Goal: Task Accomplishment & Management: Manage account settings

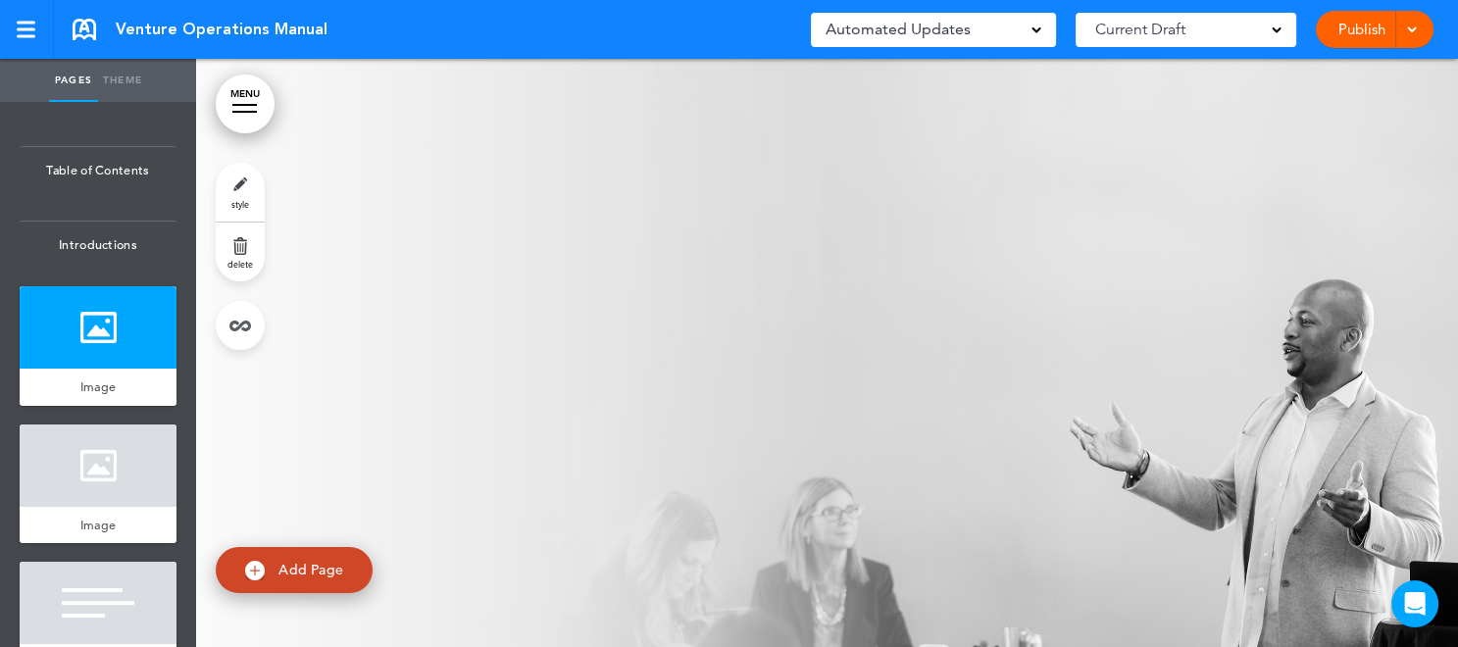
click at [1276, 38] on div "Current Draft" at bounding box center [1186, 30] width 221 height 34
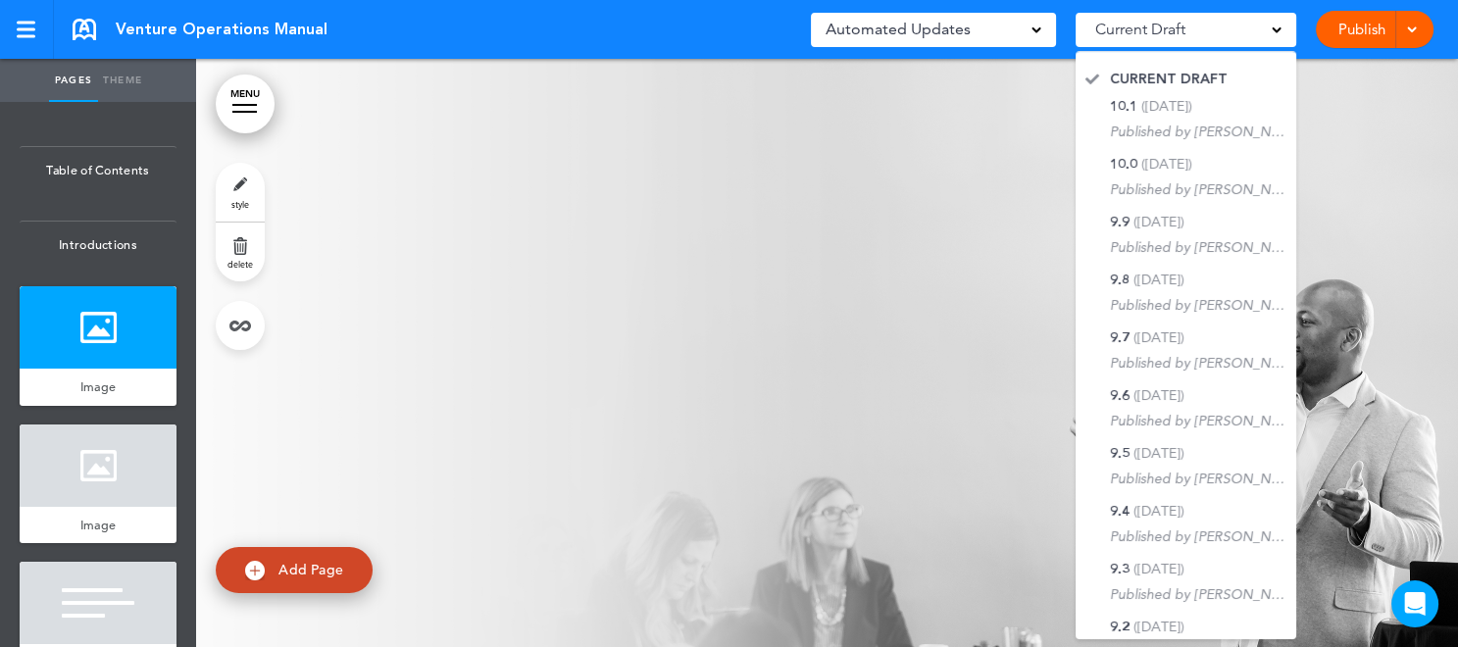
click at [1276, 38] on div "Current Draft" at bounding box center [1186, 30] width 221 height 34
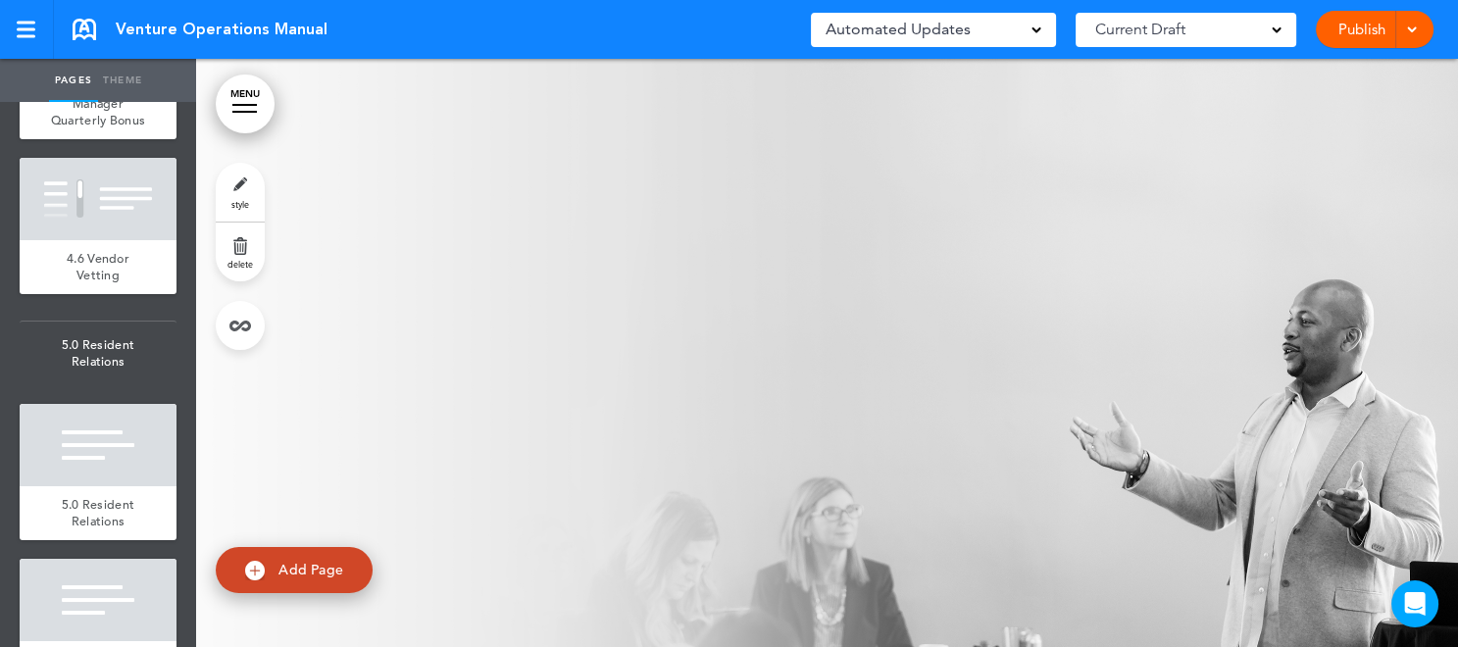
scroll to position [9268, 0]
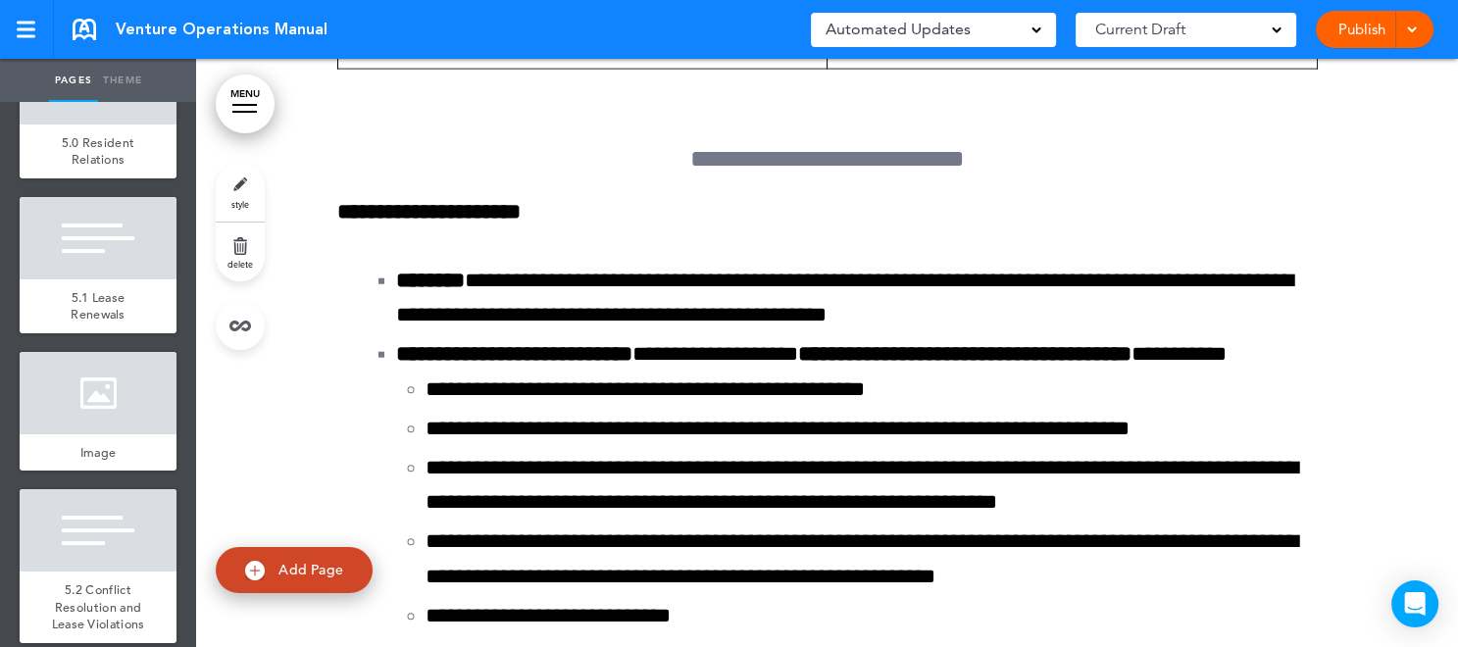
scroll to position [141594, 0]
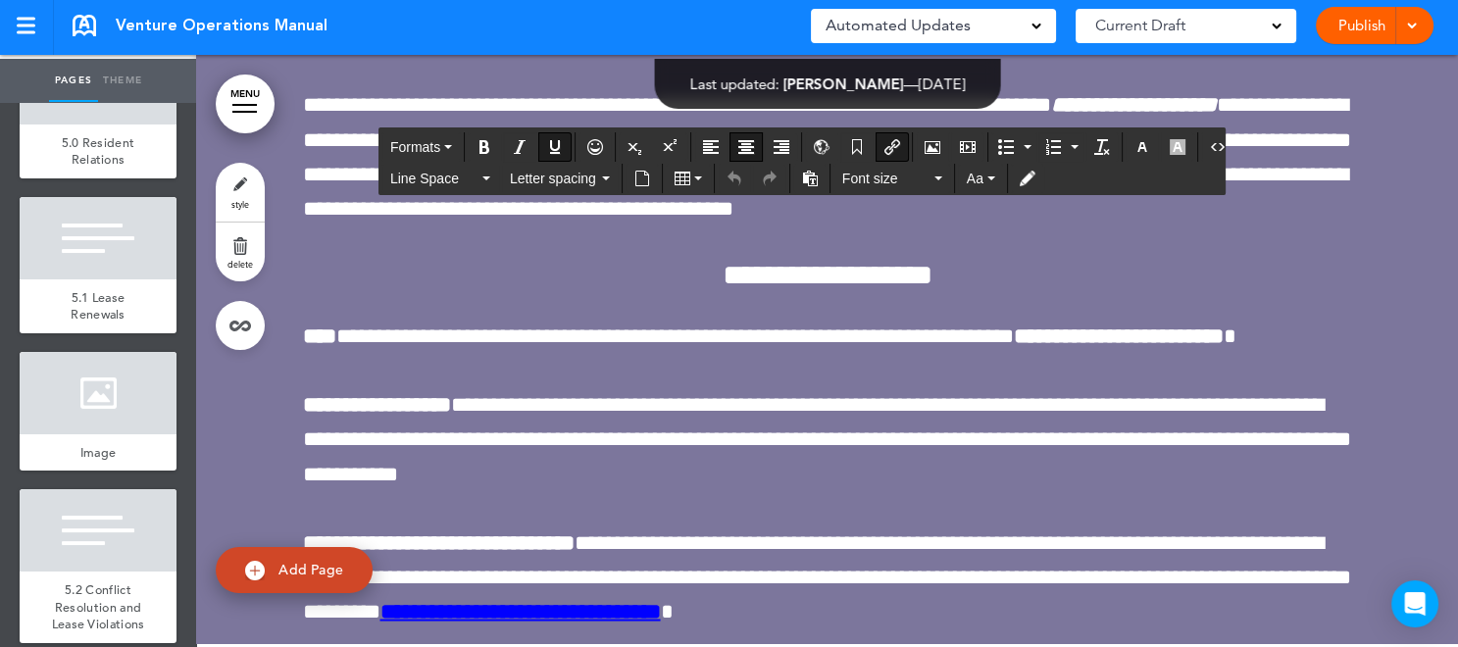
scroll to position [0, 0]
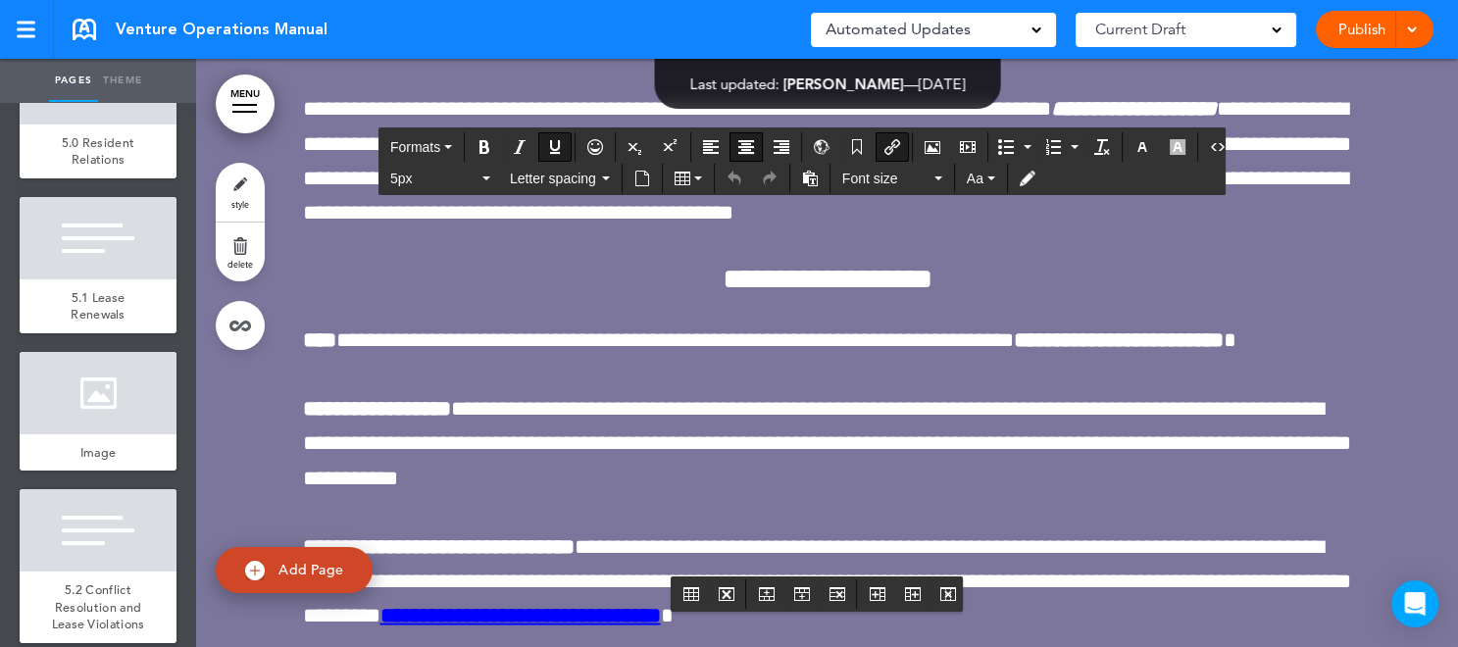
click at [925, 147] on icon "Airmason image" at bounding box center [933, 147] width 16 height 16
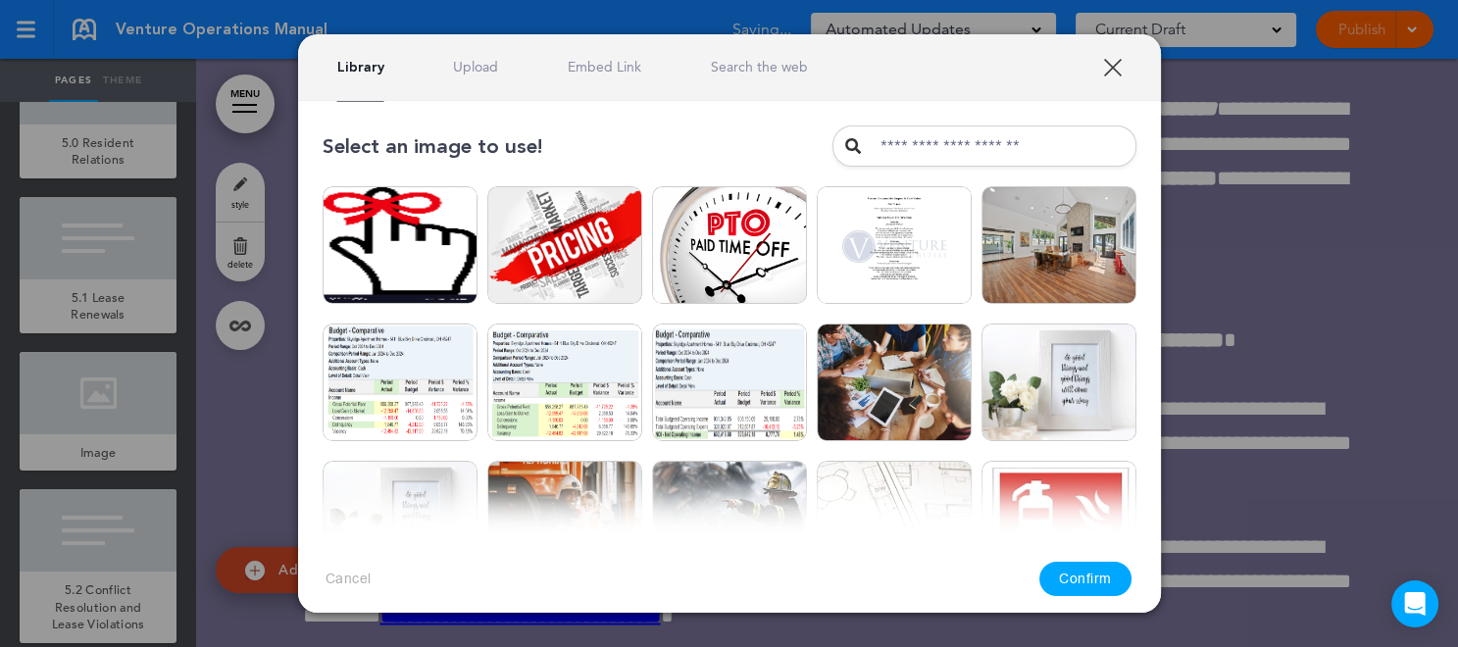
click at [1116, 60] on link "XXX" at bounding box center [1112, 67] width 19 height 19
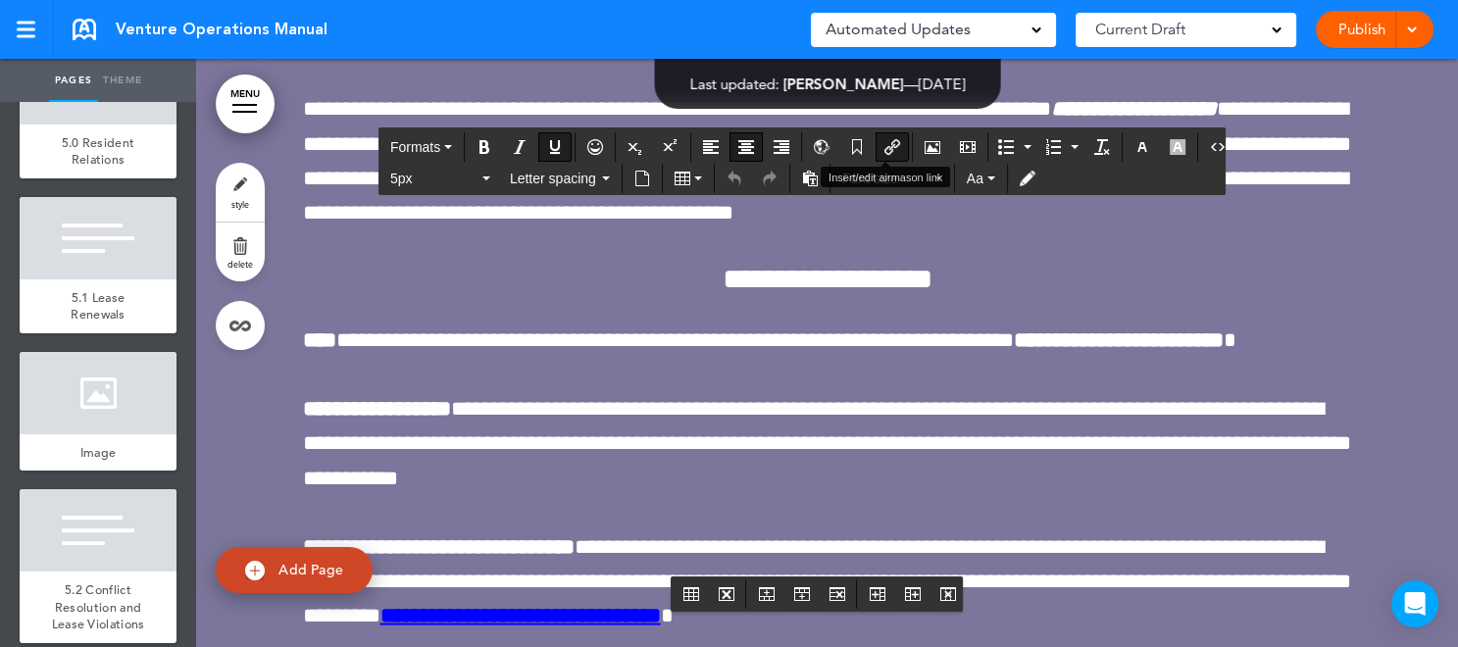
click at [884, 145] on icon "Insert/edit airmason link" at bounding box center [892, 147] width 16 height 16
type input "**********"
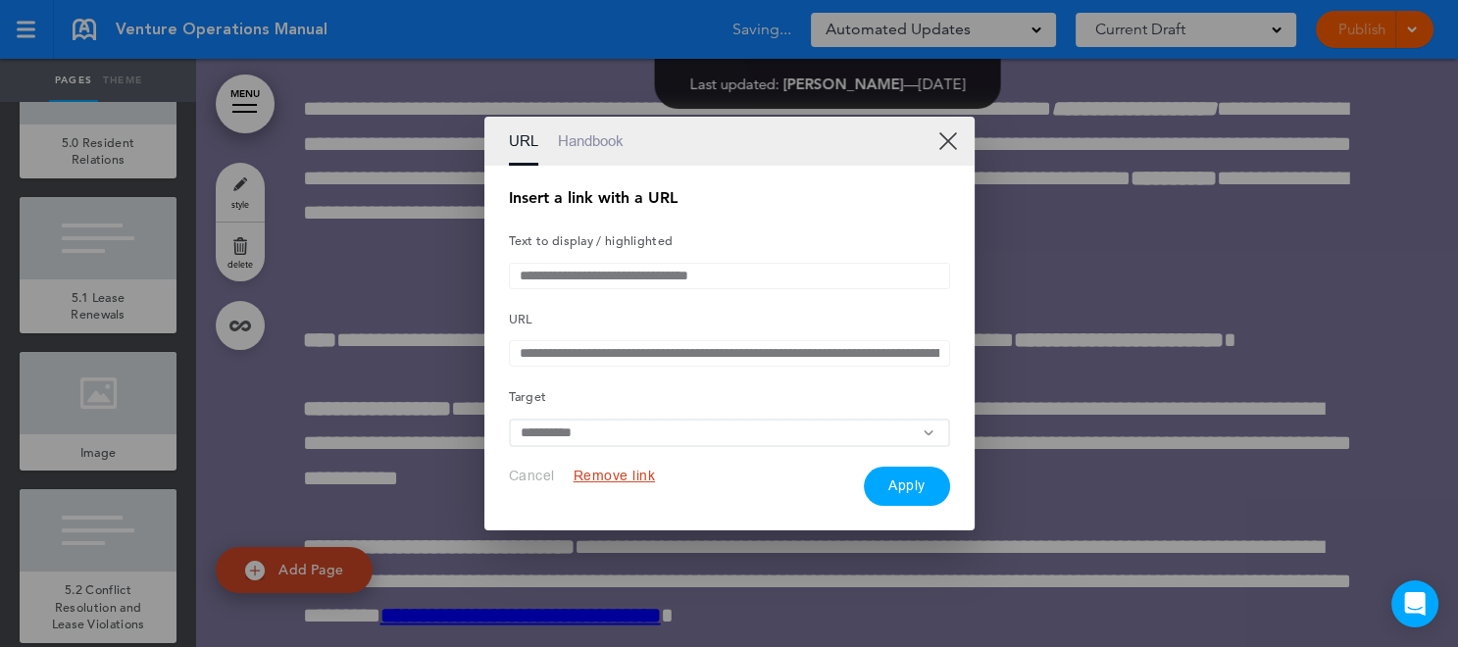
click at [783, 357] on input "**********" at bounding box center [729, 353] width 441 height 26
click at [606, 482] on button "Remove link" at bounding box center [615, 476] width 82 height 19
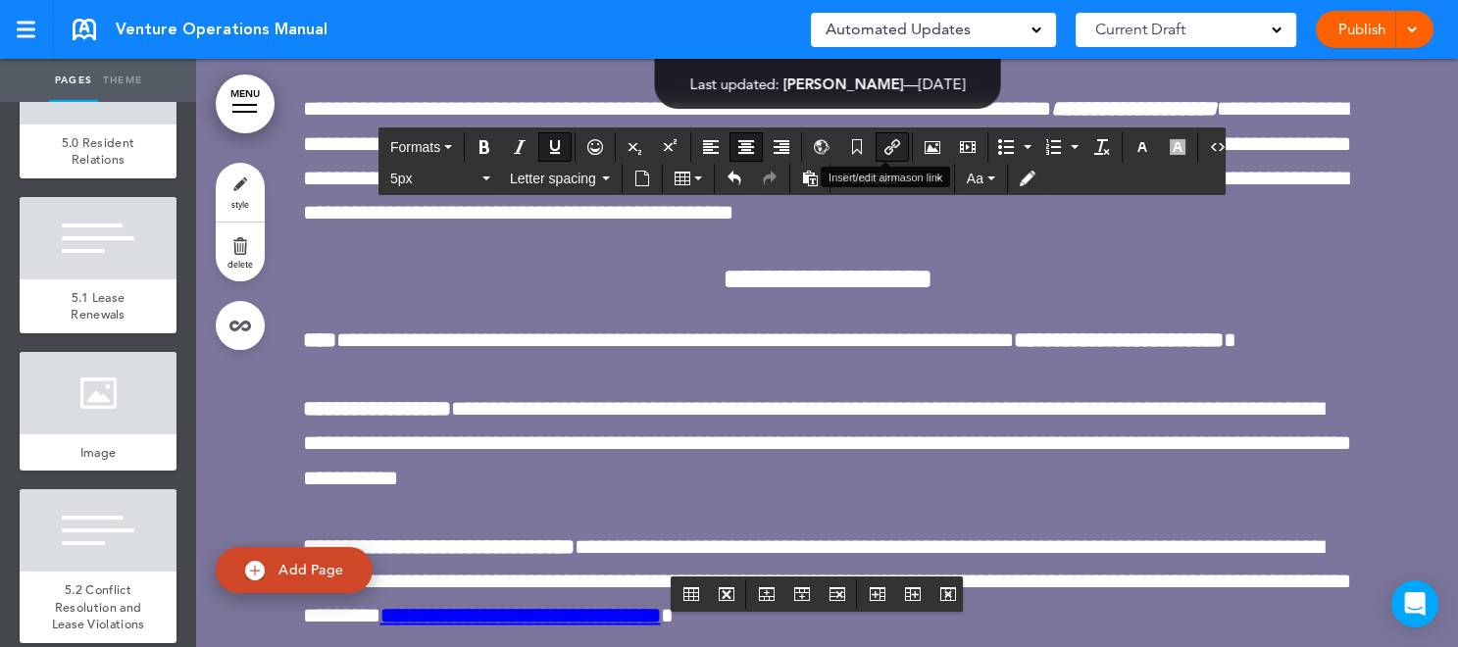
click at [884, 144] on icon "Insert/edit airmason link" at bounding box center [892, 147] width 16 height 16
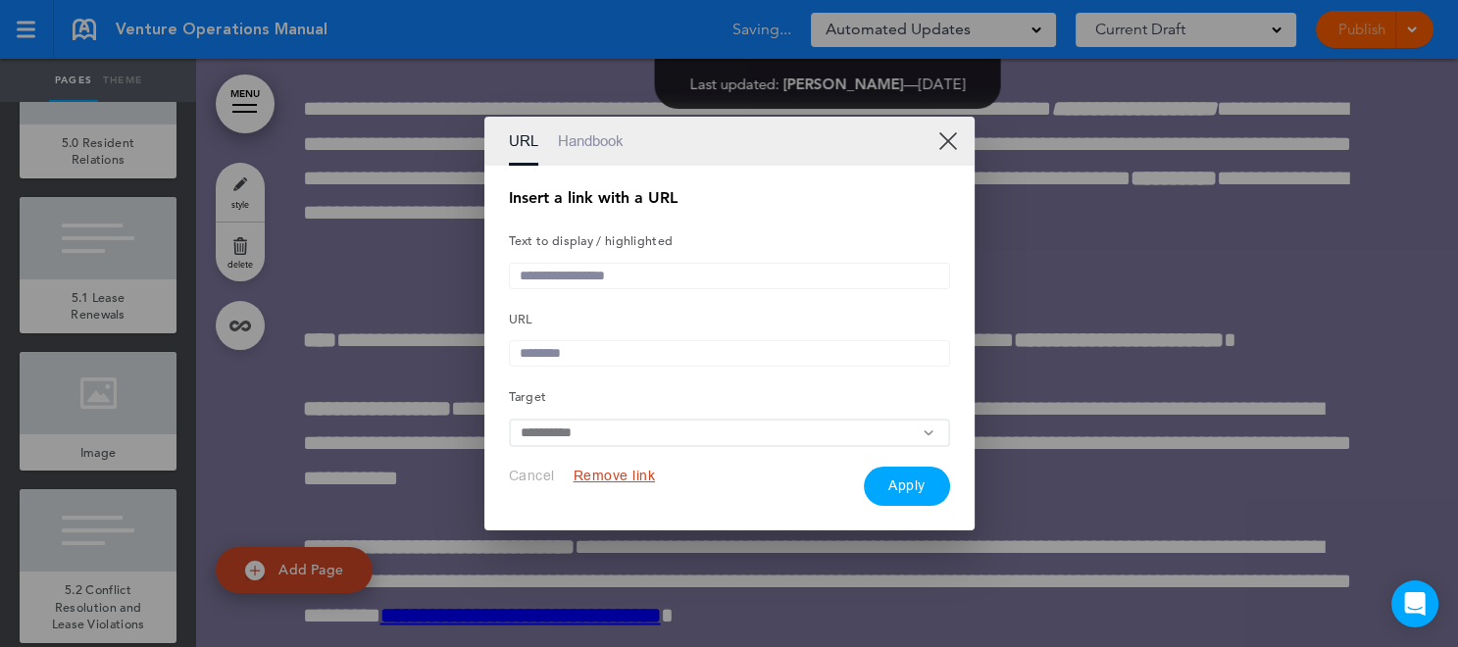
click at [586, 350] on input "text" at bounding box center [729, 353] width 441 height 26
click at [593, 132] on link "Handbook" at bounding box center [591, 141] width 66 height 49
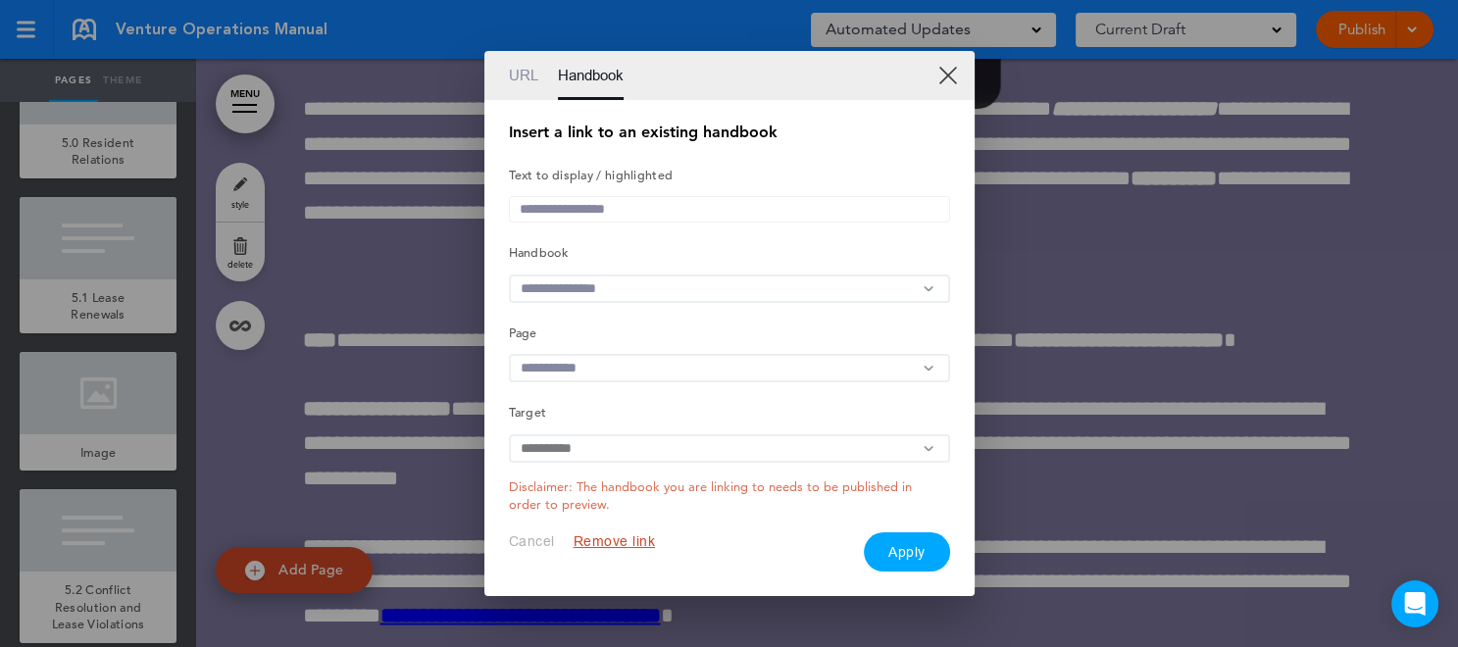
click at [530, 66] on link "URL" at bounding box center [523, 75] width 29 height 49
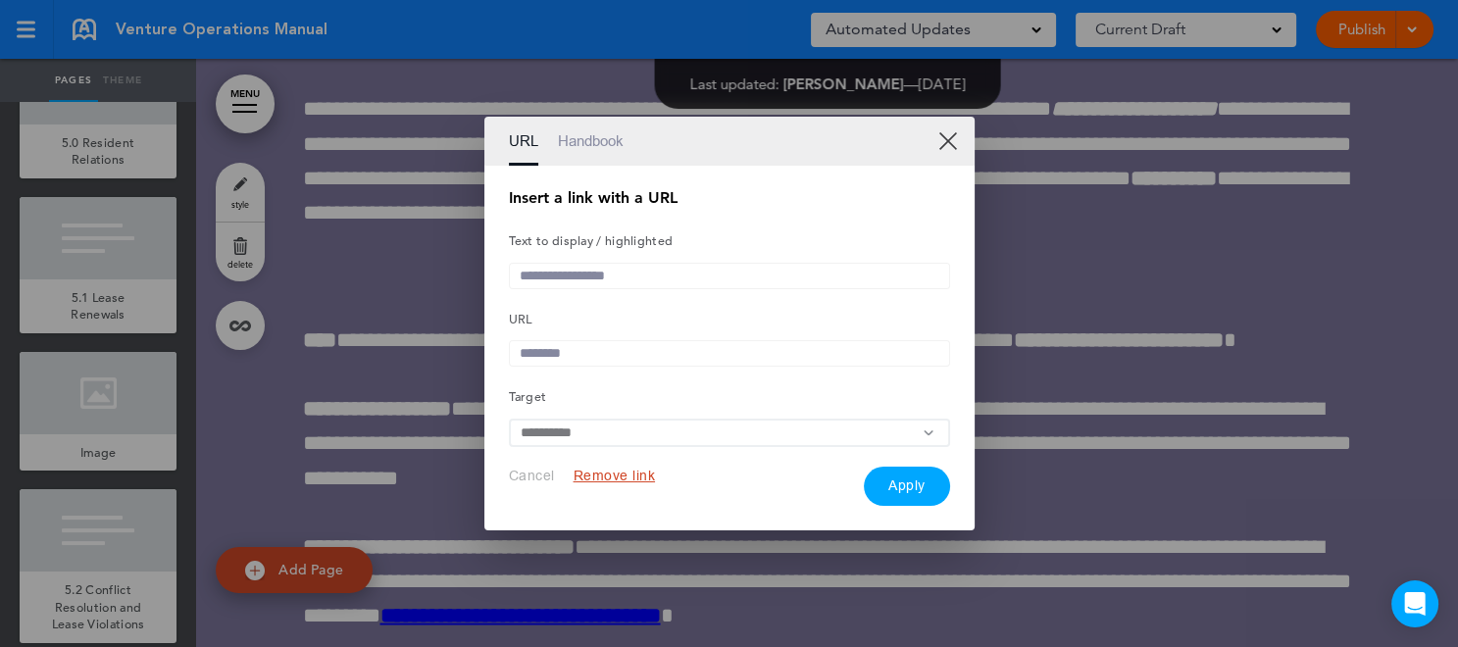
click at [739, 441] on input "**********" at bounding box center [729, 433] width 441 height 28
click at [784, 434] on input "**********" at bounding box center [729, 433] width 441 height 28
click at [602, 349] on input "text" at bounding box center [729, 353] width 441 height 26
click at [625, 276] on input "text" at bounding box center [729, 276] width 441 height 26
click at [579, 352] on input "text" at bounding box center [729, 353] width 441 height 26
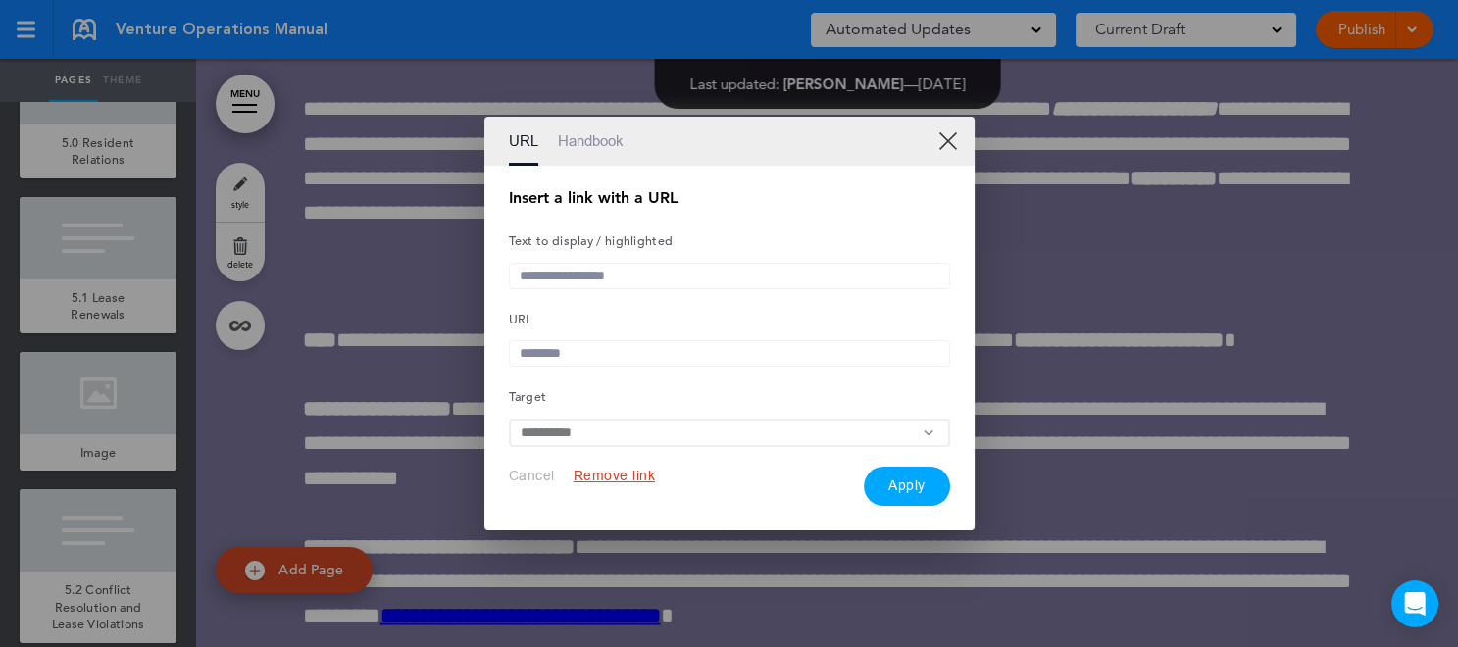
click at [883, 289] on div "**********" at bounding box center [729, 348] width 441 height 316
click at [635, 437] on input "**********" at bounding box center [729, 433] width 441 height 28
click at [660, 348] on input "text" at bounding box center [729, 353] width 441 height 26
click at [558, 345] on input "text" at bounding box center [729, 353] width 441 height 26
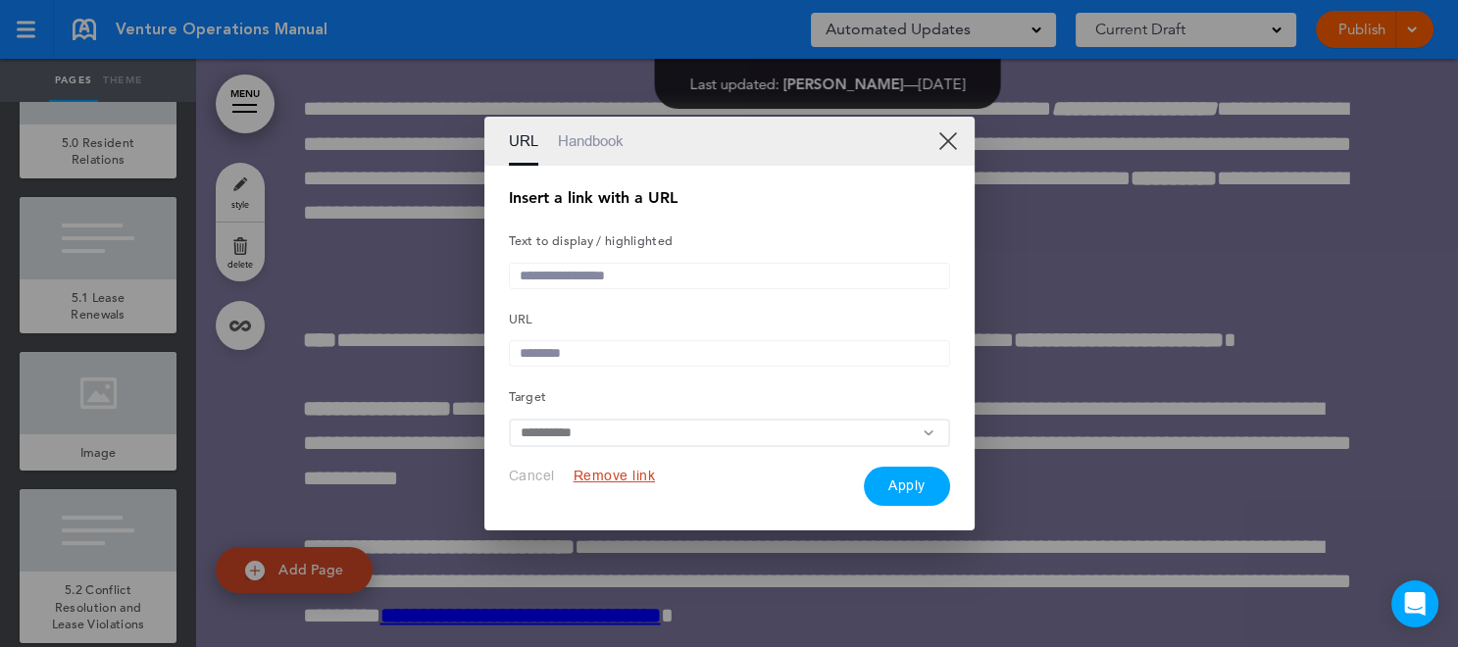
click at [949, 141] on link "XX" at bounding box center [947, 140] width 19 height 19
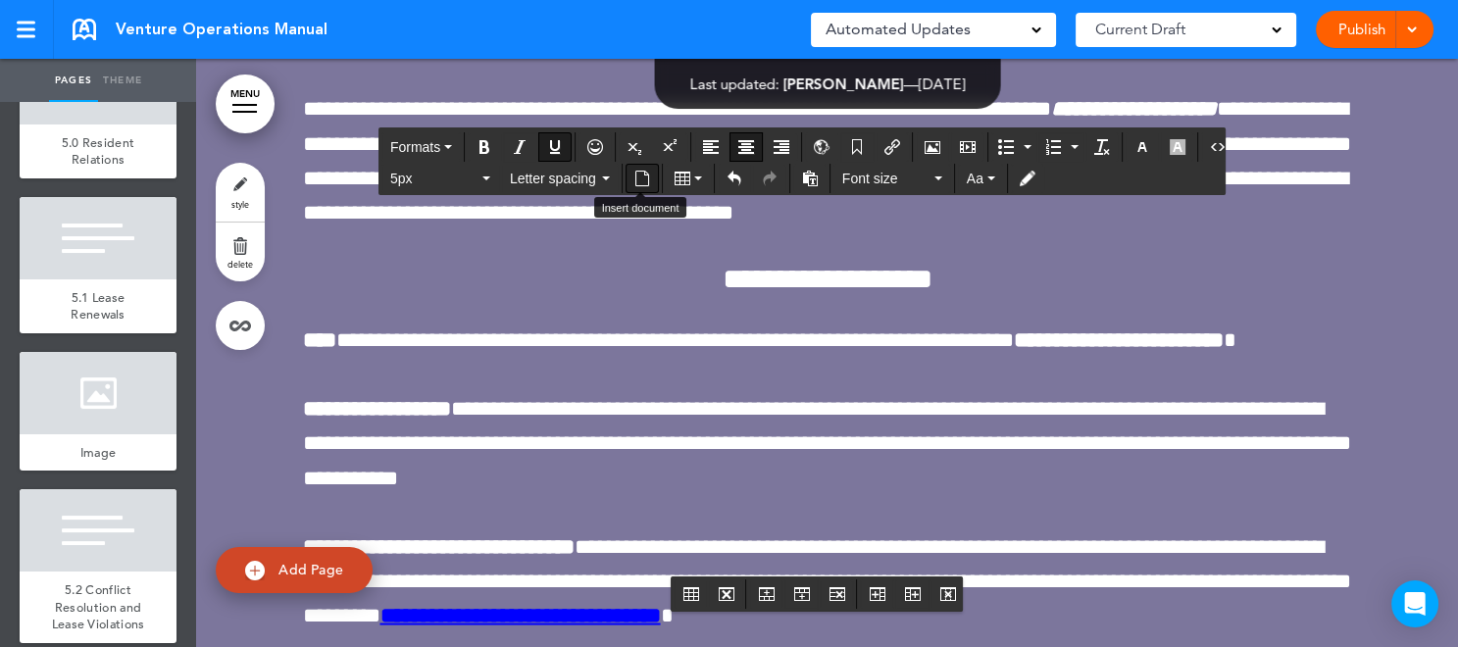
click at [640, 180] on icon "Insert document" at bounding box center [642, 179] width 16 height 16
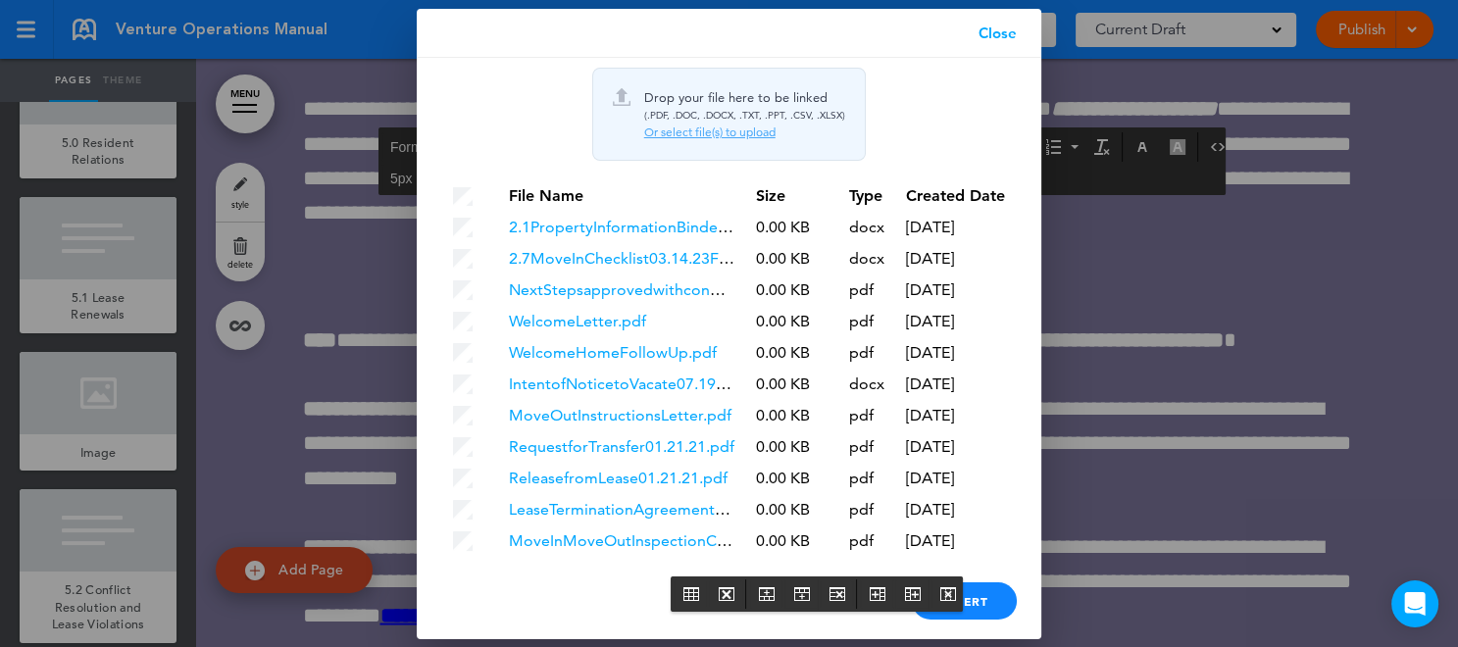
click at [694, 132] on div "Or select file(s) to upload" at bounding box center [744, 133] width 201 height 16
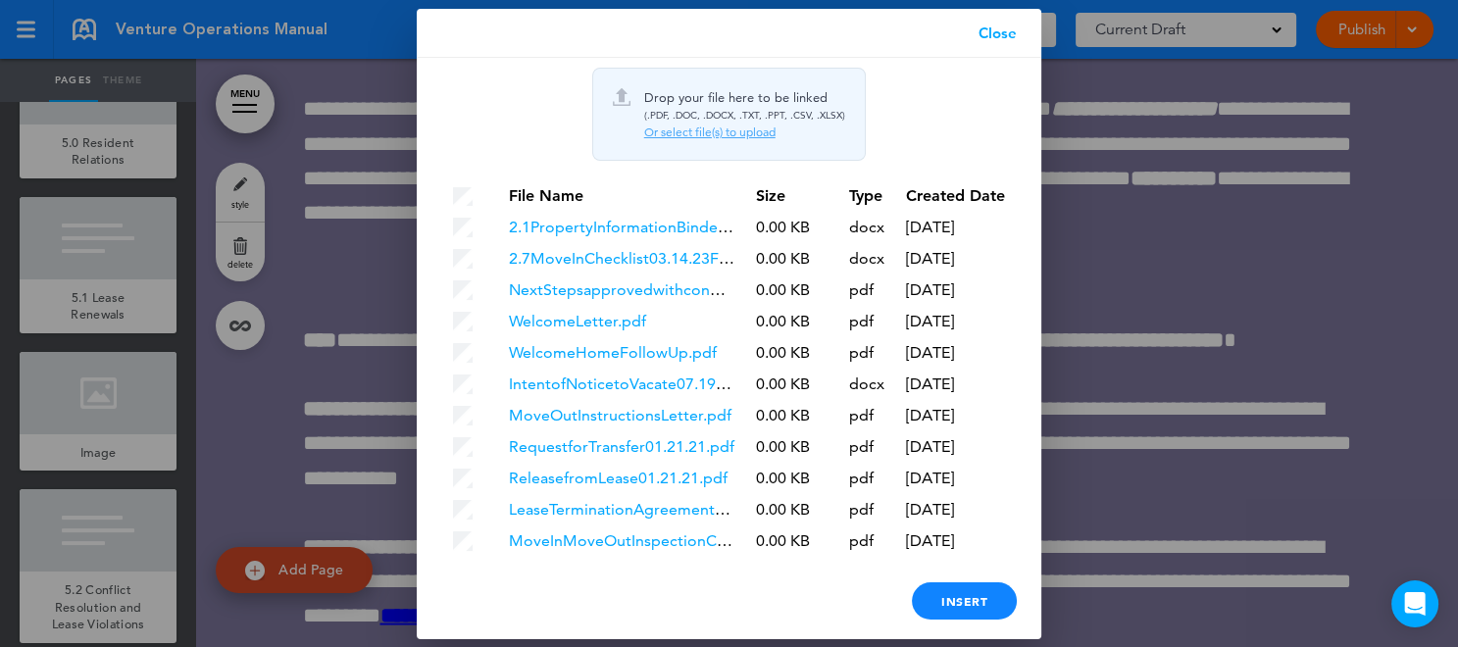
click at [717, 134] on div "Or select file(s) to upload" at bounding box center [744, 133] width 201 height 16
click at [687, 132] on div "Or select file(s) to upload" at bounding box center [744, 133] width 201 height 16
click at [709, 132] on div "Or select file(s) to upload" at bounding box center [744, 133] width 201 height 16
click at [725, 129] on div "Or select file(s) to upload" at bounding box center [744, 133] width 201 height 16
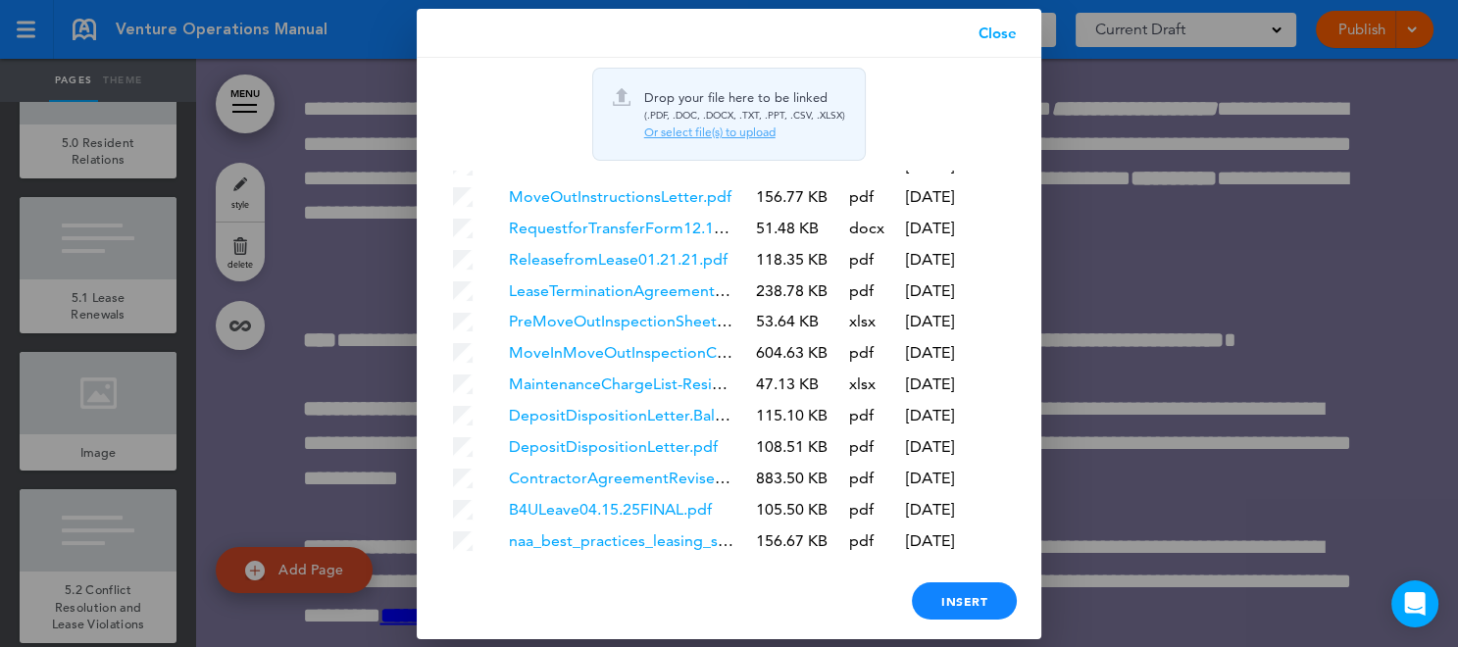
scroll to position [3915, 0]
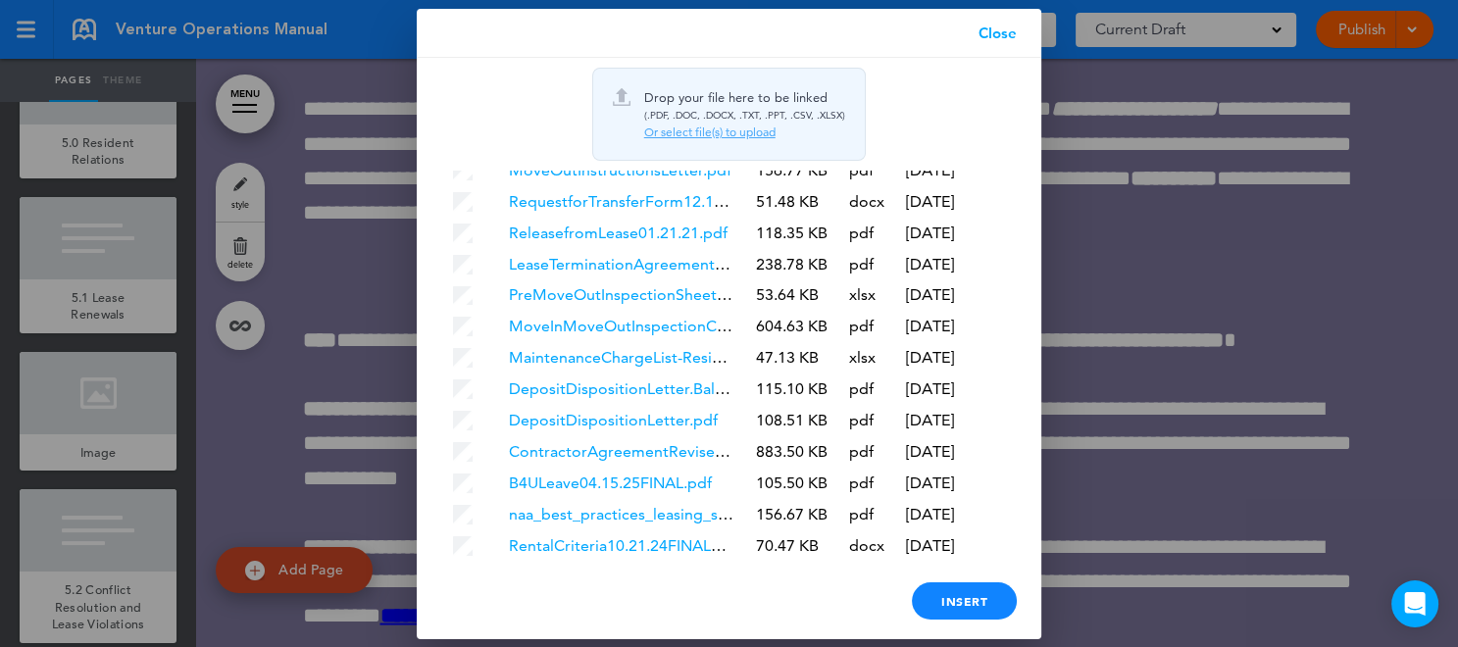
click at [713, 126] on div "Or select file(s) to upload" at bounding box center [744, 133] width 201 height 16
click at [714, 132] on div "Or select file(s) to upload" at bounding box center [744, 133] width 201 height 16
click at [721, 132] on div "Or select file(s) to upload" at bounding box center [744, 133] width 201 height 16
click at [704, 127] on div "Or select file(s) to upload" at bounding box center [744, 133] width 201 height 16
click at [692, 127] on div "Or select file(s) to upload" at bounding box center [744, 133] width 201 height 16
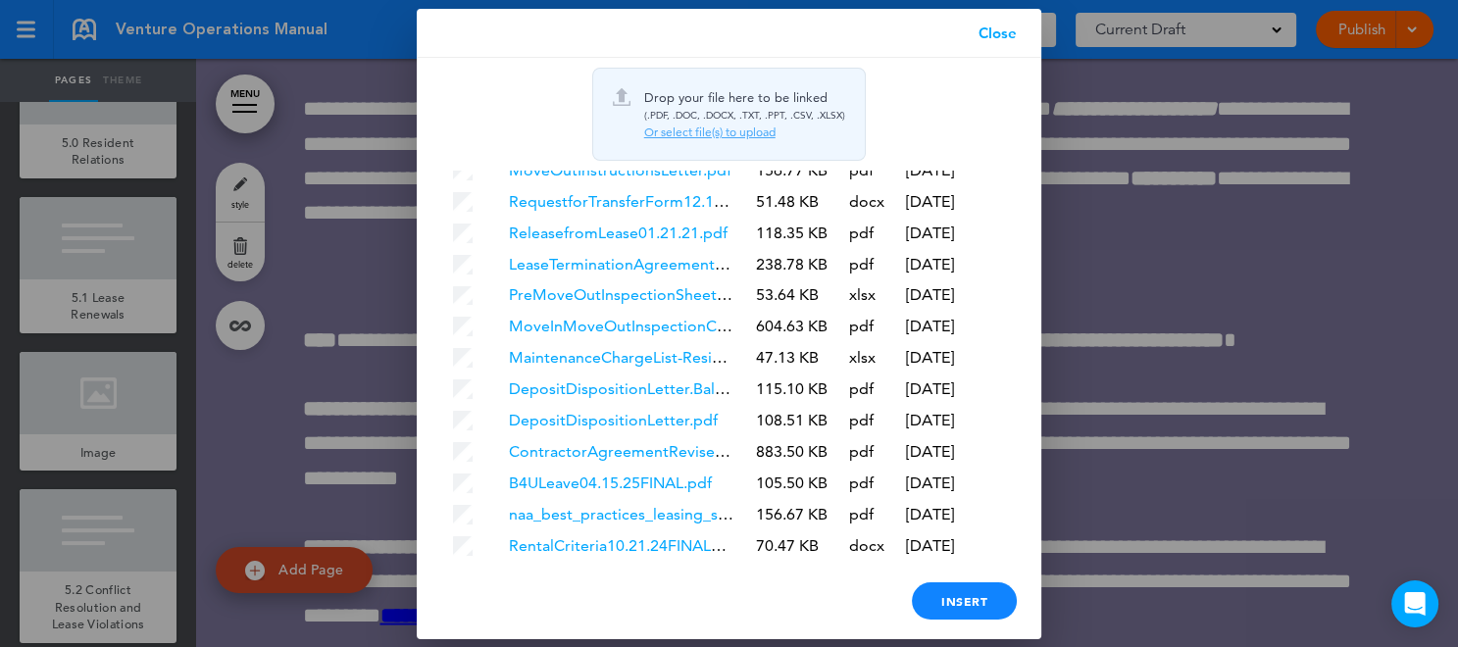
click at [690, 129] on div "Or select file(s) to upload" at bounding box center [744, 133] width 201 height 16
click at [712, 134] on div "Or select file(s) to upload" at bounding box center [744, 133] width 201 height 16
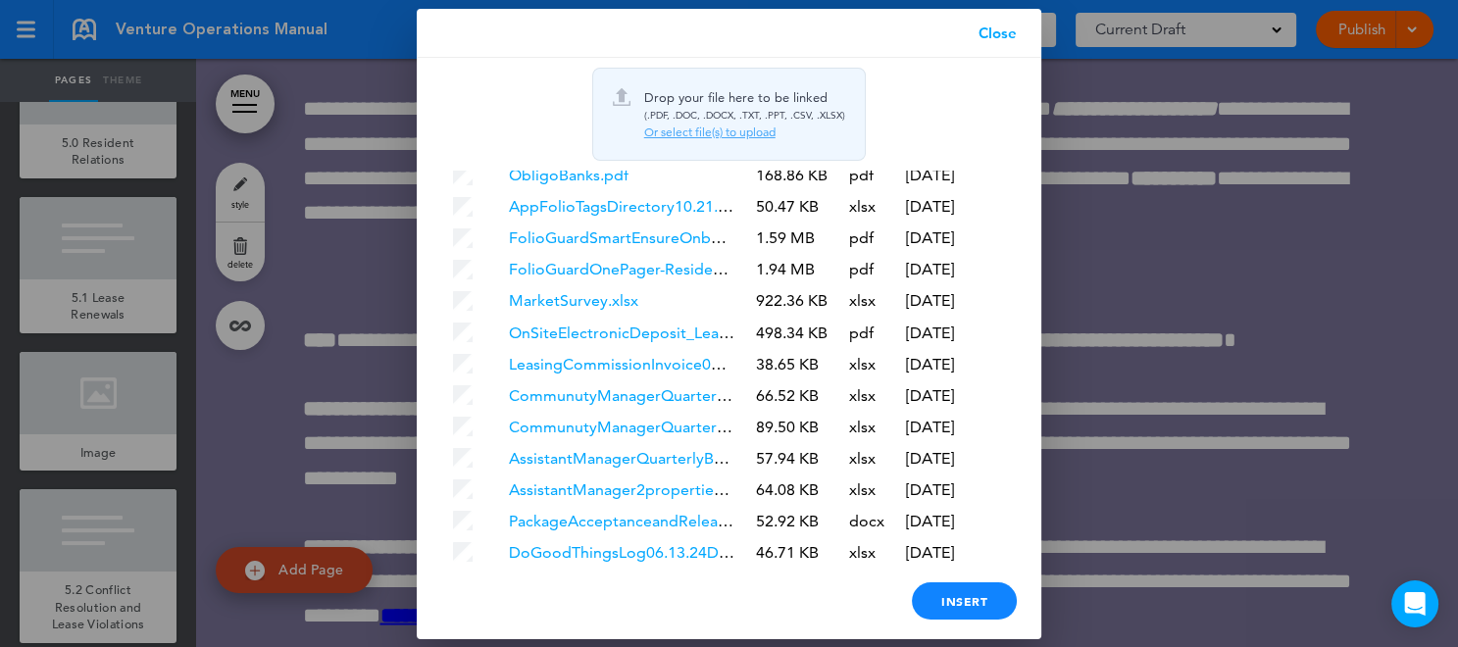
scroll to position [4400, 0]
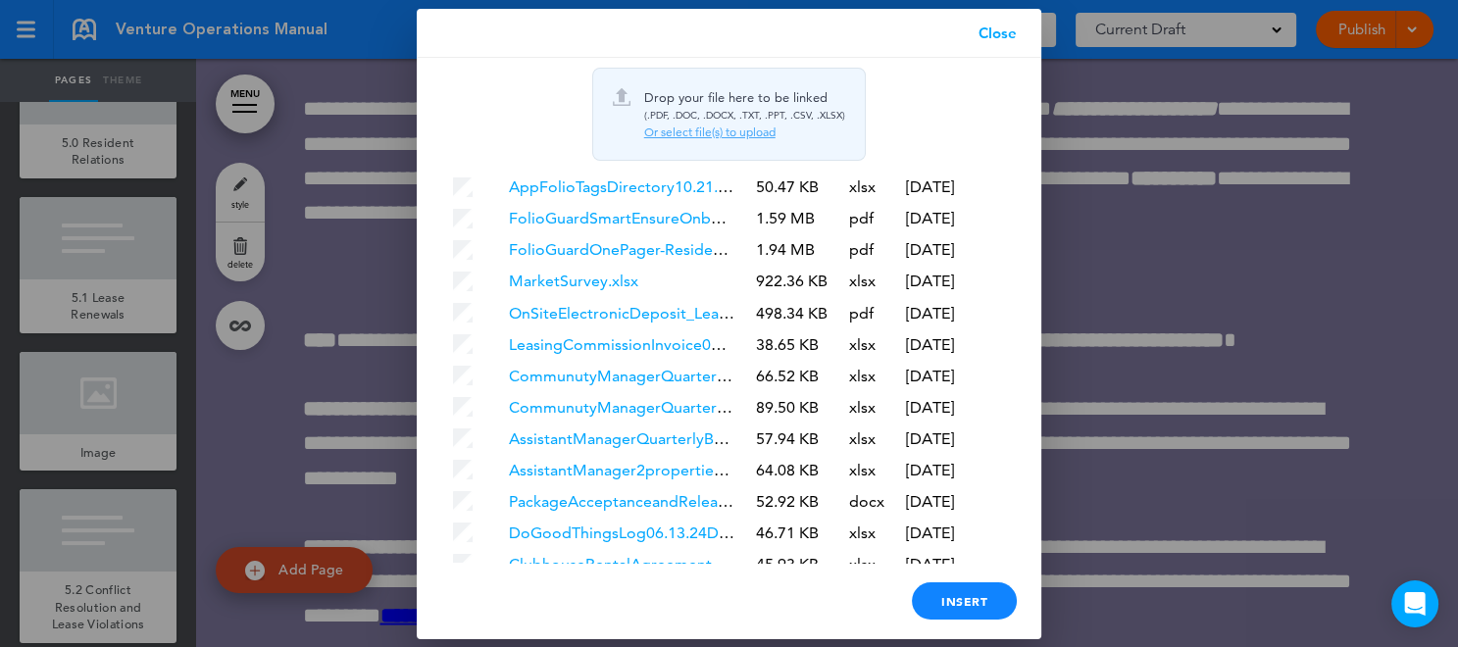
click at [997, 36] on link "Close" at bounding box center [997, 33] width 87 height 49
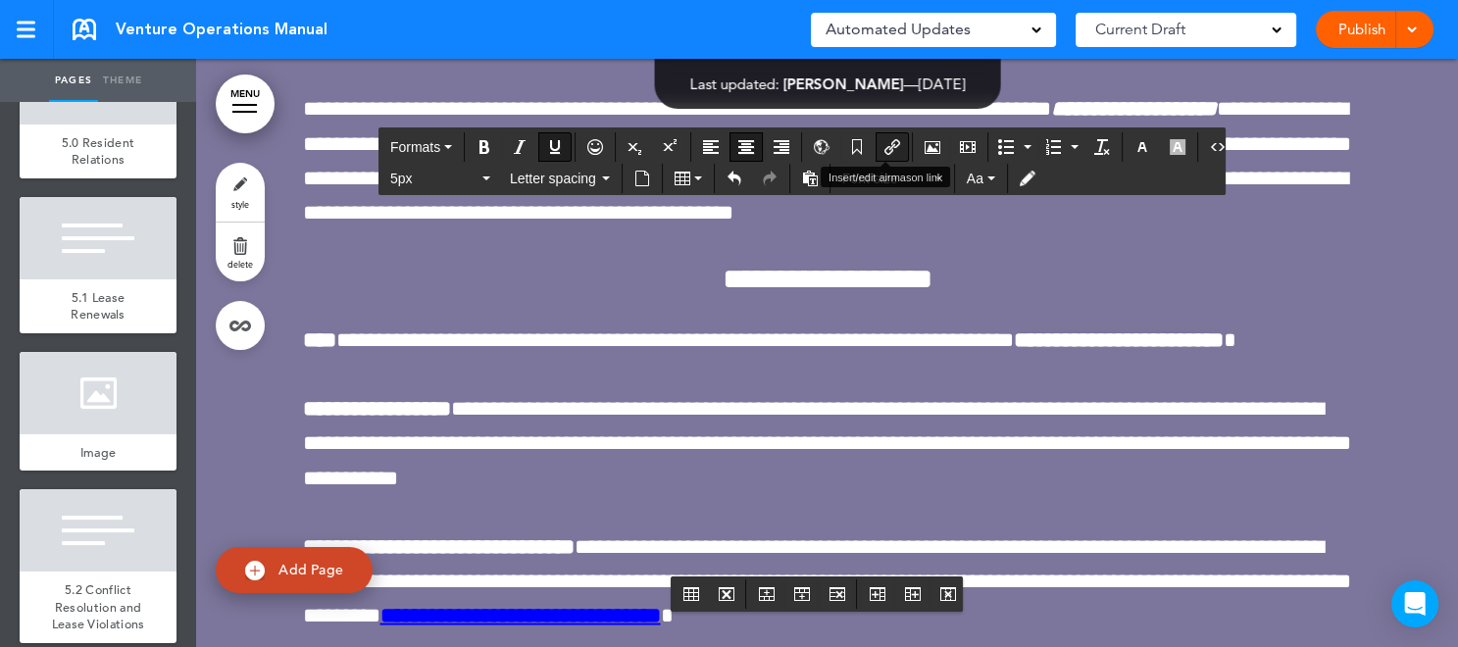
click at [886, 144] on icon "Insert/edit airmason link" at bounding box center [892, 147] width 16 height 16
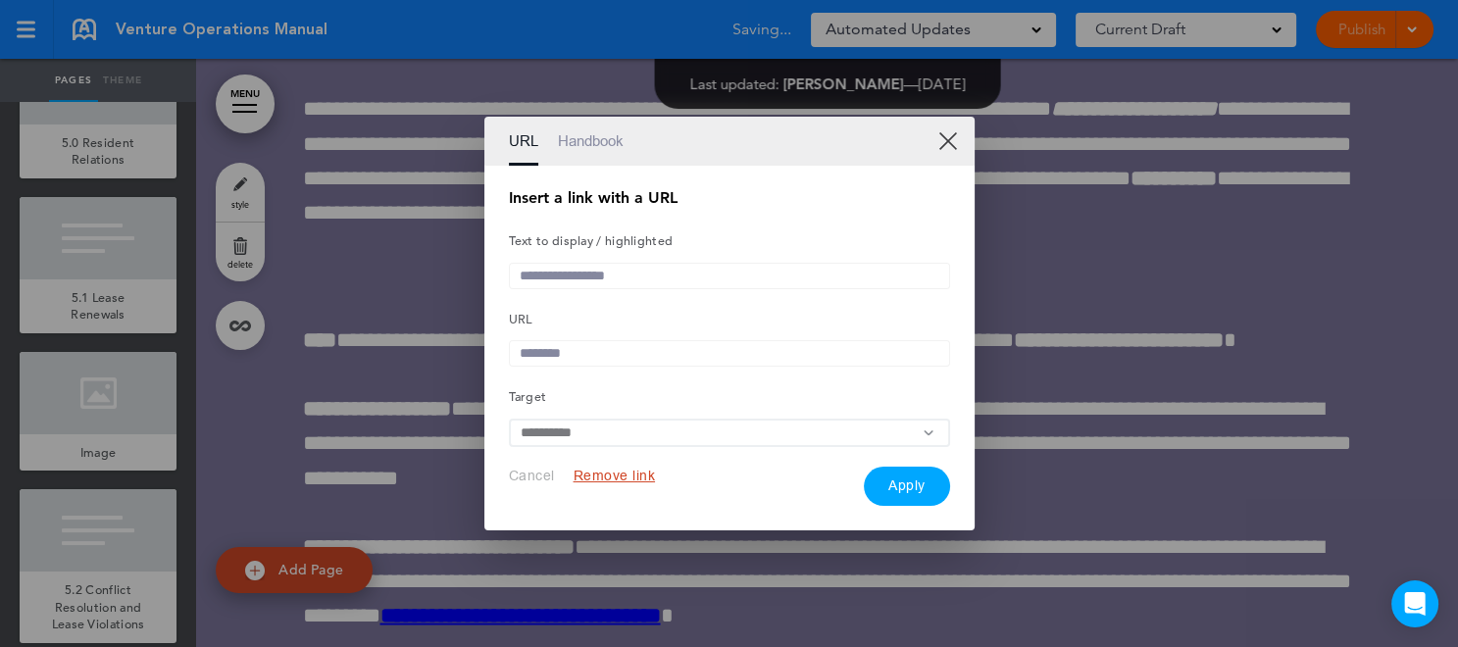
click at [628, 352] on input "text" at bounding box center [729, 353] width 441 height 26
click at [241, 191] on div at bounding box center [729, 323] width 1458 height 647
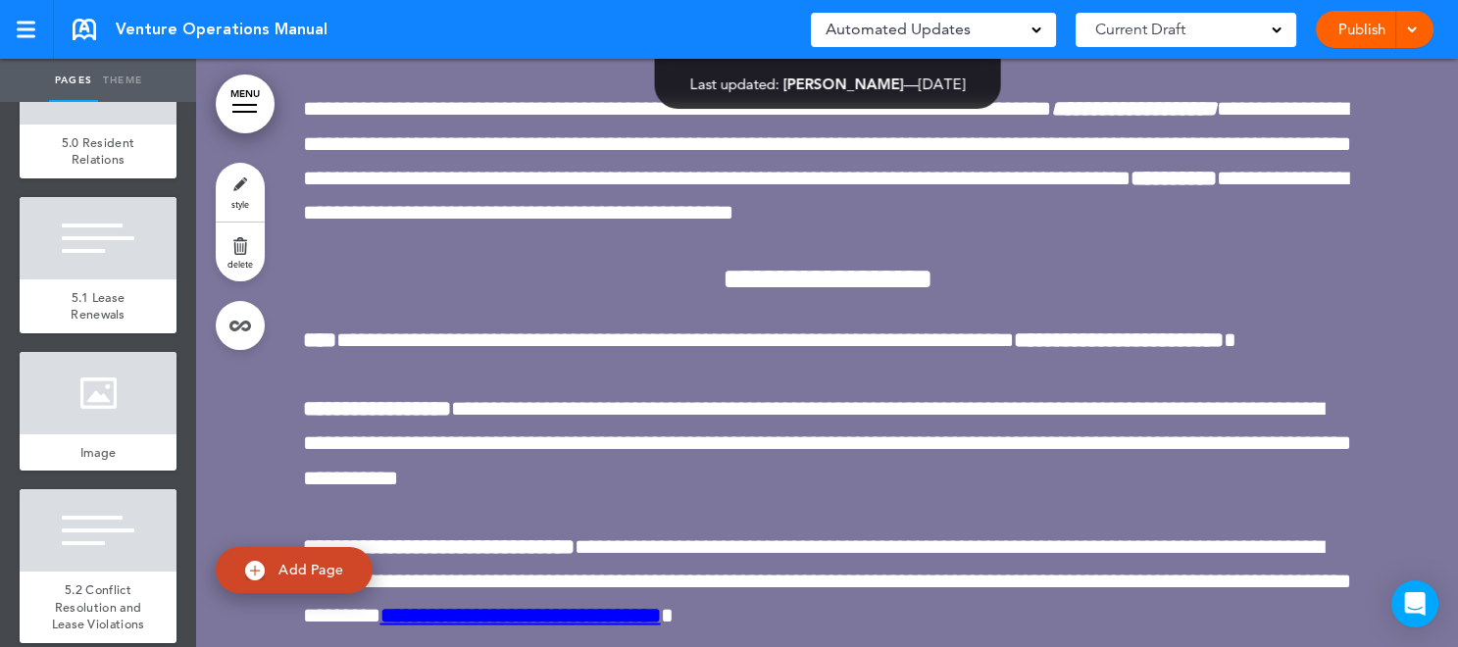
click at [241, 191] on link "style" at bounding box center [240, 192] width 49 height 59
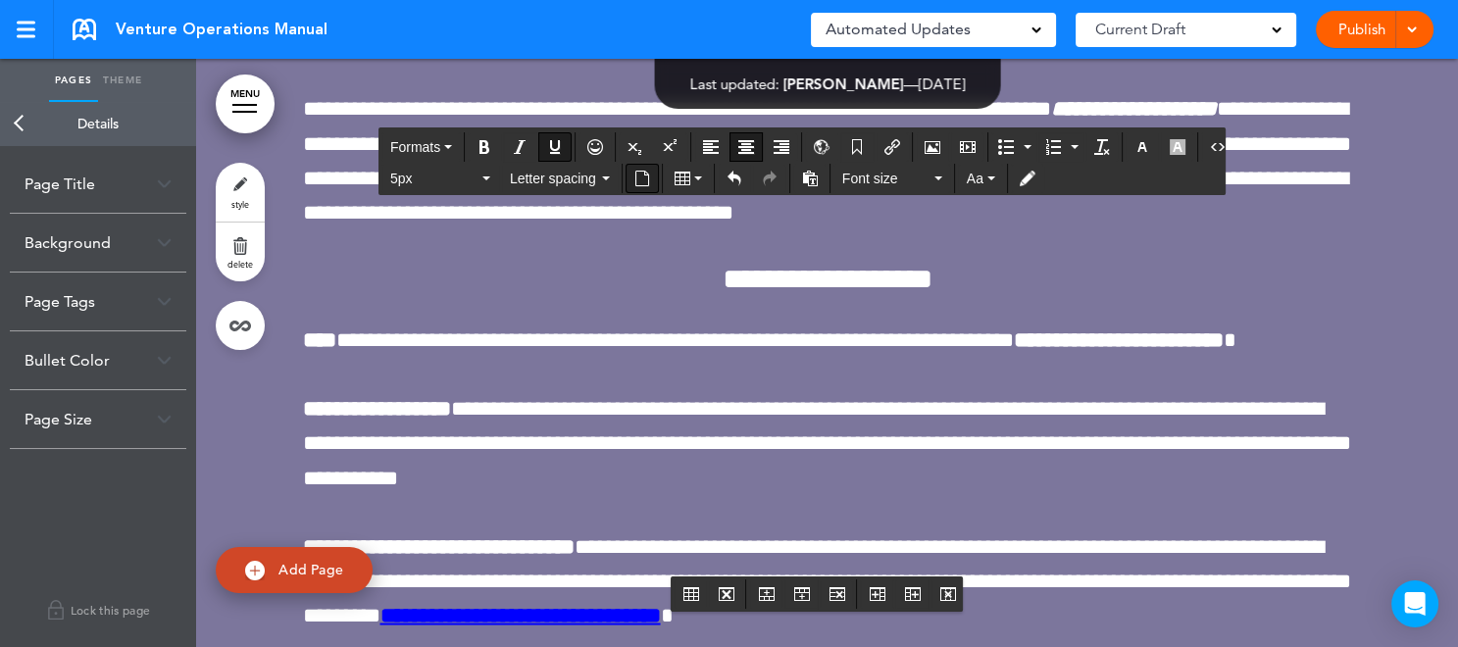
click at [638, 180] on icon "Insert document" at bounding box center [642, 179] width 16 height 16
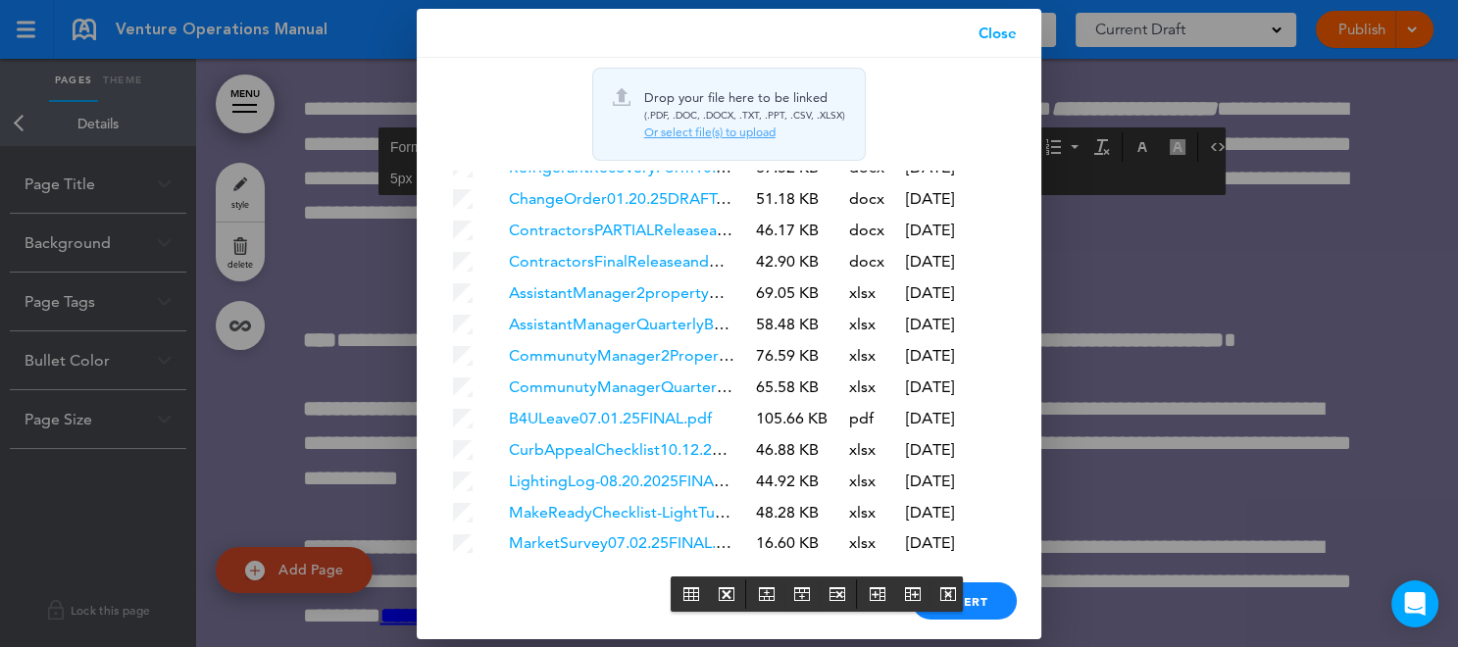
scroll to position [5701, 0]
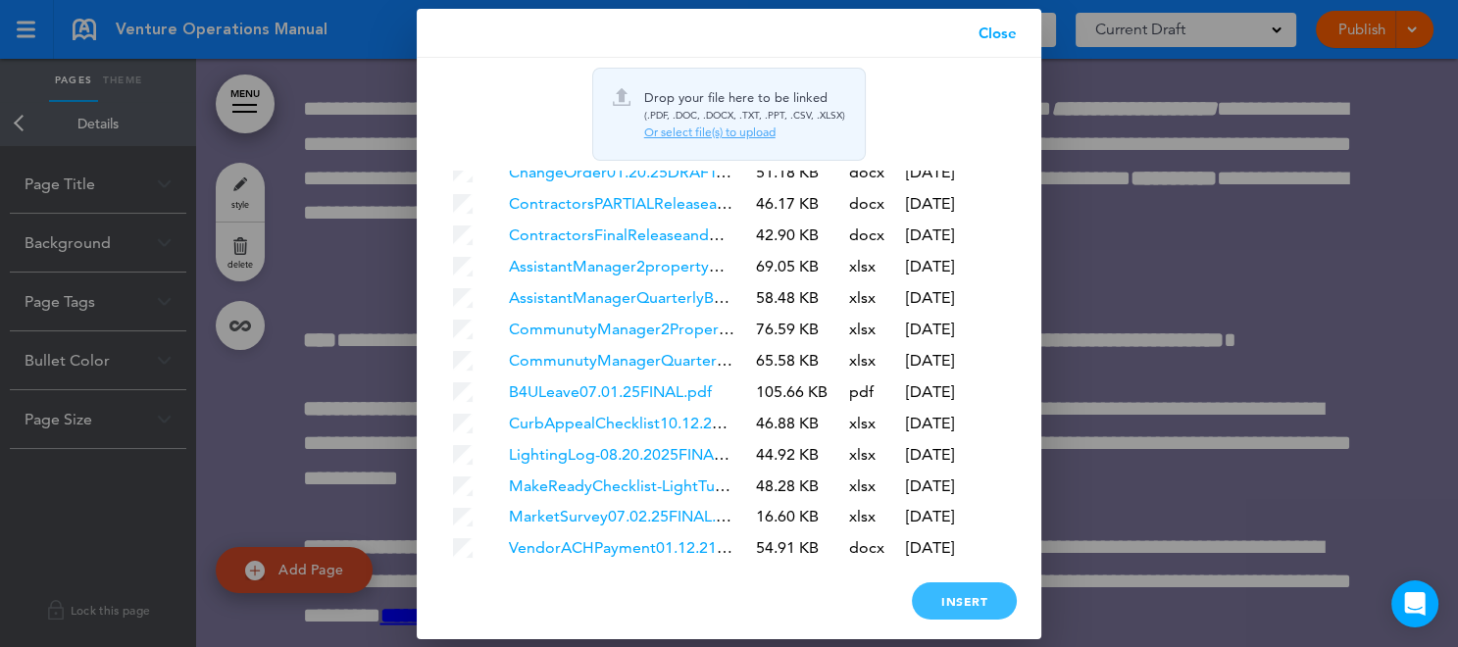
click at [979, 600] on div "Insert" at bounding box center [964, 600] width 105 height 37
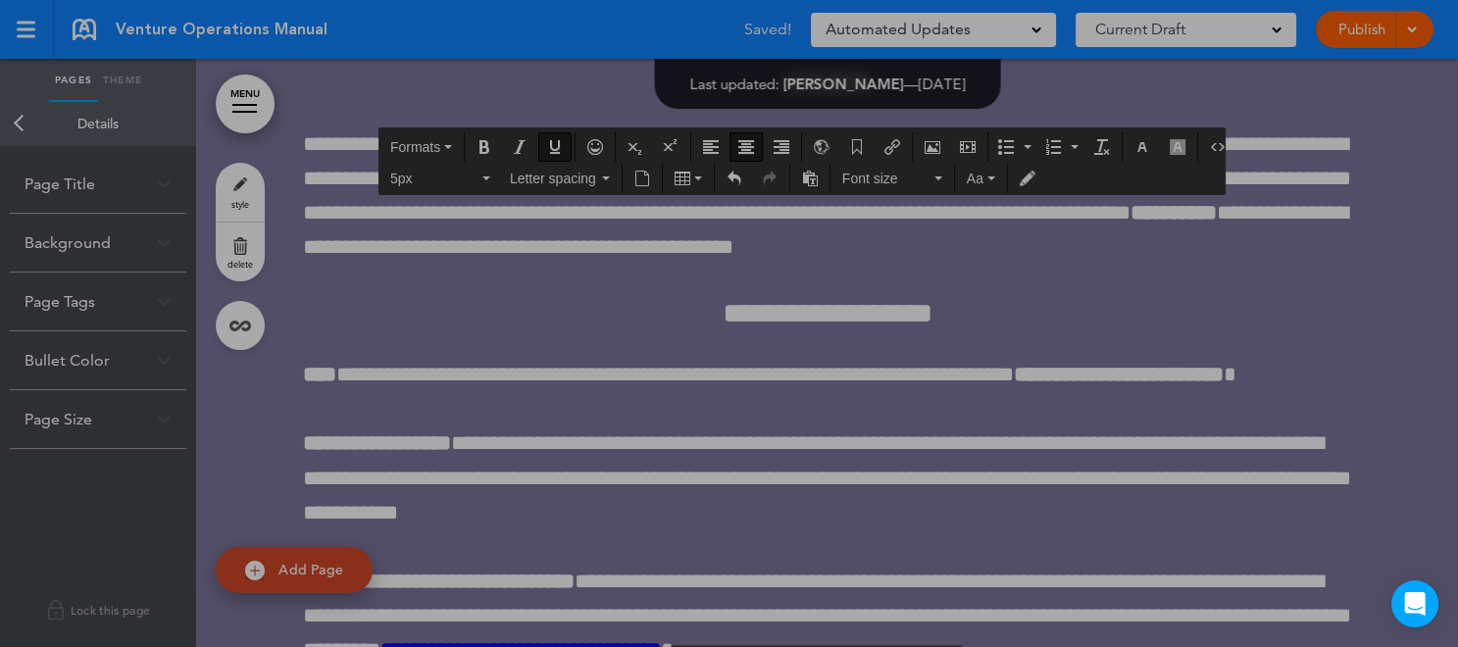
scroll to position [0, 0]
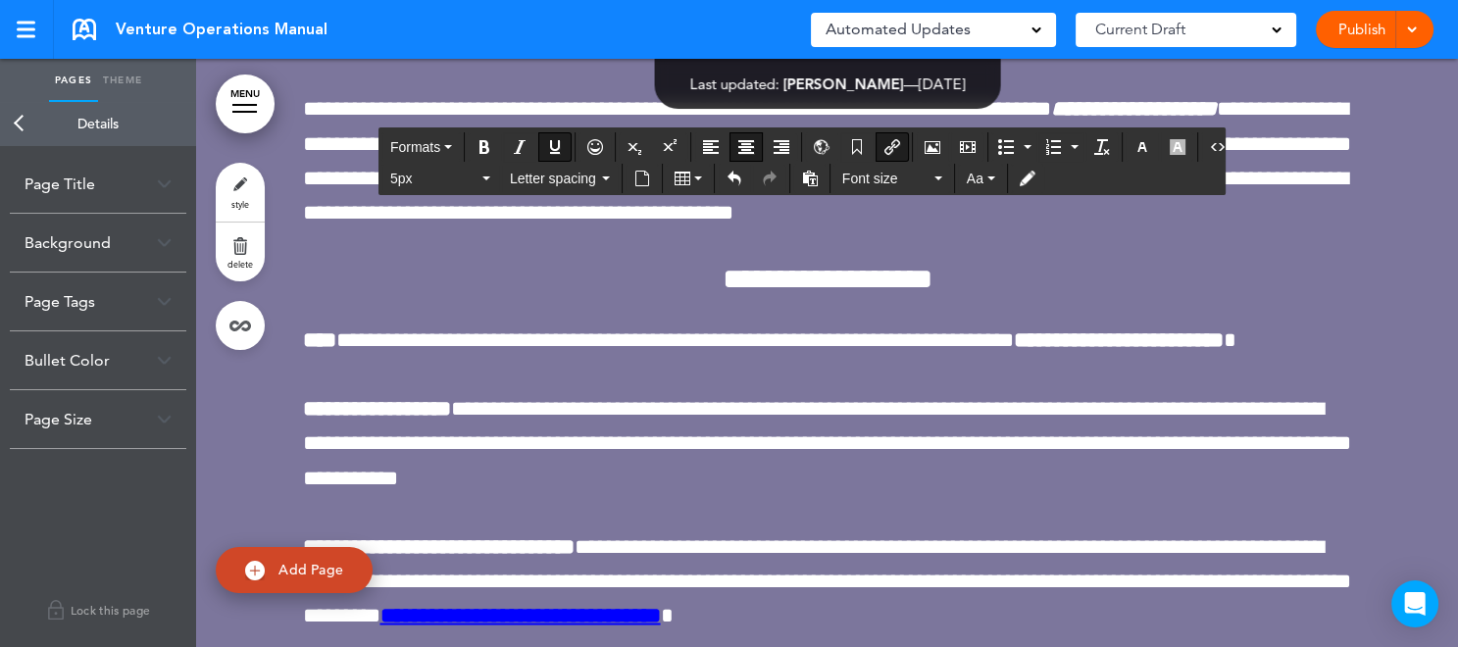
drag, startPoint x: 824, startPoint y: 546, endPoint x: 800, endPoint y: 550, distance: 23.9
drag, startPoint x: 800, startPoint y: 550, endPoint x: 789, endPoint y: 554, distance: 11.5
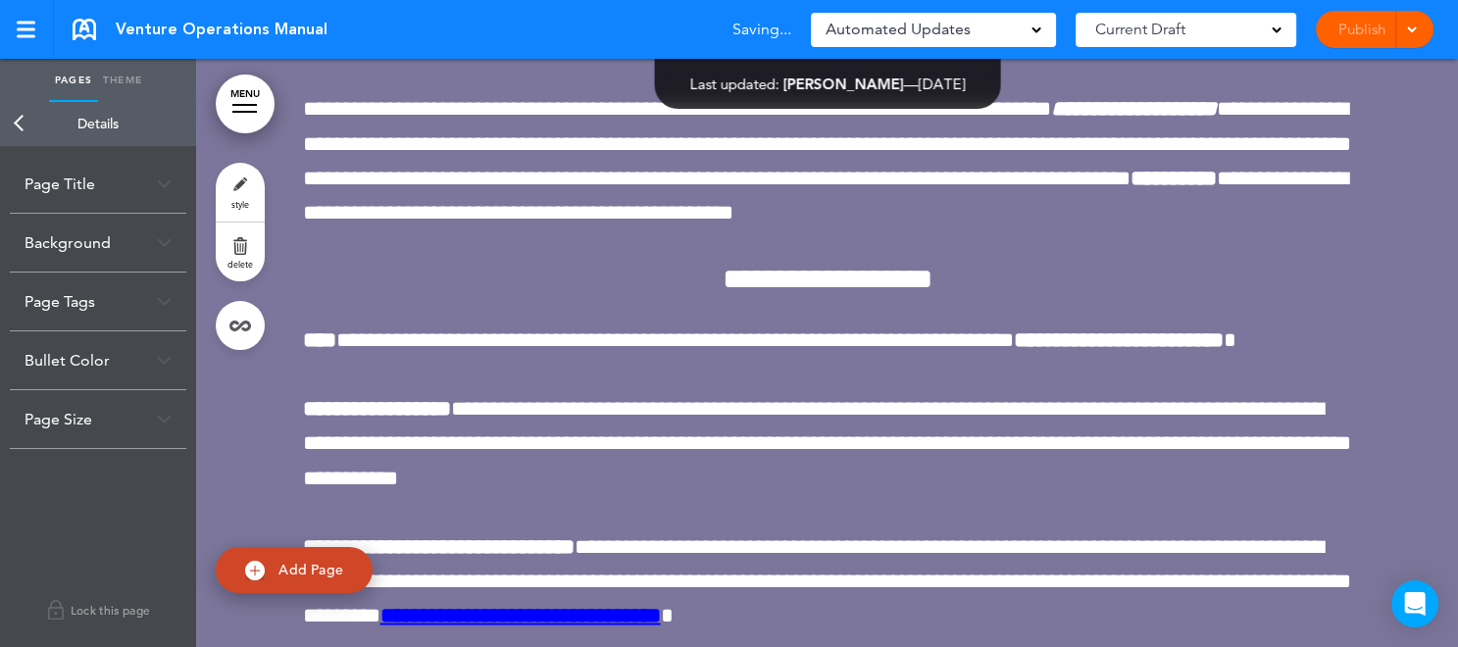
click at [1405, 31] on span at bounding box center [1411, 28] width 13 height 13
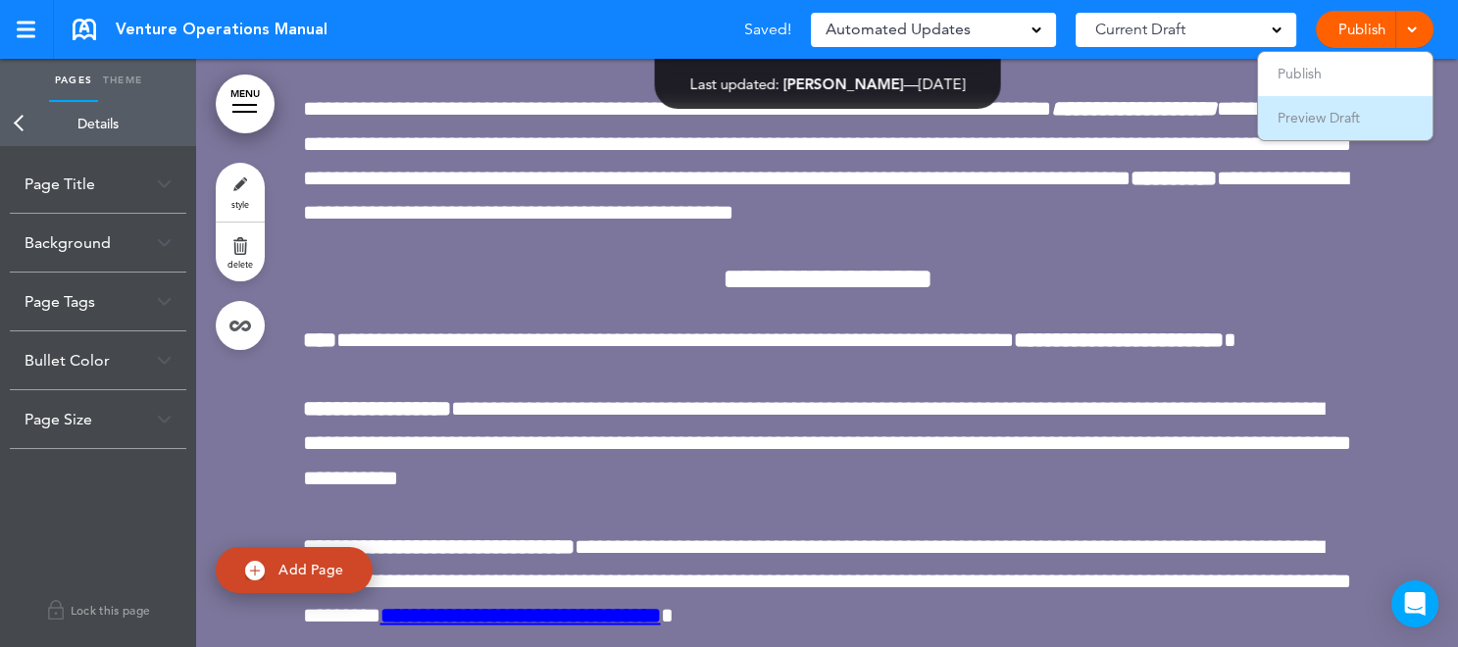
click at [1381, 118] on li "Preview Draft" at bounding box center [1345, 118] width 175 height 44
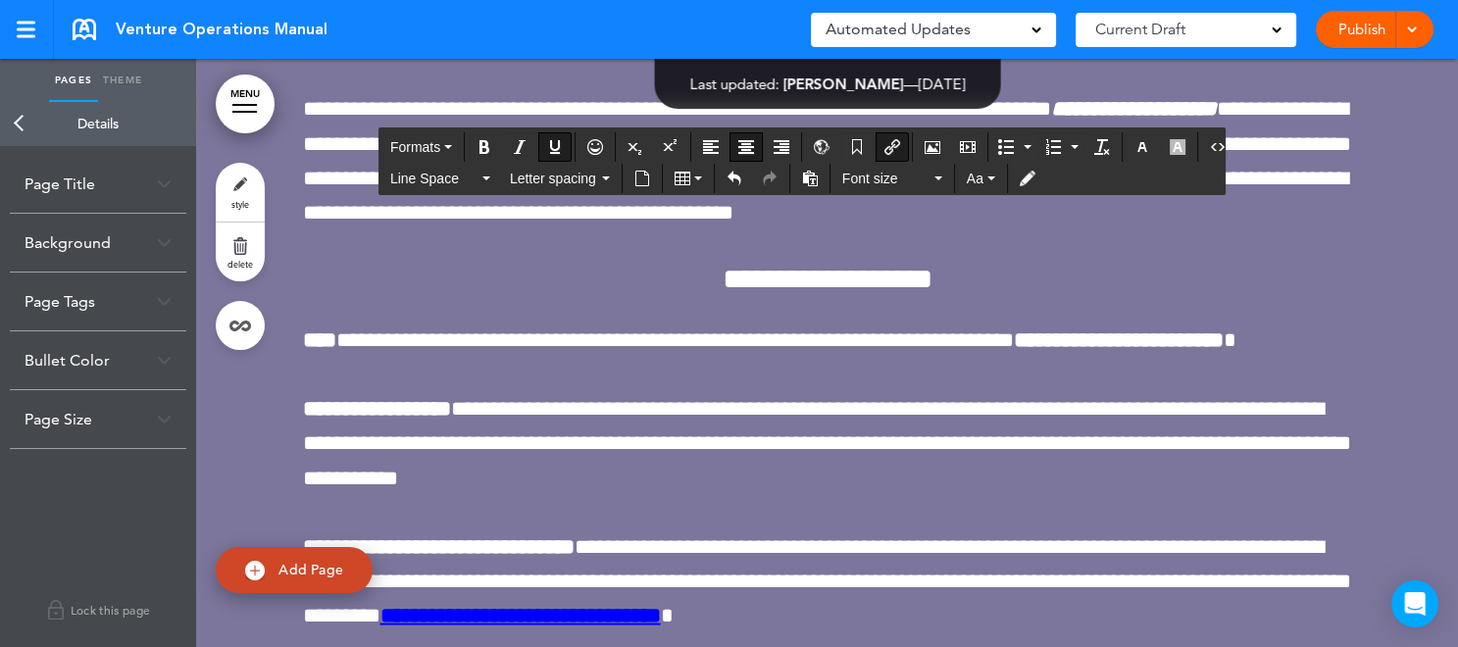
click at [886, 145] on icon "Insert/edit airmason link" at bounding box center [892, 147] width 16 height 16
type input "**********"
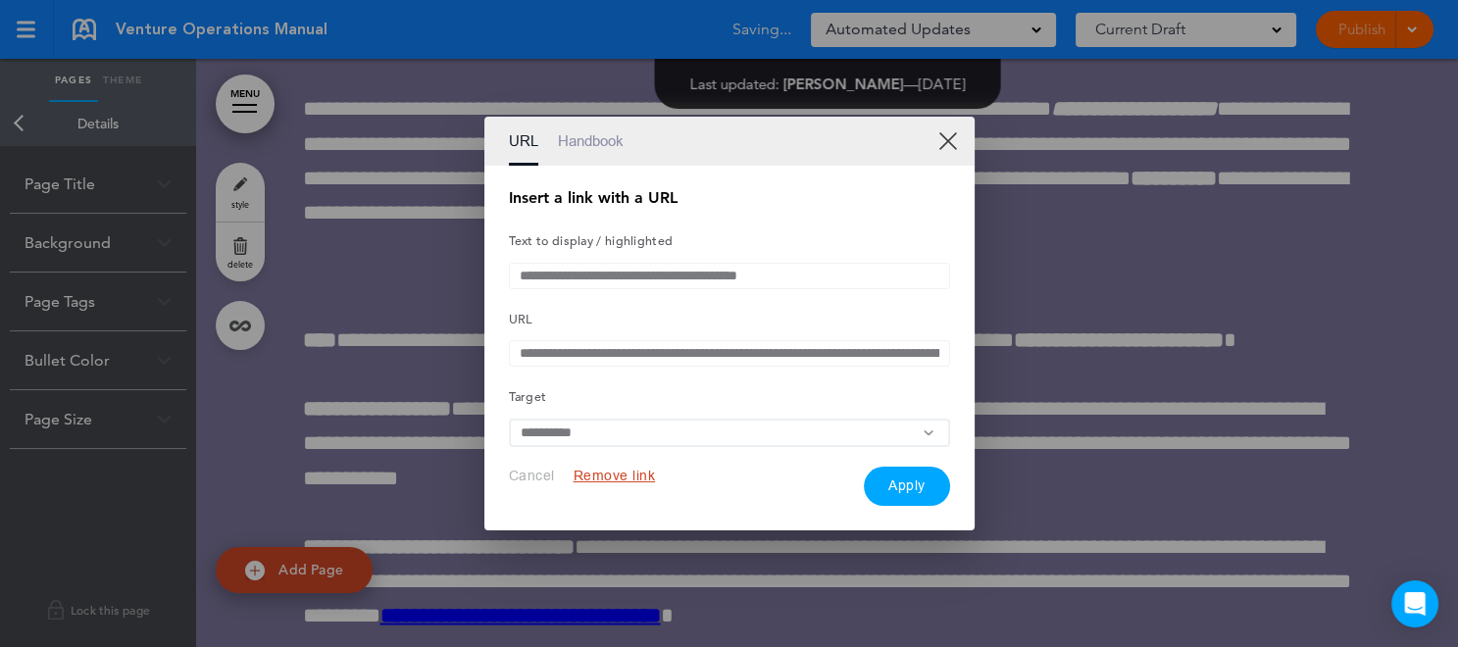
click at [607, 477] on button "Remove link" at bounding box center [615, 476] width 82 height 19
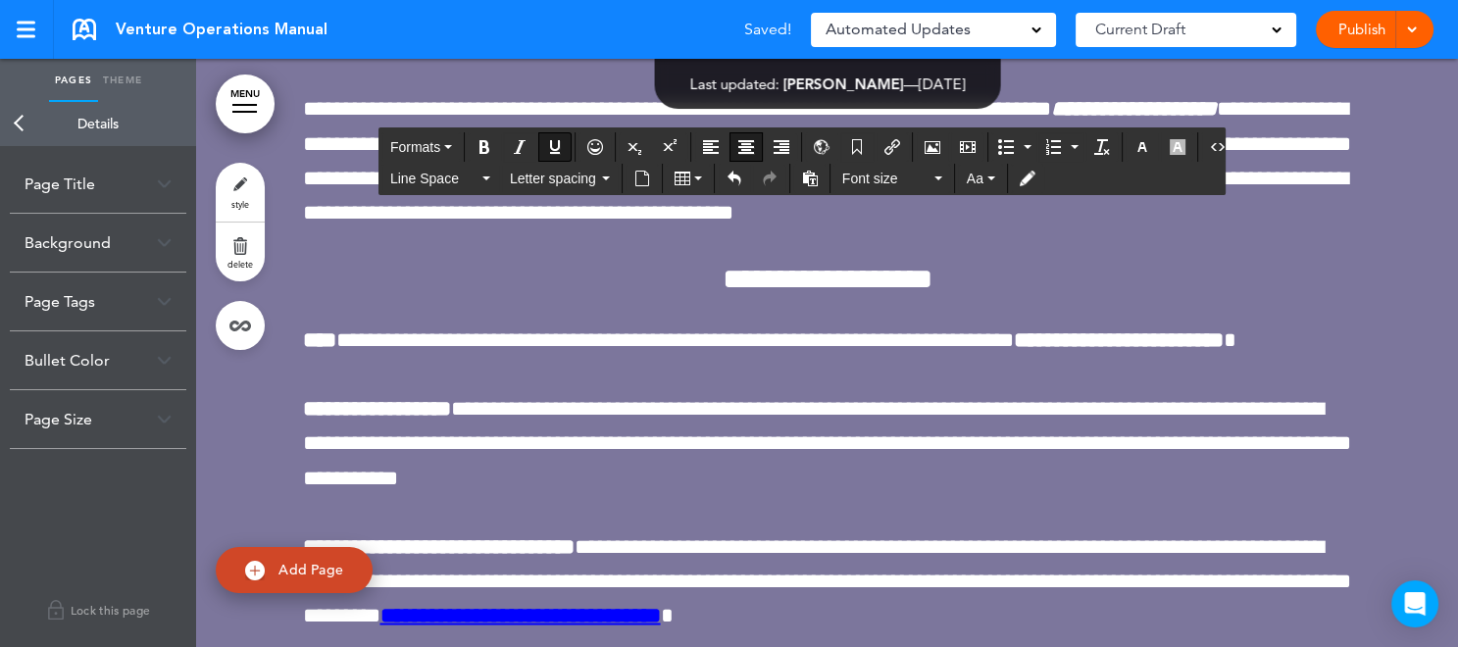
click at [642, 181] on icon "Insert document" at bounding box center [642, 179] width 16 height 16
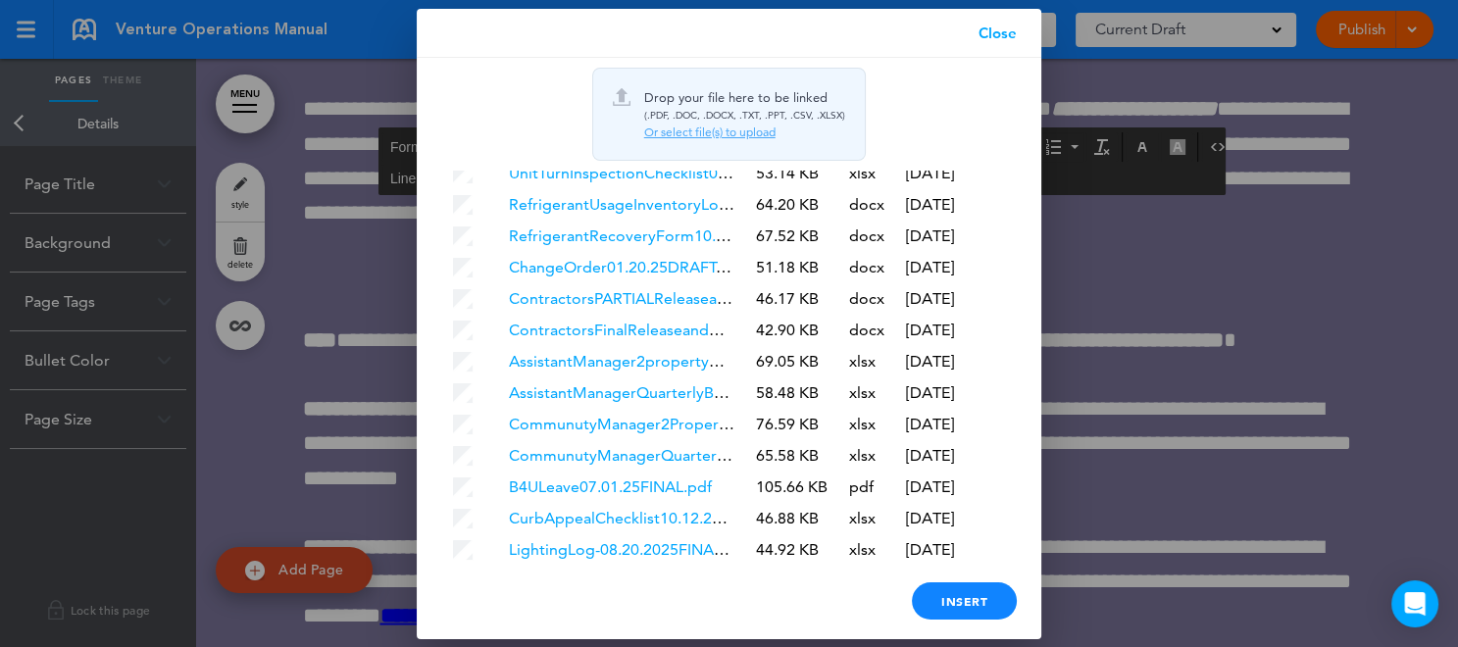
scroll to position [5701, 0]
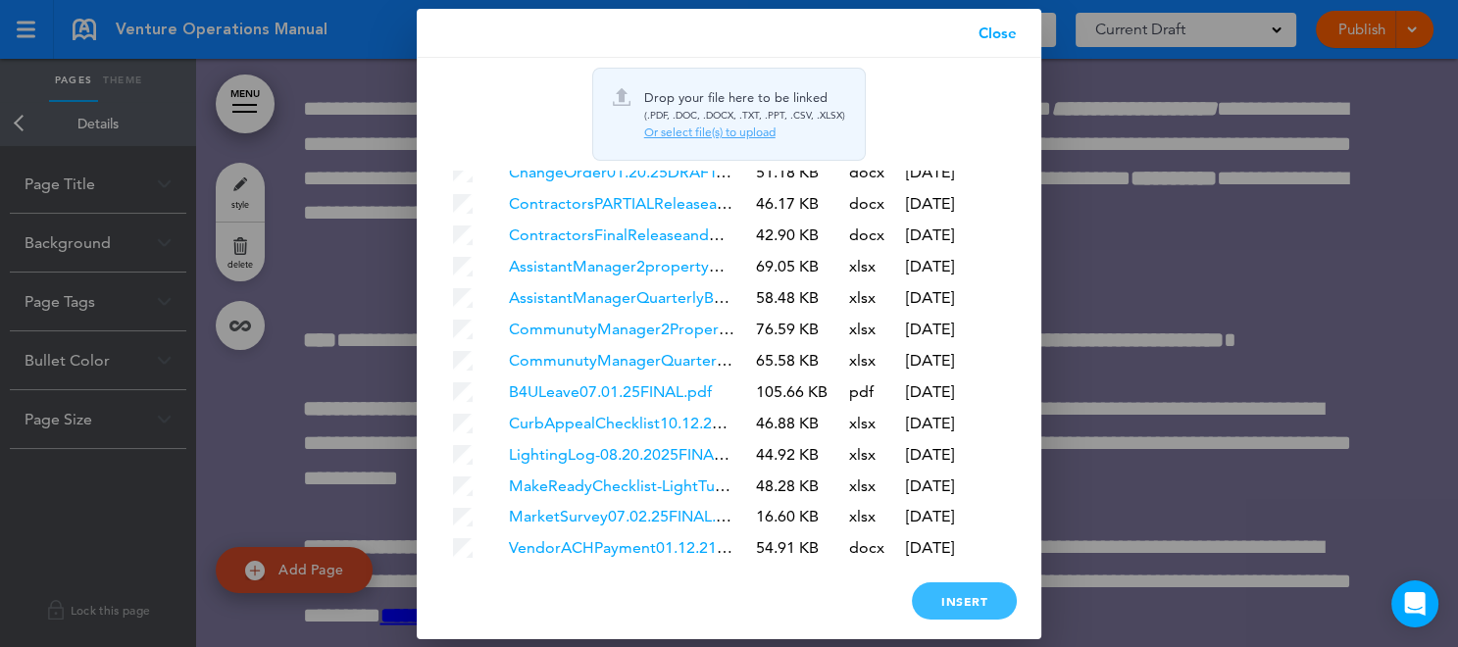
click at [976, 598] on div "Insert" at bounding box center [964, 600] width 105 height 37
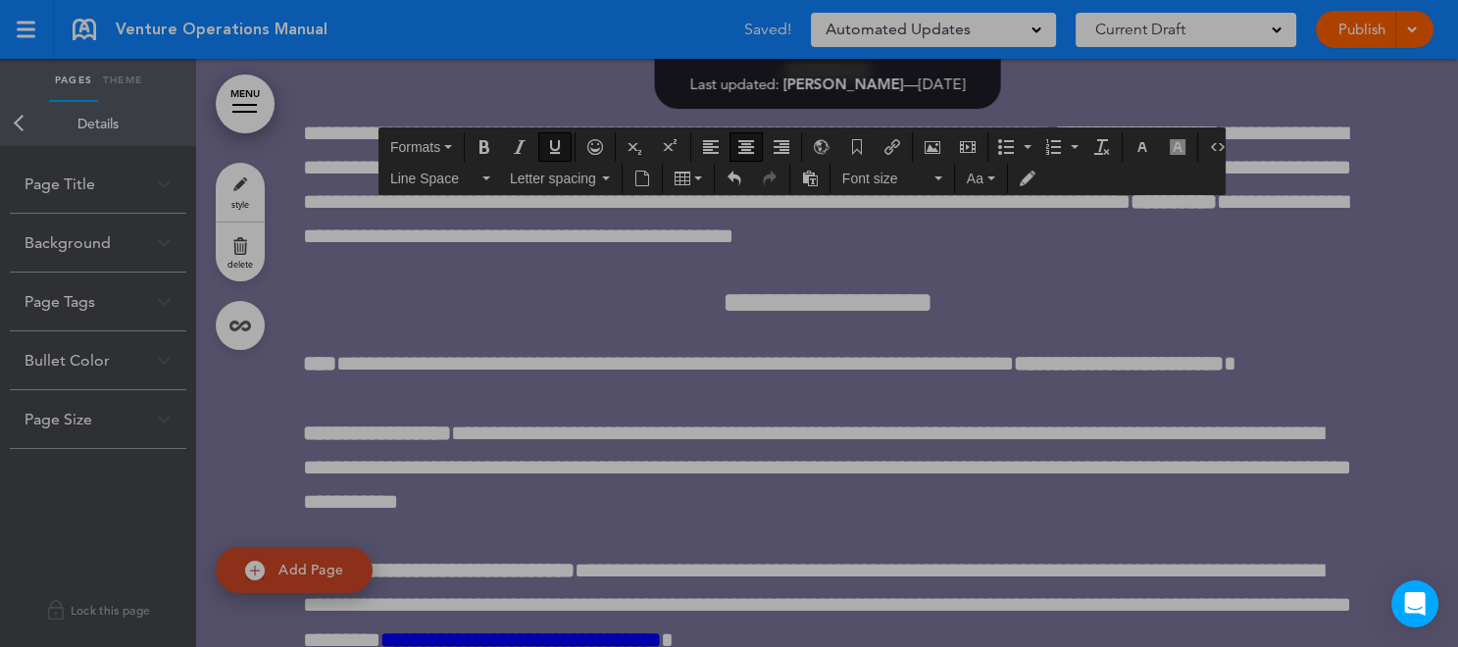
scroll to position [0, 0]
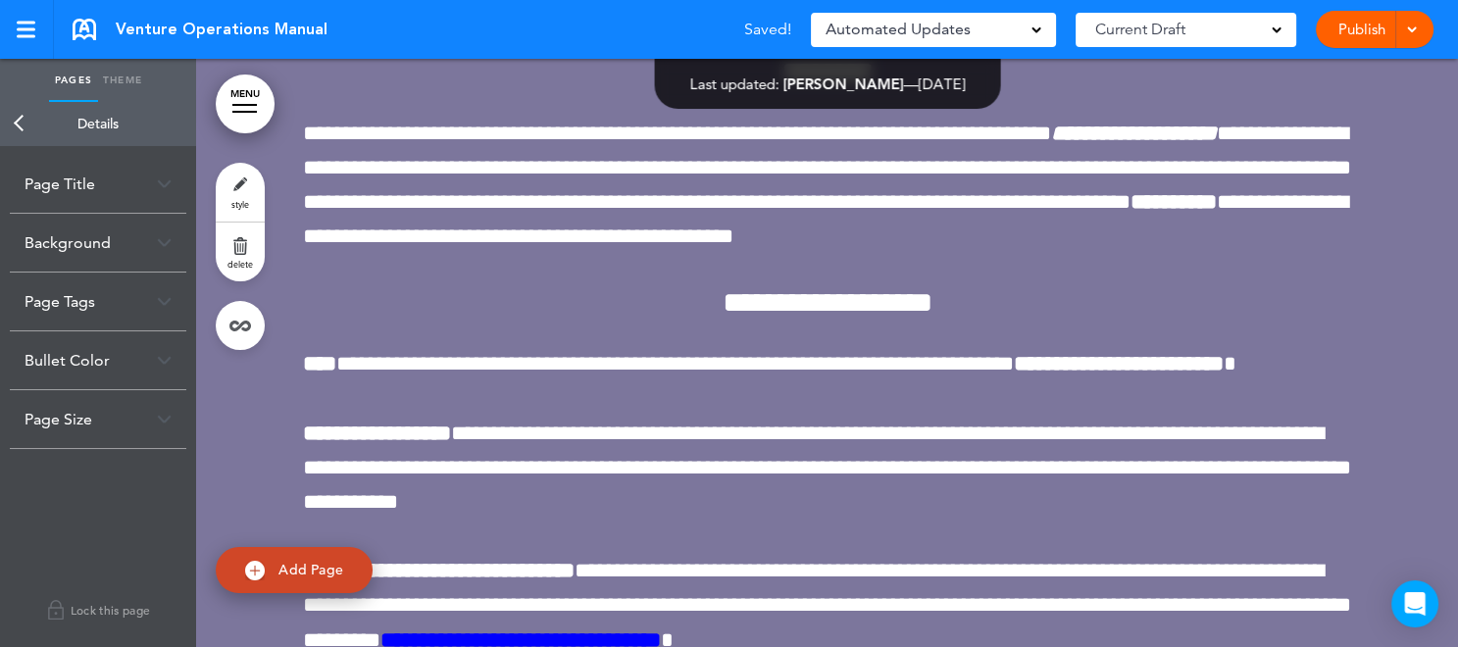
drag, startPoint x: 1441, startPoint y: 380, endPoint x: 1441, endPoint y: 392, distance: 11.8
click at [1441, 392] on div "Pages Theme add page Table of Contents add page Introductions add page Image ad…" at bounding box center [721, 323] width 1442 height 647
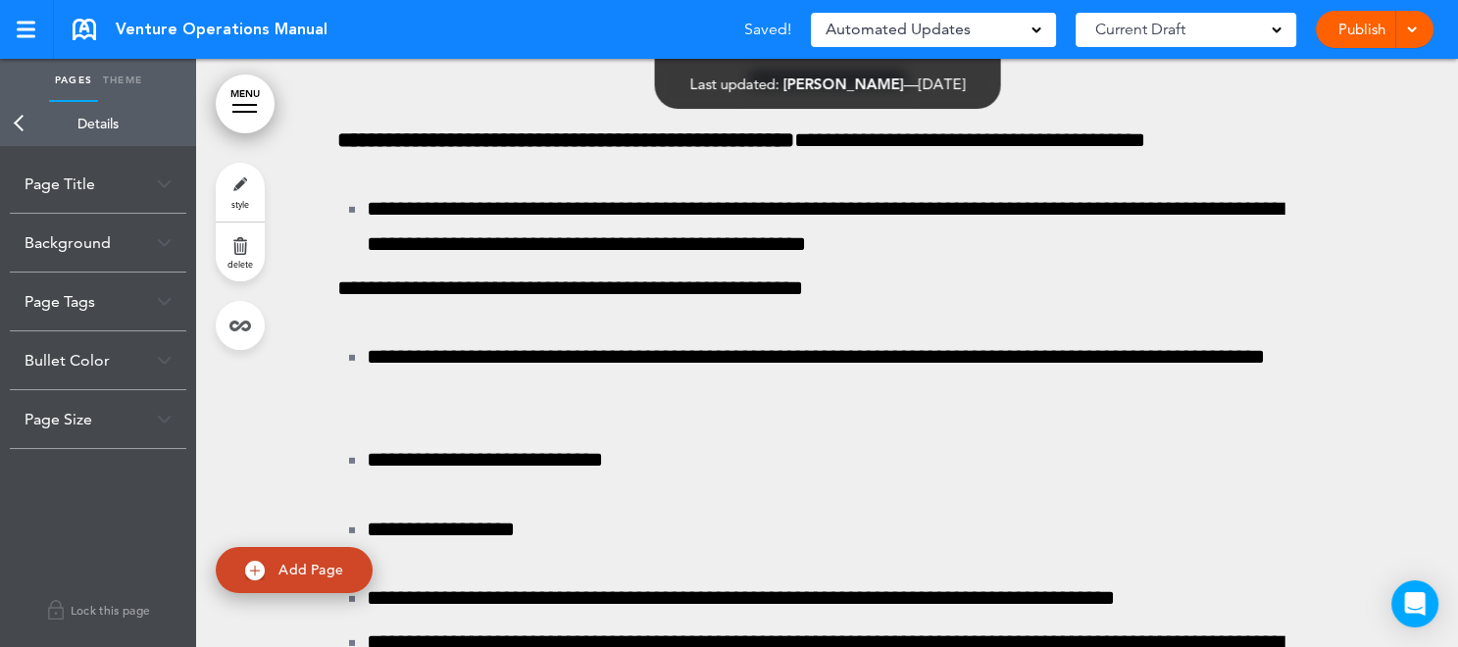
scroll to position [149136, 0]
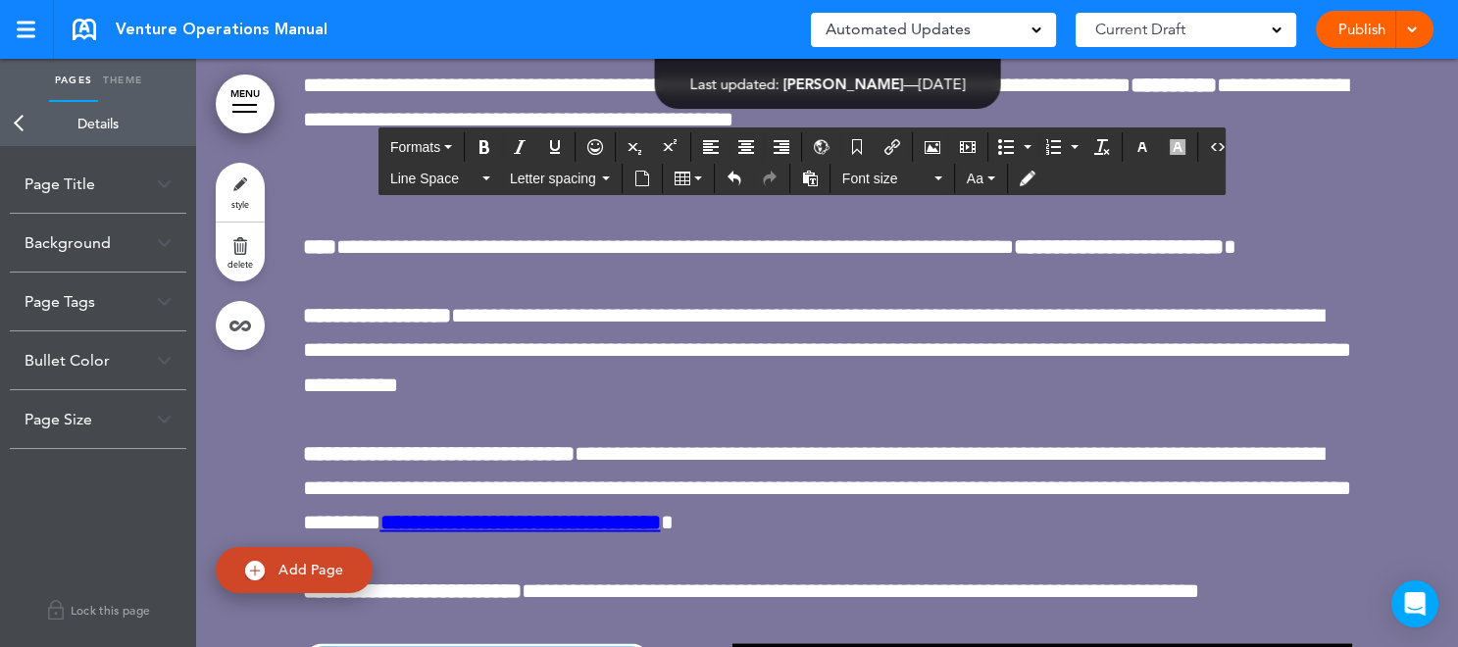
scroll to position [149263, 0]
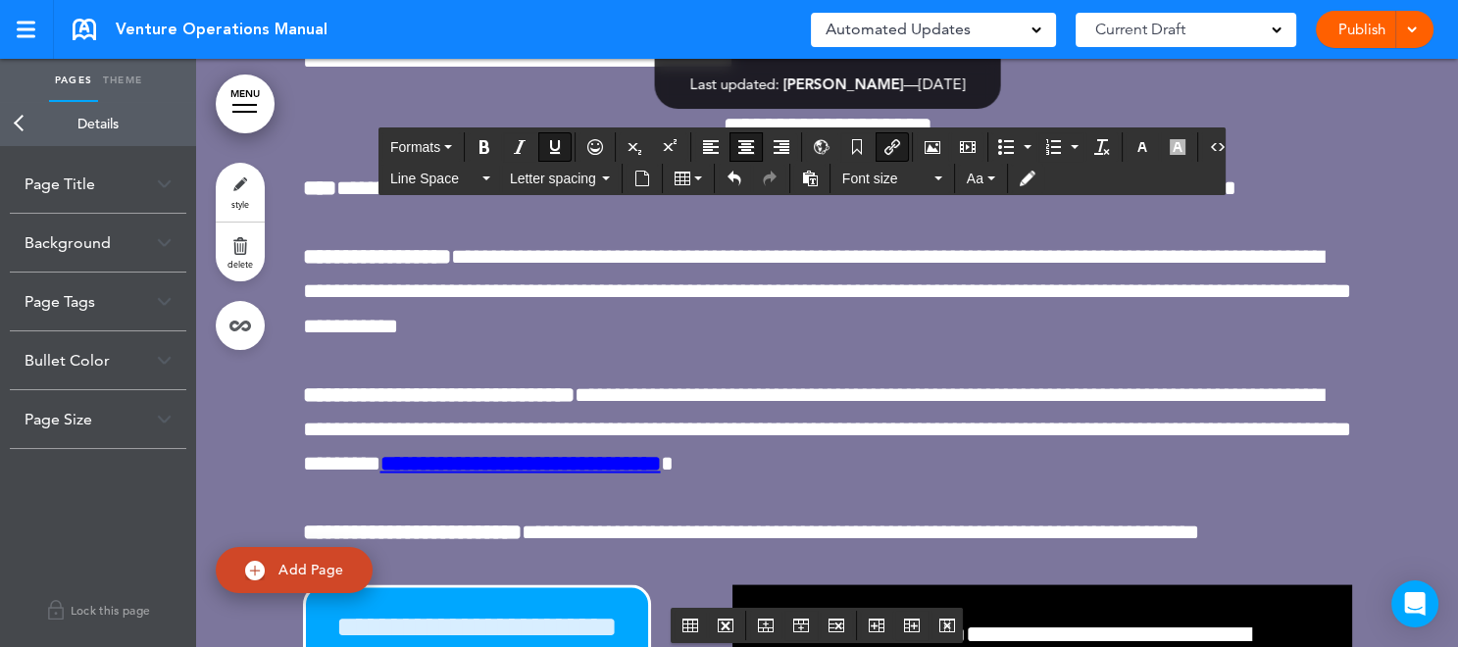
click at [890, 145] on icon "Insert/edit airmason link" at bounding box center [892, 147] width 16 height 16
type input "**********"
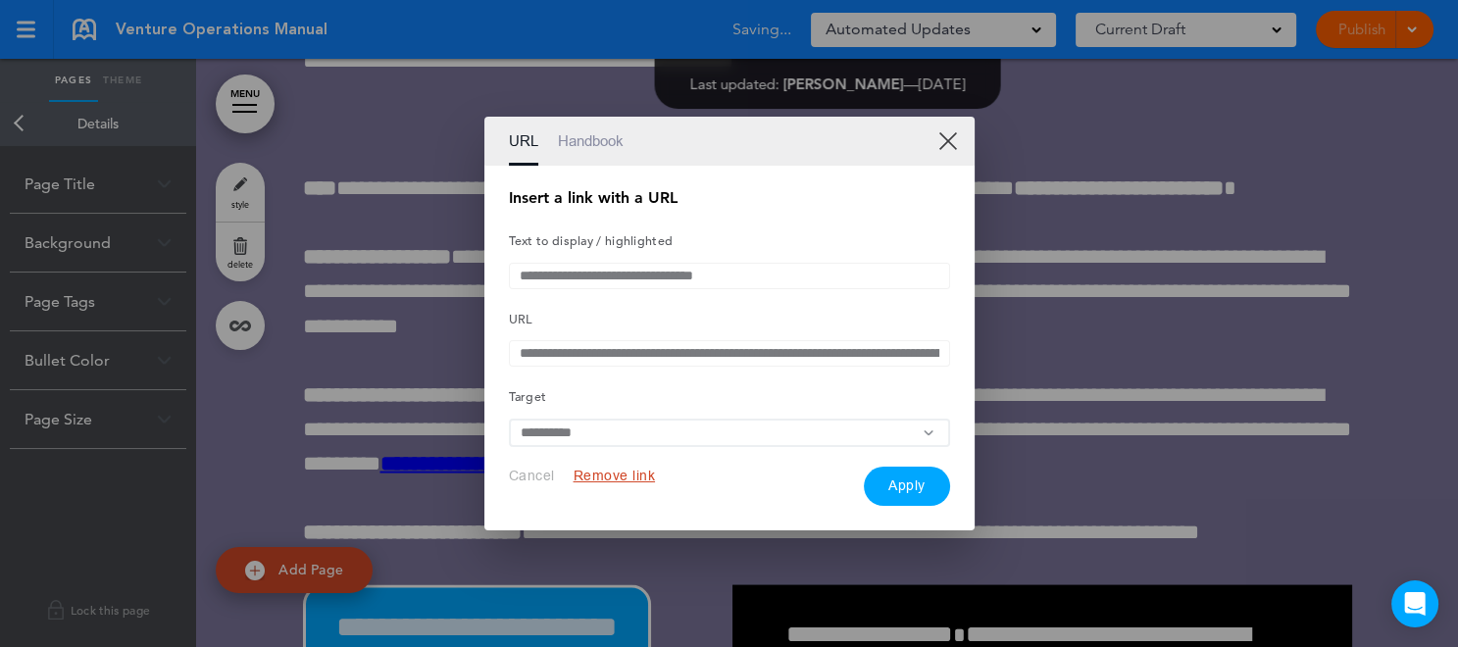
click at [603, 475] on button "Remove link" at bounding box center [615, 476] width 82 height 19
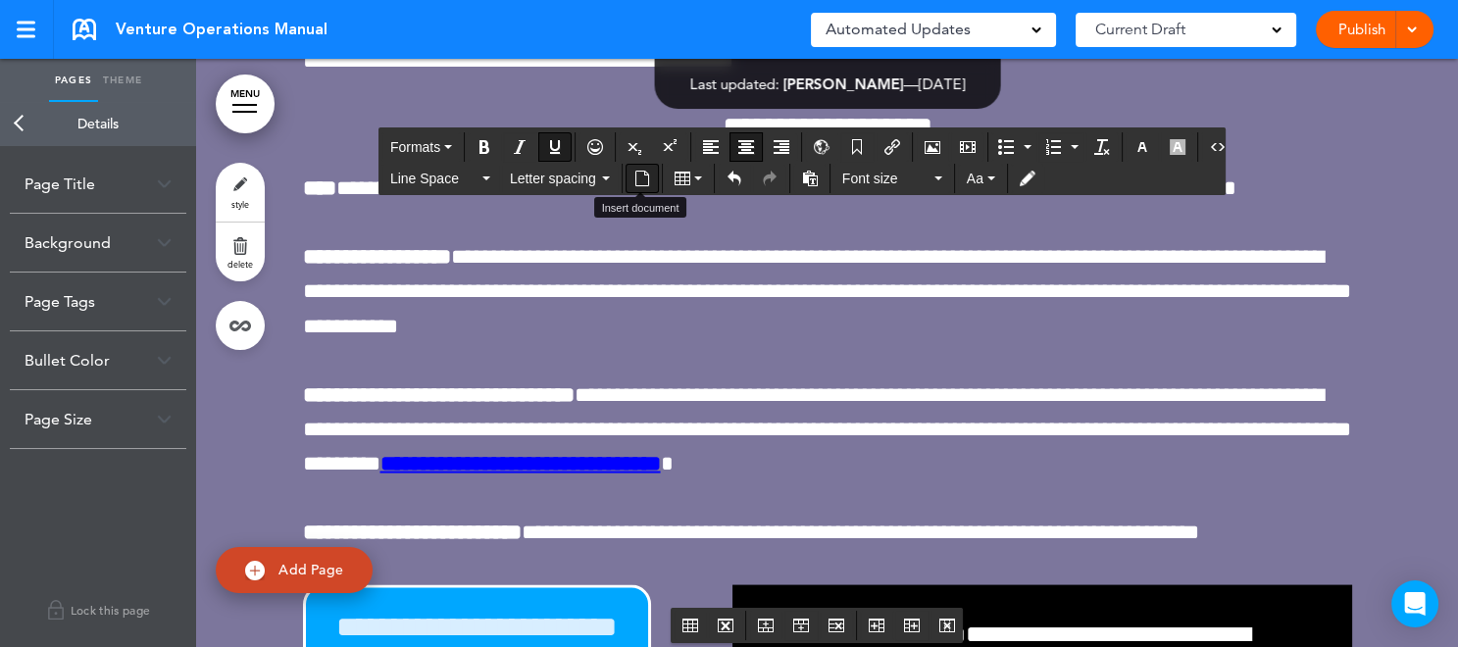
click at [639, 175] on icon "Insert document" at bounding box center [642, 179] width 16 height 16
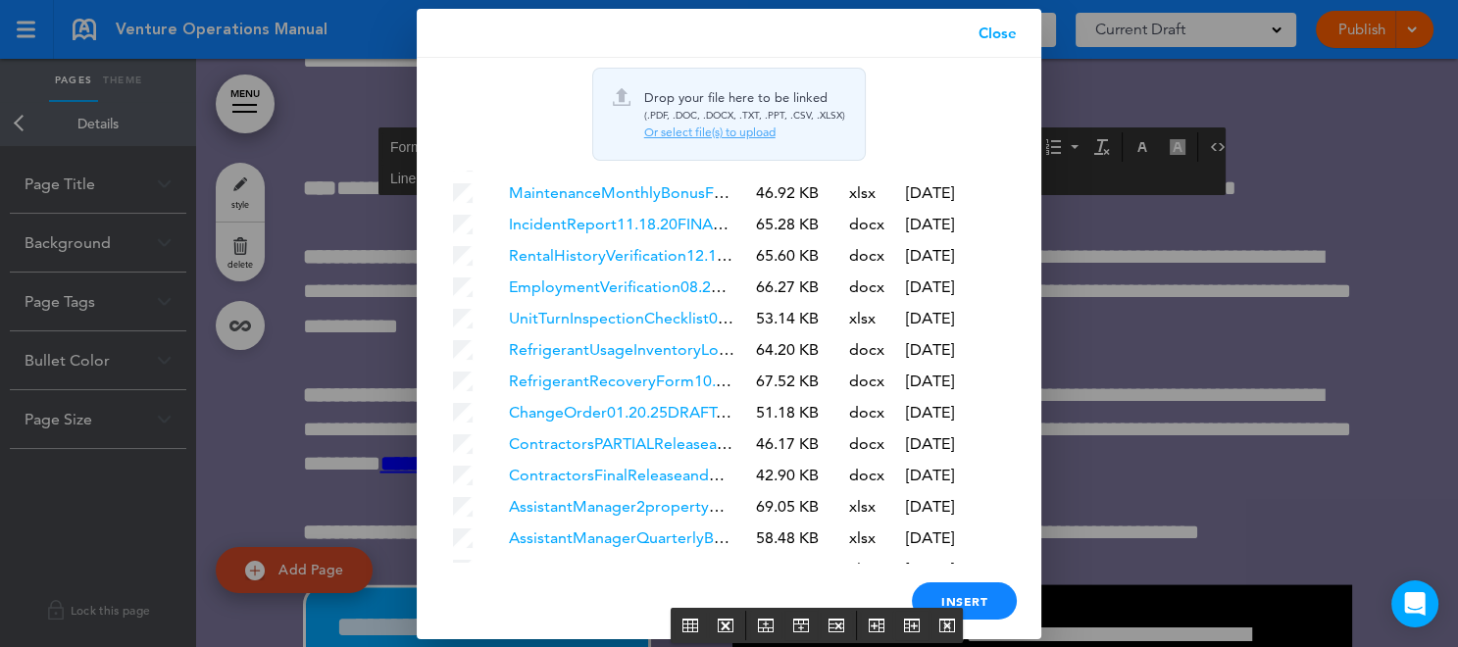
scroll to position [5695, 0]
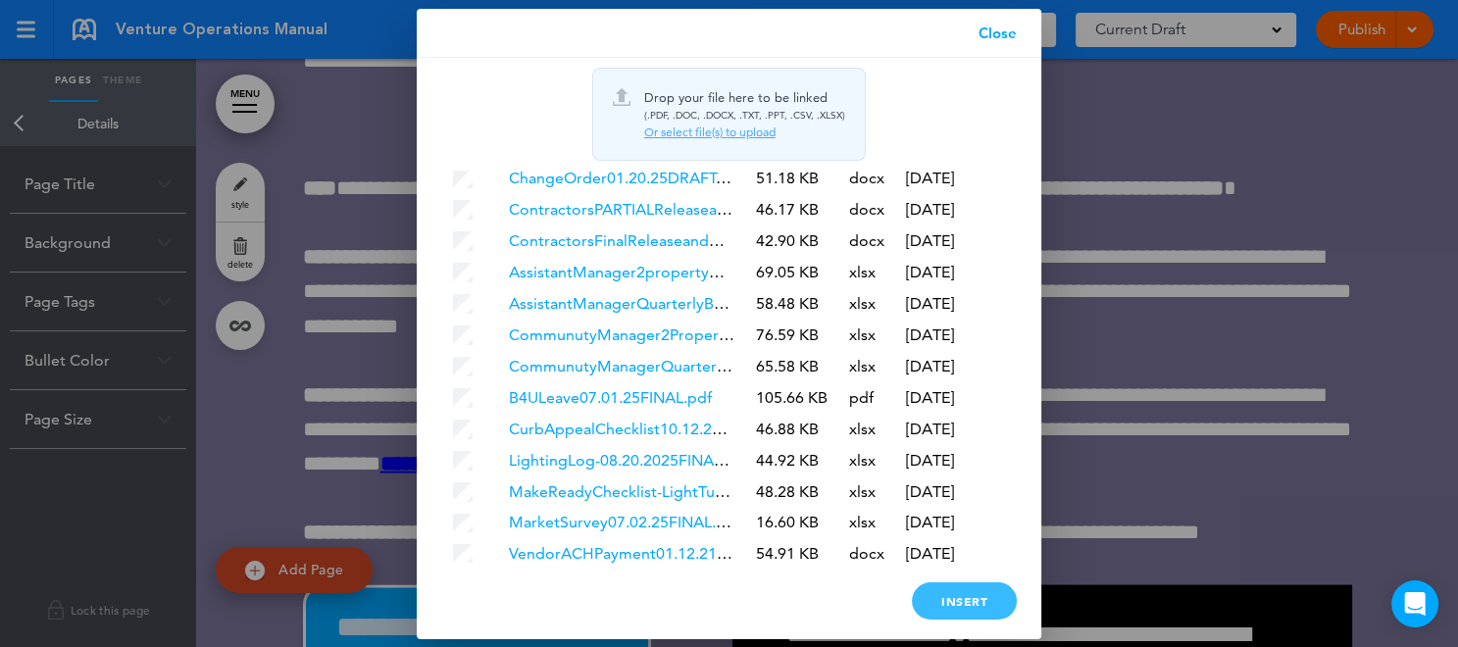
click at [973, 595] on div "Insert" at bounding box center [964, 600] width 105 height 37
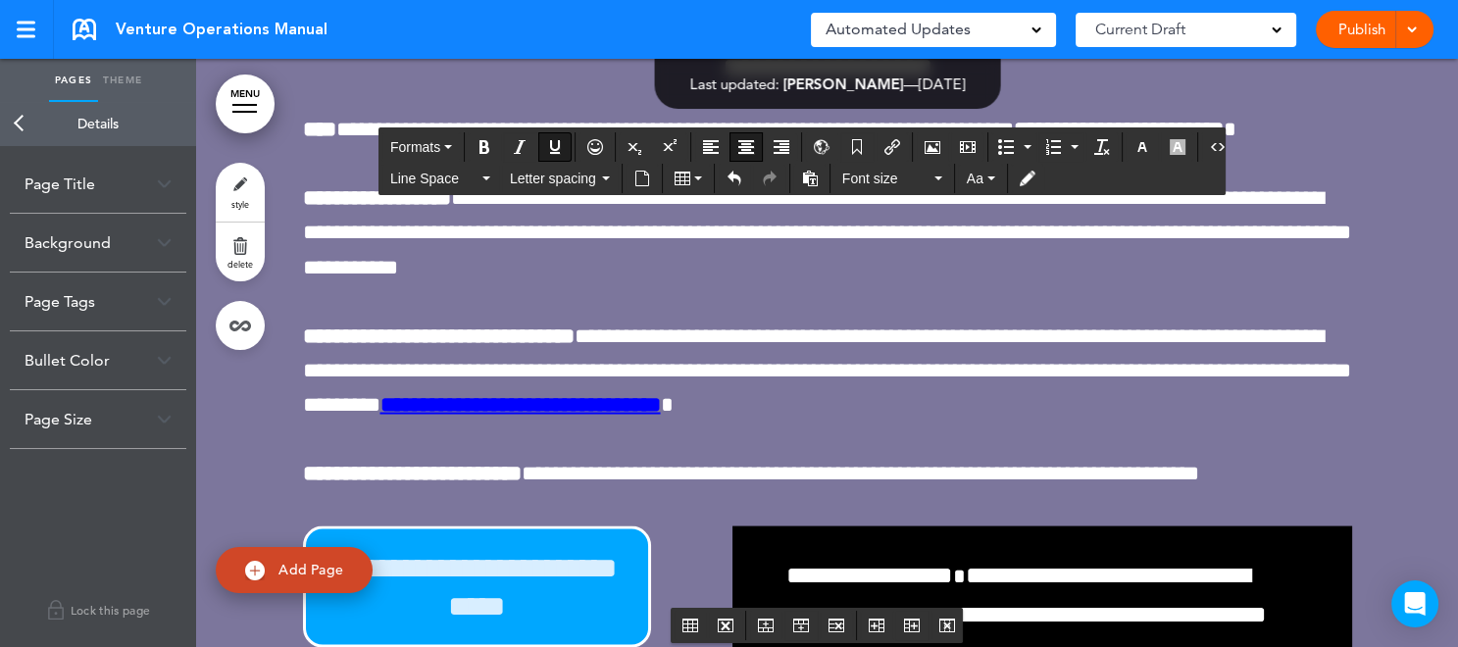
scroll to position [149381, 0]
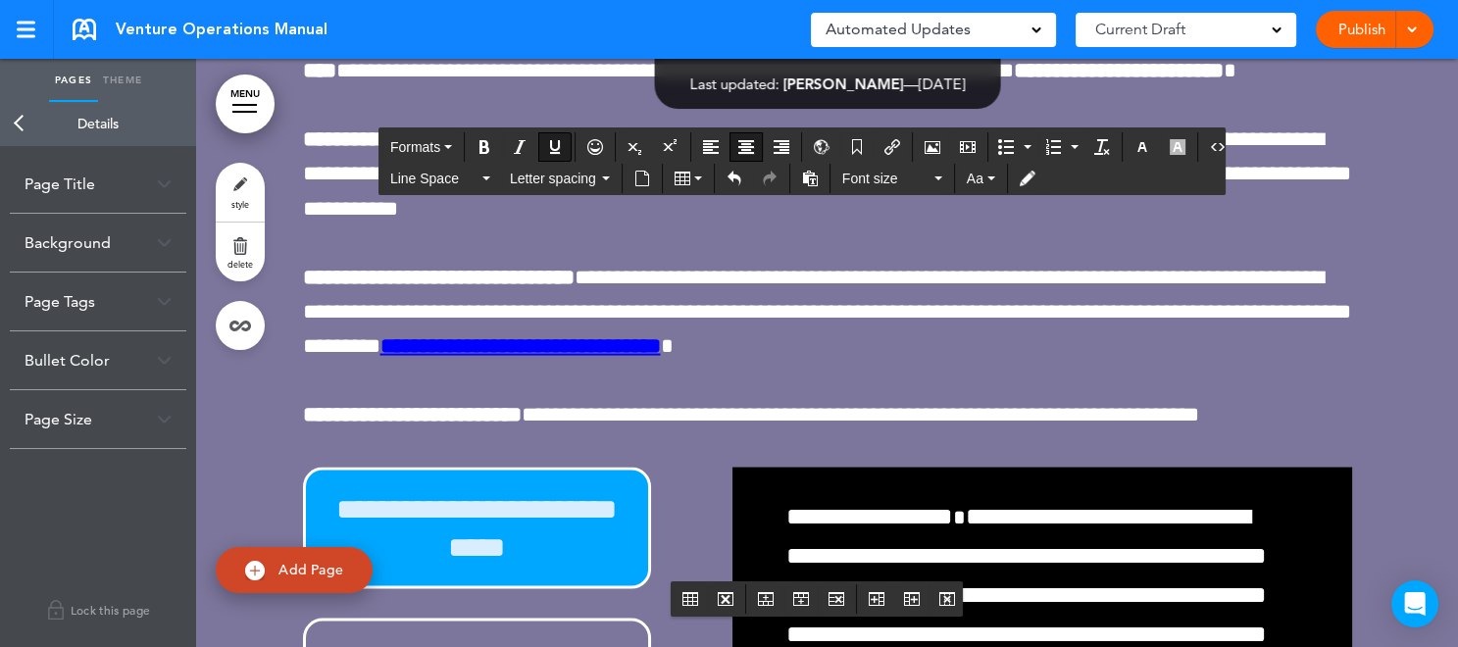
click at [885, 147] on icon "Insert/edit airmason link" at bounding box center [892, 147] width 16 height 16
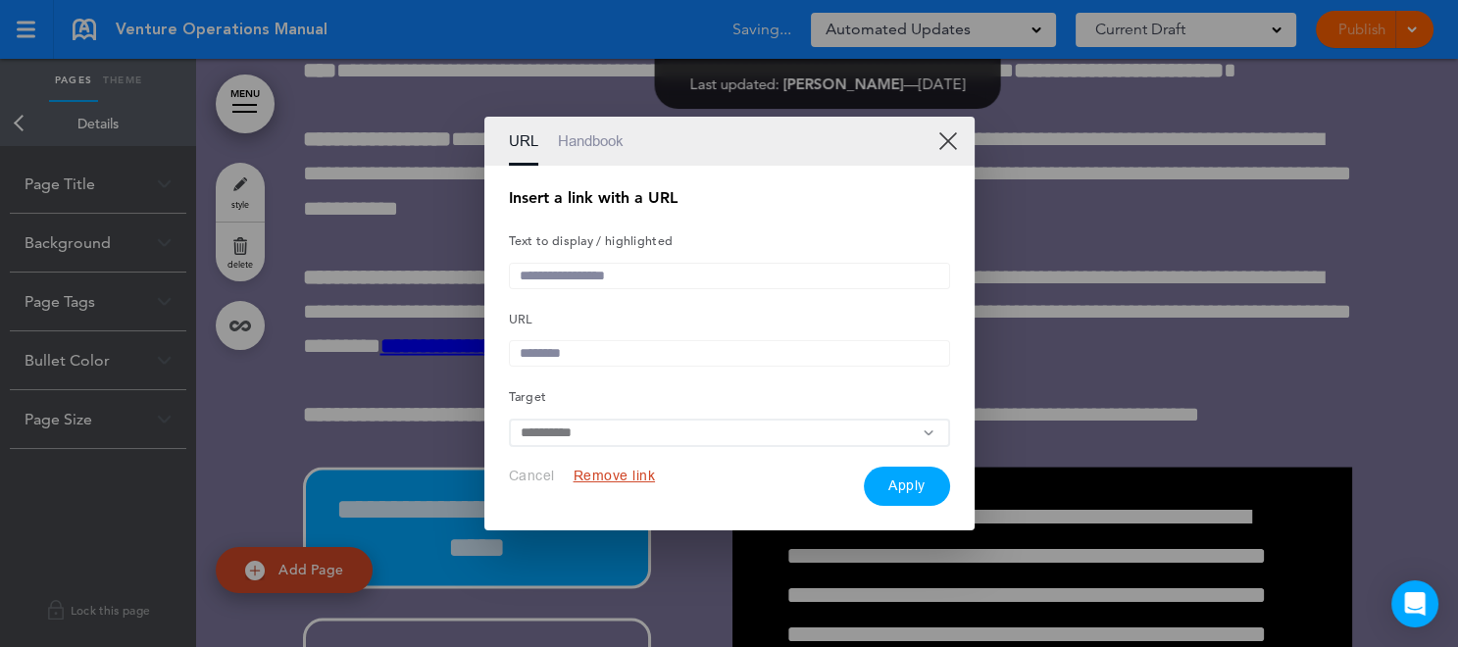
click at [593, 479] on button "Remove link" at bounding box center [615, 476] width 82 height 19
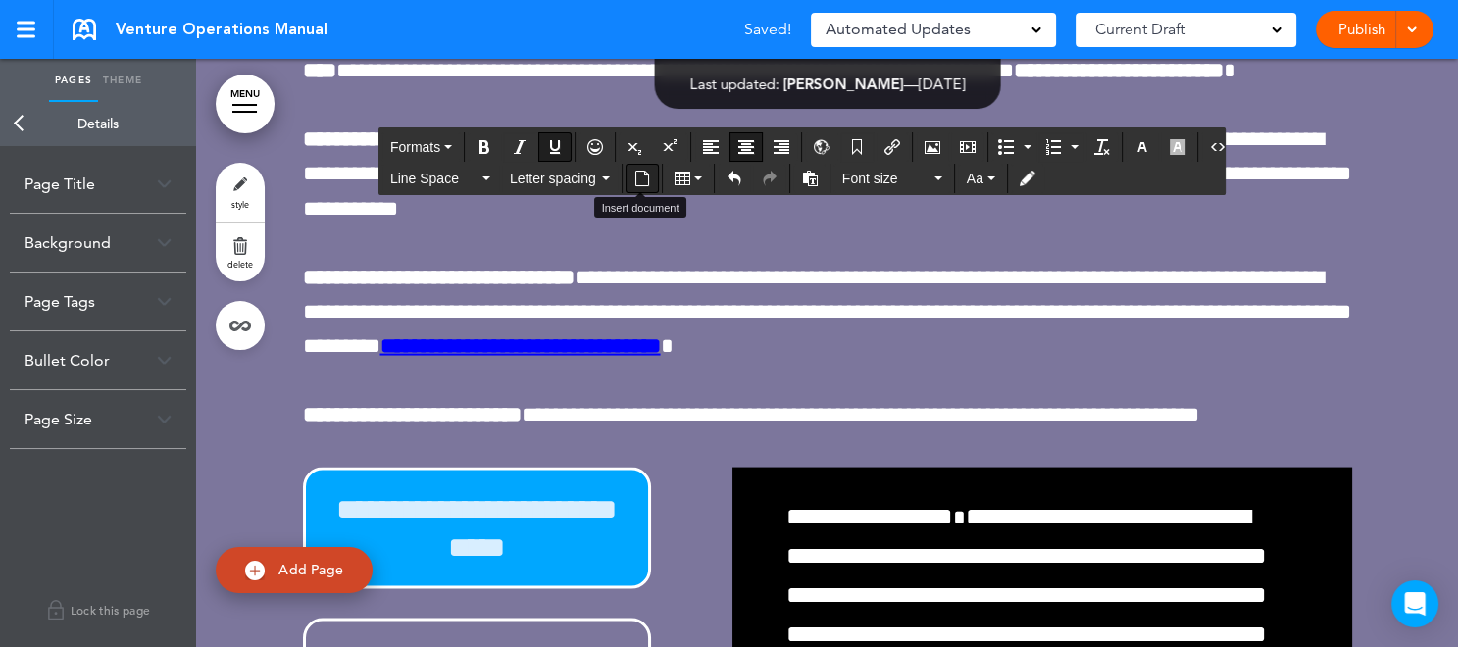
click at [640, 176] on icon "Insert document" at bounding box center [642, 179] width 16 height 16
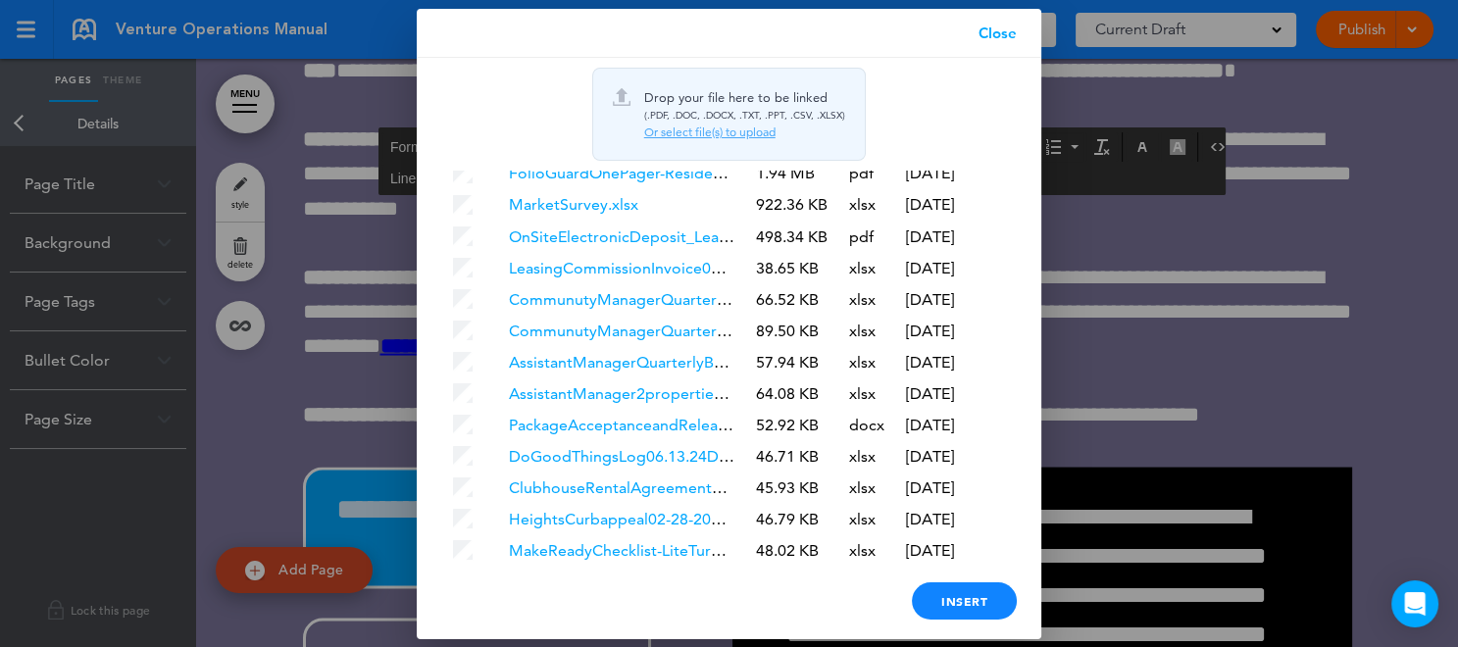
scroll to position [4572, 0]
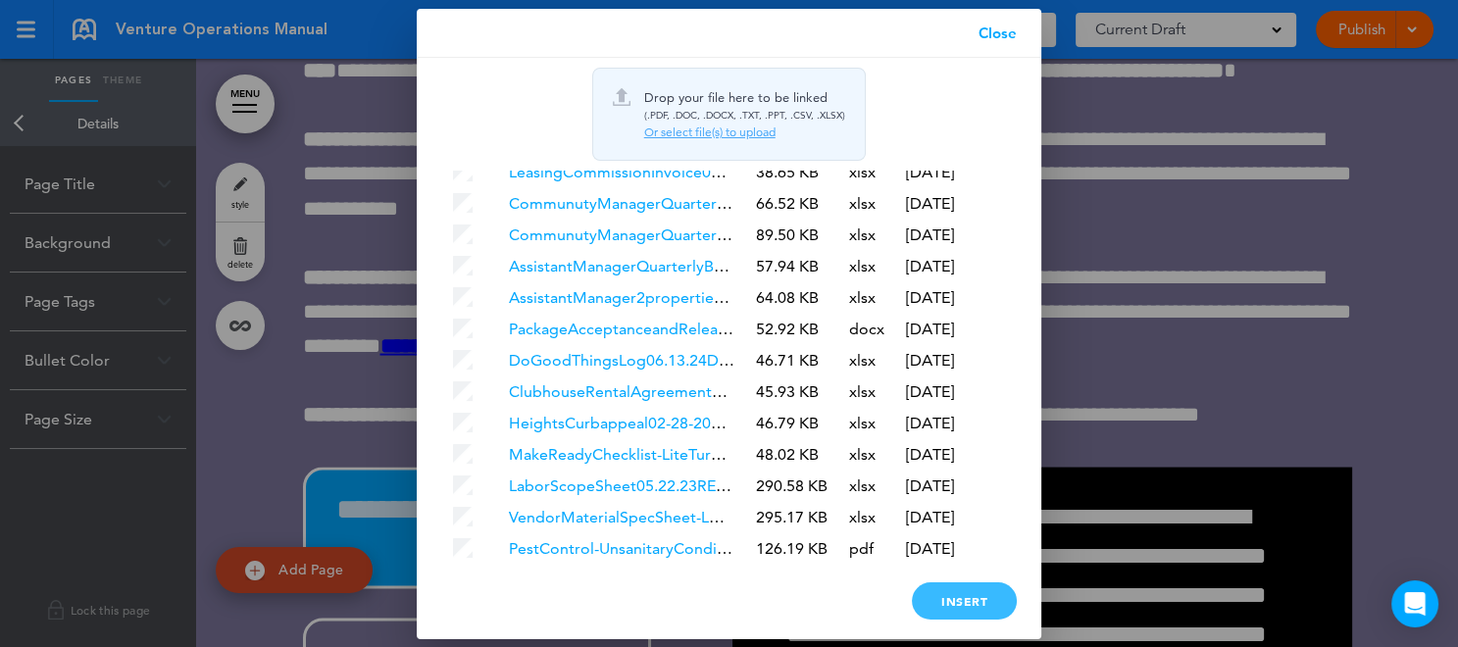
click at [973, 595] on div "Insert" at bounding box center [964, 600] width 105 height 37
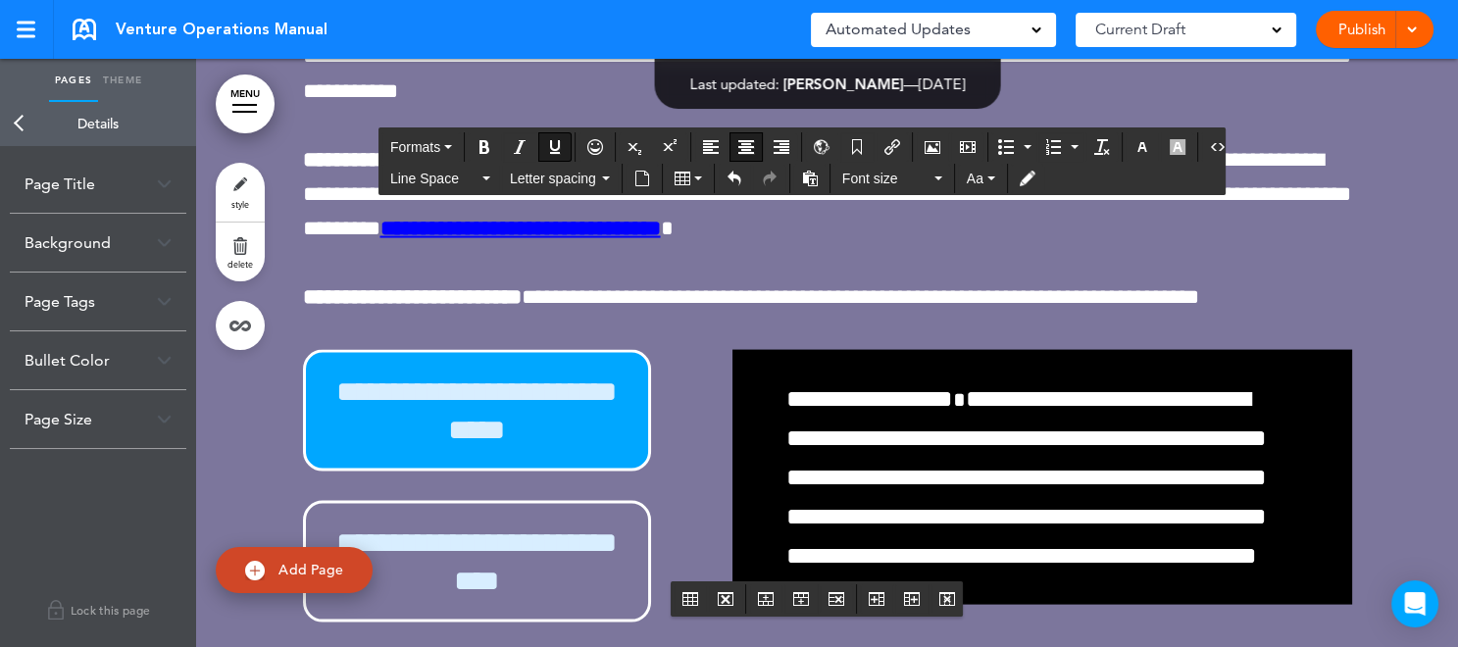
scroll to position [149557, 0]
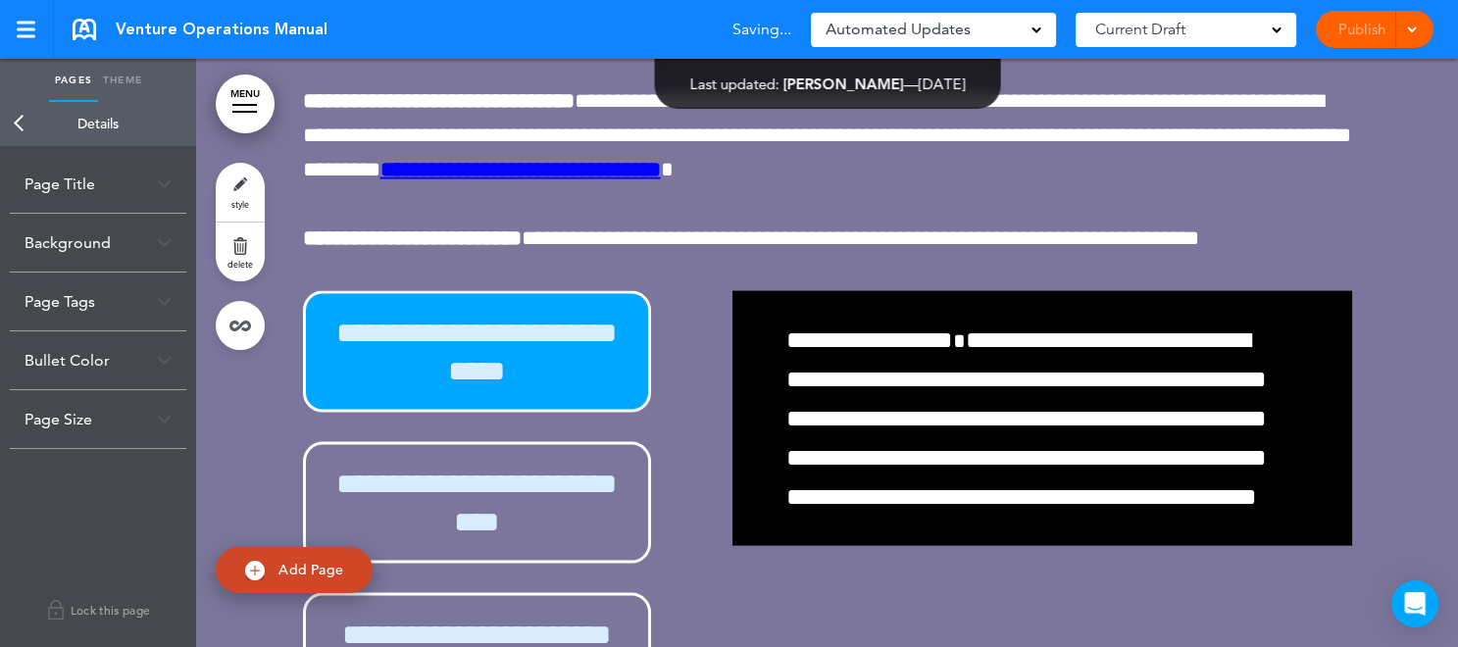
click at [1415, 31] on span at bounding box center [1411, 28] width 13 height 13
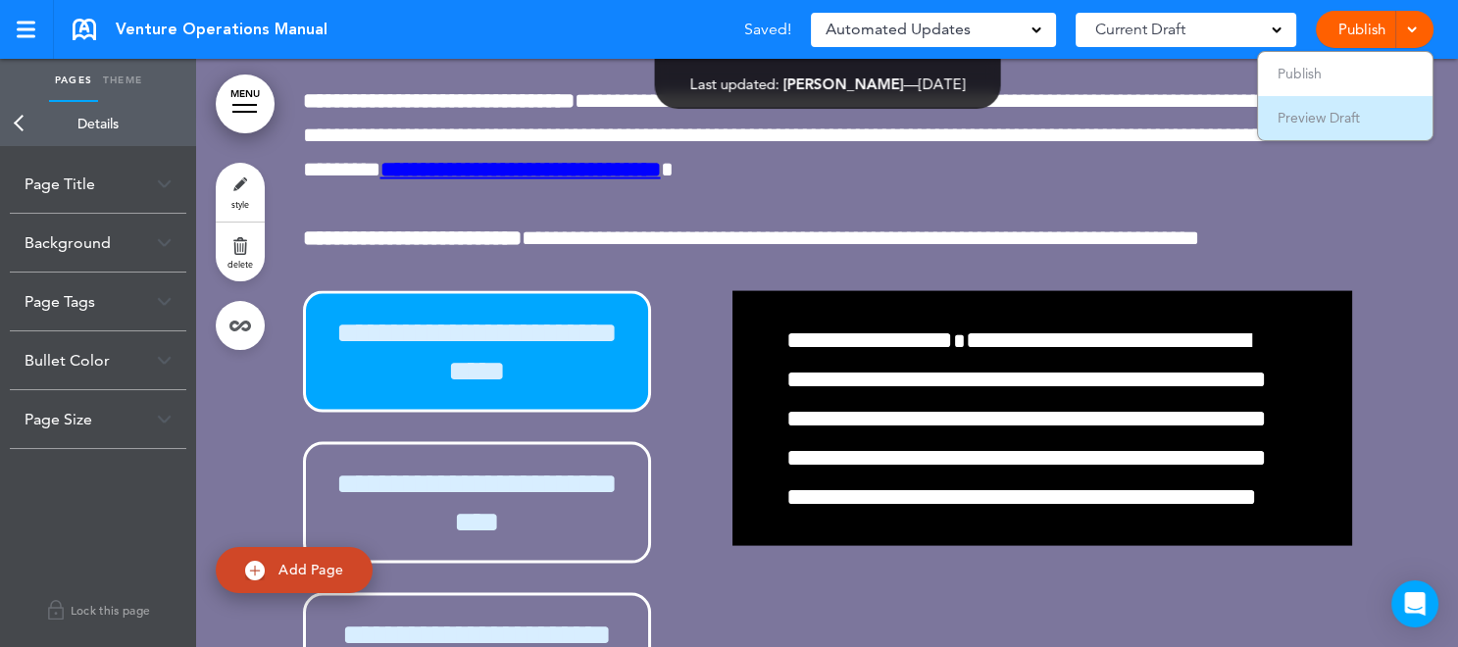
click at [1350, 112] on span "Preview Draft" at bounding box center [1319, 118] width 82 height 18
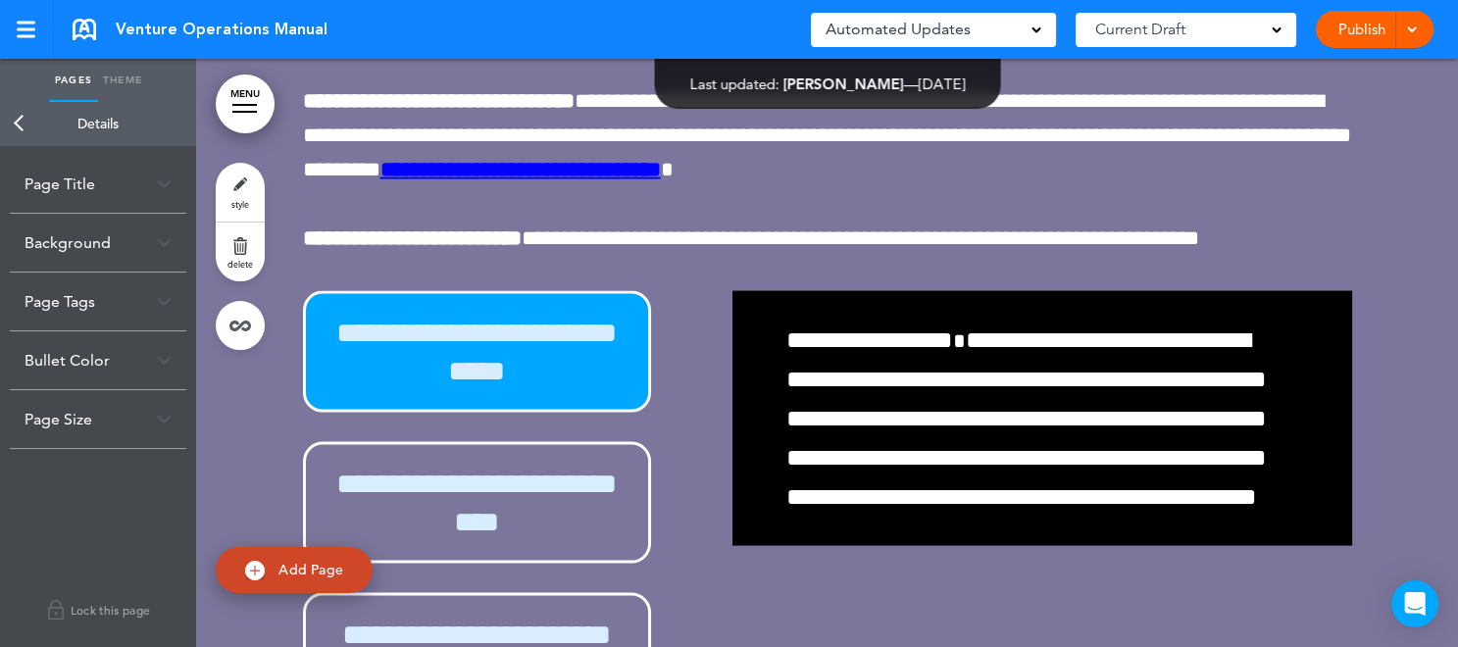
click at [1410, 30] on span at bounding box center [1411, 28] width 13 height 13
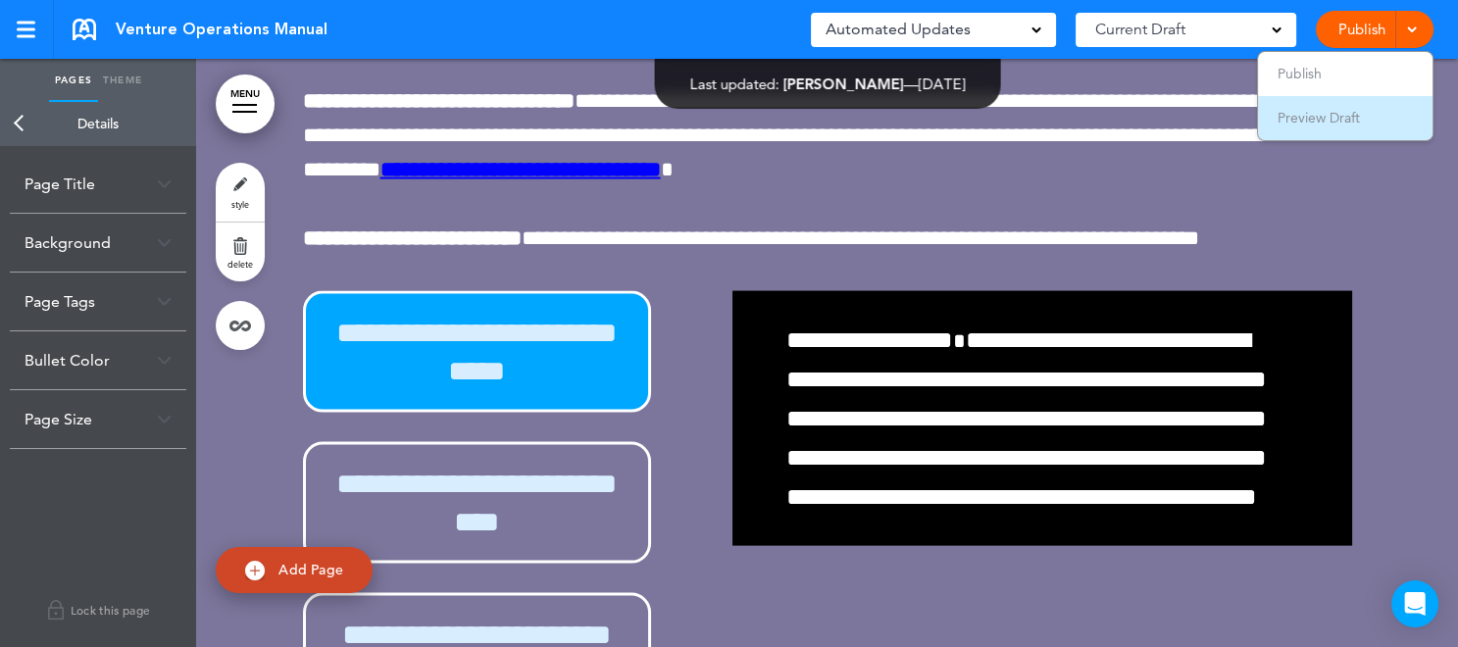
click at [1368, 118] on li "Preview Draft" at bounding box center [1345, 118] width 175 height 44
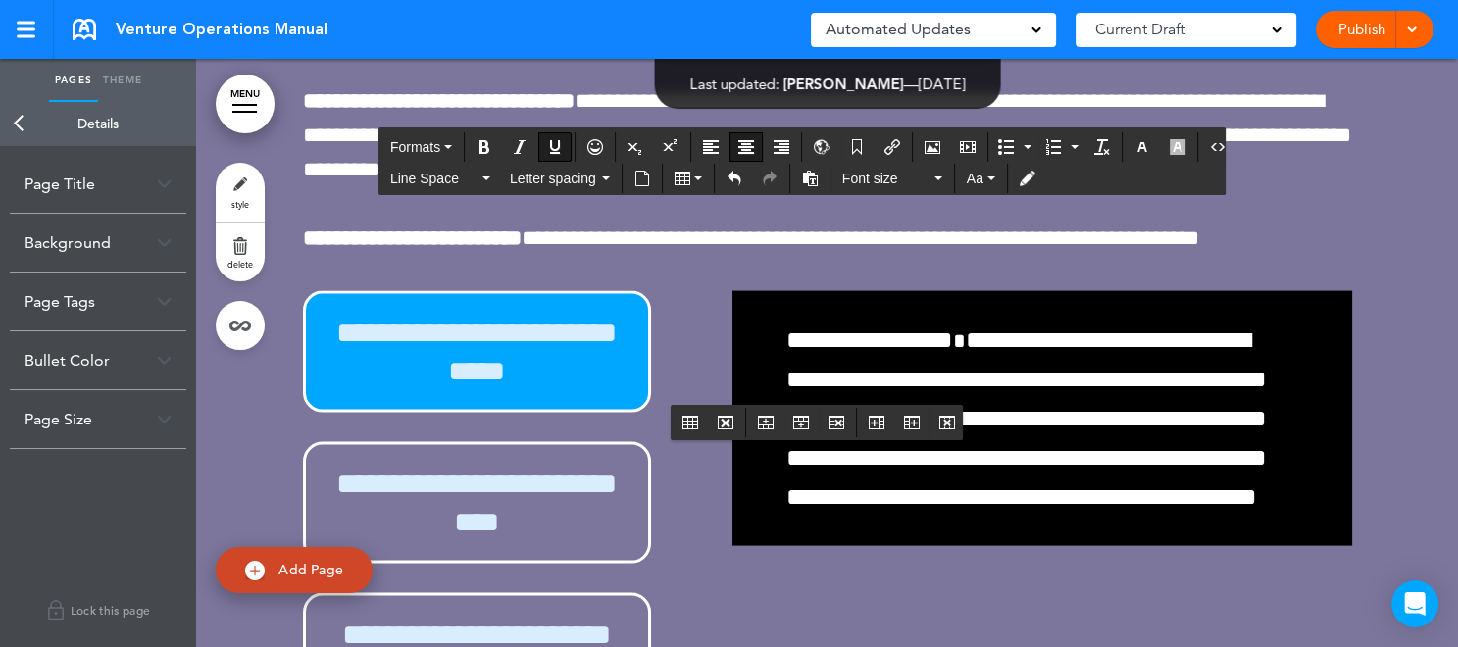
click at [643, 180] on icon "Insert document" at bounding box center [642, 179] width 16 height 16
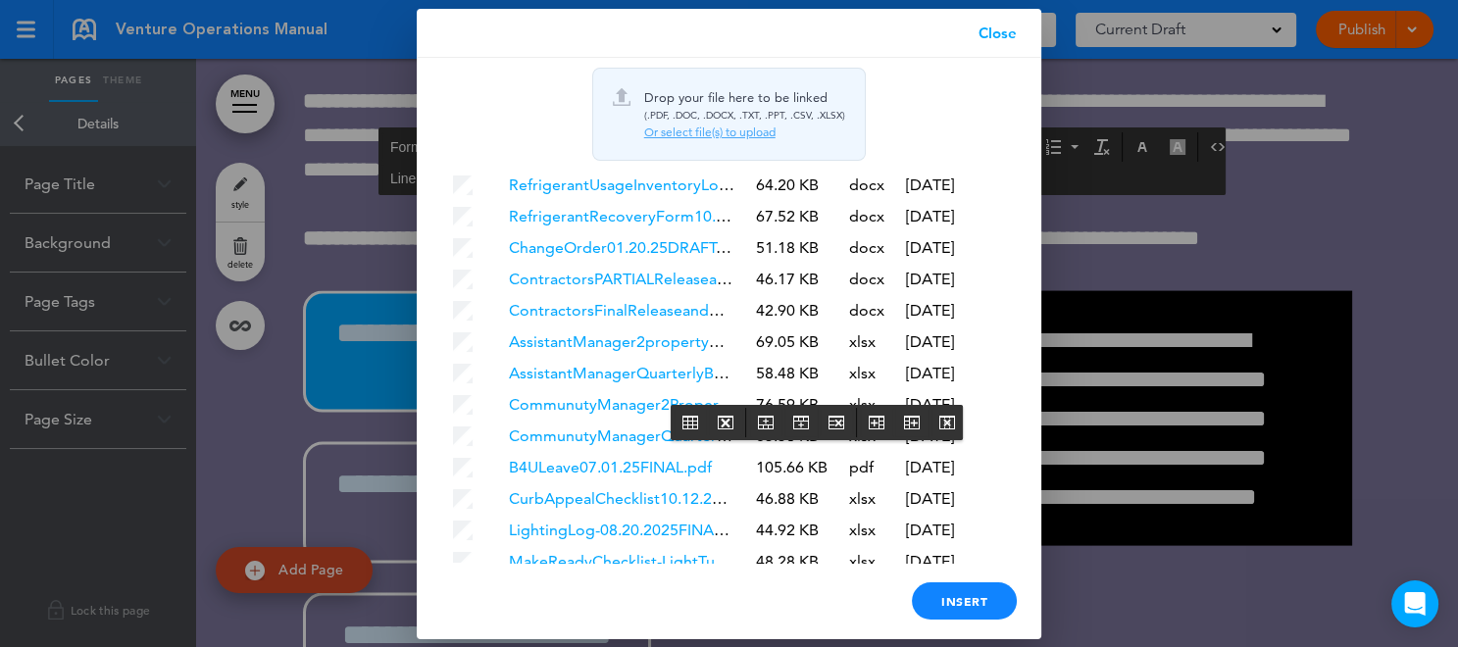
scroll to position [5701, 0]
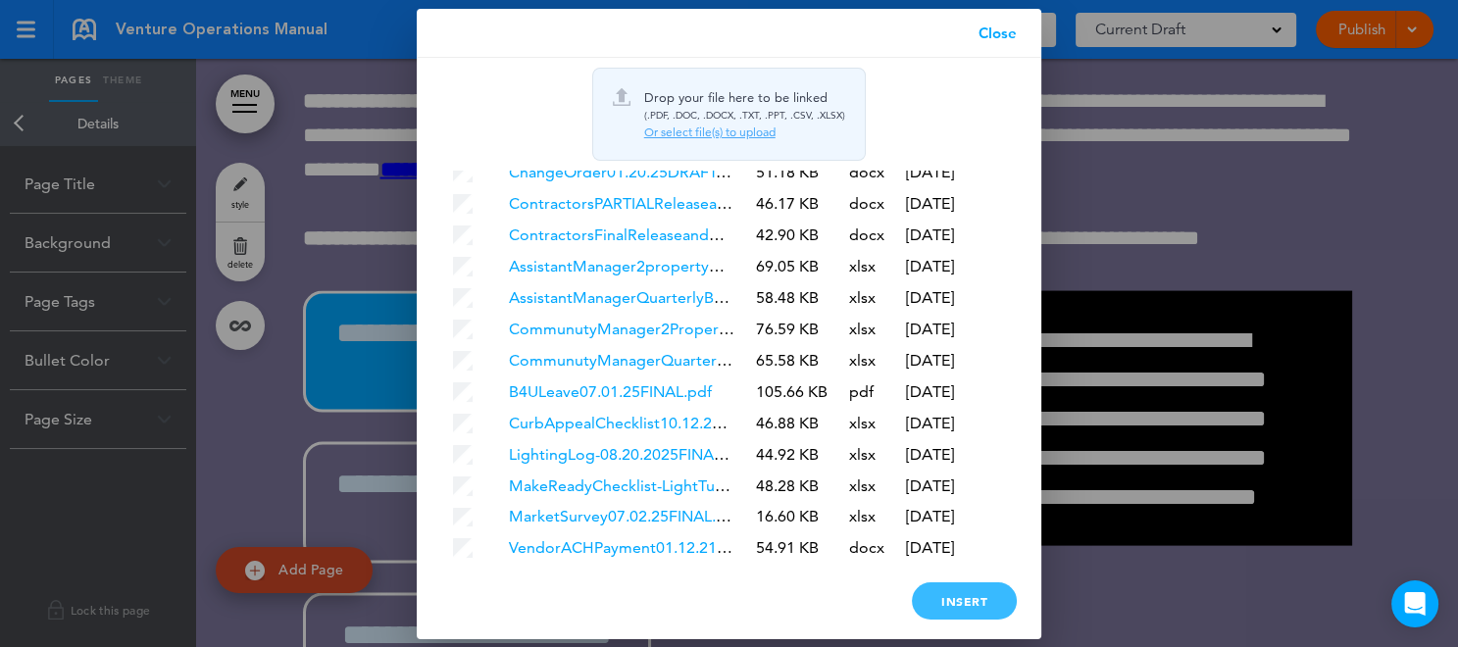
click at [975, 596] on div "Insert" at bounding box center [964, 600] width 105 height 37
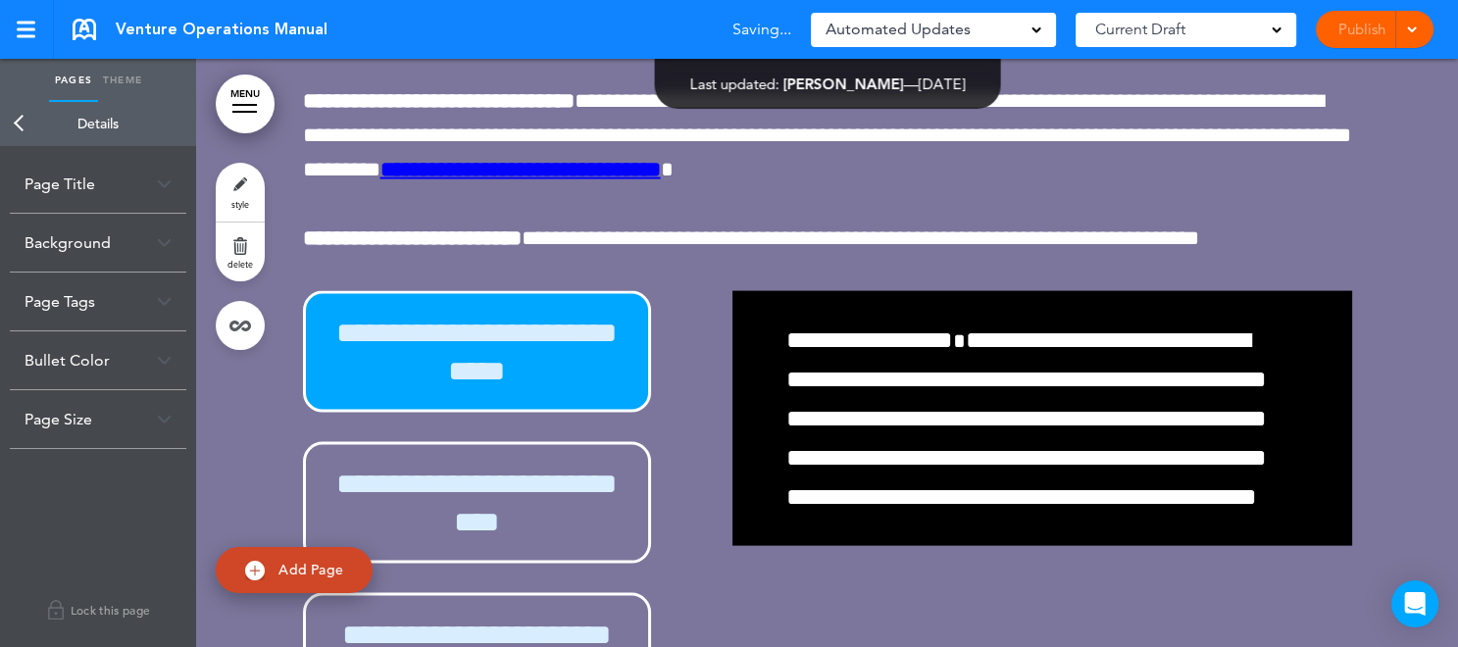
click at [1407, 29] on span at bounding box center [1411, 28] width 13 height 13
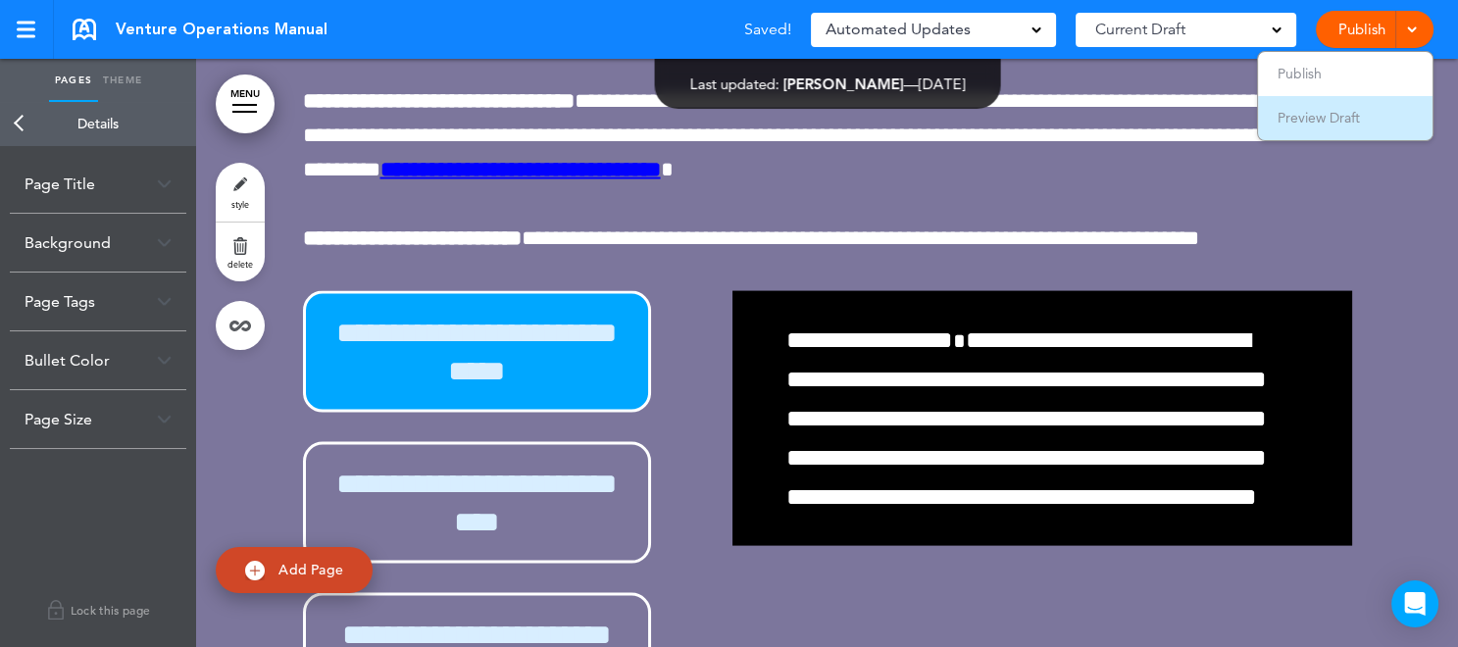
click at [1383, 121] on li "Preview Draft" at bounding box center [1345, 118] width 175 height 44
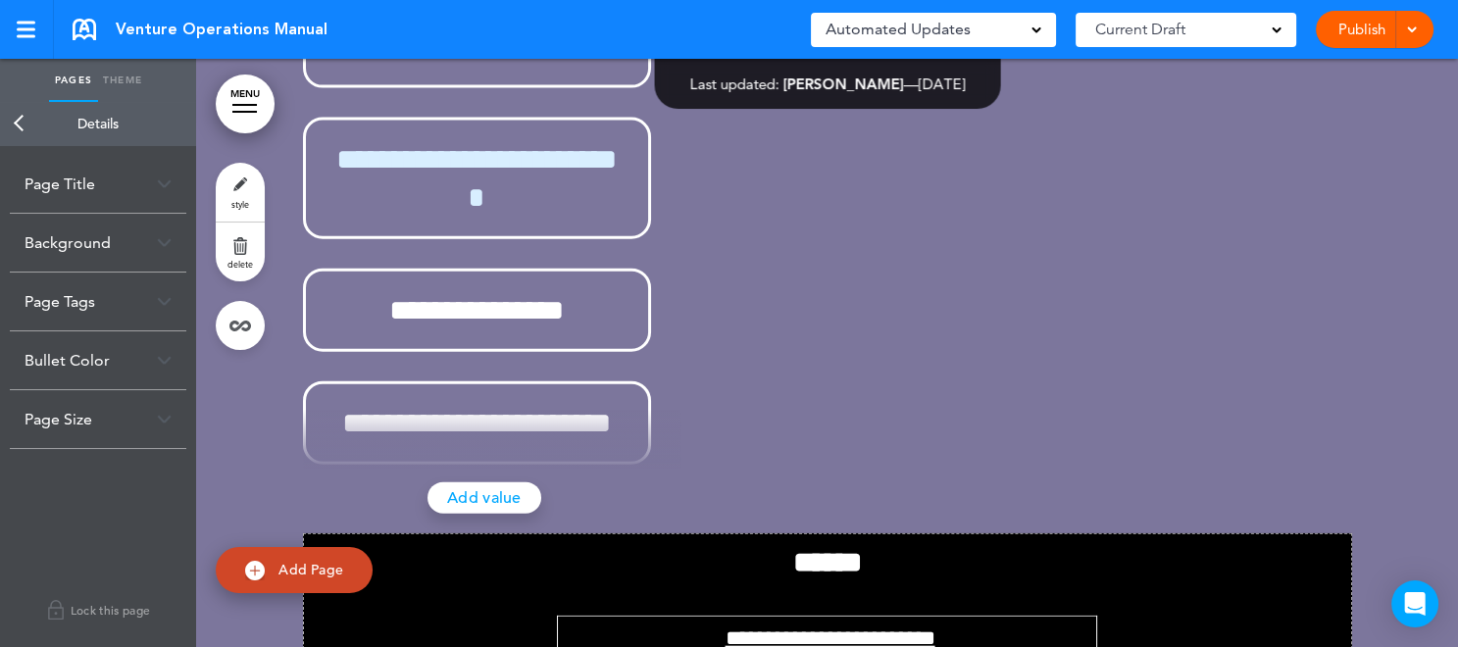
scroll to position [150263, 0]
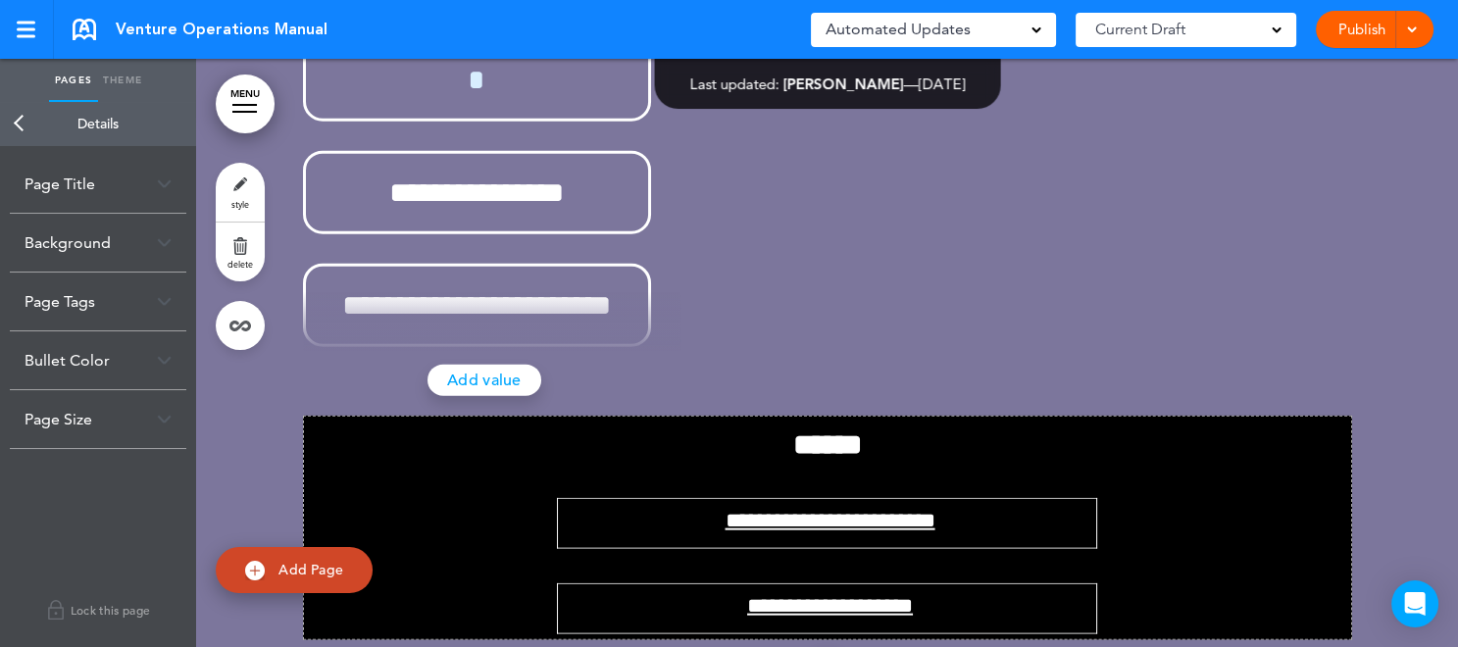
click at [238, 105] on div at bounding box center [244, 105] width 25 height 2
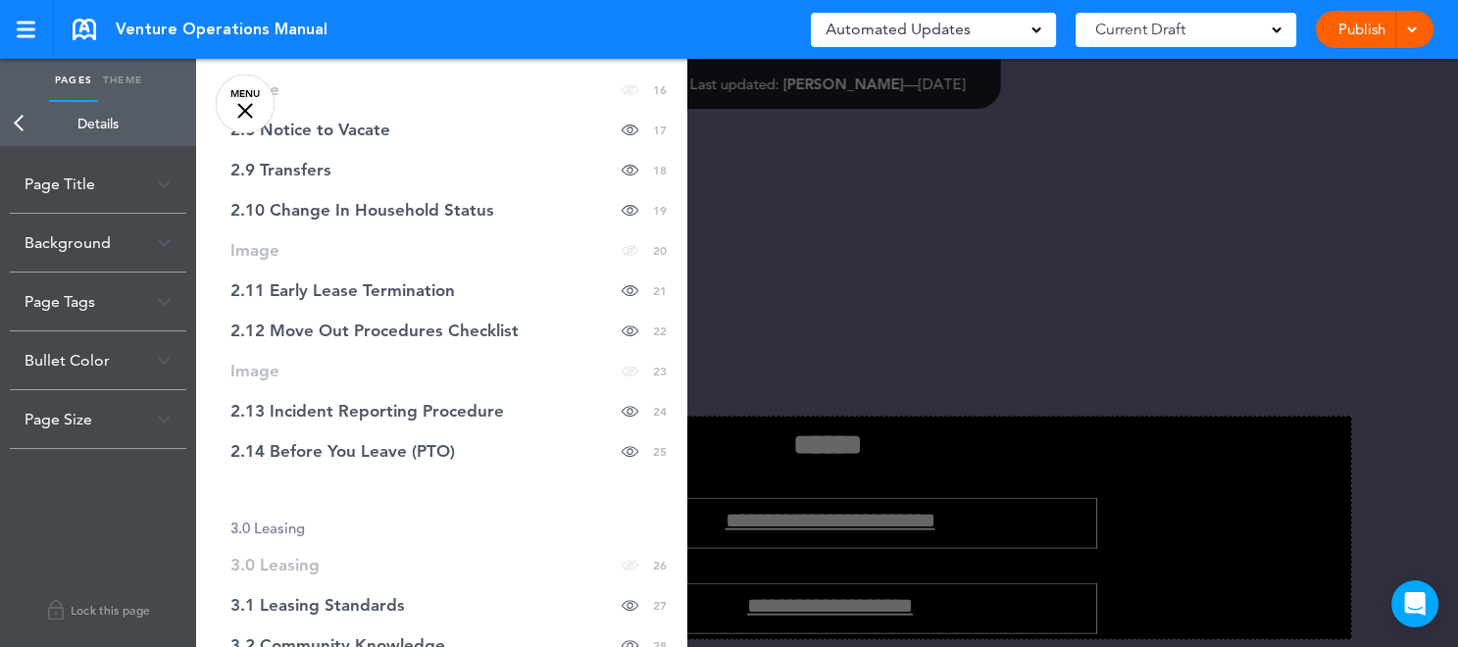
scroll to position [884, 0]
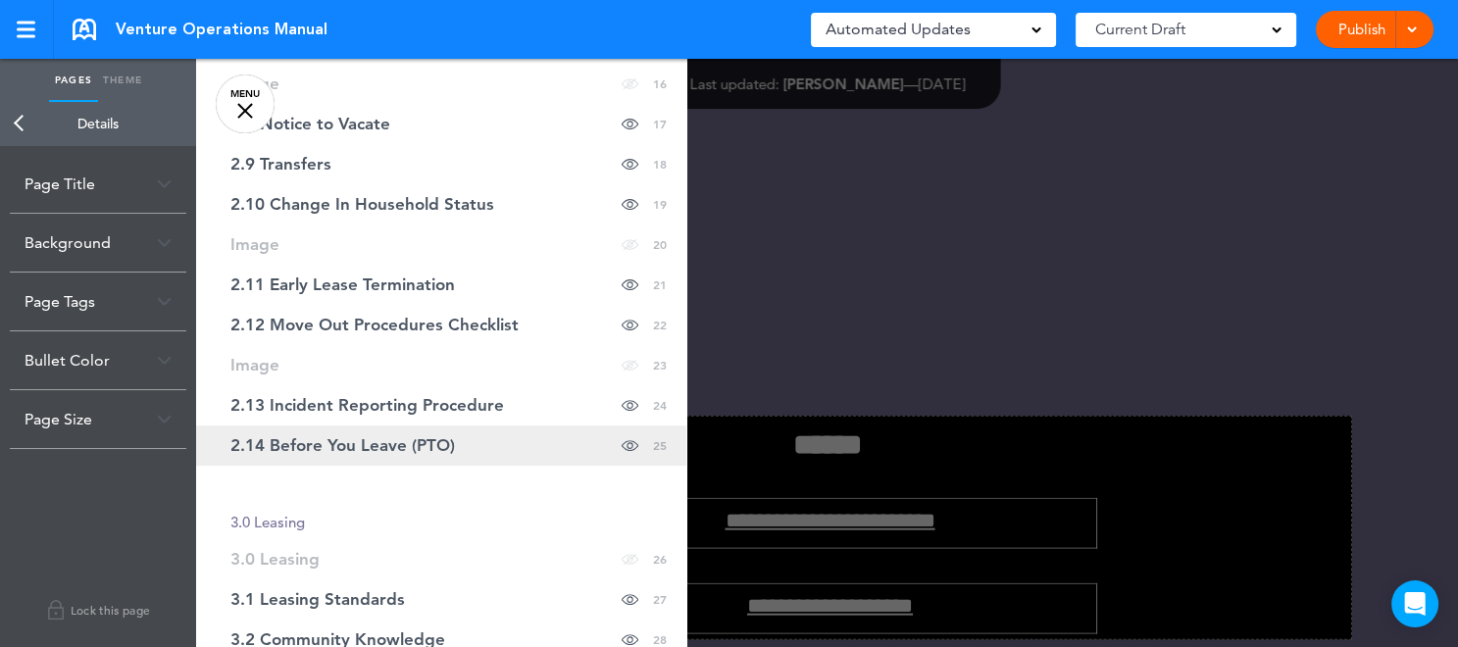
click at [378, 439] on span "2.14 Before You Leave (PTO)" at bounding box center [342, 445] width 225 height 17
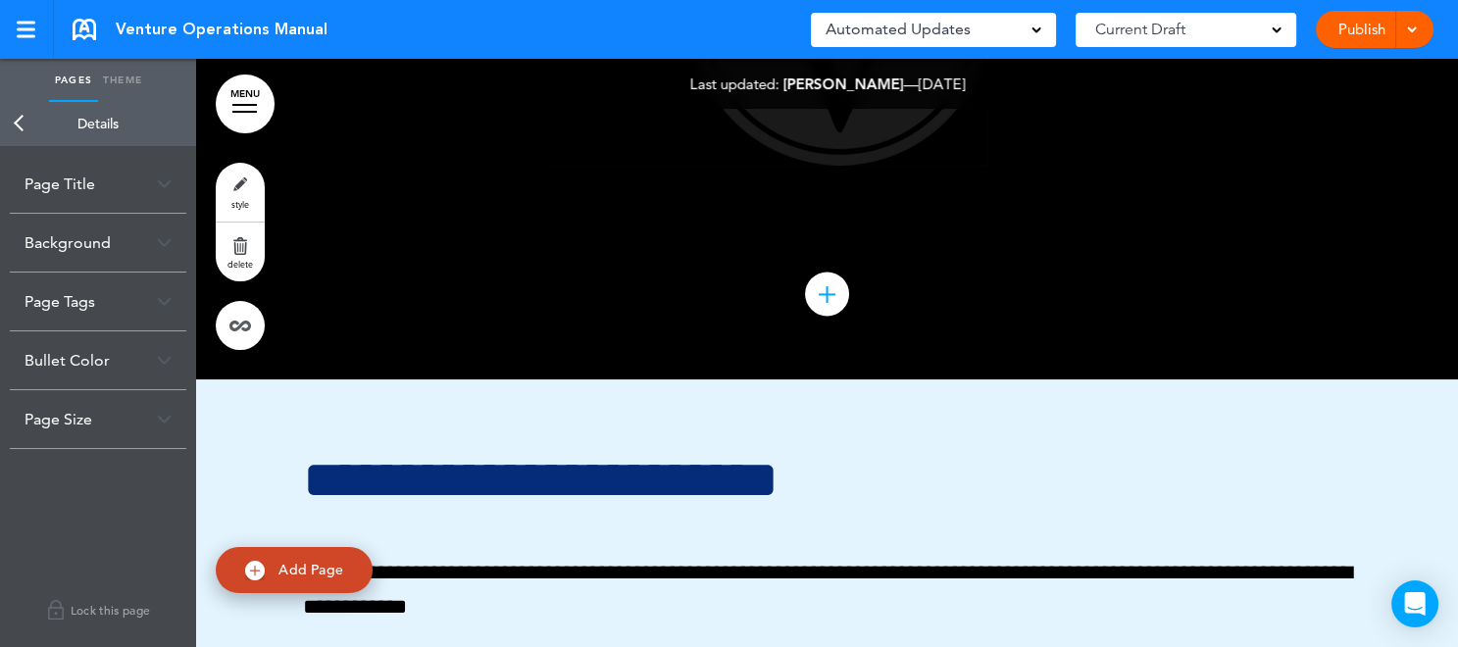
scroll to position [47381, 0]
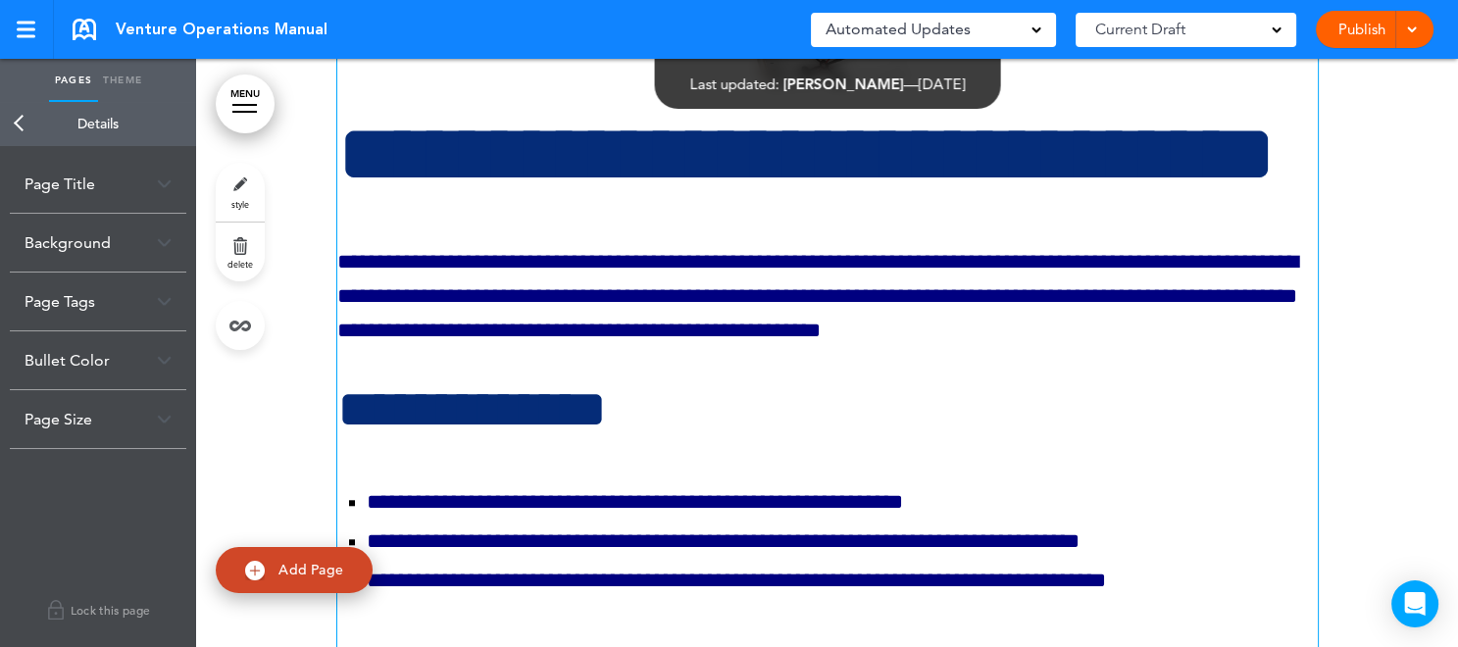
click at [709, 494] on div "**********" at bounding box center [827, 482] width 981 height 1038
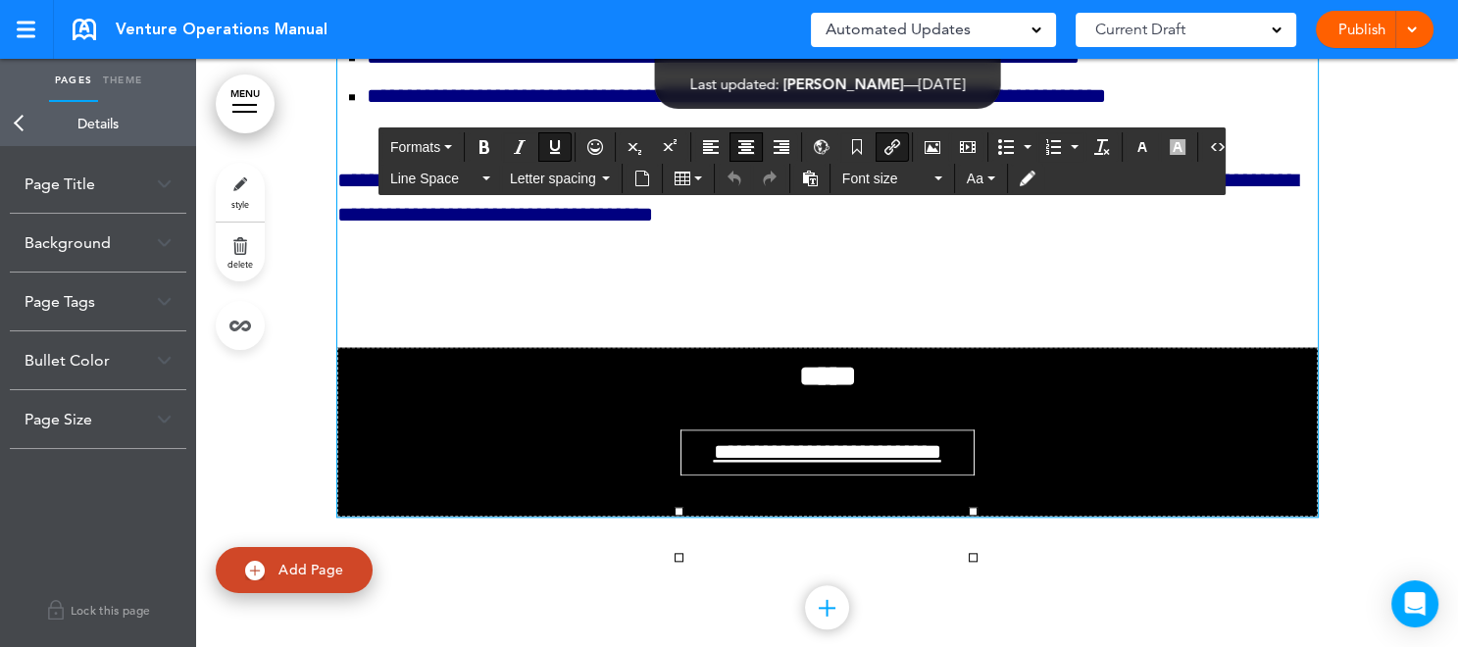
scroll to position [47936, 0]
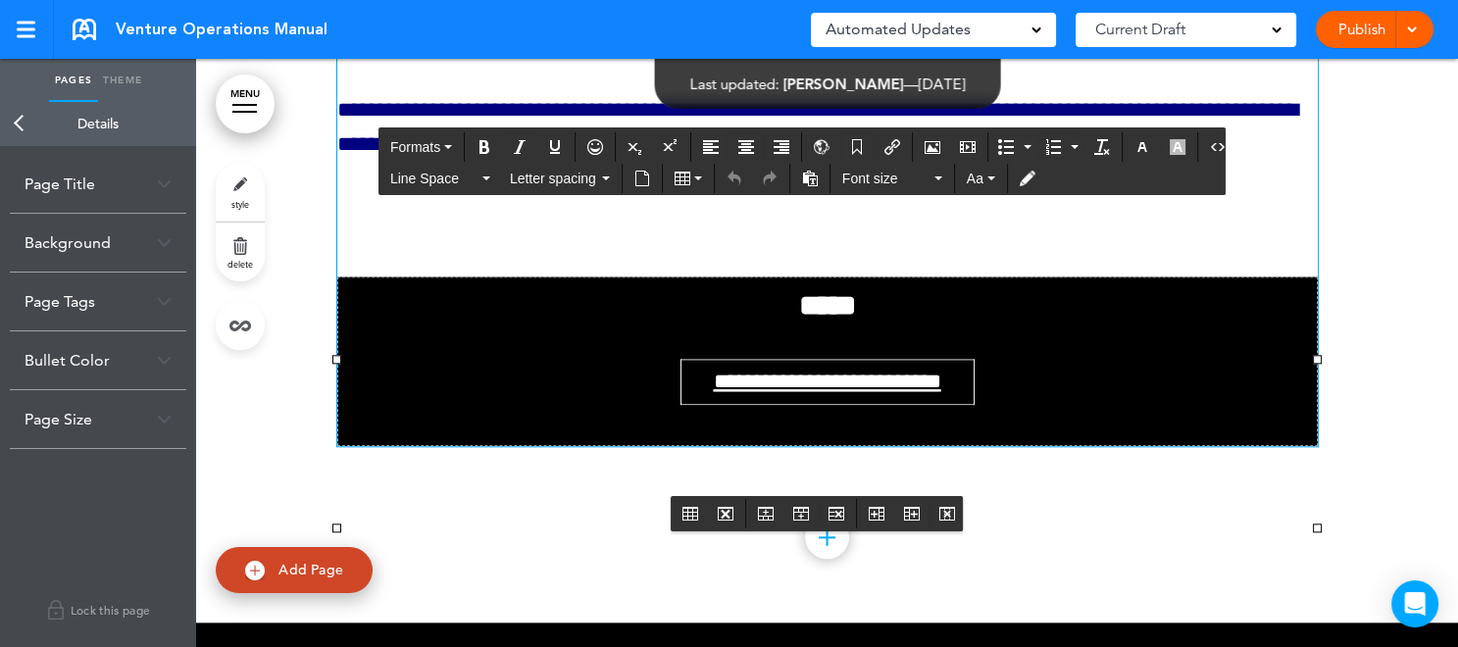
click at [813, 392] on link "**********" at bounding box center [827, 382] width 227 height 22
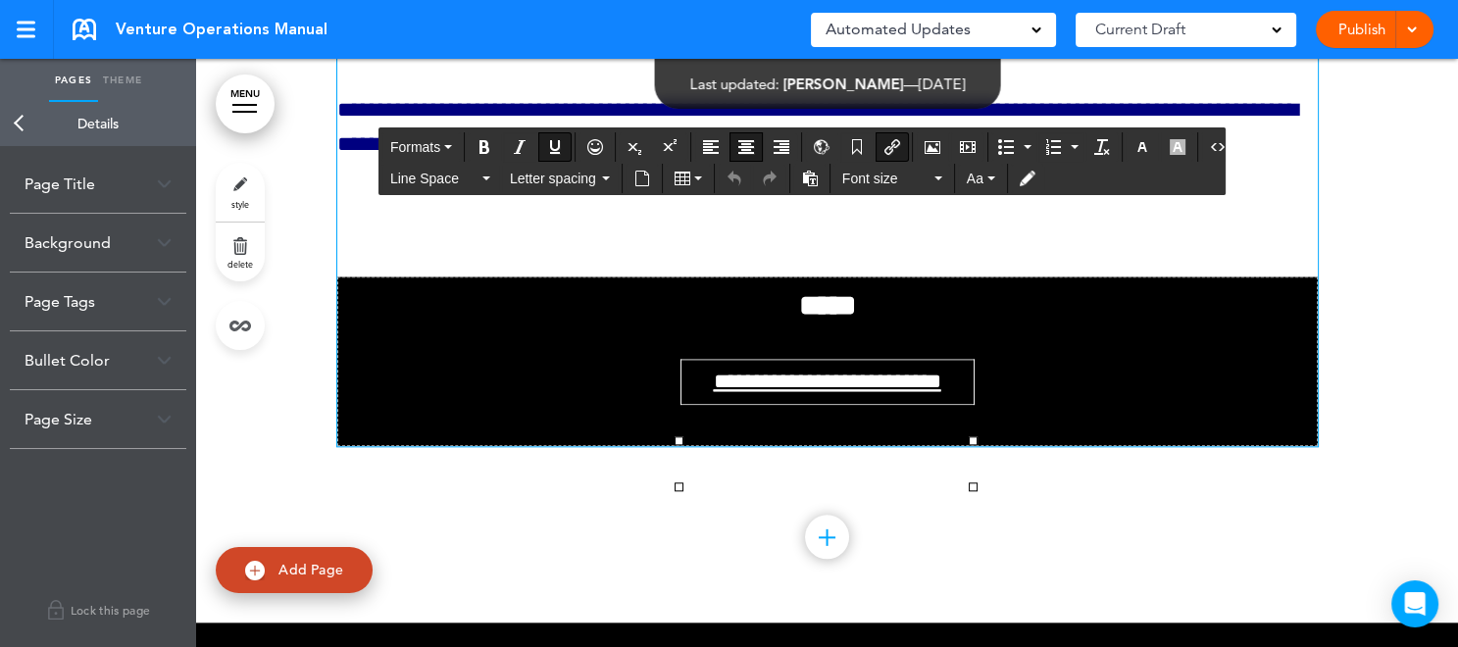
click at [889, 142] on icon "Insert/edit airmason link" at bounding box center [892, 147] width 16 height 16
type input "**********"
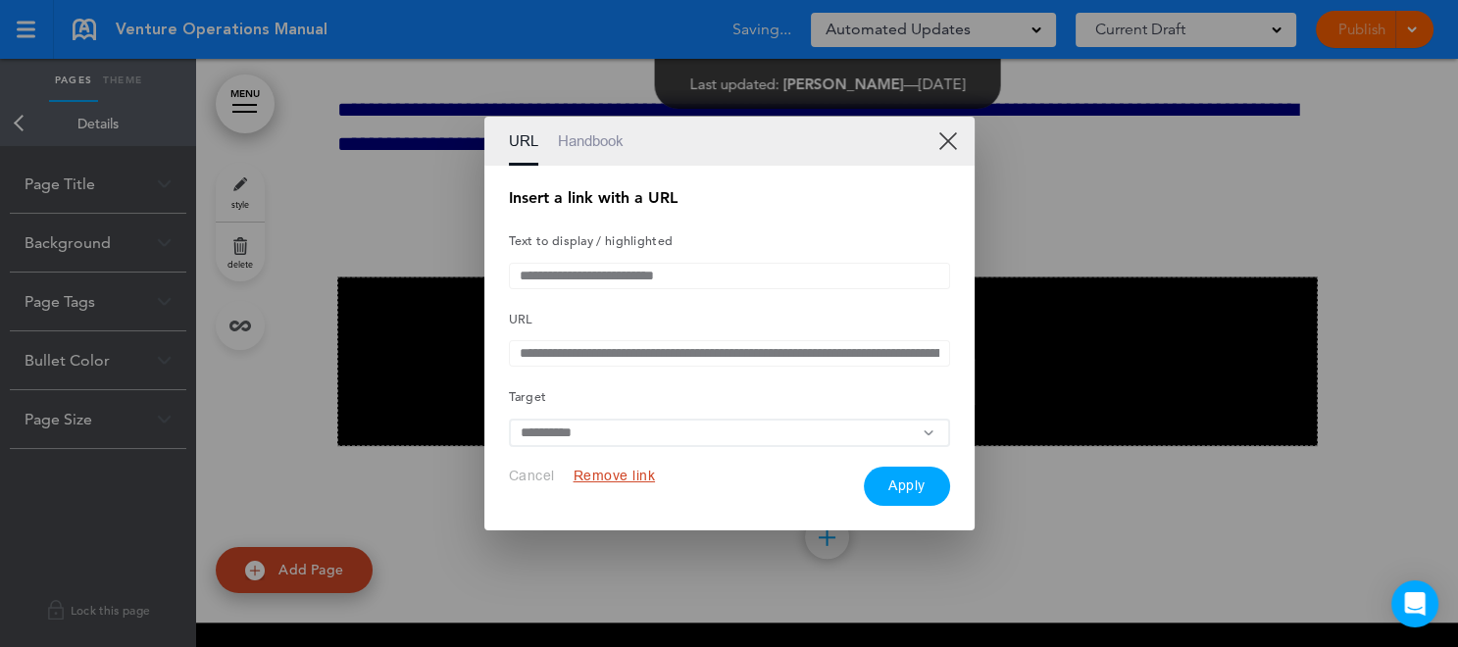
click at [632, 480] on button "Remove link" at bounding box center [615, 476] width 82 height 19
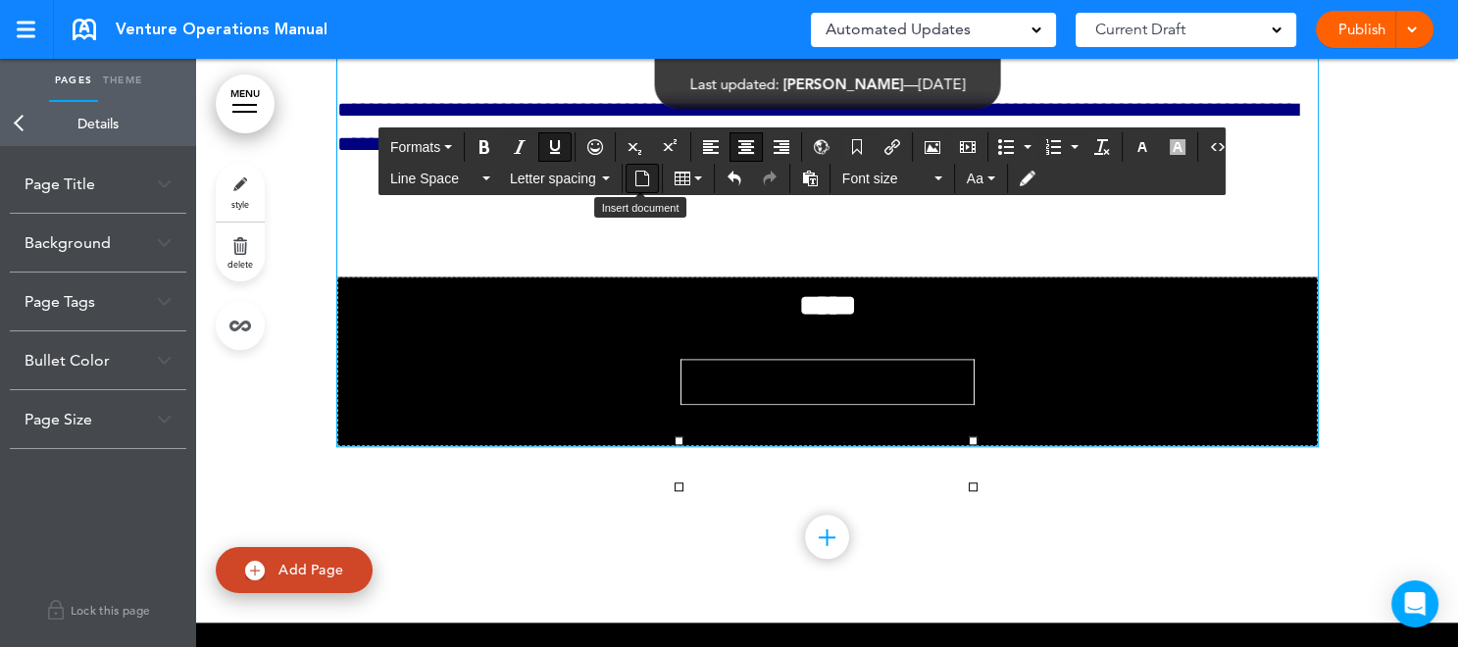
click at [638, 178] on icon "Insert document" at bounding box center [642, 179] width 16 height 16
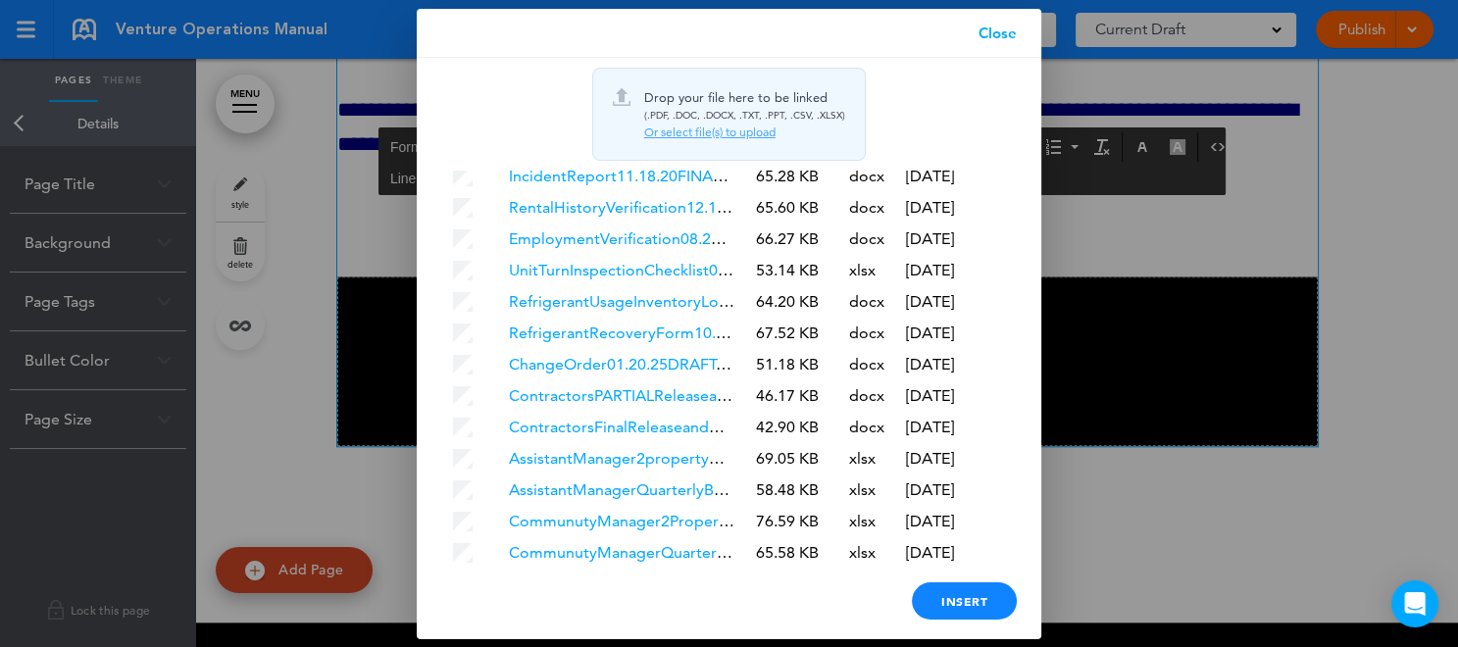
scroll to position [5701, 0]
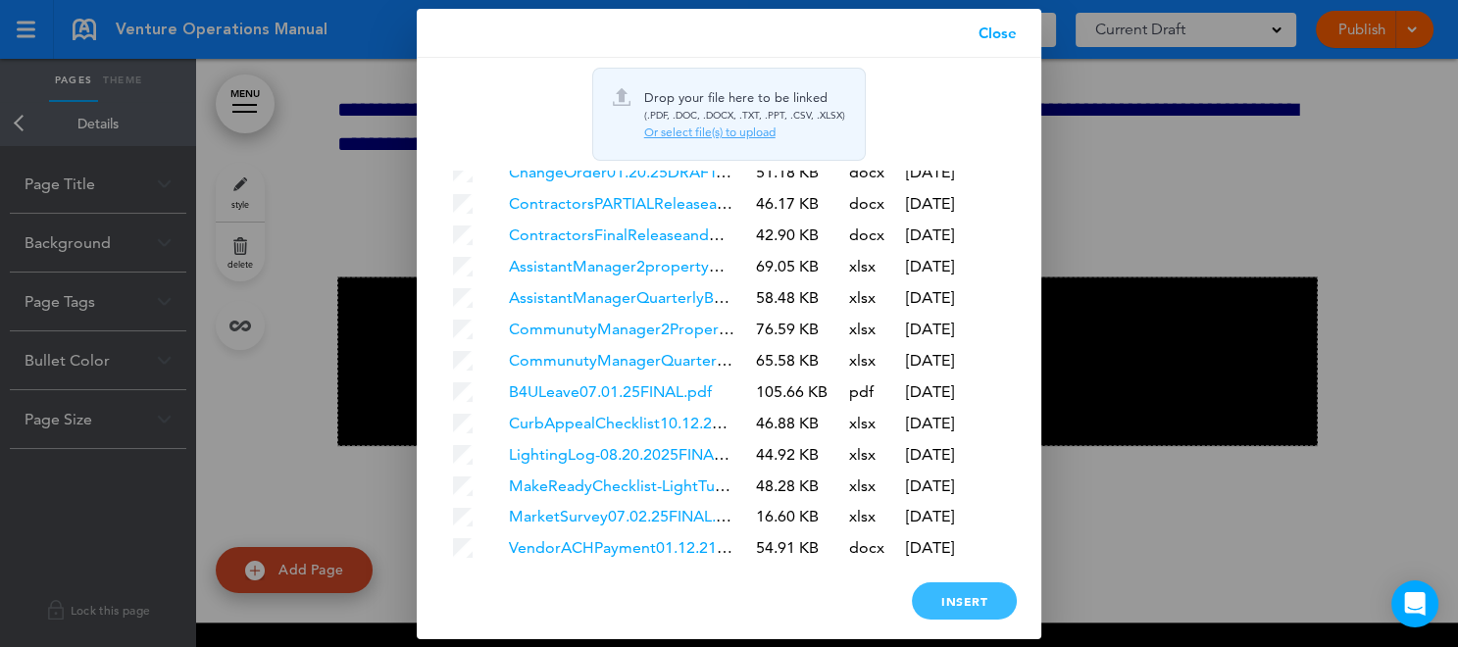
click at [964, 593] on div "Insert" at bounding box center [964, 600] width 105 height 37
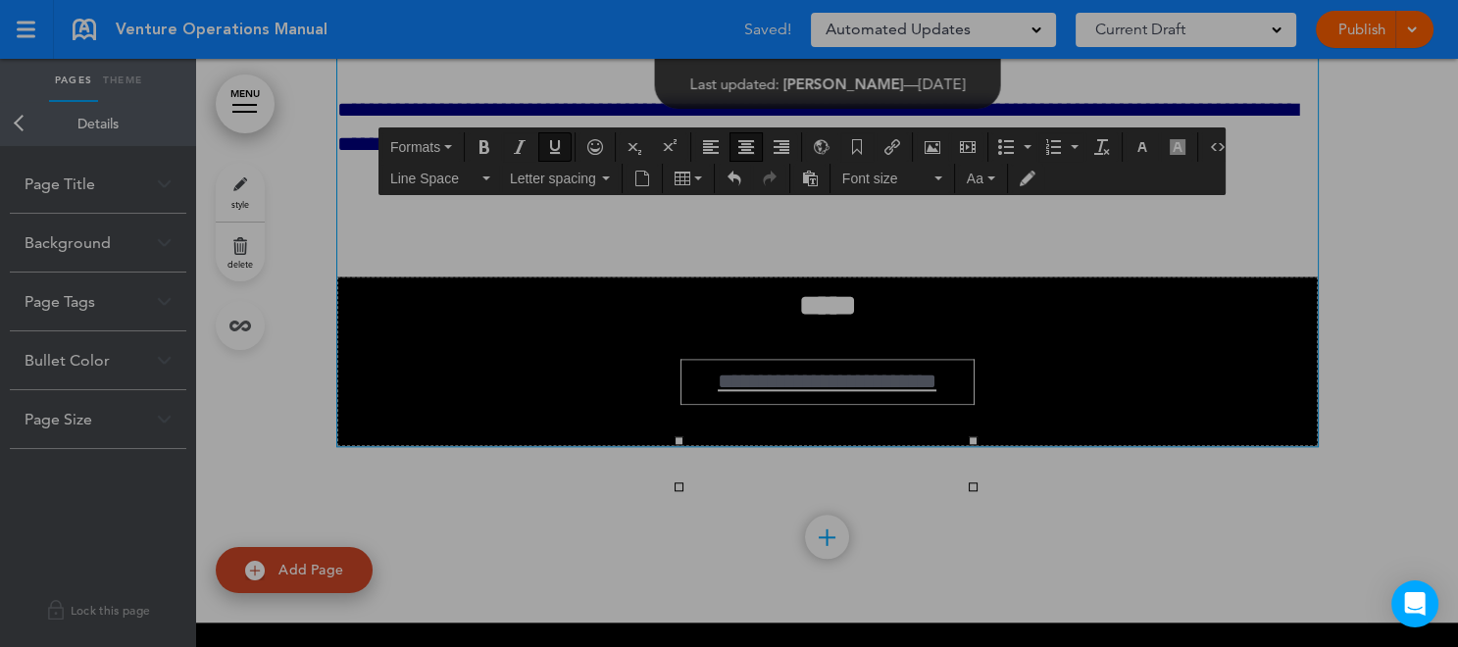
scroll to position [0, 0]
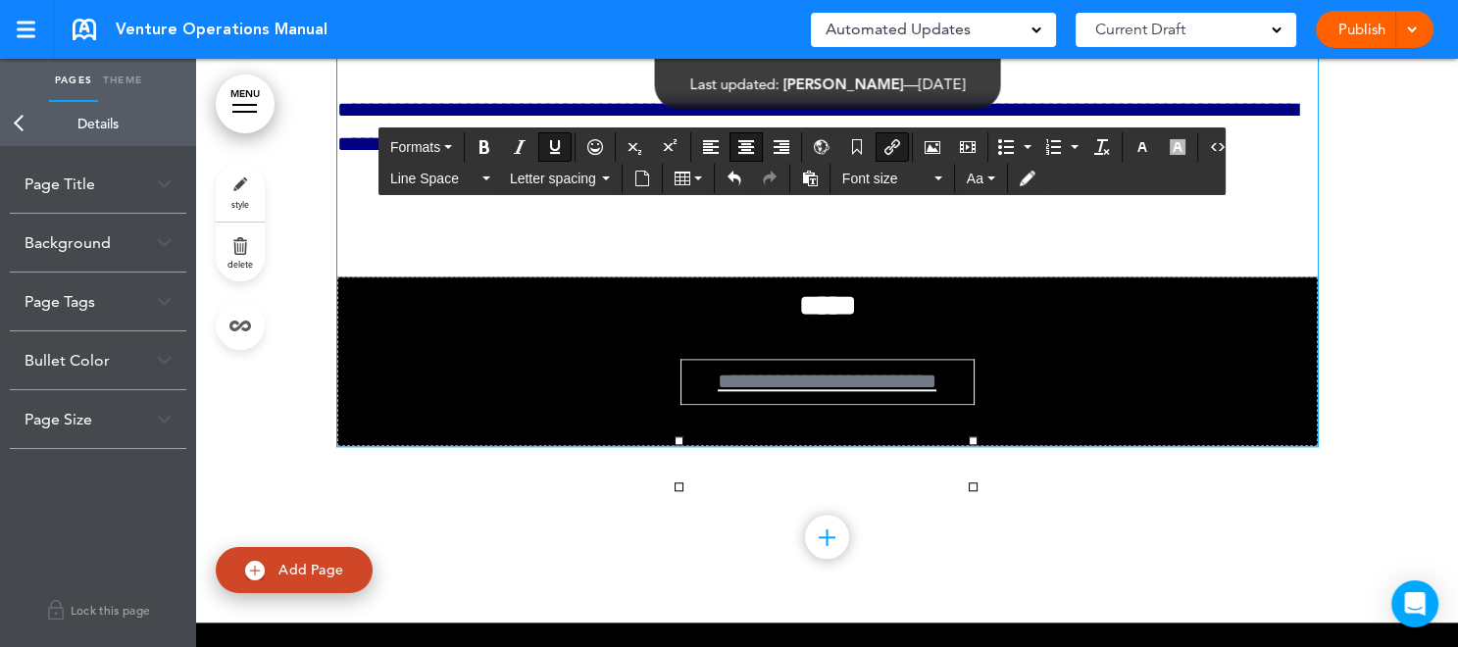
click at [718, 392] on link "**********" at bounding box center [827, 382] width 219 height 22
drag, startPoint x: 679, startPoint y: 627, endPoint x: 953, endPoint y: 626, distance: 274.6
click at [953, 405] on td "**********" at bounding box center [827, 382] width 293 height 45
click at [1137, 149] on icon "button" at bounding box center [1143, 147] width 16 height 16
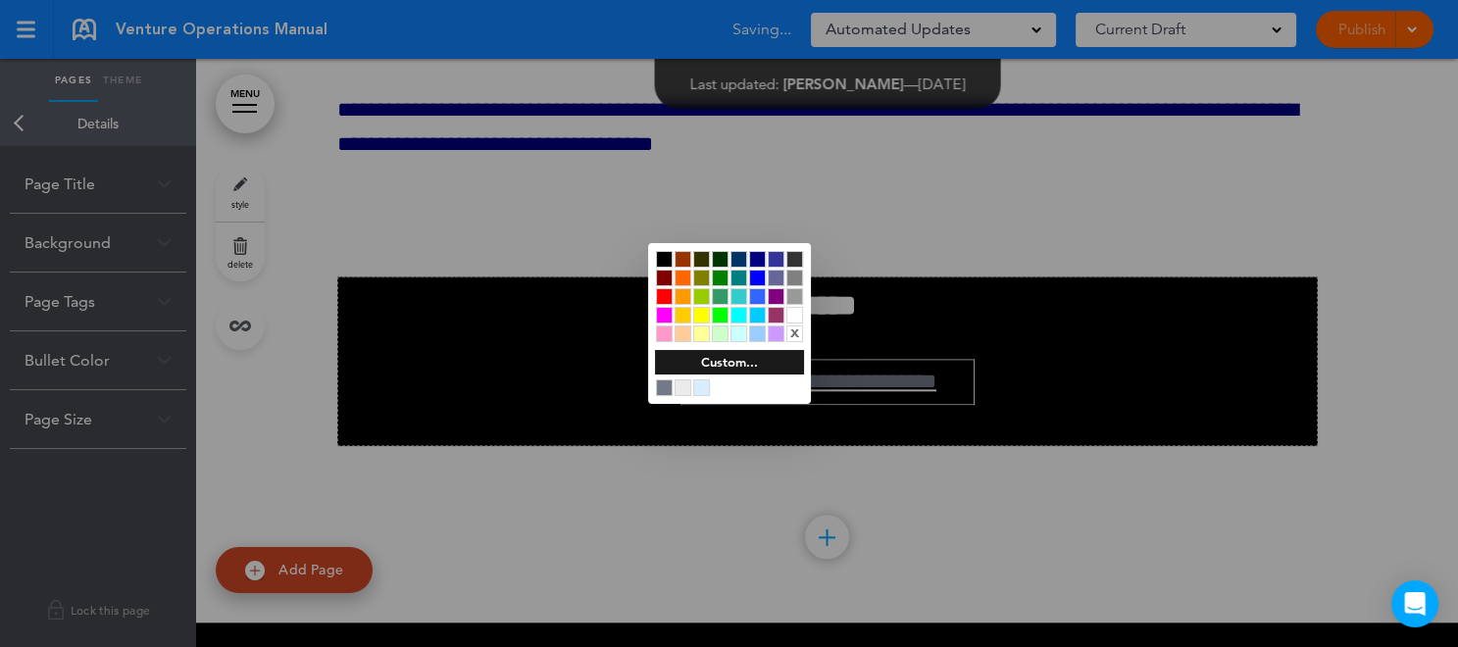
click at [791, 311] on div at bounding box center [794, 315] width 17 height 17
click at [770, 627] on div at bounding box center [729, 323] width 1458 height 647
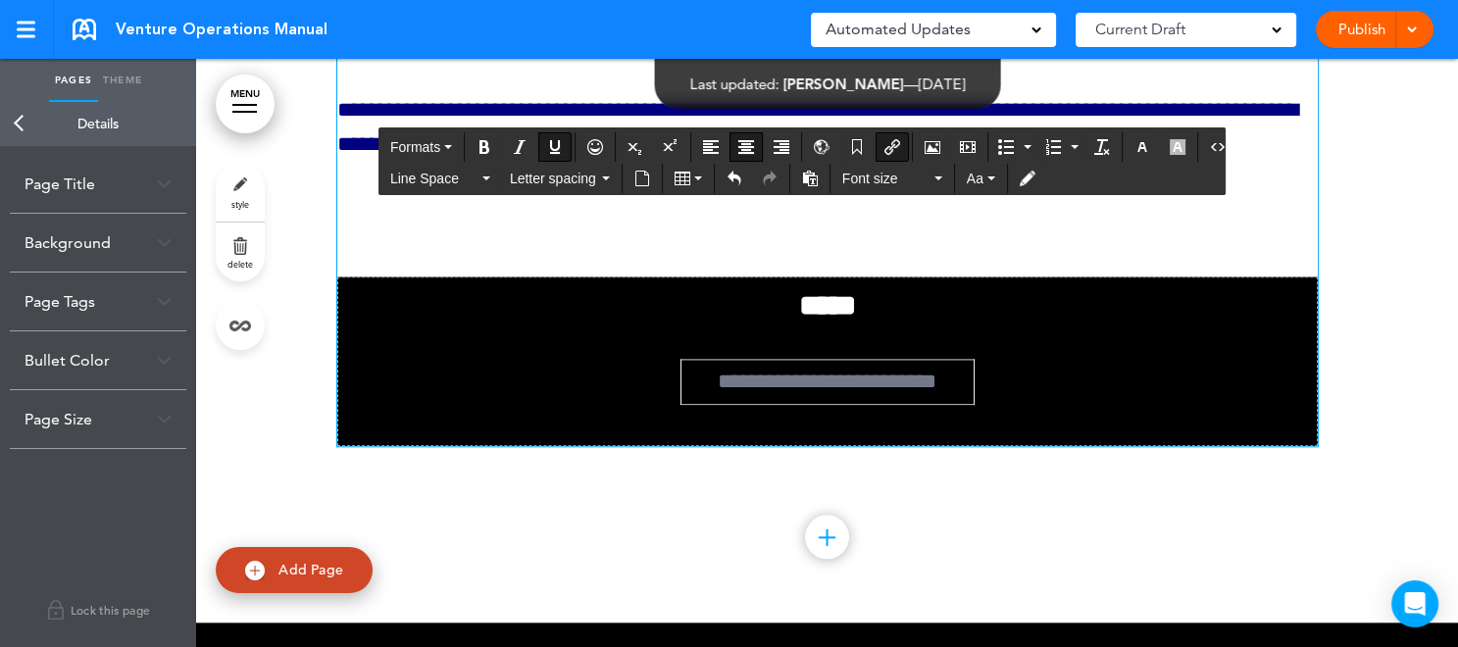
click at [718, 392] on link "**********" at bounding box center [827, 382] width 219 height 22
drag, startPoint x: 683, startPoint y: 626, endPoint x: 951, endPoint y: 637, distance: 268.0
click at [951, 405] on td "**********" at bounding box center [827, 382] width 293 height 45
click at [1135, 142] on icon "button" at bounding box center [1143, 147] width 16 height 16
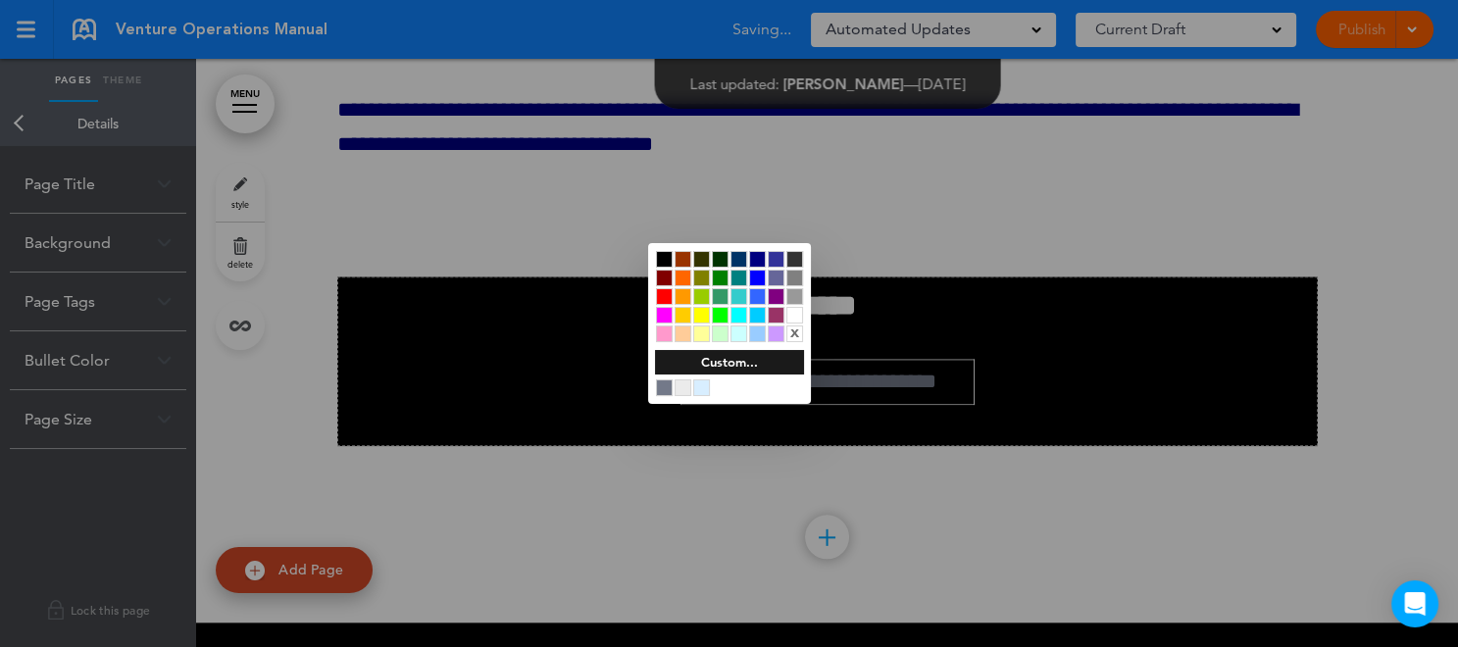
click at [798, 313] on div at bounding box center [794, 315] width 17 height 17
click at [940, 621] on div at bounding box center [729, 323] width 1458 height 647
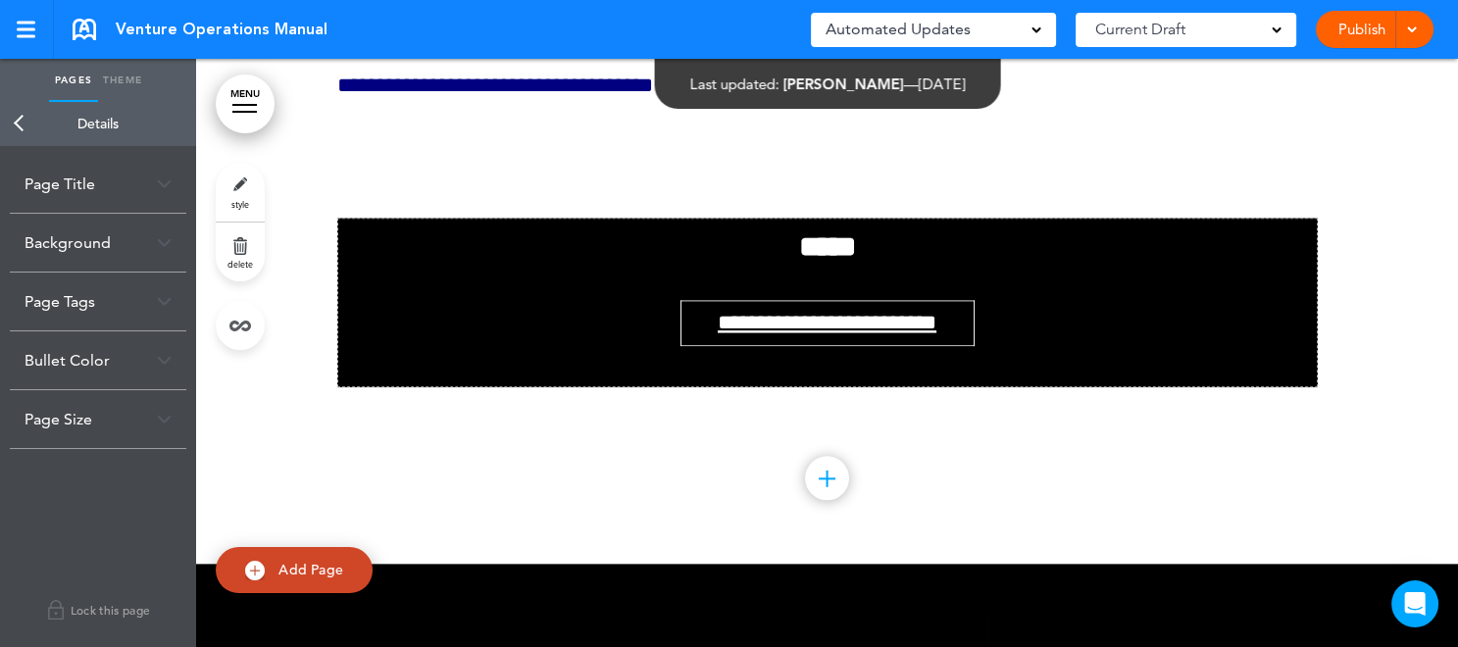
scroll to position [48054, 0]
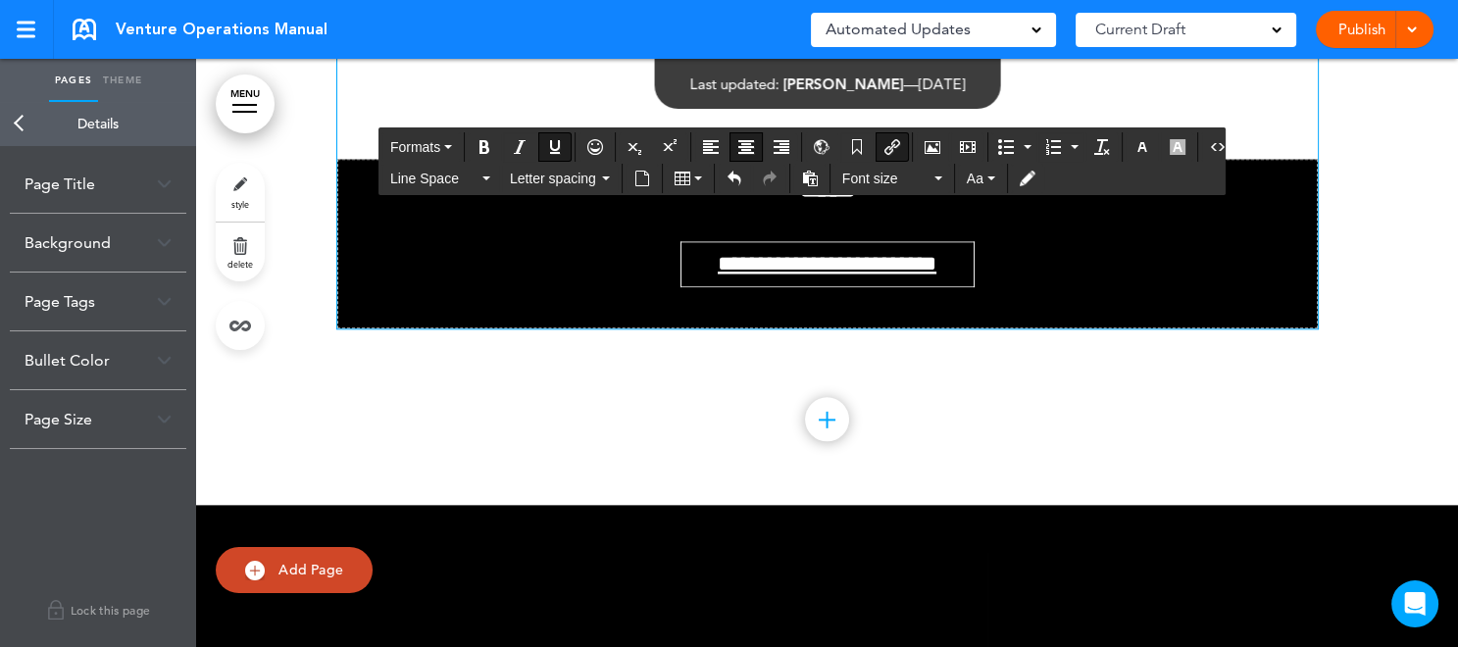
click at [719, 275] on link "**********" at bounding box center [827, 264] width 219 height 22
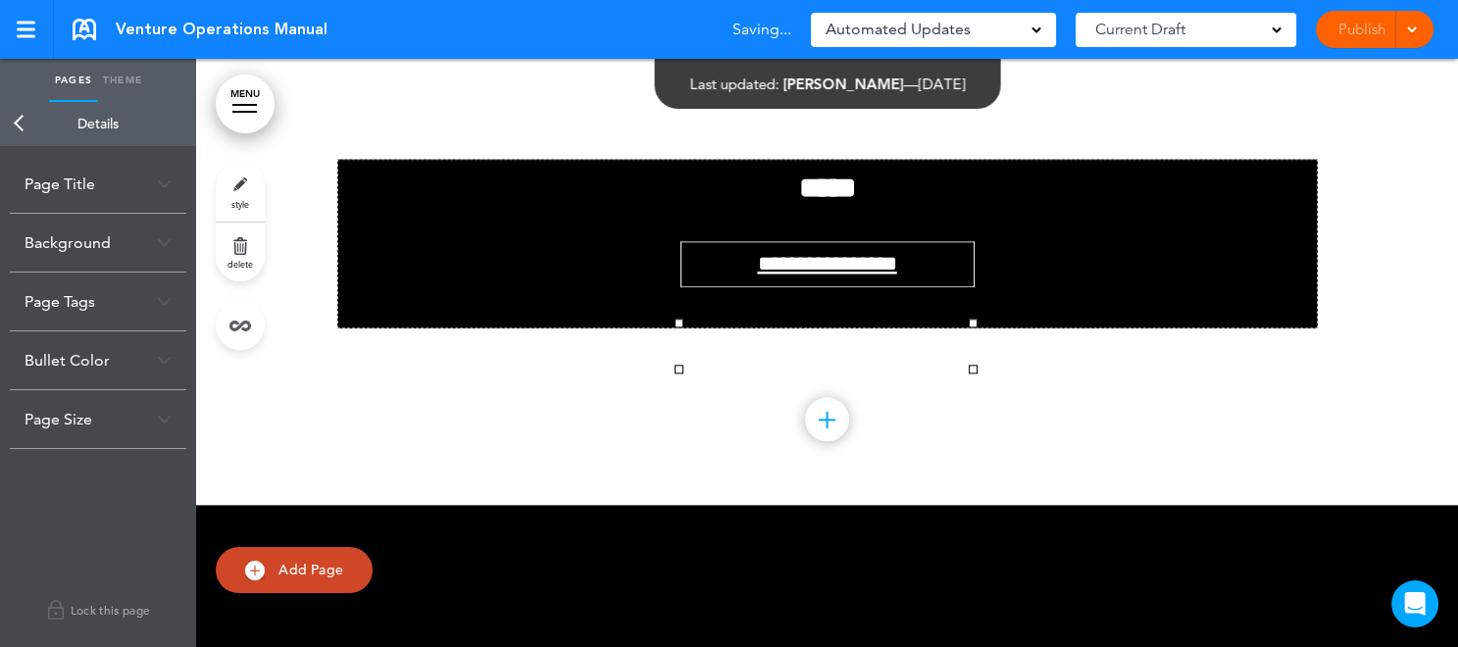
click at [1421, 32] on div "Publish Publish Preview Draft" at bounding box center [1375, 29] width 118 height 37
click at [1412, 29] on span at bounding box center [1411, 28] width 13 height 13
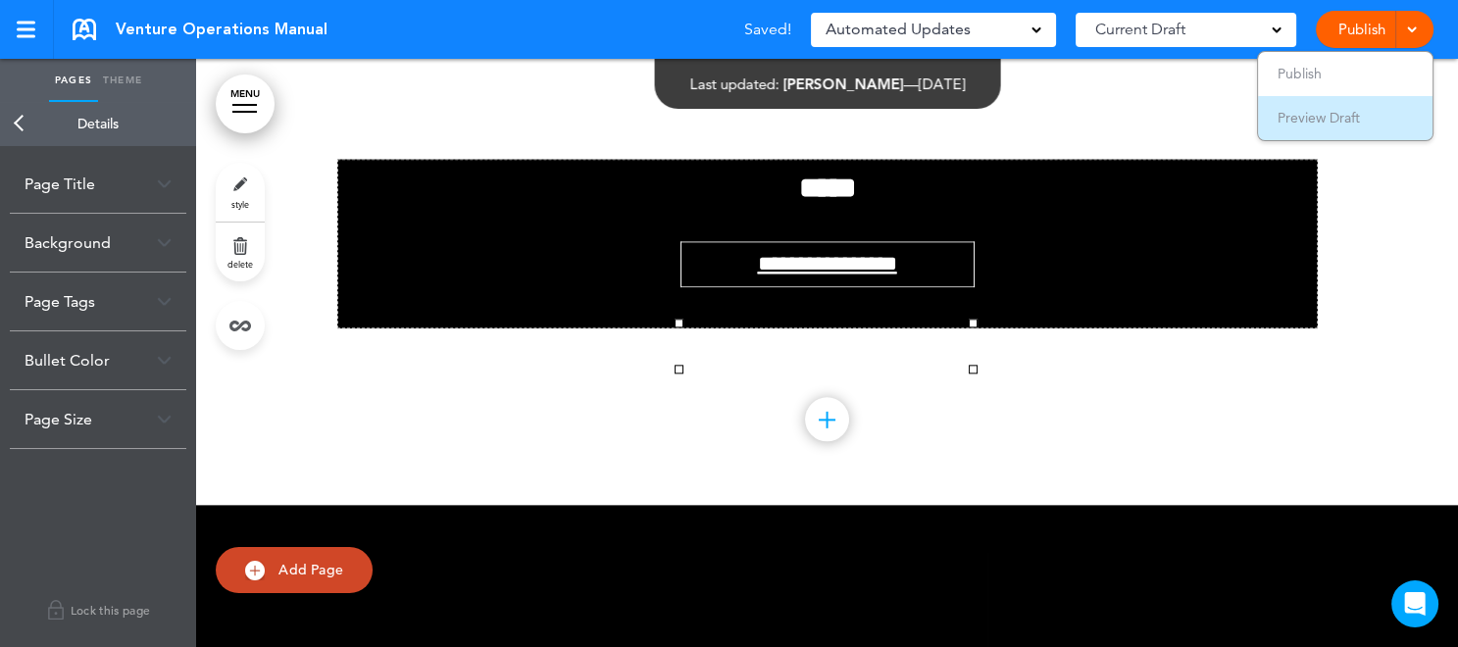
click at [1366, 105] on li "Preview Draft" at bounding box center [1345, 118] width 175 height 44
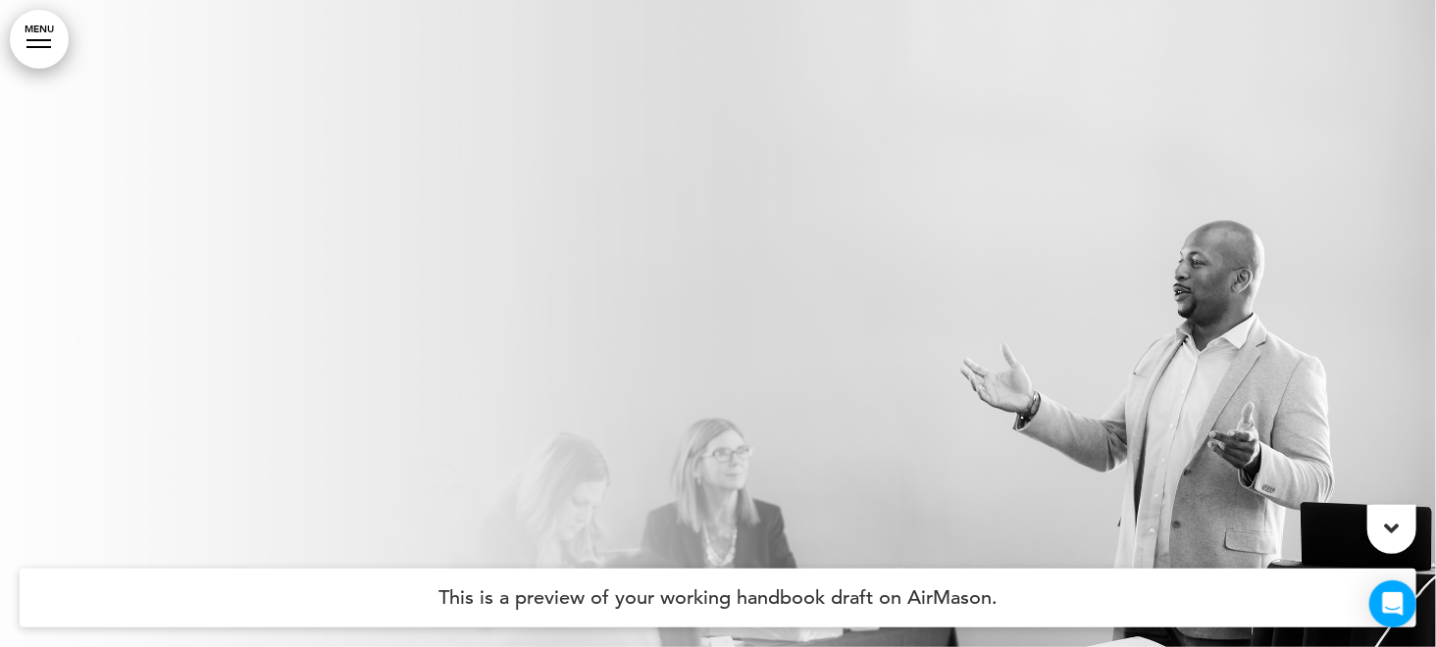
click at [38, 34] on link "MENU" at bounding box center [39, 39] width 59 height 59
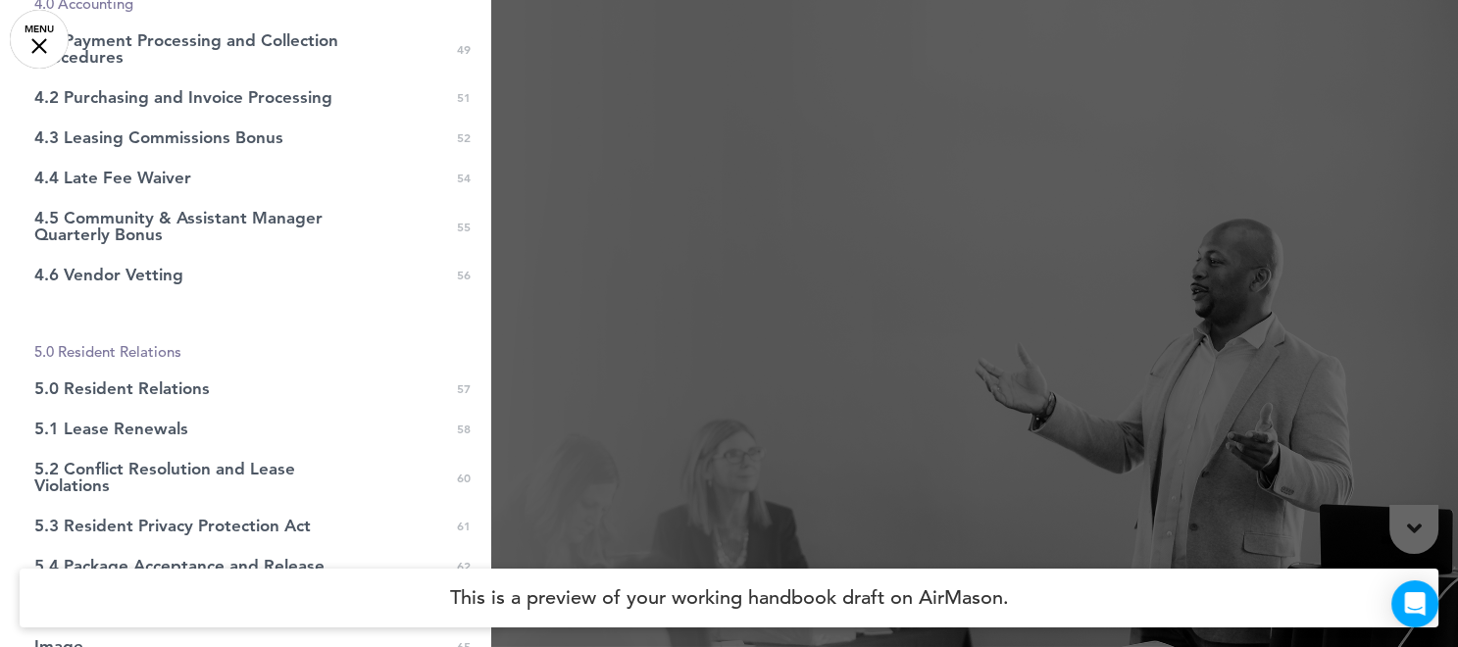
scroll to position [1746, 0]
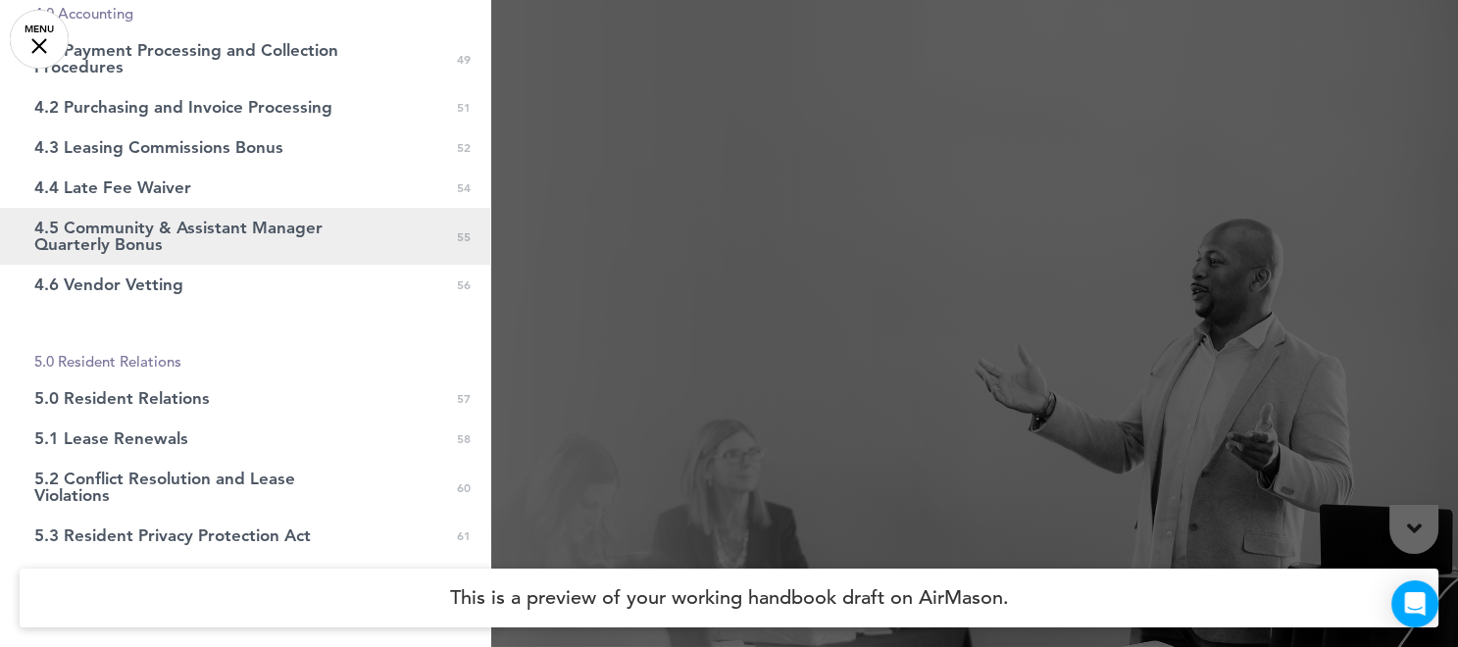
click at [181, 233] on span "4.5 Community & Assistant Manager Quarterly Bonus" at bounding box center [196, 236] width 324 height 33
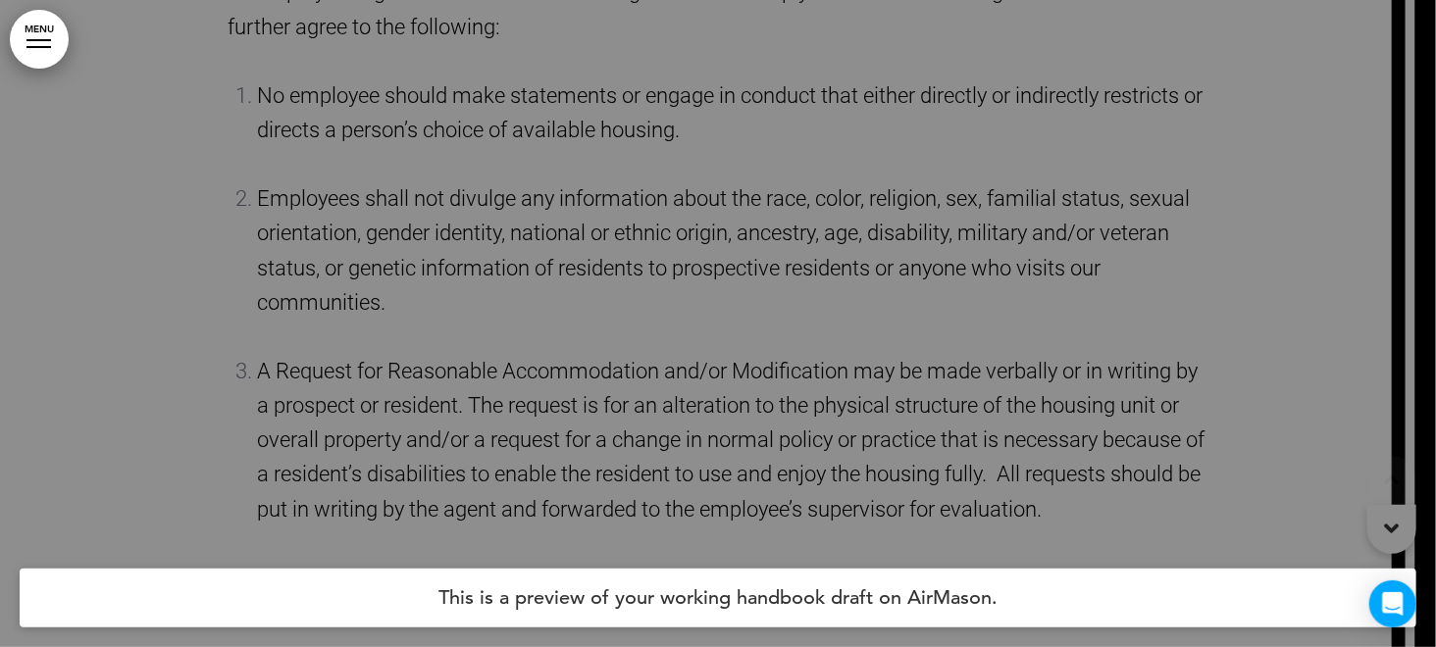
scroll to position [140741, 0]
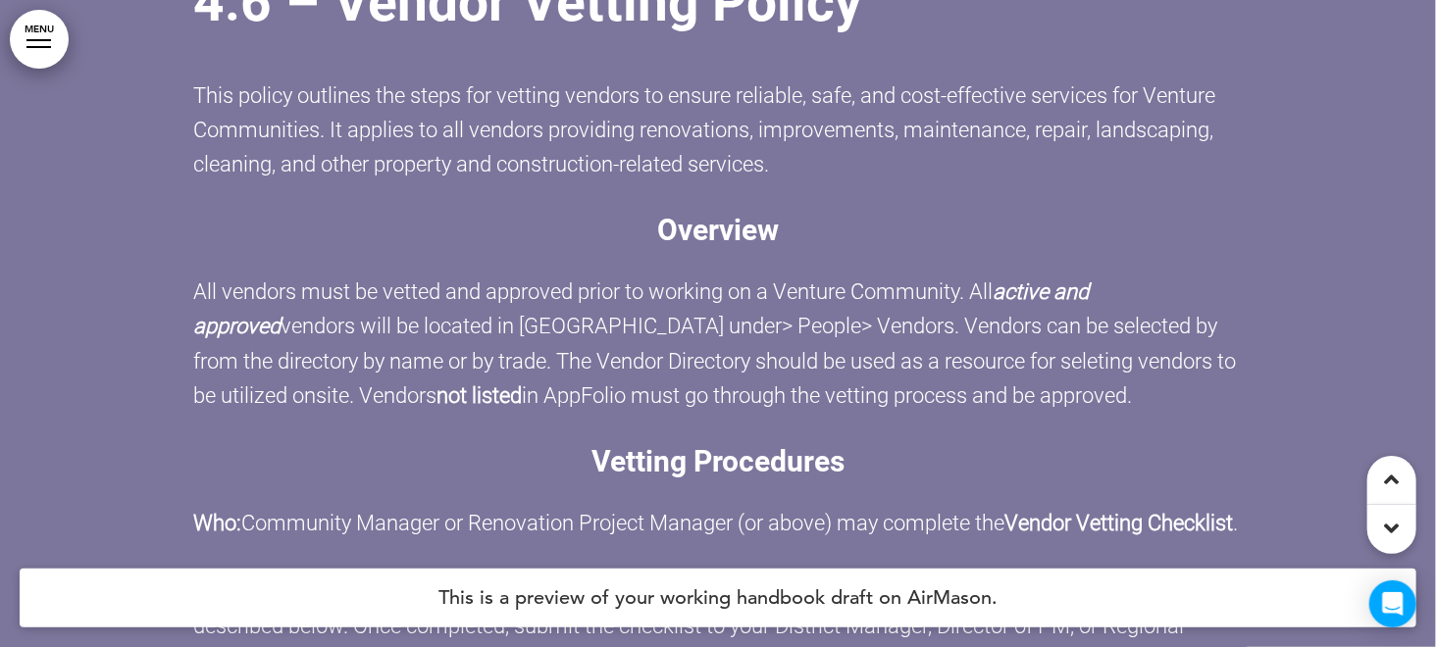
scroll to position [148566, 0]
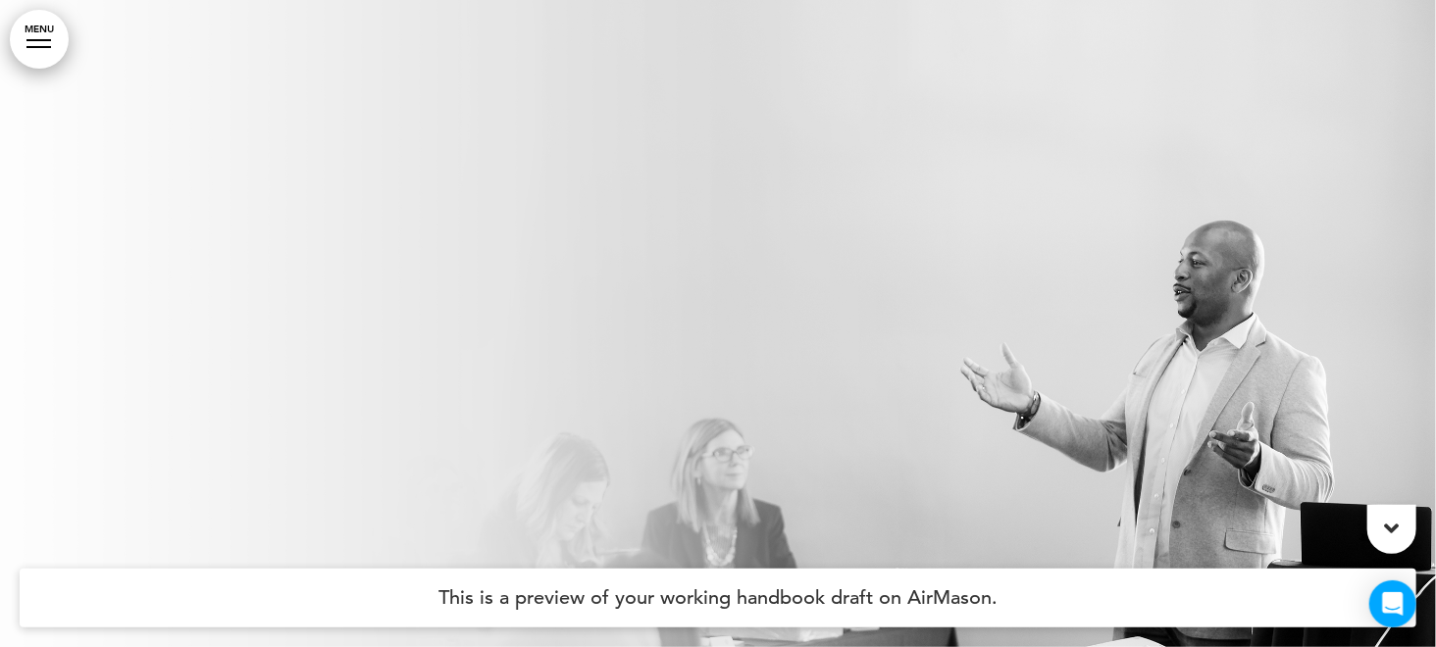
click at [57, 38] on link "MENU" at bounding box center [39, 39] width 59 height 59
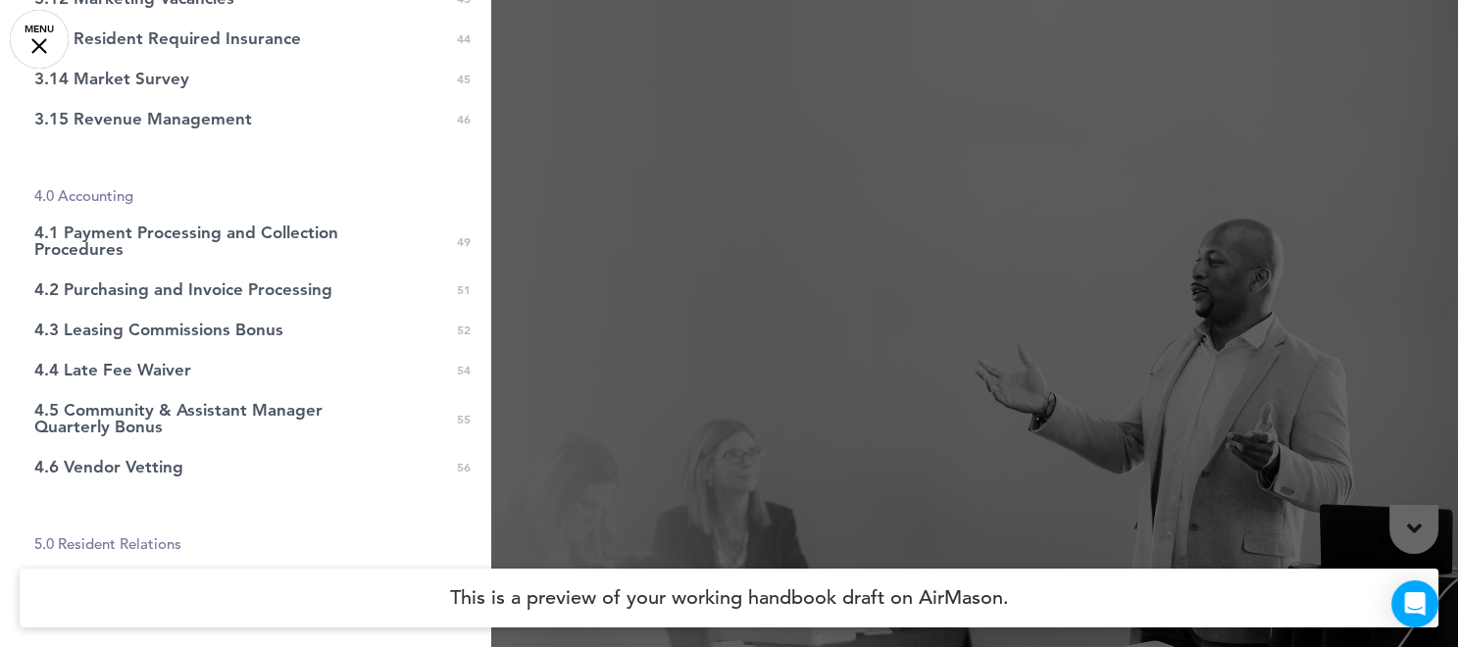
scroll to position [1594, 0]
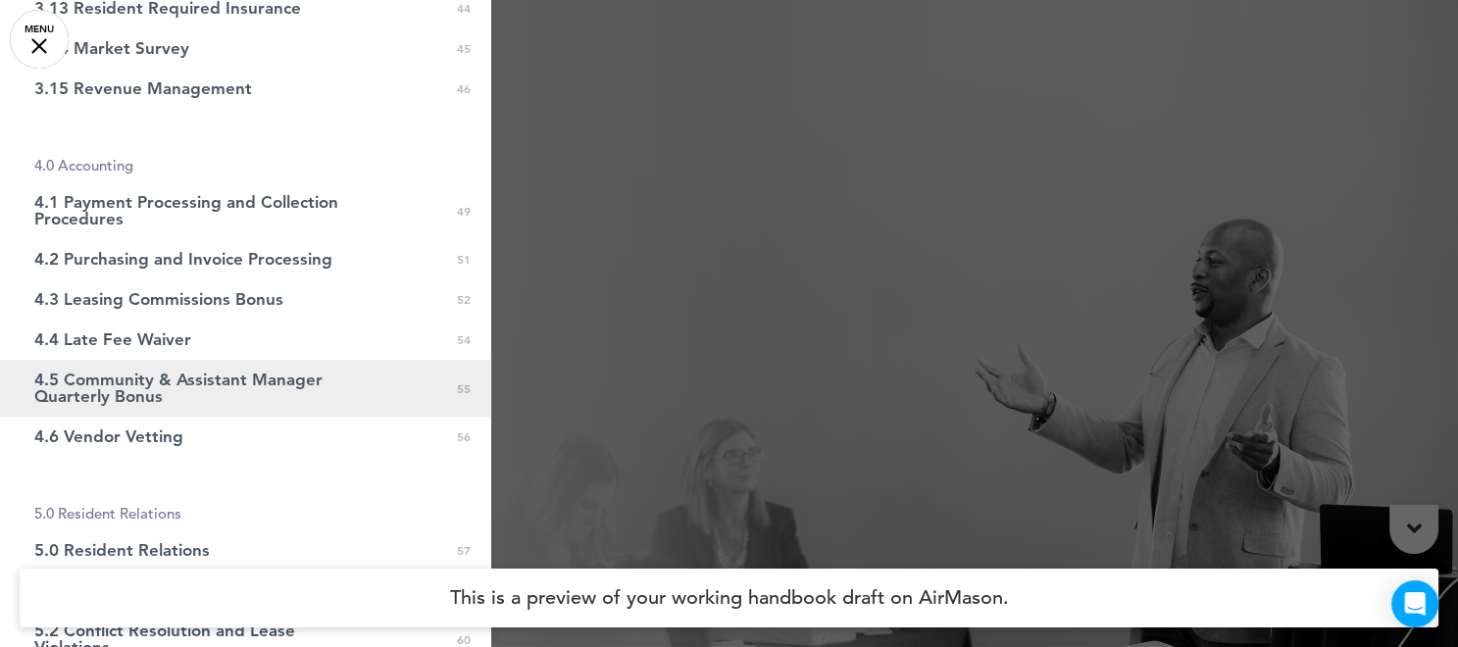
click at [191, 379] on span "4.5 Community & Assistant Manager Quarterly Bonus" at bounding box center [196, 388] width 324 height 33
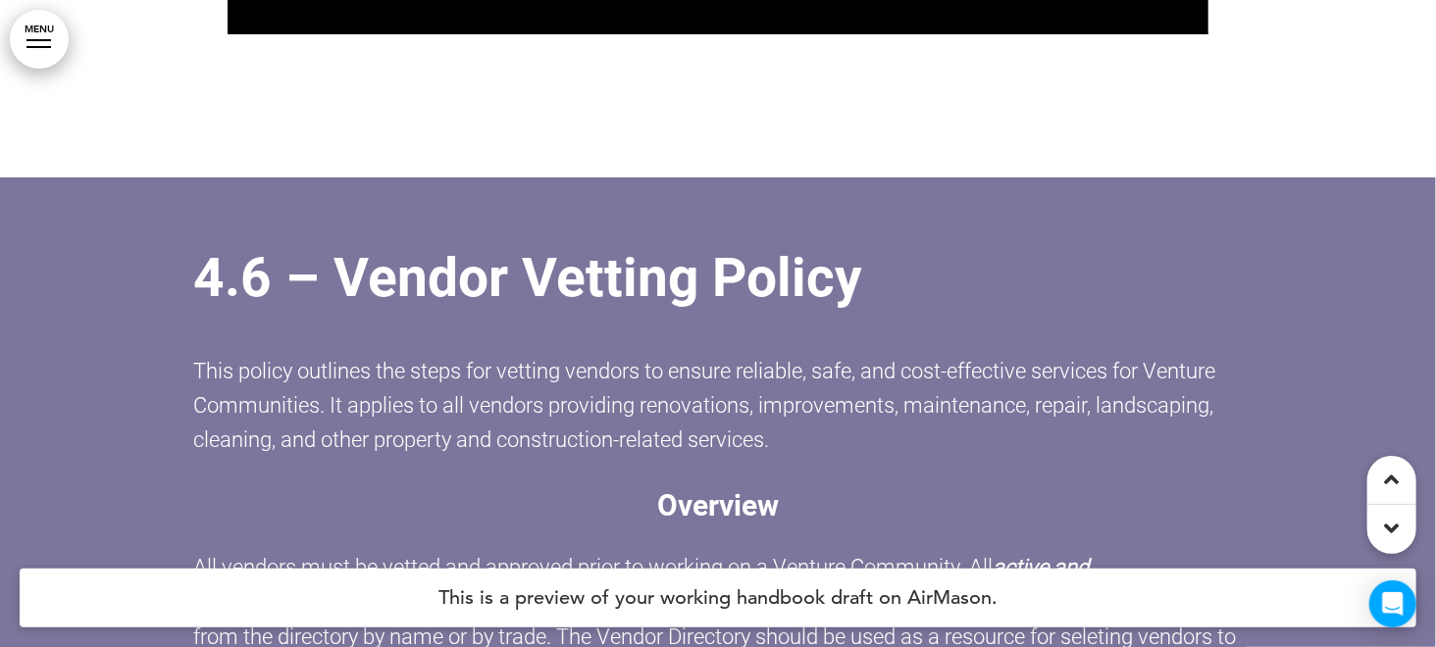
scroll to position [148506, 0]
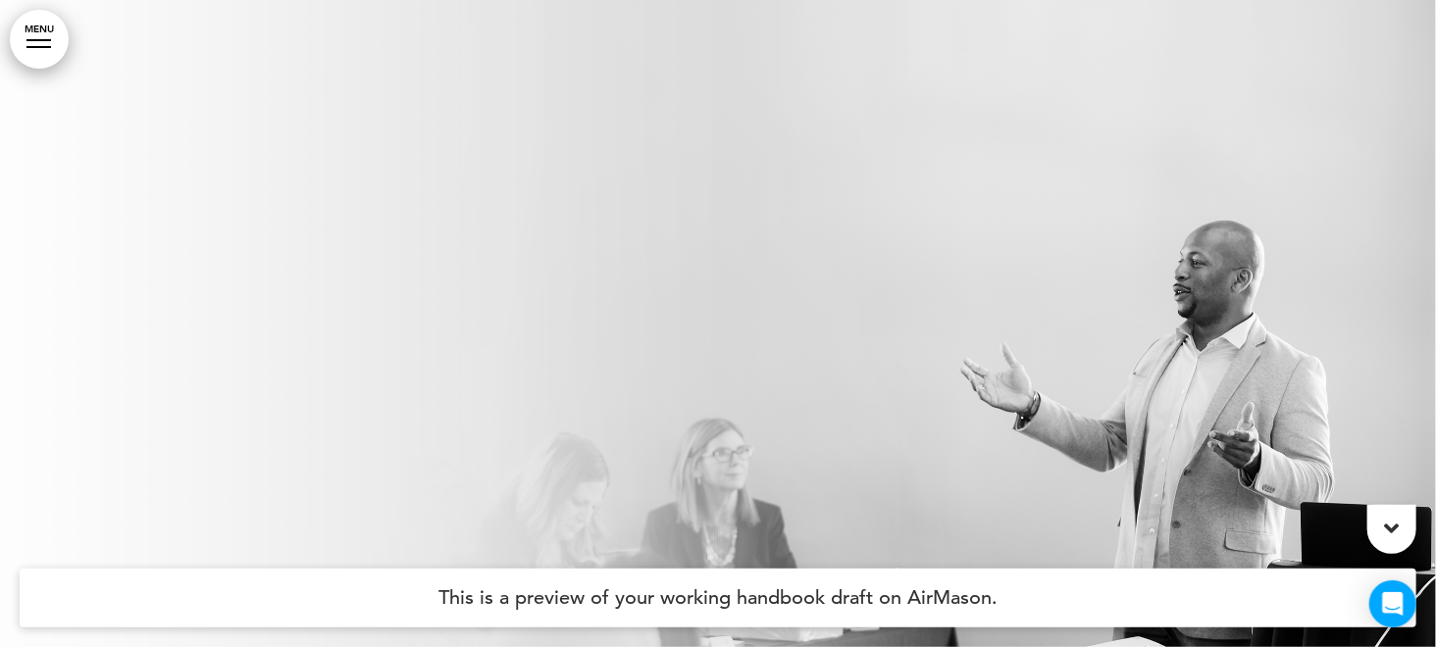
drag, startPoint x: 0, startPoint y: 0, endPoint x: 40, endPoint y: 45, distance: 60.4
click at [40, 46] on div at bounding box center [38, 47] width 25 height 2
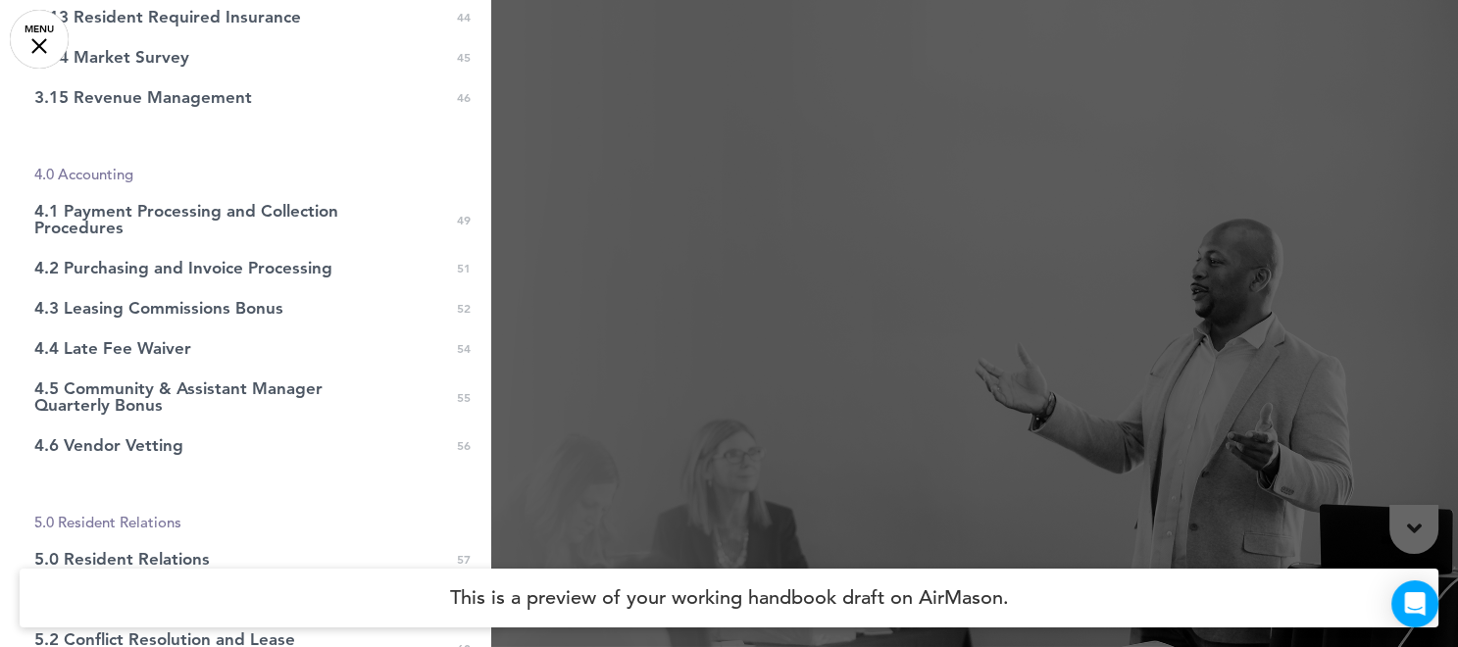
scroll to position [1632, 0]
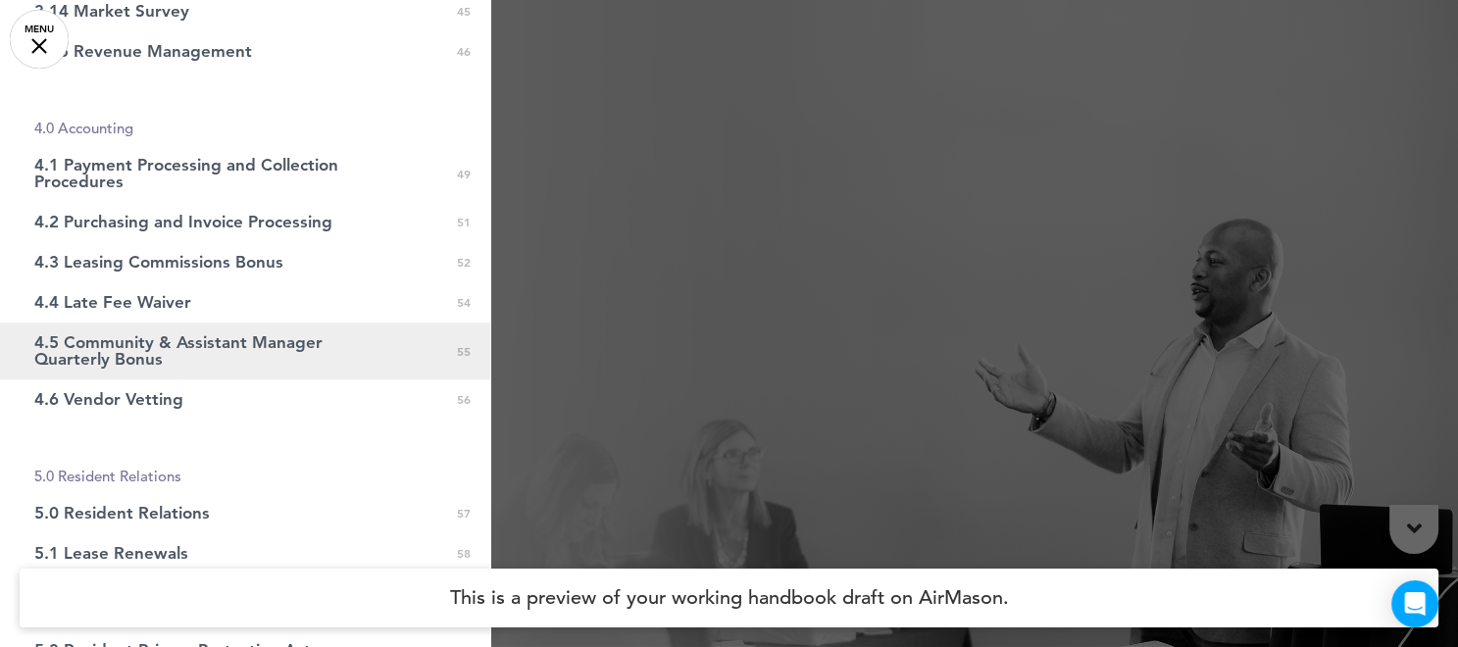
click at [228, 346] on span "4.5 Community & Assistant Manager Quarterly Bonus" at bounding box center [196, 350] width 324 height 33
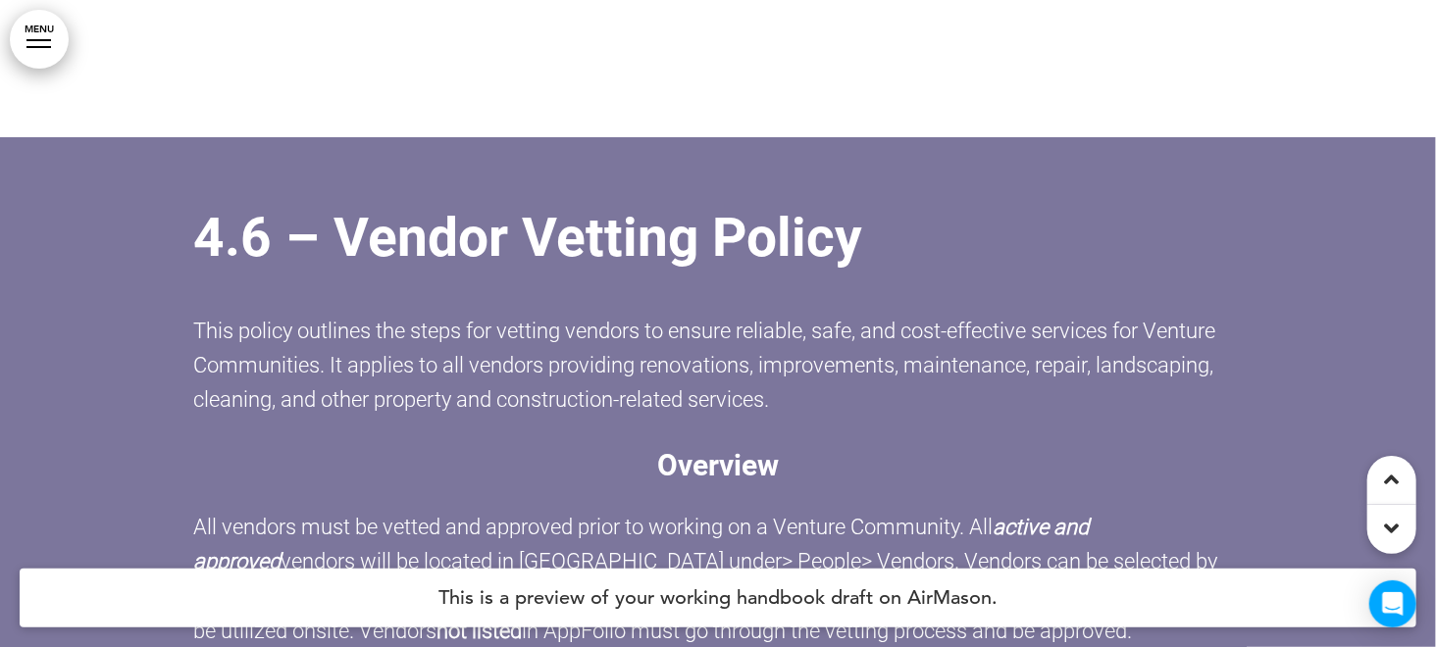
scroll to position [148860, 0]
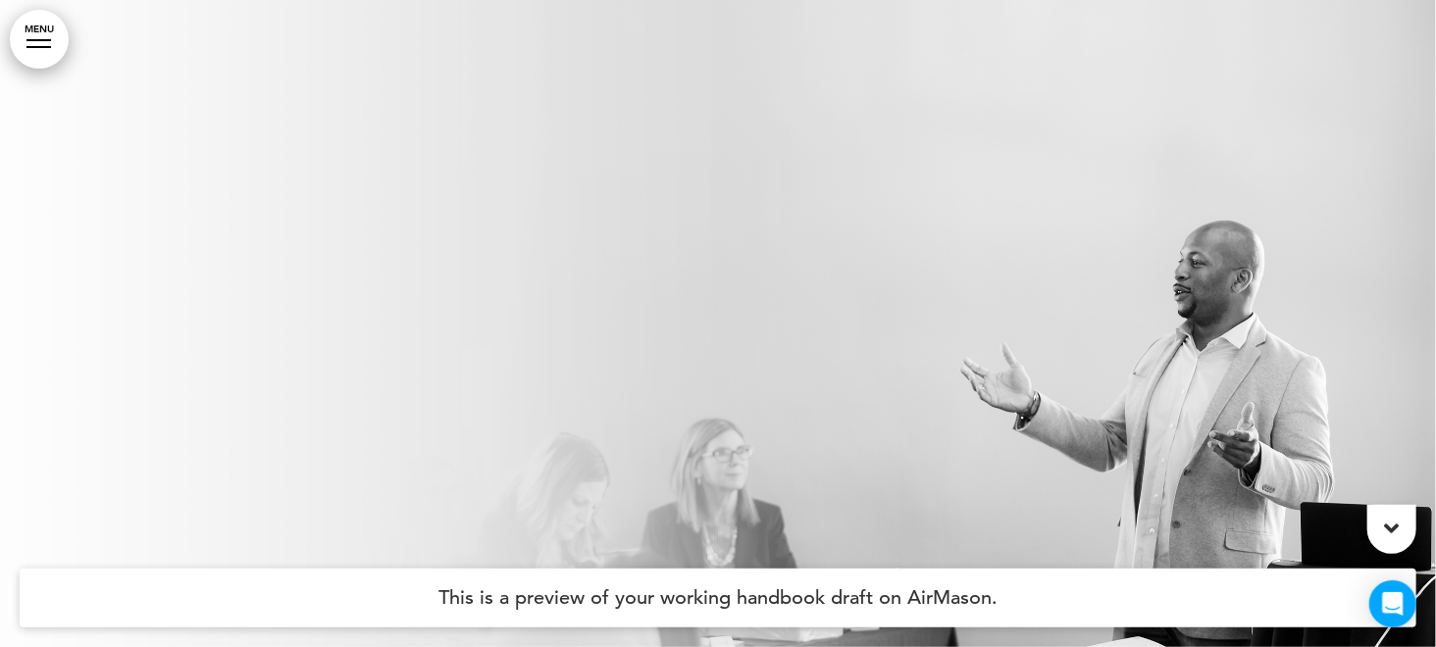
click at [45, 43] on link "MENU" at bounding box center [39, 39] width 59 height 59
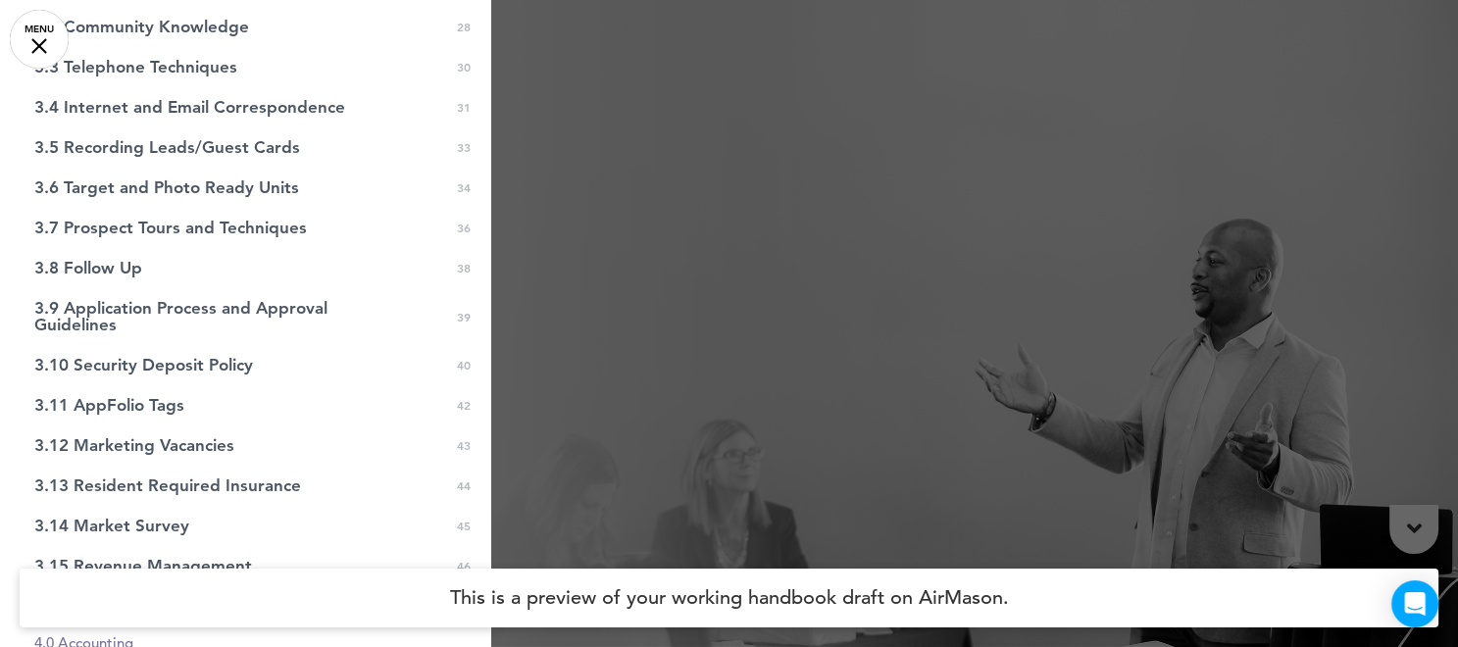
scroll to position [865, 0]
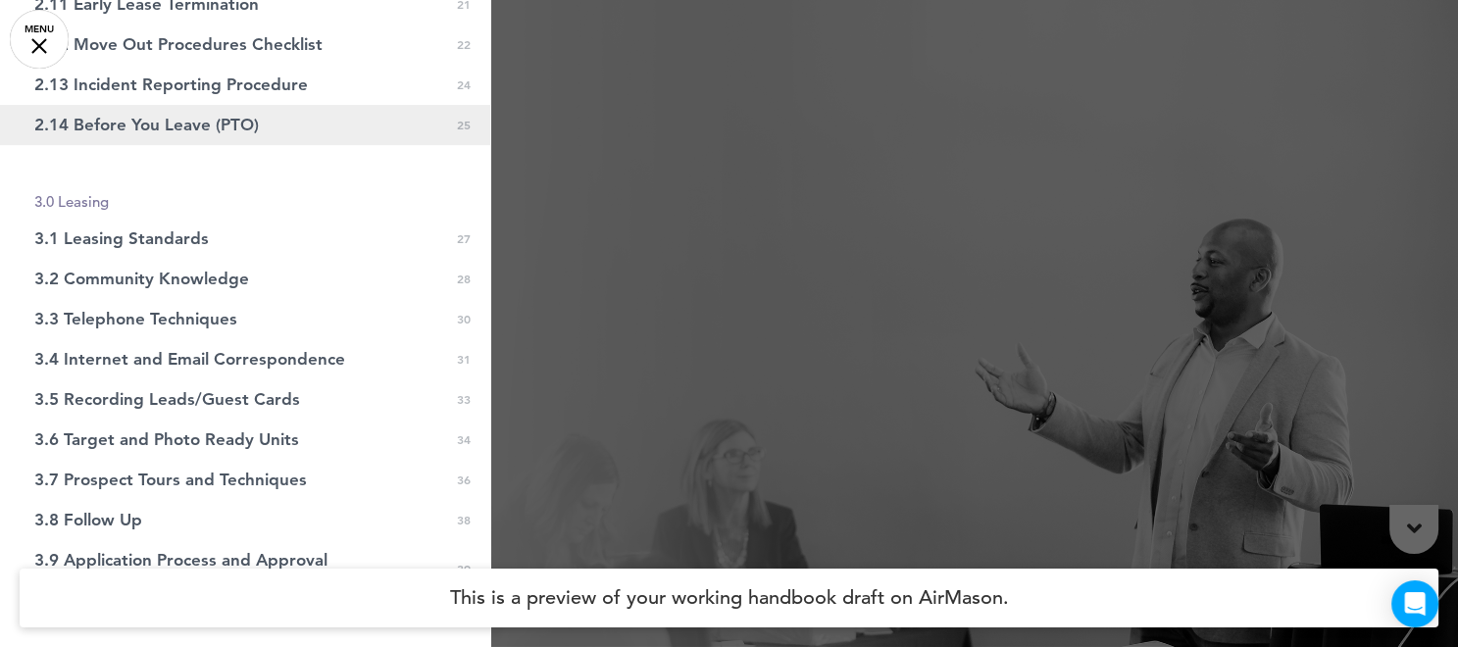
click at [186, 127] on span "2.14 Before You Leave (PTO)" at bounding box center [146, 125] width 225 height 17
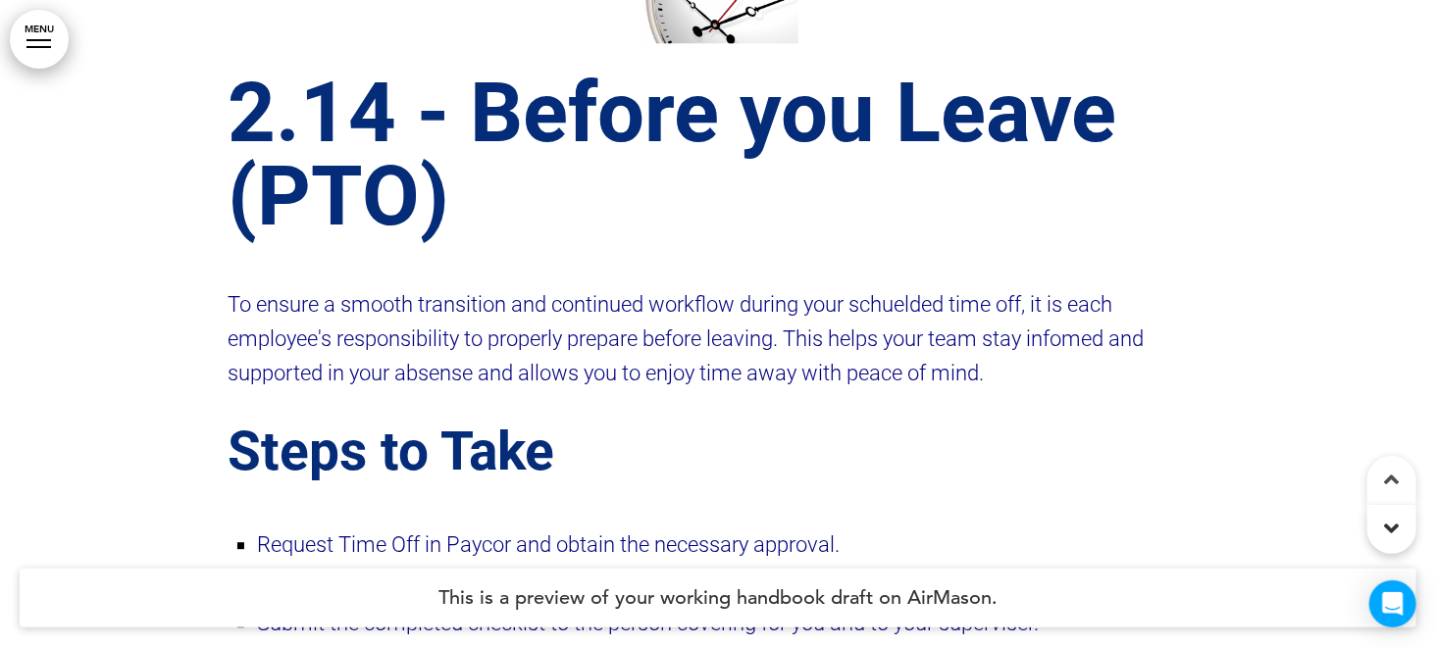
scroll to position [47102, 0]
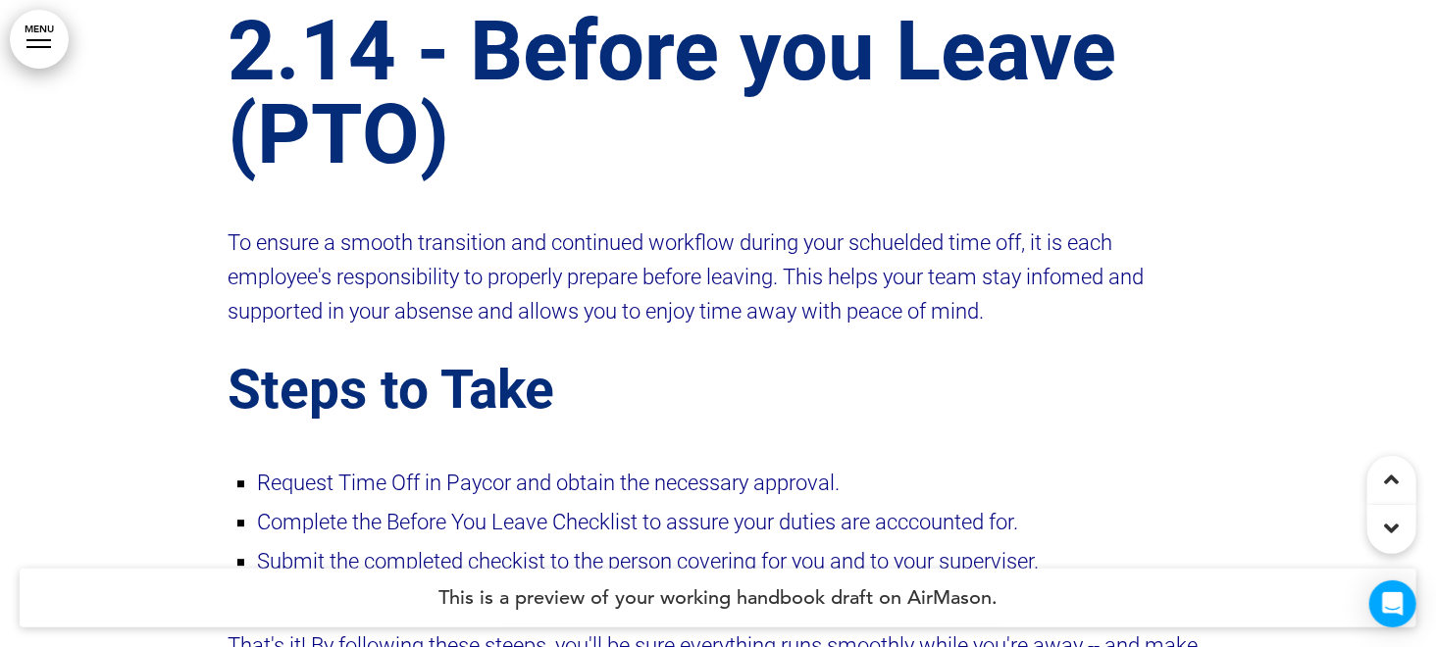
click at [751, 423] on div "2.14 - Before you Leave (PTO) To ensure a smooth transition and continued workf…" at bounding box center [717, 409] width 981 height 1097
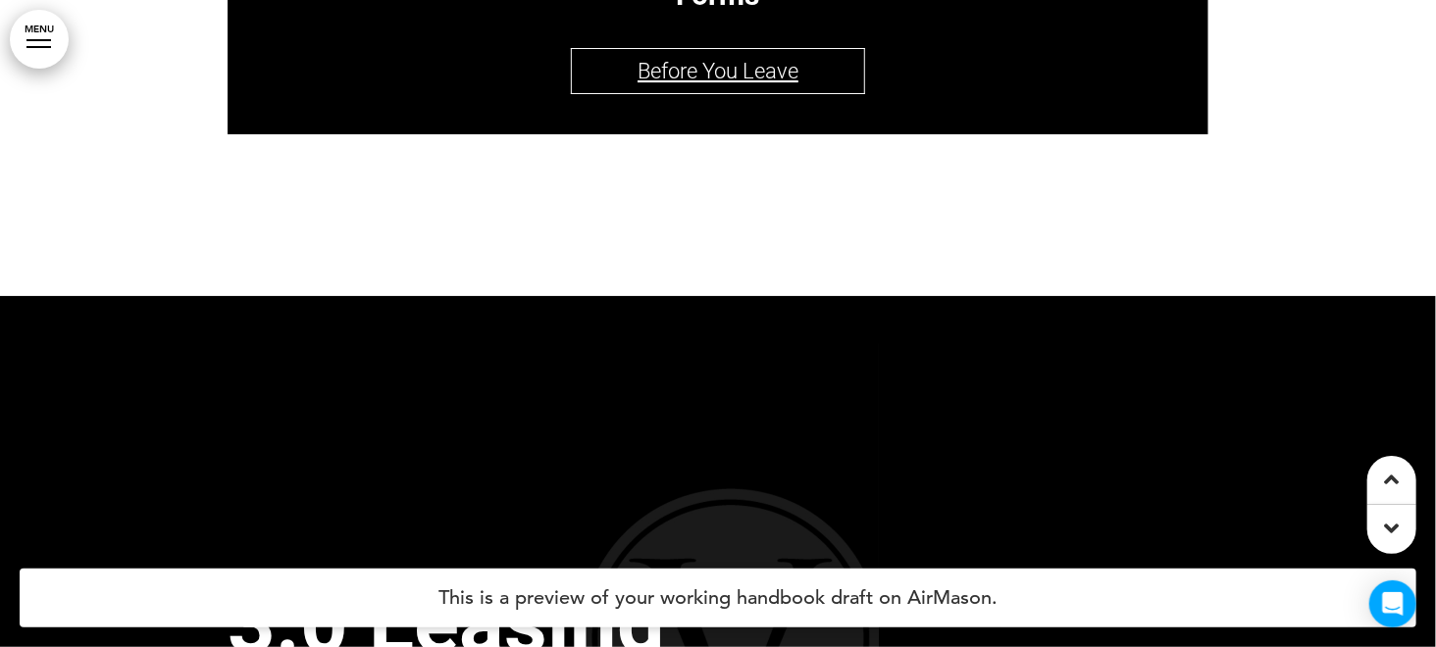
scroll to position [47984, 0]
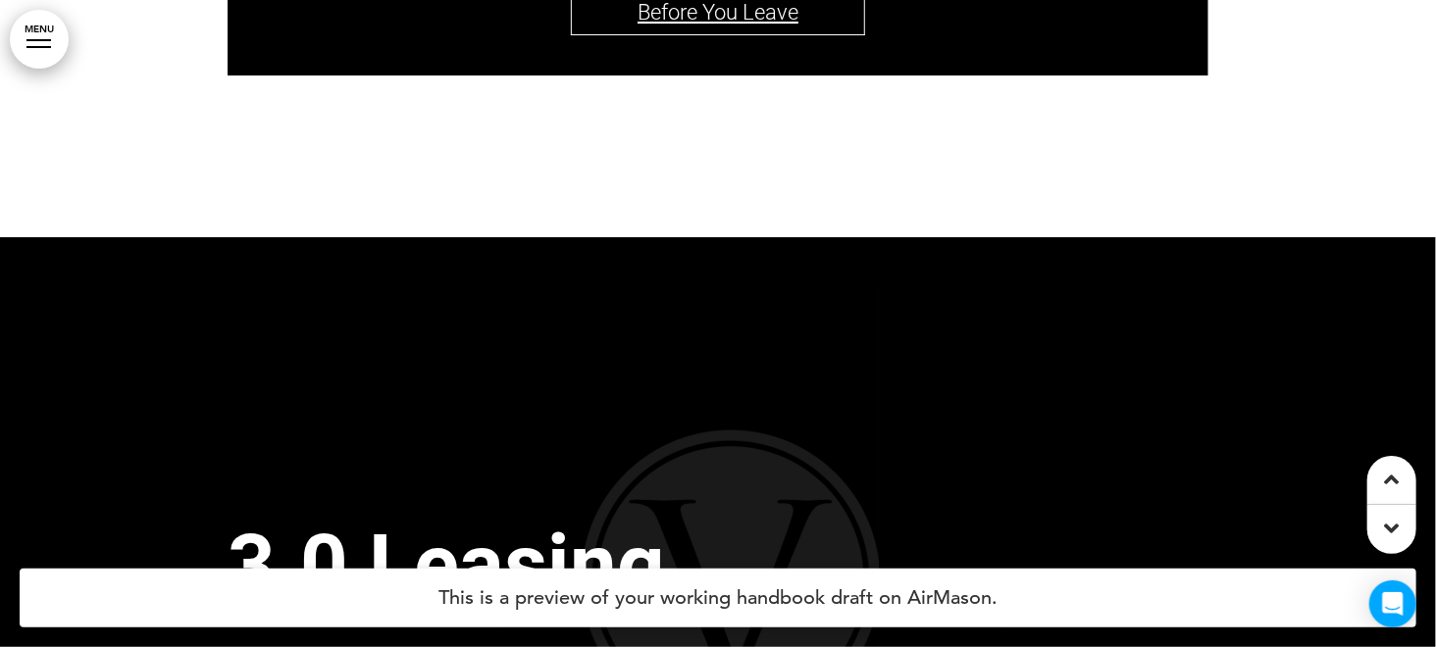
click at [721, 25] on link "Before You Leave﻿" at bounding box center [717, 12] width 161 height 25
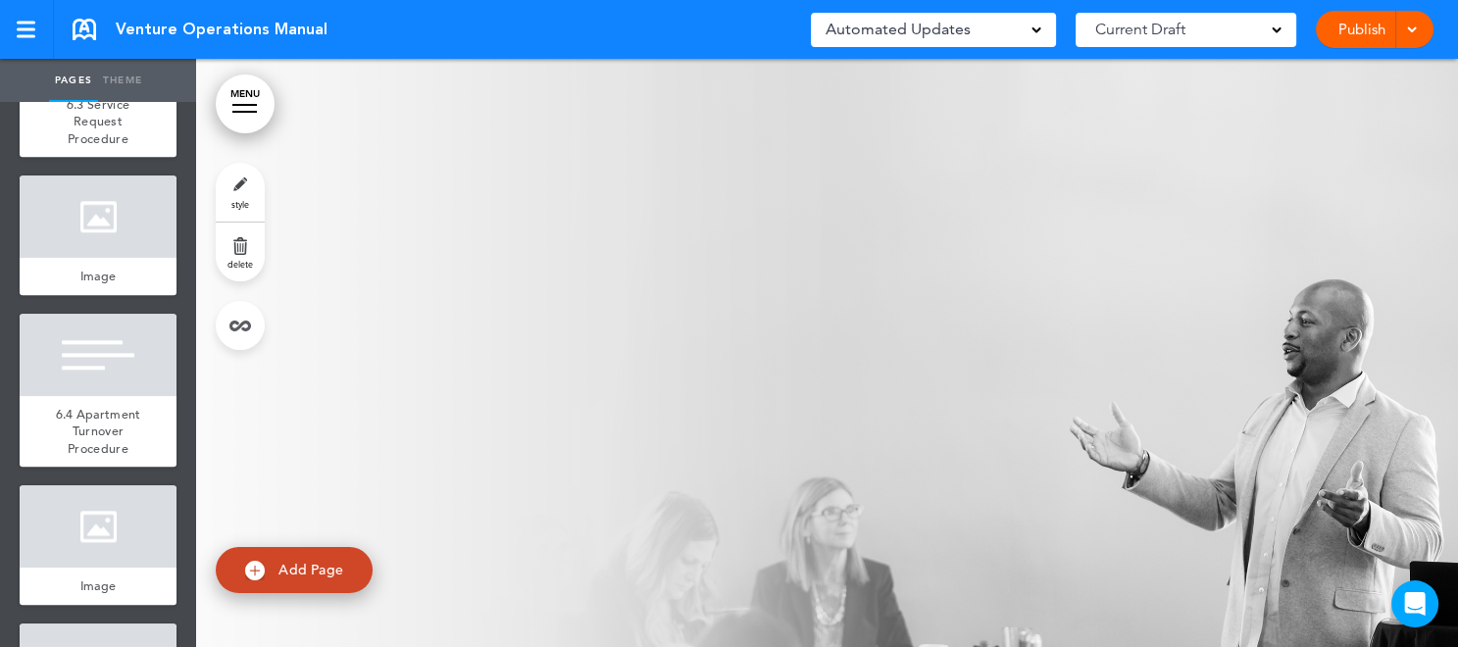
scroll to position [11555, 0]
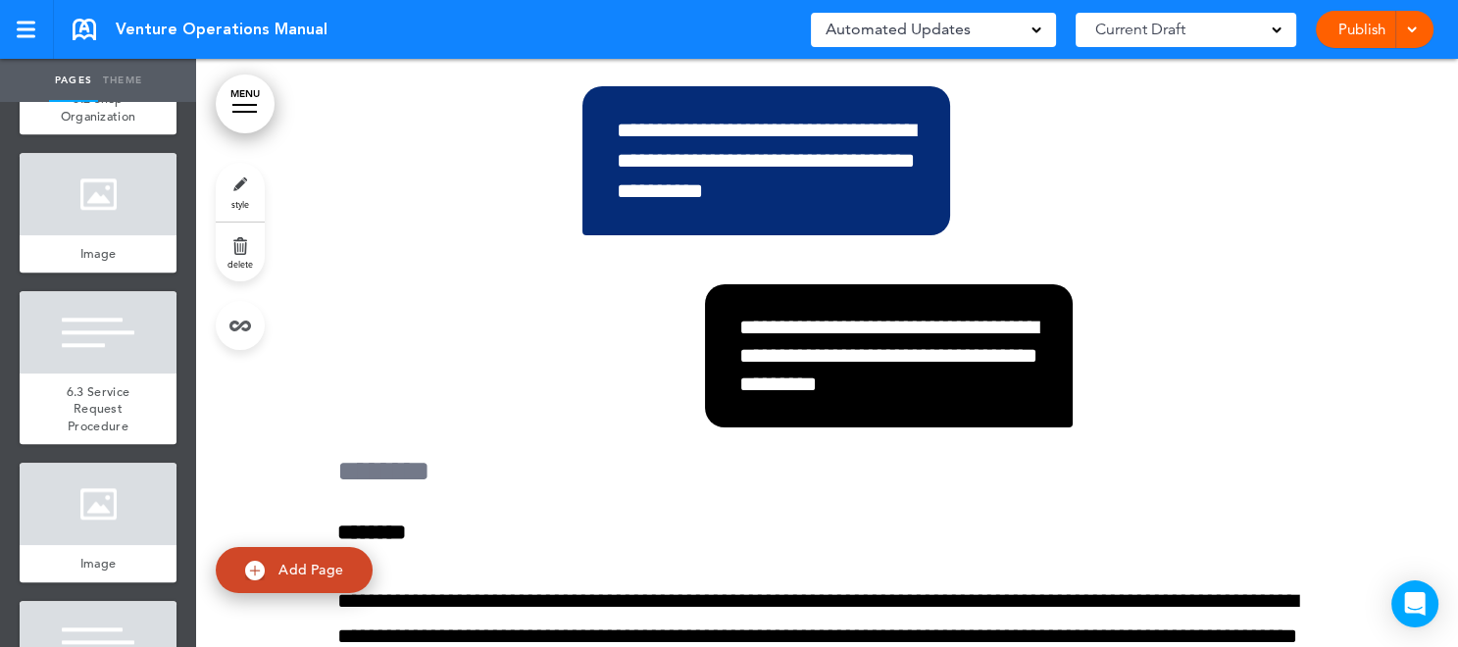
scroll to position [171606, 0]
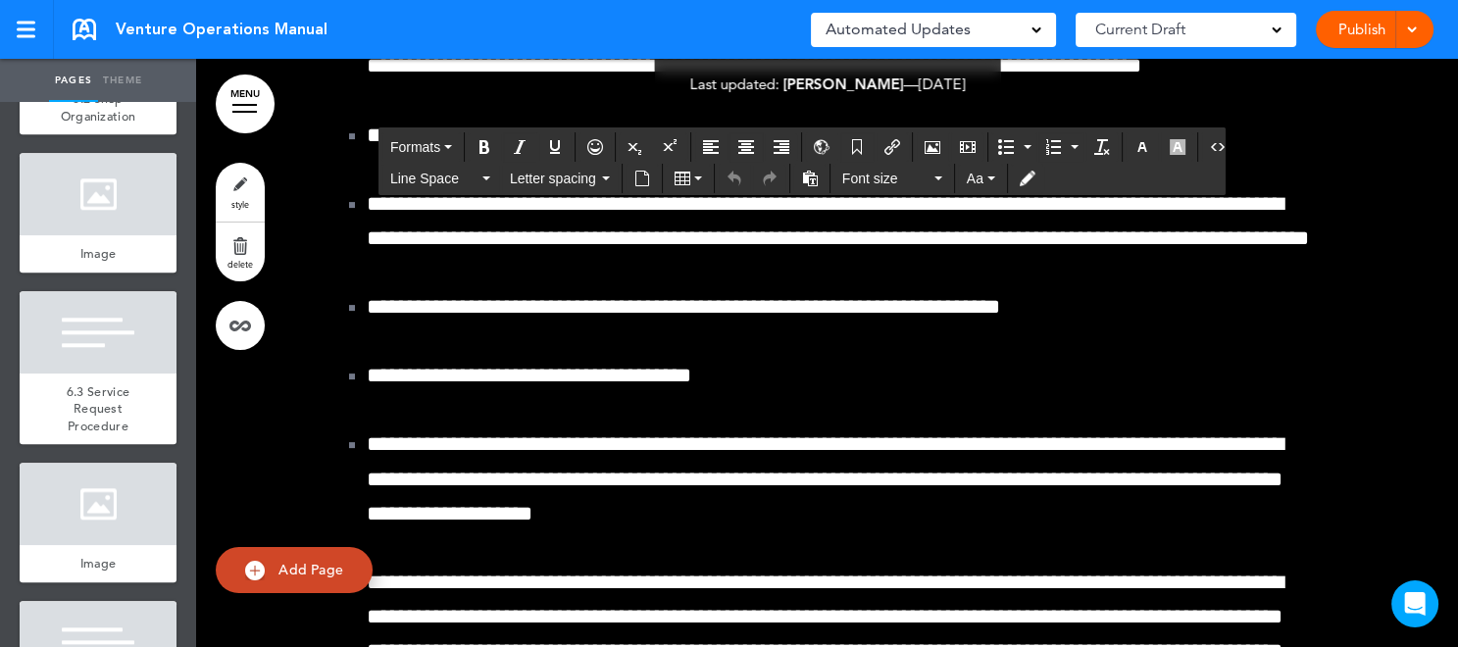
scroll to position [177322, 0]
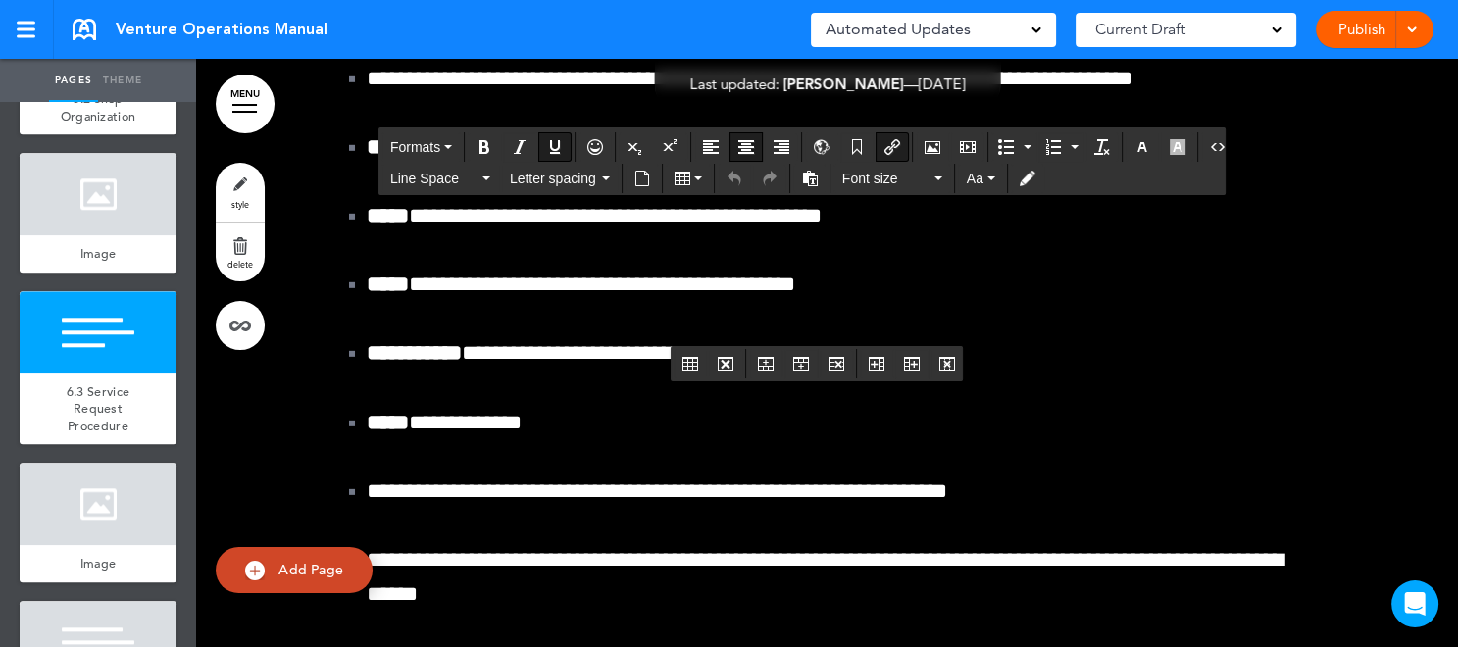
scroll to position [179087, 0]
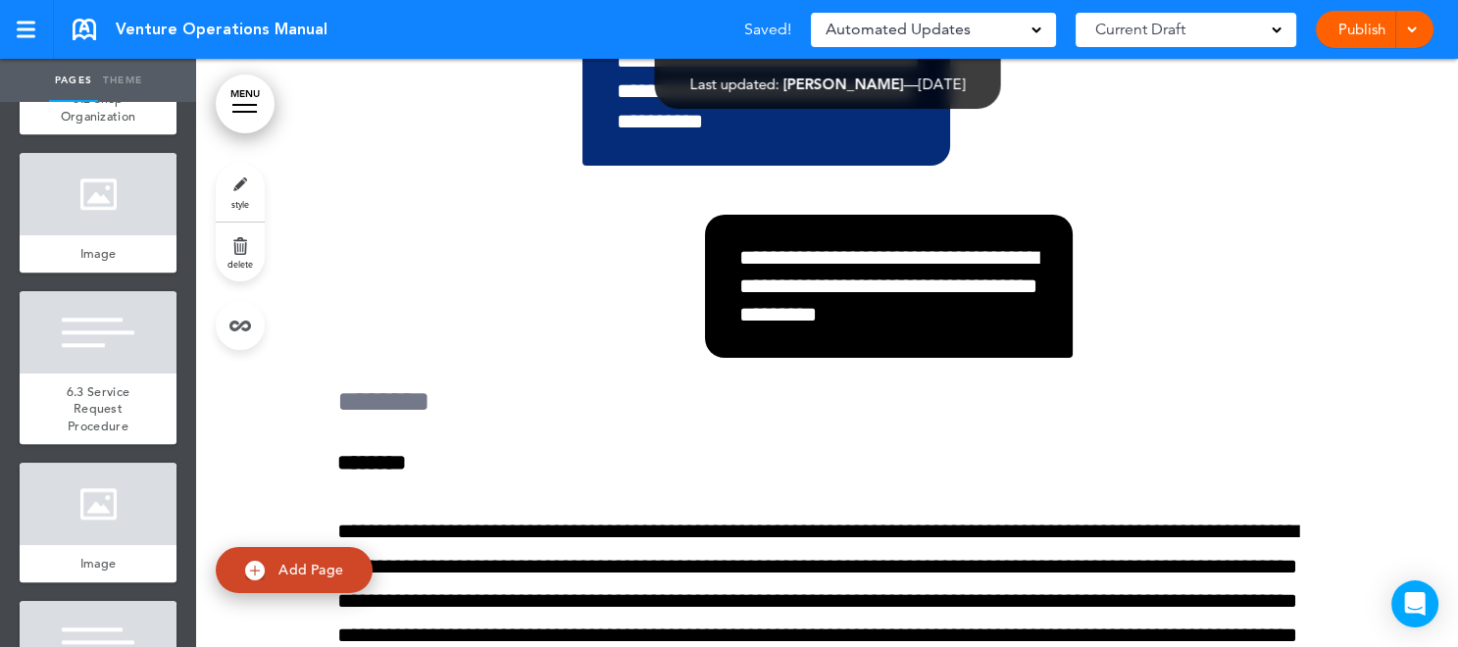
scroll to position [171606, 0]
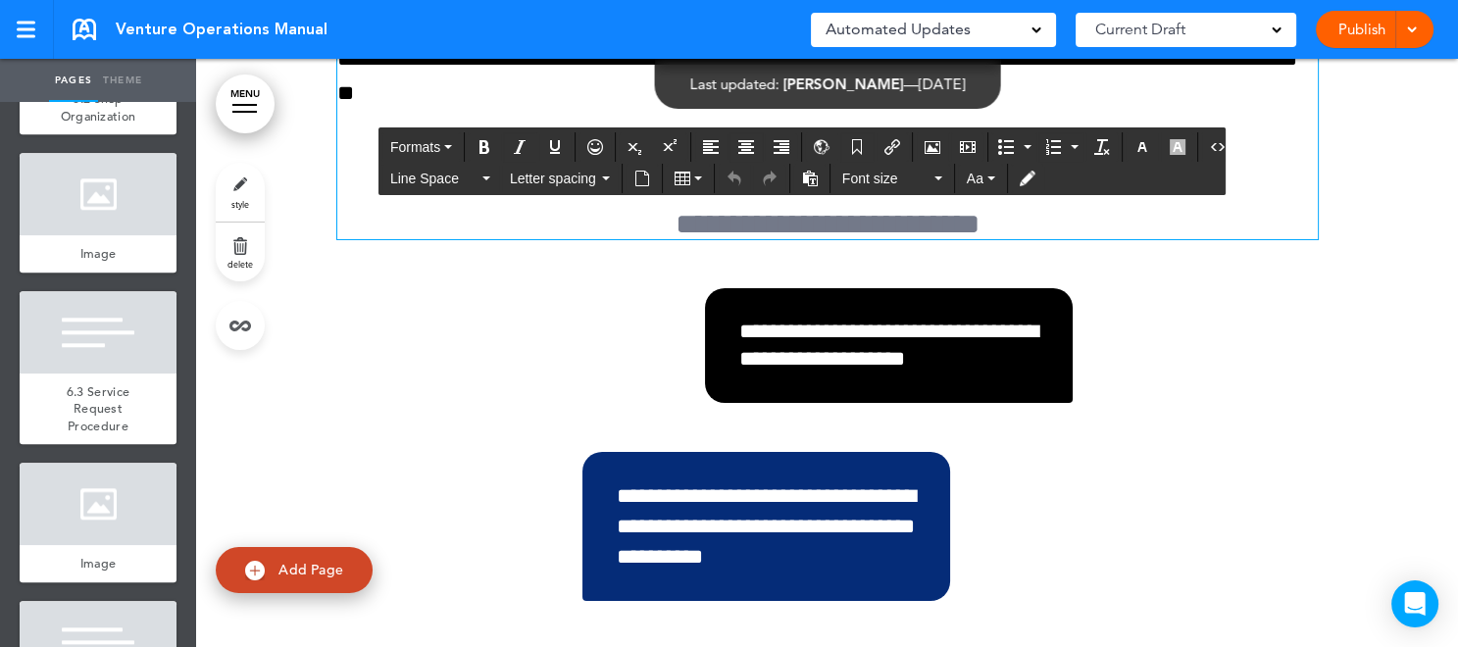
scroll to position [171123, 0]
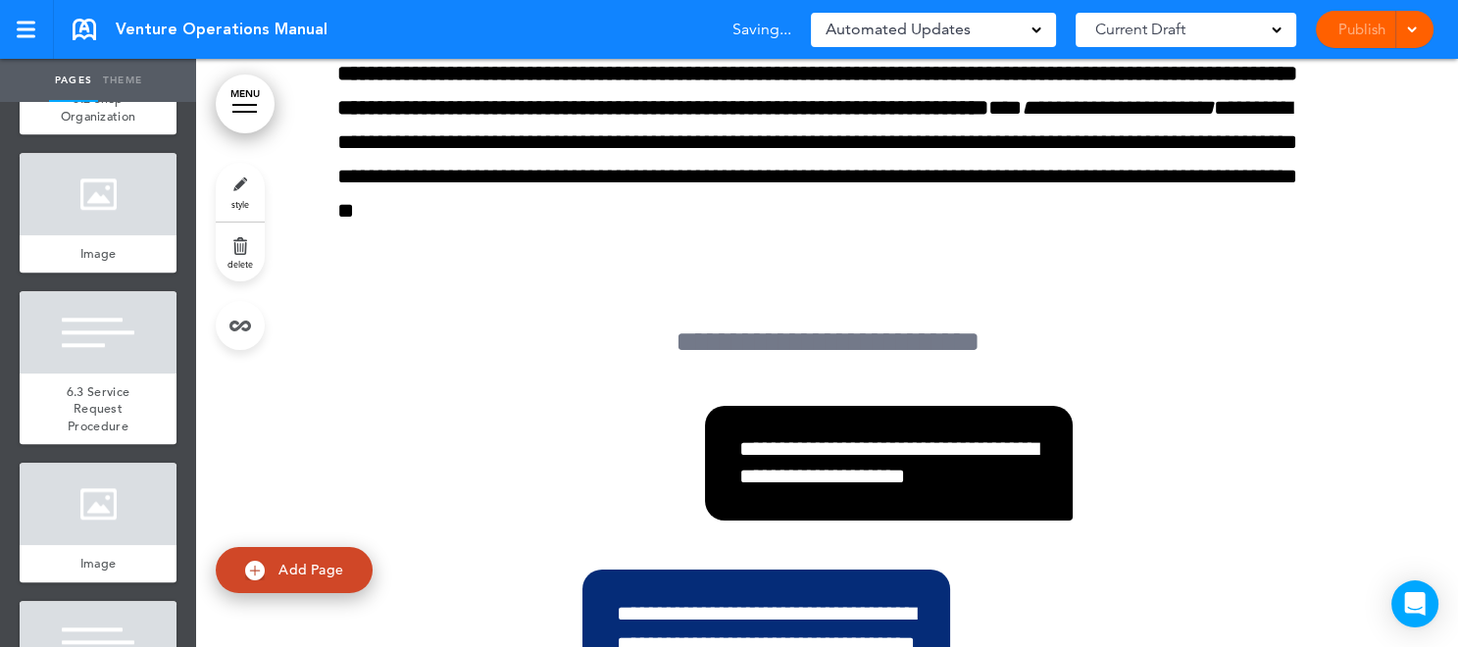
click at [1441, 635] on div "Pages Theme add page Table of Contents add page Introductions add page Image ad…" at bounding box center [721, 323] width 1442 height 647
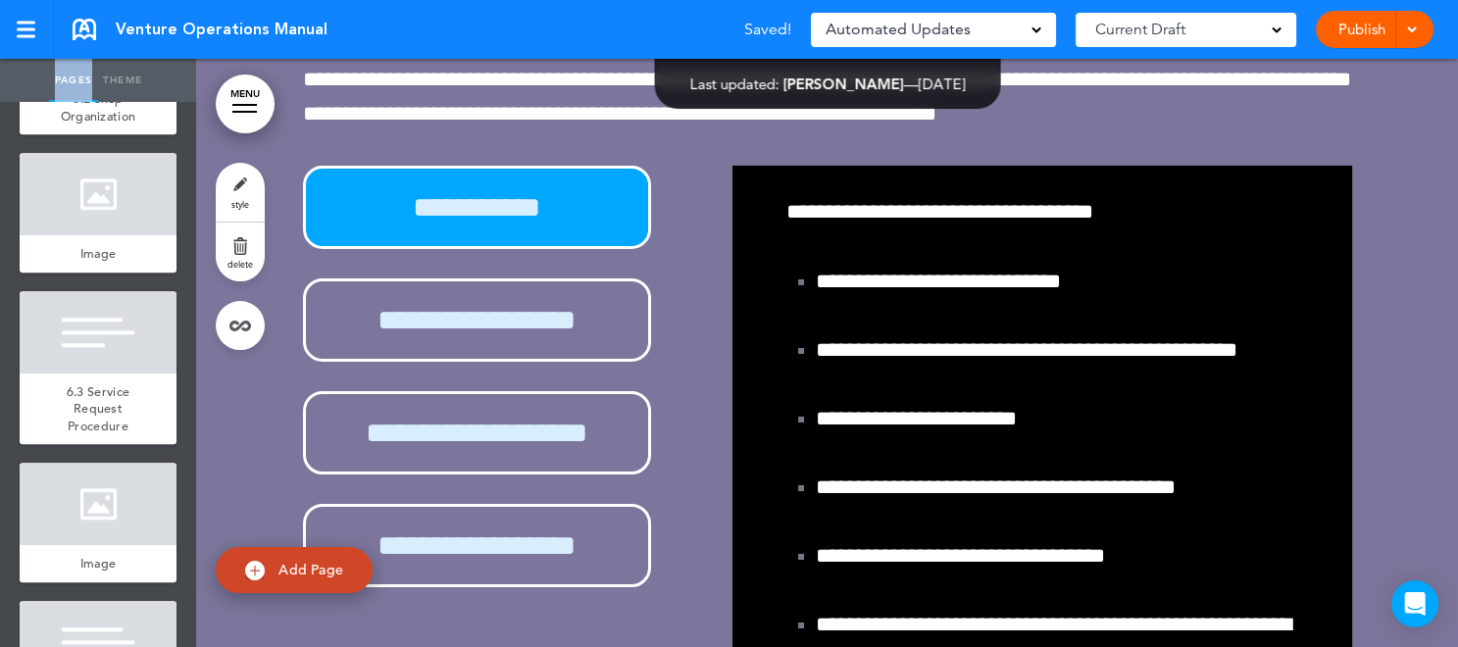
click at [1441, 635] on div "Pages Theme add page Table of Contents add page Introductions add page Image ad…" at bounding box center [721, 323] width 1442 height 647
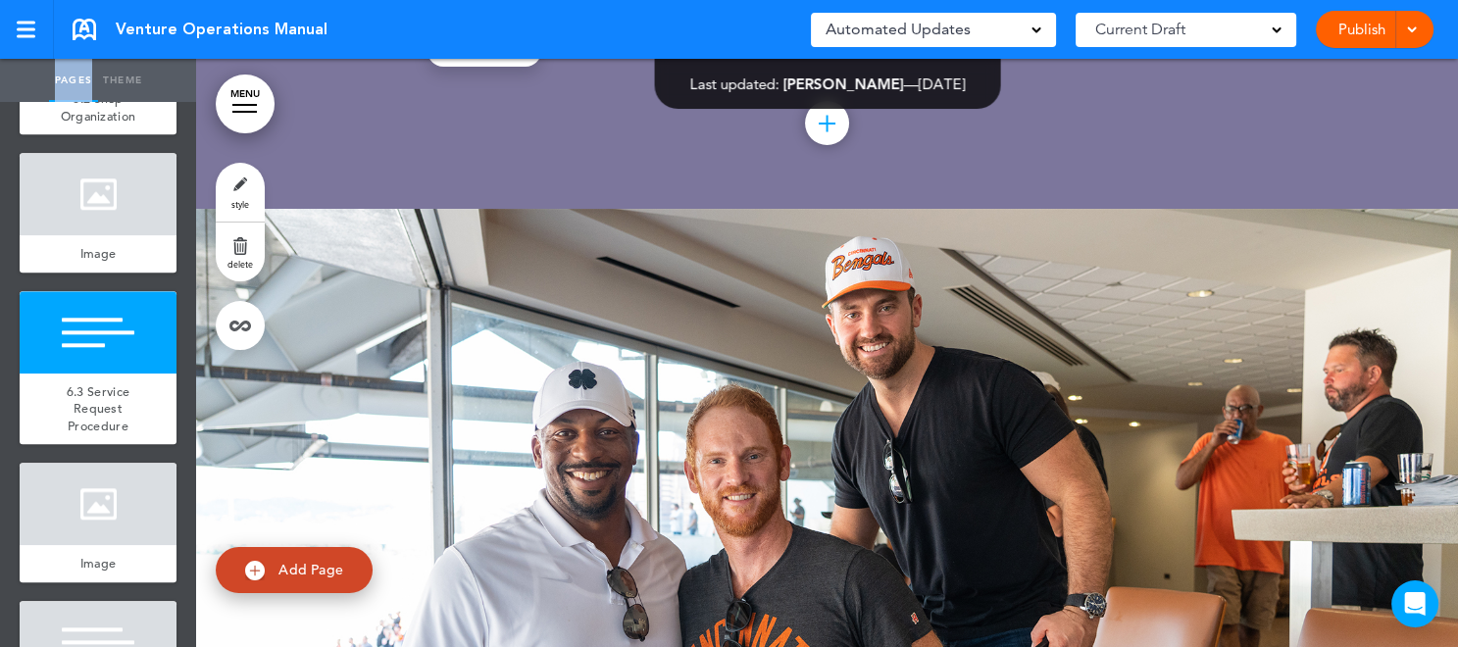
scroll to position [171888, 0]
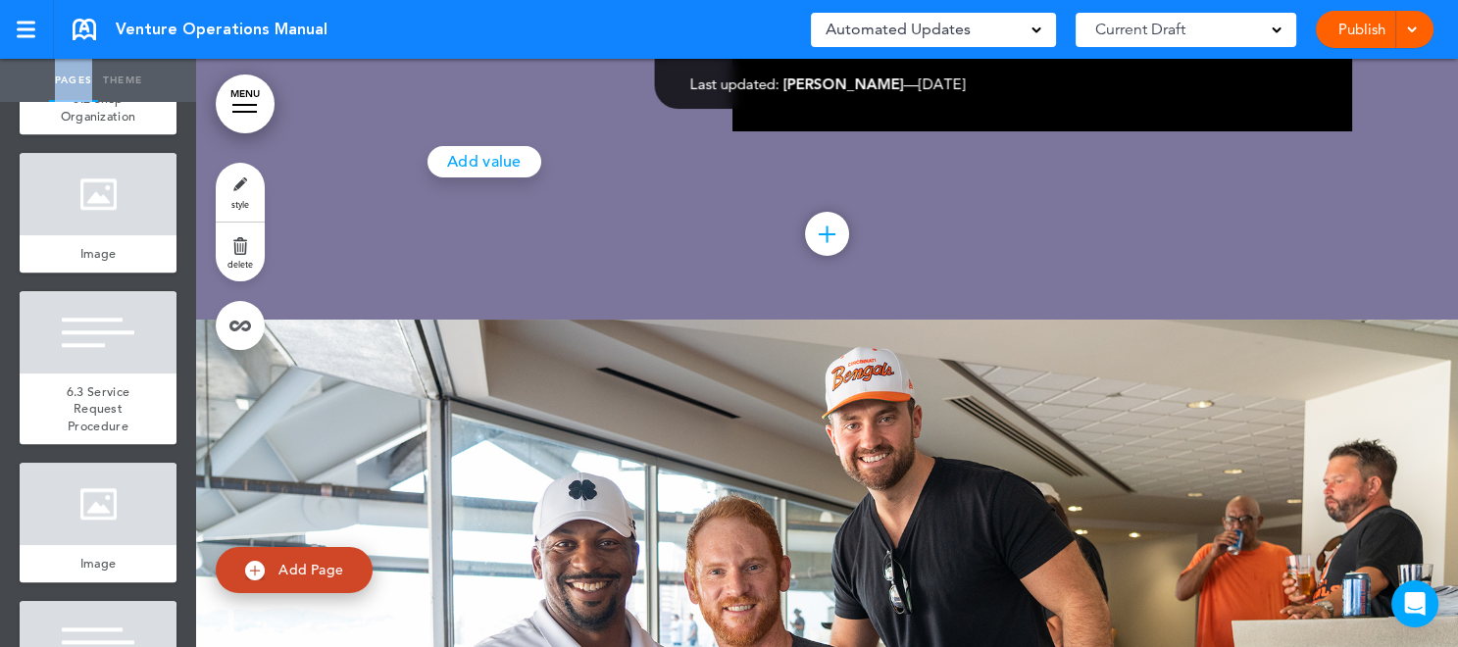
scroll to position [171606, 0]
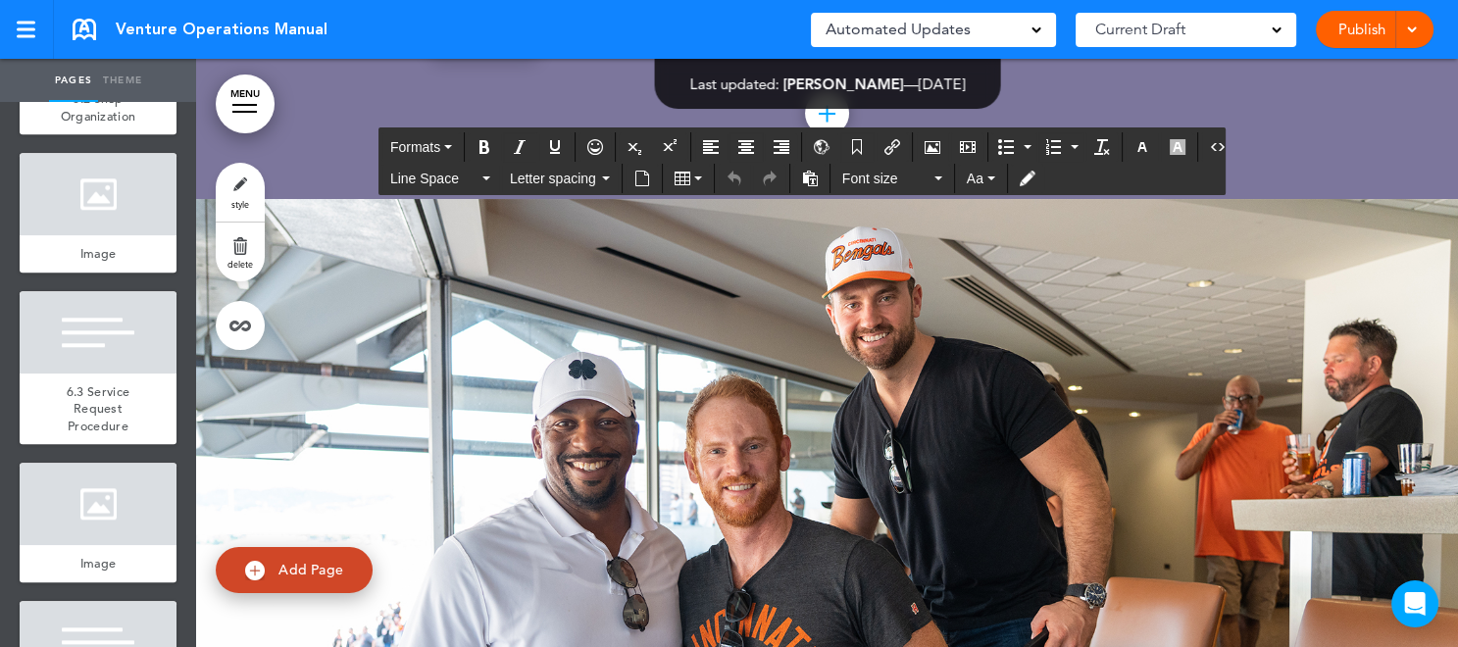
scroll to position [171991, 0]
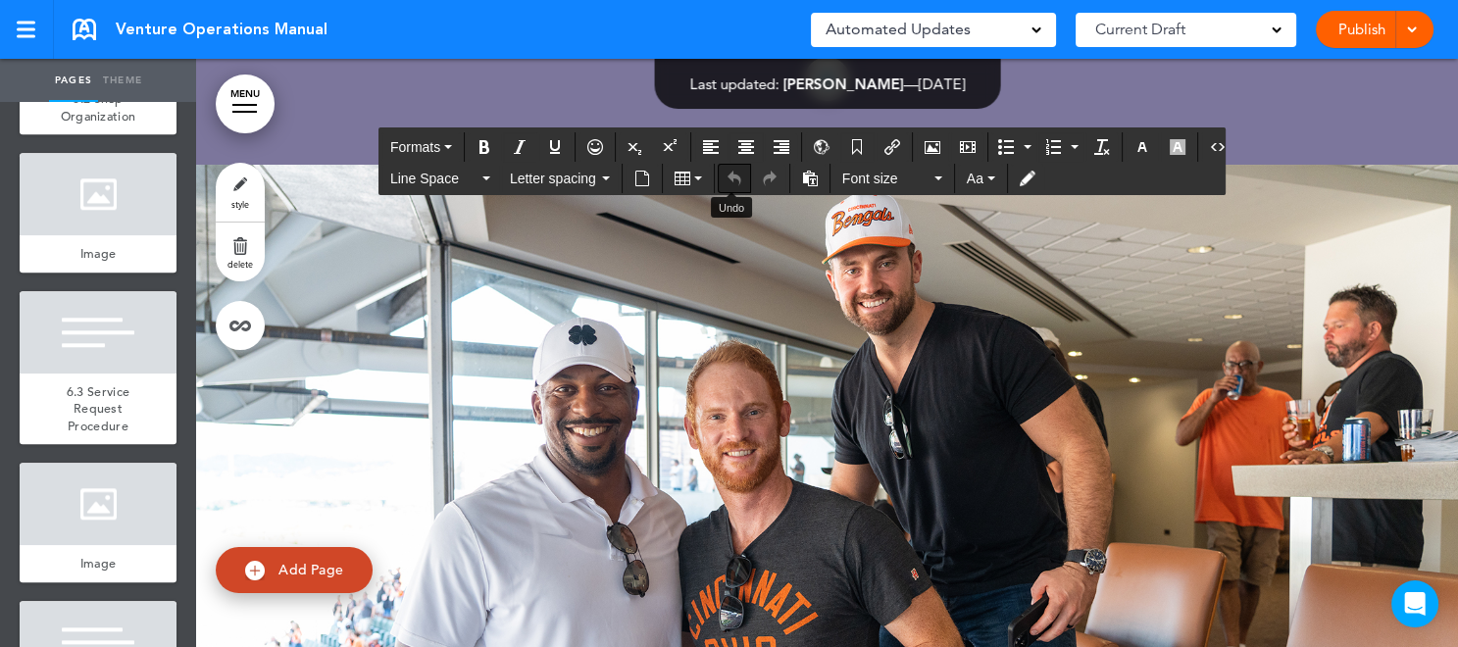
click at [733, 173] on icon "Undo" at bounding box center [735, 179] width 16 height 16
click at [736, 173] on icon "Undo" at bounding box center [735, 179] width 16 height 16
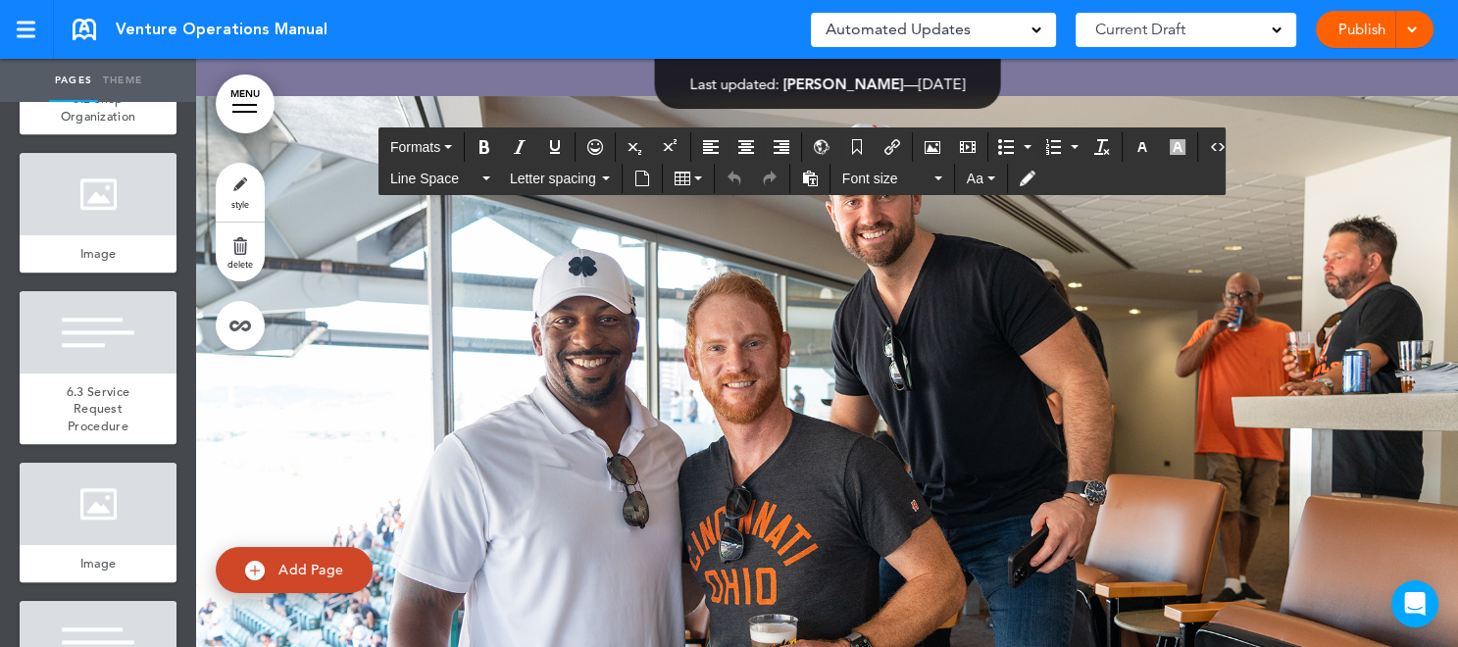
scroll to position [172095, 0]
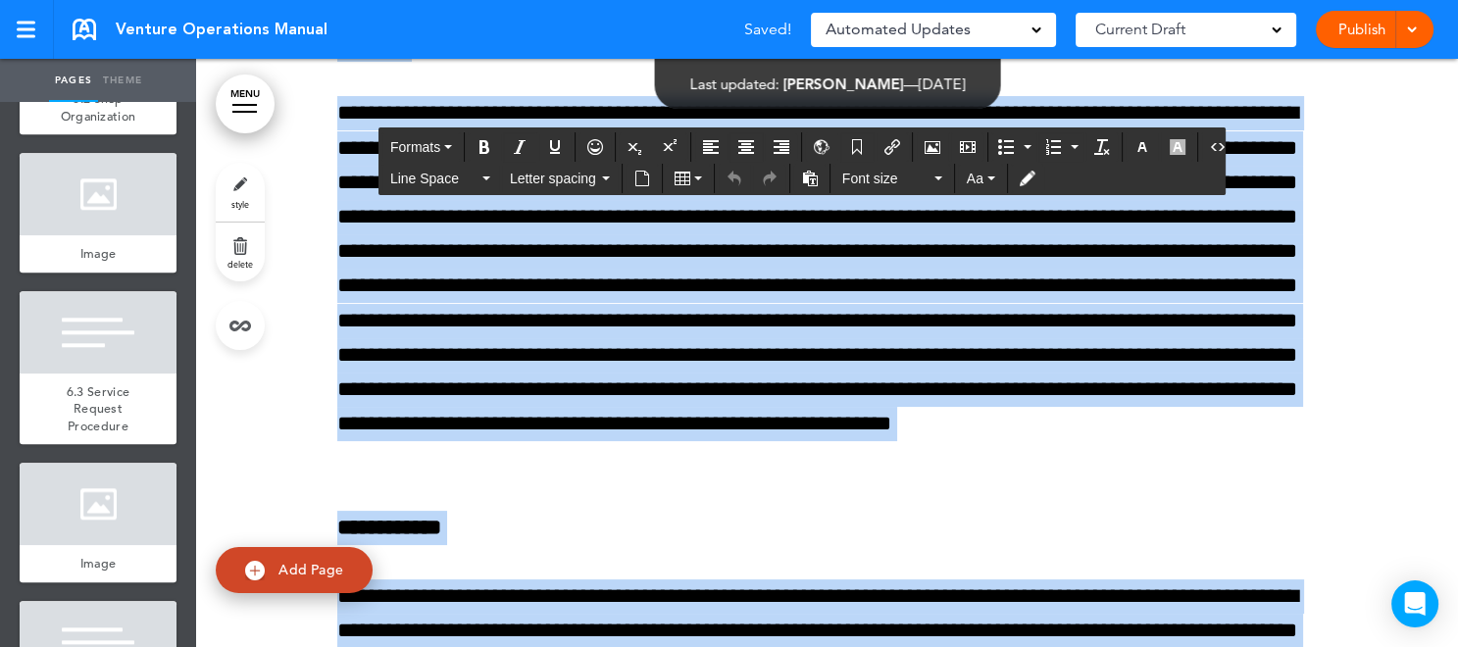
drag, startPoint x: 732, startPoint y: 305, endPoint x: 728, endPoint y: 368, distance: 62.9
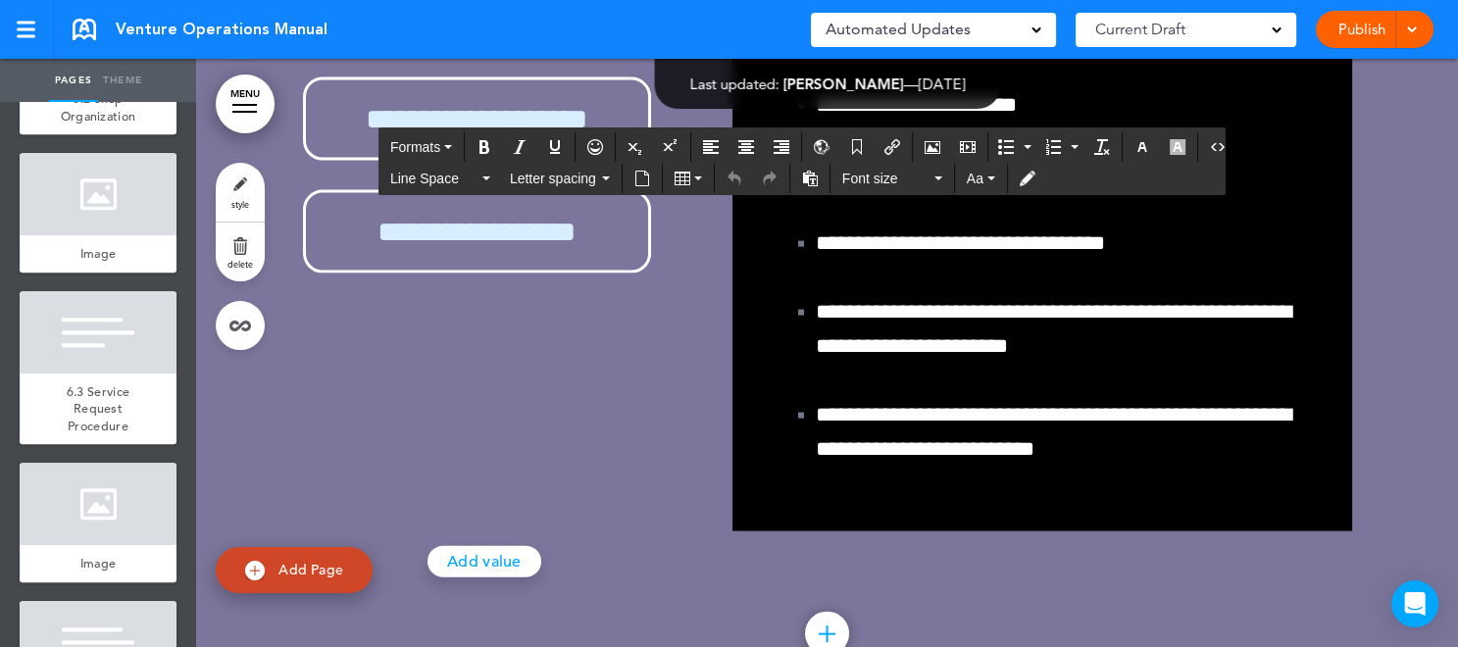
scroll to position [177213, 0]
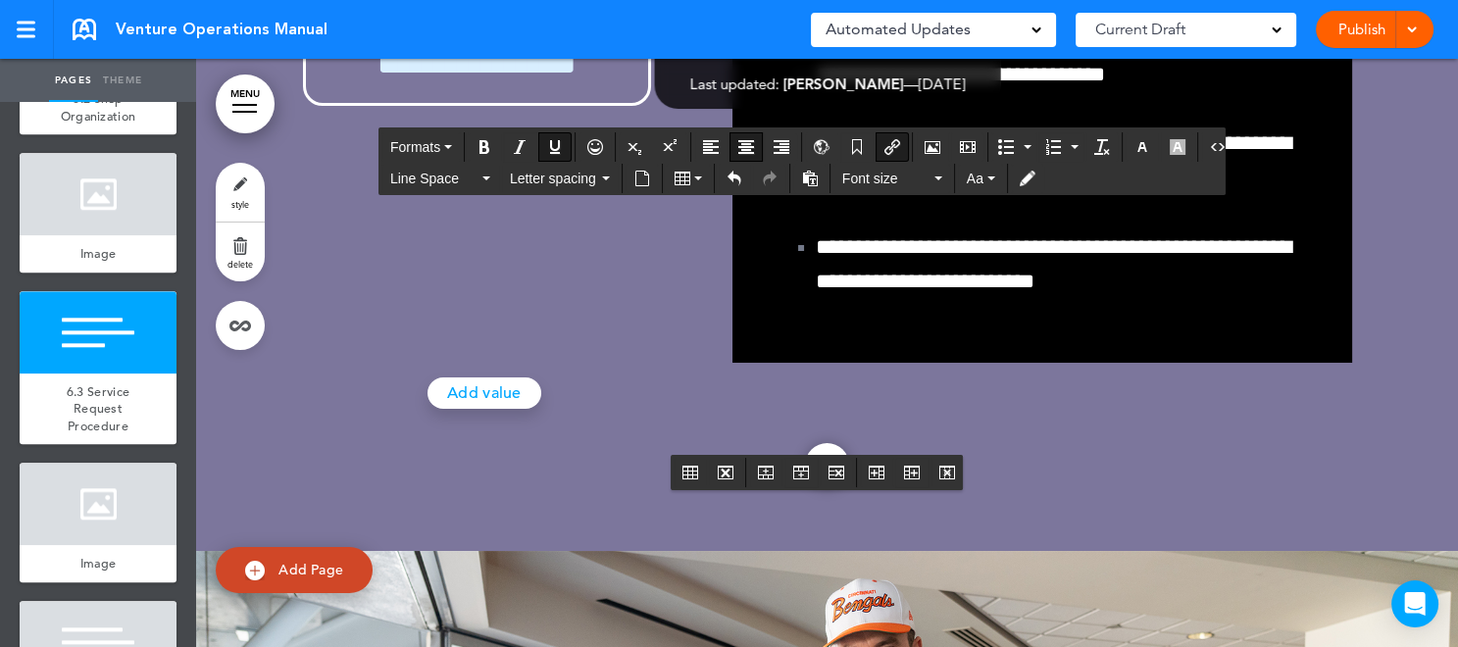
scroll to position [171467, 0]
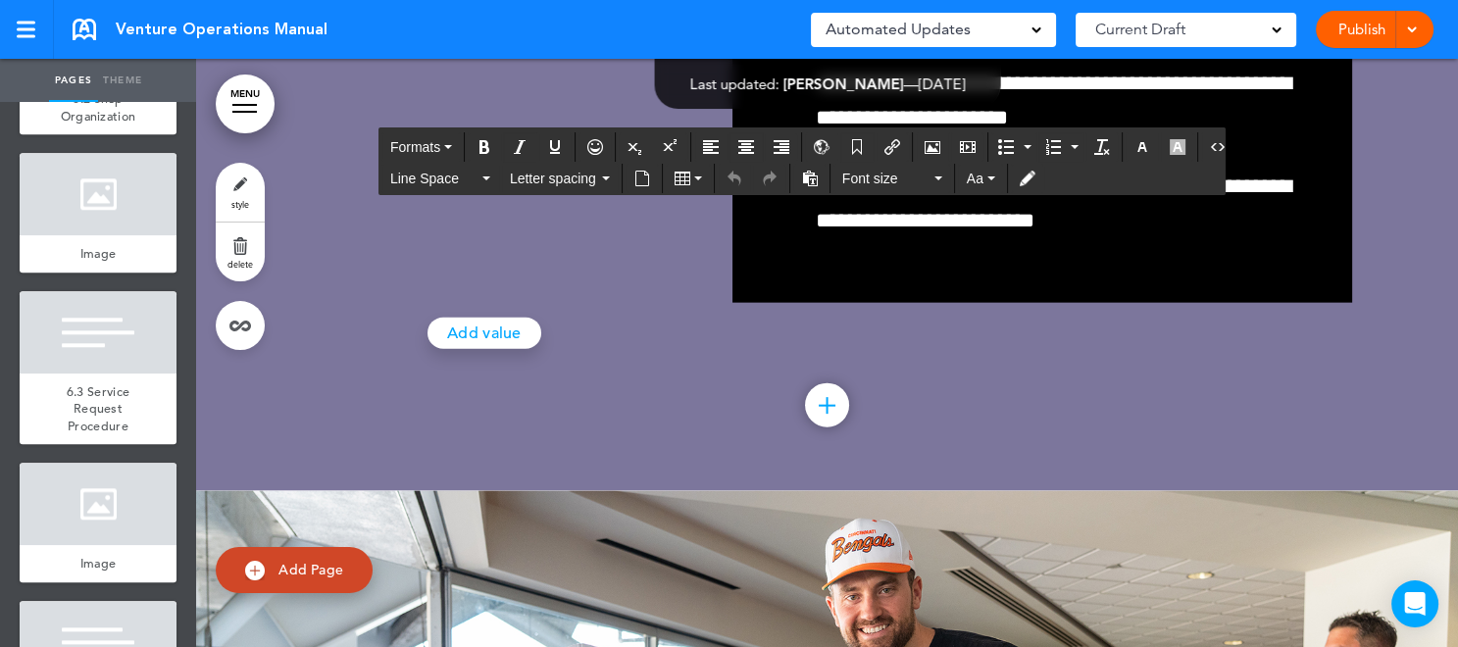
scroll to position [177383, 0]
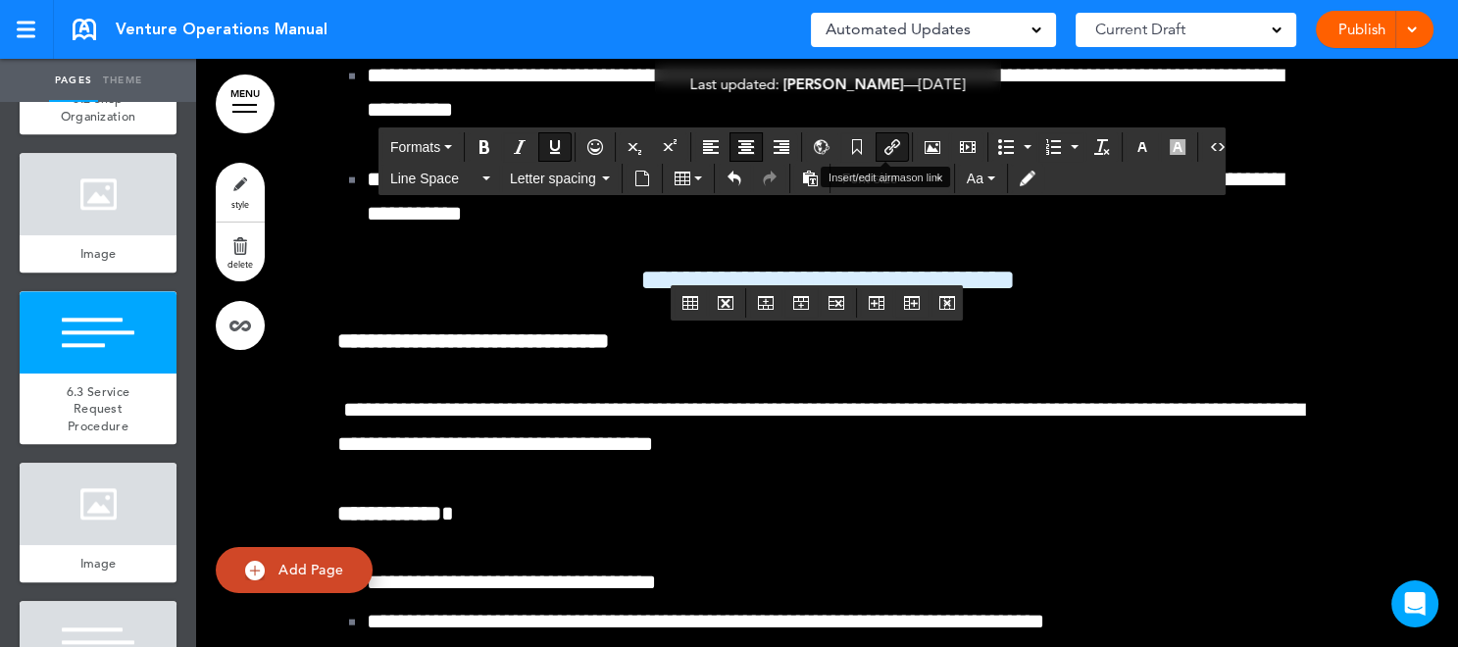
click at [884, 146] on icon "Insert/edit airmason link" at bounding box center [892, 147] width 16 height 16
type input "**********"
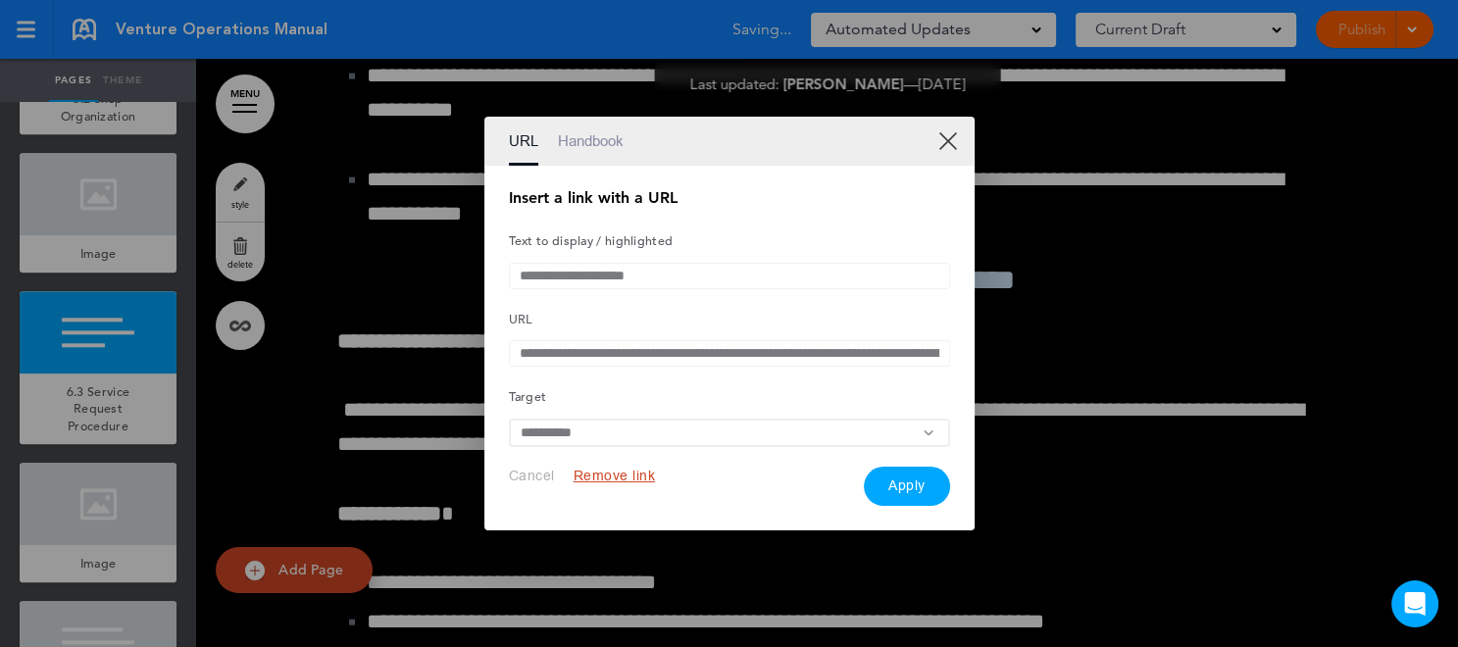
click at [603, 479] on button "Remove link" at bounding box center [615, 476] width 82 height 19
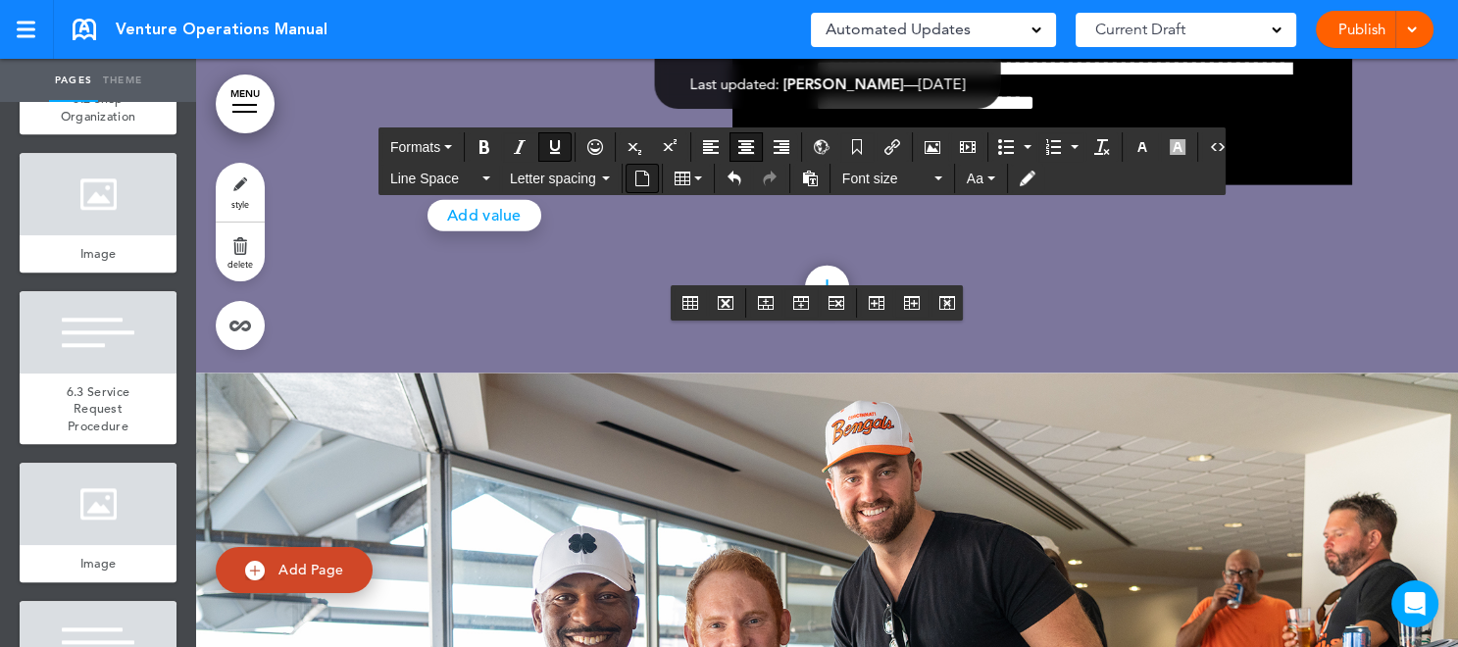
click at [636, 177] on icon "Insert document" at bounding box center [642, 179] width 16 height 16
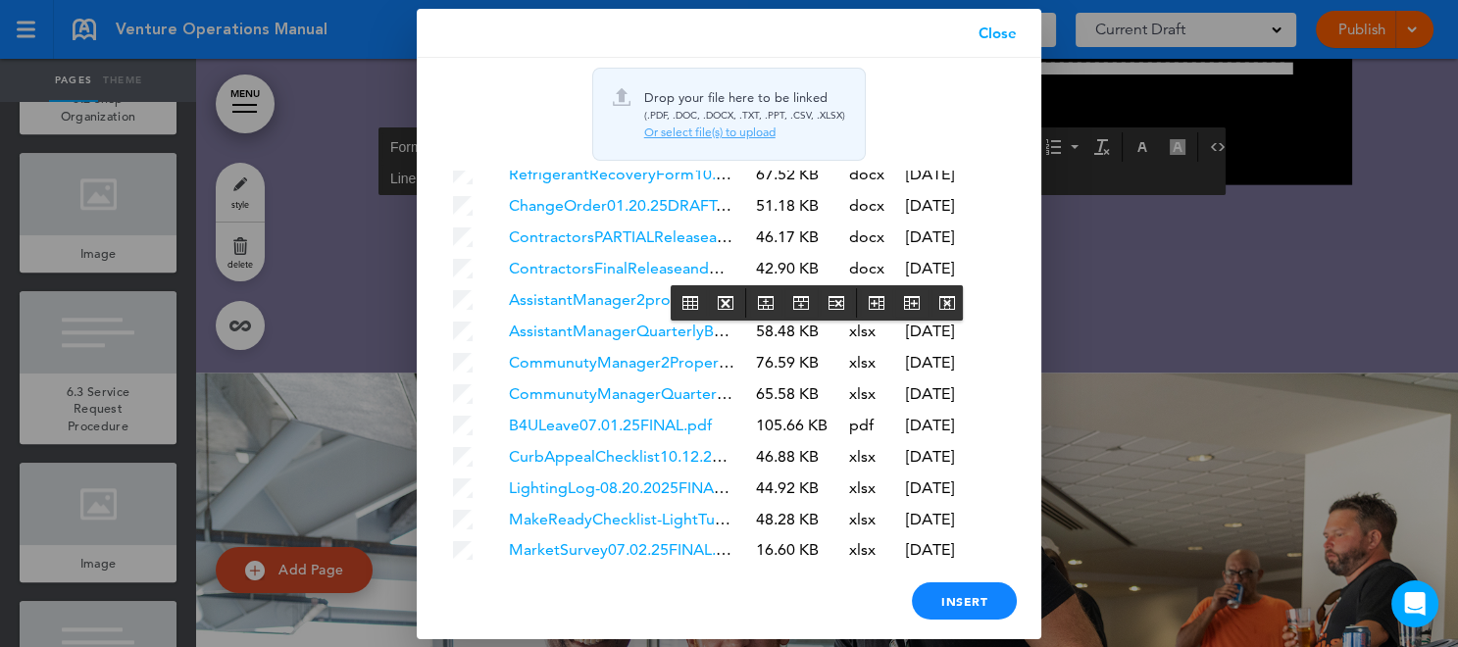
scroll to position [5701, 0]
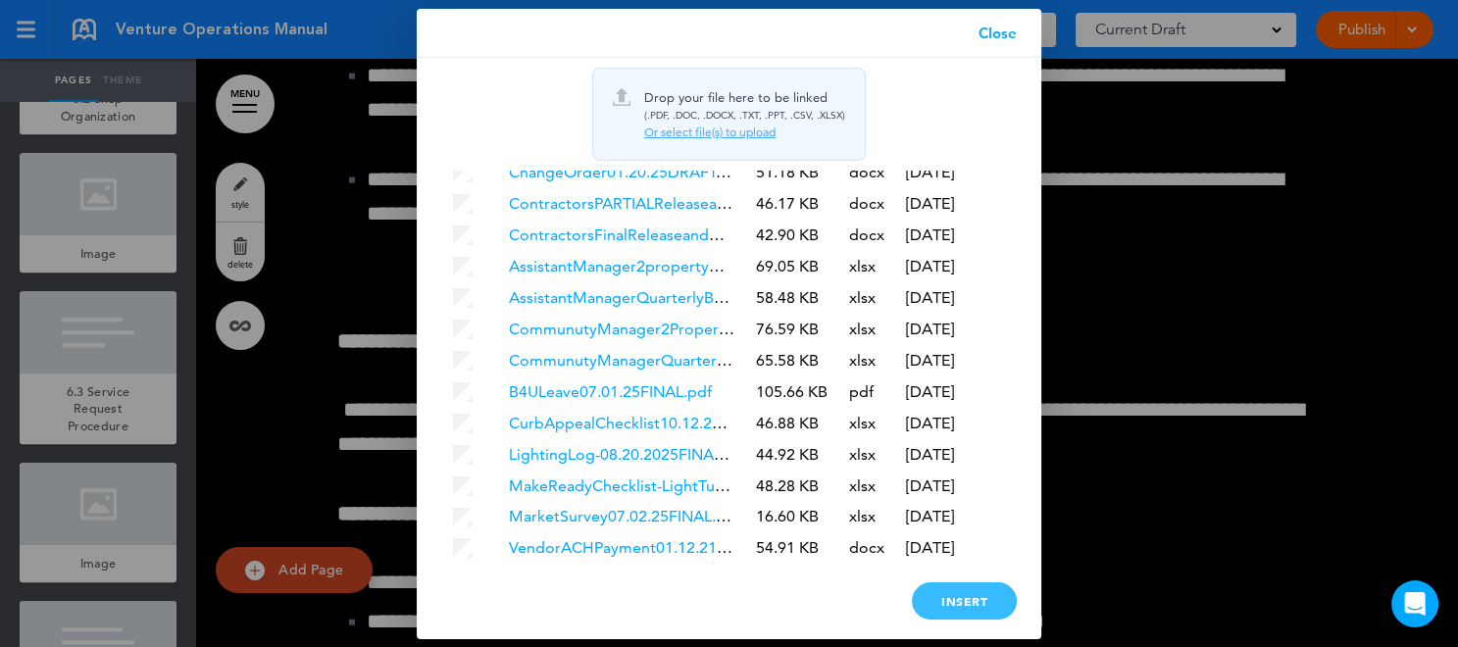
click at [966, 599] on div "Insert" at bounding box center [964, 600] width 105 height 37
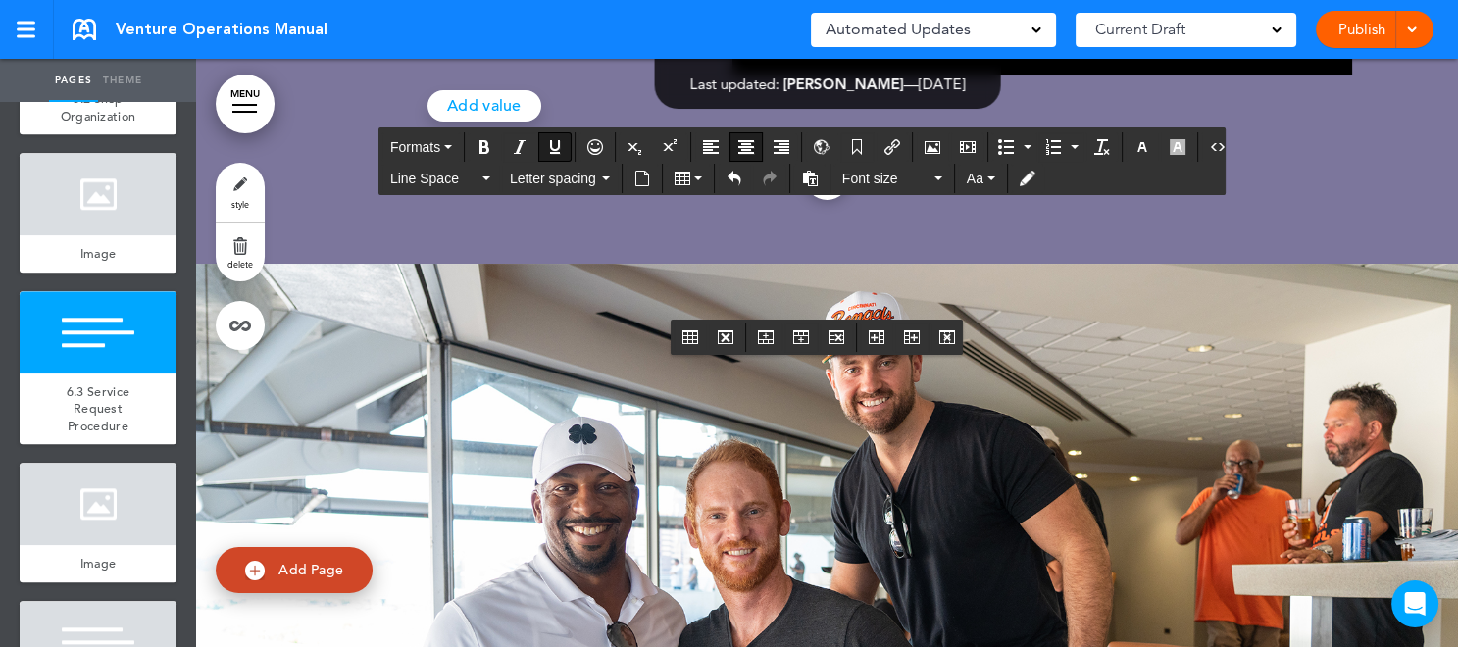
scroll to position [171833, 0]
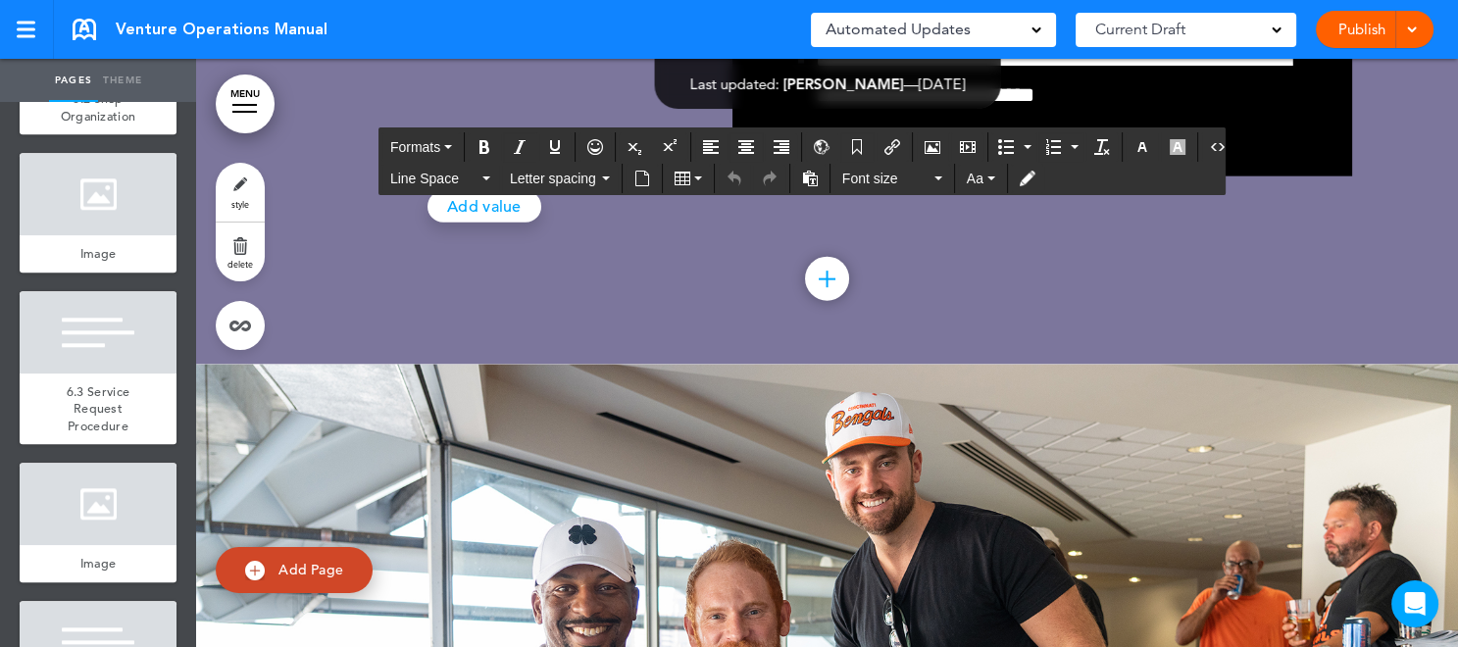
scroll to position [177367, 0]
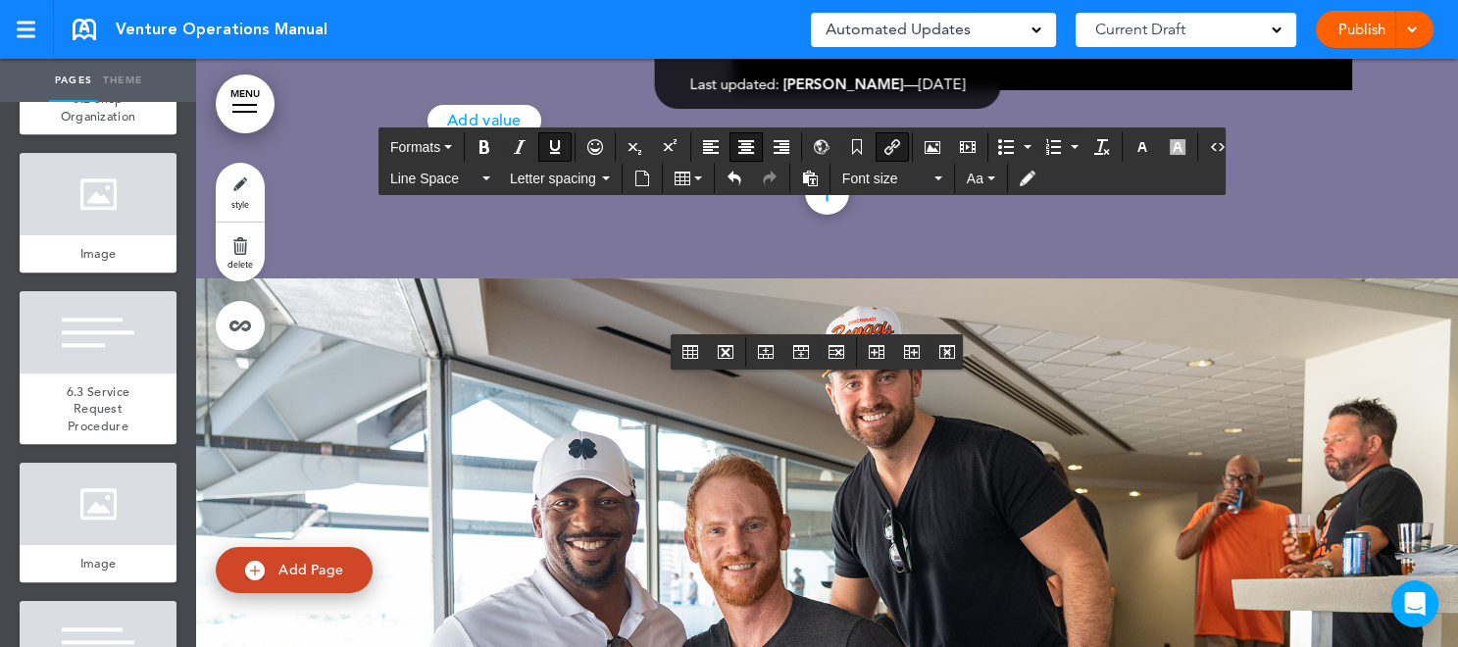
scroll to position [171936, 0]
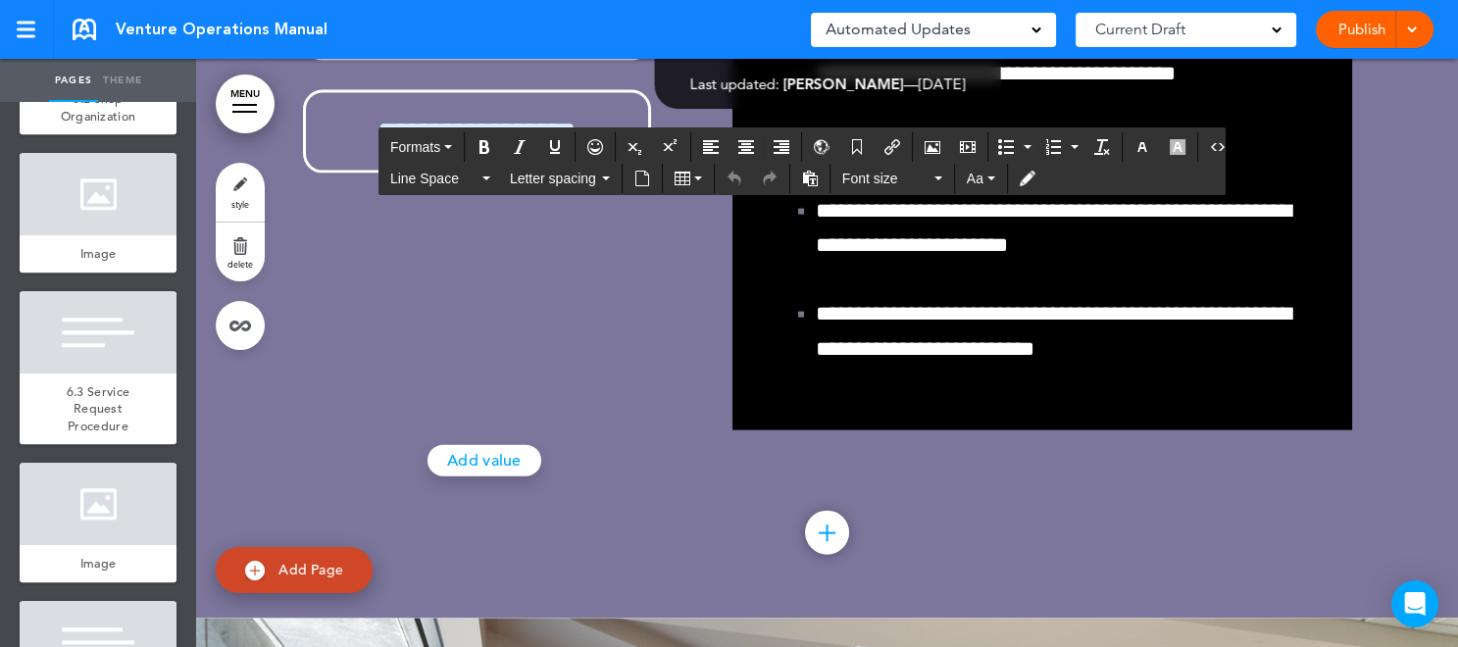
scroll to position [177290, 0]
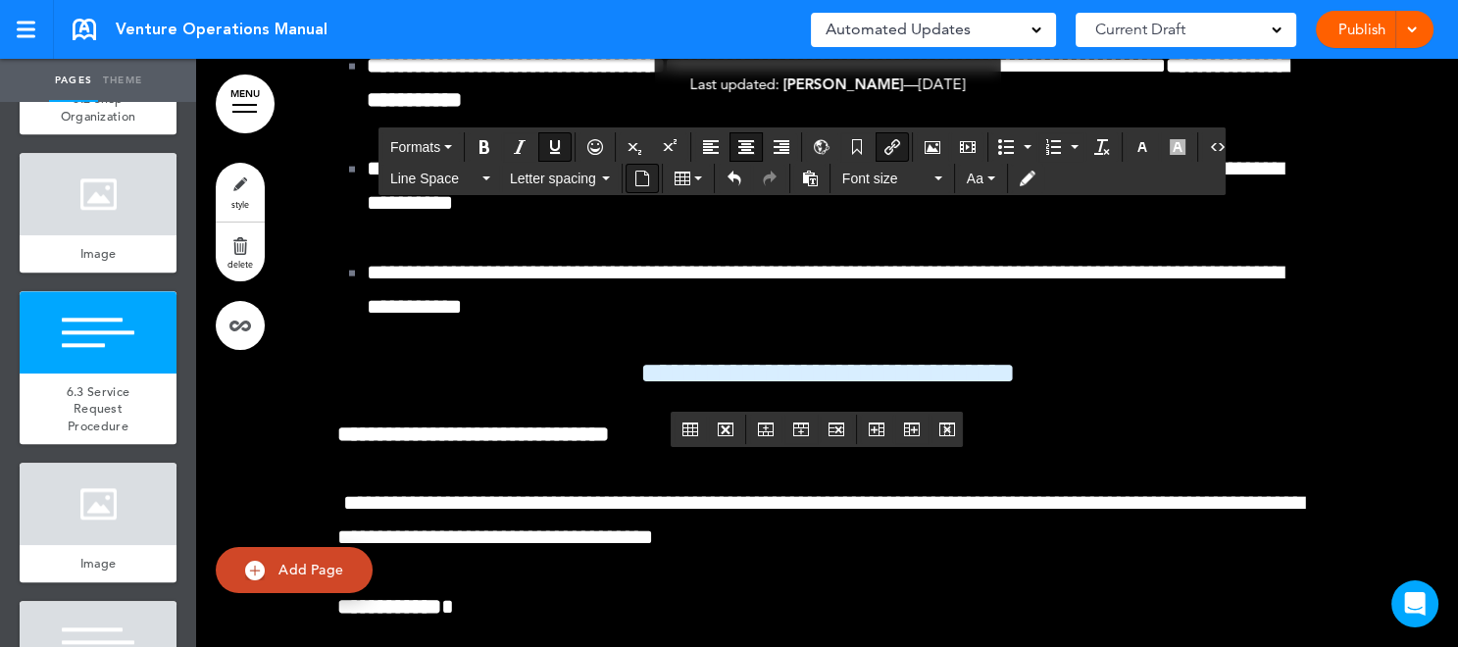
click at [644, 180] on icon "Insert document" at bounding box center [642, 179] width 16 height 16
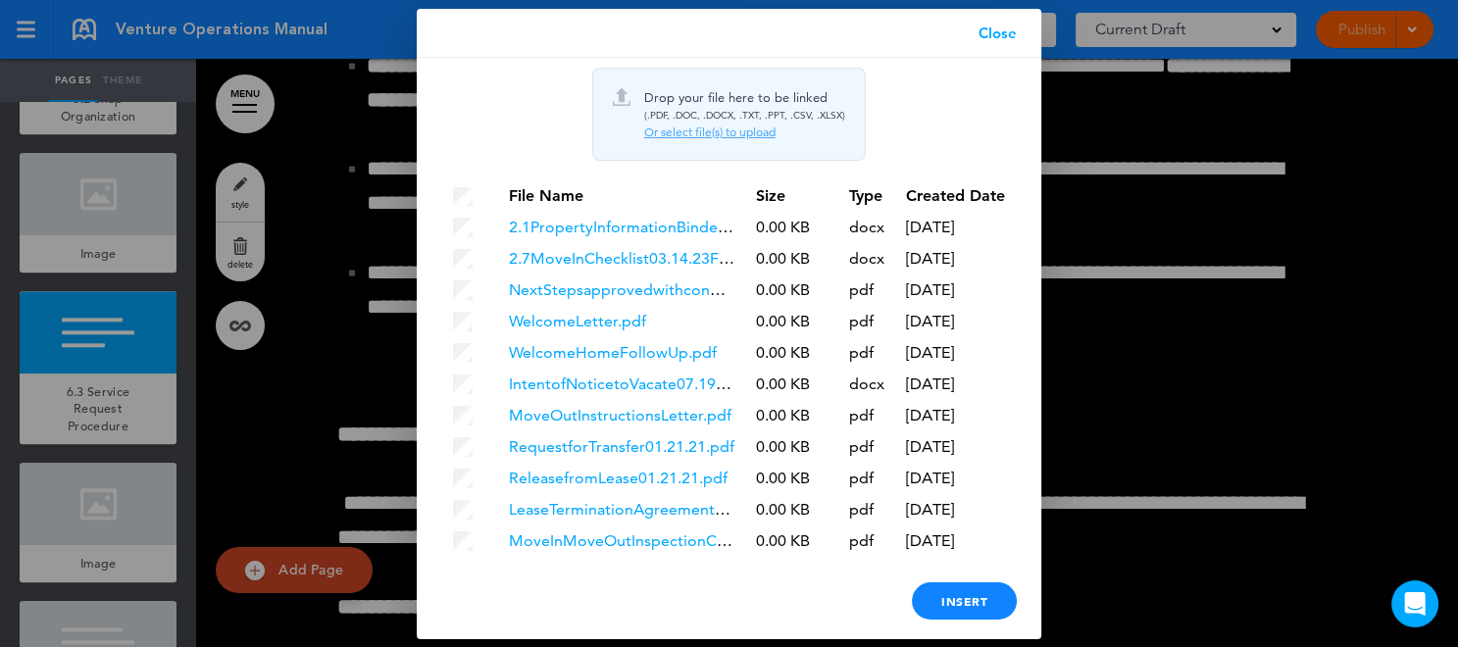
click at [1010, 37] on link "Close" at bounding box center [997, 33] width 87 height 49
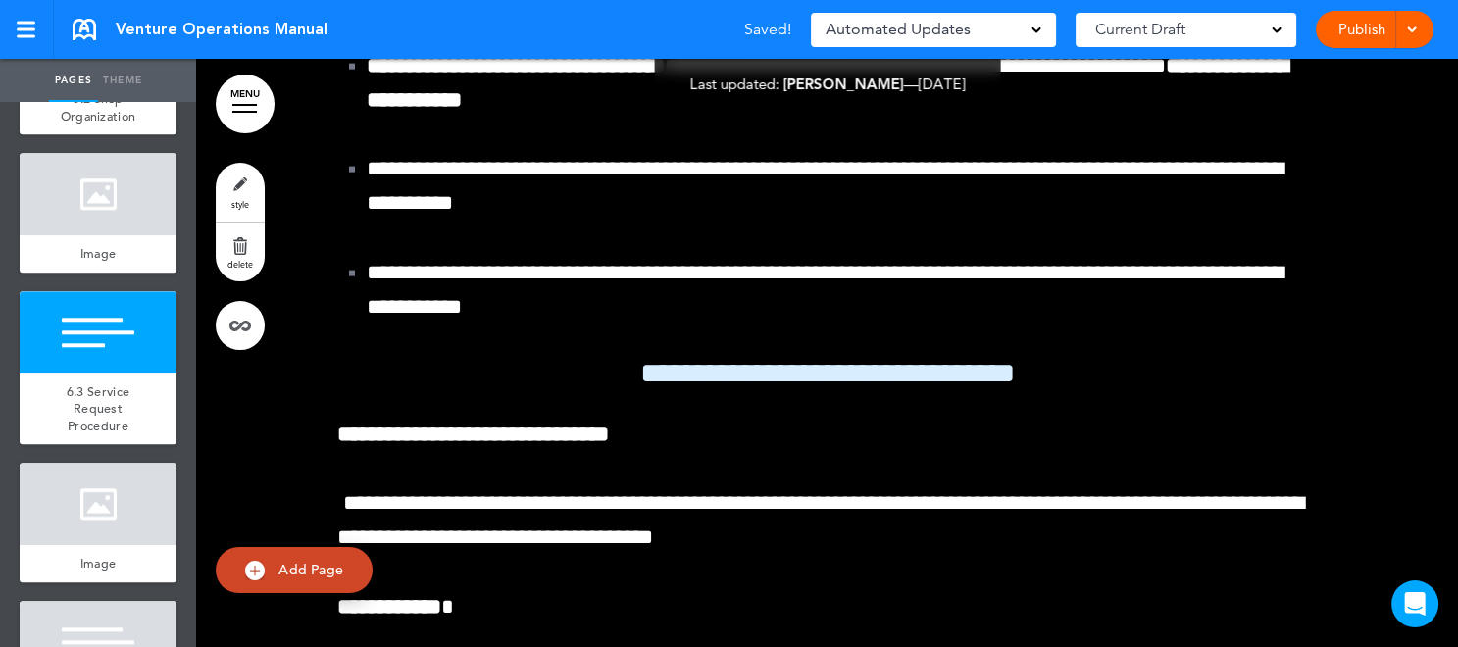
click at [1410, 30] on span at bounding box center [1411, 28] width 13 height 13
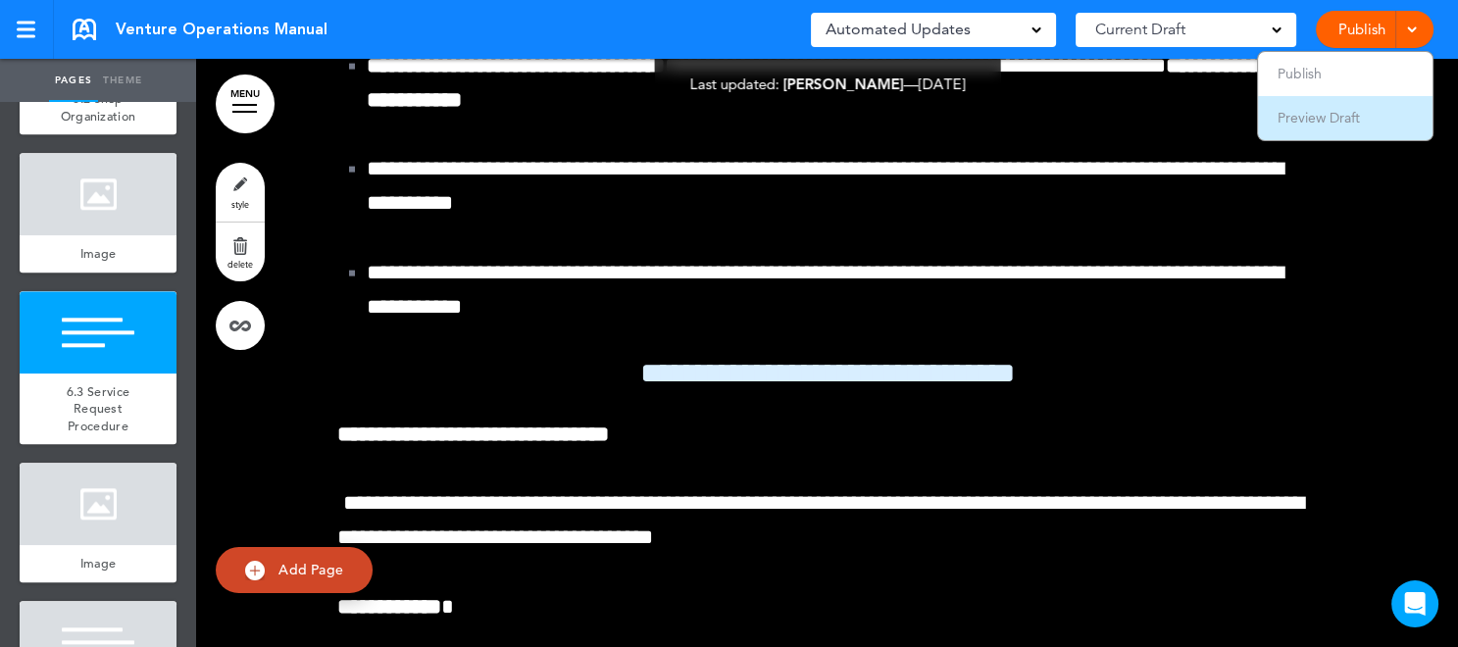
click at [1347, 121] on span "Preview Draft" at bounding box center [1319, 118] width 82 height 18
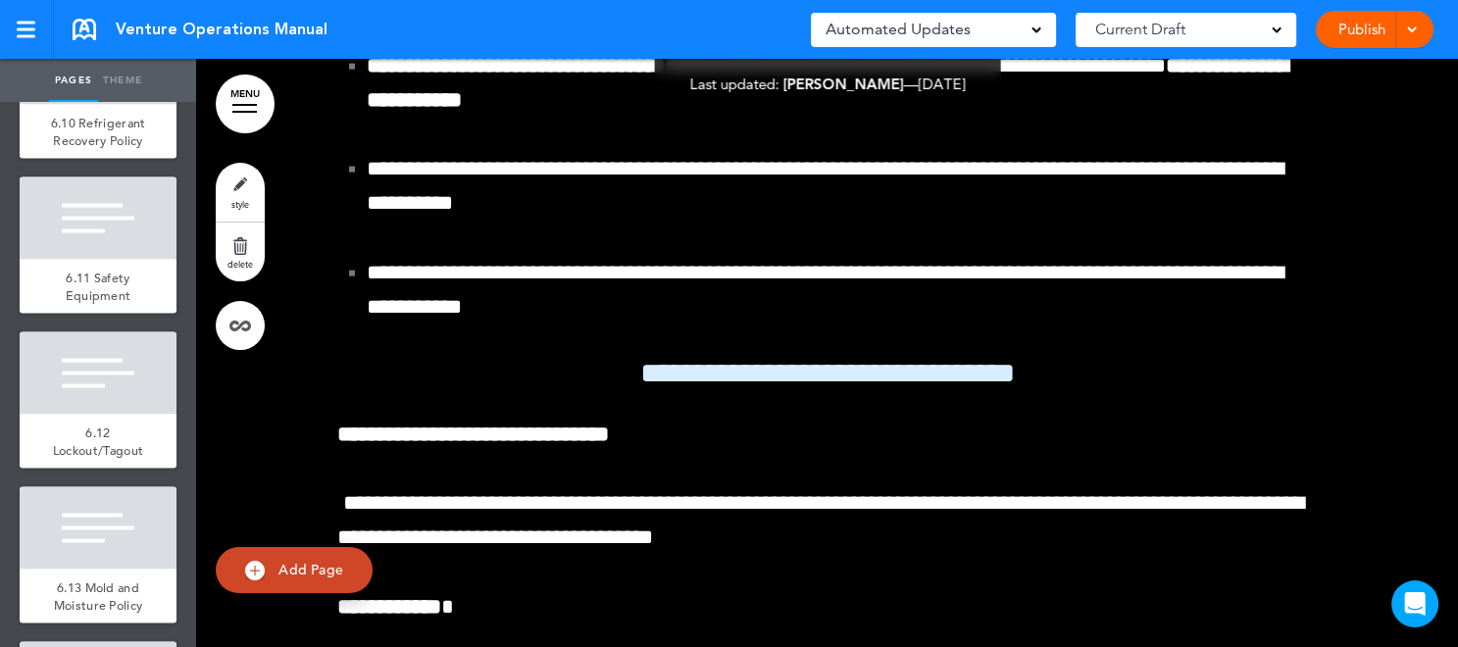
scroll to position [13643, 0]
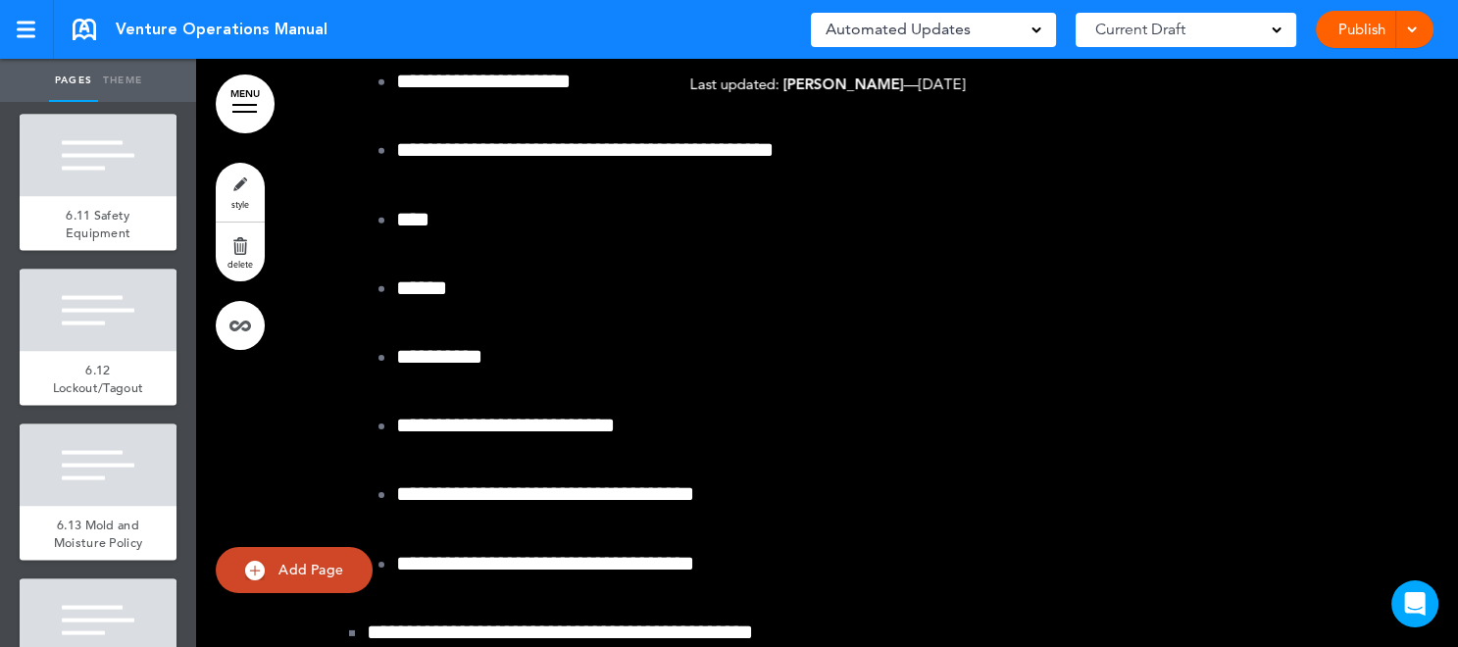
scroll to position [206605, 0]
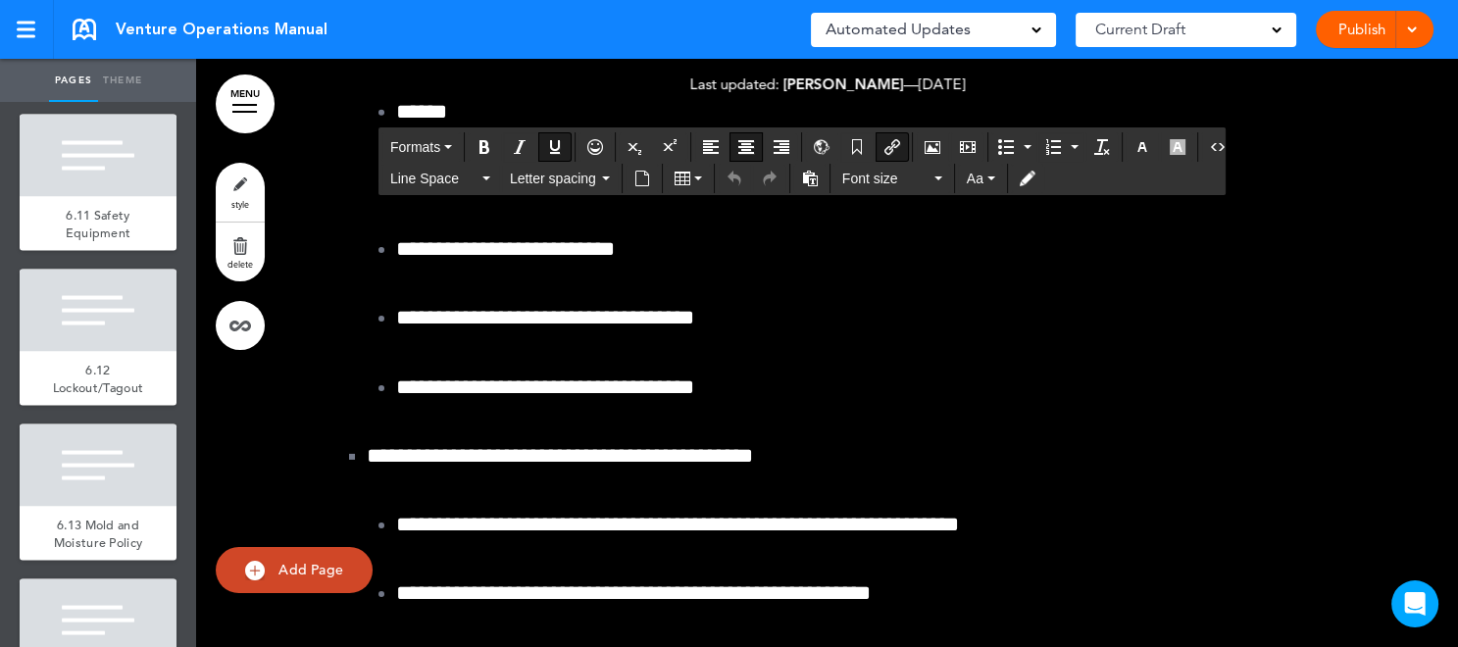
click at [888, 152] on icon "Insert/edit airmason link" at bounding box center [892, 147] width 16 height 16
type input "**********"
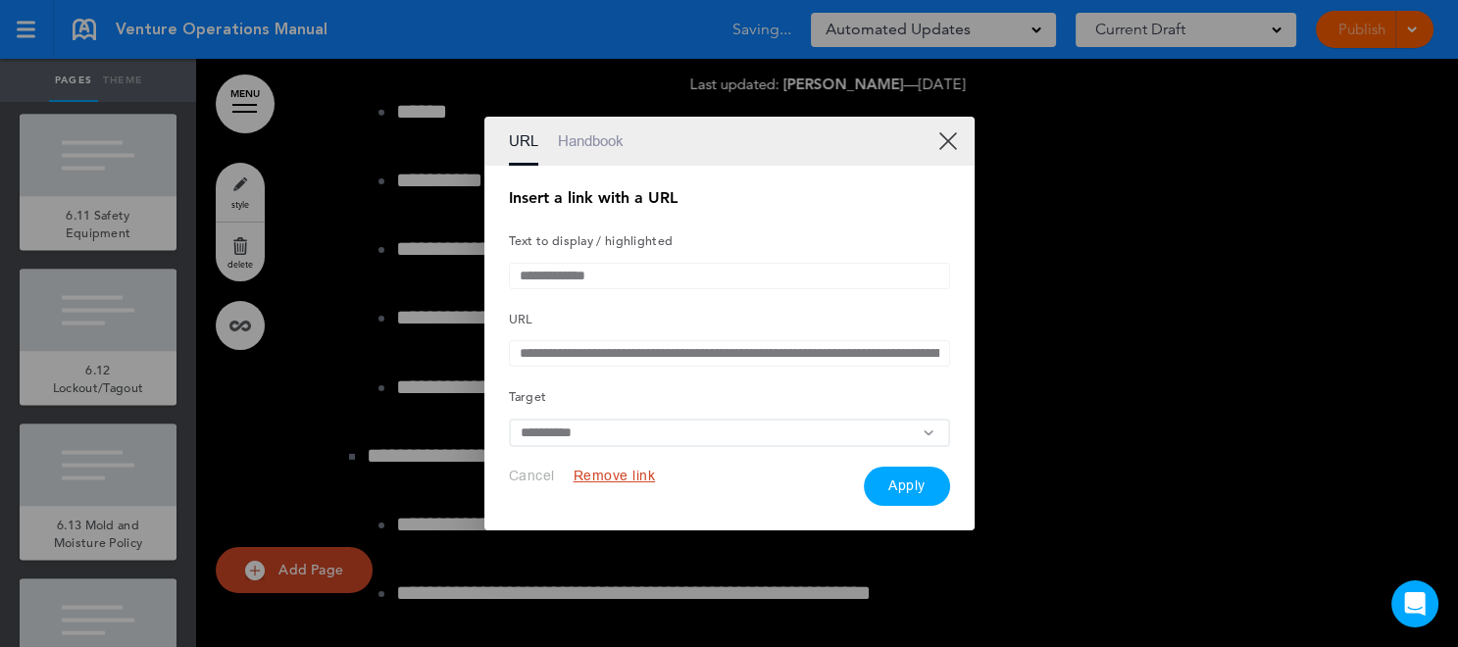
click at [615, 478] on button "Remove link" at bounding box center [615, 476] width 82 height 19
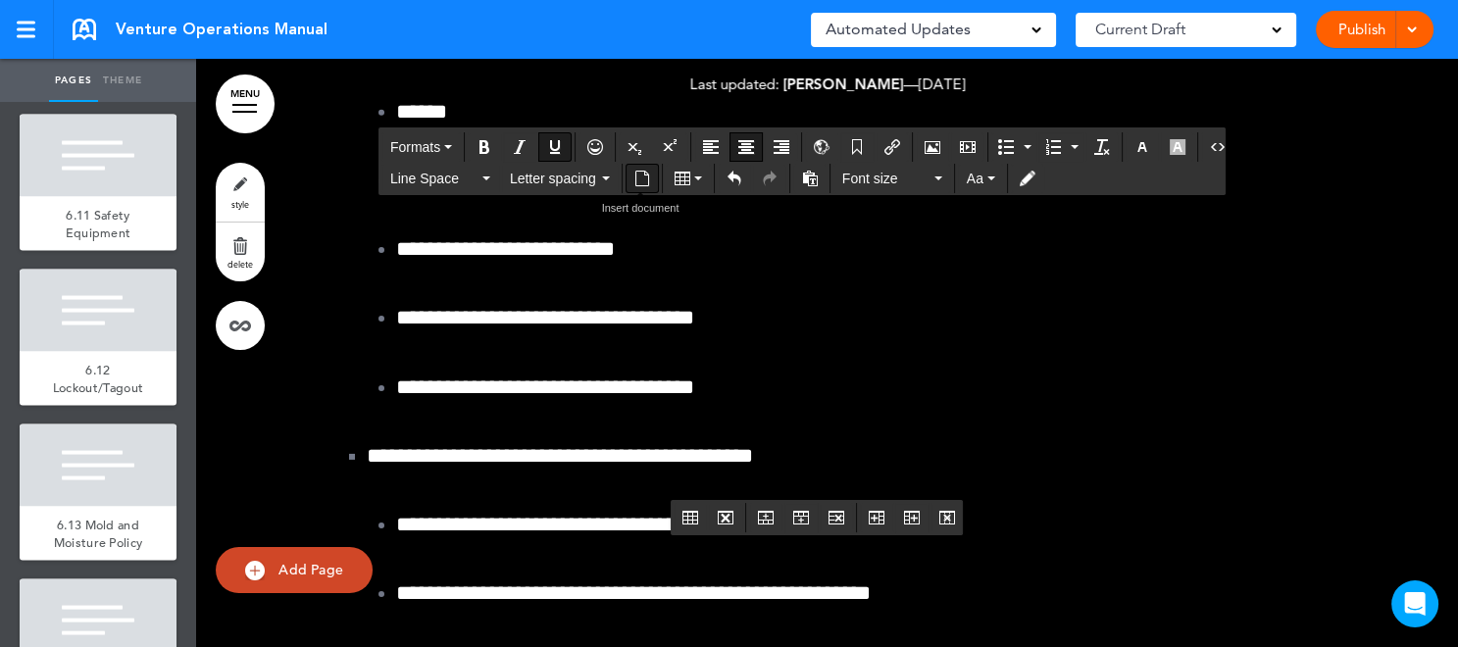
click at [636, 179] on icon "Insert document" at bounding box center [642, 179] width 16 height 16
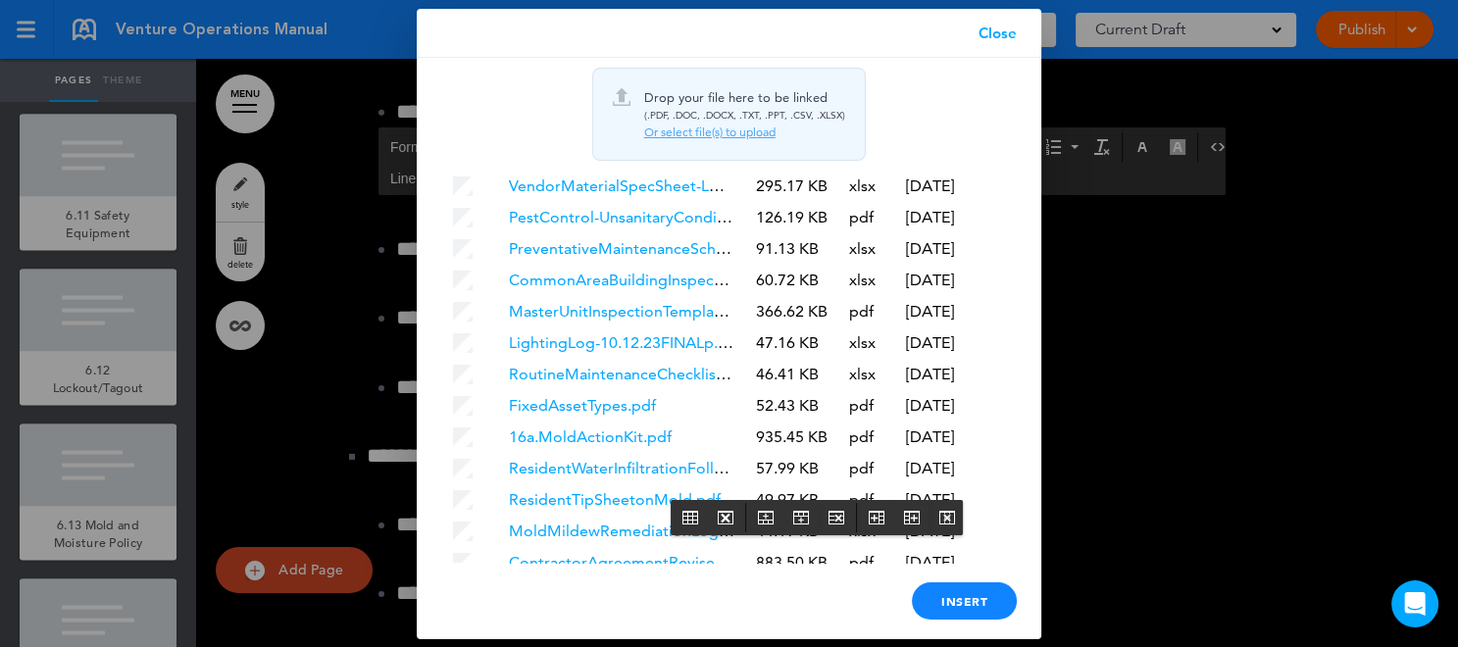
scroll to position [5701, 0]
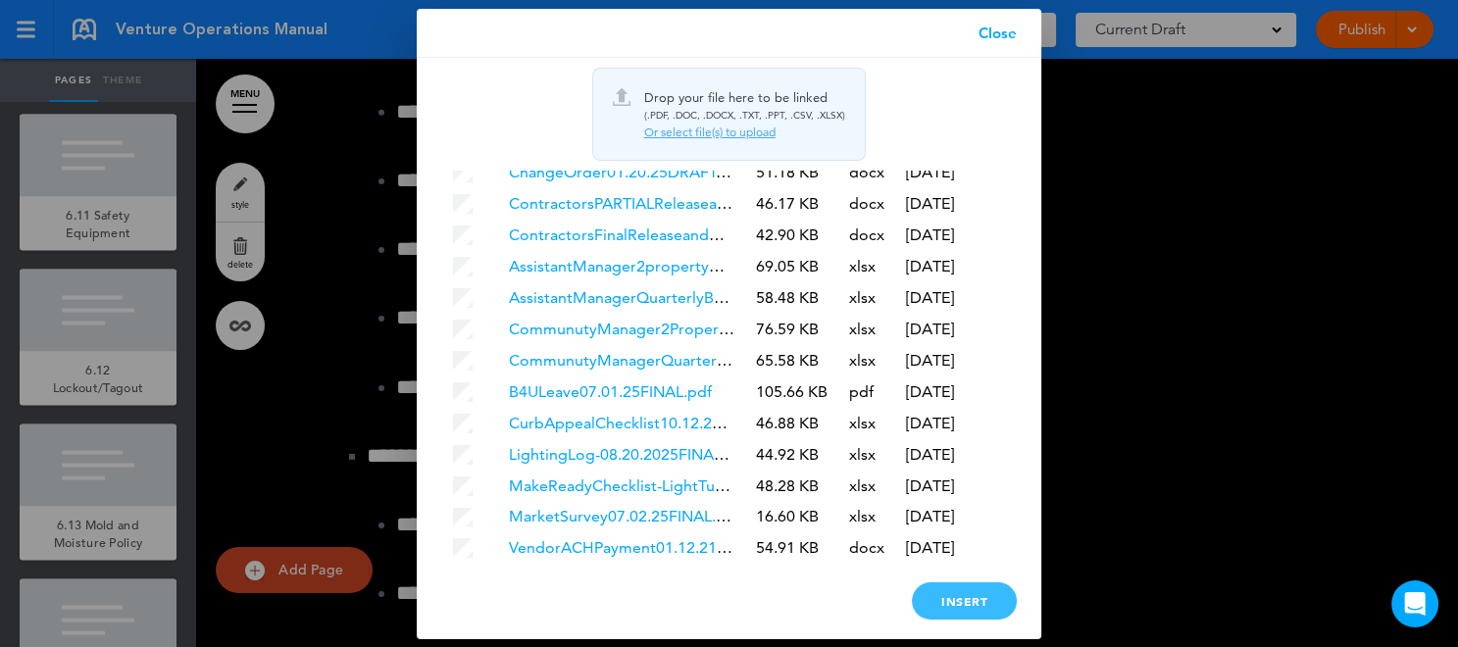
click at [964, 606] on div "Insert" at bounding box center [964, 600] width 105 height 37
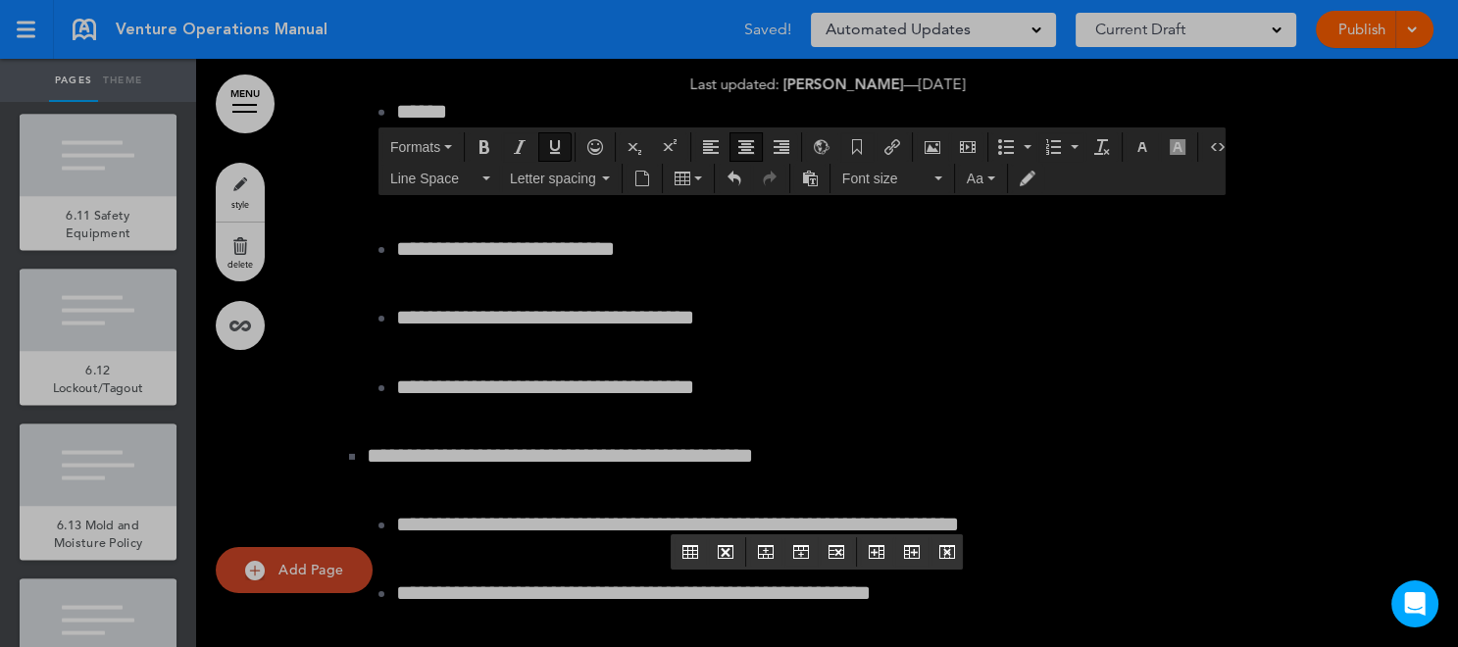
scroll to position [0, 0]
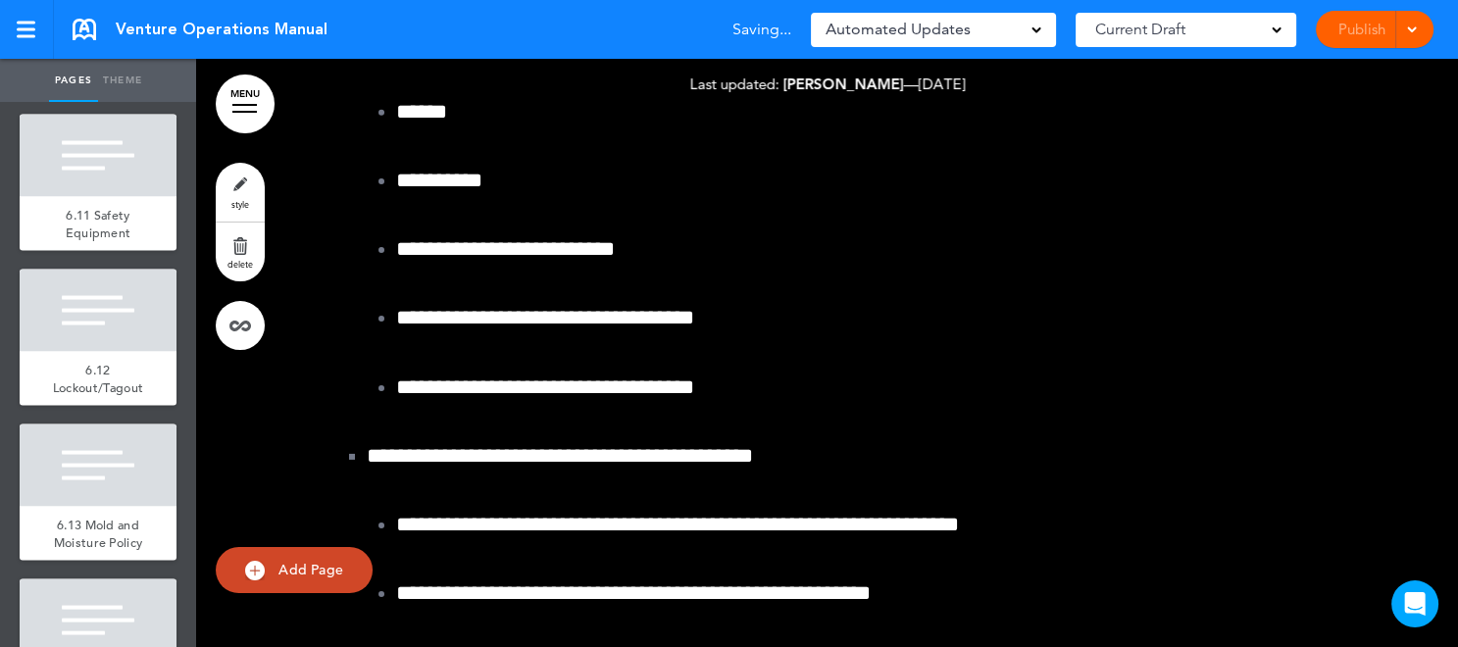
click at [1415, 26] on span at bounding box center [1411, 28] width 13 height 13
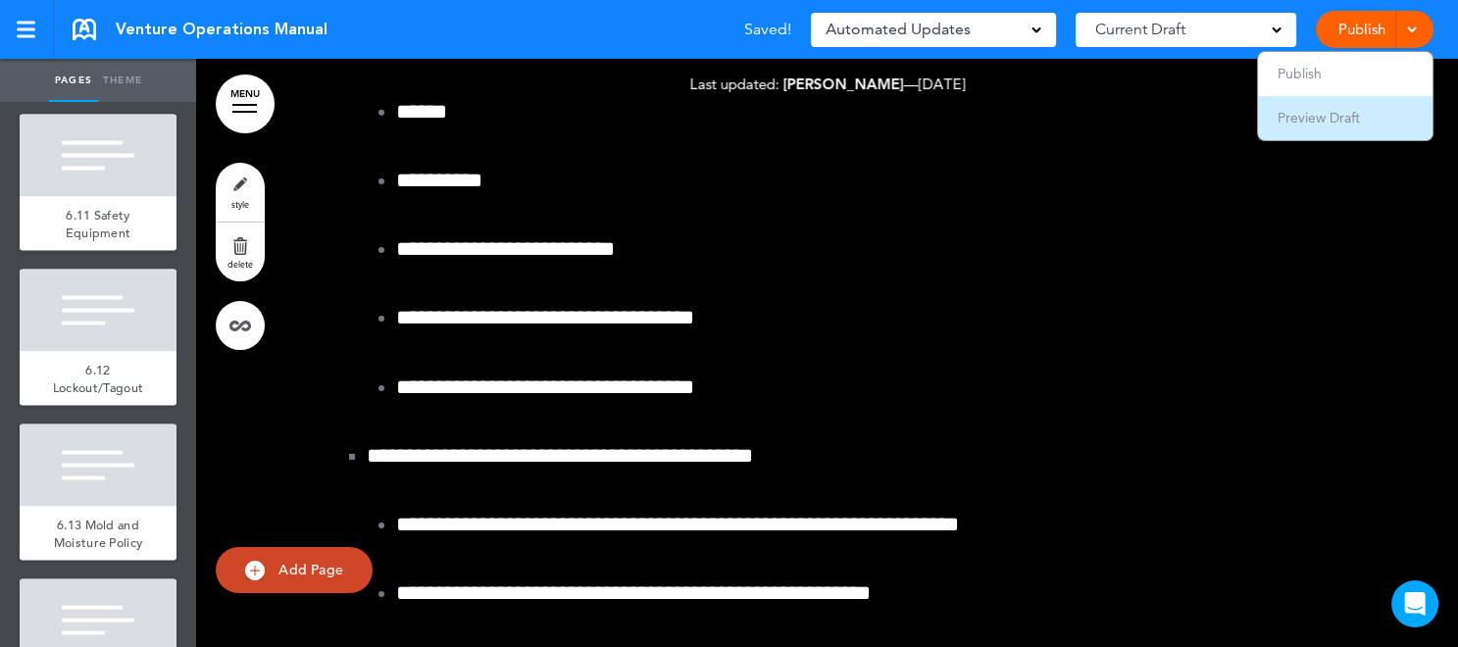
click at [1387, 109] on li "Preview Draft" at bounding box center [1345, 118] width 175 height 44
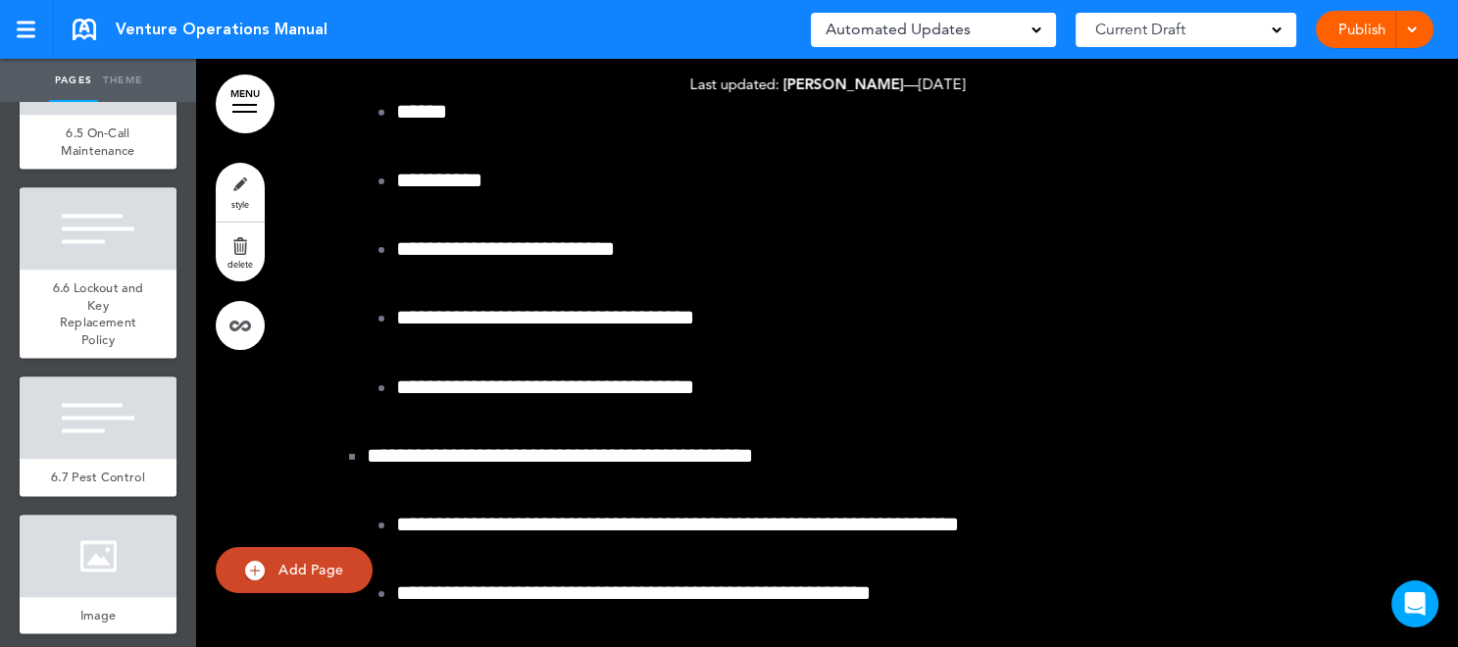
scroll to position [12517, 0]
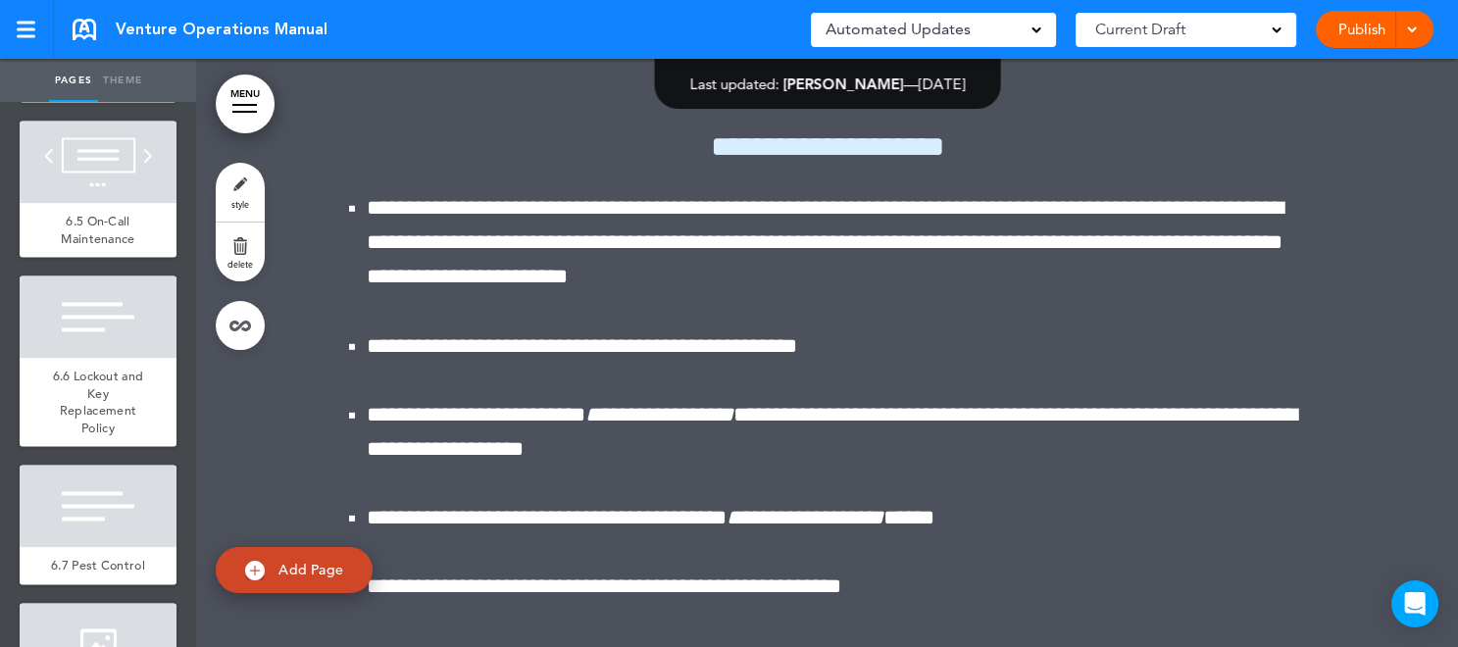
scroll to position [187935, 0]
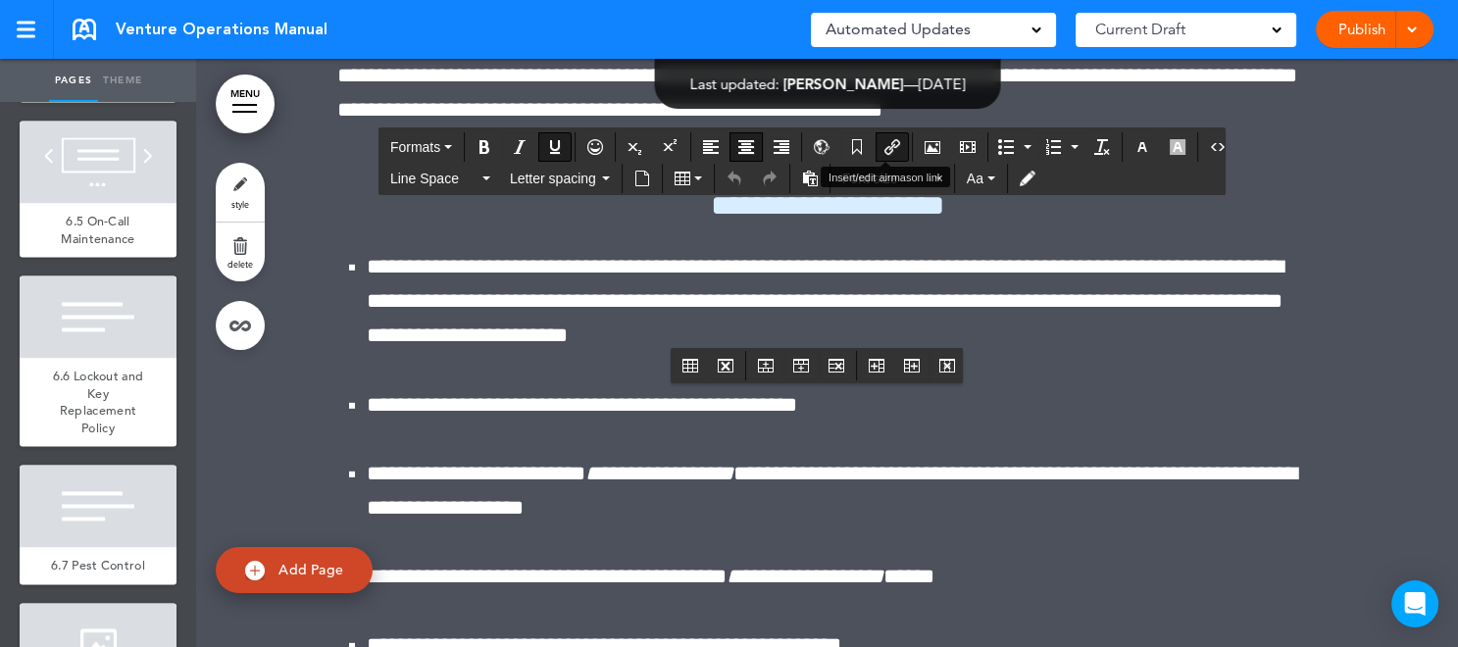
click at [877, 151] on button "Insert/edit airmason link" at bounding box center [892, 146] width 31 height 27
type input "**********"
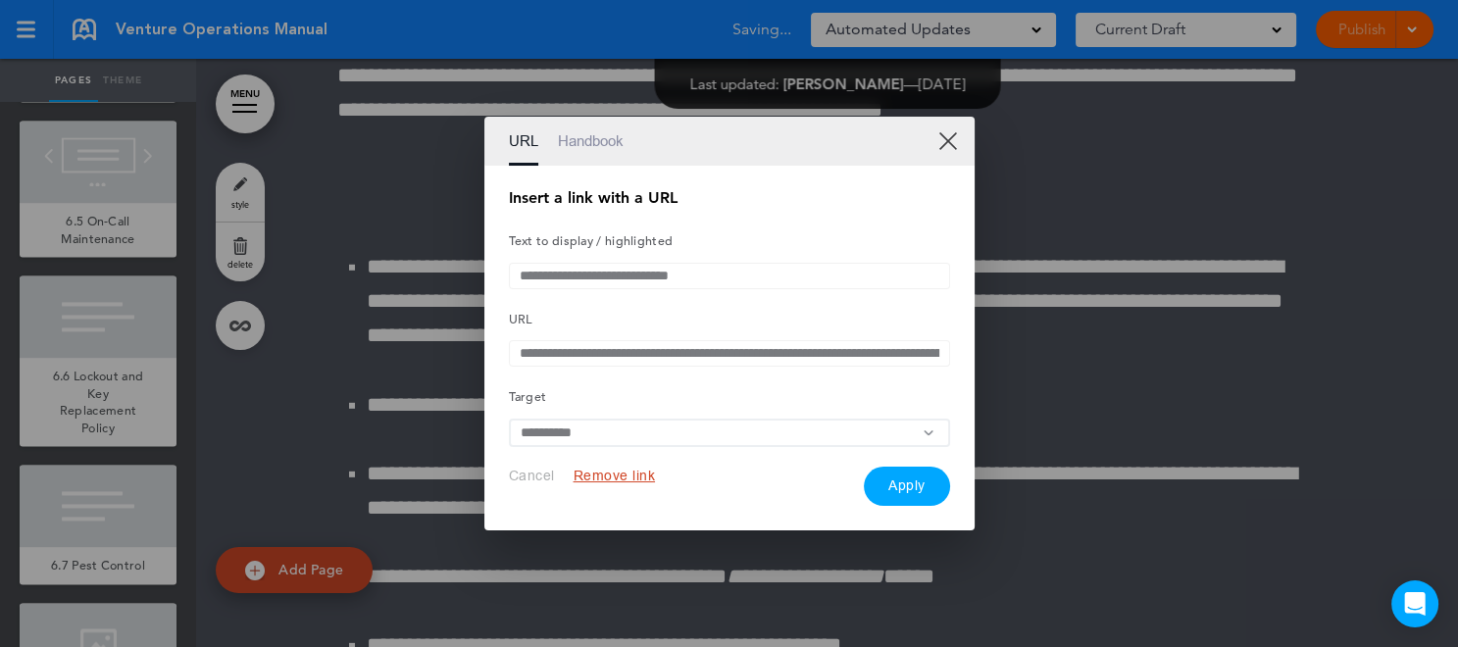
click at [606, 479] on button "Remove link" at bounding box center [615, 476] width 82 height 19
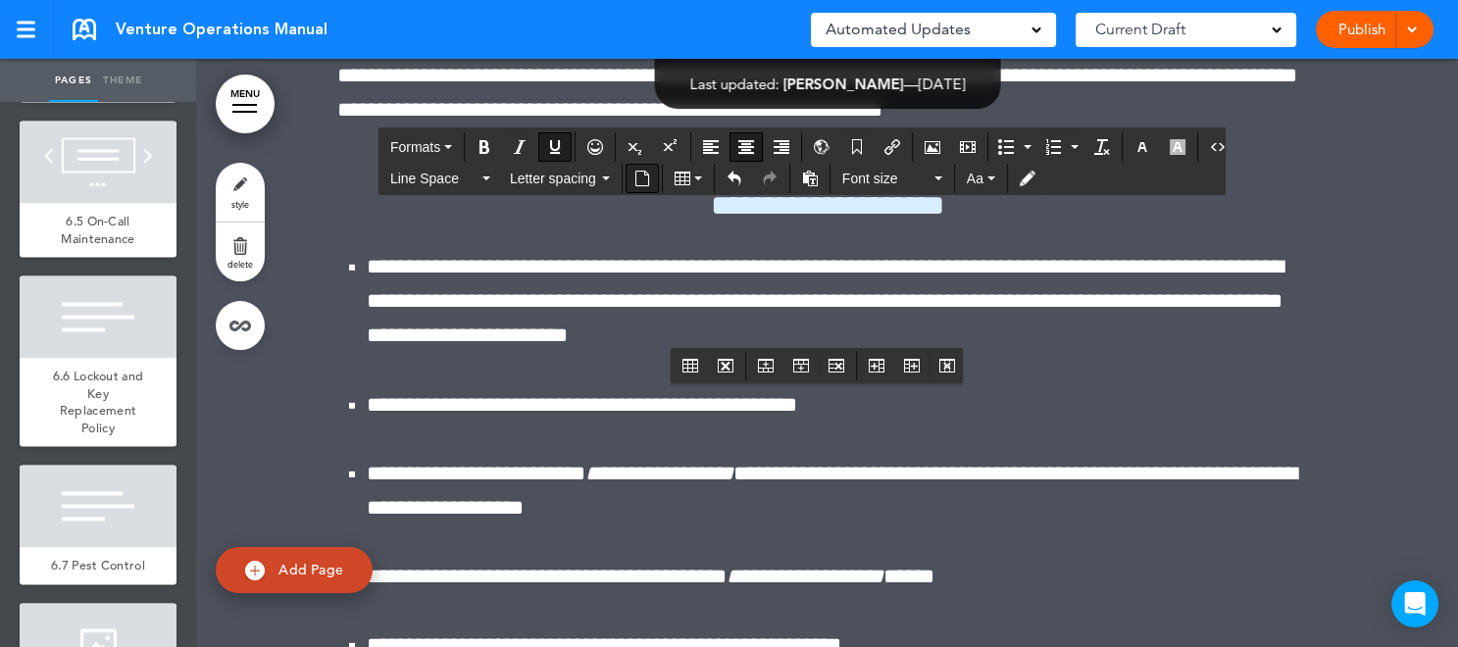
click at [639, 175] on icon "Insert document" at bounding box center [642, 179] width 16 height 16
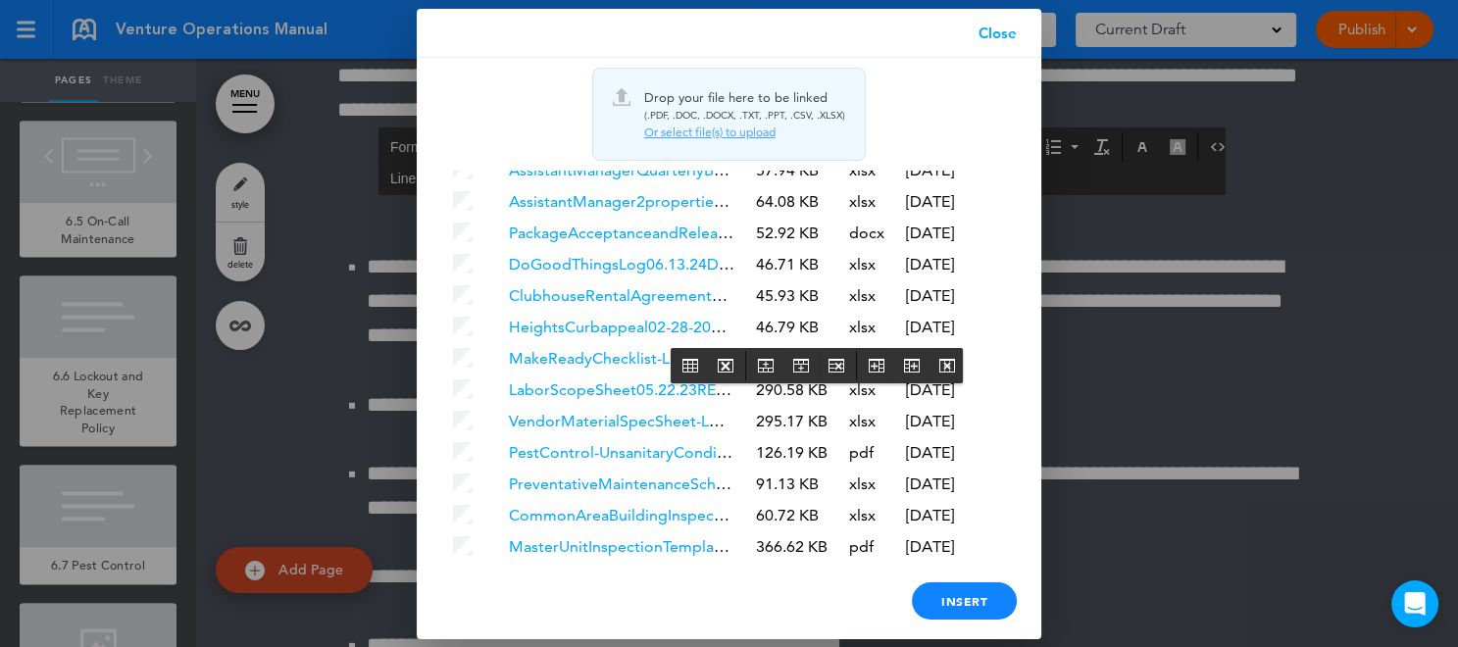
scroll to position [5701, 0]
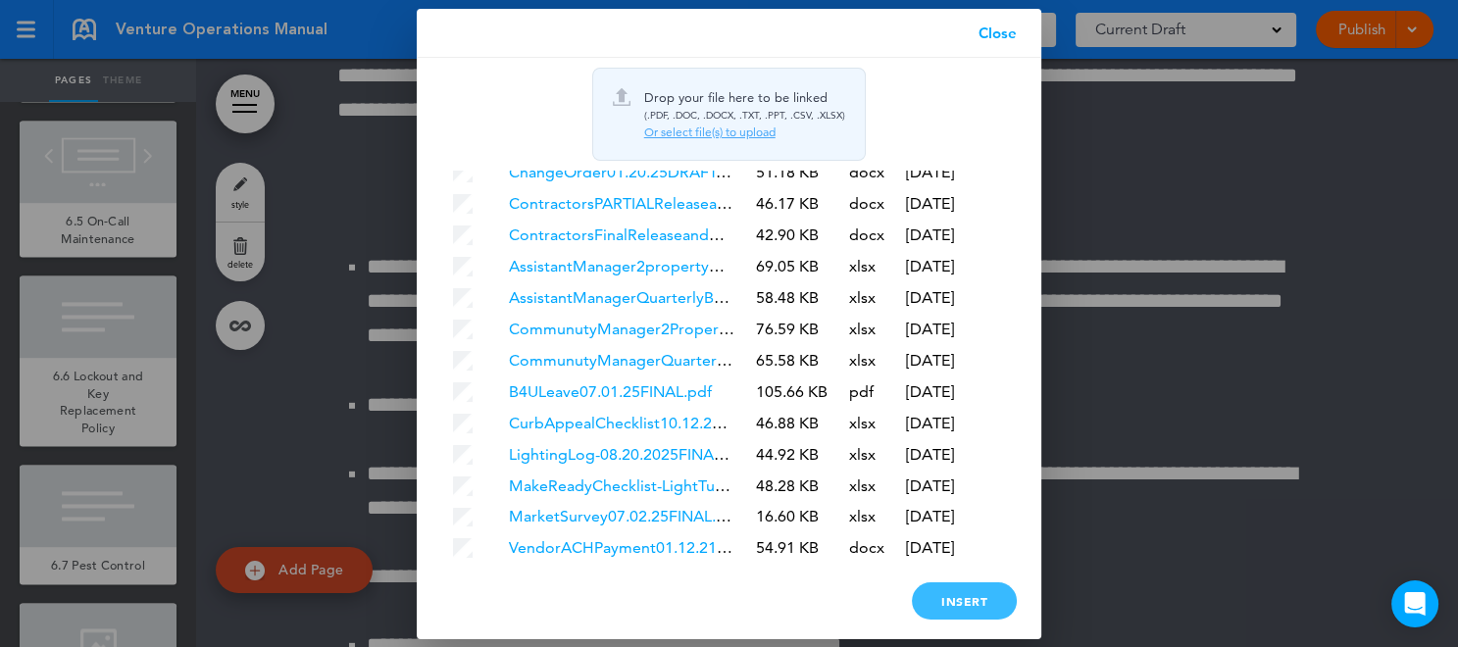
click at [975, 596] on div "Insert" at bounding box center [964, 600] width 105 height 37
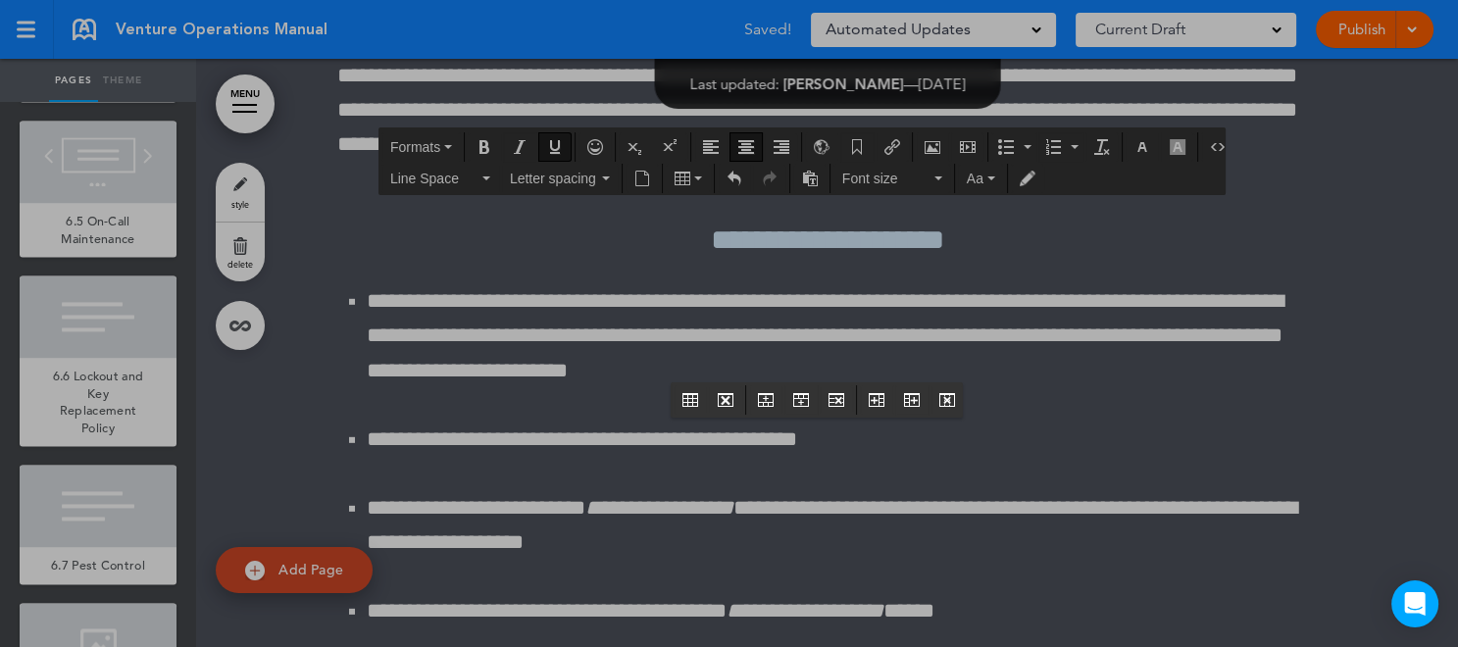
scroll to position [0, 0]
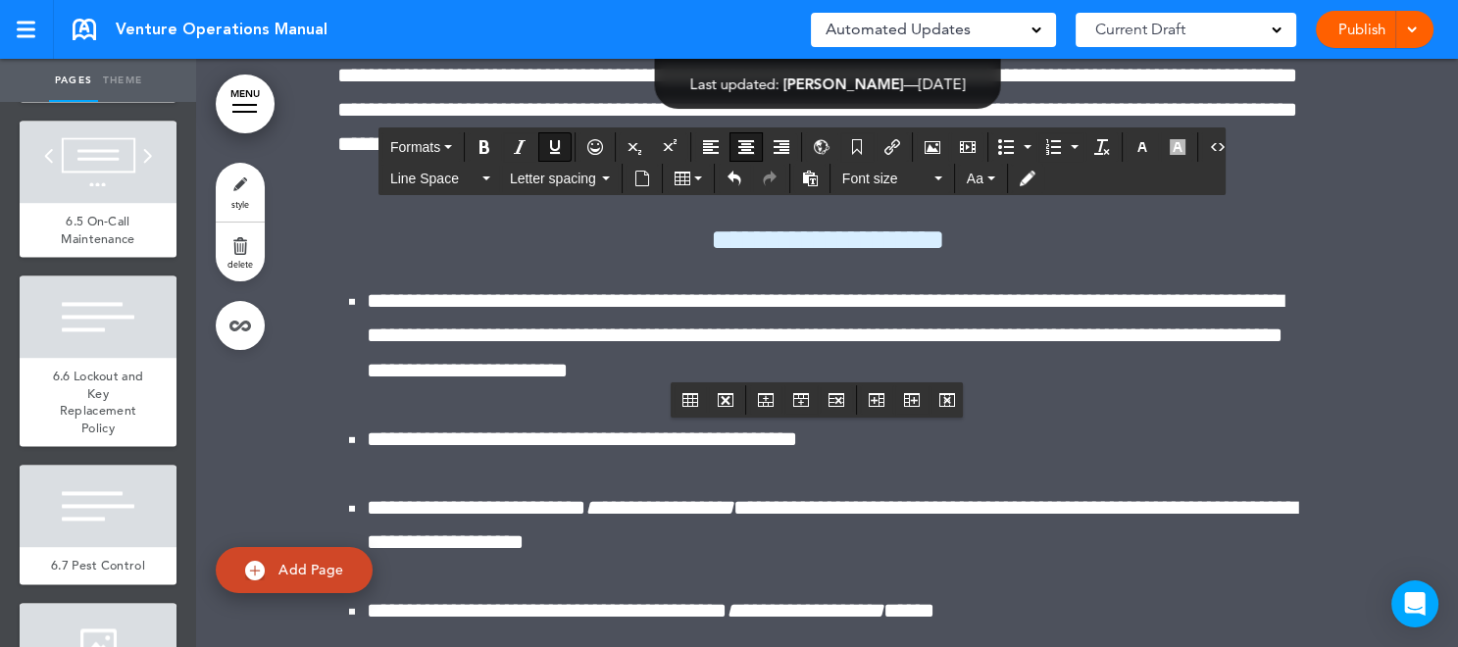
drag, startPoint x: 701, startPoint y: 322, endPoint x: 973, endPoint y: 357, distance: 273.9
click at [1135, 145] on icon "button" at bounding box center [1143, 147] width 16 height 16
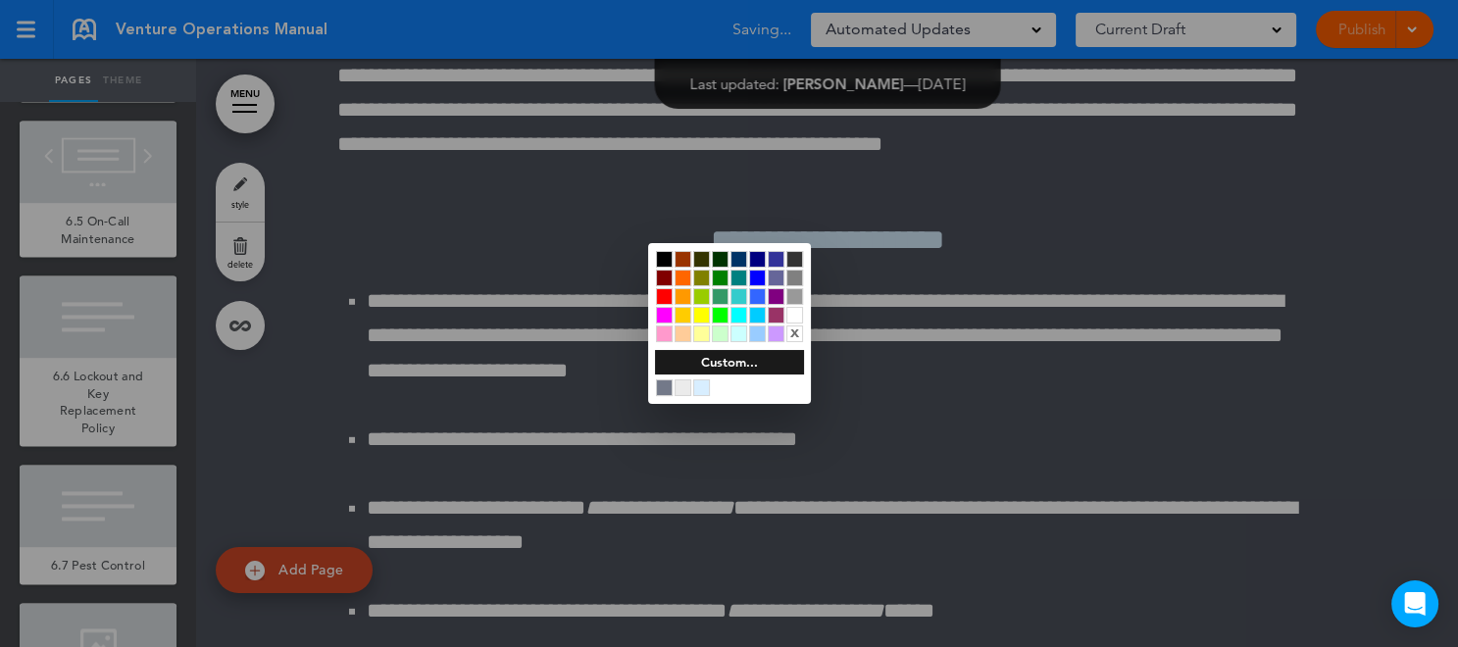
click at [792, 316] on div at bounding box center [794, 315] width 17 height 17
click at [906, 349] on div at bounding box center [729, 323] width 1458 height 647
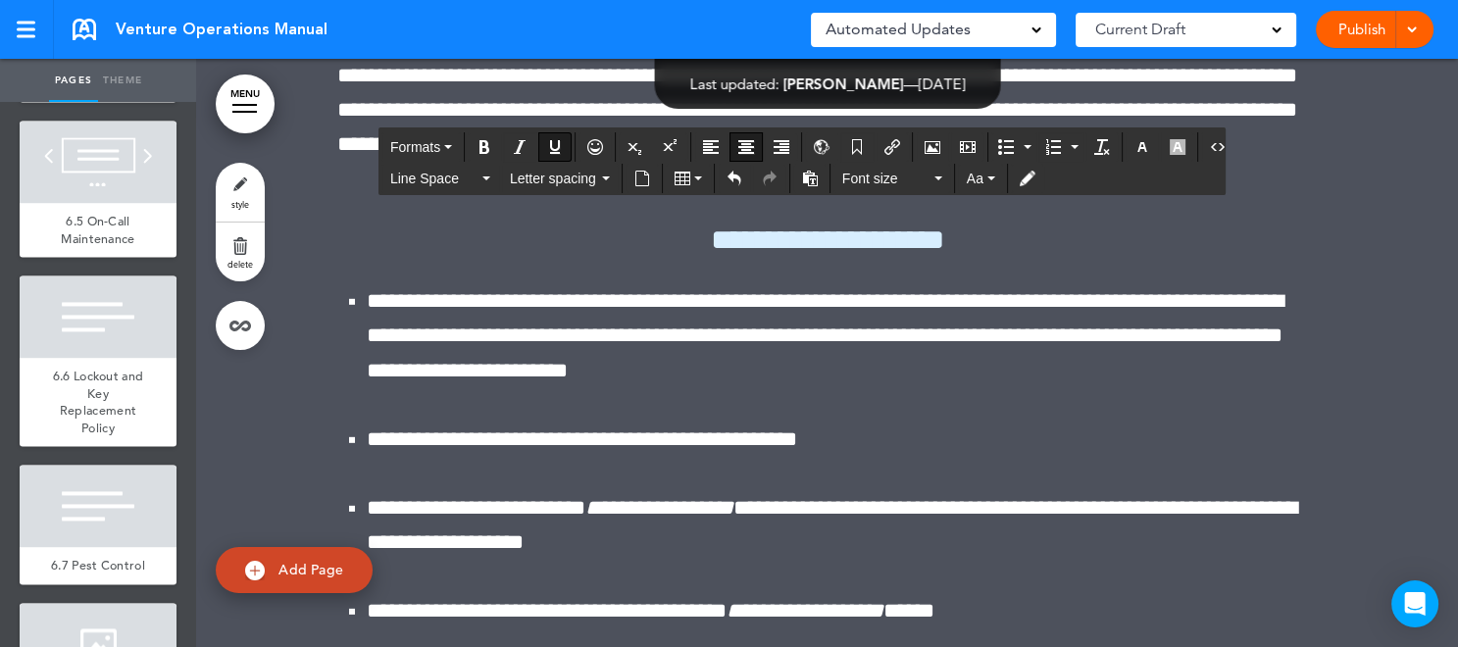
drag, startPoint x: 714, startPoint y: 322, endPoint x: 974, endPoint y: 349, distance: 261.3
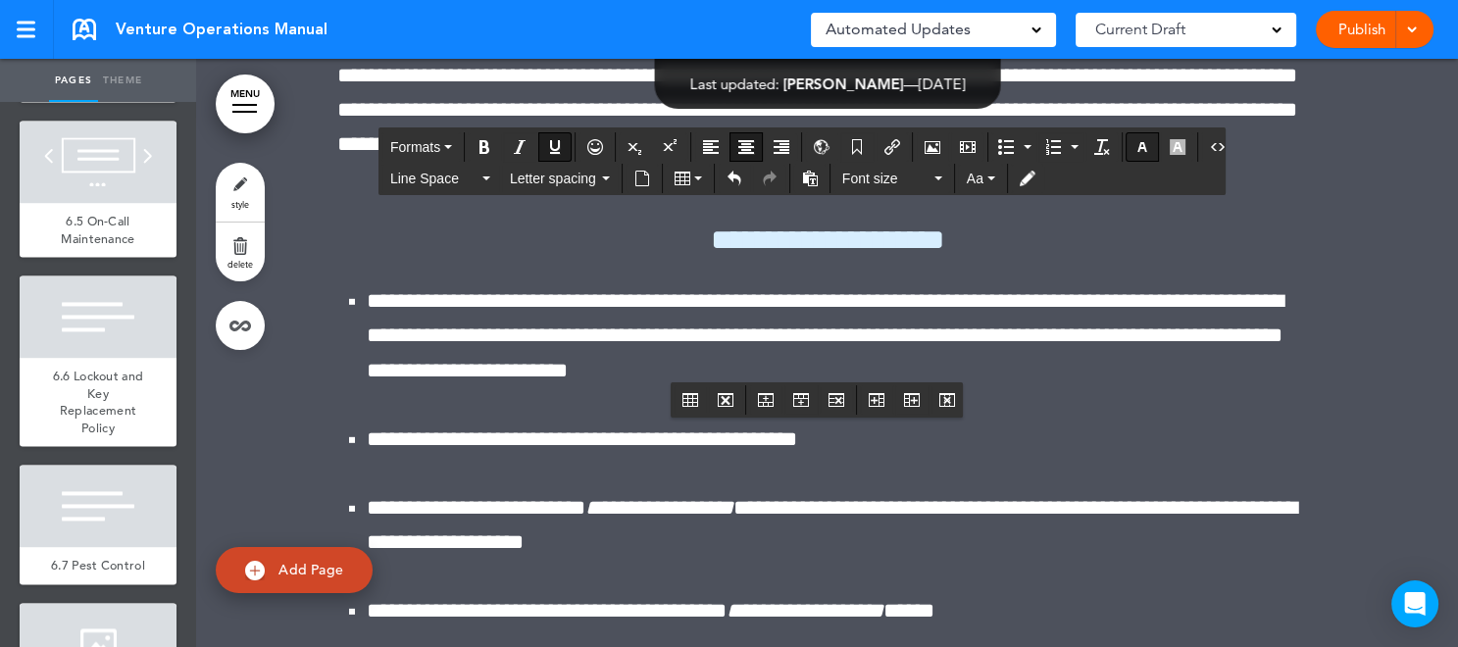
click at [1135, 150] on icon "button" at bounding box center [1143, 147] width 16 height 16
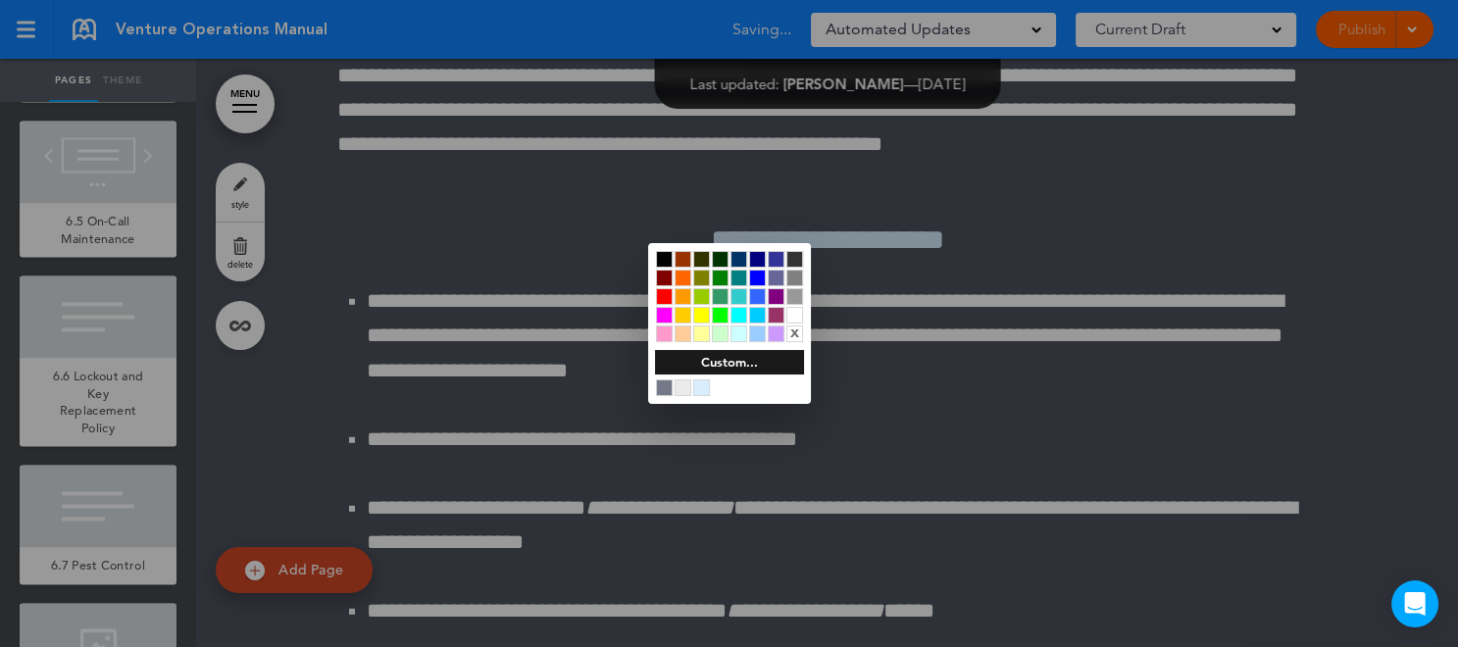
click at [795, 314] on div at bounding box center [794, 315] width 17 height 17
click at [874, 342] on div at bounding box center [729, 323] width 1458 height 647
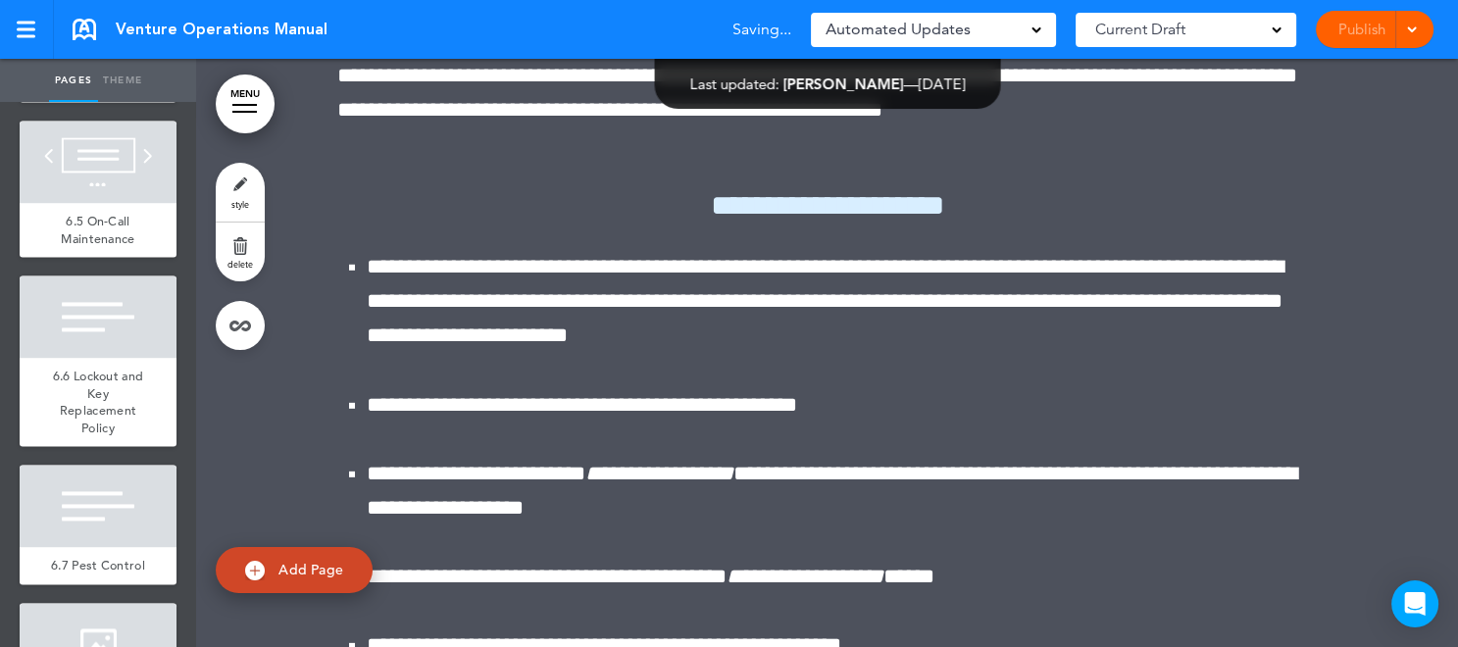
click at [1415, 36] on div at bounding box center [1409, 29] width 20 height 37
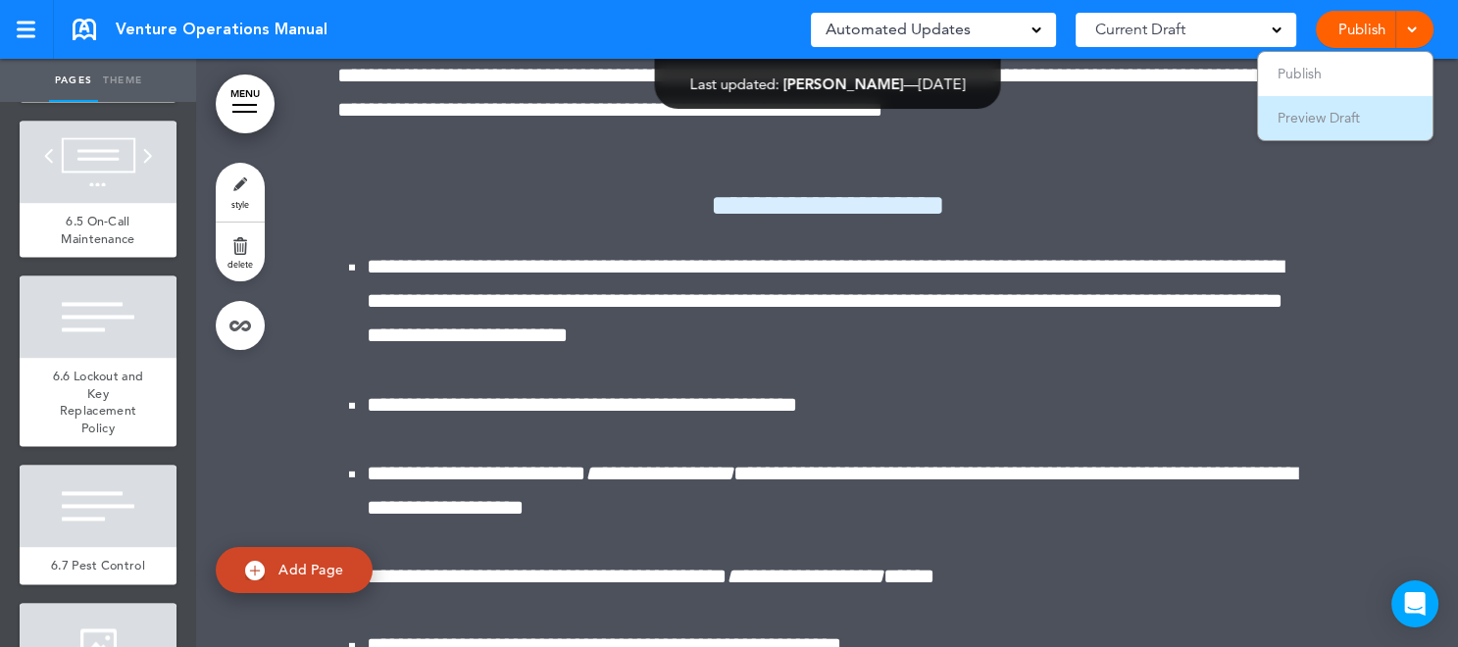
click at [1369, 116] on li "Preview Draft" at bounding box center [1345, 118] width 175 height 44
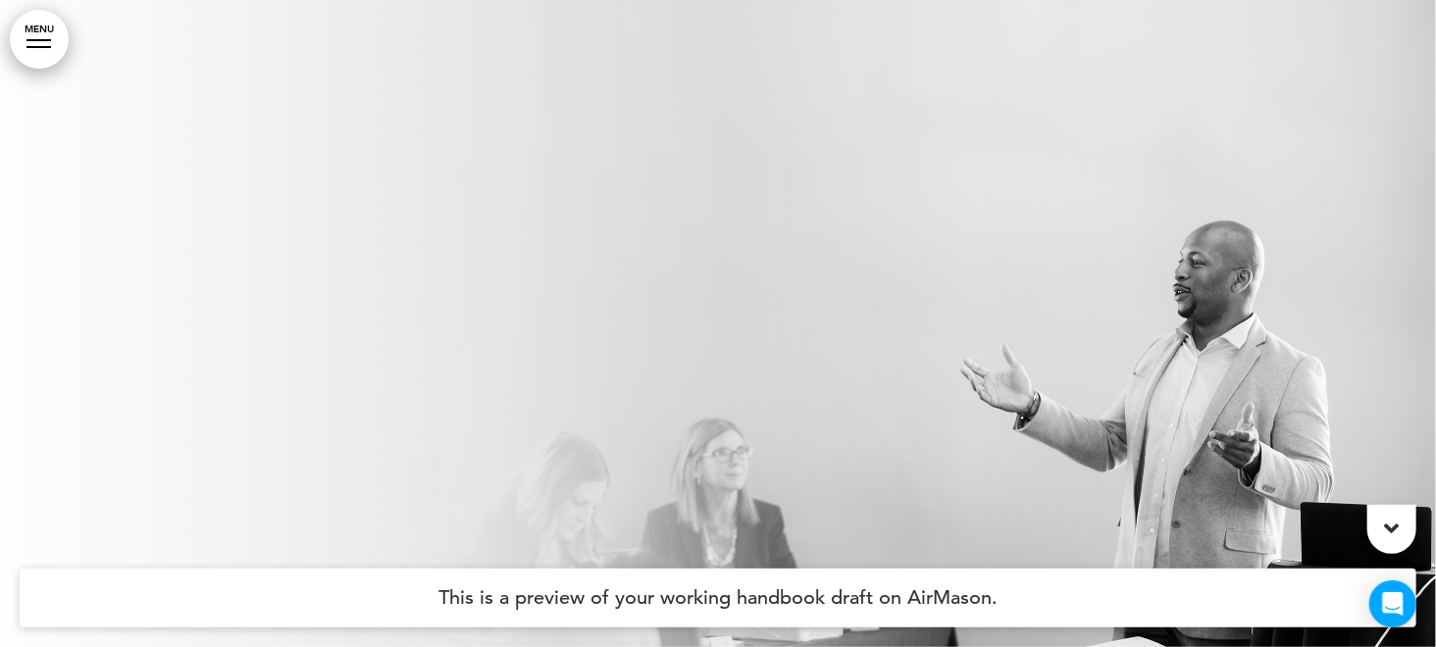
click at [43, 43] on link "MENU" at bounding box center [39, 39] width 59 height 59
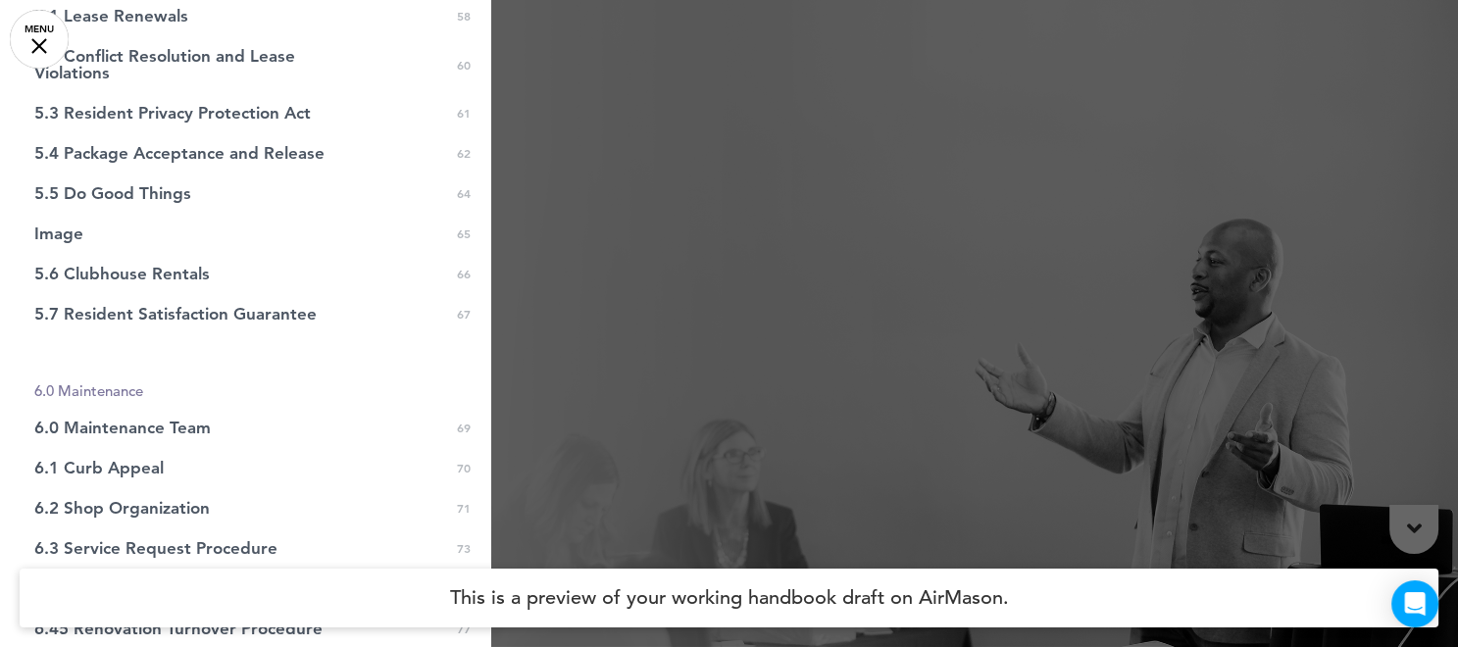
scroll to position [2193, 0]
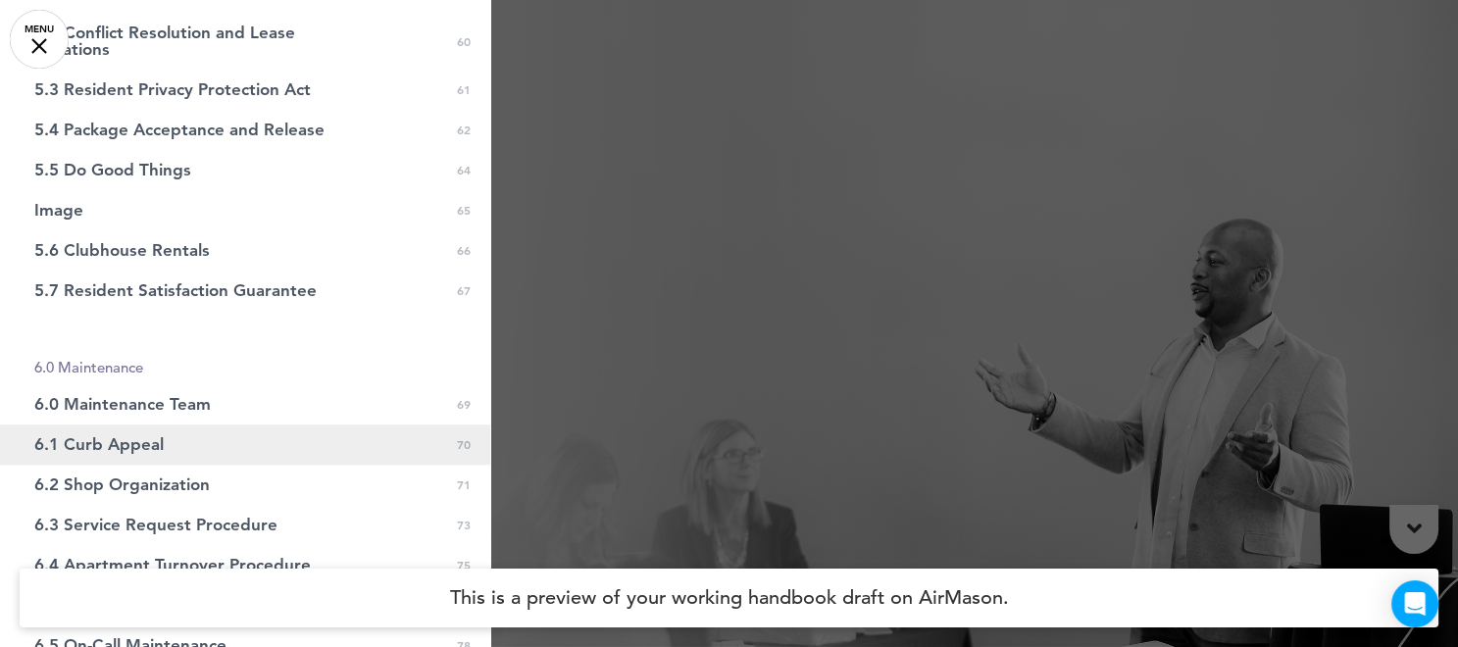
click at [76, 442] on span "6.1 Curb Appeal" at bounding box center [98, 444] width 129 height 17
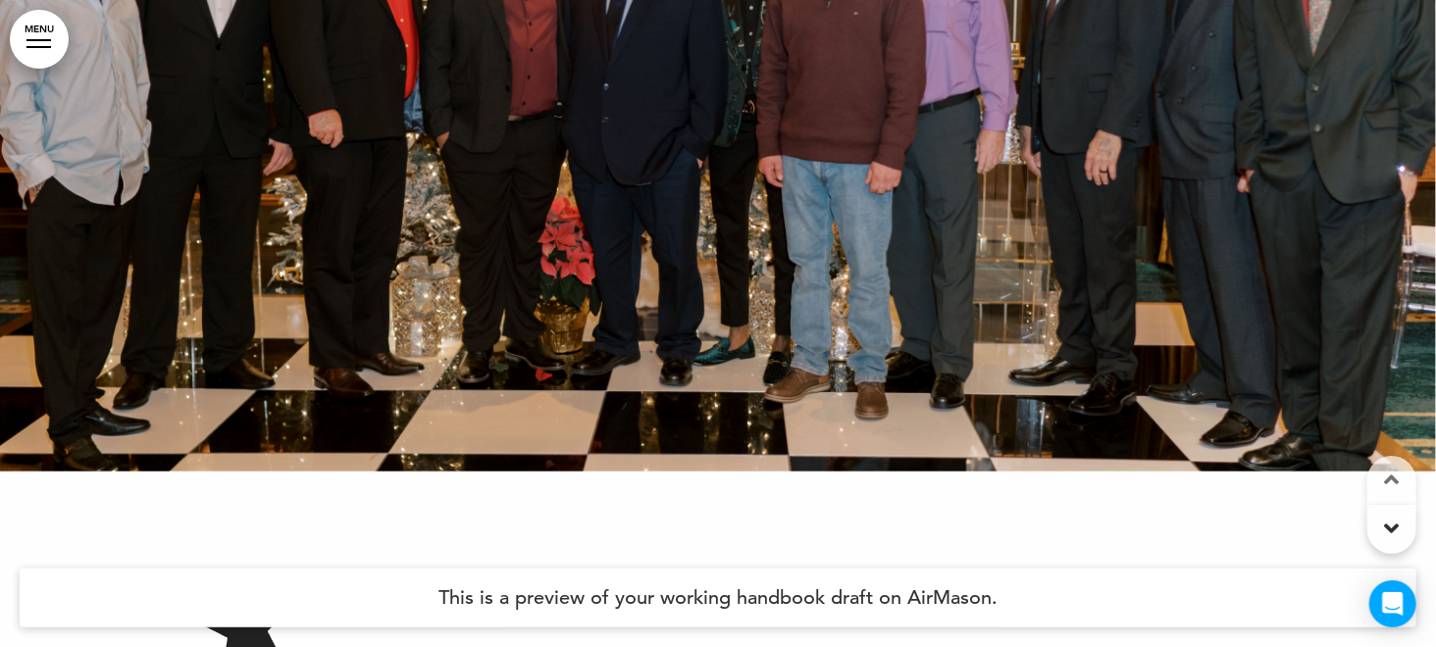
scroll to position [170478, 0]
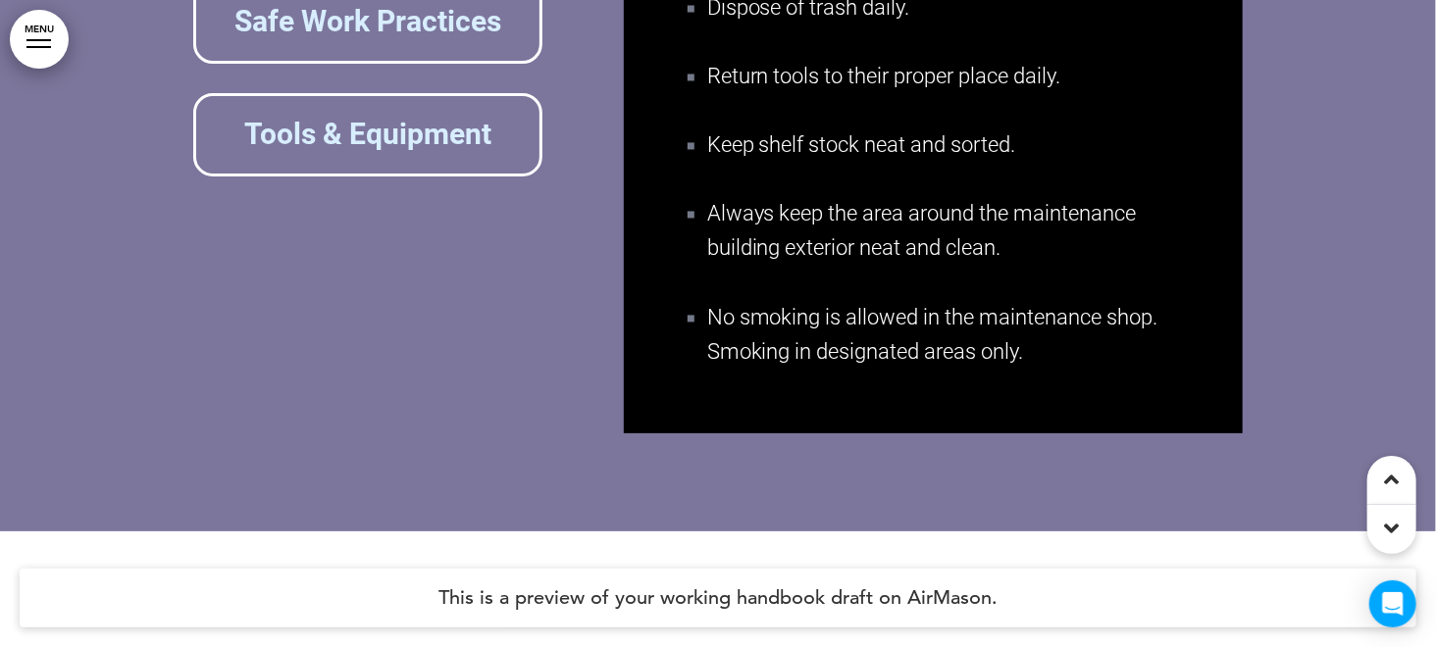
scroll to position [176243, 0]
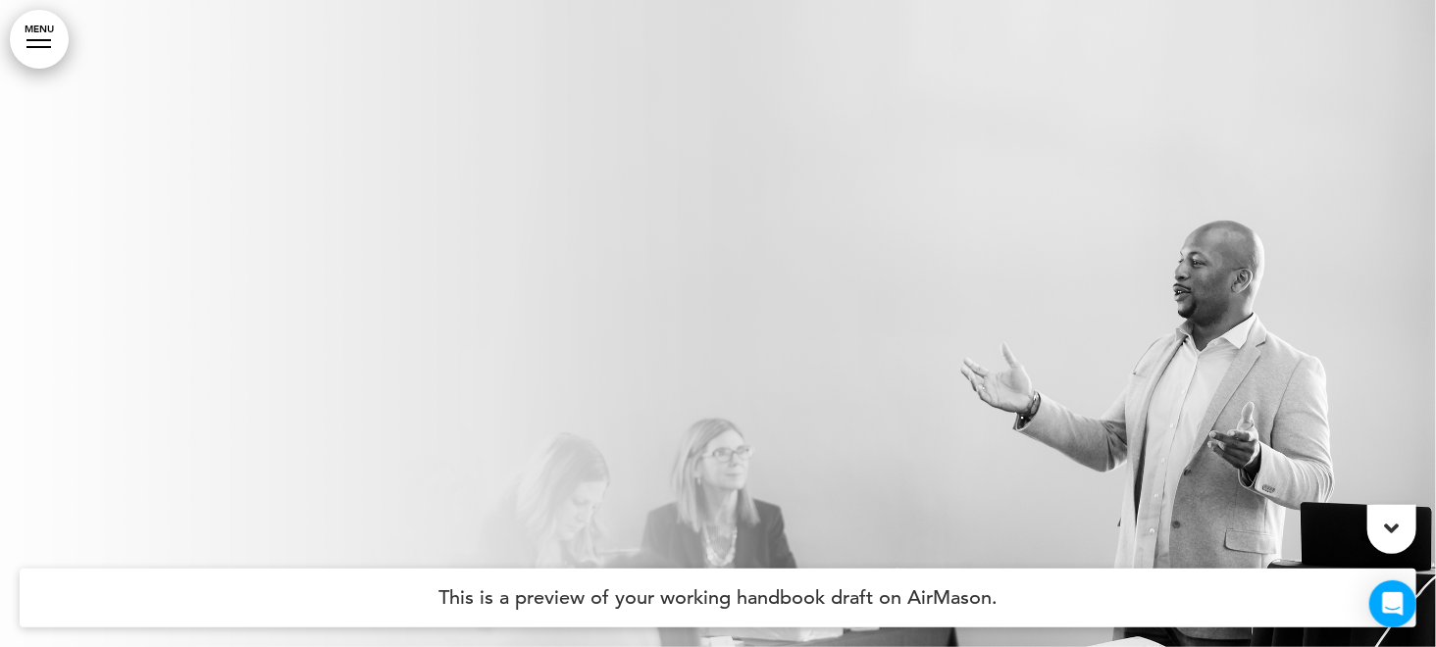
click at [42, 34] on link "MENU" at bounding box center [39, 39] width 59 height 59
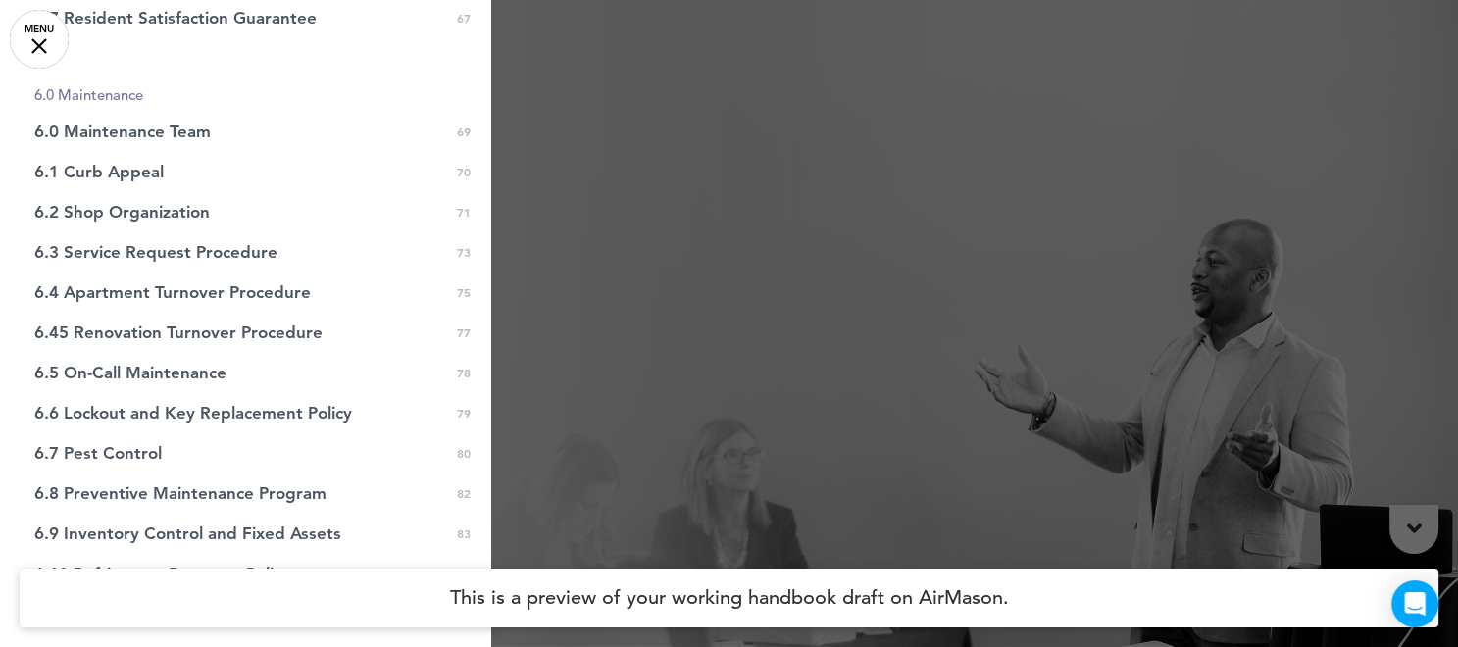
scroll to position [2469, 0]
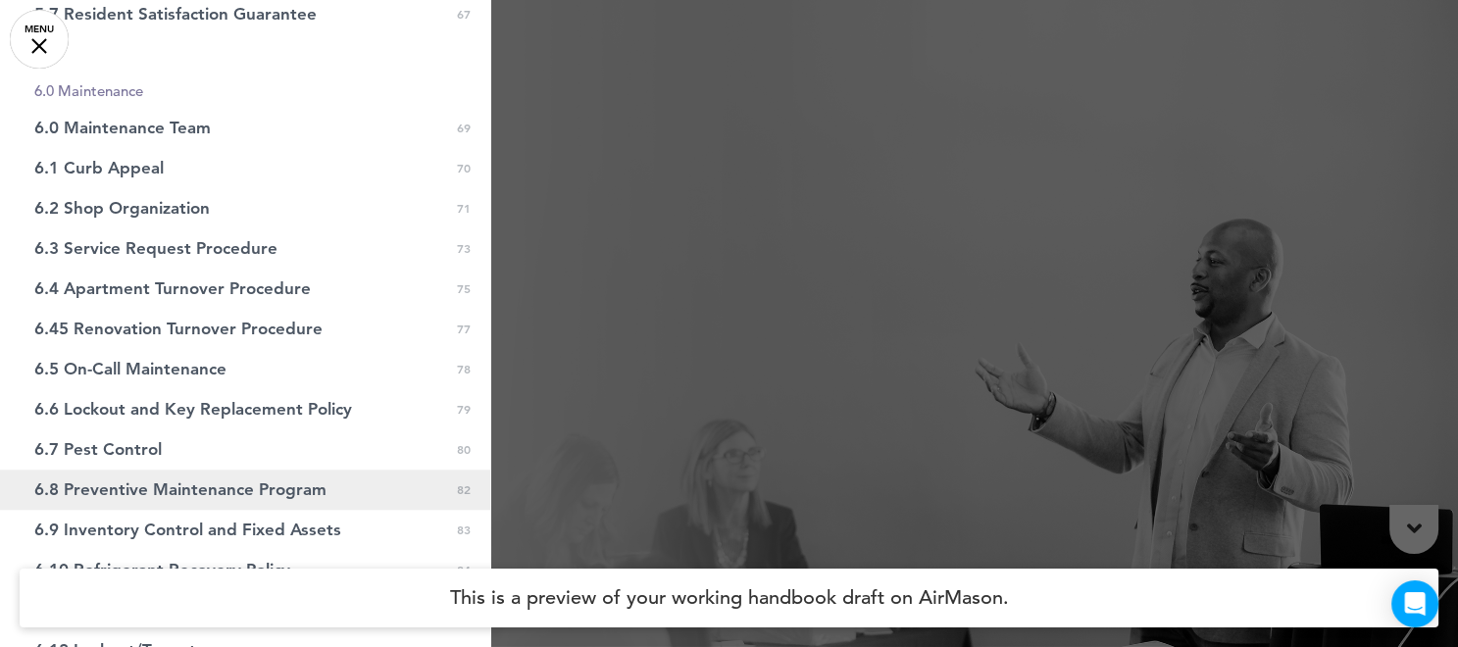
click at [294, 481] on span "6.8 Preventive Maintenance Program" at bounding box center [180, 489] width 292 height 17
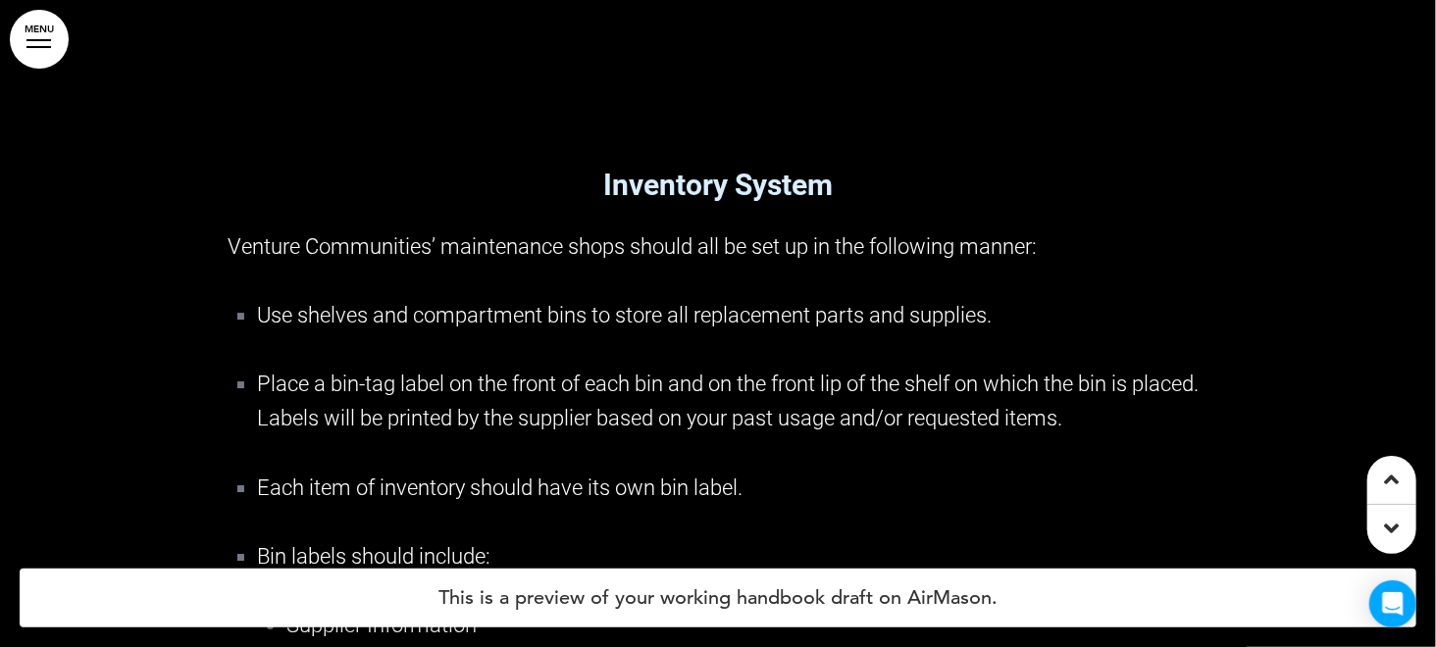
scroll to position [210970, 0]
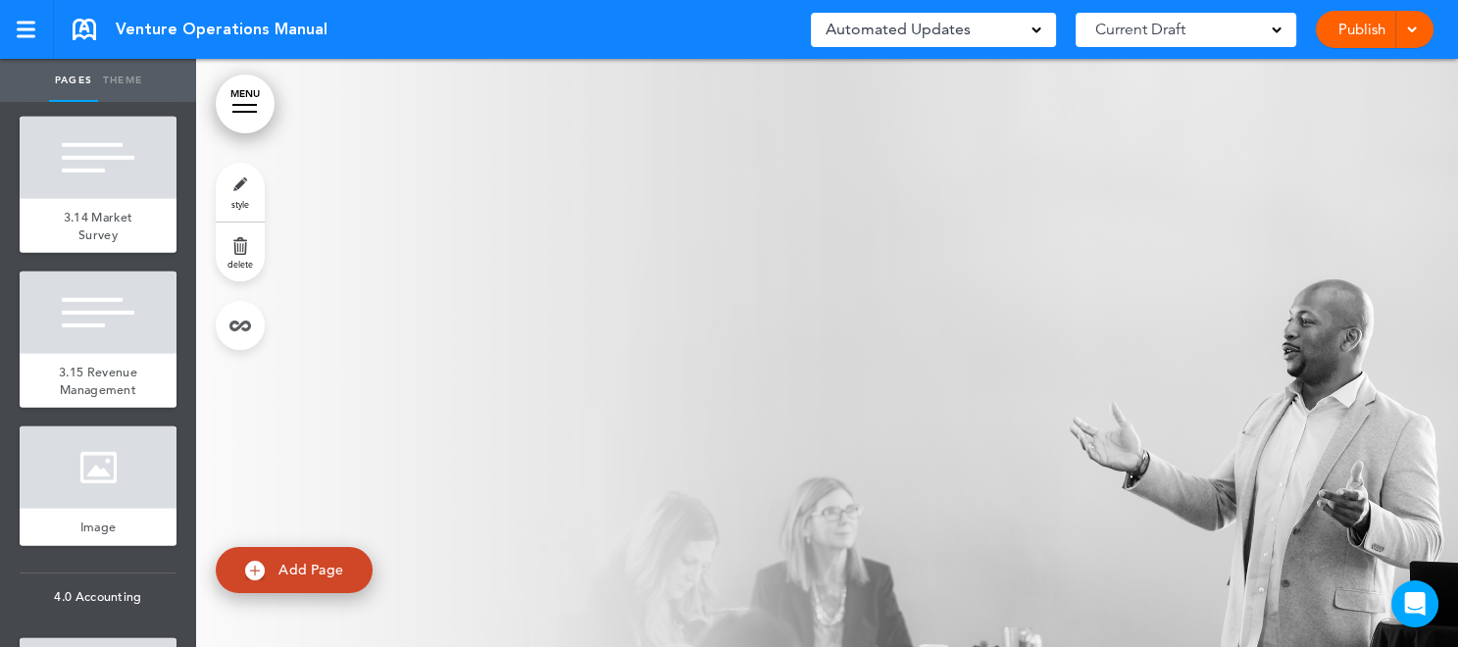
scroll to position [7235, 0]
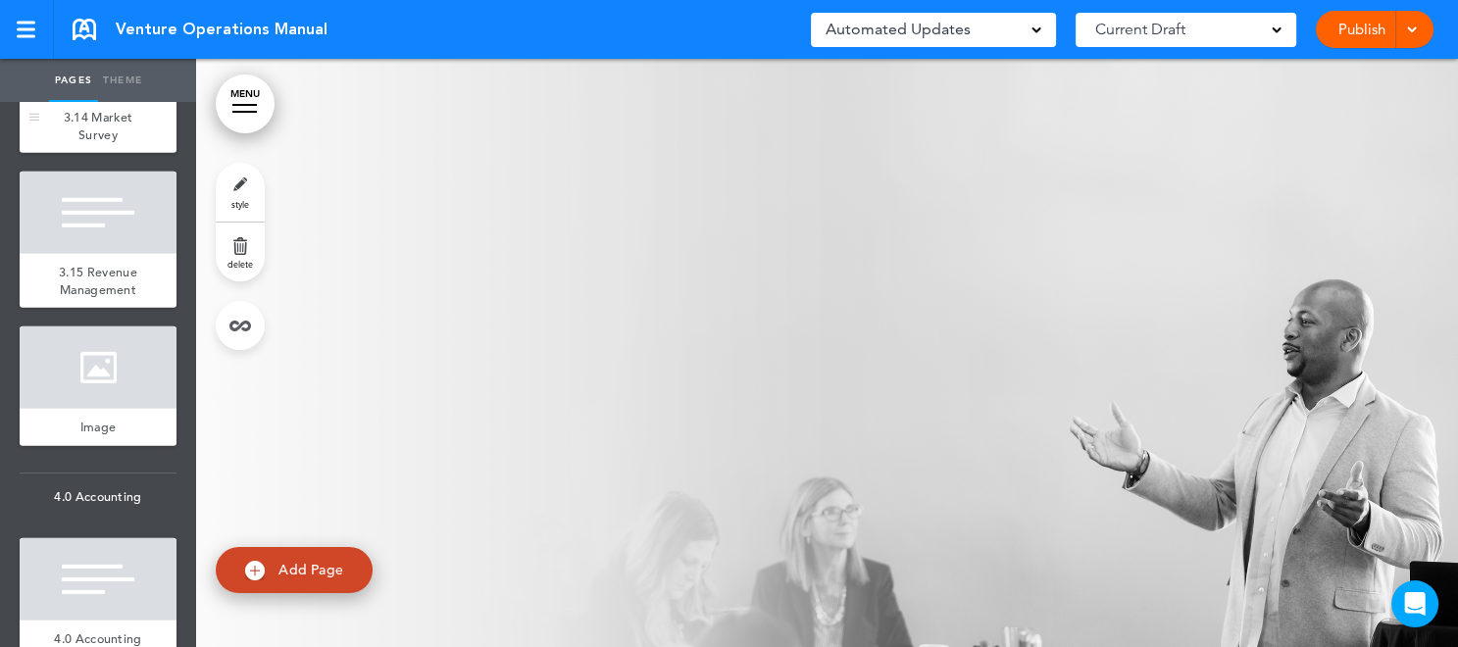
click at [114, 99] on div at bounding box center [98, 58] width 157 height 82
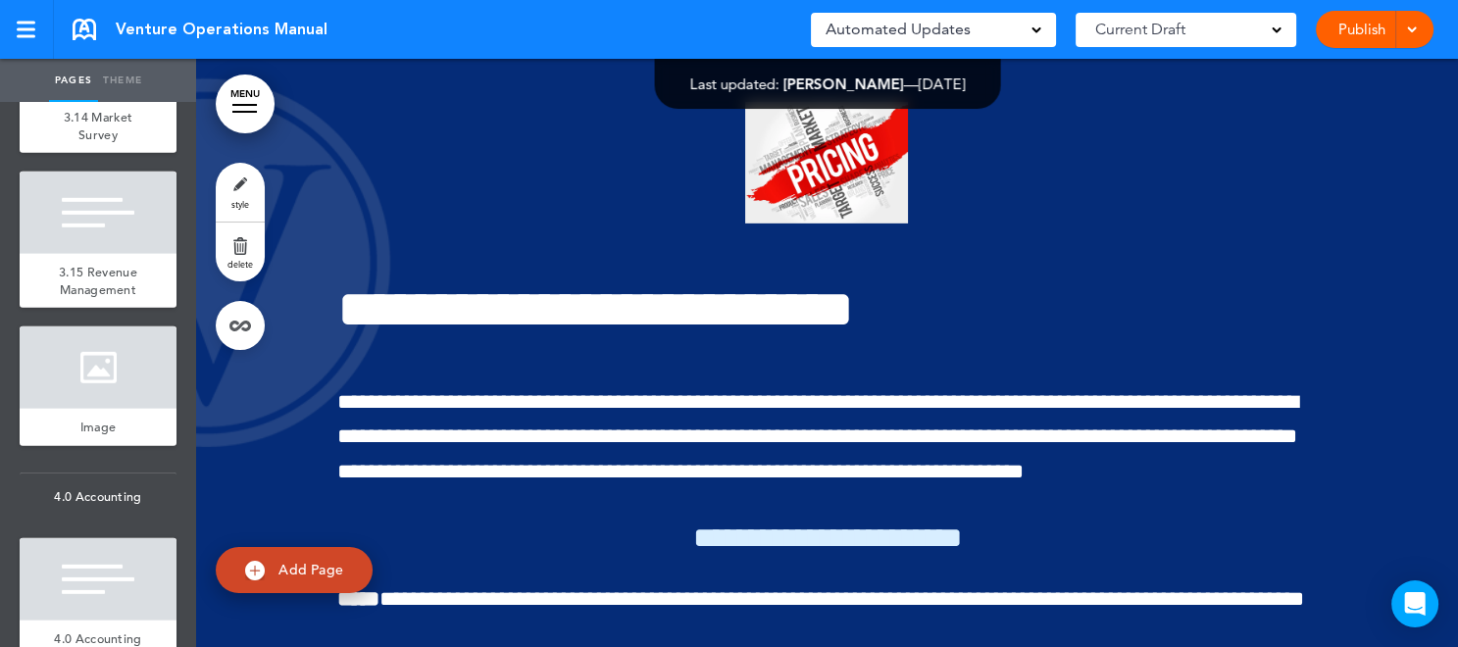
scroll to position [116116, 0]
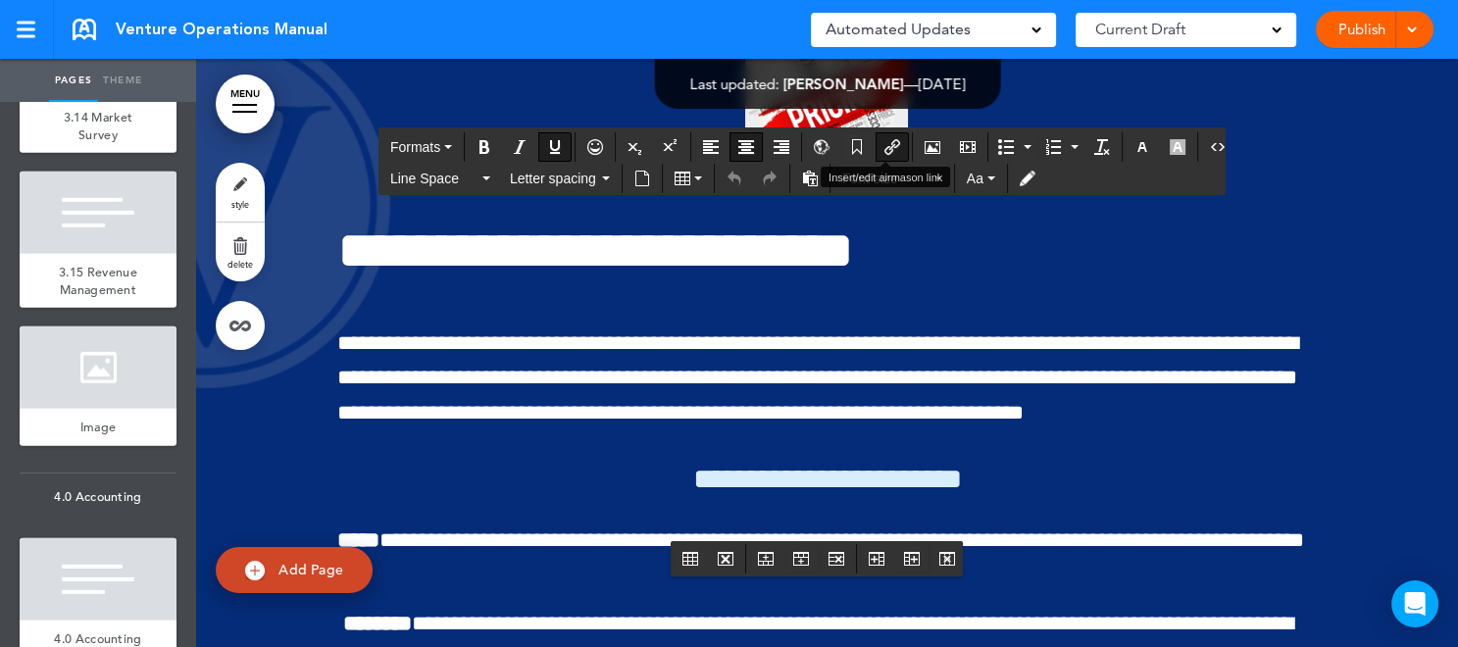
click at [884, 149] on icon "Insert/edit airmason link" at bounding box center [892, 147] width 16 height 16
type input "**********"
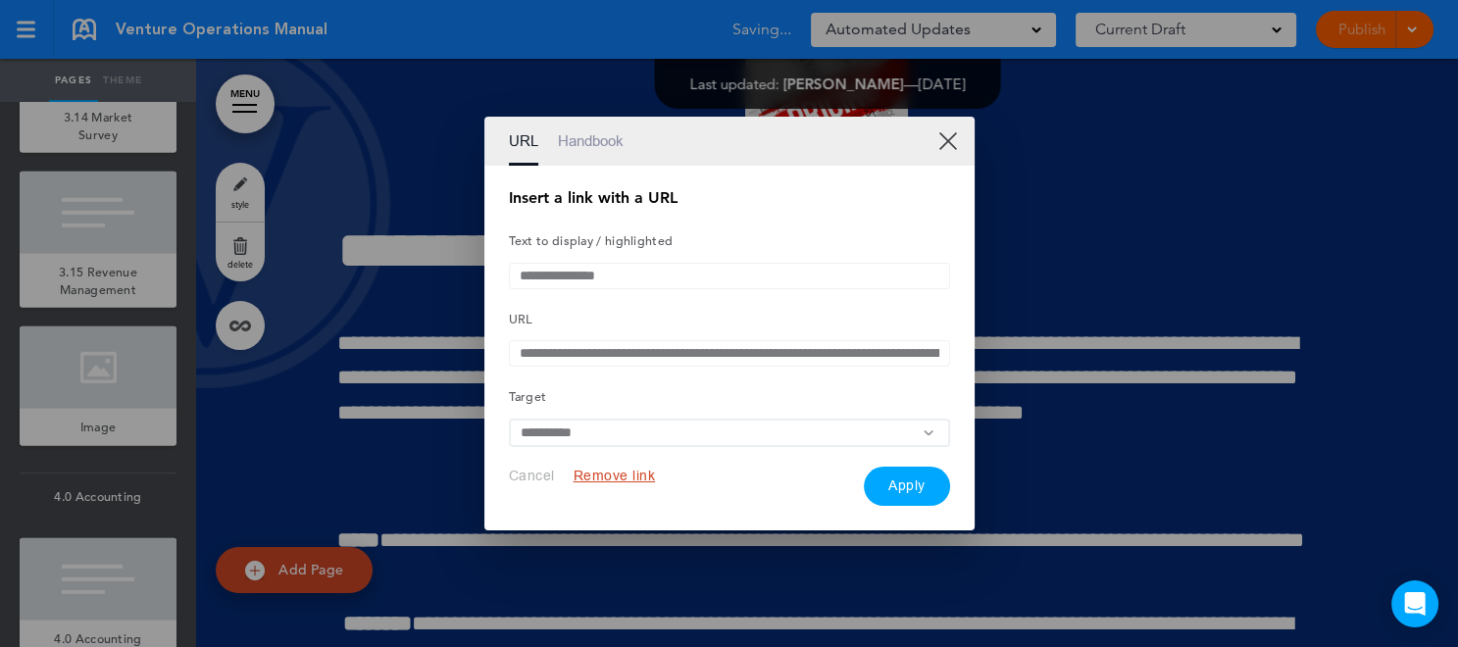
click at [613, 479] on button "Remove link" at bounding box center [615, 476] width 82 height 19
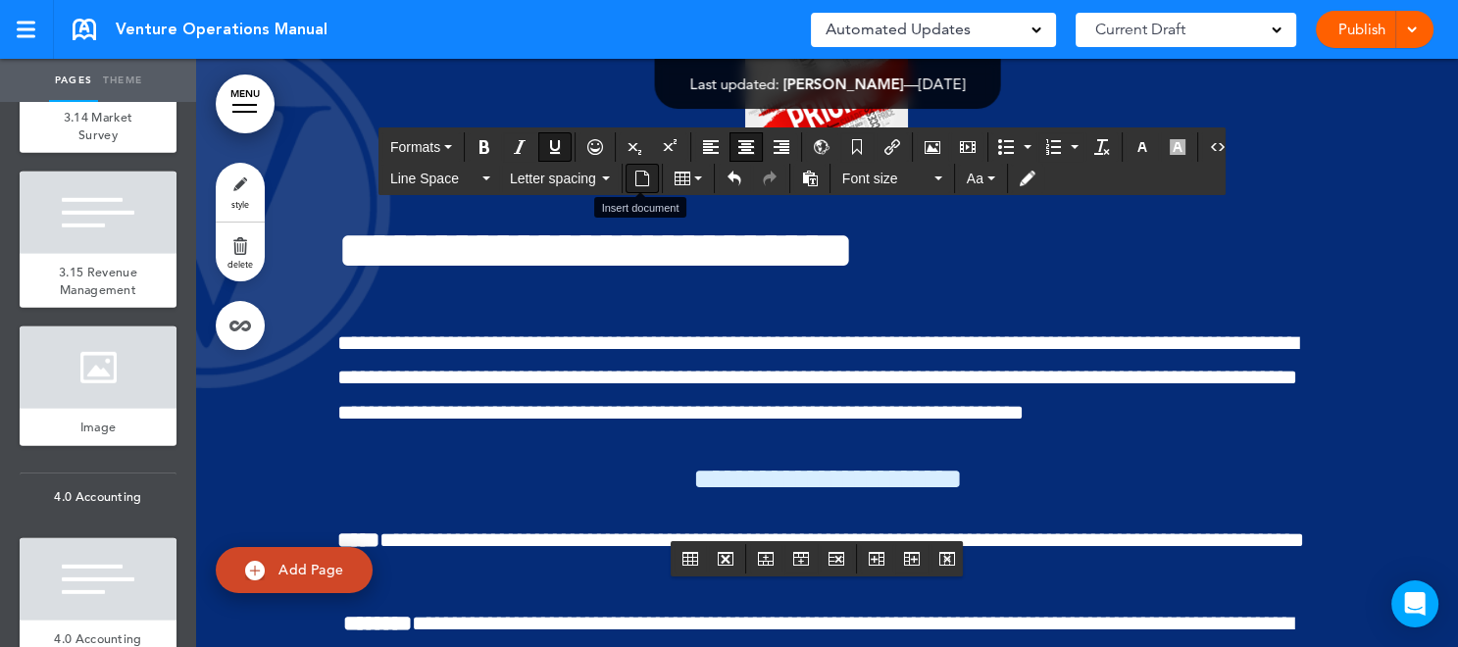
click at [643, 182] on icon "Insert document" at bounding box center [642, 179] width 16 height 16
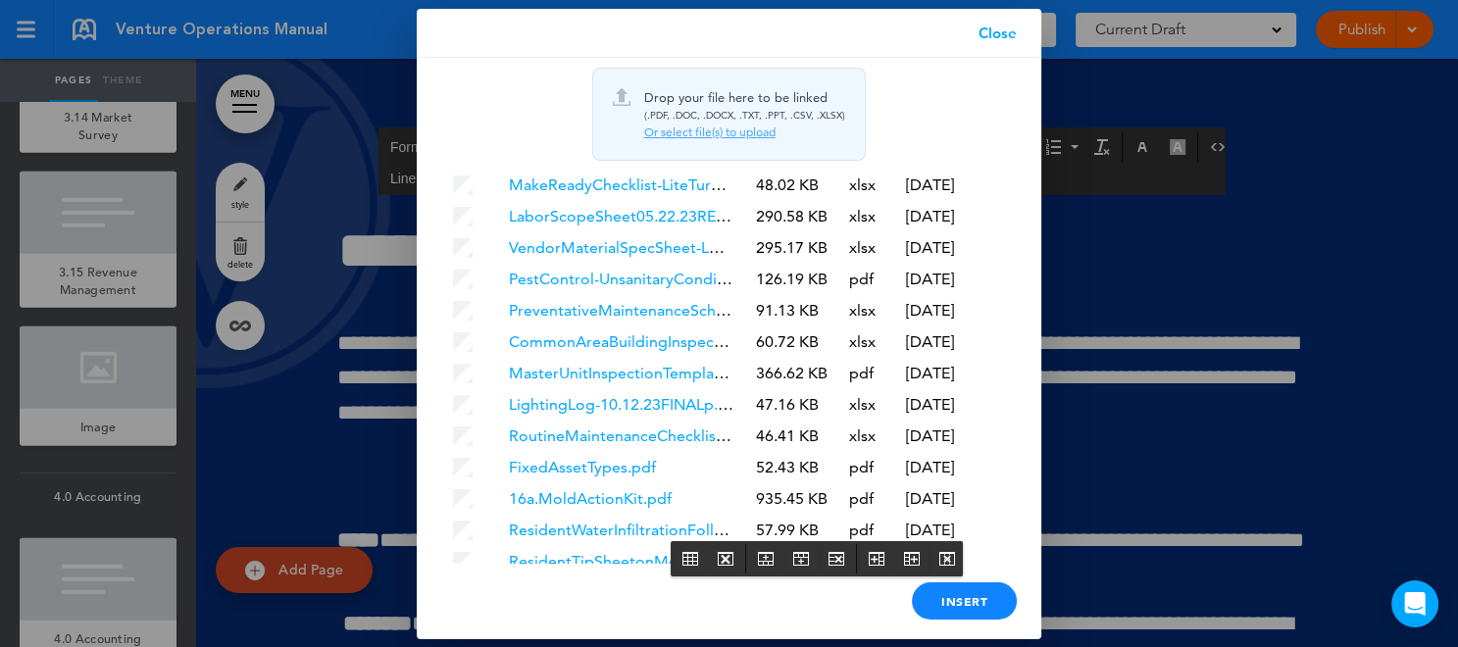
scroll to position [5701, 0]
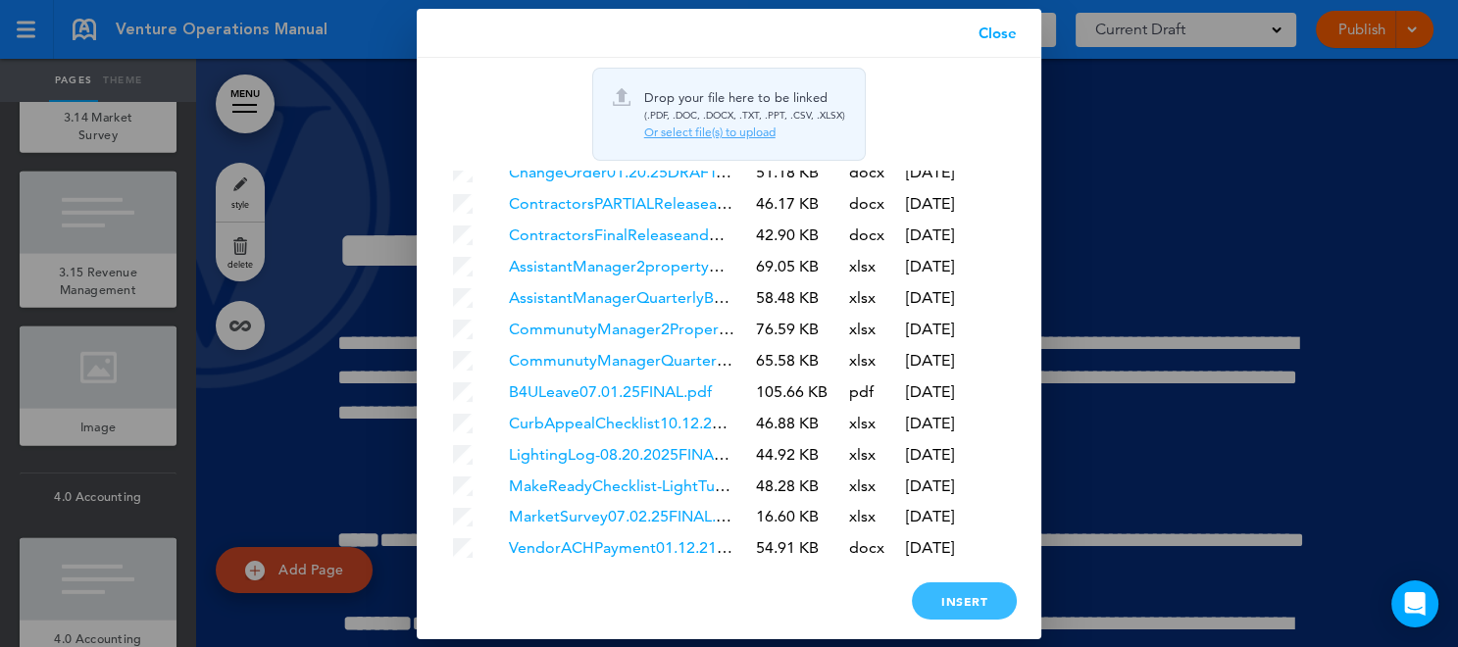
click at [984, 600] on div "Insert" at bounding box center [964, 600] width 105 height 37
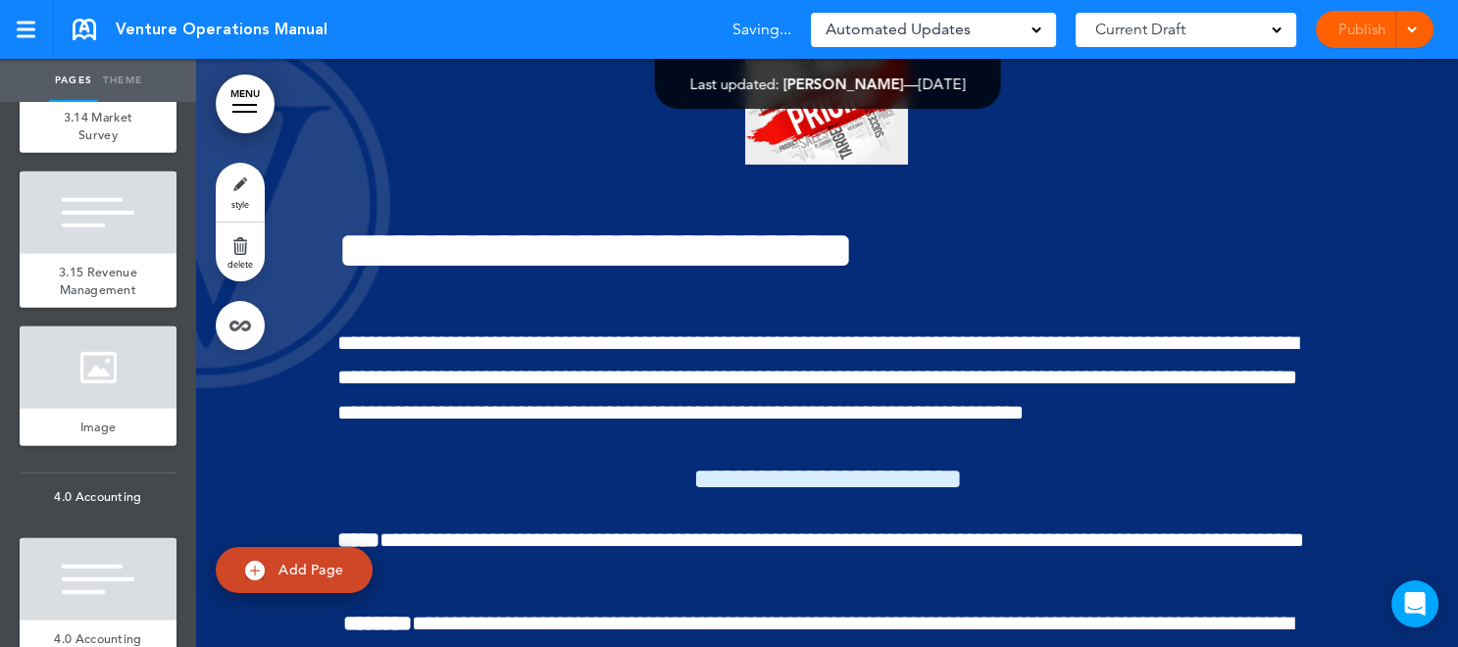
click at [1414, 38] on div at bounding box center [1409, 29] width 20 height 37
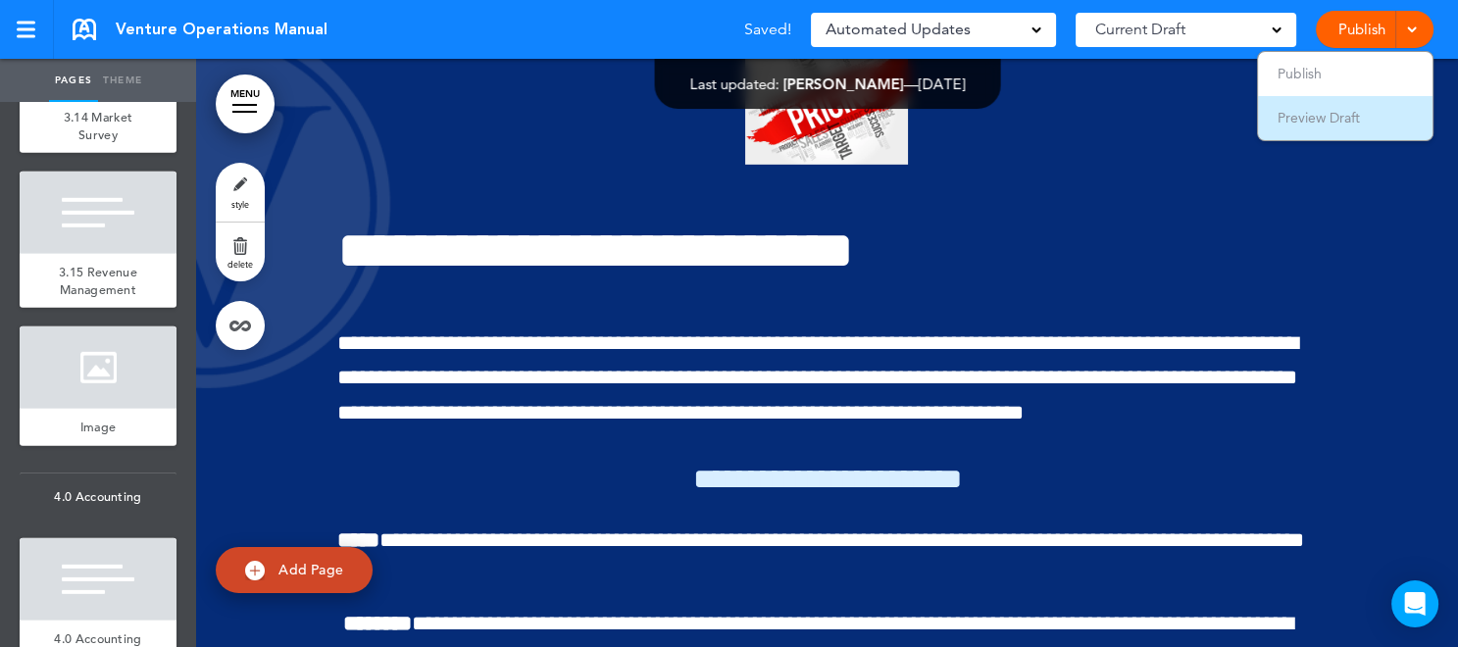
click at [1377, 112] on li "Preview Draft" at bounding box center [1345, 118] width 175 height 44
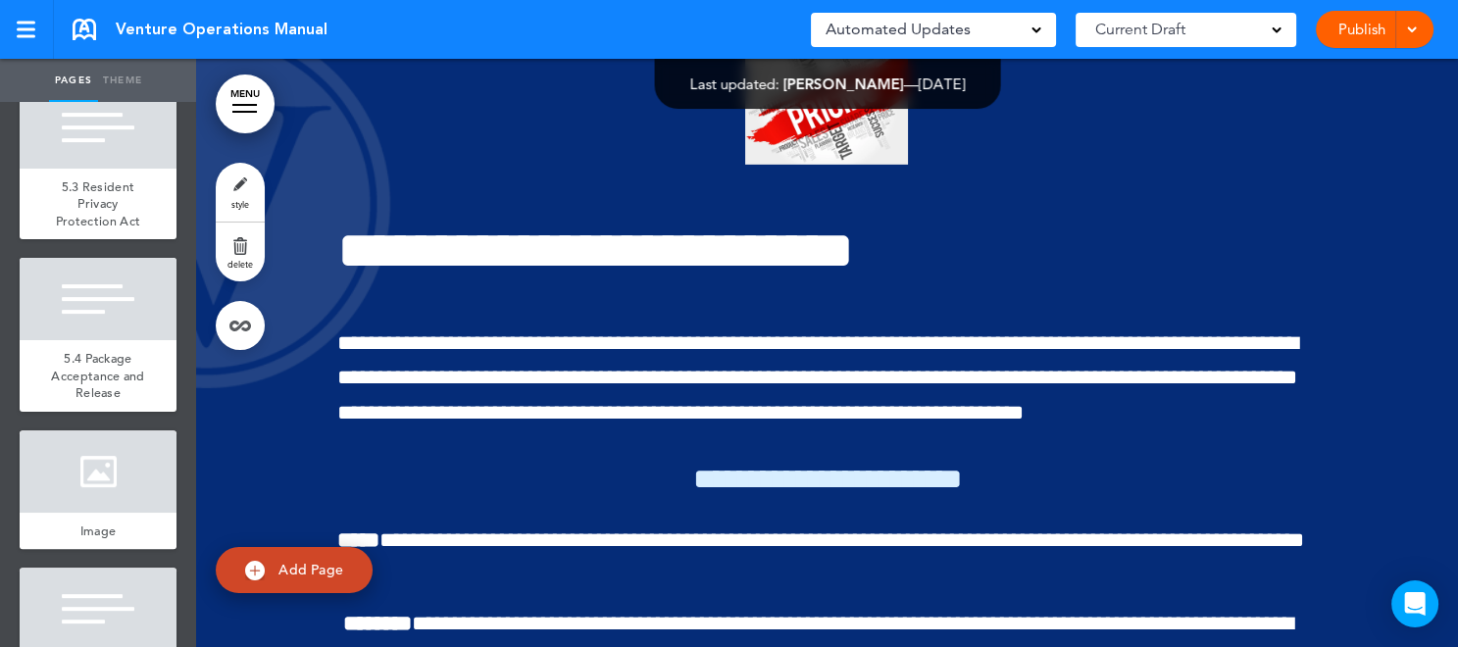
scroll to position [9369, 0]
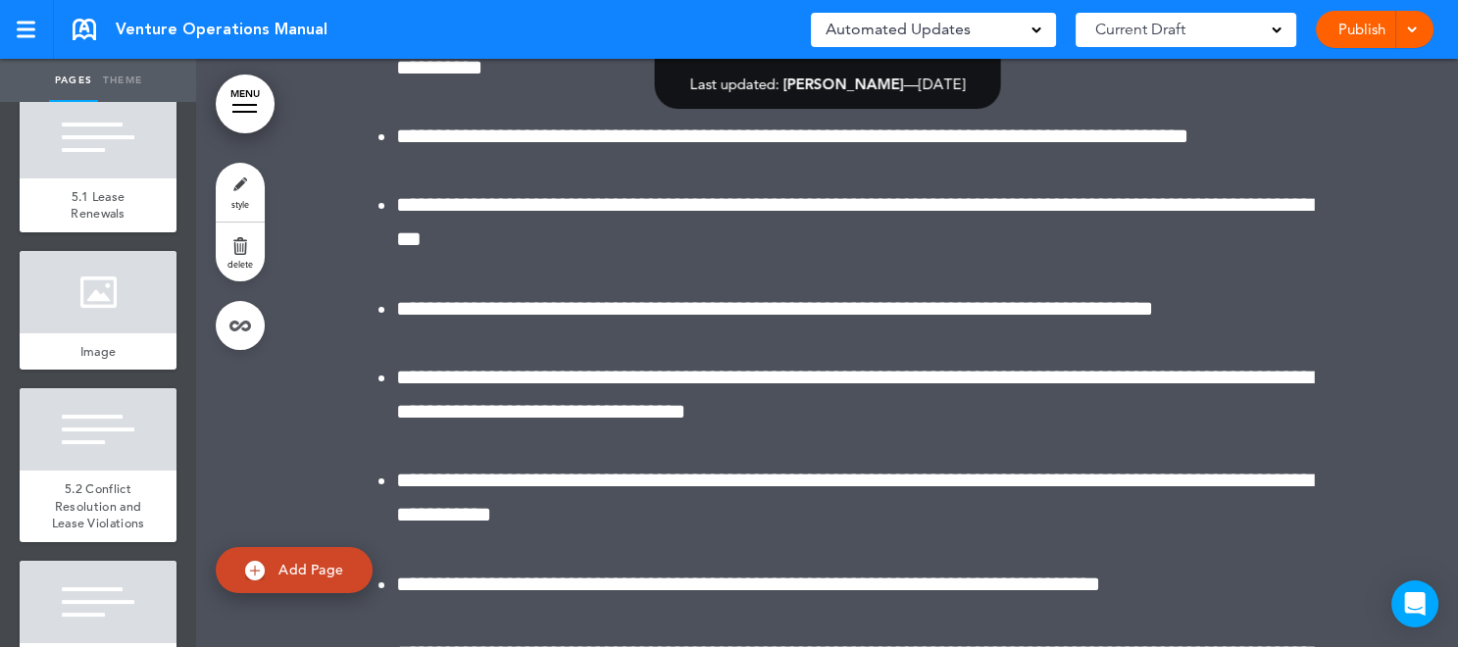
scroll to position [150176, 0]
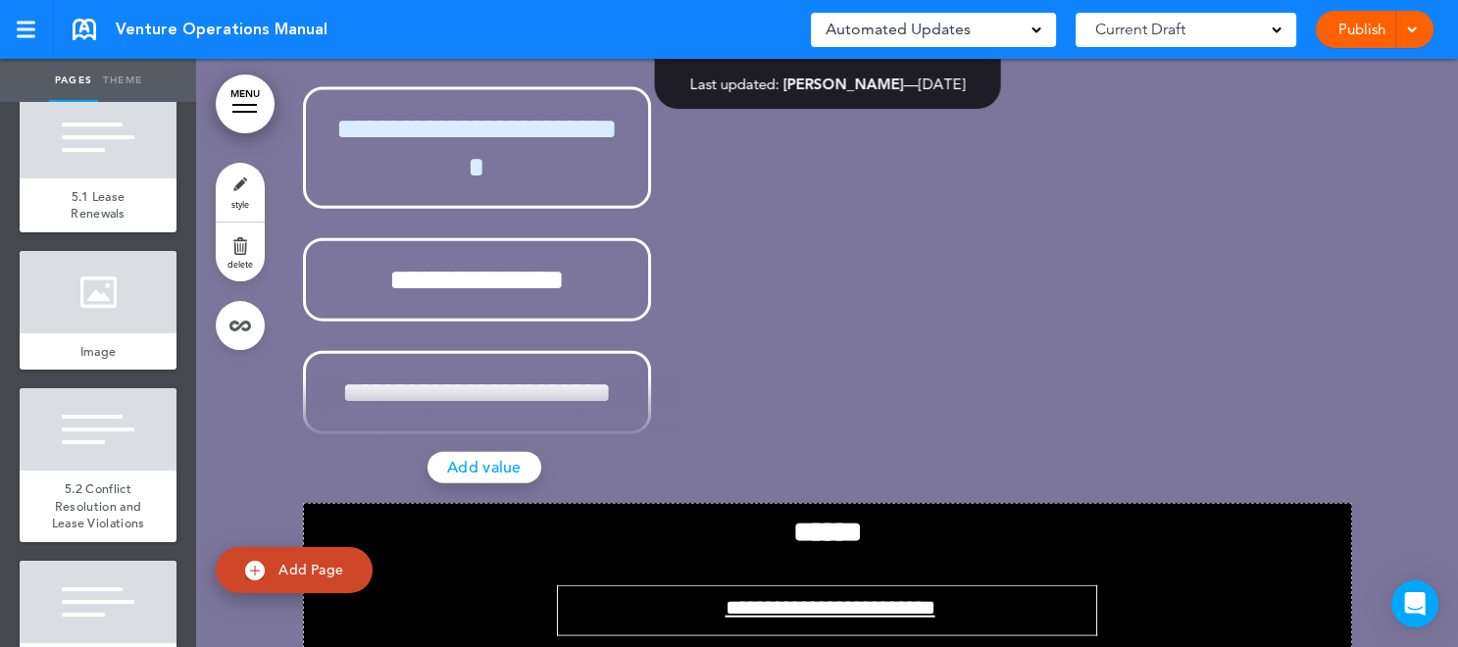
click at [1441, 639] on div "Pages Theme add page Table of Contents add page Introductions add page Image ad…" at bounding box center [721, 323] width 1442 height 647
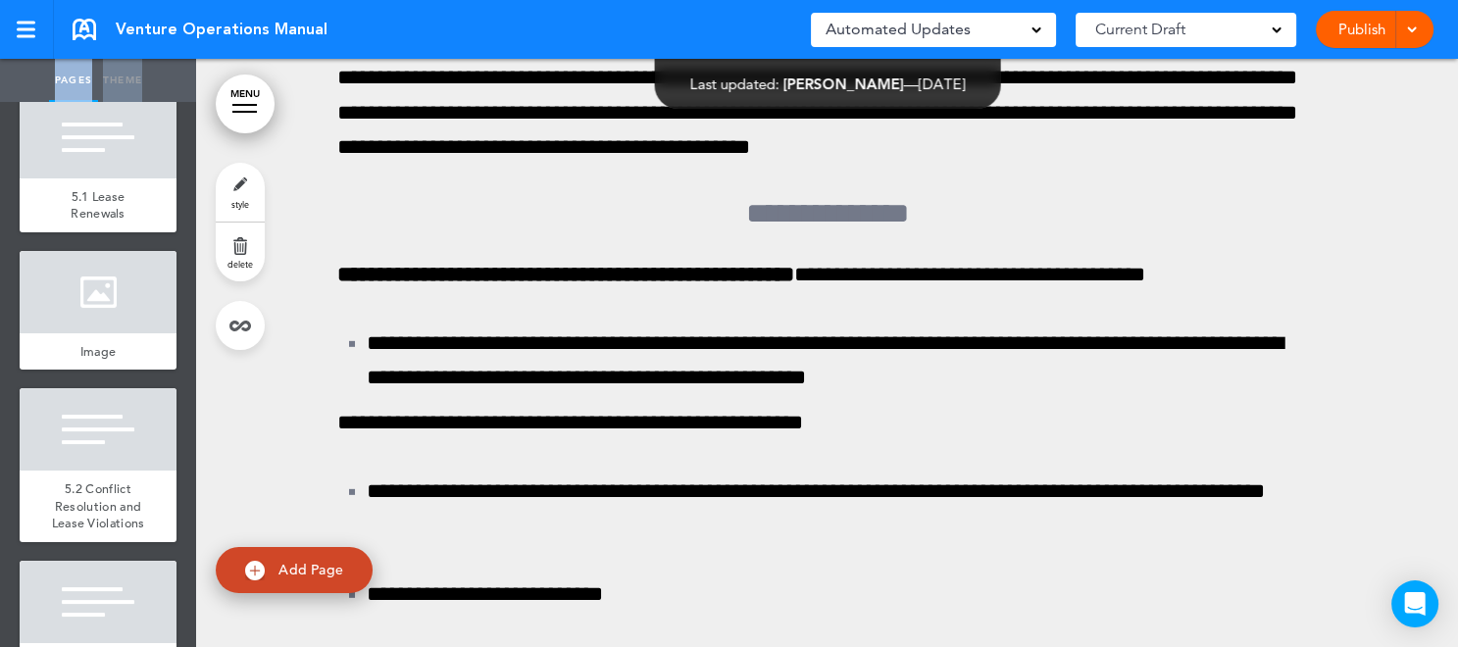
scroll to position [151941, 0]
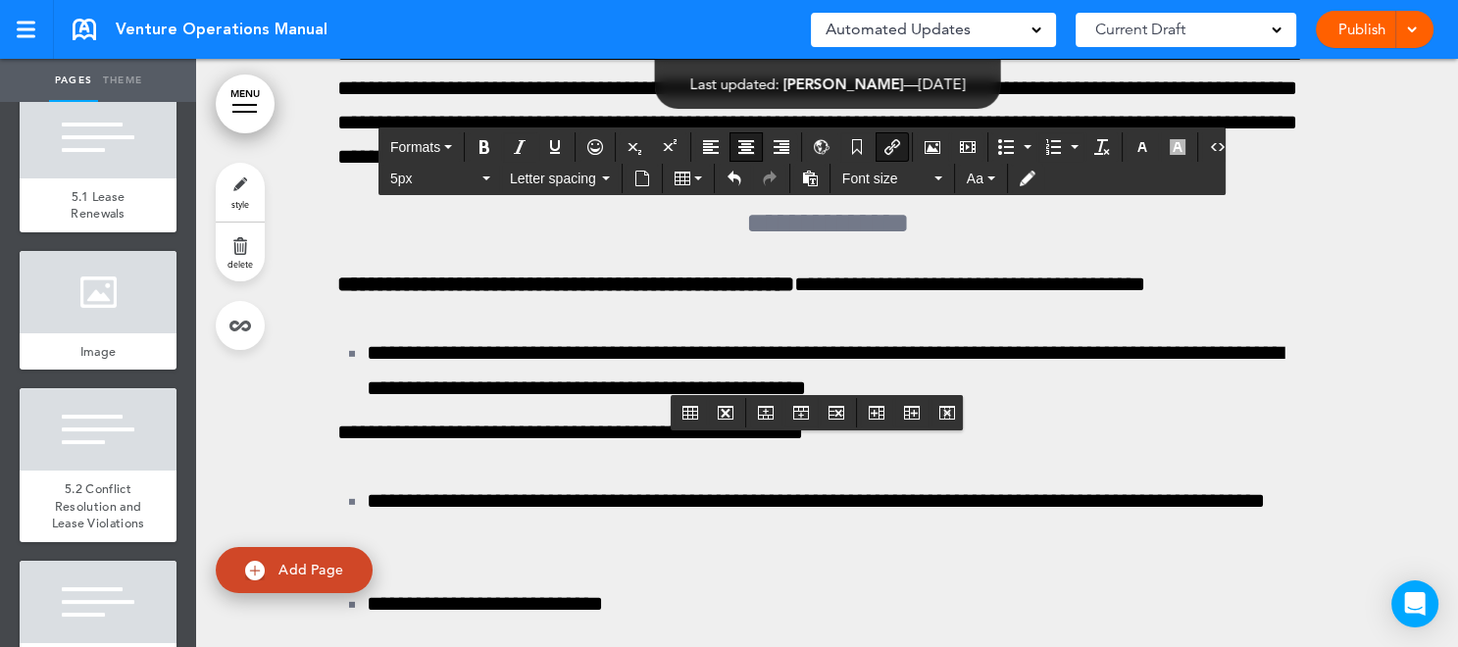
drag, startPoint x: 586, startPoint y: 340, endPoint x: 1095, endPoint y: 392, distance: 511.6
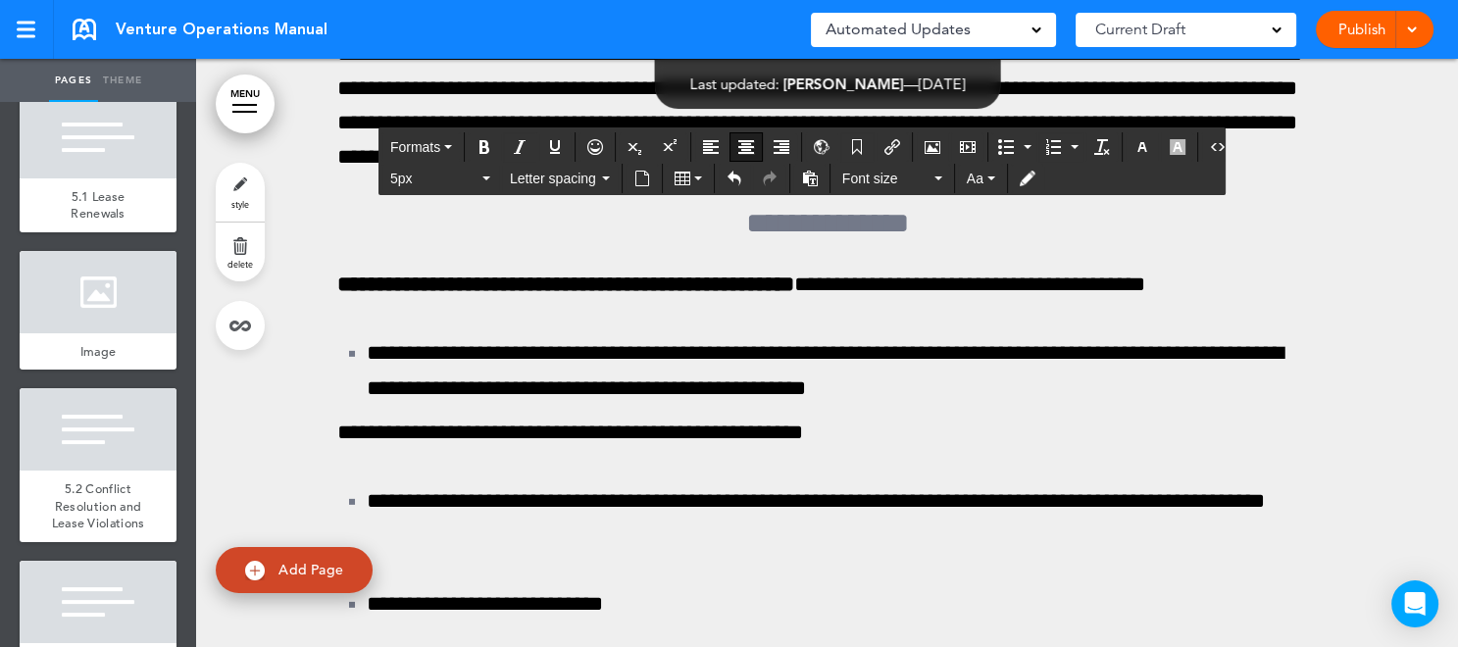
copy tbody
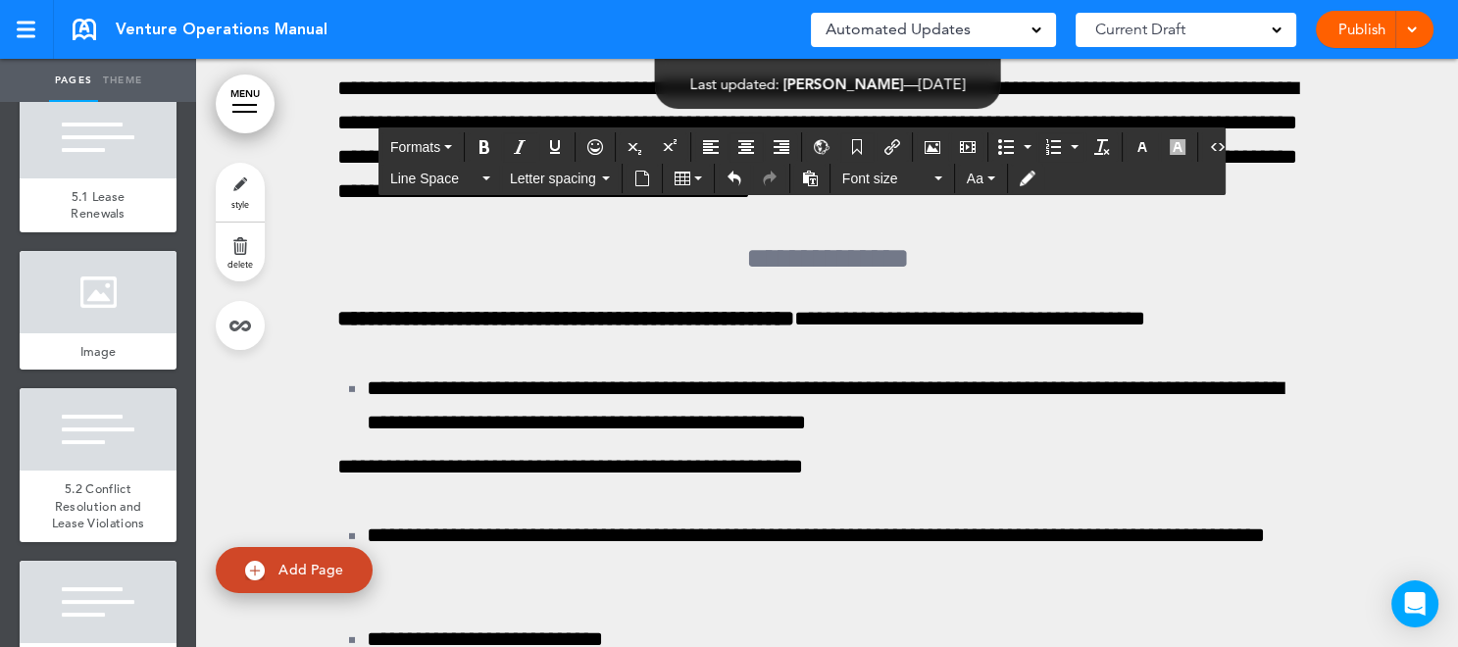
paste div
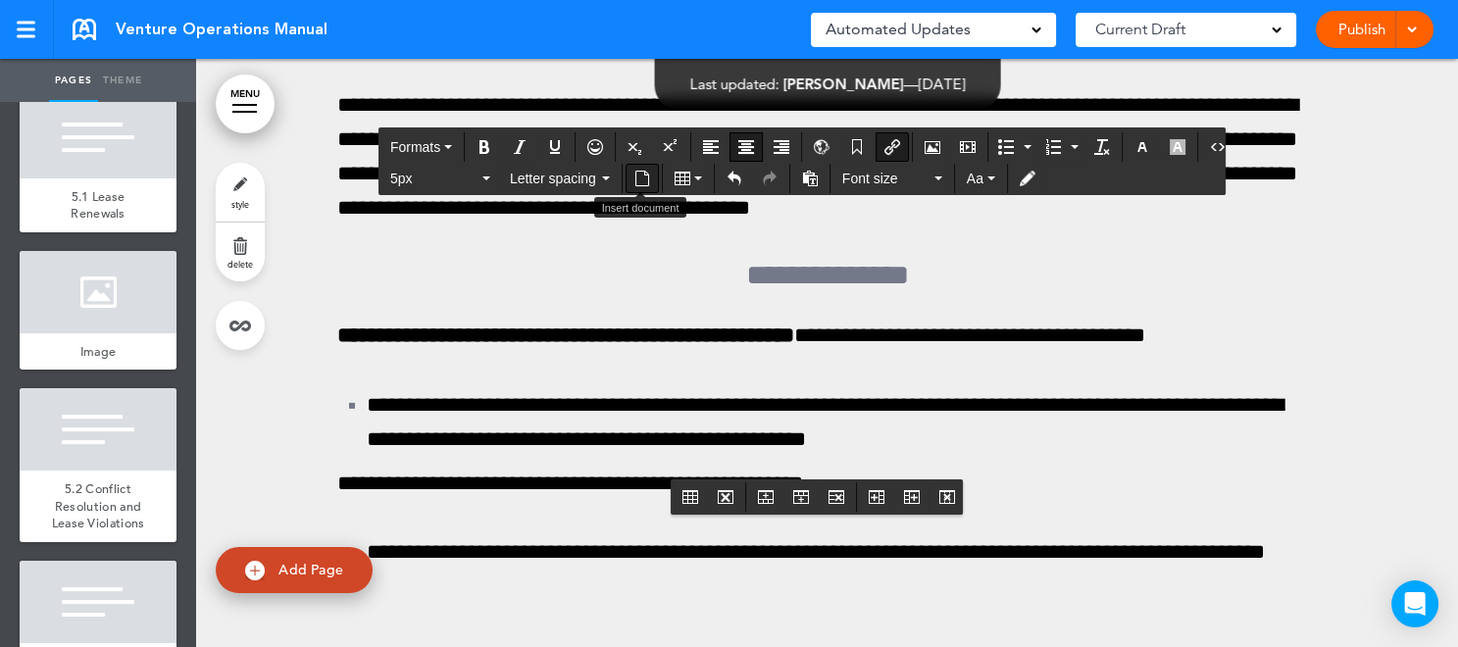
click at [649, 180] on button "Insert document" at bounding box center [642, 178] width 31 height 27
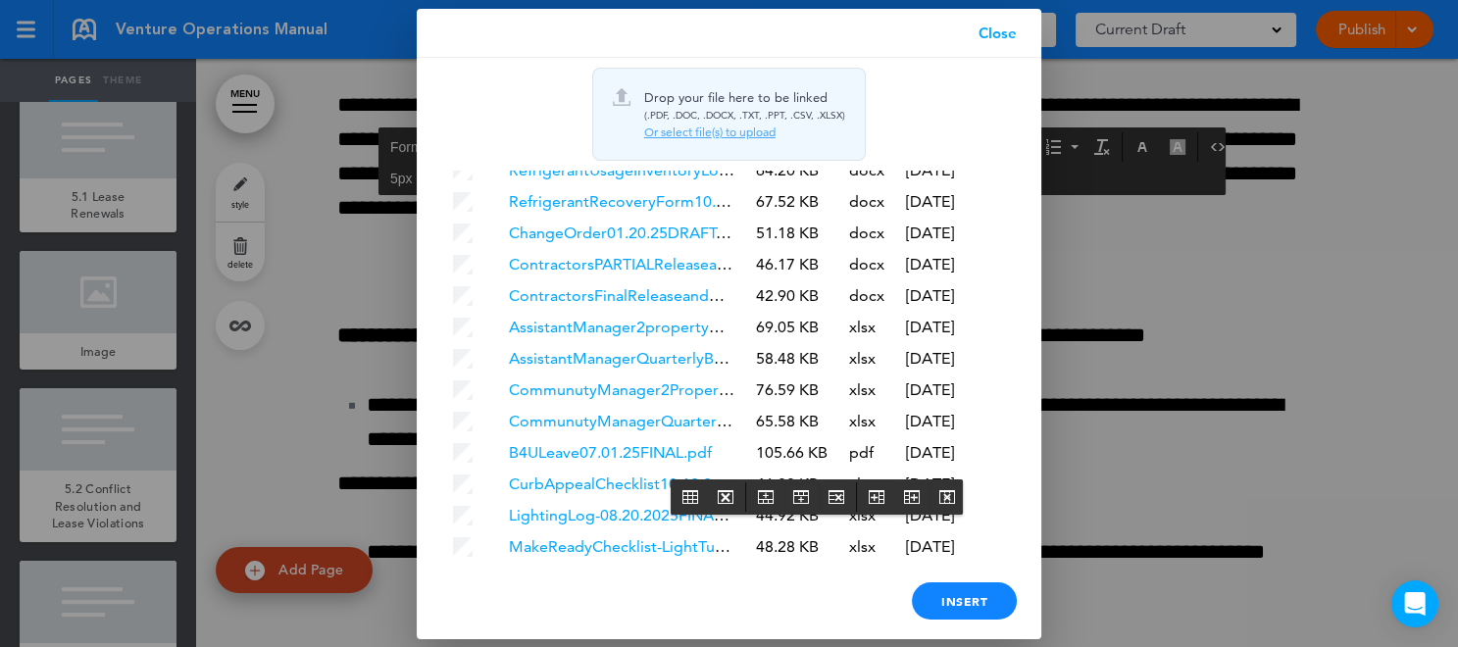
scroll to position [5701, 0]
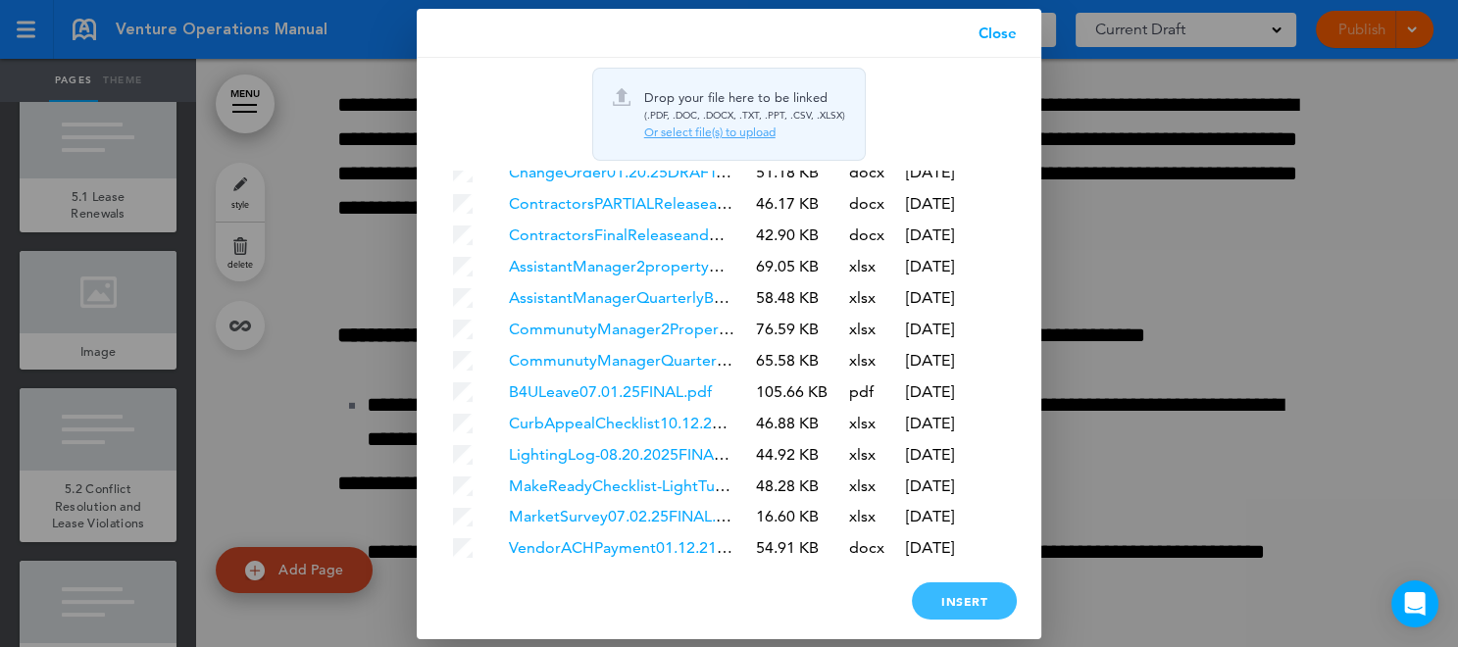
click at [984, 604] on div "Insert" at bounding box center [964, 600] width 105 height 37
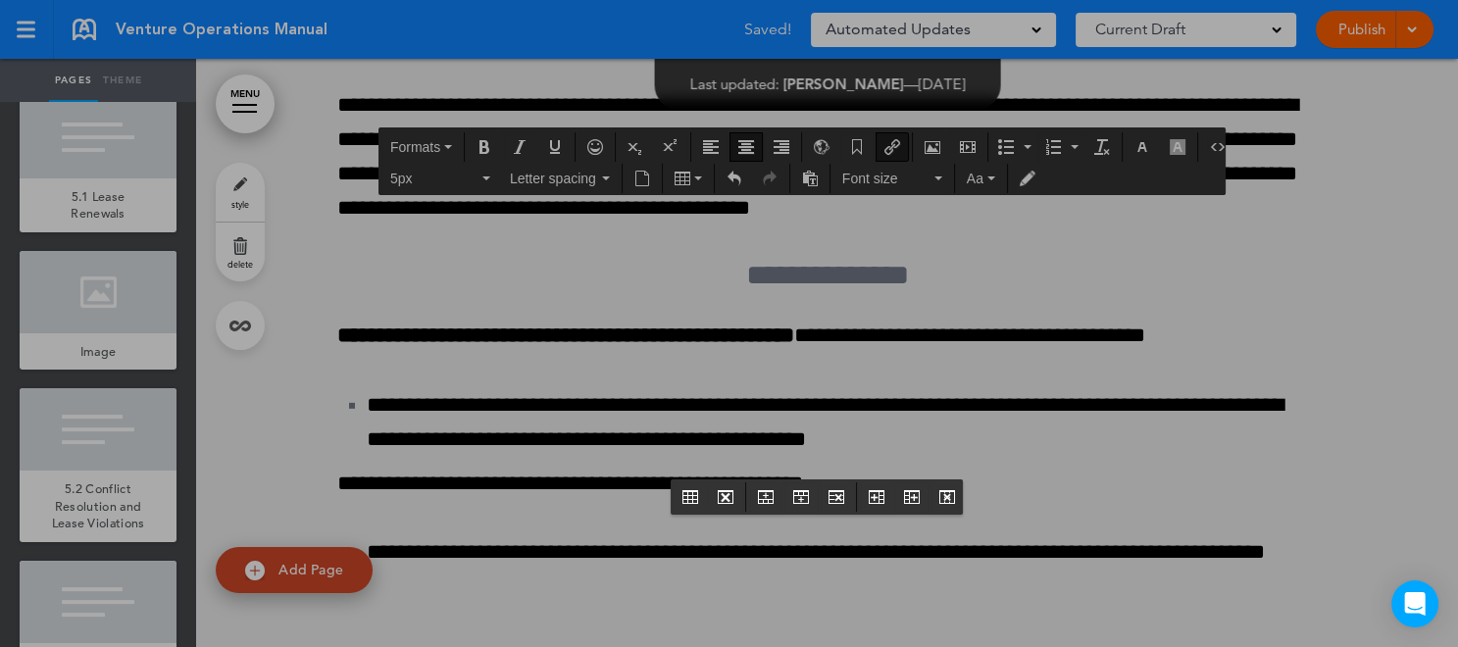
scroll to position [0, 0]
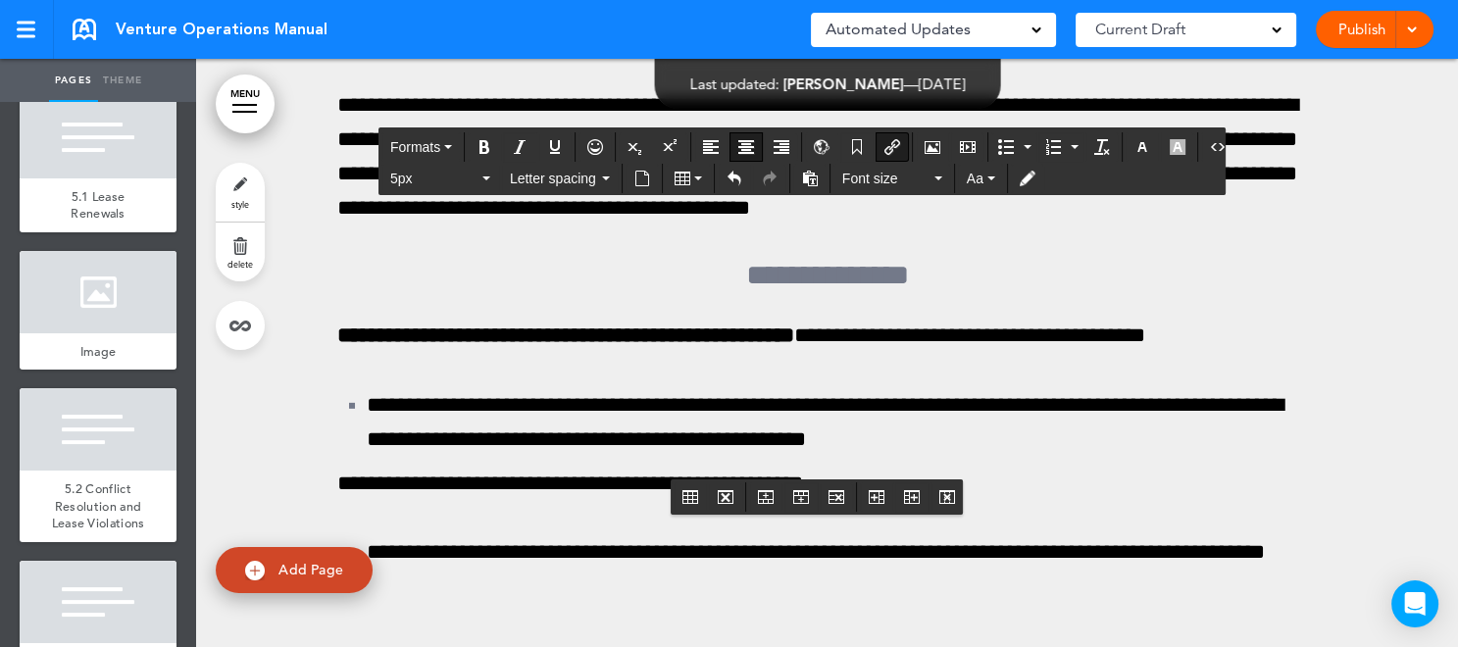
drag, startPoint x: 712, startPoint y: 449, endPoint x: 958, endPoint y: 455, distance: 246.2
click at [556, 148] on icon "Underline" at bounding box center [555, 147] width 16 height 16
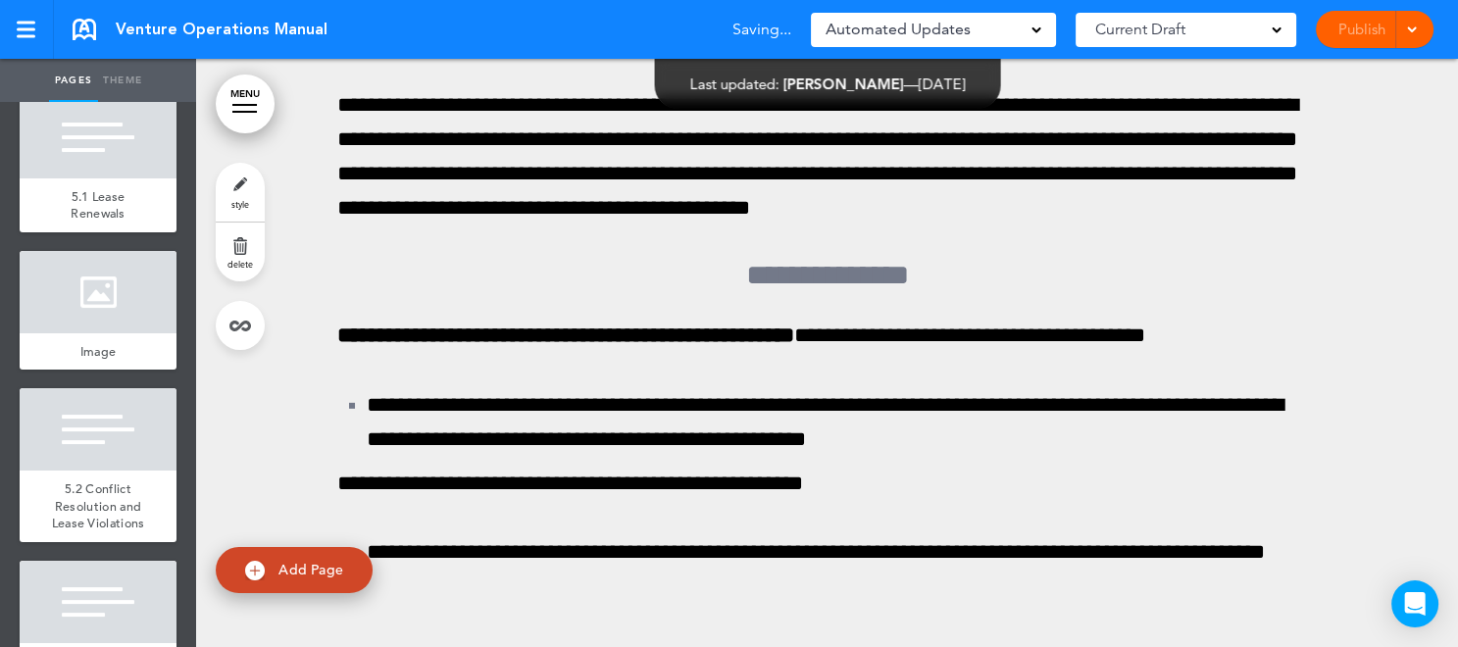
click at [1409, 30] on span at bounding box center [1411, 28] width 13 height 13
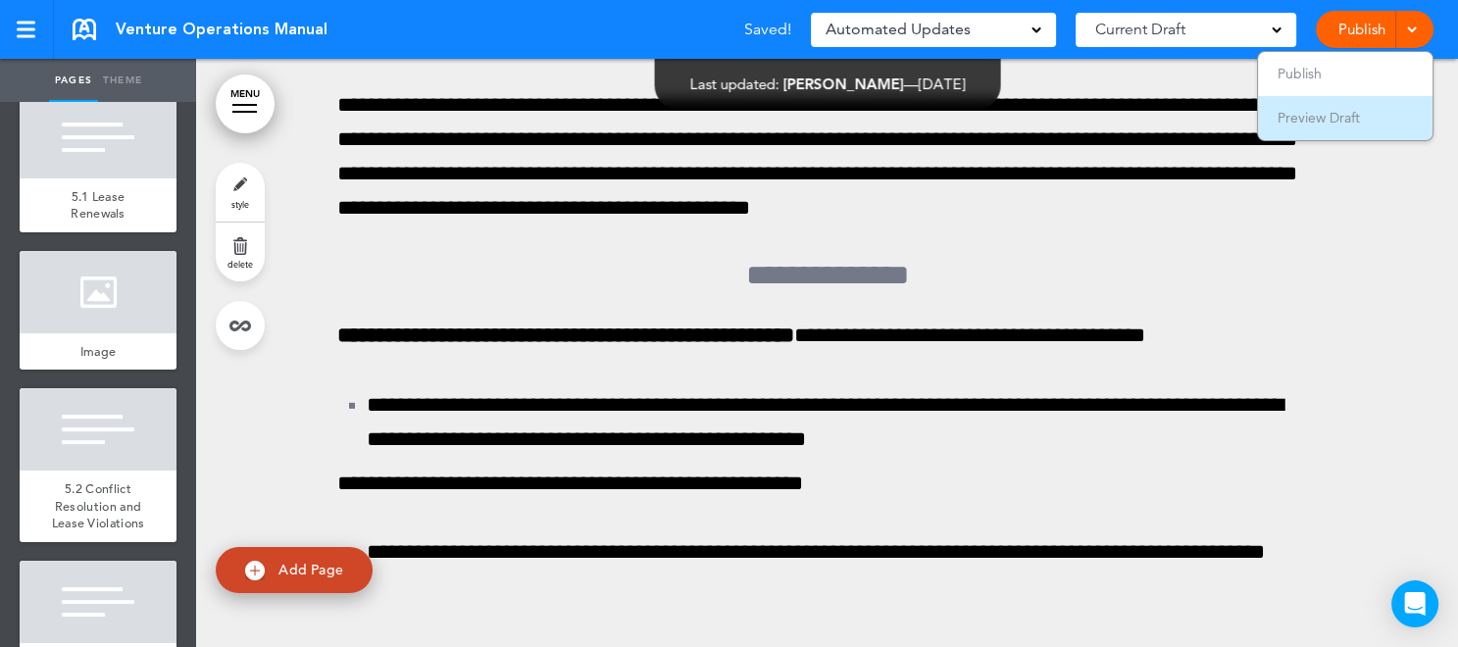
click at [1373, 115] on li "Preview Draft" at bounding box center [1345, 118] width 175 height 44
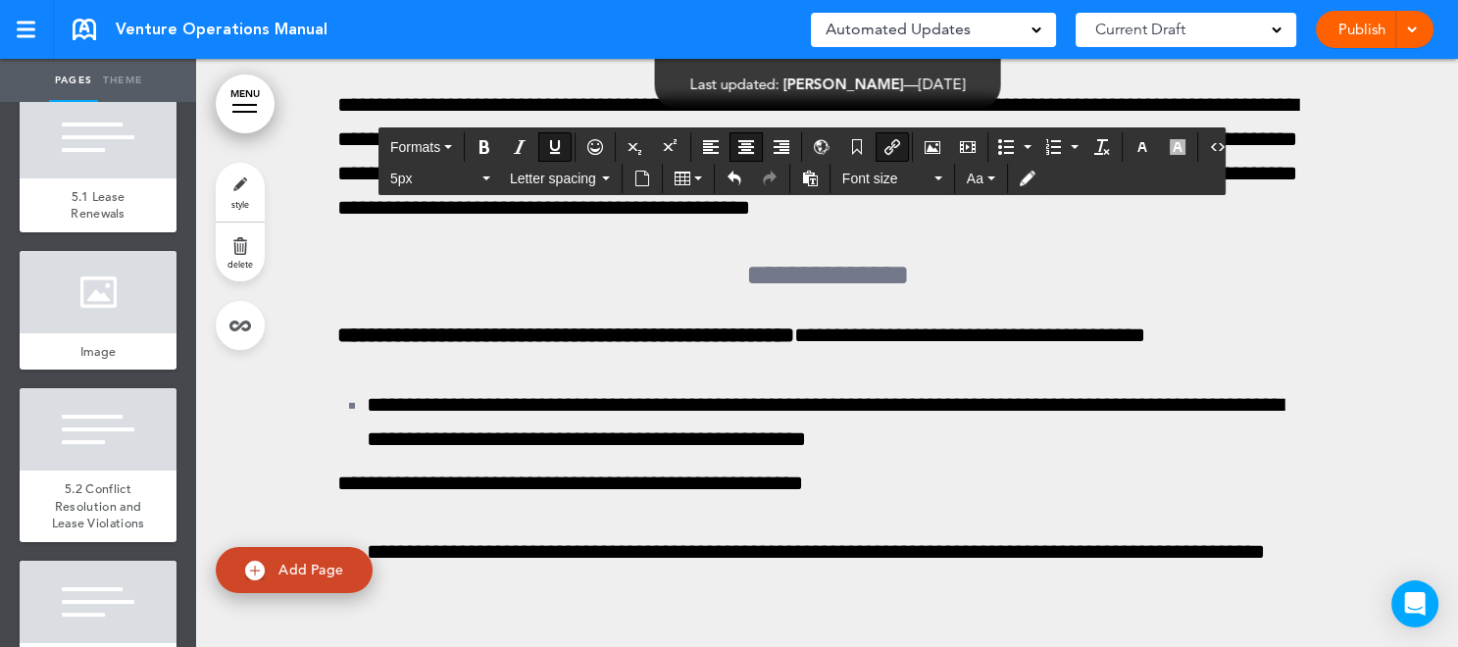
drag, startPoint x: 712, startPoint y: 442, endPoint x: 931, endPoint y: 460, distance: 219.4
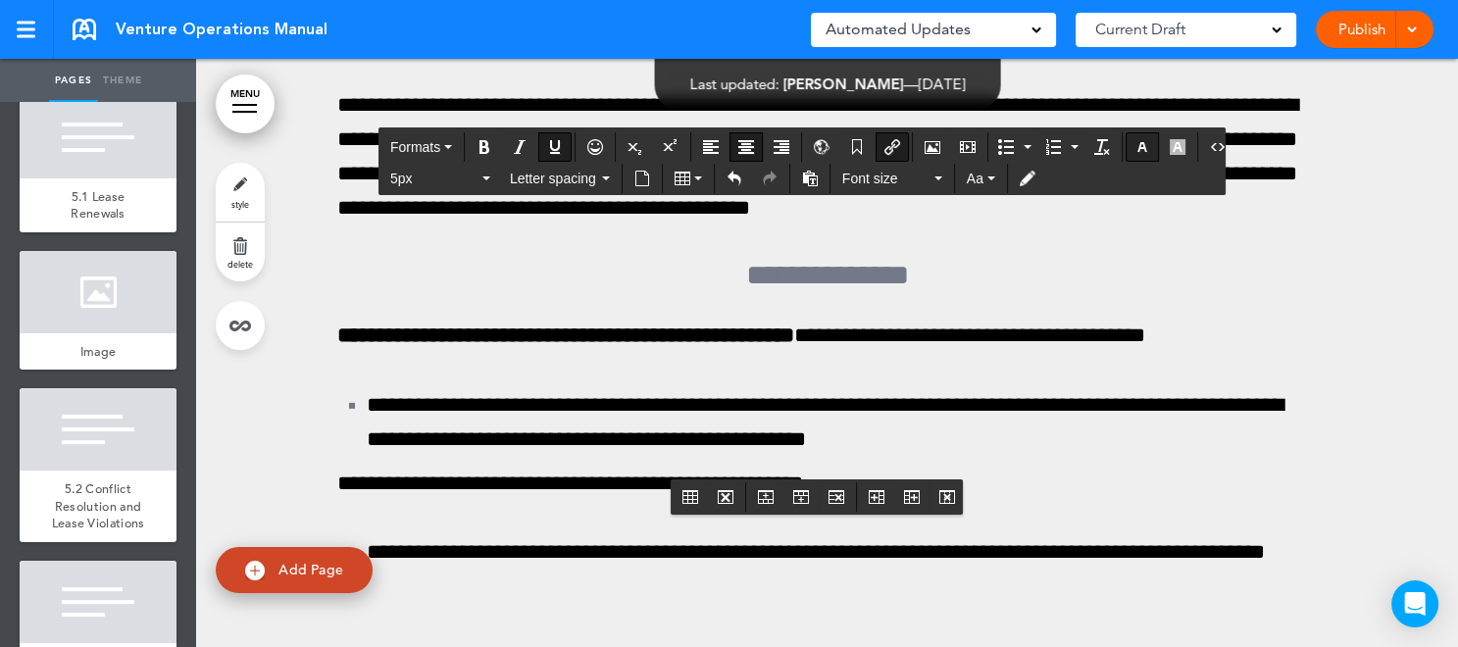
click at [1135, 151] on icon "button" at bounding box center [1143, 147] width 16 height 16
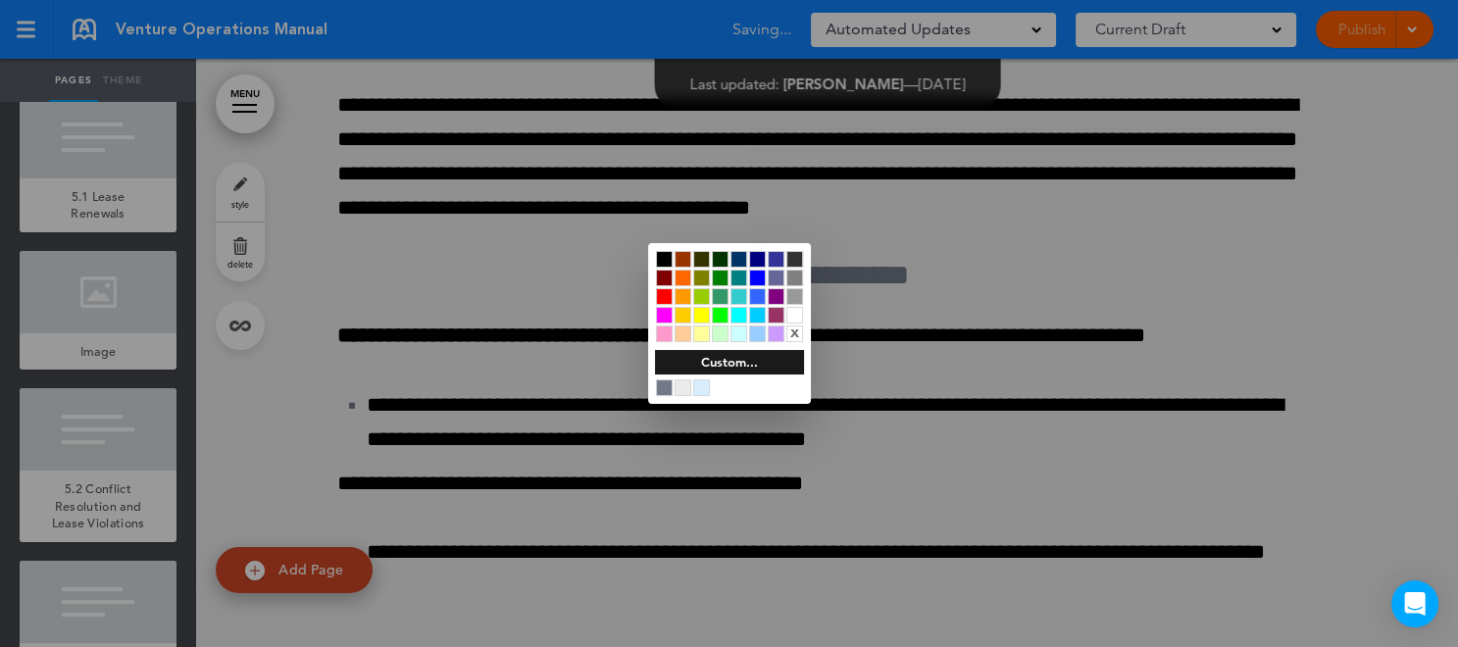
click at [795, 314] on div at bounding box center [794, 315] width 17 height 17
click at [1155, 416] on div at bounding box center [729, 323] width 1458 height 647
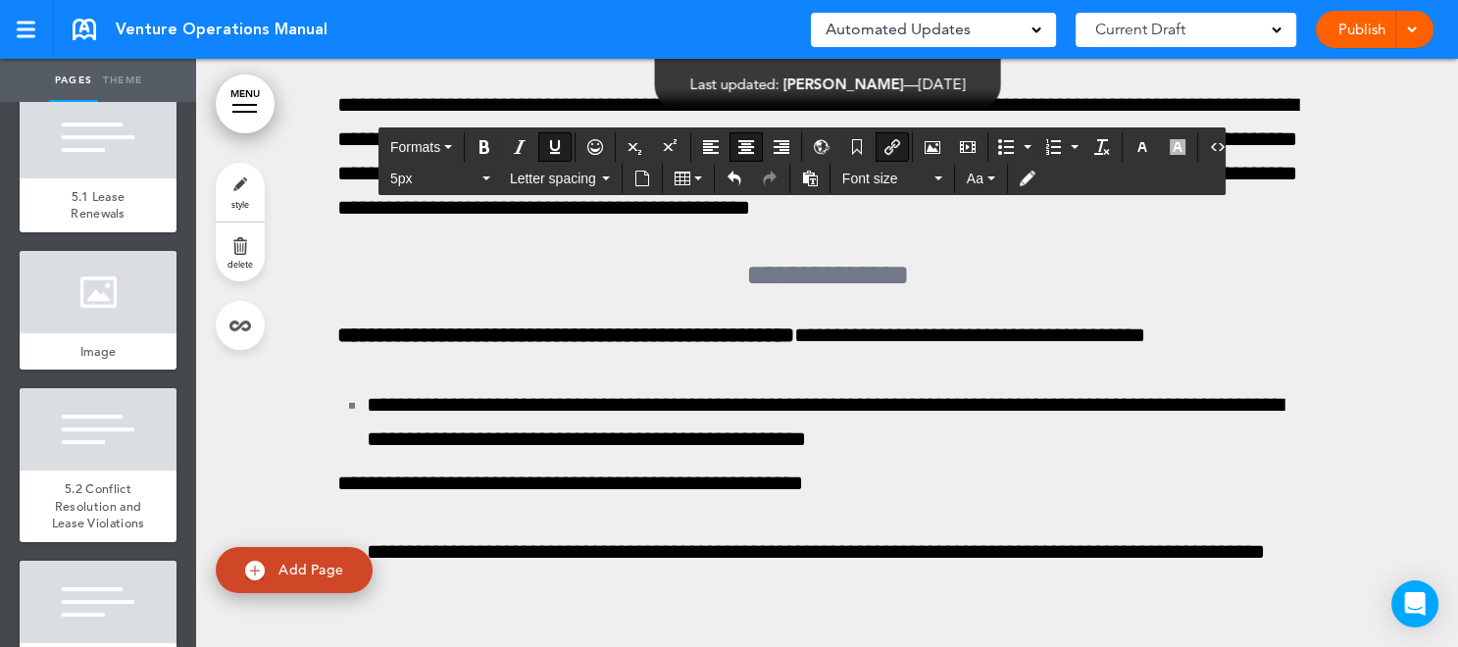
drag, startPoint x: 708, startPoint y: 445, endPoint x: 934, endPoint y: 455, distance: 225.7
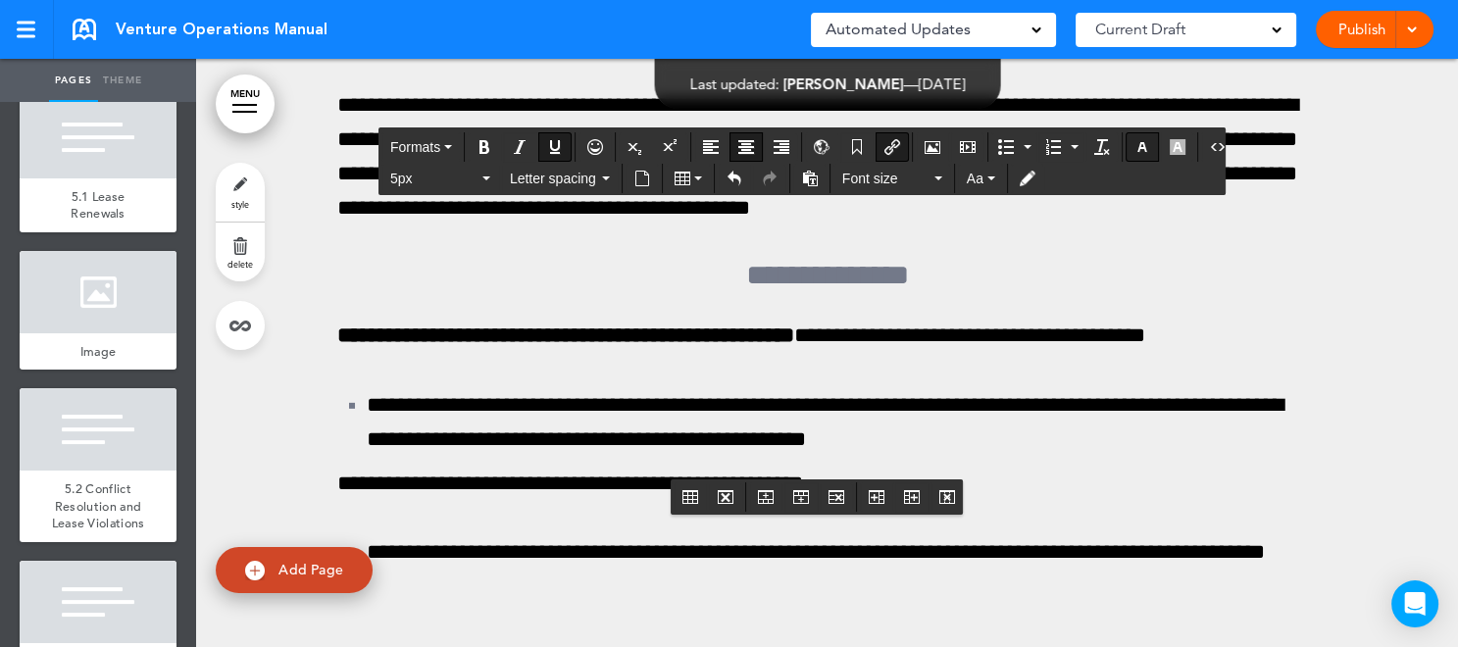
click at [1135, 145] on icon "button" at bounding box center [1143, 147] width 16 height 16
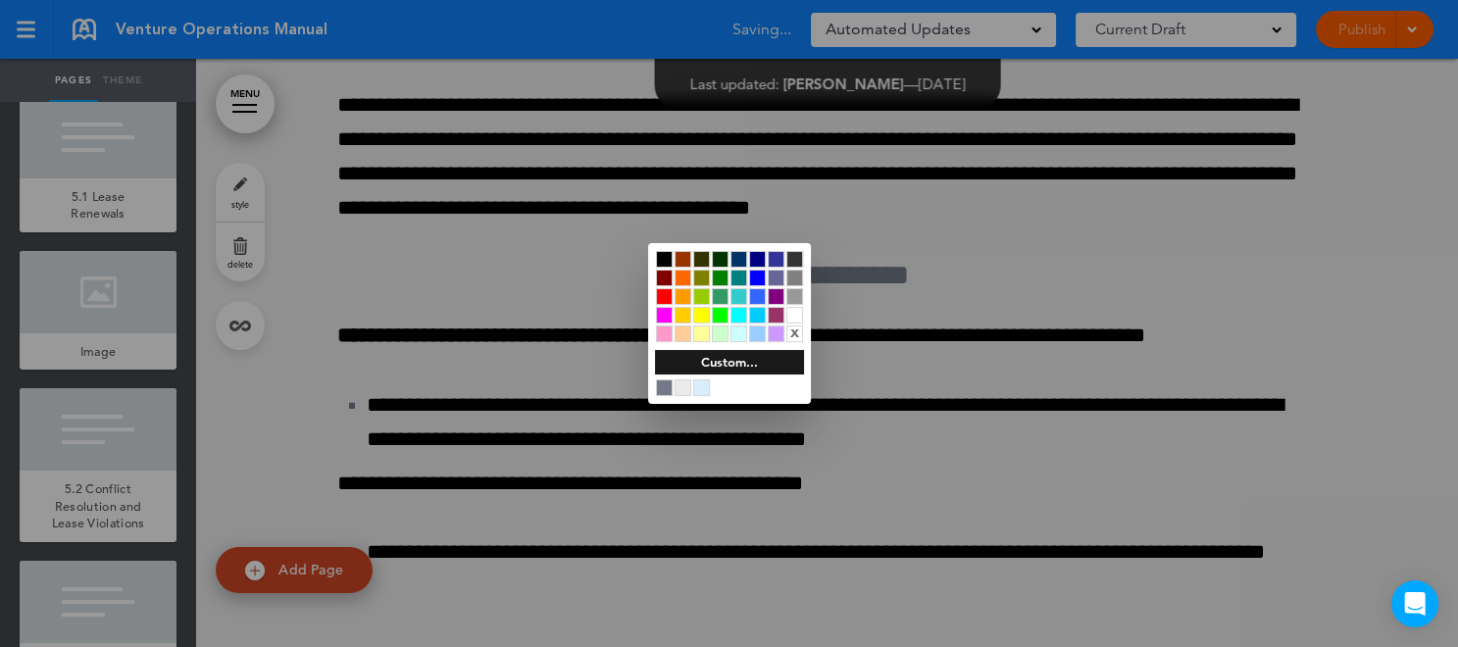
click at [793, 314] on div at bounding box center [794, 315] width 17 height 17
click at [984, 462] on div at bounding box center [729, 323] width 1458 height 647
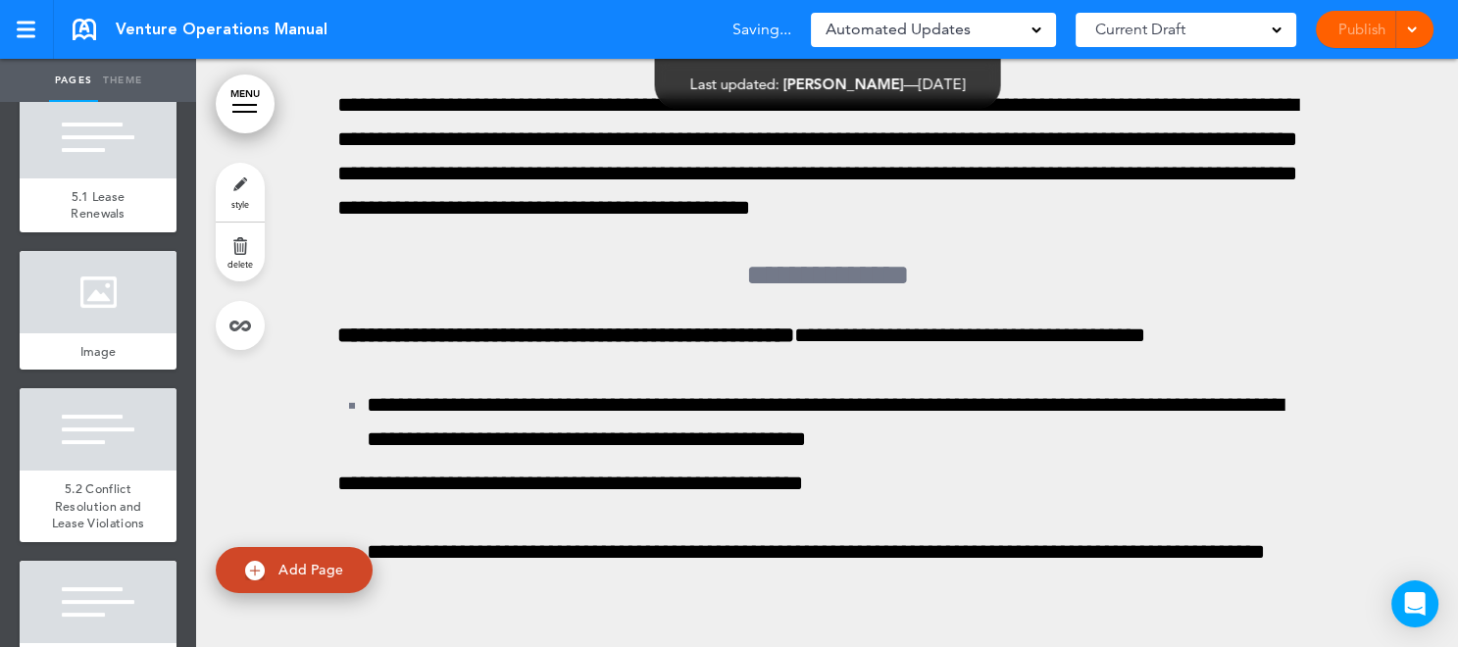
click at [1415, 34] on div at bounding box center [1409, 29] width 20 height 37
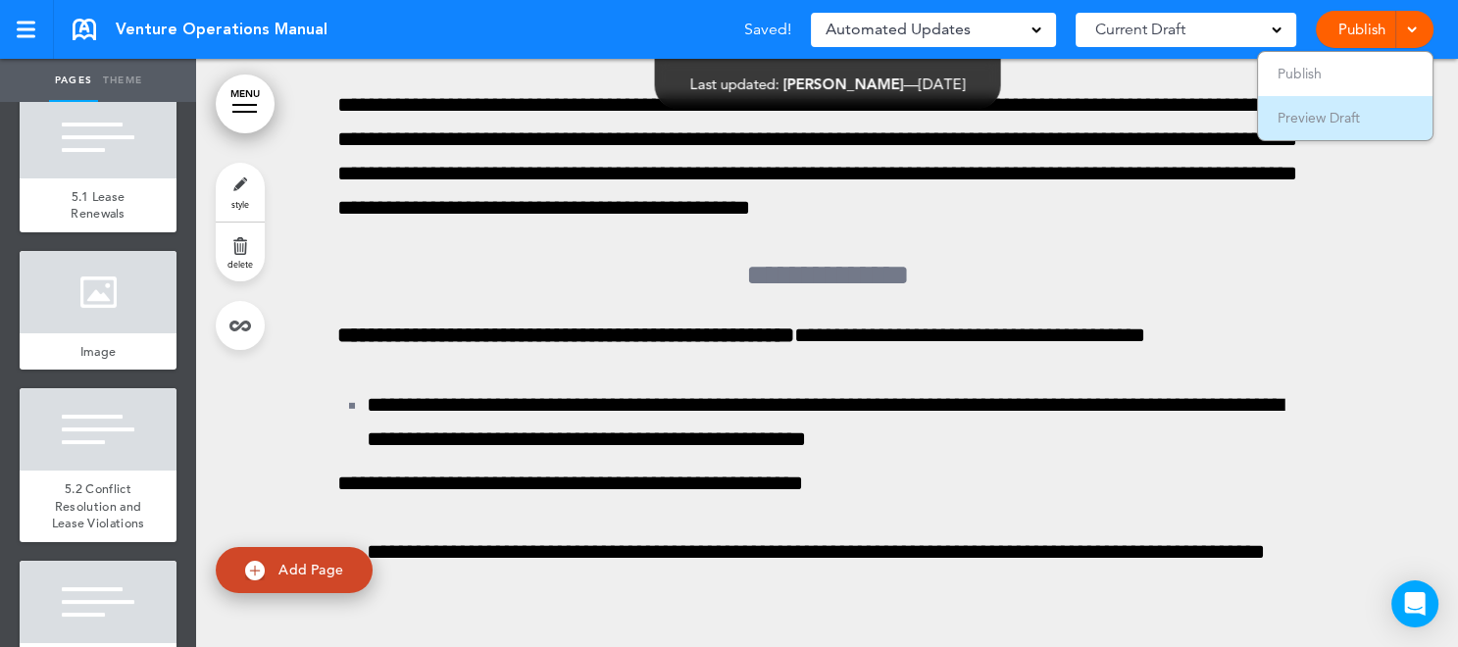
click at [1386, 112] on li "Preview Draft" at bounding box center [1345, 118] width 175 height 44
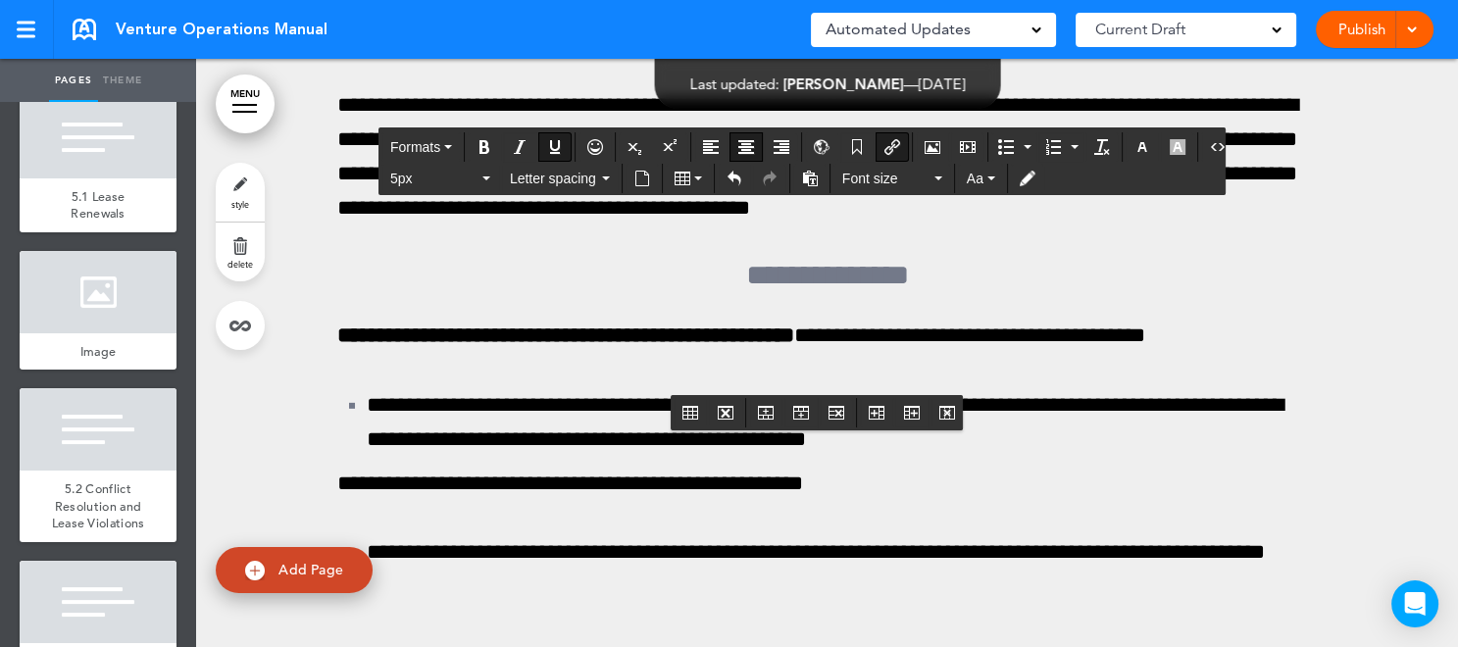
click at [888, 150] on icon "Insert/edit airmason link" at bounding box center [892, 147] width 16 height 16
type input "**********"
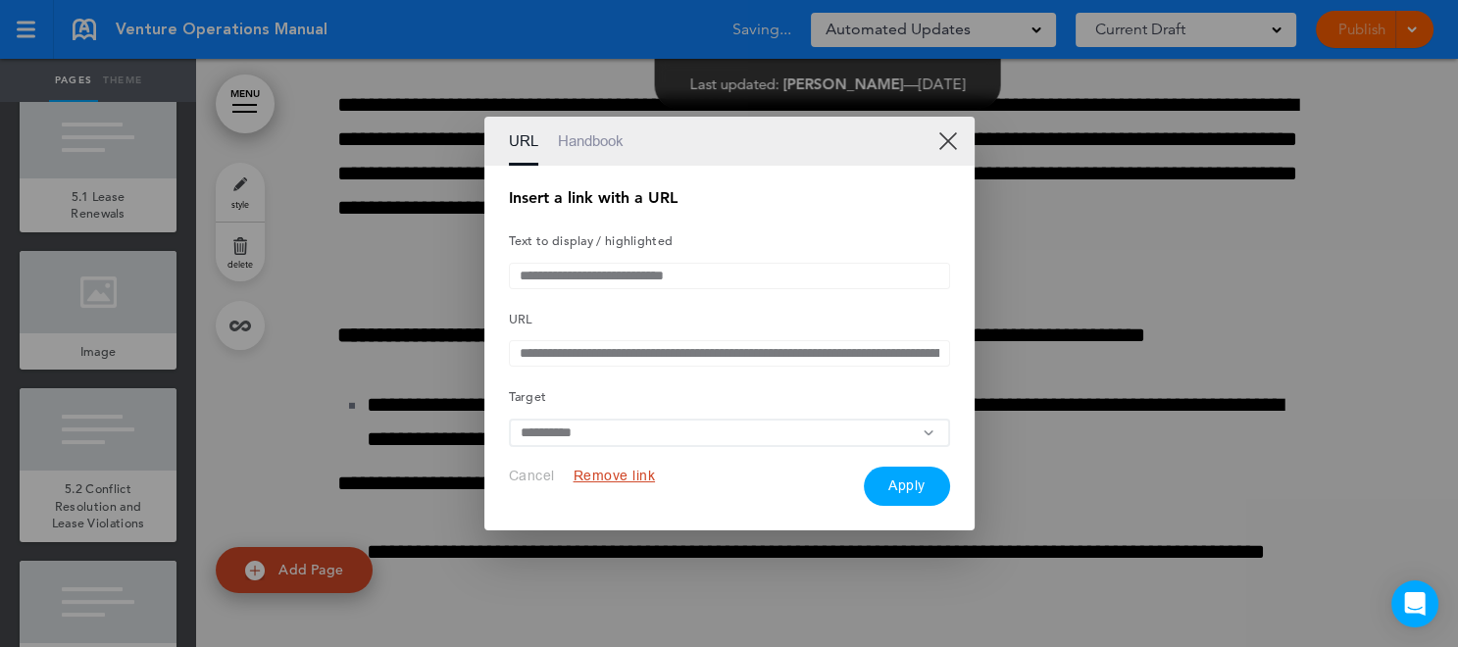
click at [941, 139] on link "XX" at bounding box center [947, 140] width 19 height 19
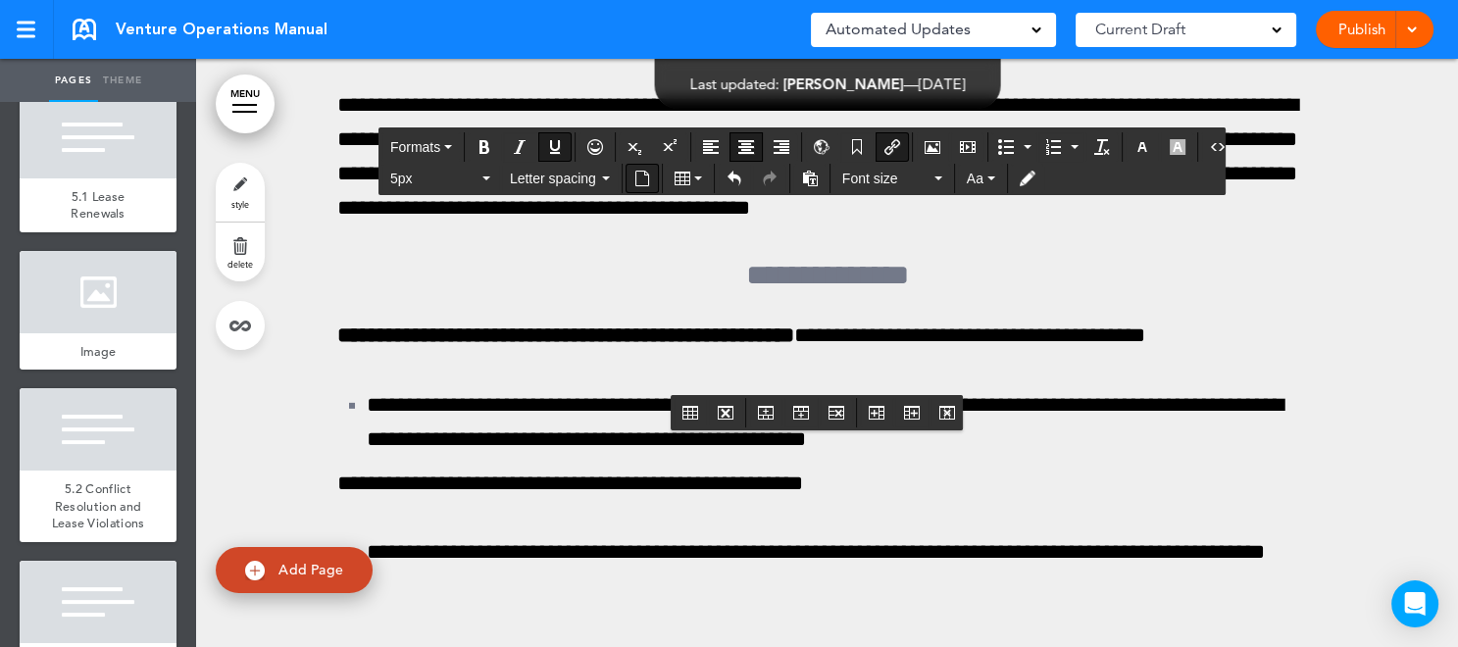
click at [644, 177] on icon "Insert document" at bounding box center [642, 179] width 16 height 16
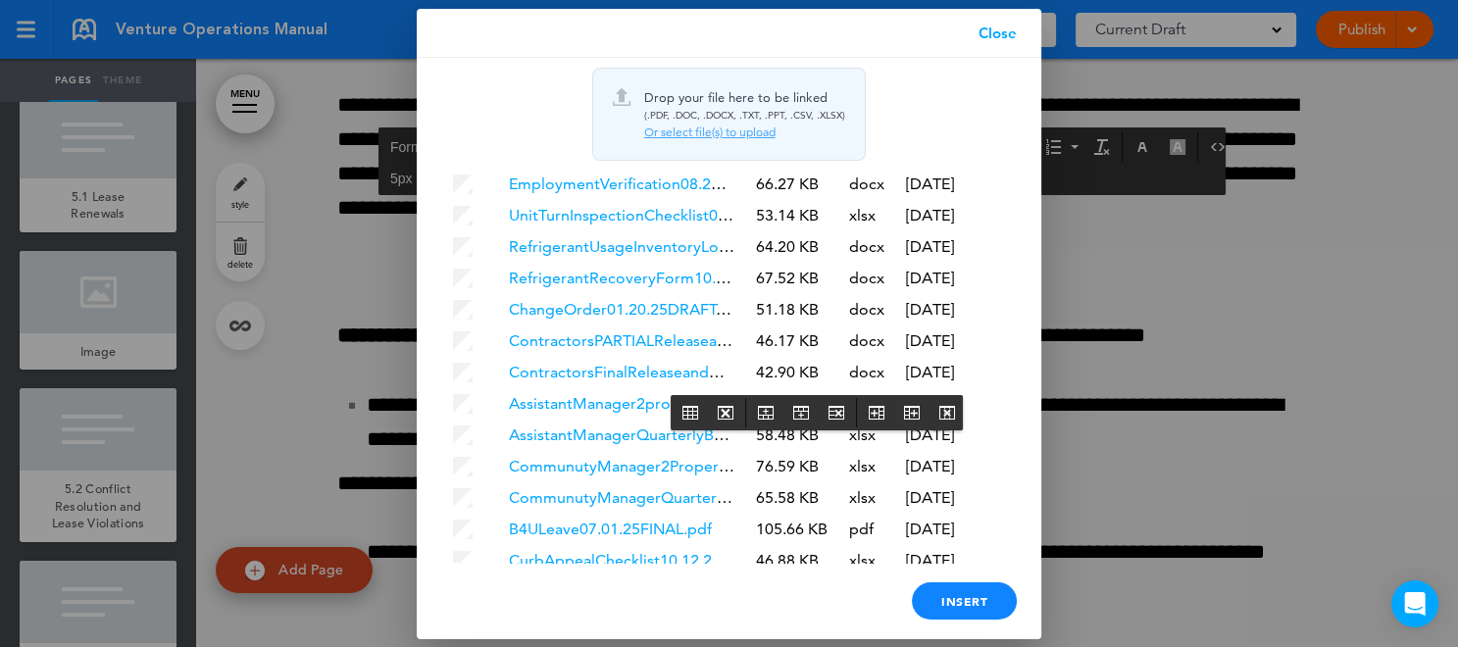
scroll to position [5536, 0]
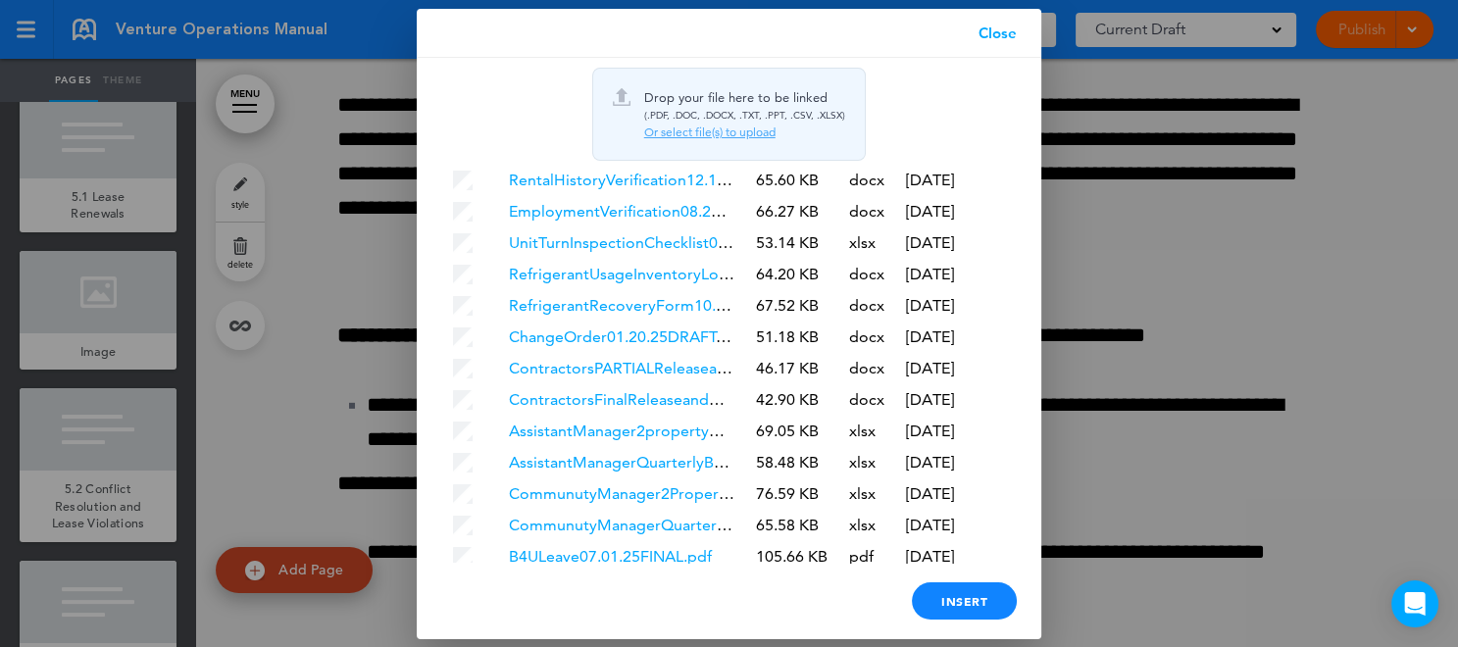
click at [703, 130] on div "Or select file(s) to upload" at bounding box center [744, 133] width 201 height 16
click at [727, 128] on div "Or select file(s) to upload" at bounding box center [744, 133] width 201 height 16
click at [1015, 27] on link "Close" at bounding box center [997, 33] width 87 height 49
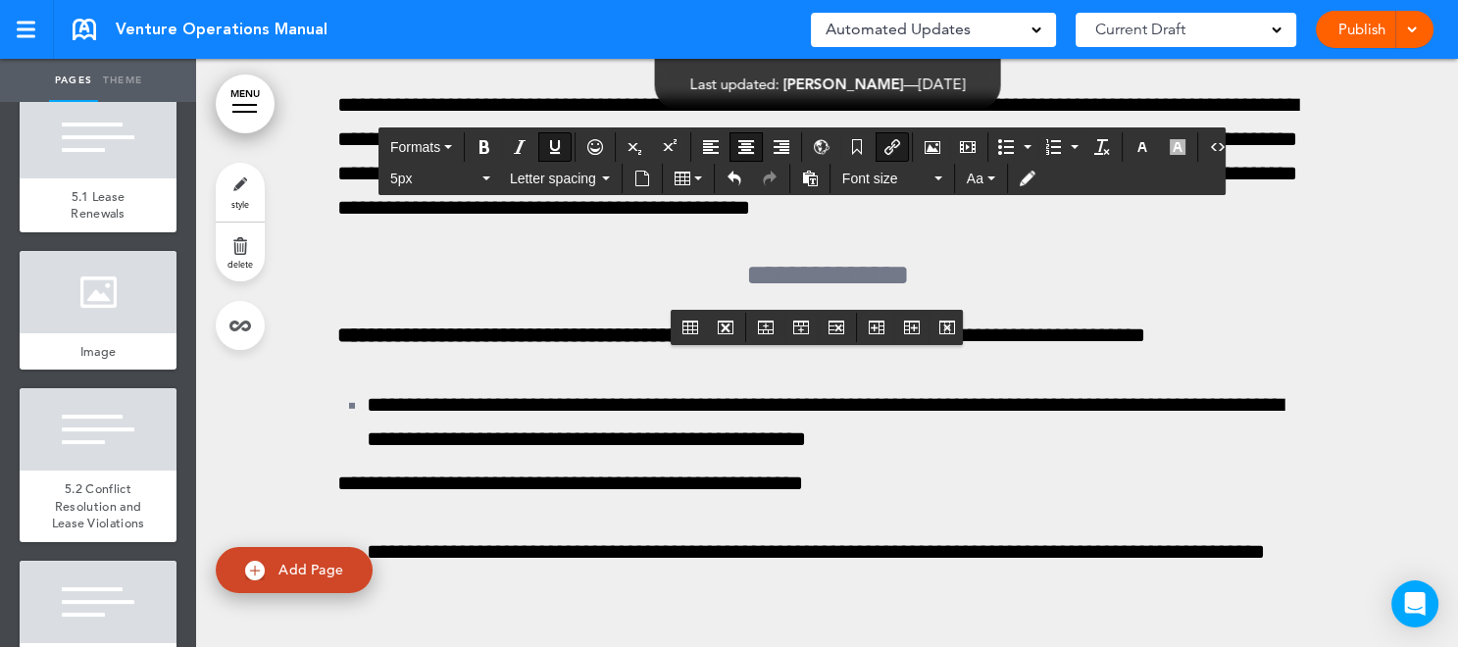
click at [884, 148] on icon "Insert/edit airmason link" at bounding box center [892, 147] width 16 height 16
type input "**********"
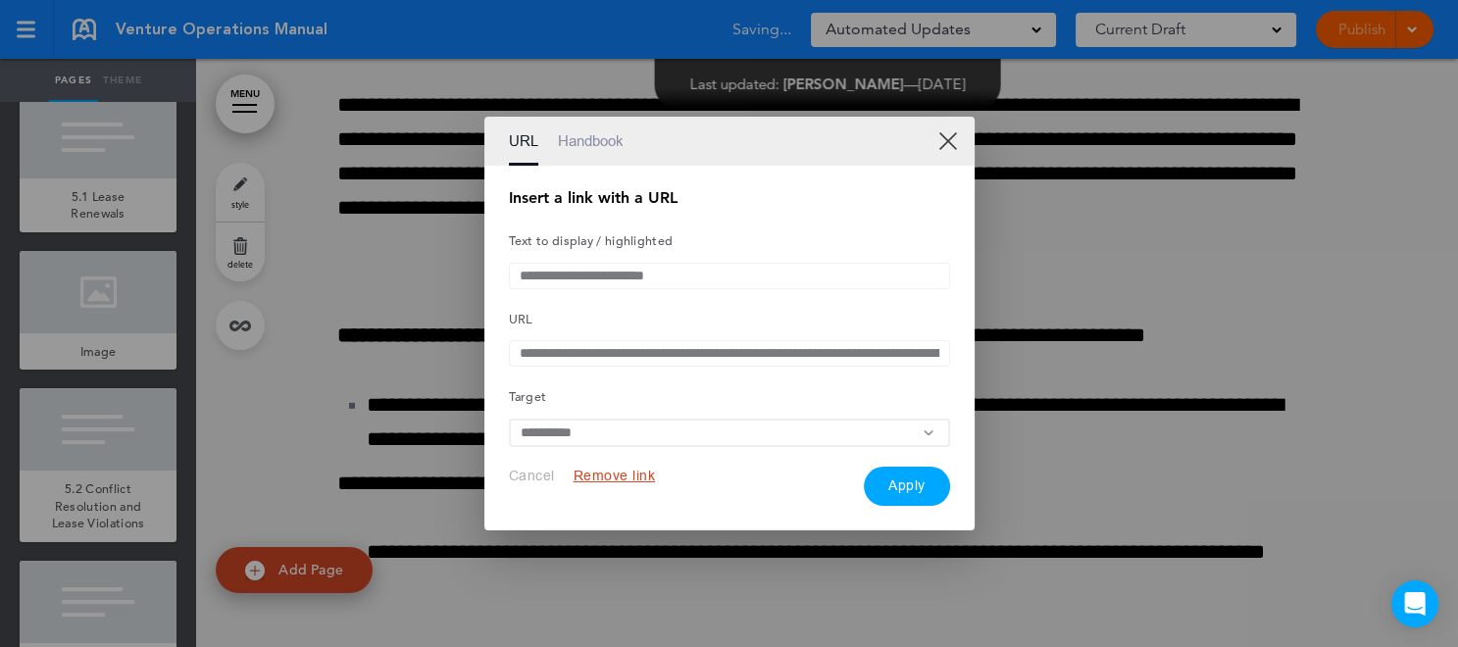
click at [620, 480] on button "Remove link" at bounding box center [615, 476] width 82 height 19
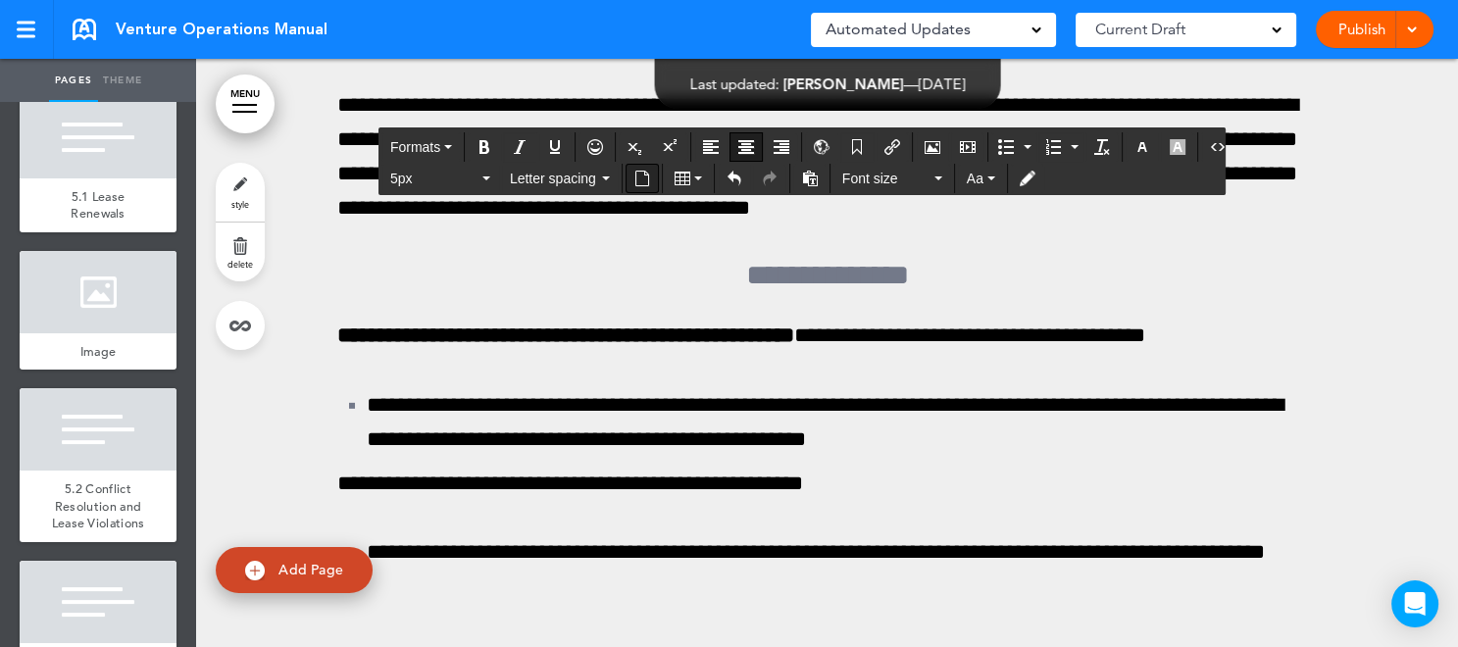
click at [641, 175] on icon "Insert document" at bounding box center [642, 179] width 16 height 16
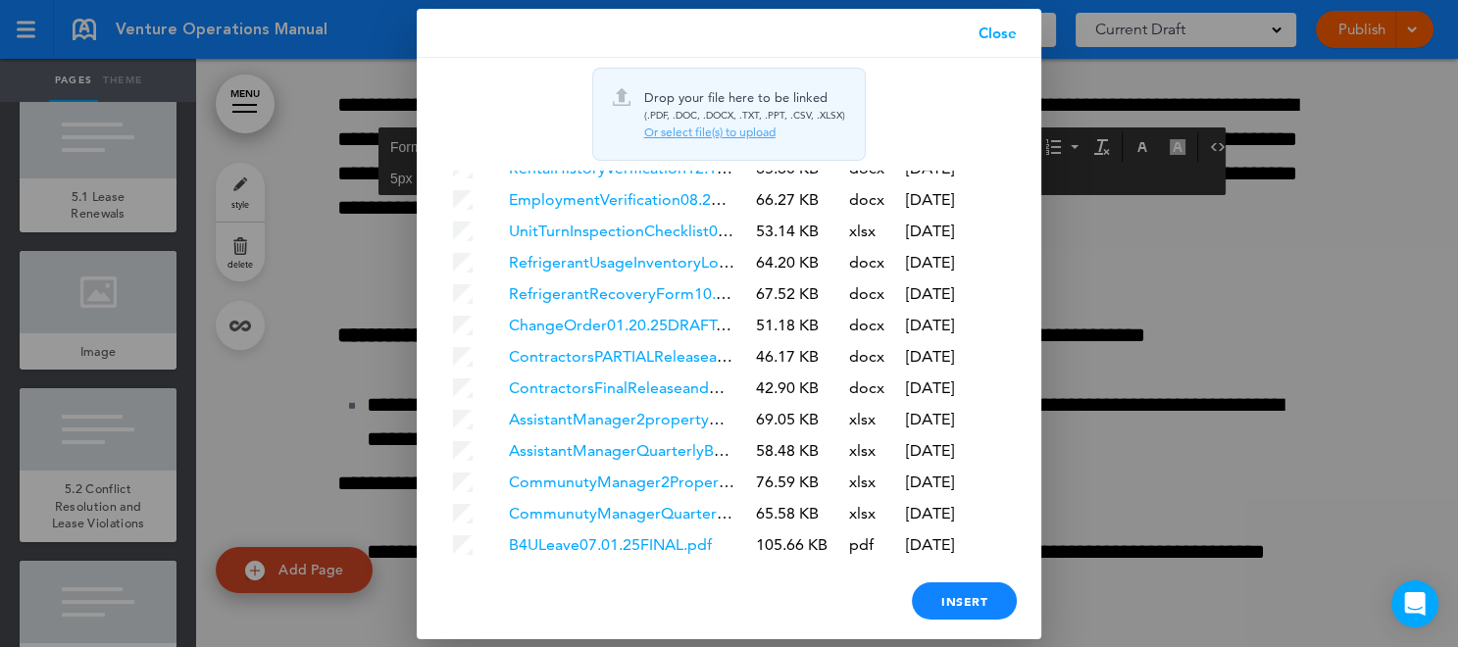
scroll to position [5764, 0]
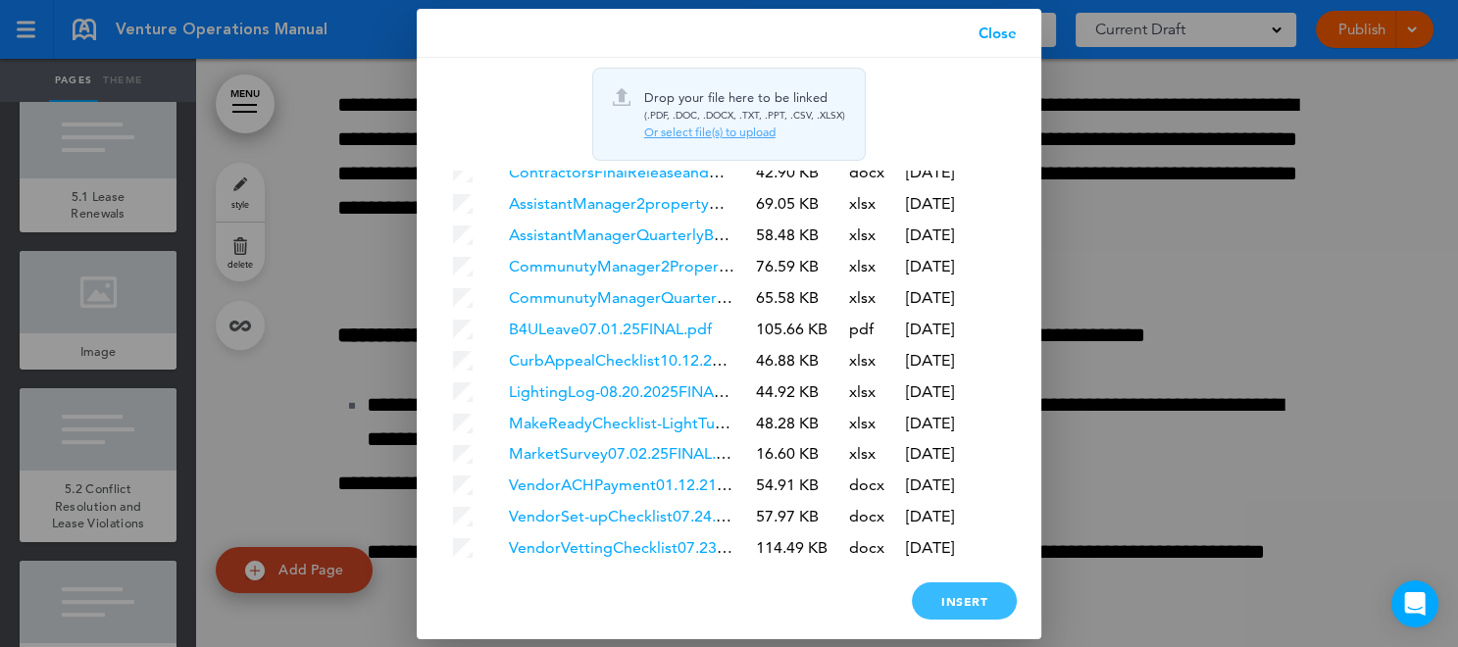
click at [976, 594] on div "Insert" at bounding box center [964, 600] width 105 height 37
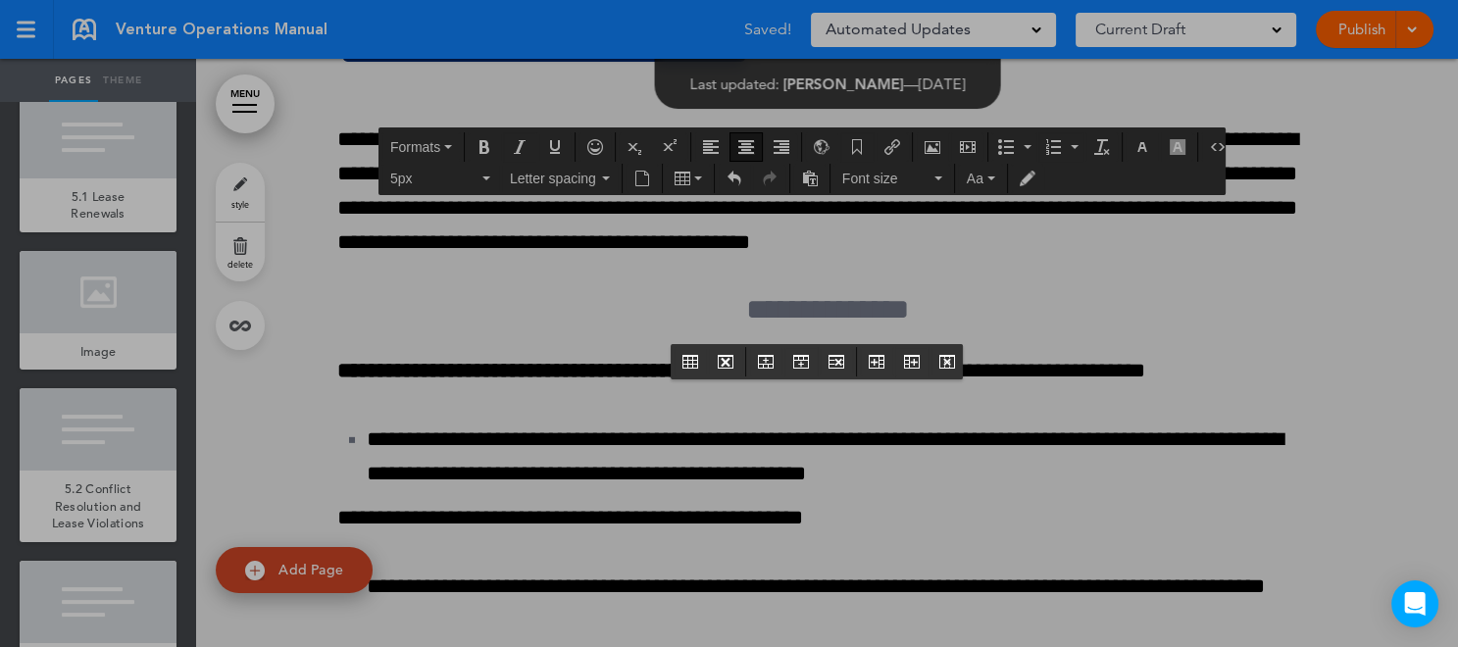
scroll to position [0, 0]
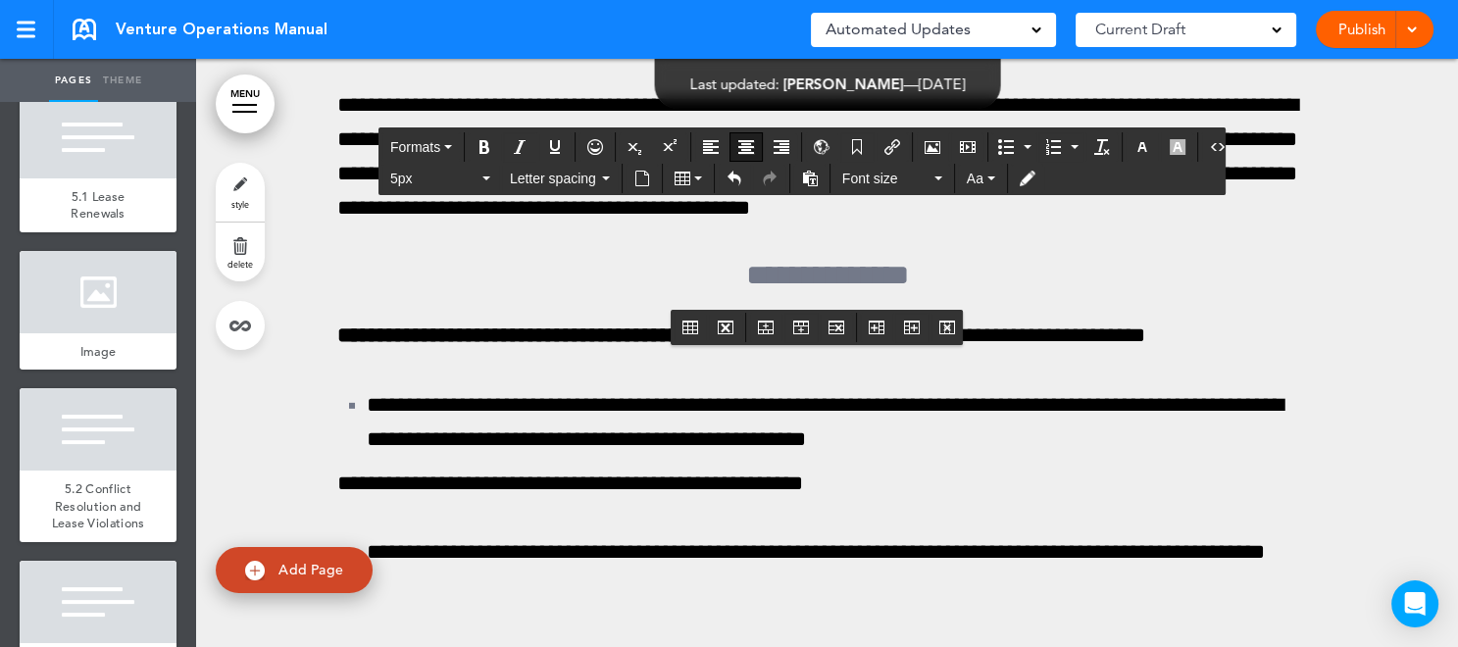
drag, startPoint x: 701, startPoint y: 274, endPoint x: 949, endPoint y: 275, distance: 248.1
click at [552, 147] on icon "Underline" at bounding box center [555, 147] width 16 height 16
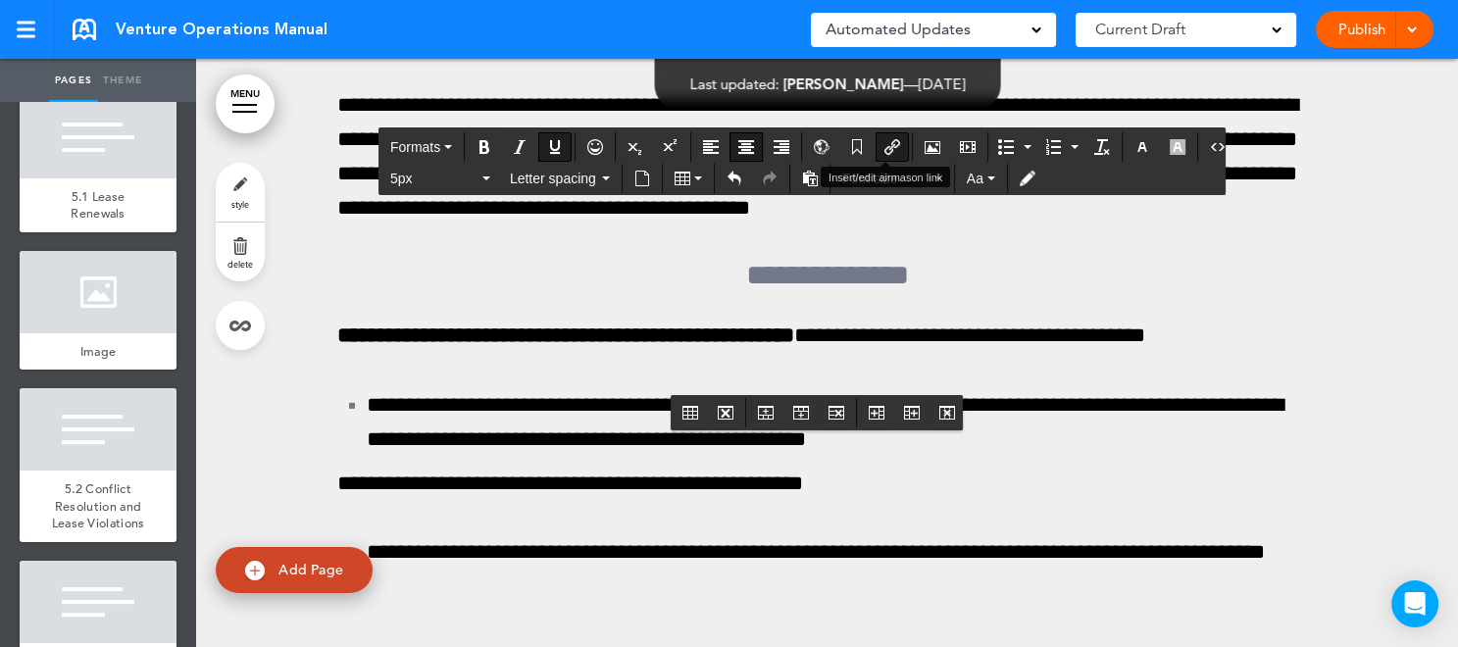
click at [884, 142] on icon "Insert/edit airmason link" at bounding box center [892, 147] width 16 height 16
type input "**********"
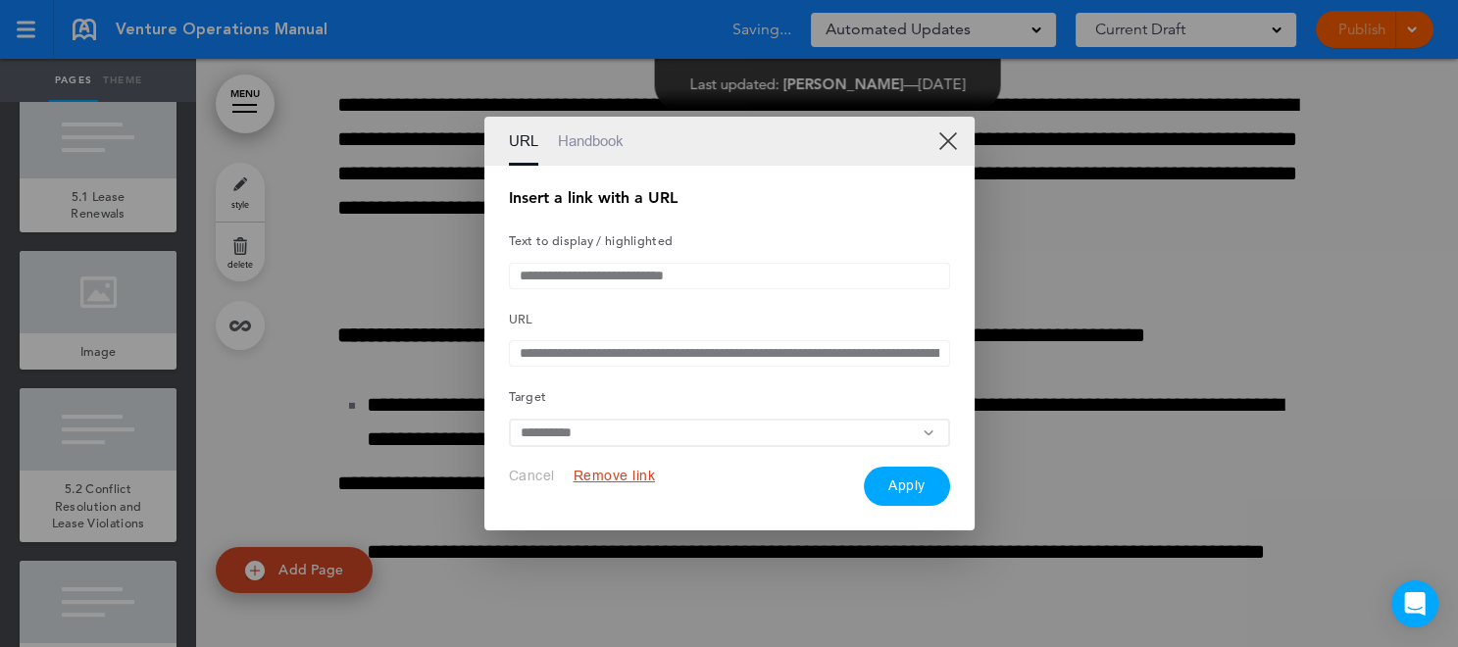
click at [612, 476] on button "Remove link" at bounding box center [615, 476] width 82 height 19
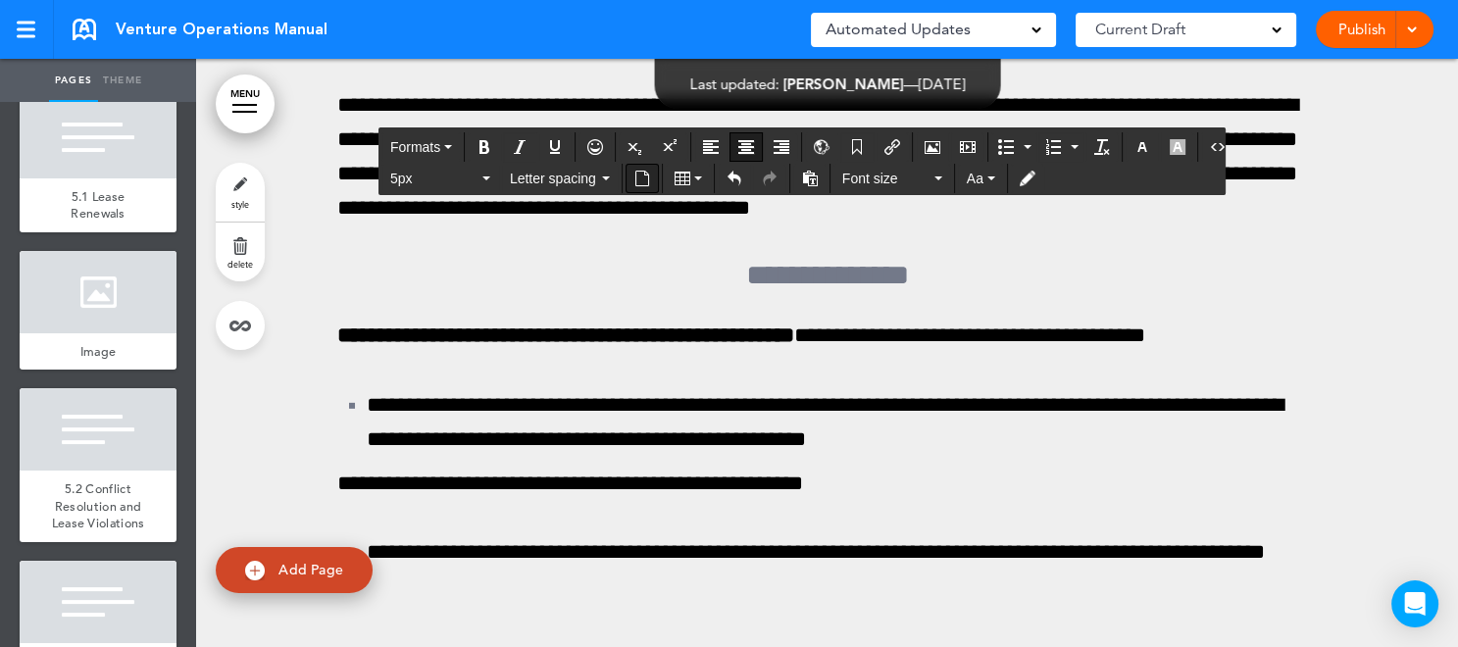
click at [636, 177] on icon "Insert document" at bounding box center [642, 179] width 16 height 16
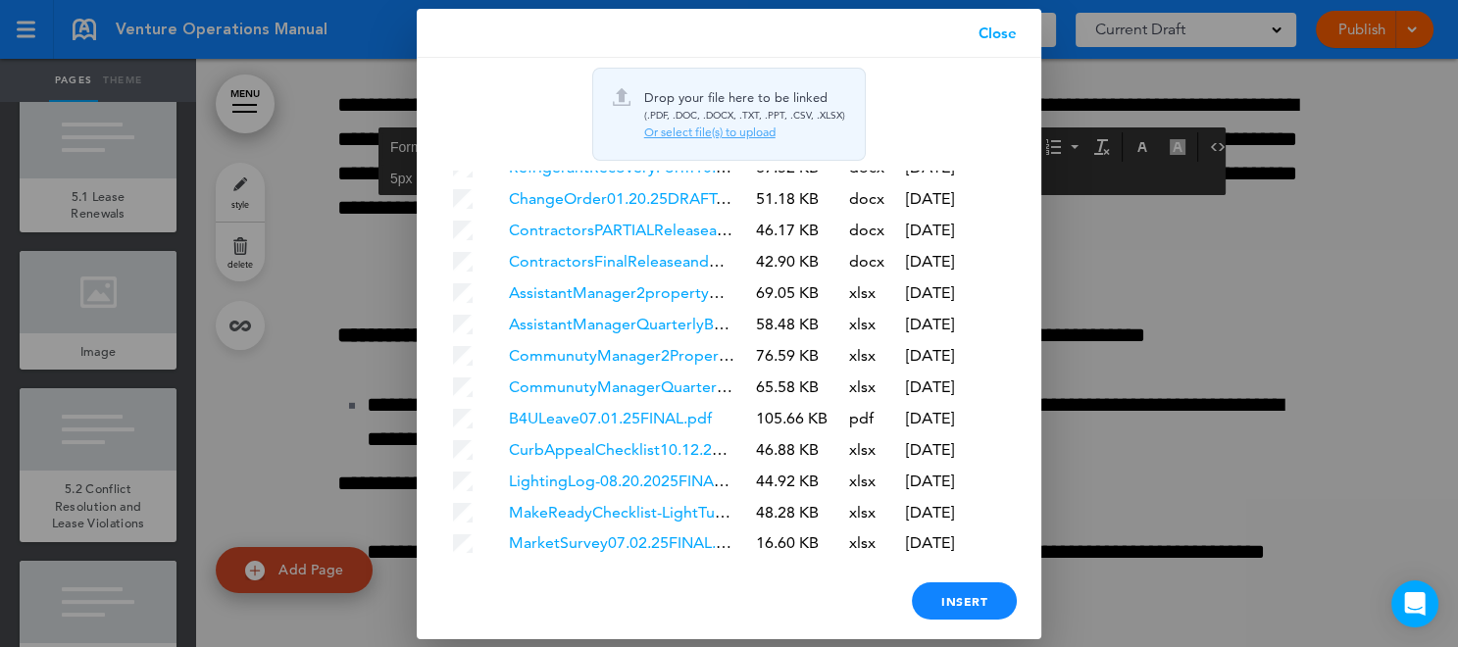
scroll to position [5764, 0]
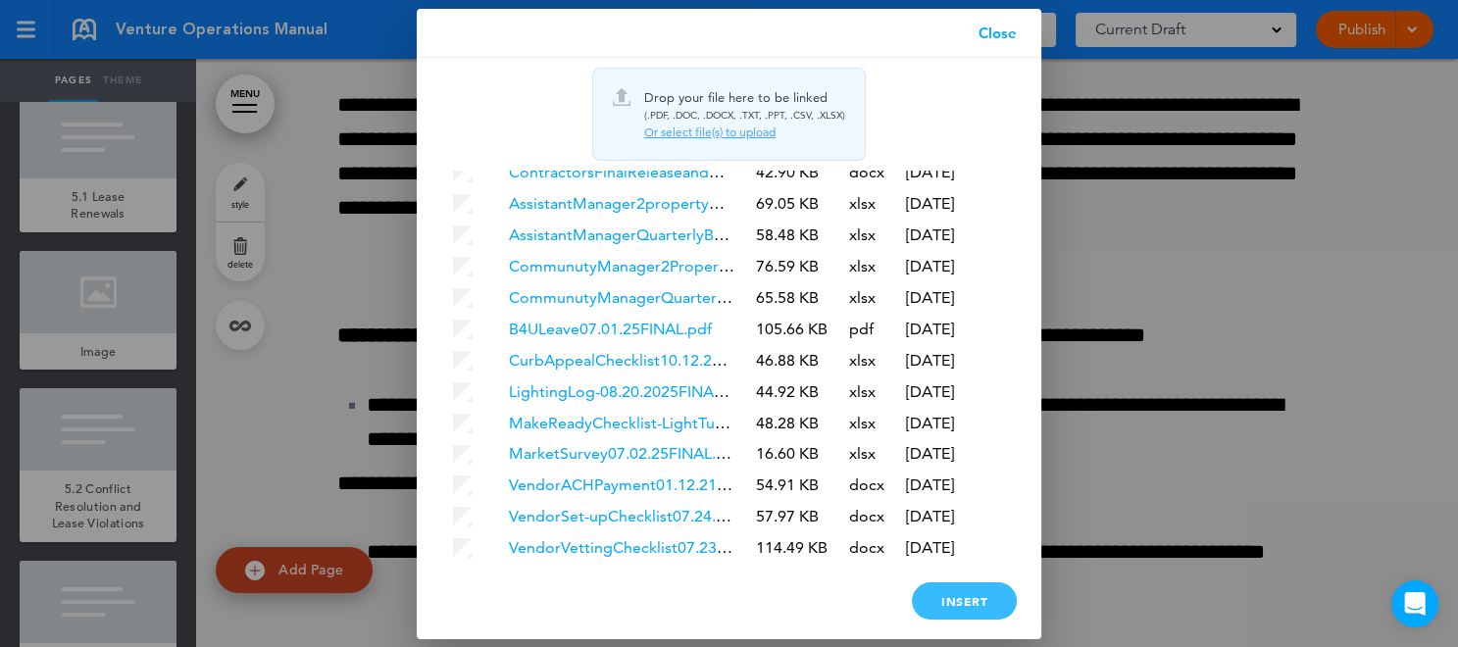
click at [989, 607] on div "Insert" at bounding box center [964, 600] width 105 height 37
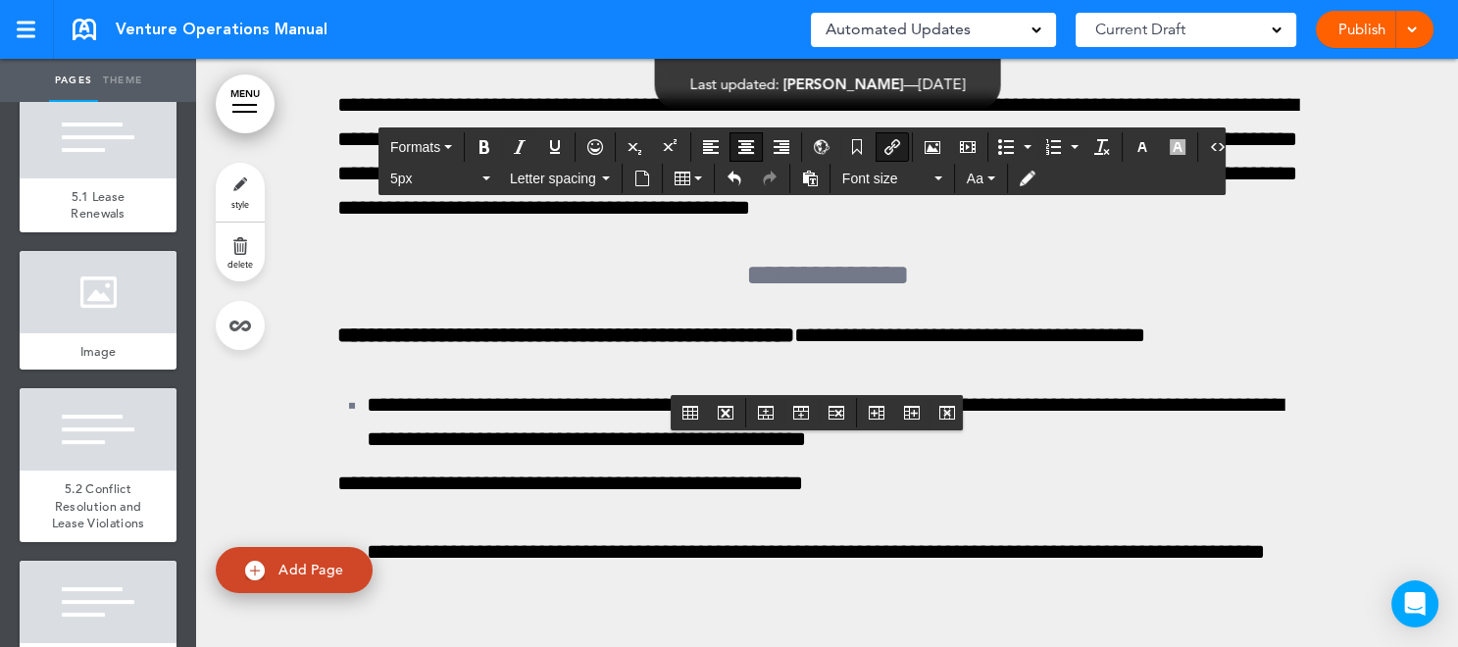
drag, startPoint x: 704, startPoint y: 358, endPoint x: 985, endPoint y: 355, distance: 281.4
click at [549, 142] on icon "Underline" at bounding box center [555, 147] width 16 height 16
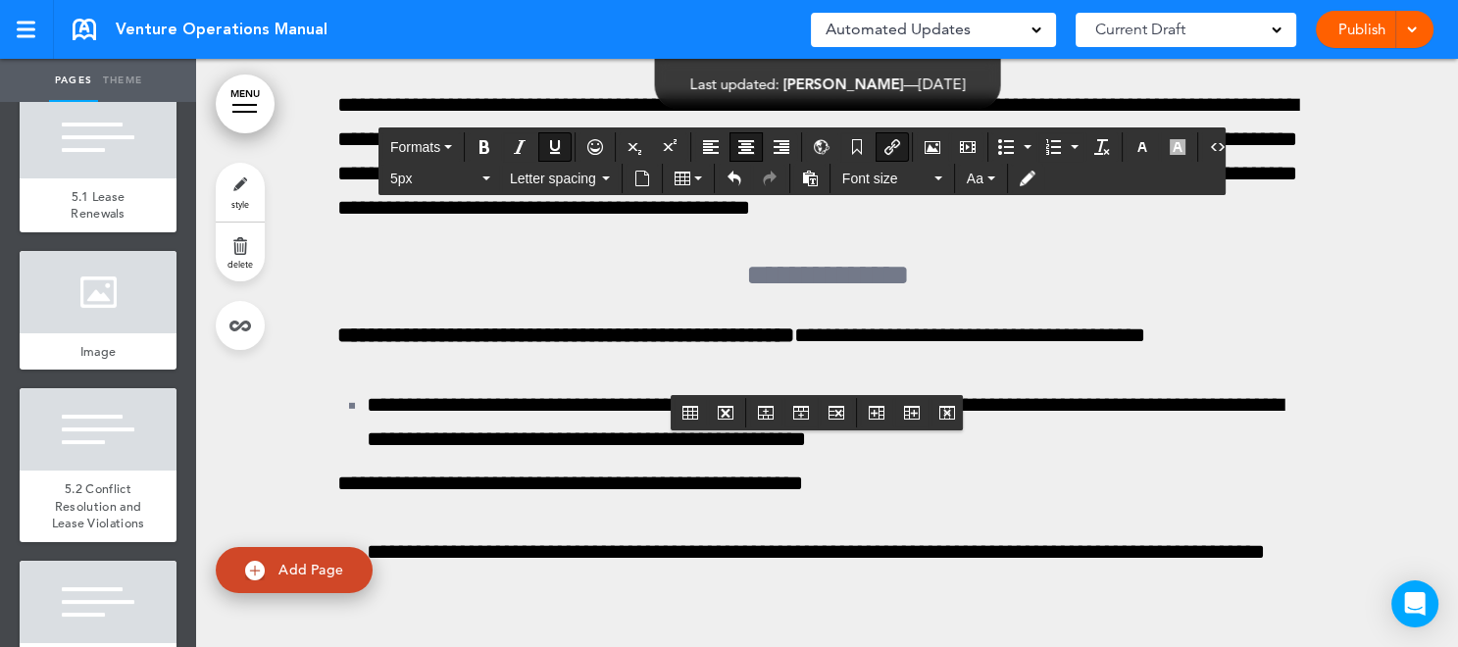
drag, startPoint x: 704, startPoint y: 360, endPoint x: 956, endPoint y: 367, distance: 252.1
click at [1135, 144] on icon "button" at bounding box center [1143, 147] width 16 height 16
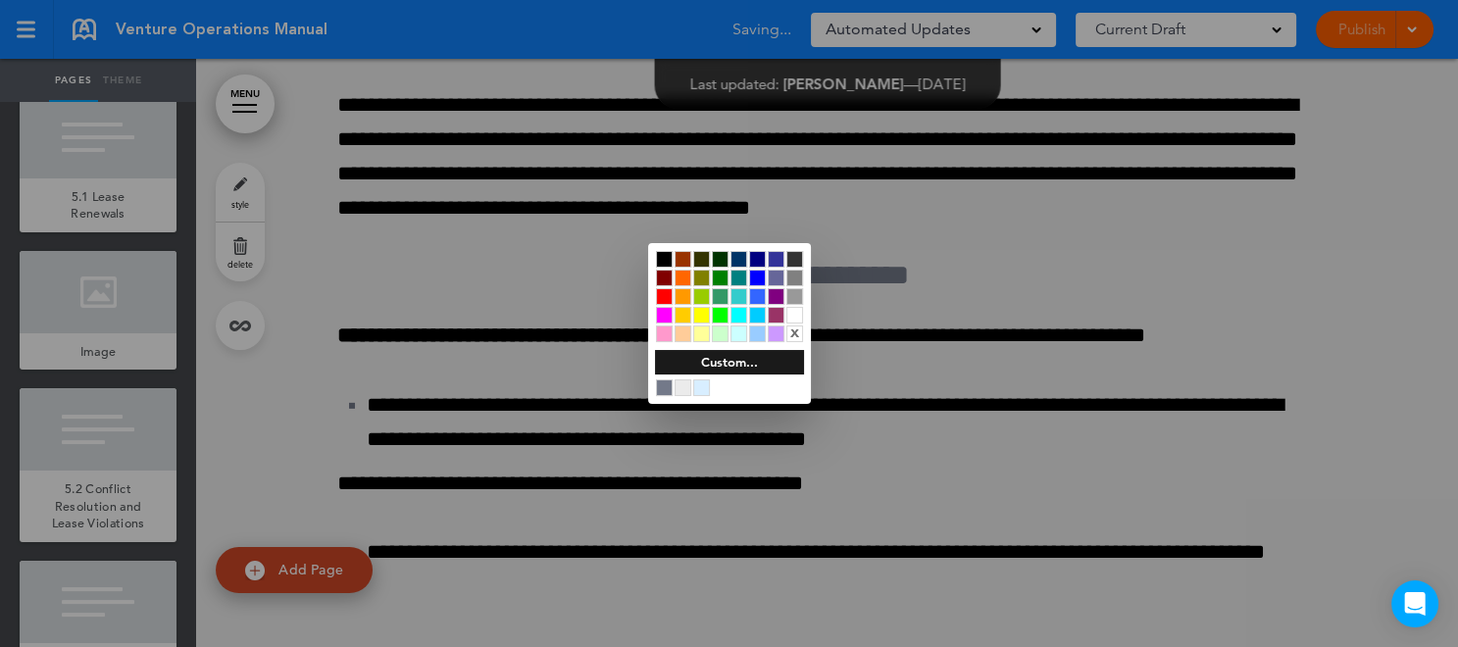
click at [795, 314] on div at bounding box center [794, 315] width 17 height 17
click at [1158, 334] on div at bounding box center [729, 323] width 1458 height 647
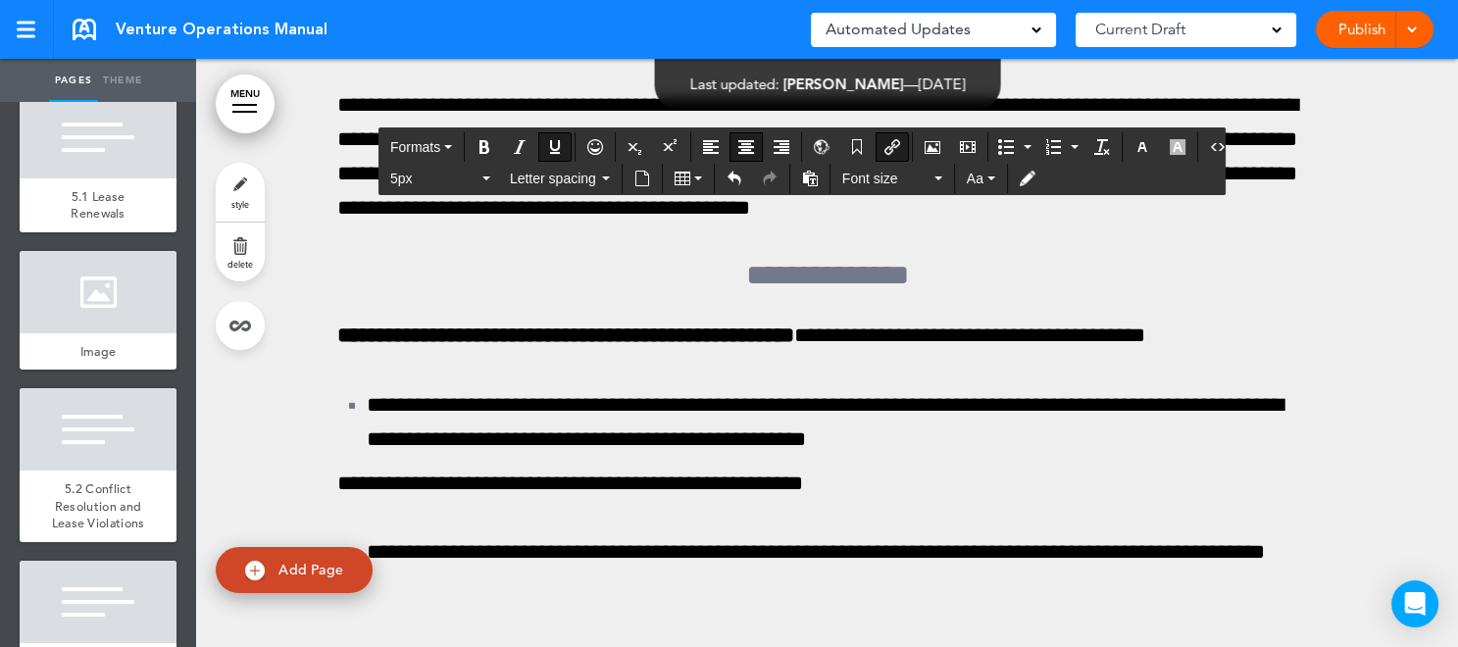
drag, startPoint x: 696, startPoint y: 363, endPoint x: 950, endPoint y: 366, distance: 254.0
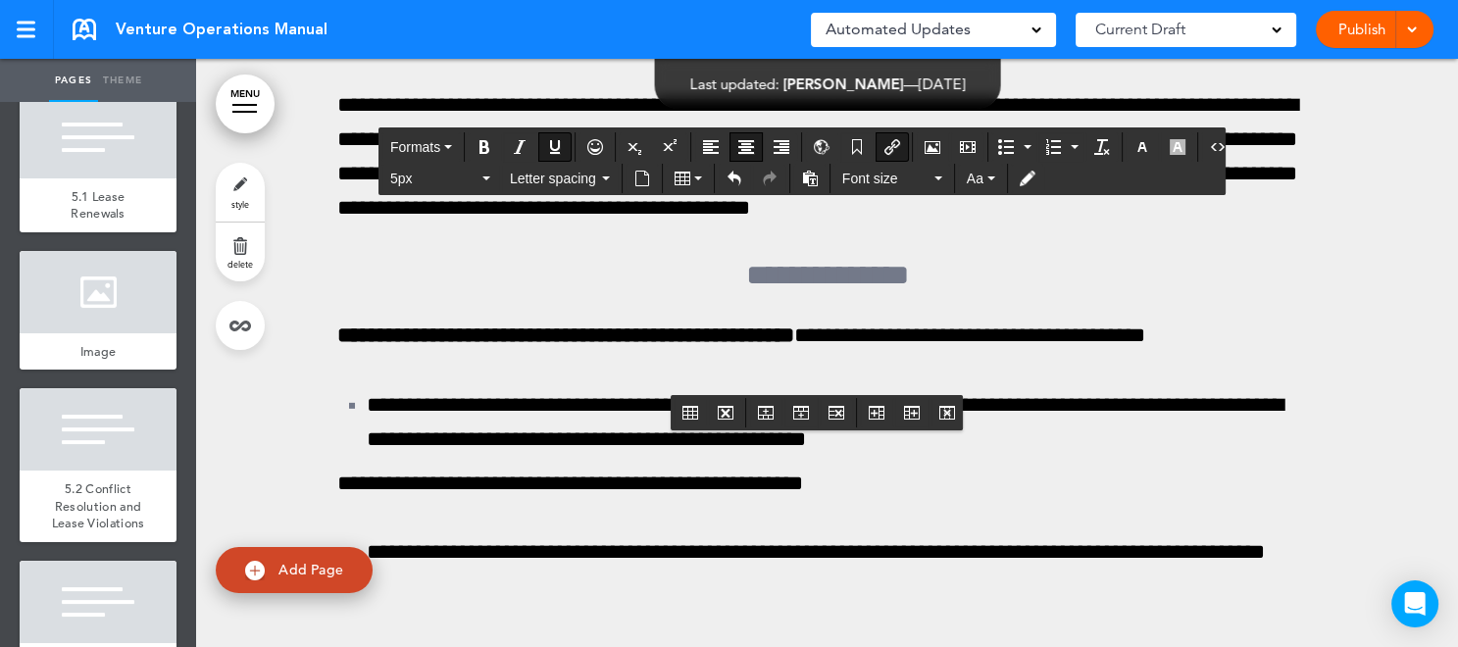
click at [1135, 147] on icon "button" at bounding box center [1143, 147] width 16 height 16
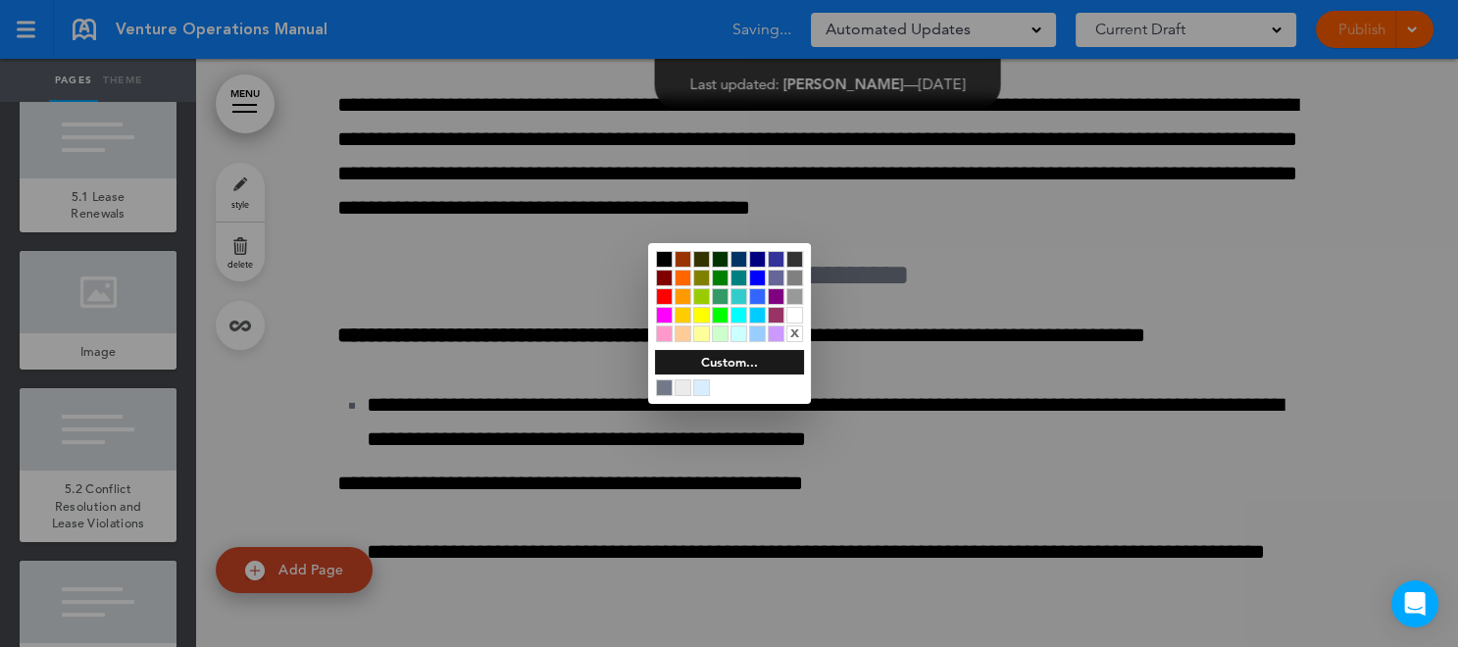
click at [794, 314] on div at bounding box center [794, 315] width 17 height 17
click at [1186, 328] on div at bounding box center [729, 323] width 1458 height 647
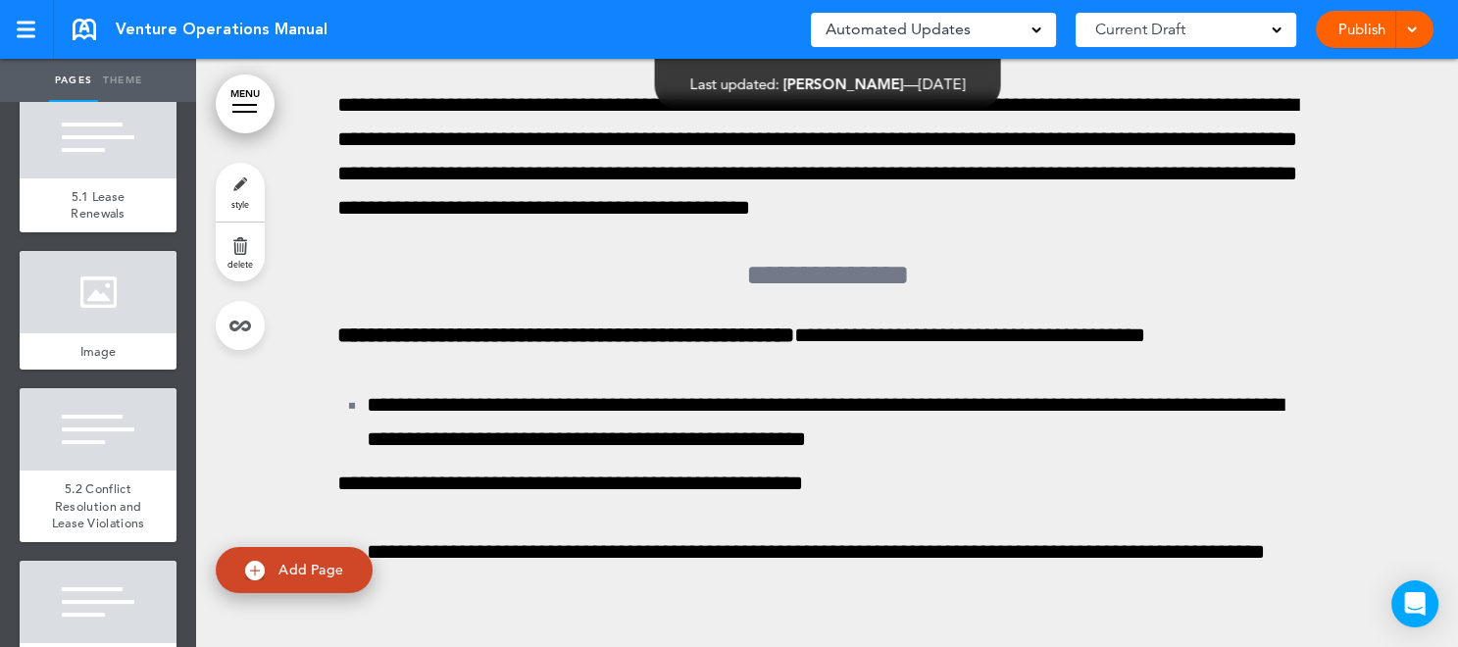
click at [1371, 28] on link "Publish" at bounding box center [1362, 29] width 62 height 37
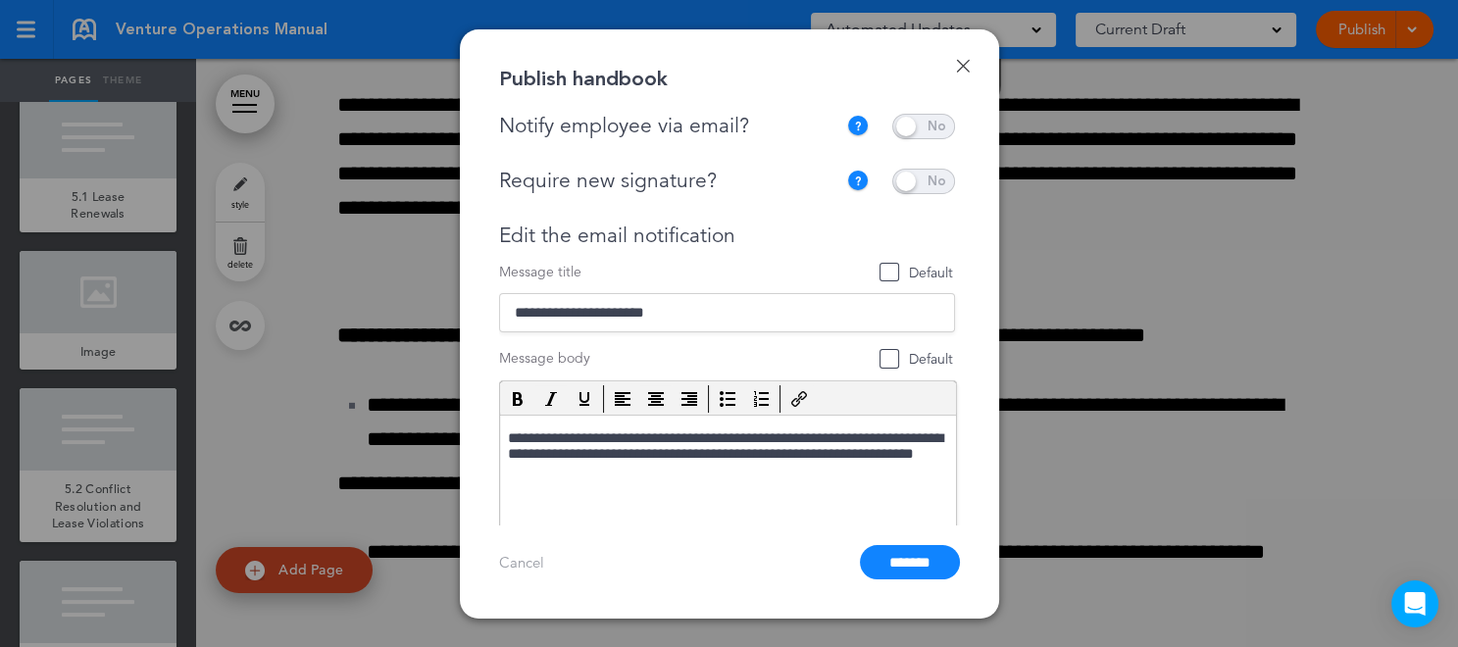
click at [961, 68] on link "Done" at bounding box center [963, 66] width 14 height 14
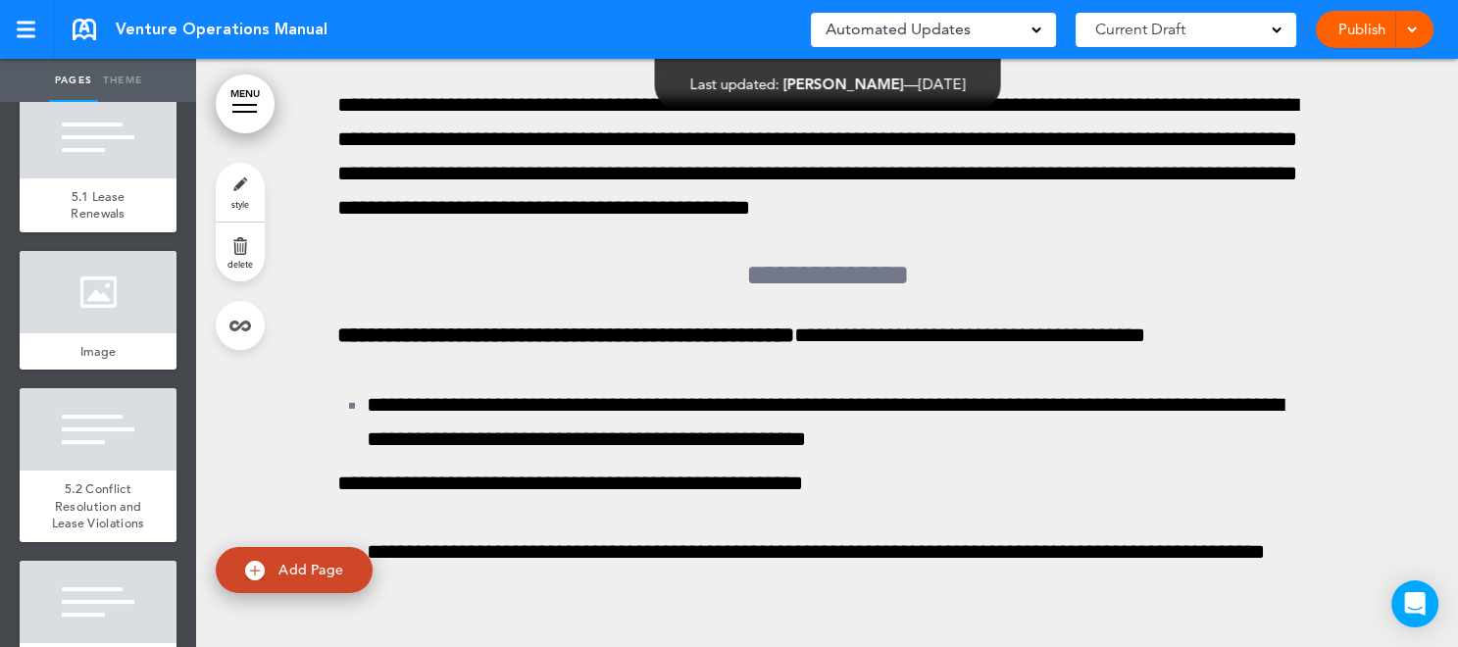
click at [1417, 31] on span at bounding box center [1411, 28] width 13 height 13
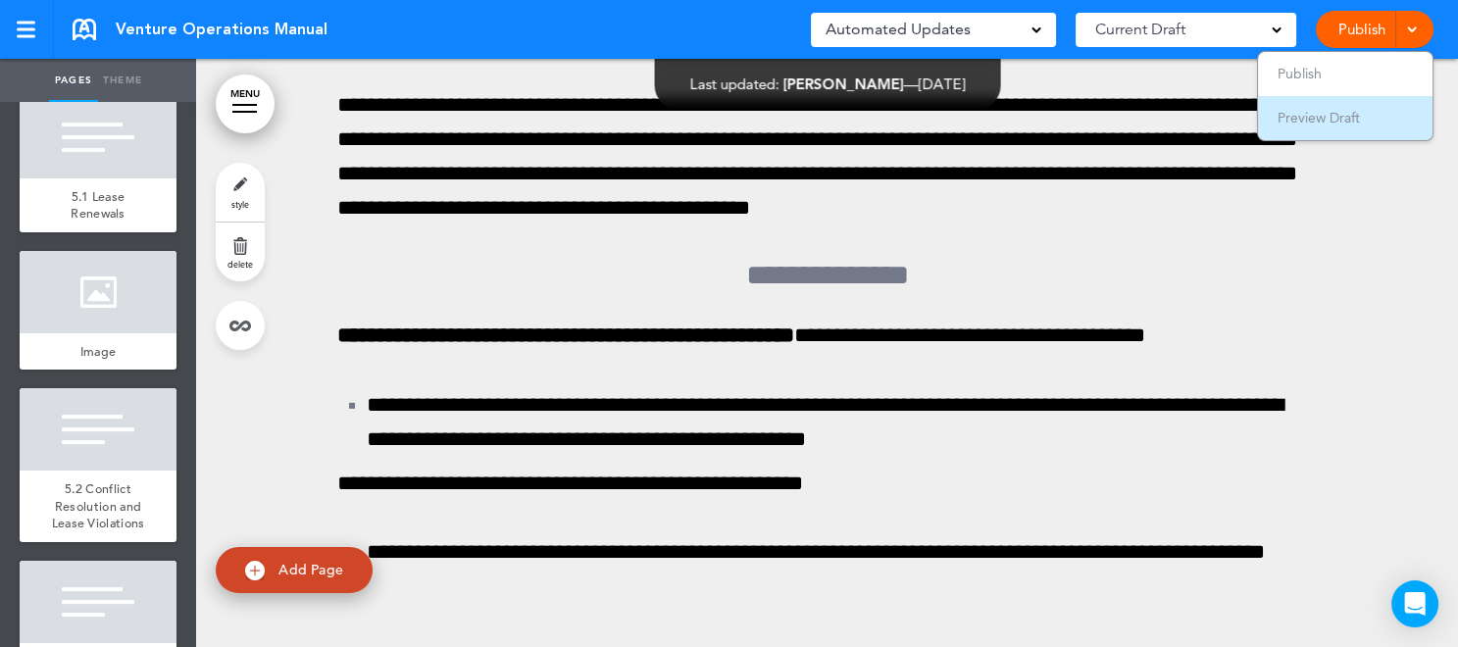
click at [1366, 115] on li "Preview Draft" at bounding box center [1345, 118] width 175 height 44
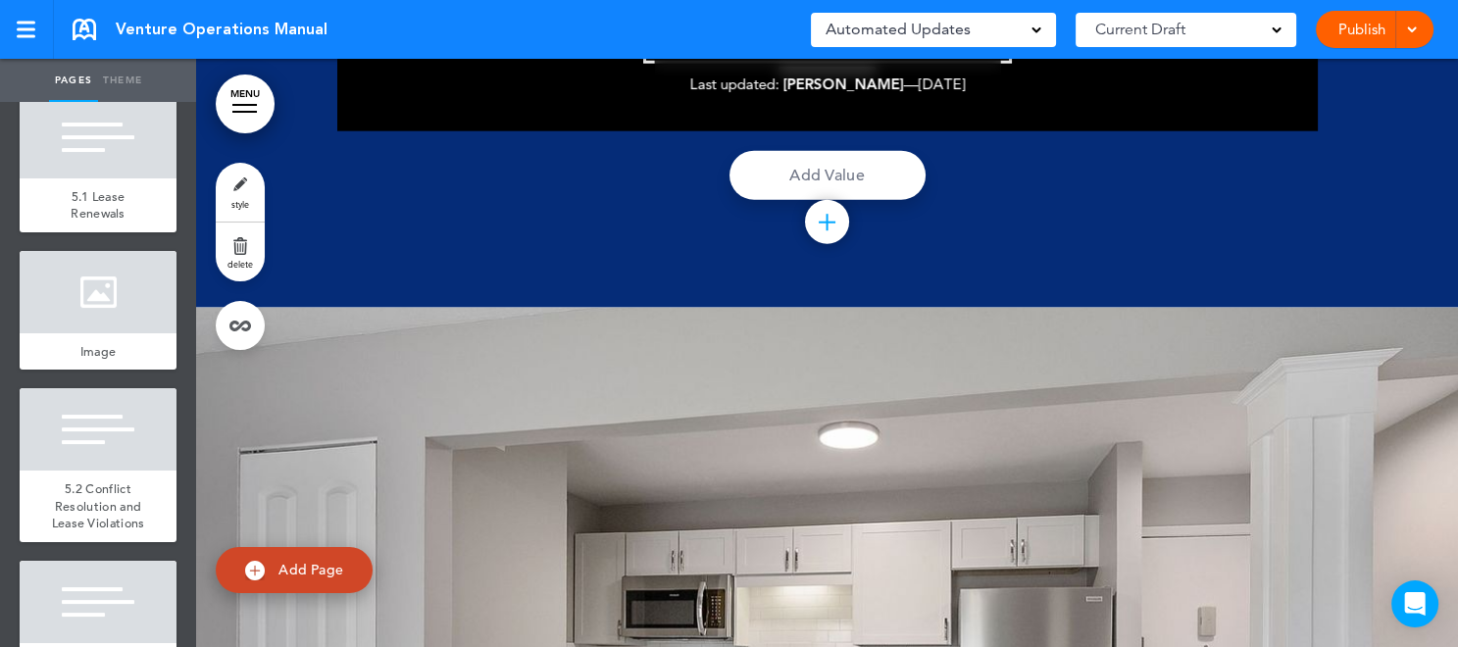
scroll to position [33228, 0]
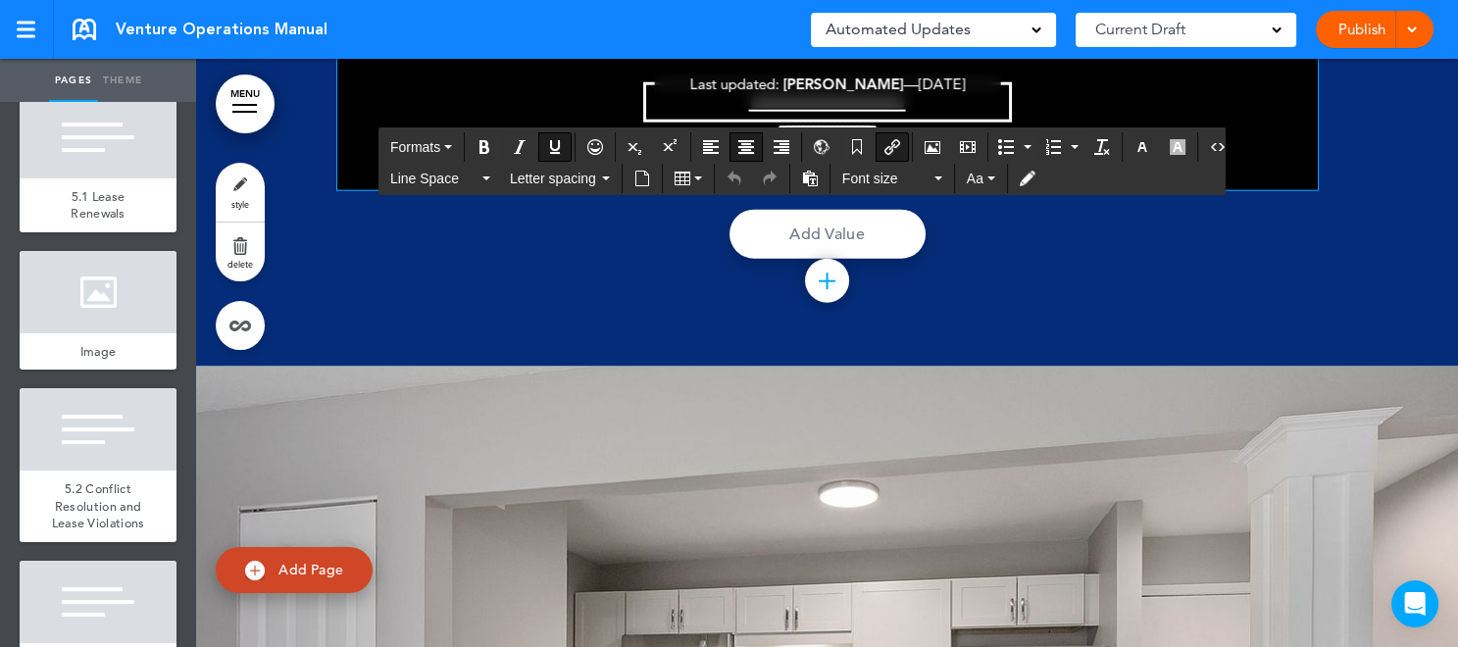
click at [817, 113] on link "**********" at bounding box center [827, 102] width 157 height 22
click at [818, 113] on link "**********" at bounding box center [827, 102] width 157 height 22
click at [789, 113] on link "**********" at bounding box center [827, 102] width 157 height 22
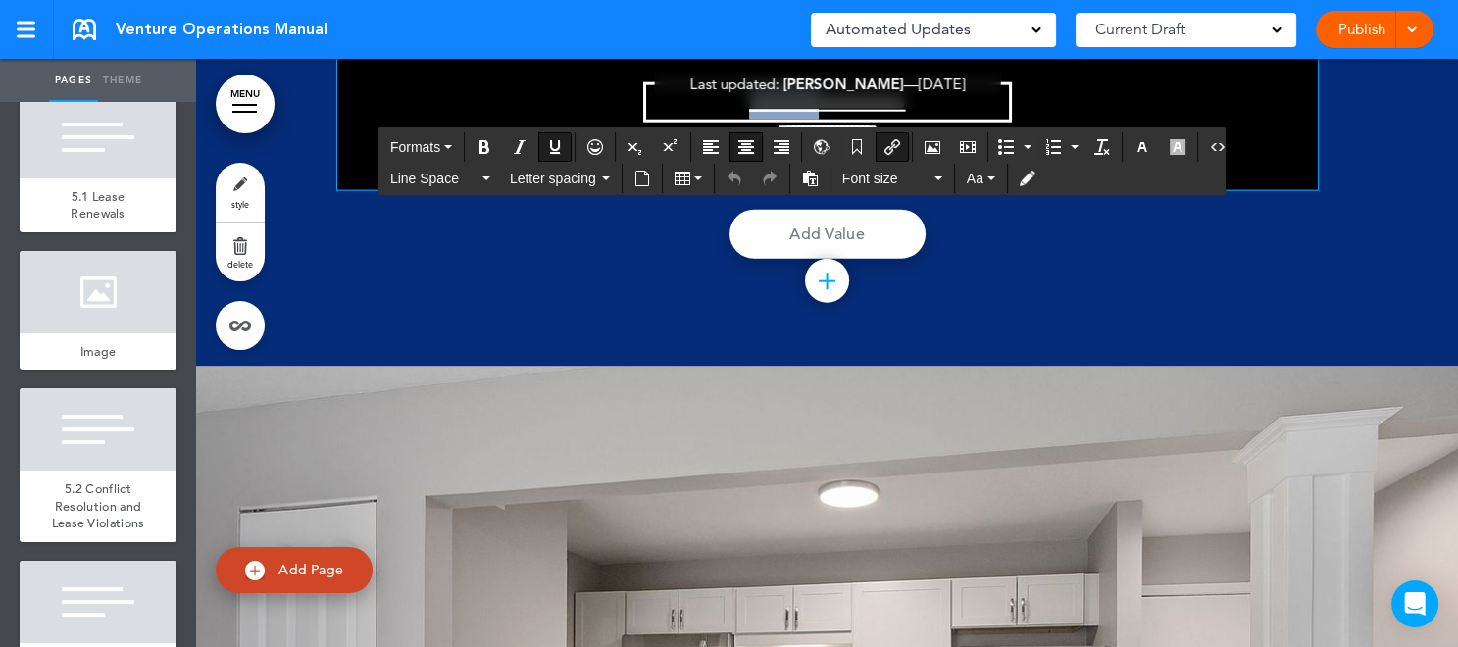
click at [789, 113] on link "**********" at bounding box center [827, 102] width 157 height 22
click at [749, 113] on link "**********" at bounding box center [827, 102] width 157 height 22
click at [881, 113] on link "**********" at bounding box center [827, 102] width 157 height 22
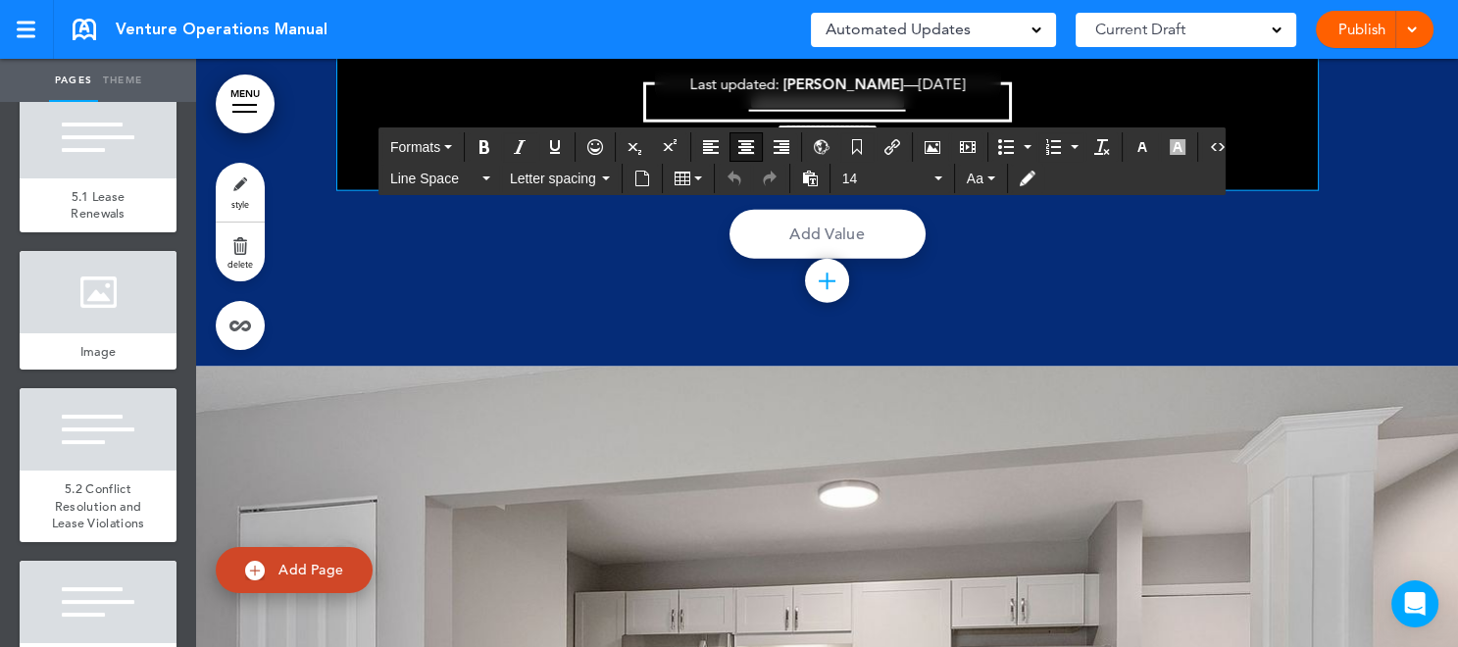
click at [1097, 190] on div "**********" at bounding box center [827, 80] width 981 height 221
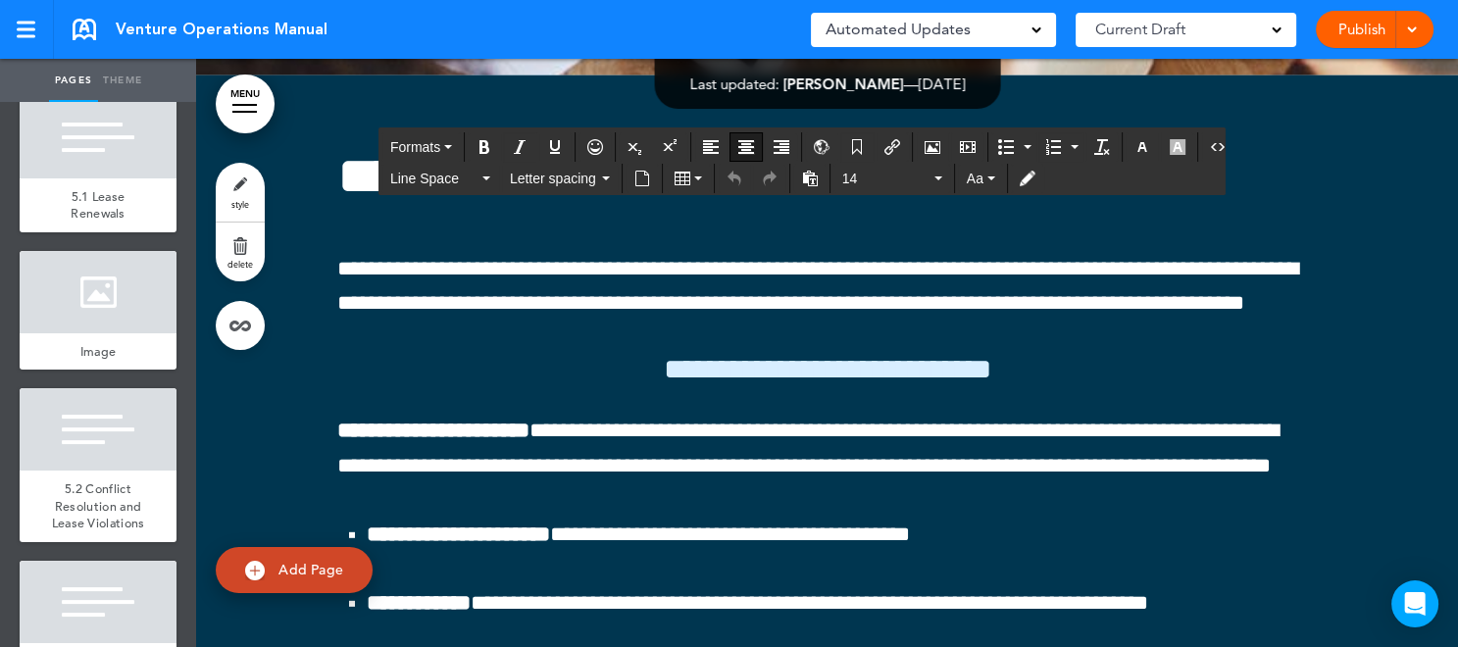
scroll to position [0, 0]
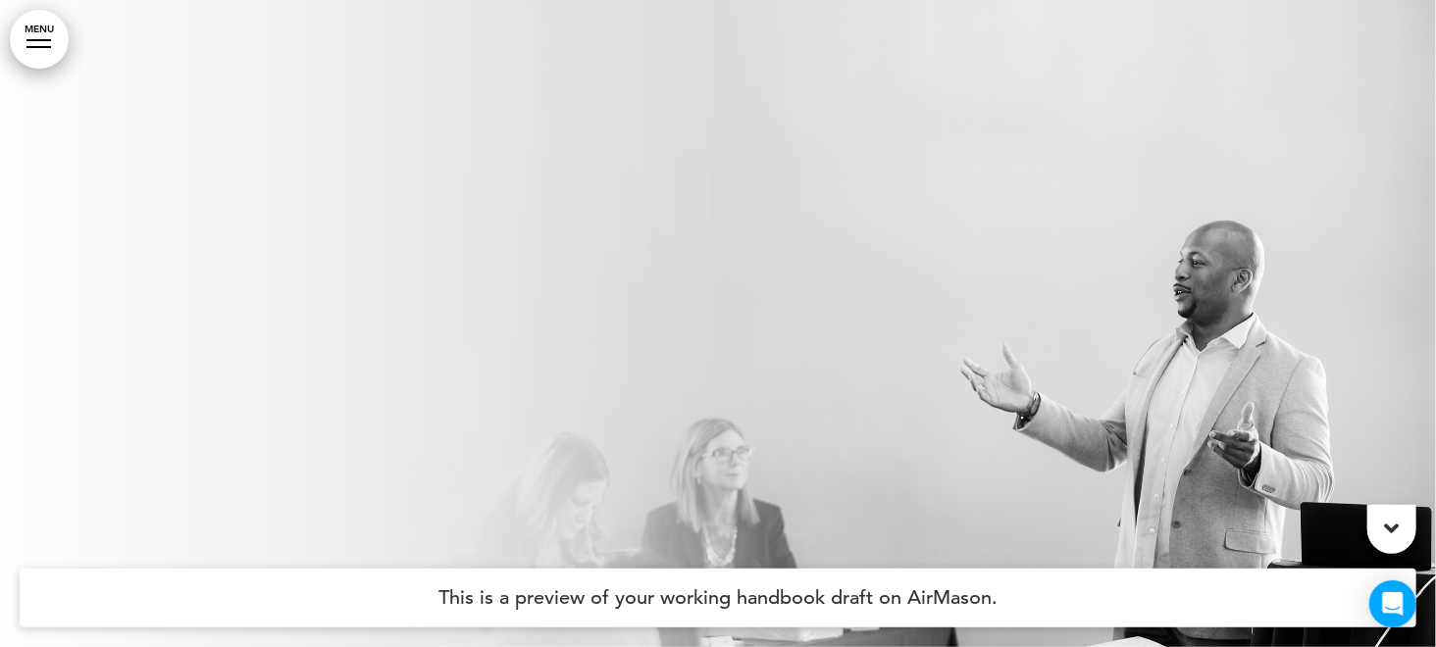
click at [38, 49] on link "MENU" at bounding box center [39, 39] width 59 height 59
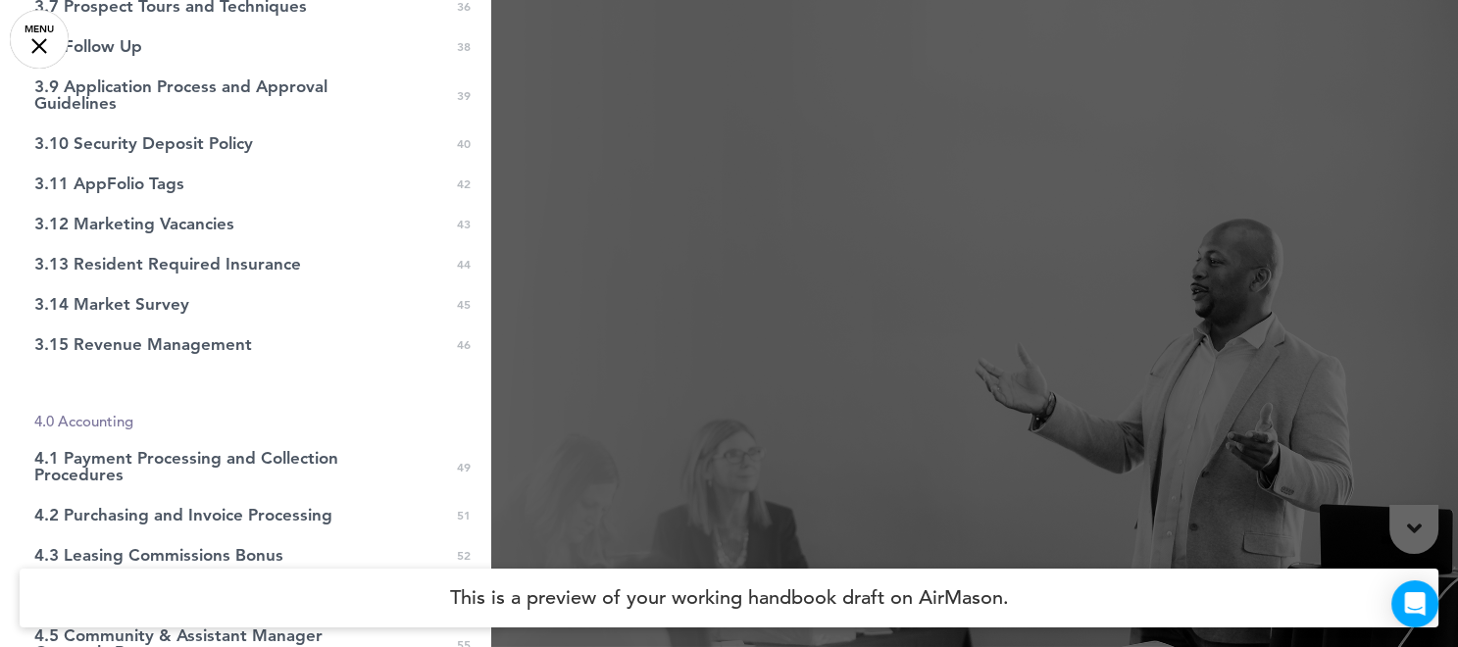
scroll to position [1594, 0]
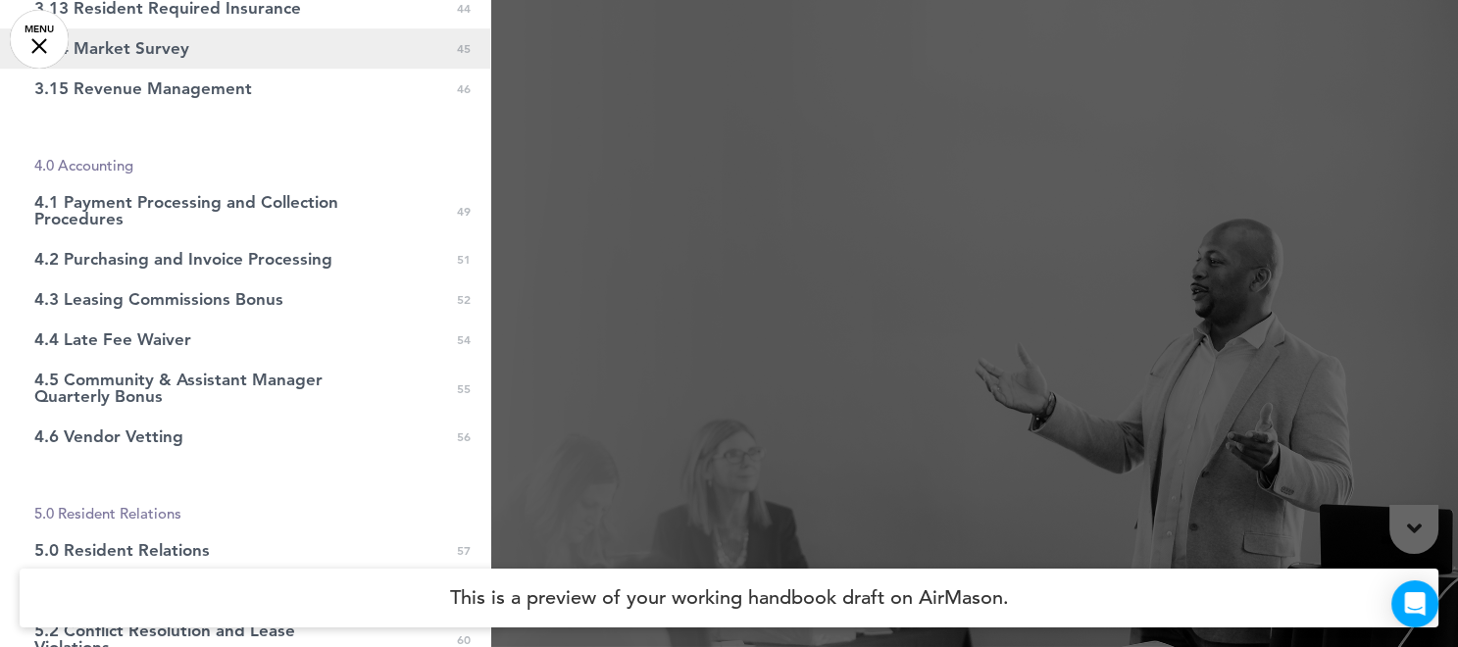
click at [142, 40] on span "3.14 Market Survey" at bounding box center [111, 48] width 155 height 17
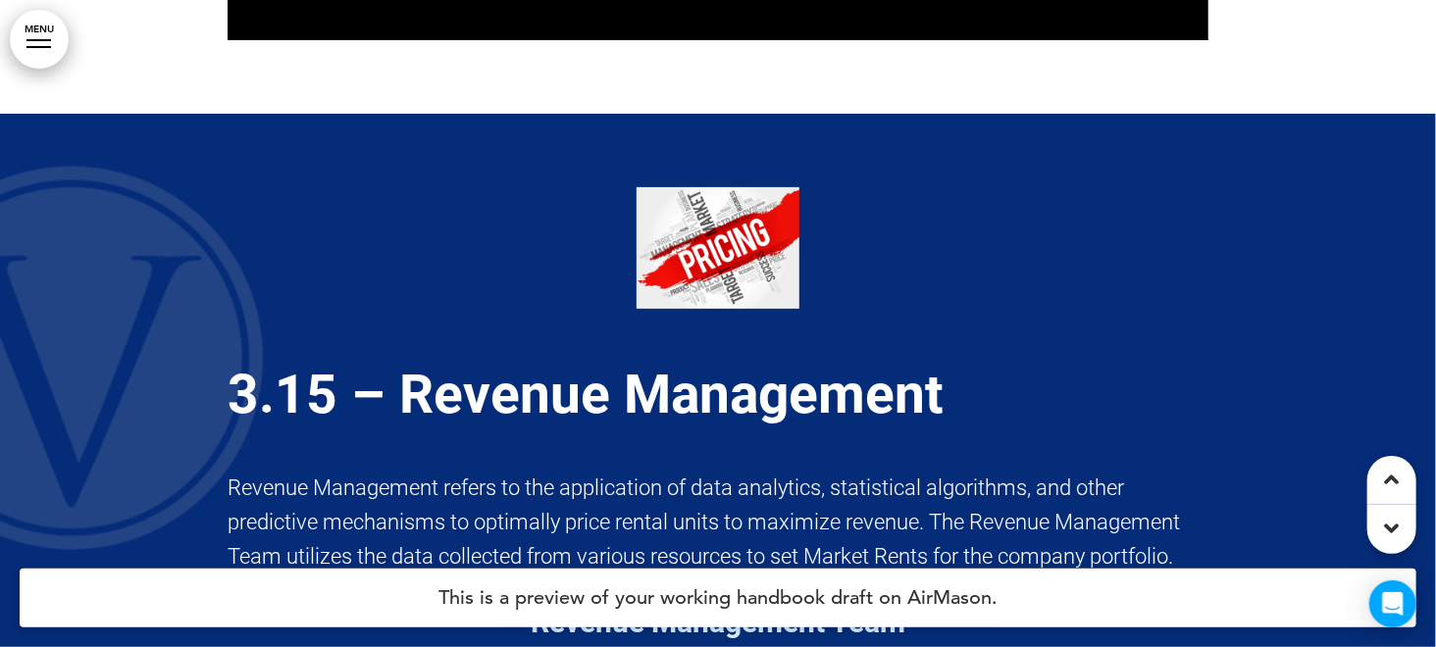
scroll to position [115358, 0]
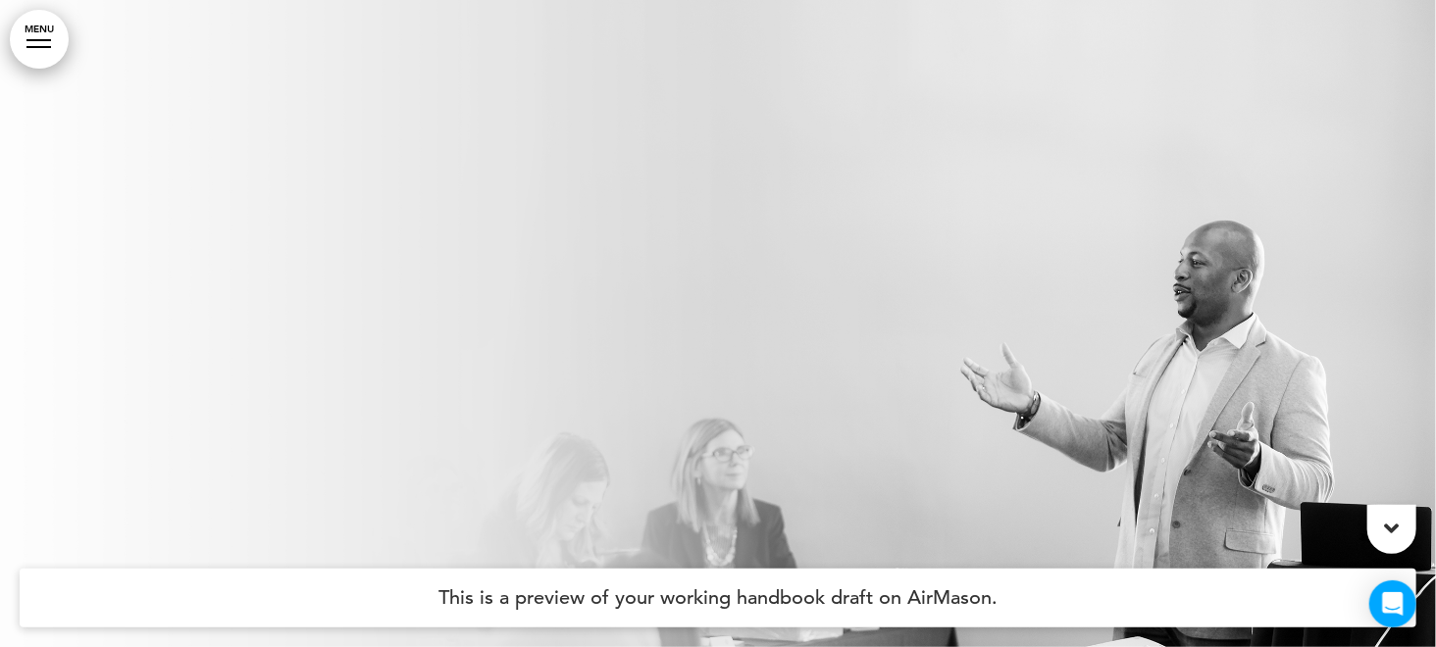
click at [36, 45] on link "MENU" at bounding box center [39, 39] width 59 height 59
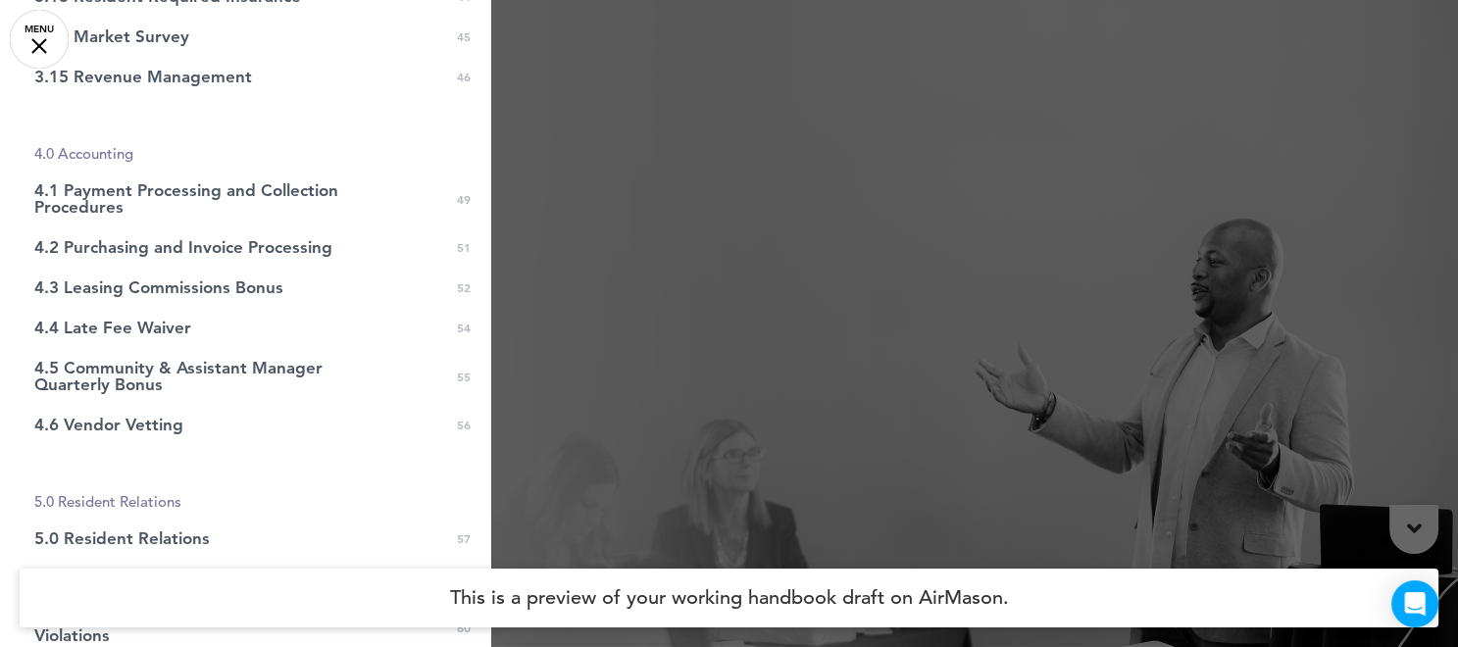
scroll to position [1608, 0]
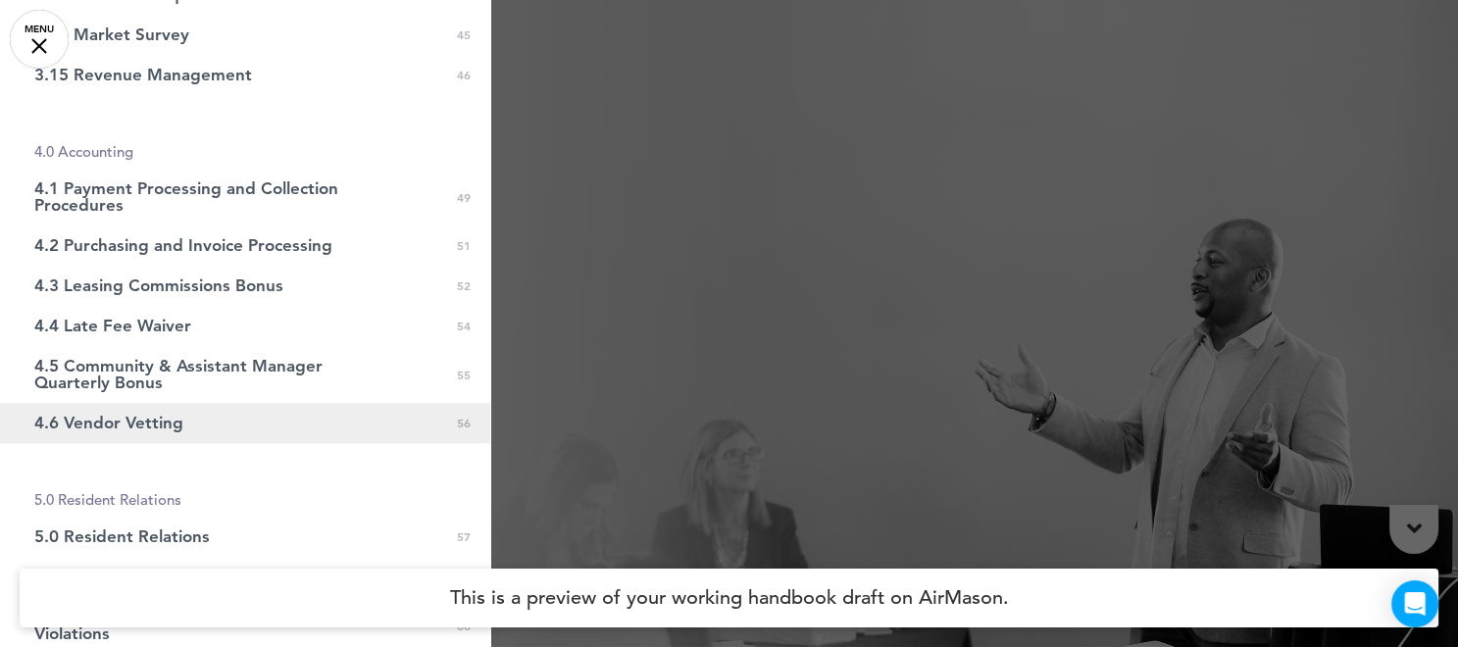
click at [211, 411] on link "4.6 Vendor Vetting 0 56" at bounding box center [245, 423] width 490 height 40
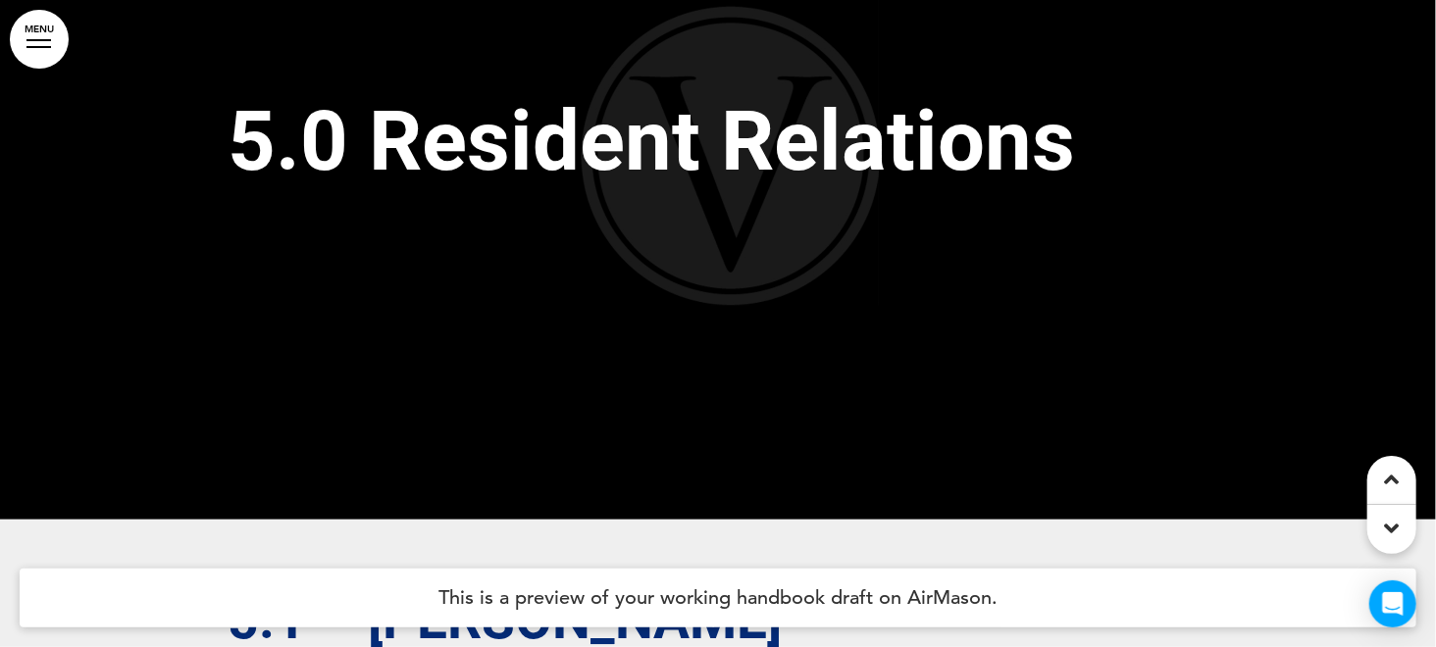
scroll to position [150996, 0]
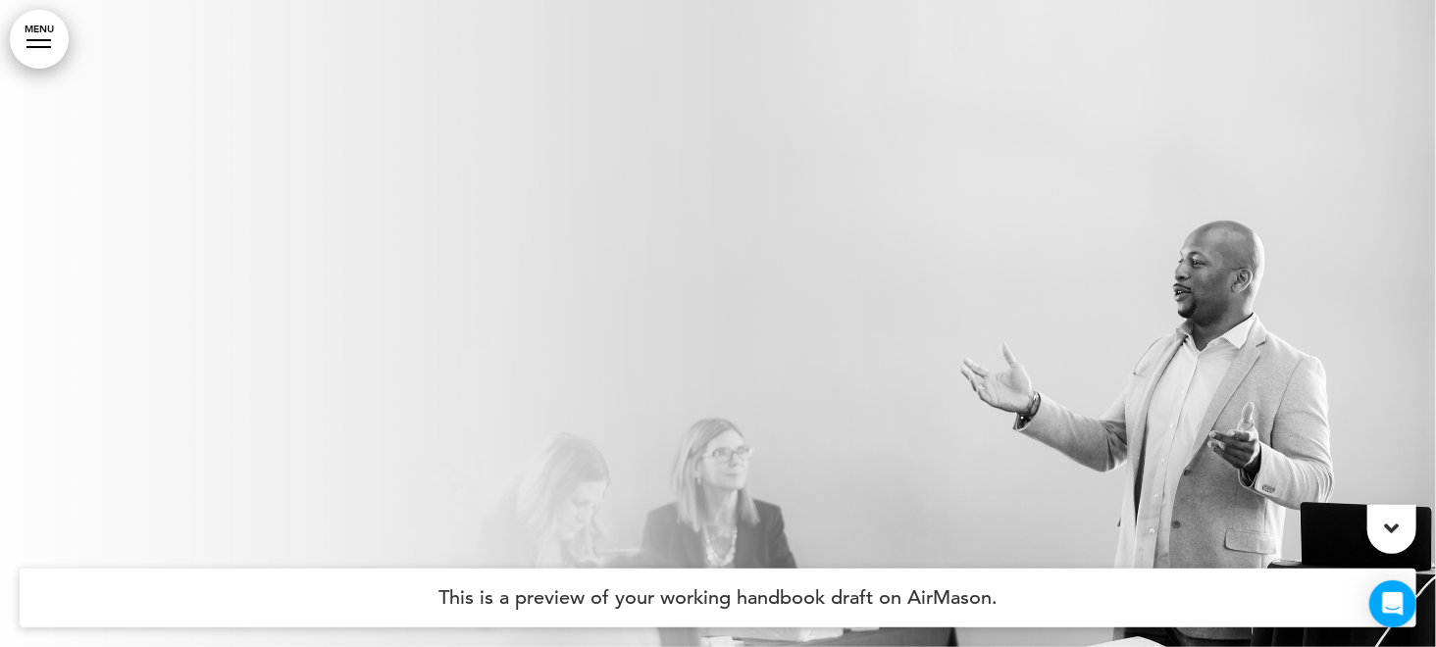
click at [47, 50] on link "MENU" at bounding box center [39, 39] width 59 height 59
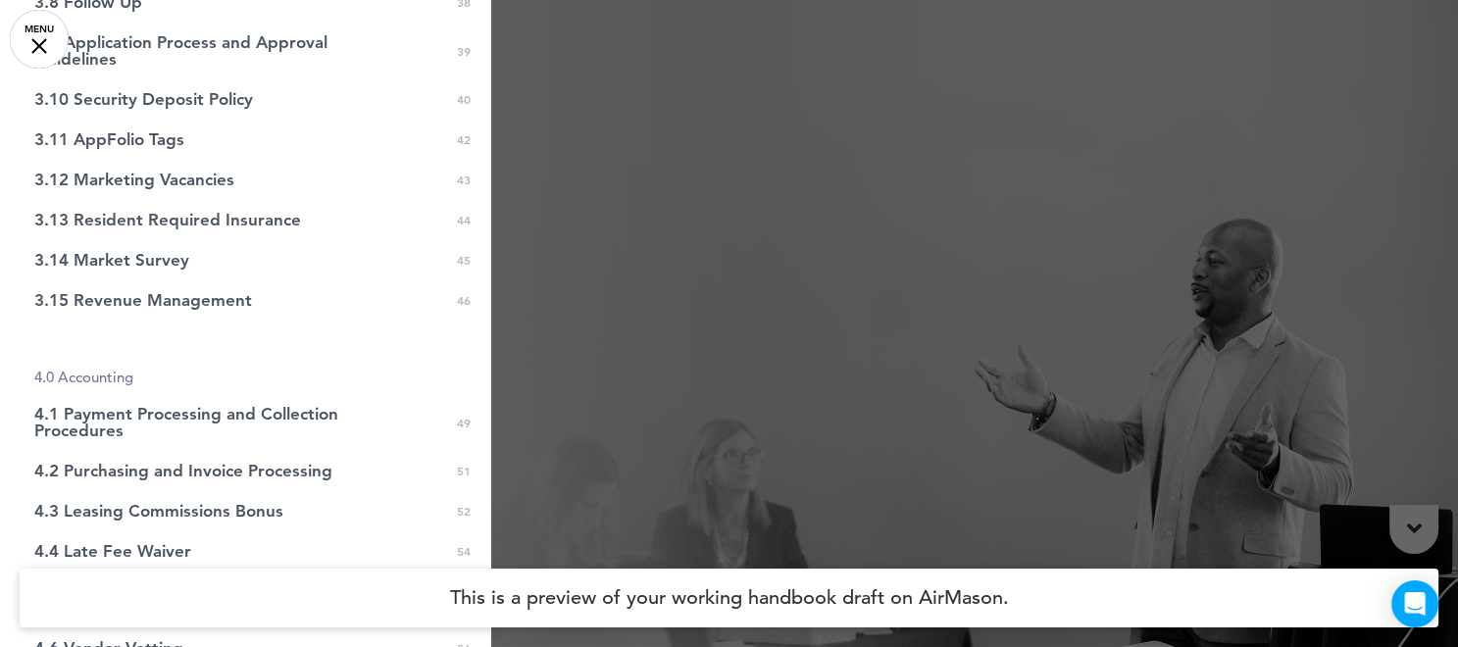
scroll to position [1530, 0]
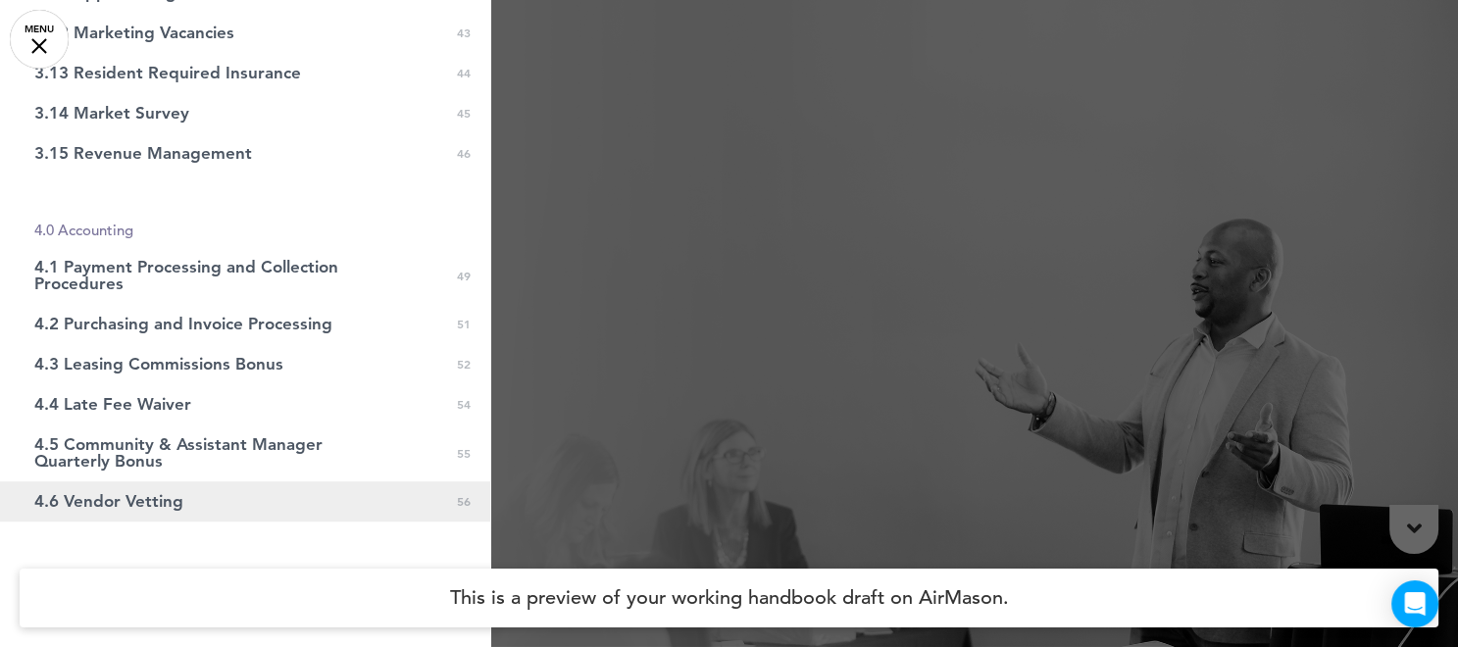
click at [176, 499] on span "4.6 Vendor Vetting" at bounding box center [108, 501] width 149 height 17
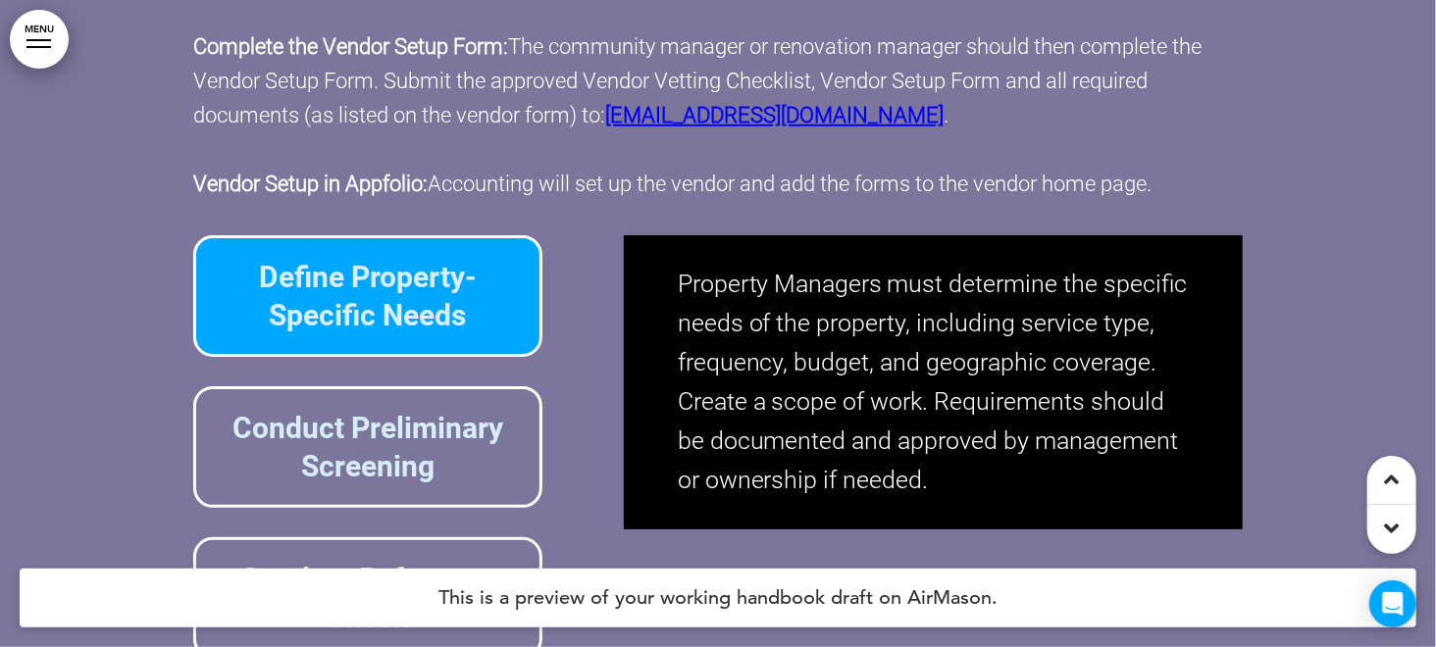
scroll to position [151228, 0]
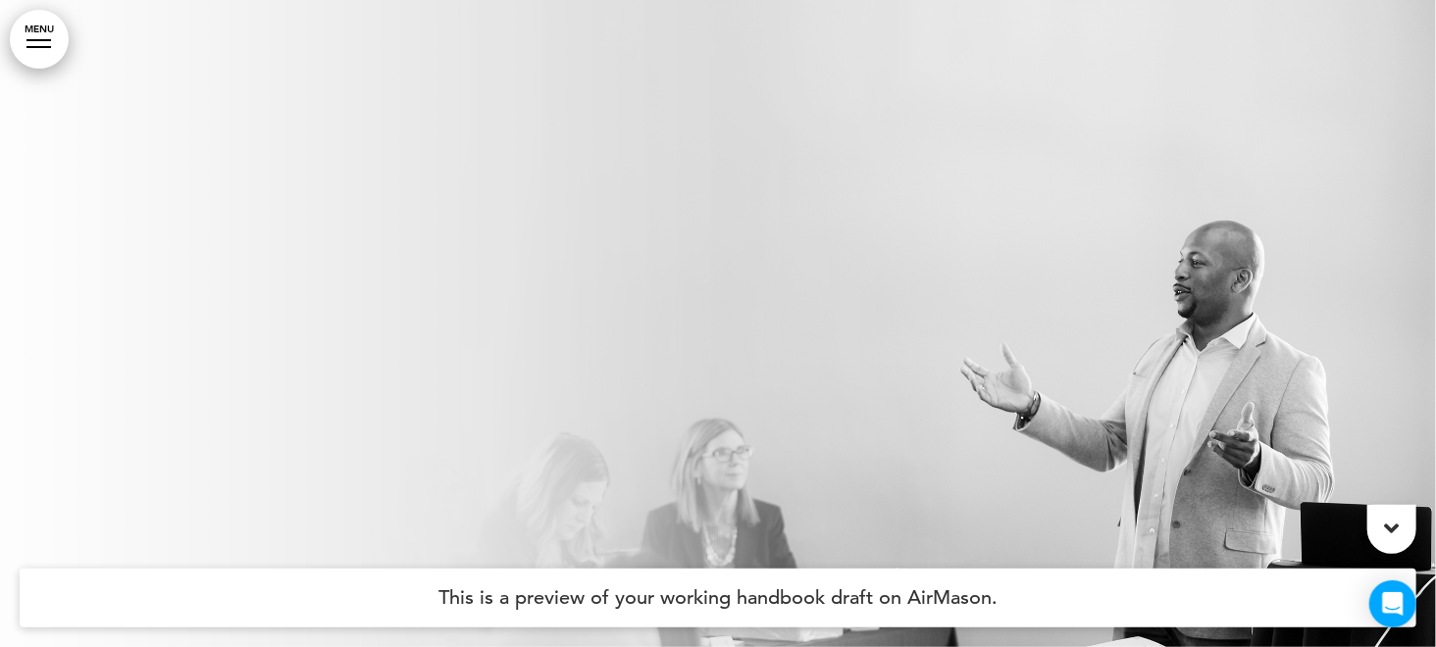
click at [37, 43] on link "MENU" at bounding box center [39, 39] width 59 height 59
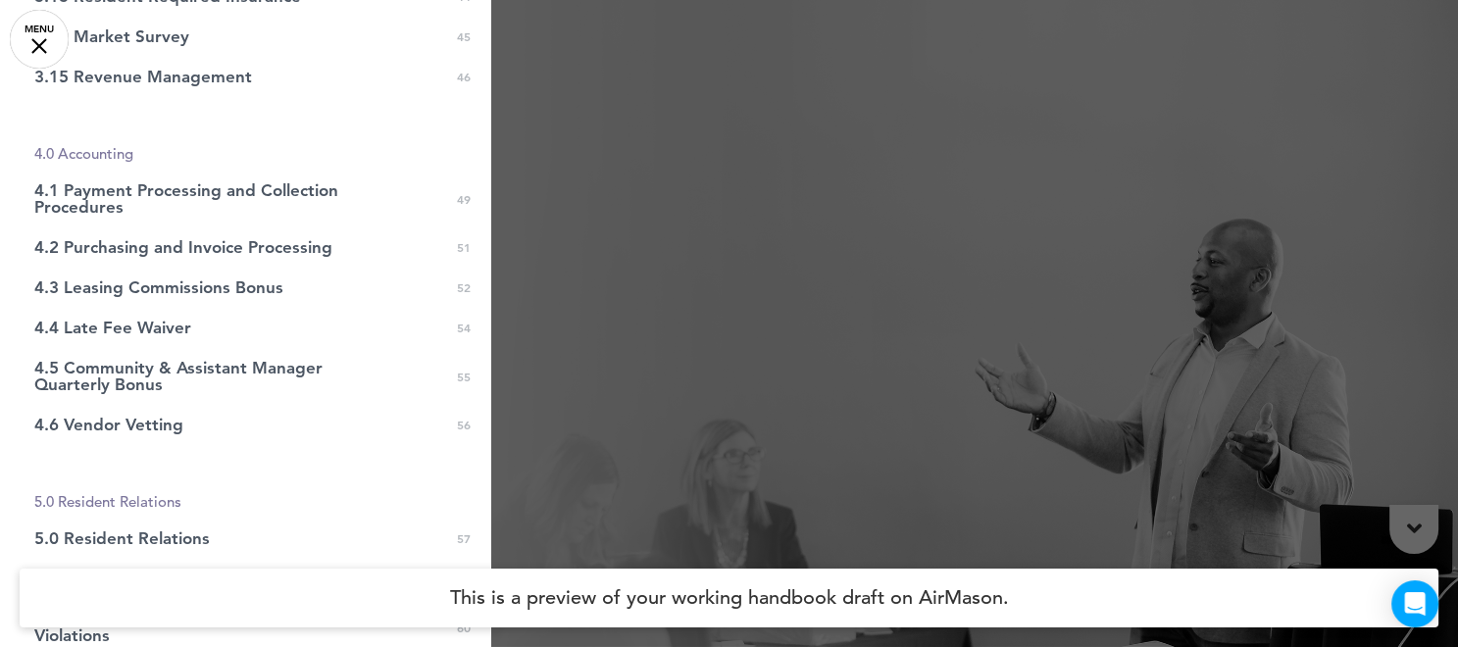
scroll to position [1693, 0]
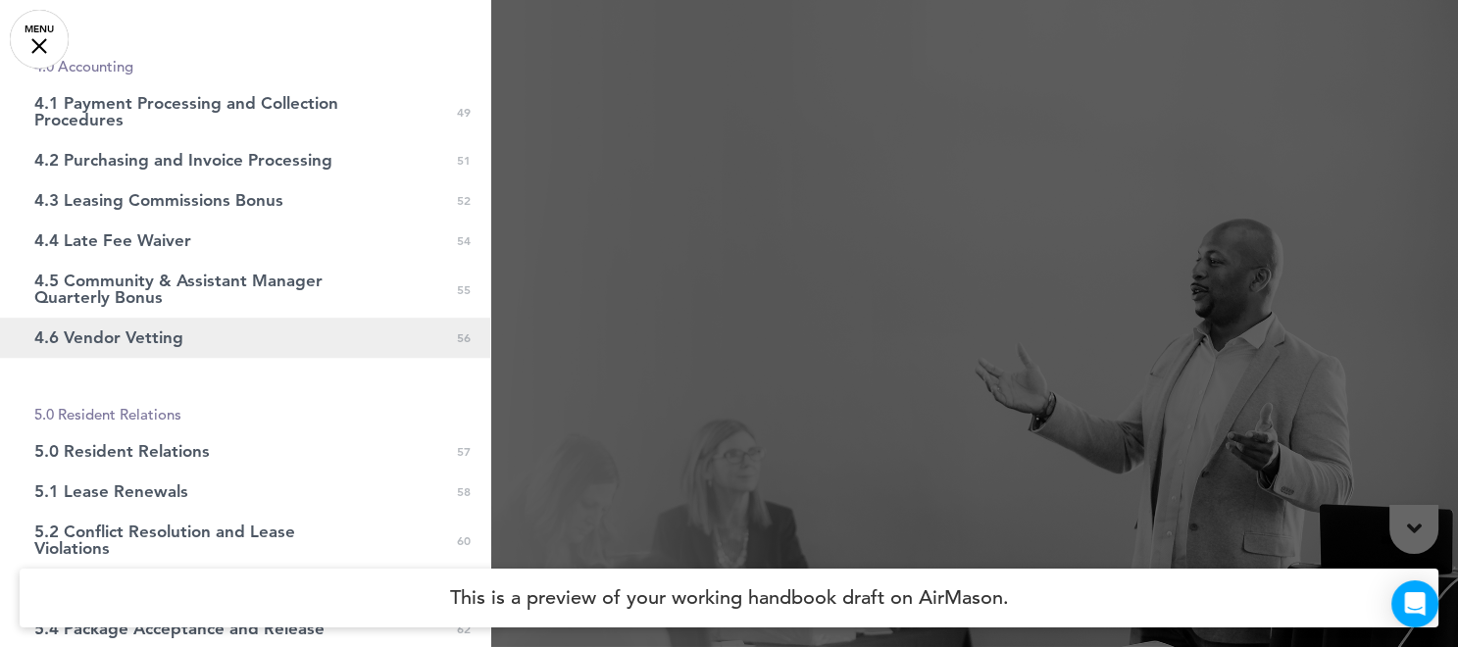
click at [182, 343] on link "4.6 Vendor Vetting 0 56" at bounding box center [245, 338] width 490 height 40
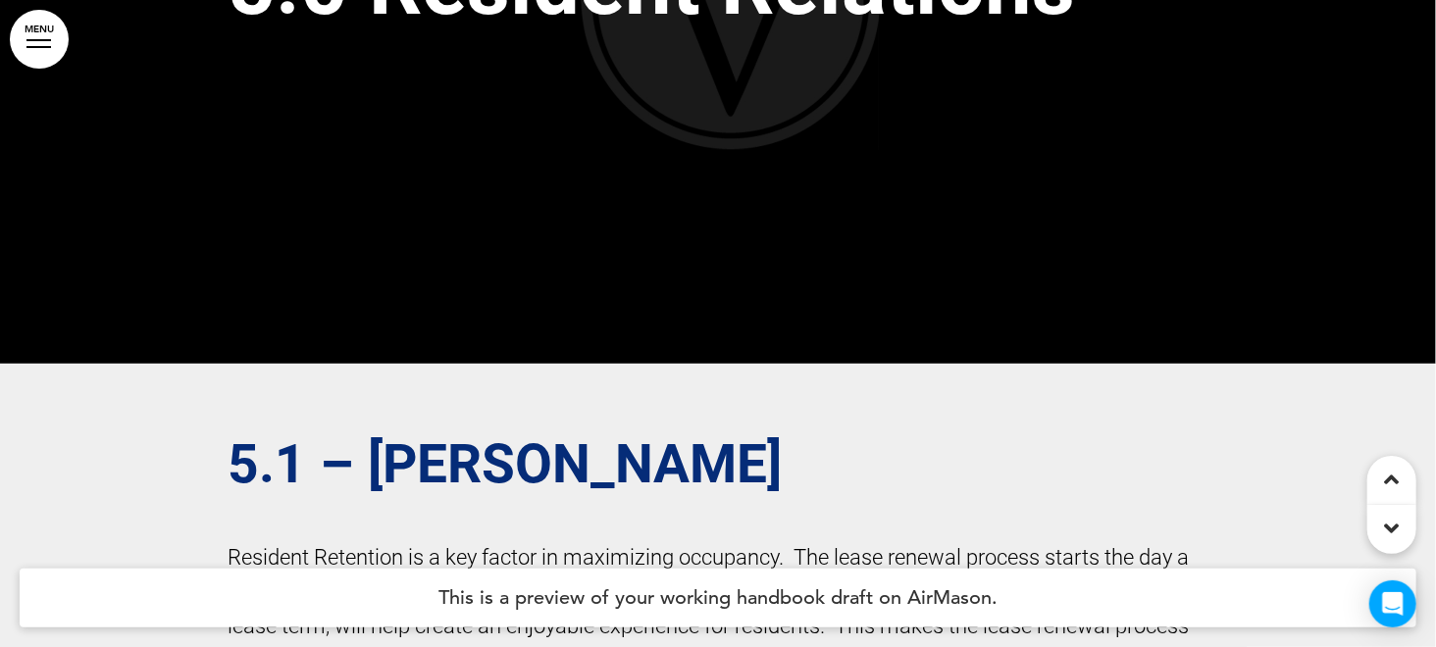
scroll to position [151210, 0]
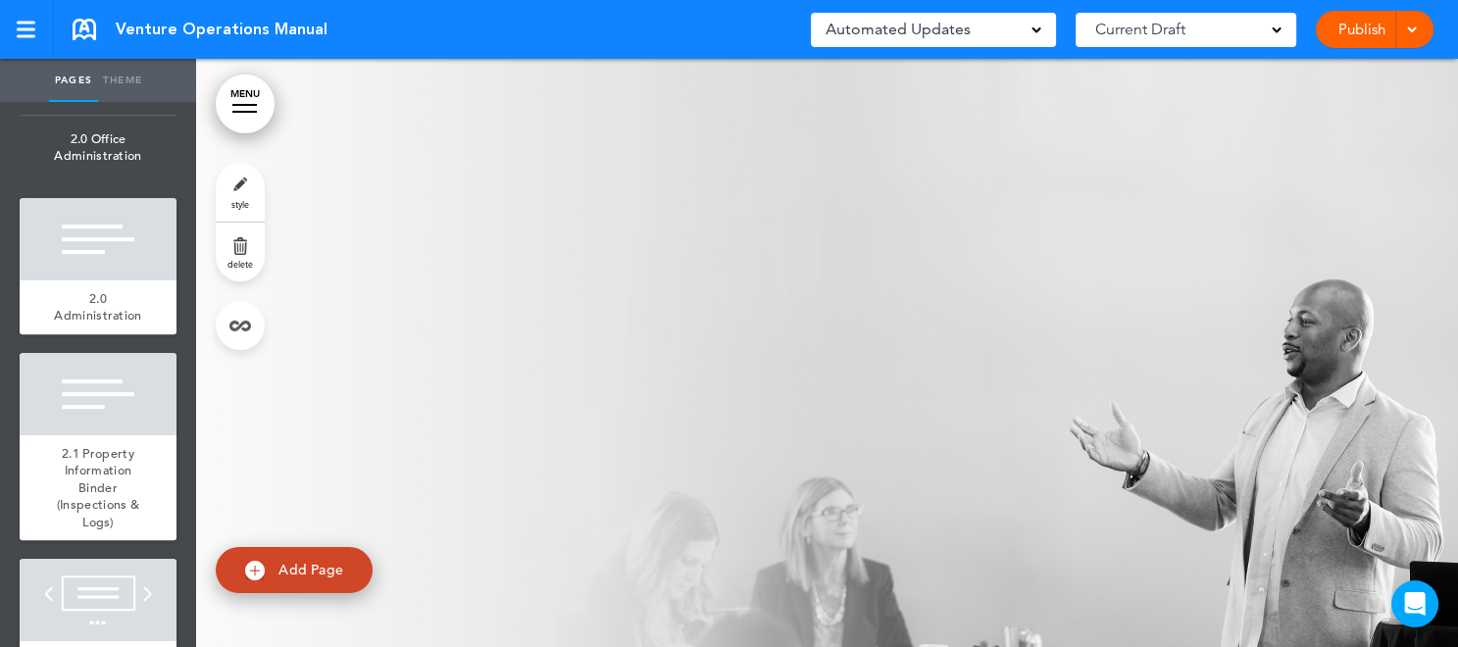
scroll to position [1117, 0]
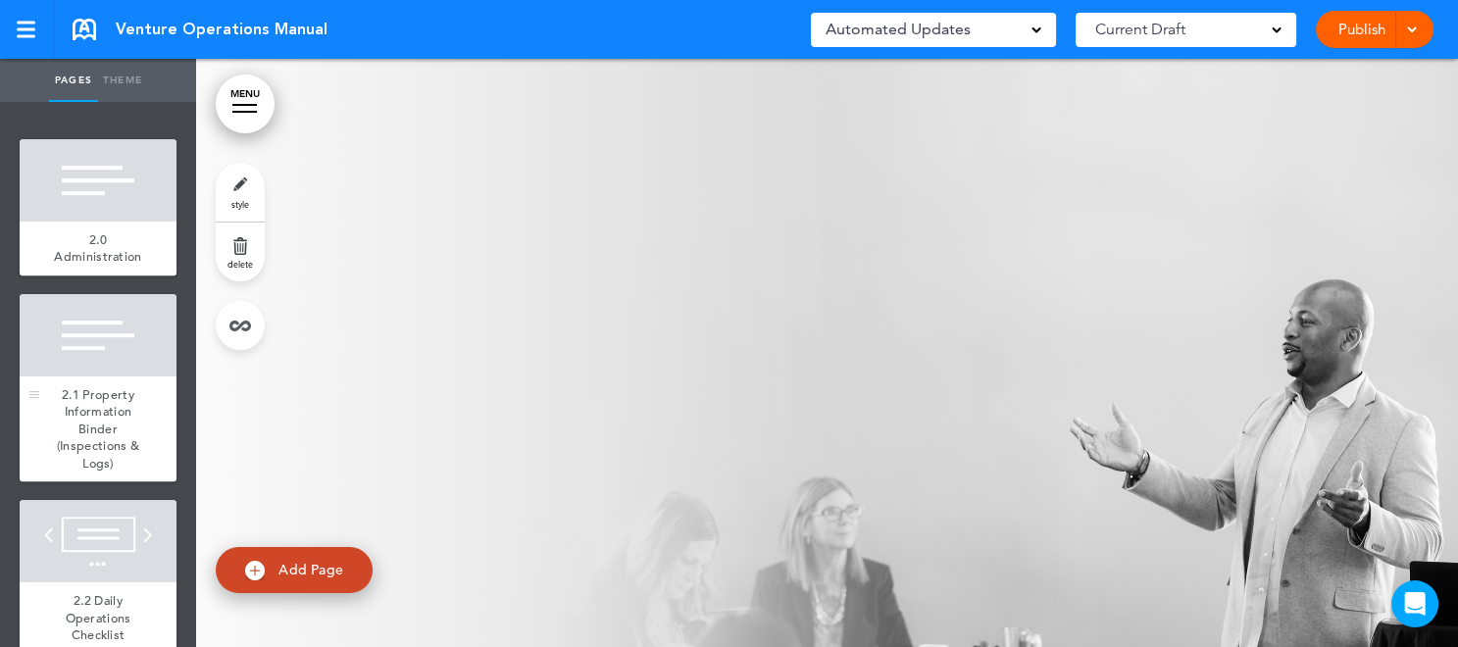
click at [114, 482] on div "2.1 Property Information Binder (Inspections & Logs)" at bounding box center [98, 430] width 157 height 106
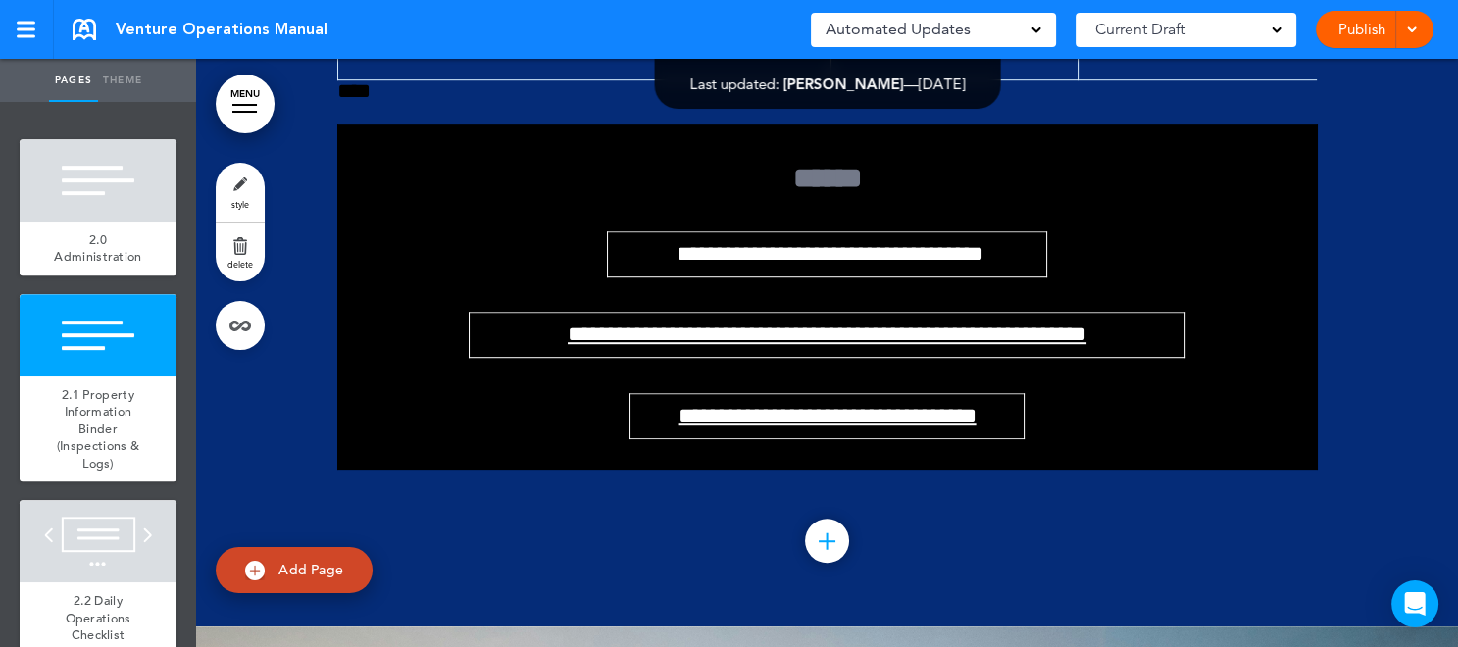
scroll to position [10667, 0]
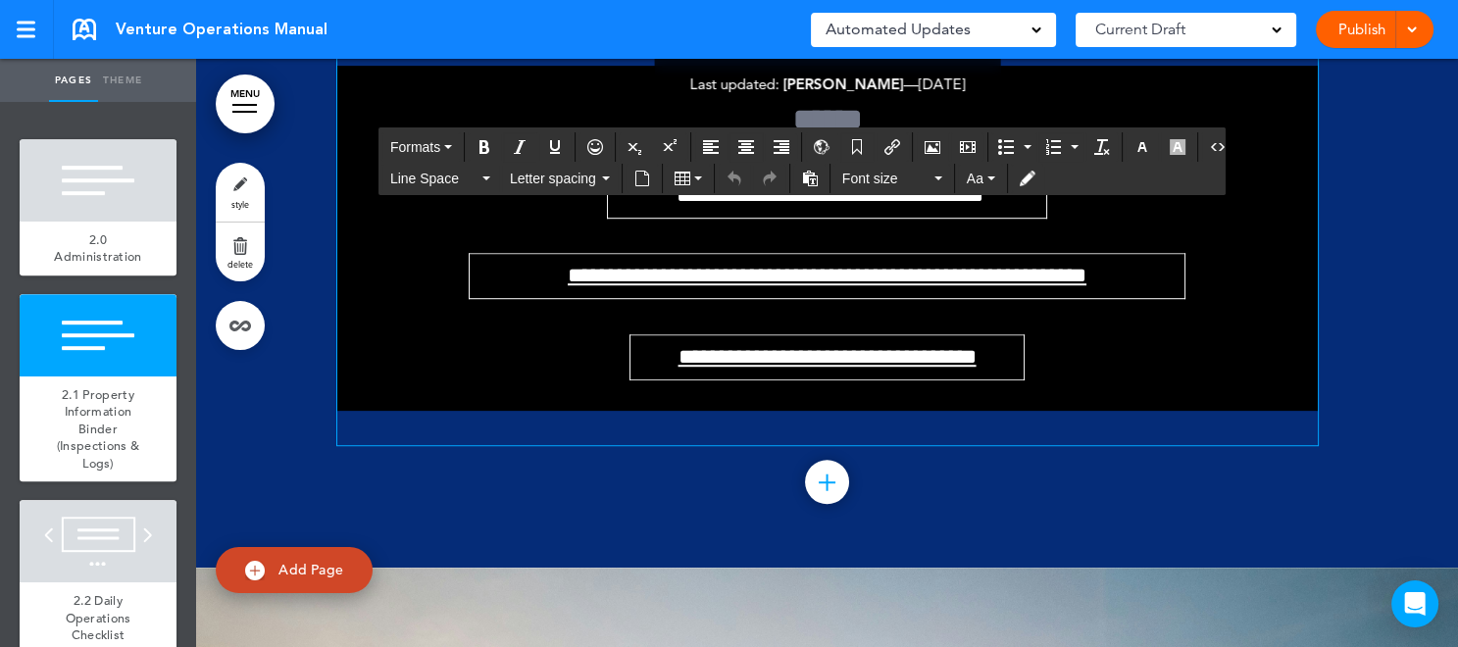
click at [806, 368] on link "**********" at bounding box center [828, 357] width 298 height 22
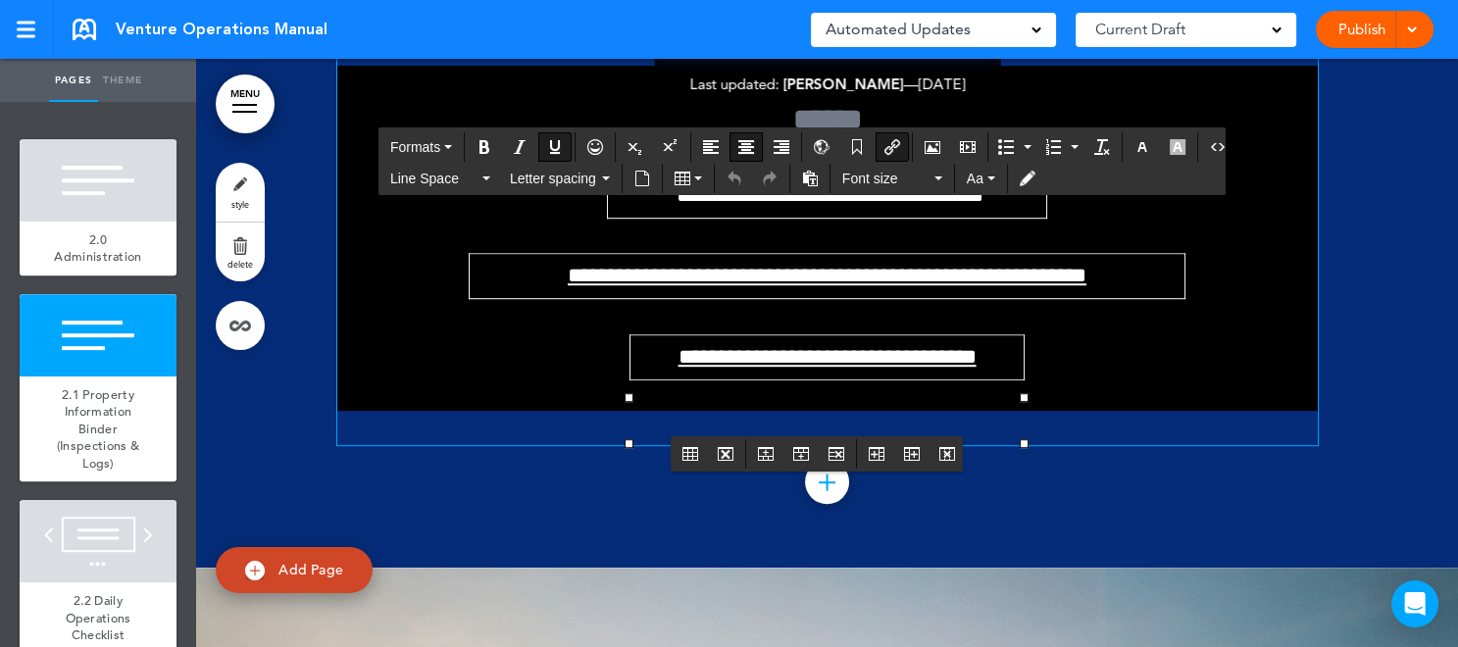
click at [887, 147] on icon "Insert/edit airmason link" at bounding box center [892, 147] width 16 height 16
type input "**********"
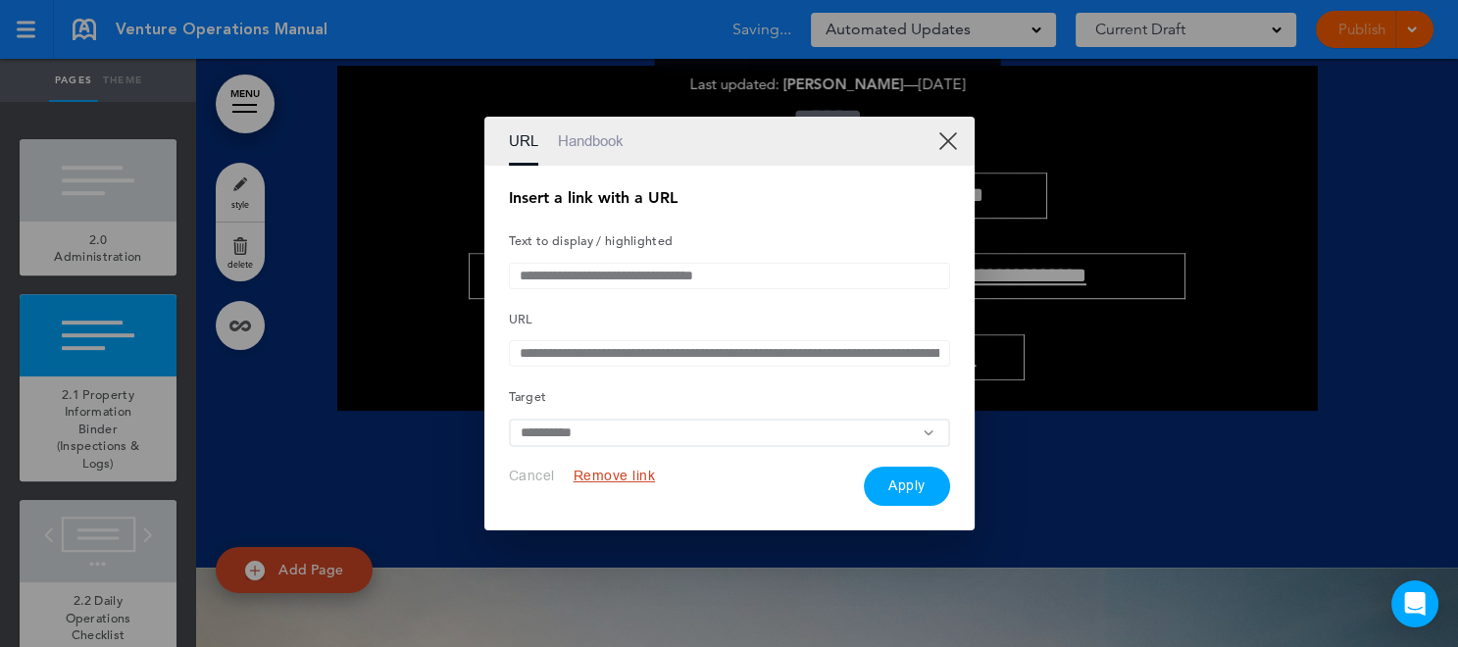
click at [993, 412] on div at bounding box center [729, 323] width 1458 height 647
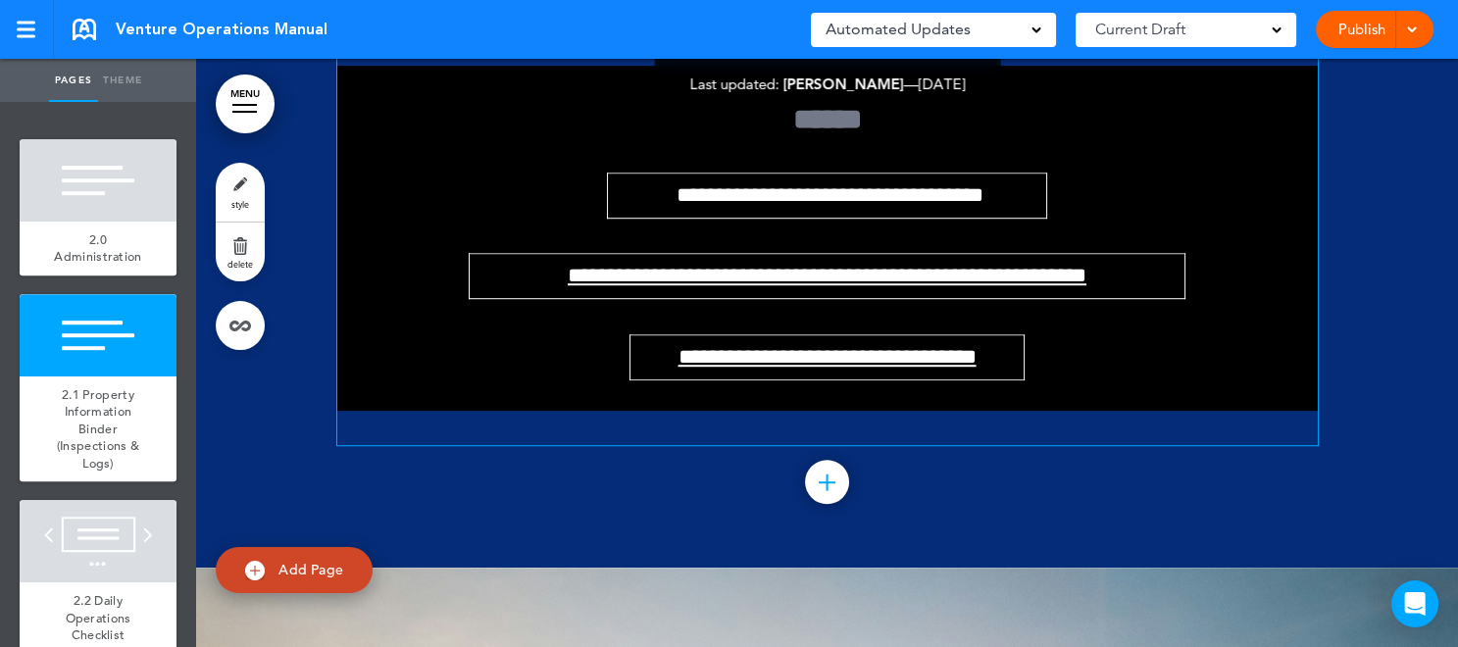
click at [786, 368] on link "**********" at bounding box center [828, 357] width 298 height 22
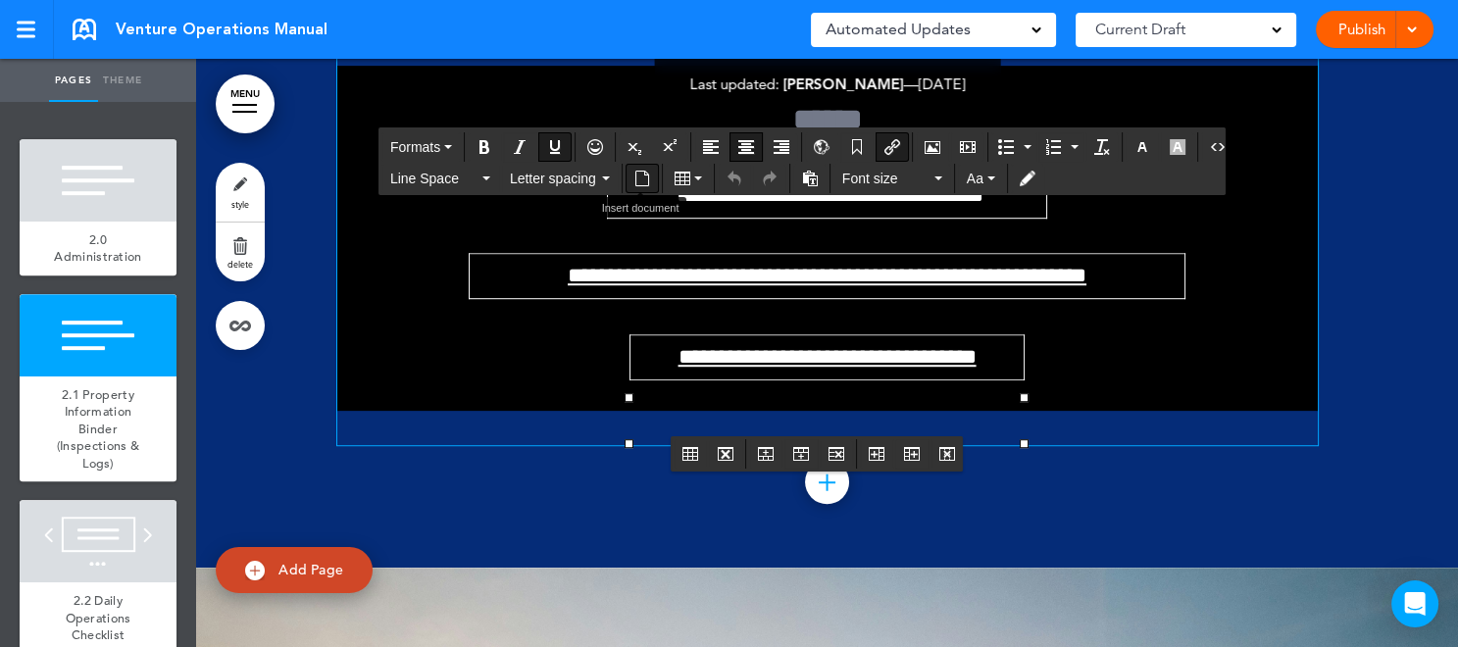
click at [636, 172] on icon "Insert document" at bounding box center [642, 179] width 16 height 16
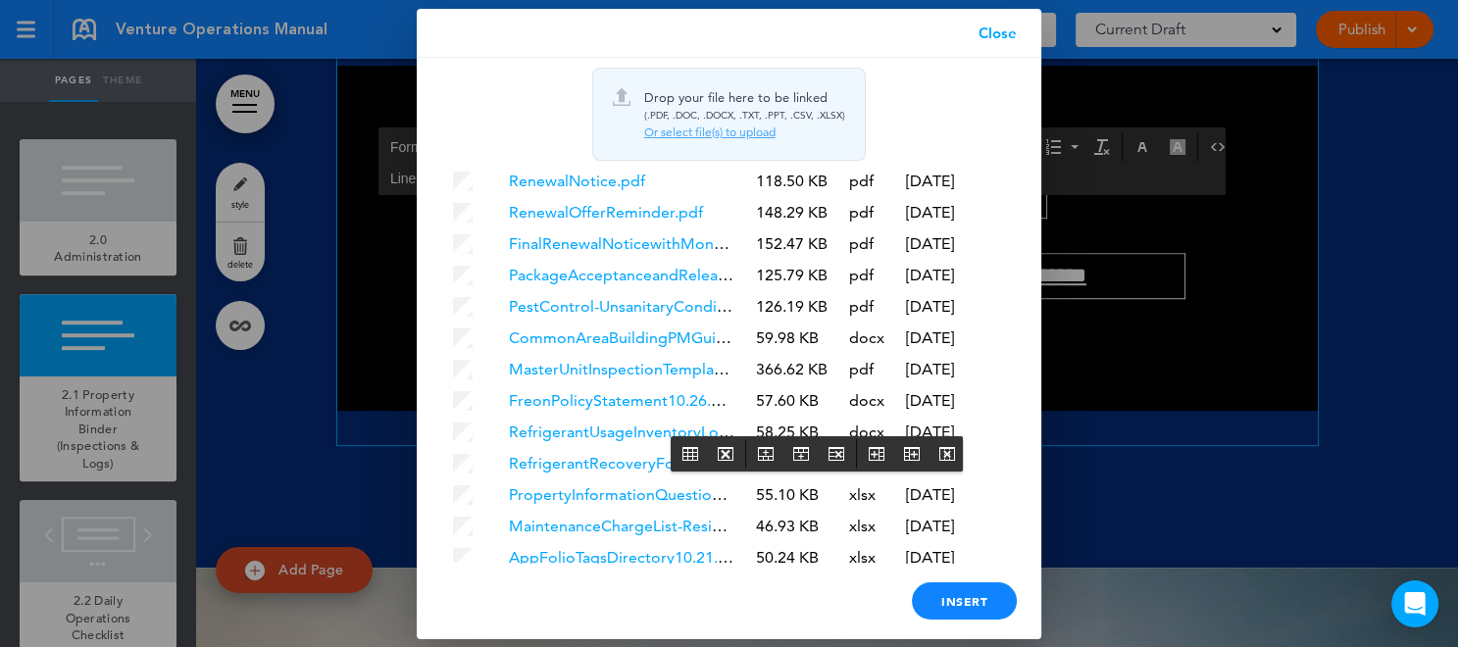
scroll to position [2248, 0]
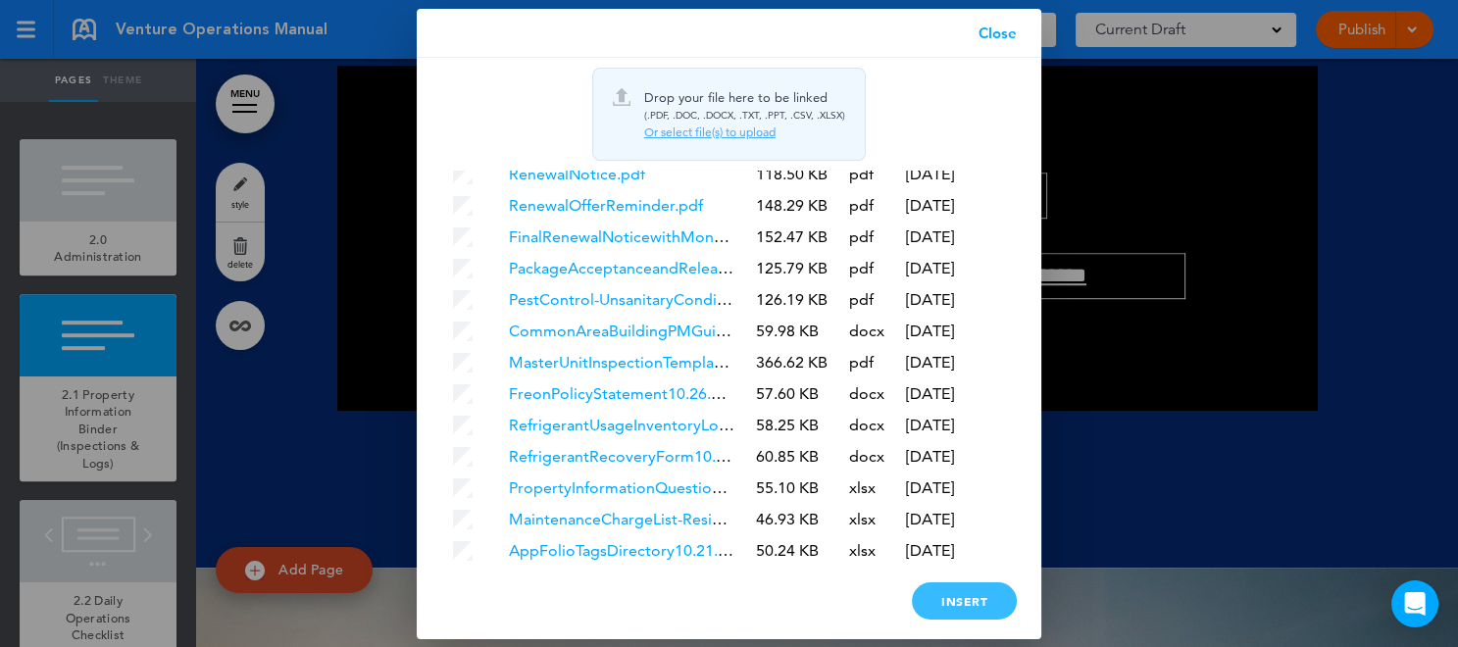
click at [954, 594] on div "Insert" at bounding box center [964, 600] width 105 height 37
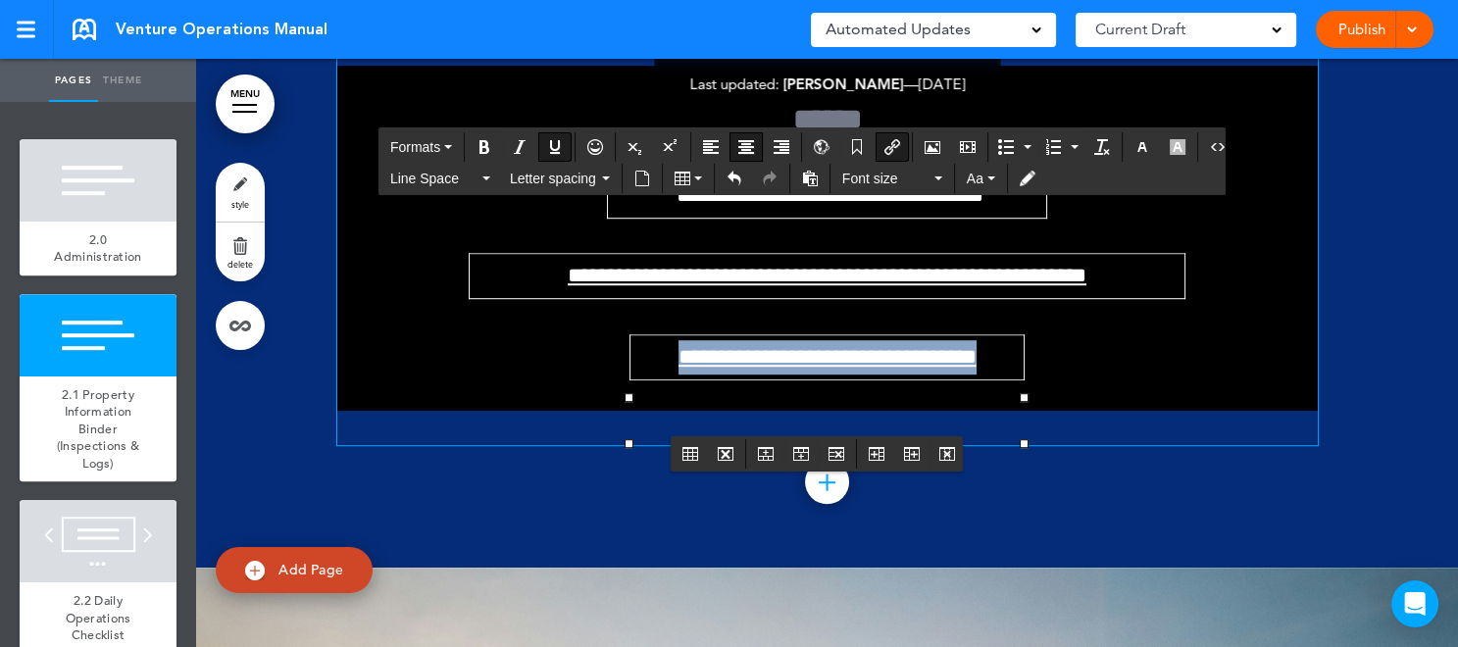
drag, startPoint x: 643, startPoint y: 407, endPoint x: 1012, endPoint y: 408, distance: 368.7
click at [1012, 379] on td "**********" at bounding box center [828, 356] width 394 height 45
click at [1135, 149] on icon "button" at bounding box center [1143, 147] width 16 height 16
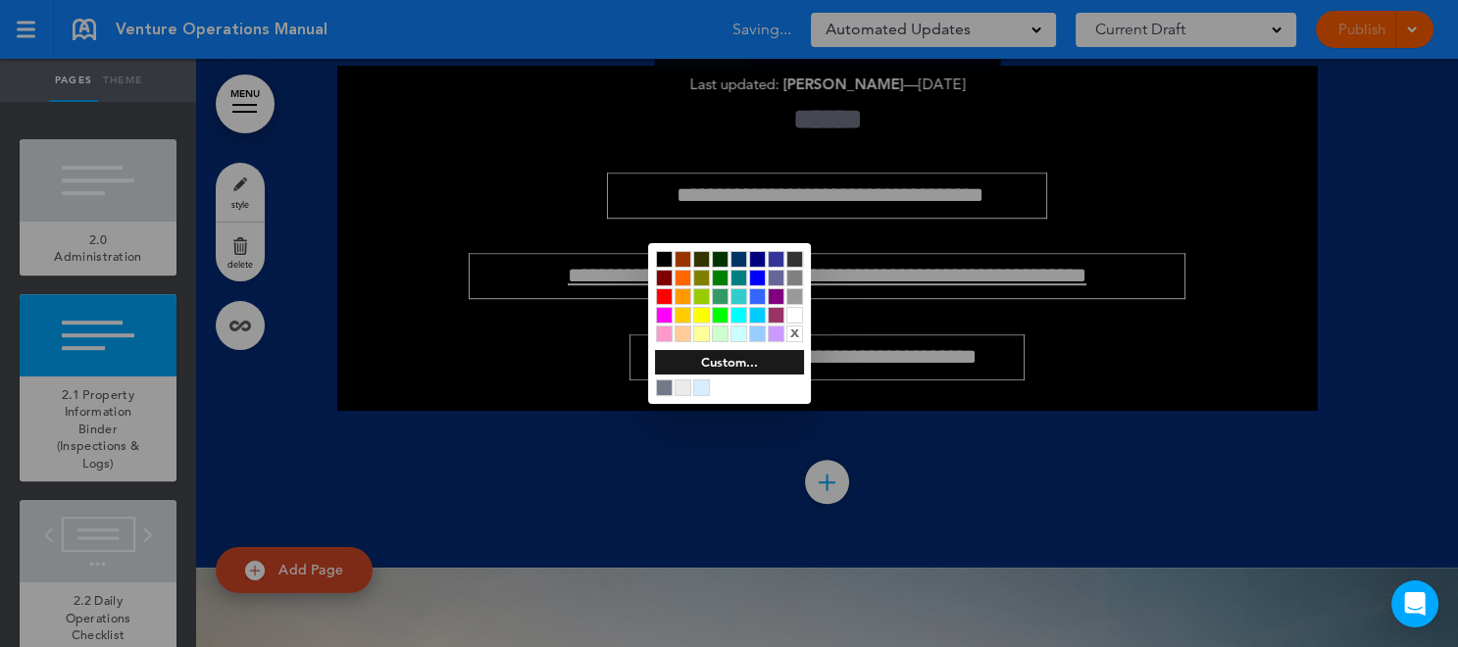
click at [793, 317] on div at bounding box center [794, 315] width 17 height 17
click at [1218, 432] on div at bounding box center [729, 323] width 1458 height 647
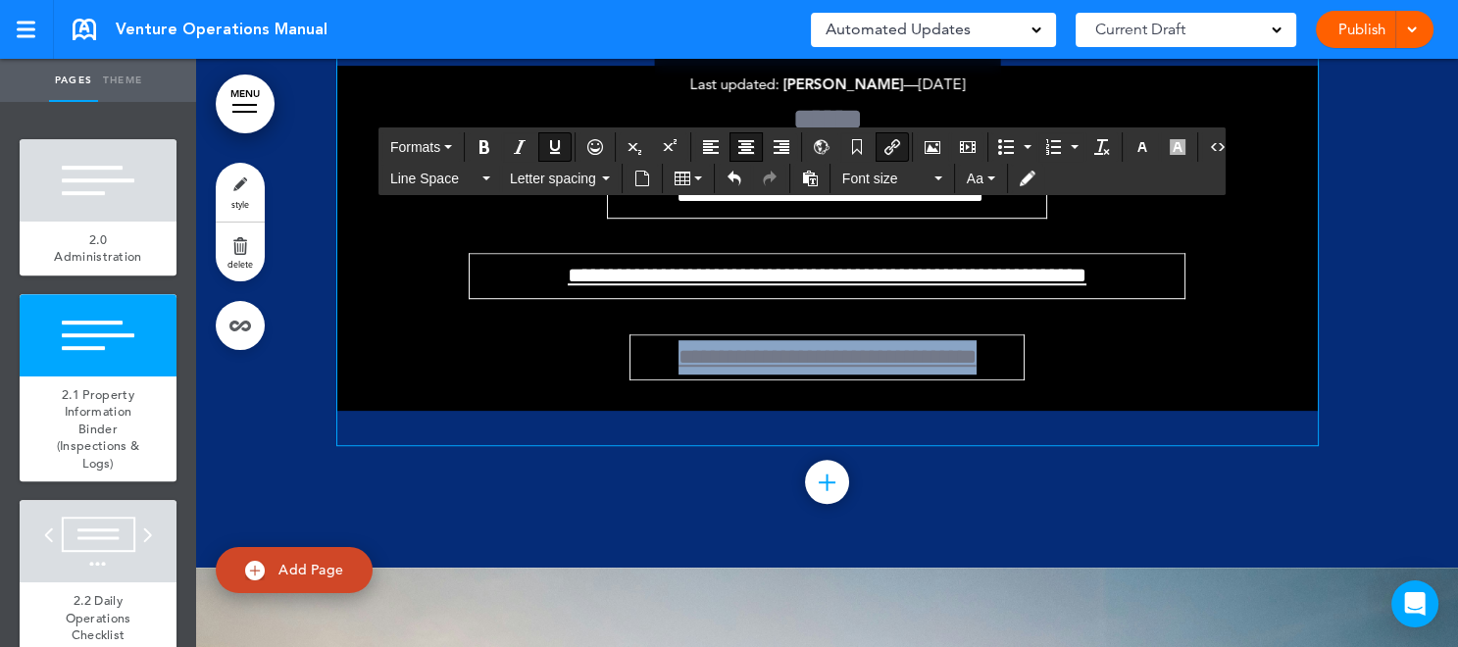
drag, startPoint x: 641, startPoint y: 413, endPoint x: 1005, endPoint y: 411, distance: 363.8
click at [1005, 379] on td "**********" at bounding box center [828, 356] width 394 height 45
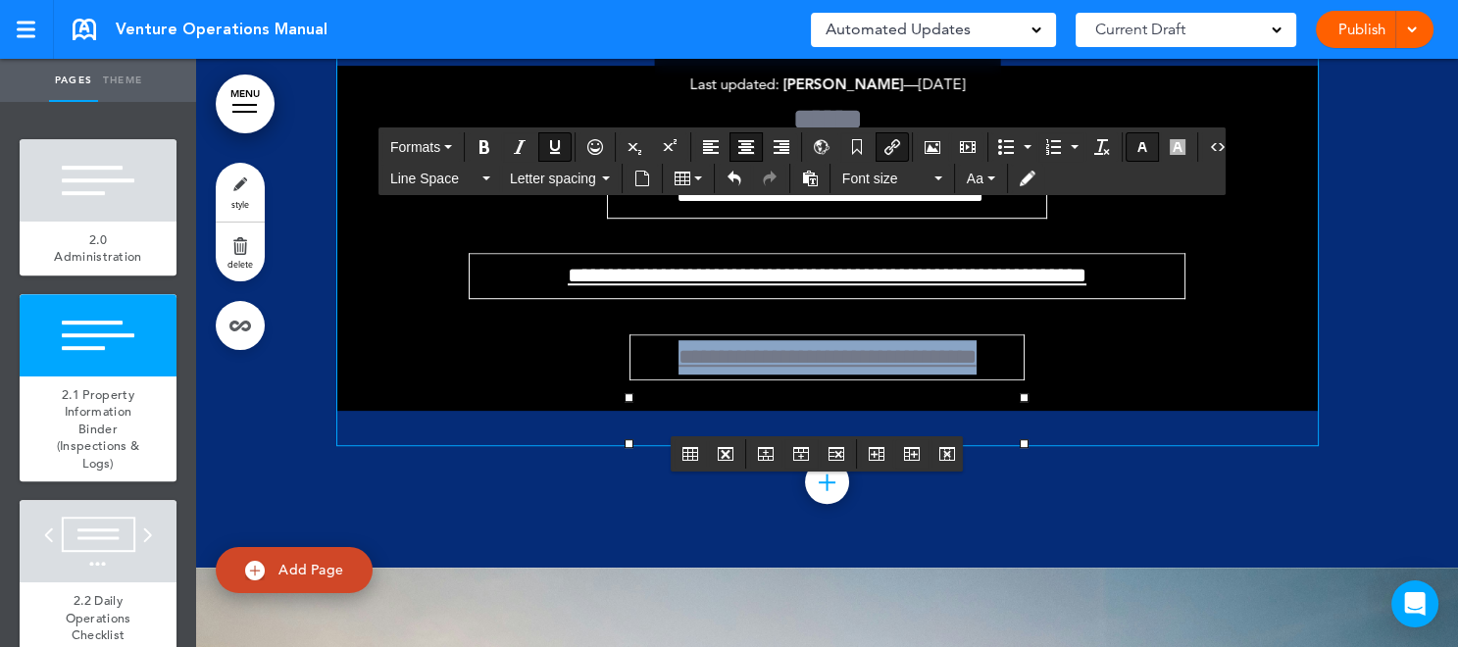
click at [1135, 139] on icon "button" at bounding box center [1143, 147] width 16 height 16
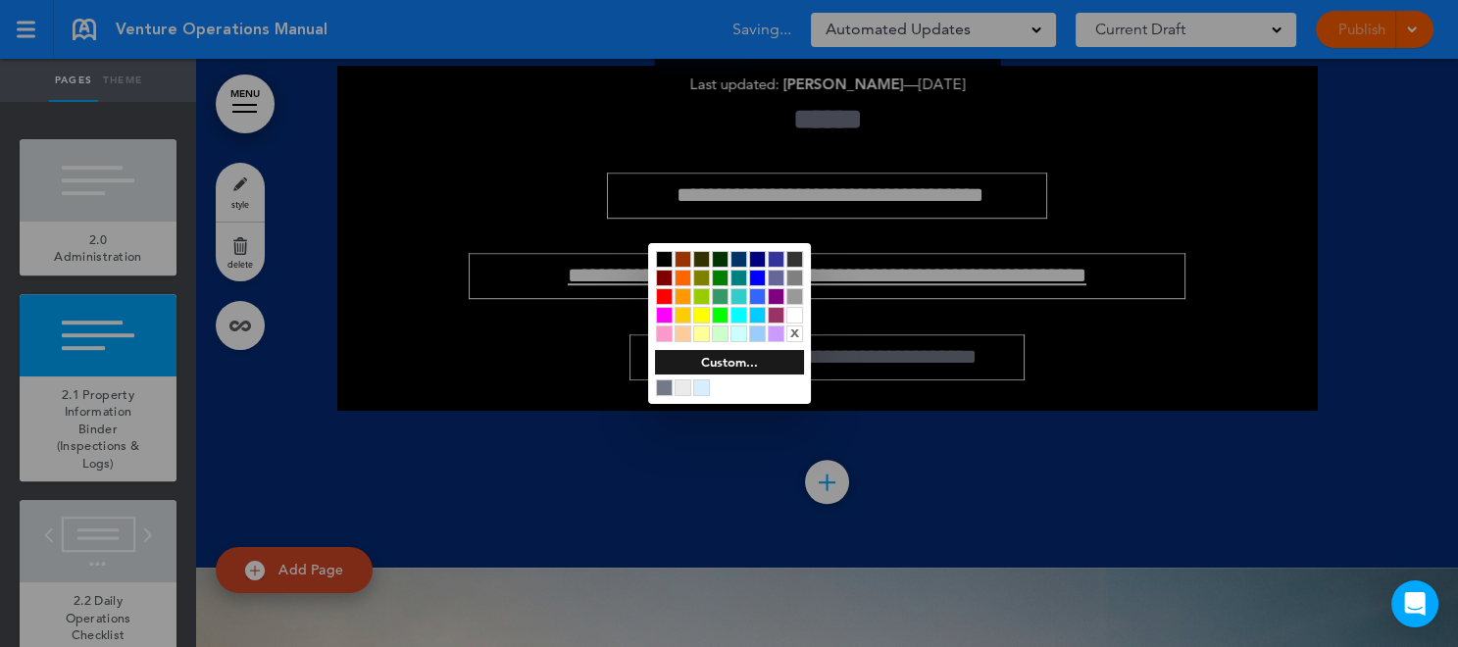
click at [792, 313] on div at bounding box center [794, 315] width 17 height 17
click at [1120, 410] on div at bounding box center [729, 323] width 1458 height 647
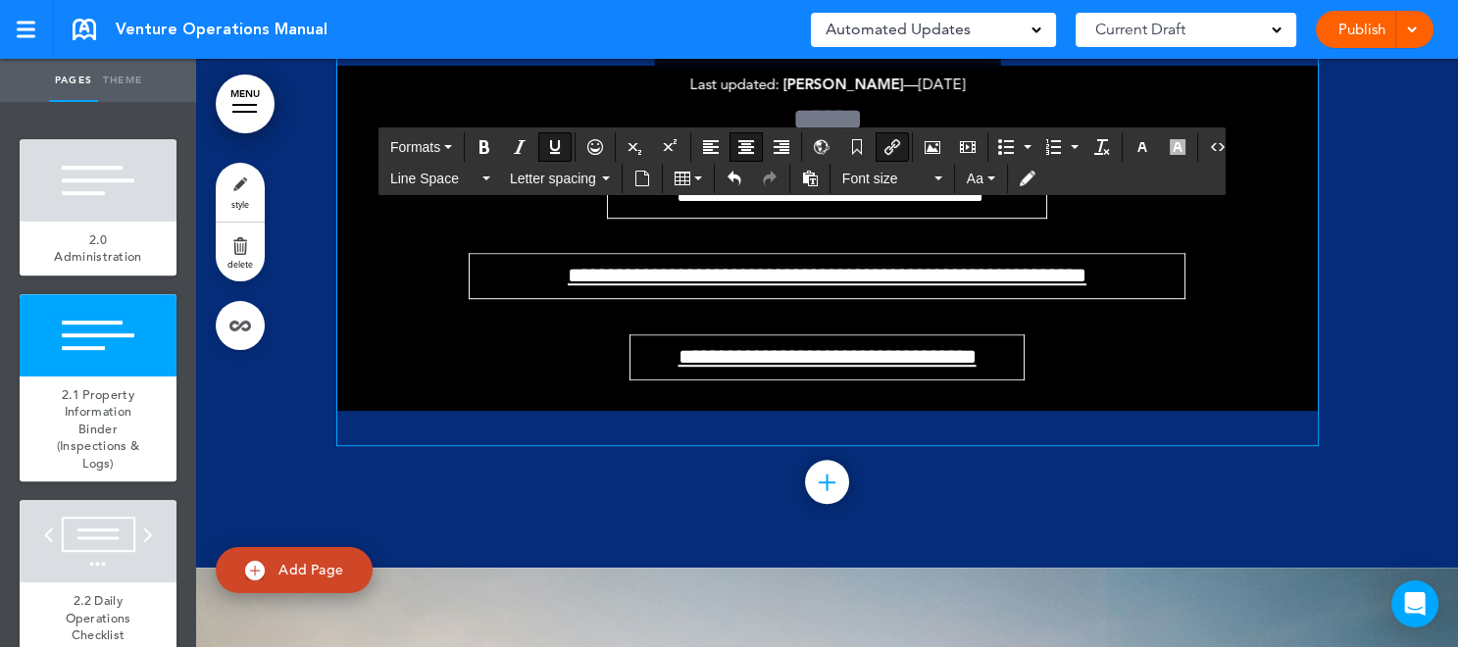
click at [784, 368] on link "**********" at bounding box center [828, 357] width 298 height 22
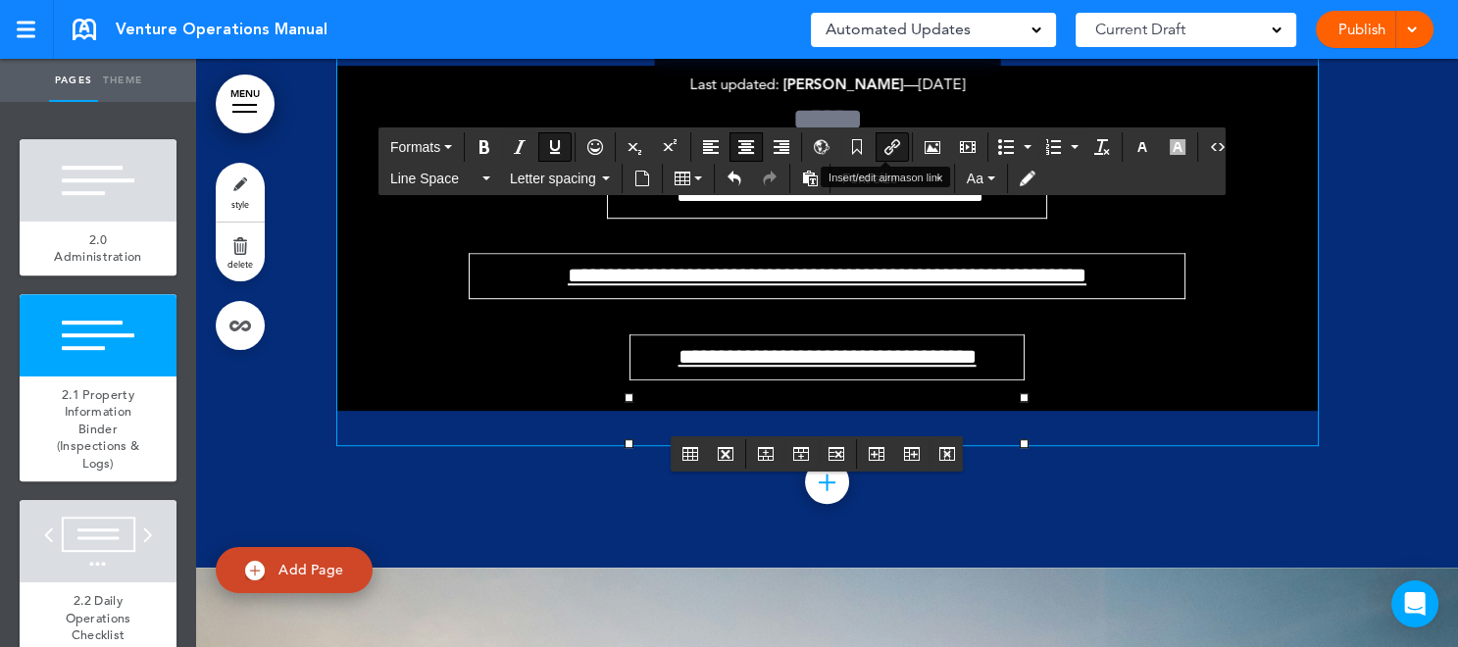
click at [885, 152] on icon "Insert/edit airmason link" at bounding box center [892, 147] width 16 height 16
type input "**********"
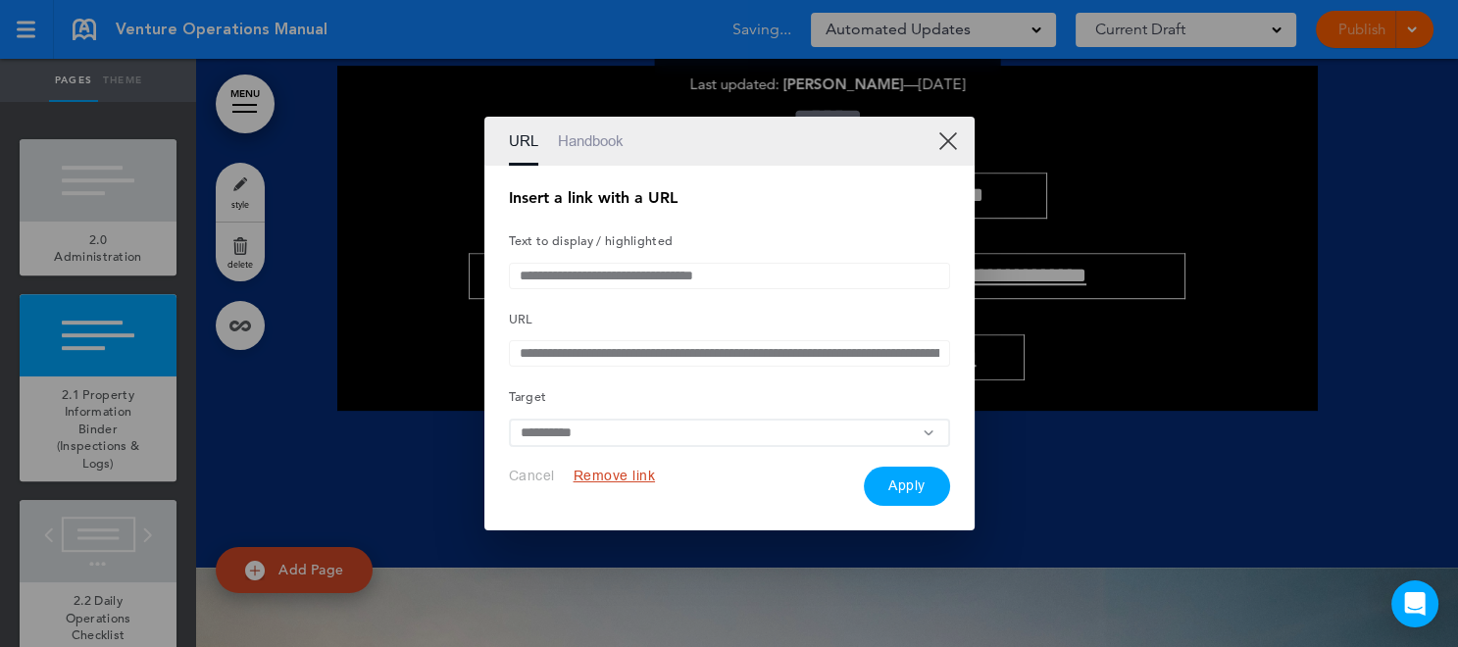
click at [1140, 425] on div at bounding box center [729, 323] width 1458 height 647
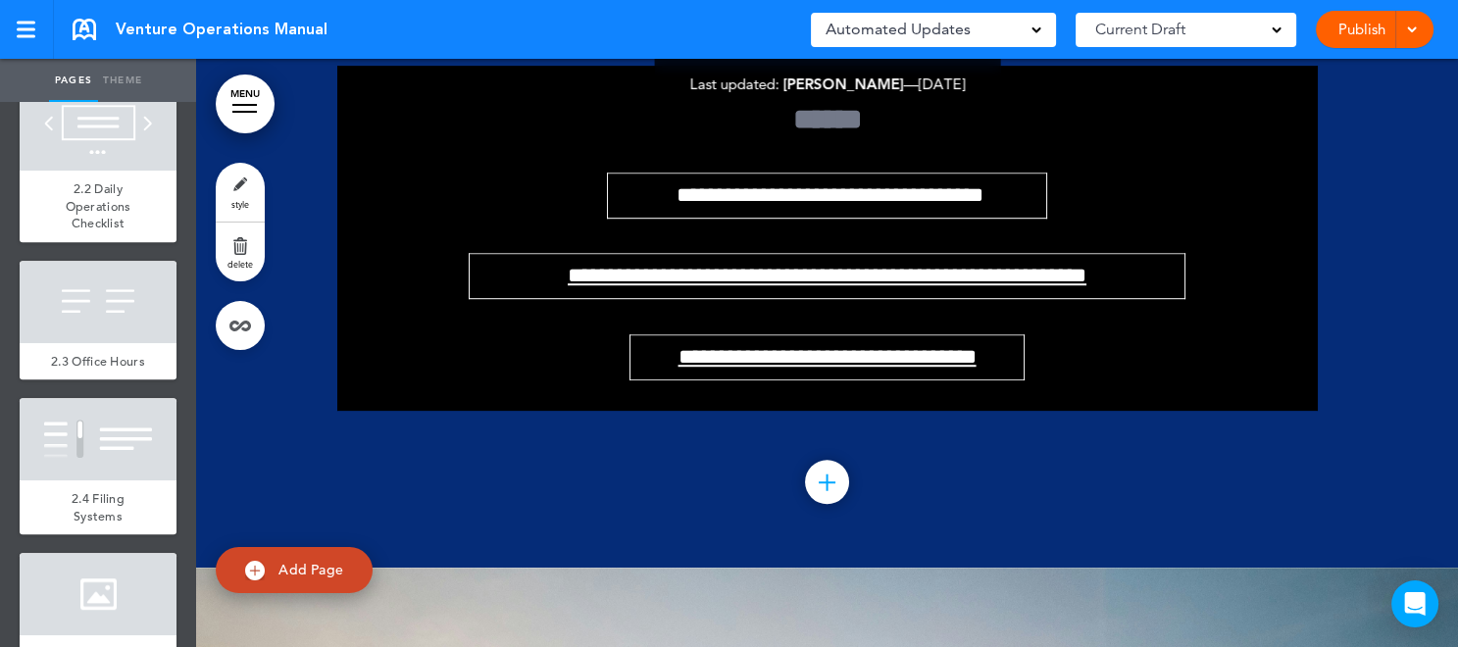
scroll to position [1588, 0]
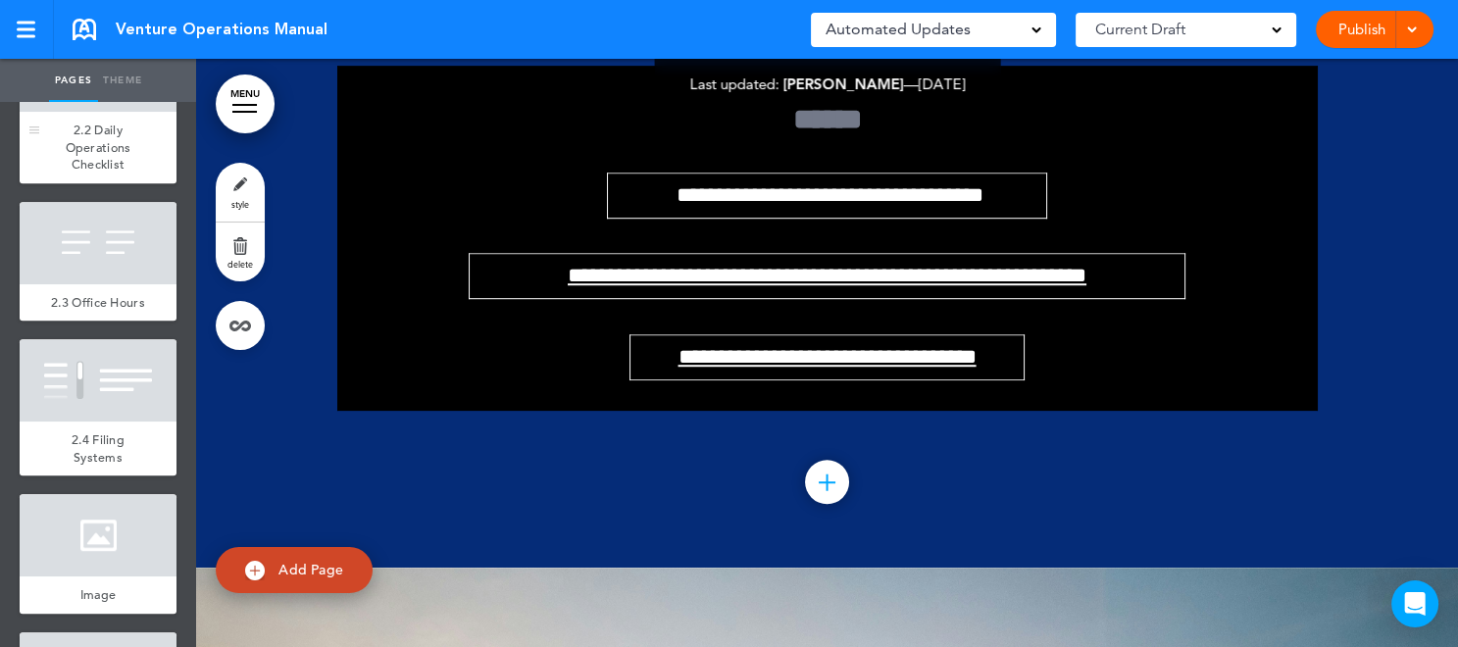
click at [97, 173] on span "2.2 Daily Operations Checklist" at bounding box center [99, 147] width 66 height 51
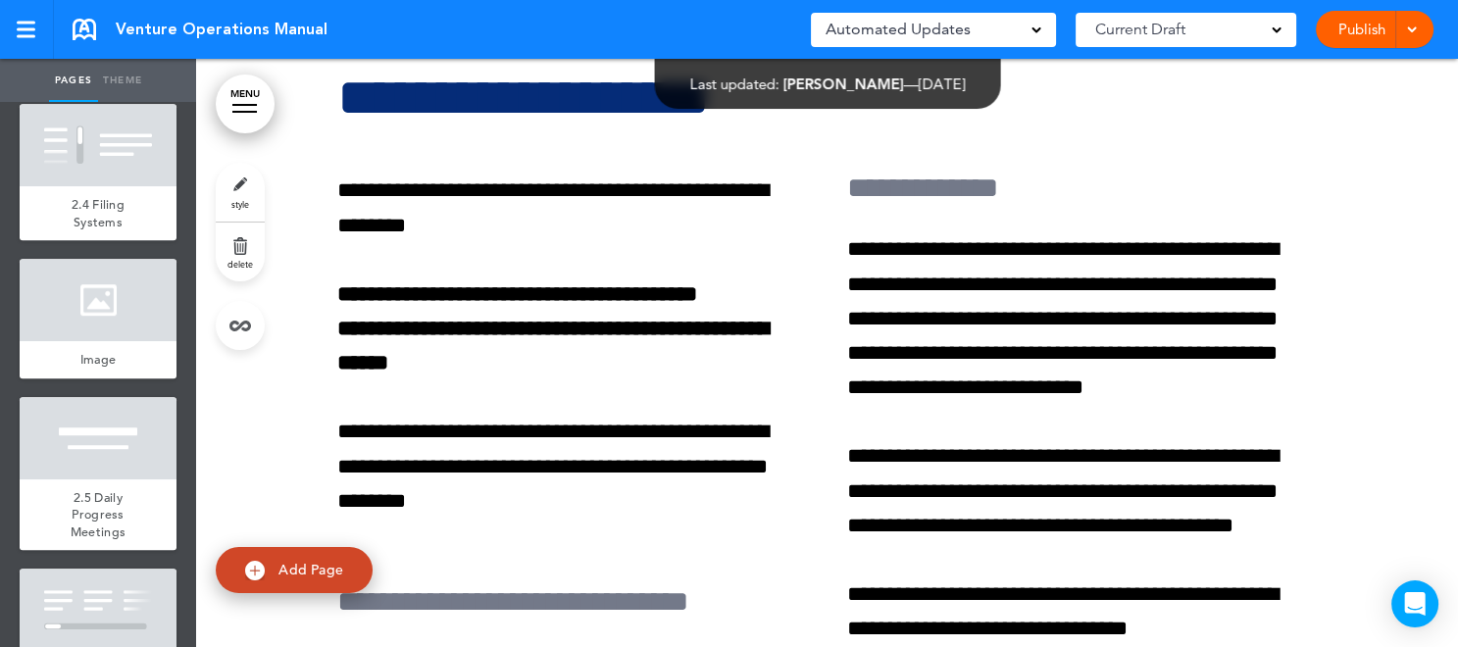
scroll to position [1882, 0]
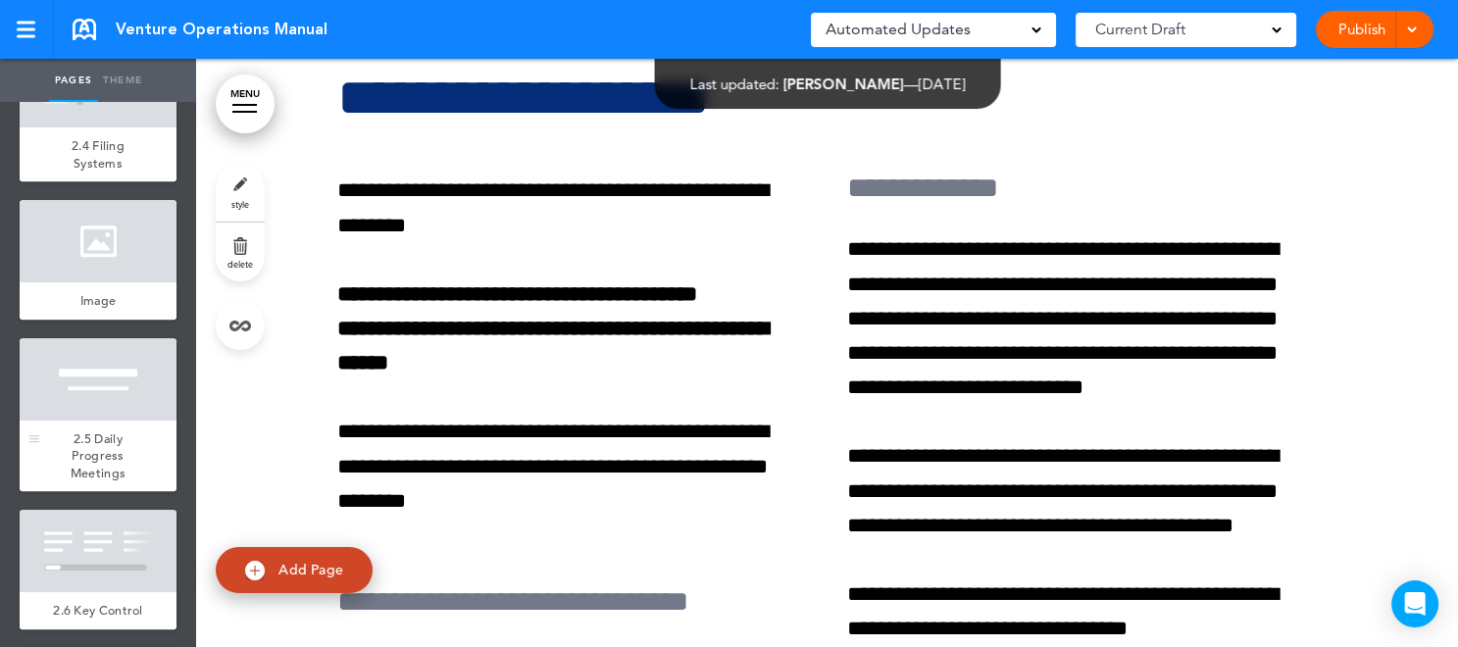
click at [110, 481] on span "2.5 Daily Progress Meetings" at bounding box center [98, 455] width 55 height 51
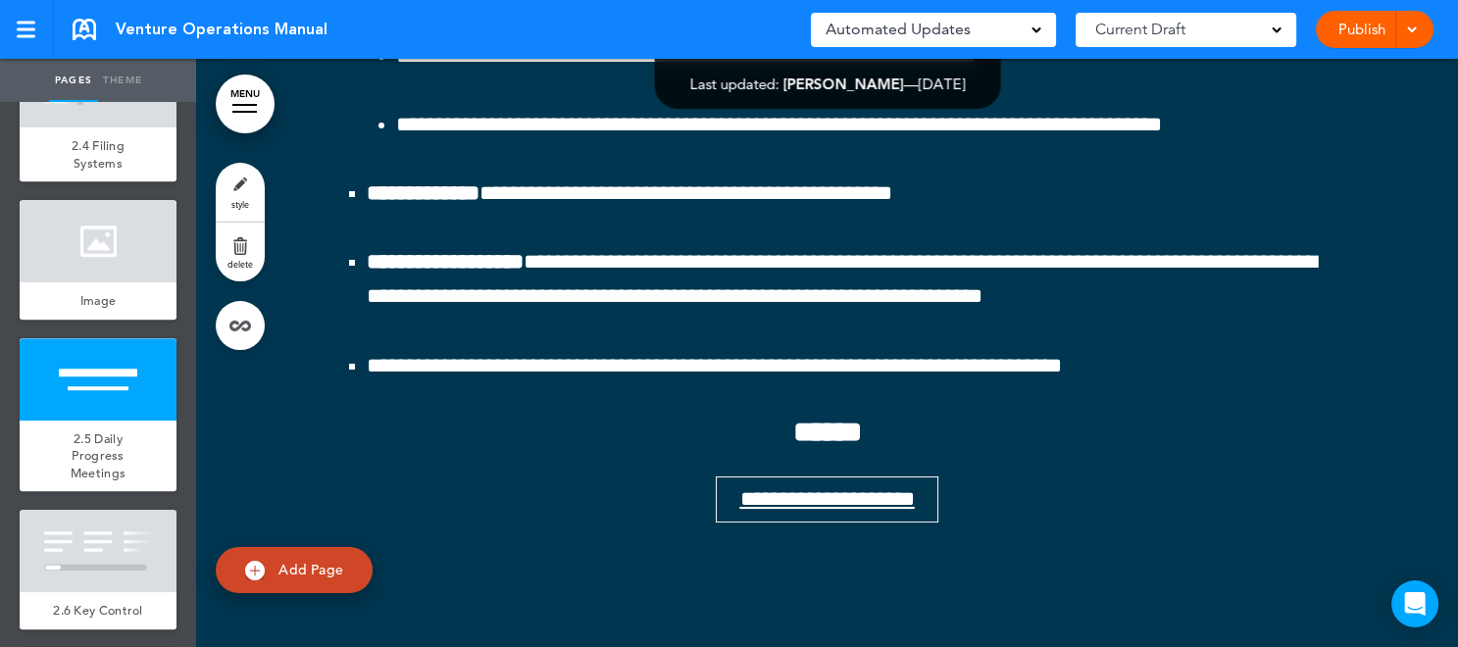
scroll to position [18256, 0]
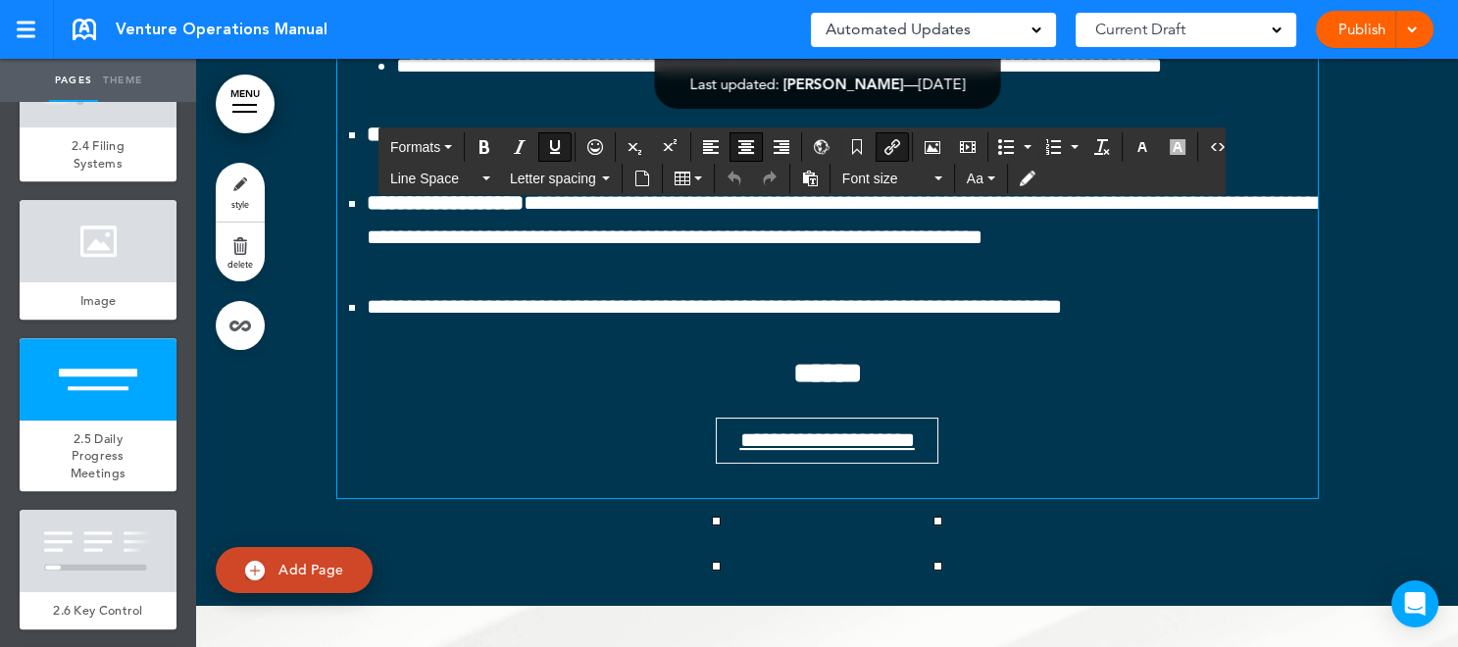
click at [824, 451] on link "**********" at bounding box center [826, 440] width 175 height 22
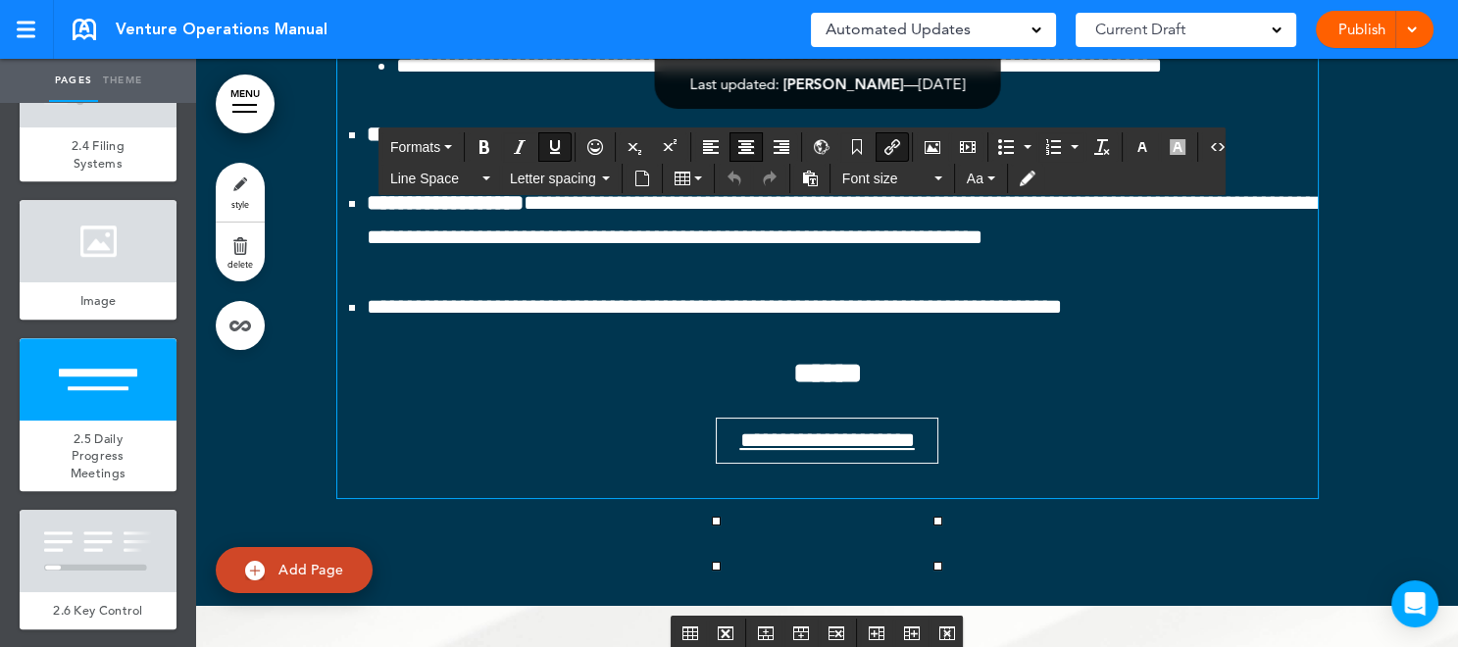
click at [887, 151] on icon "Insert/edit airmason link" at bounding box center [892, 147] width 16 height 16
type input "**********"
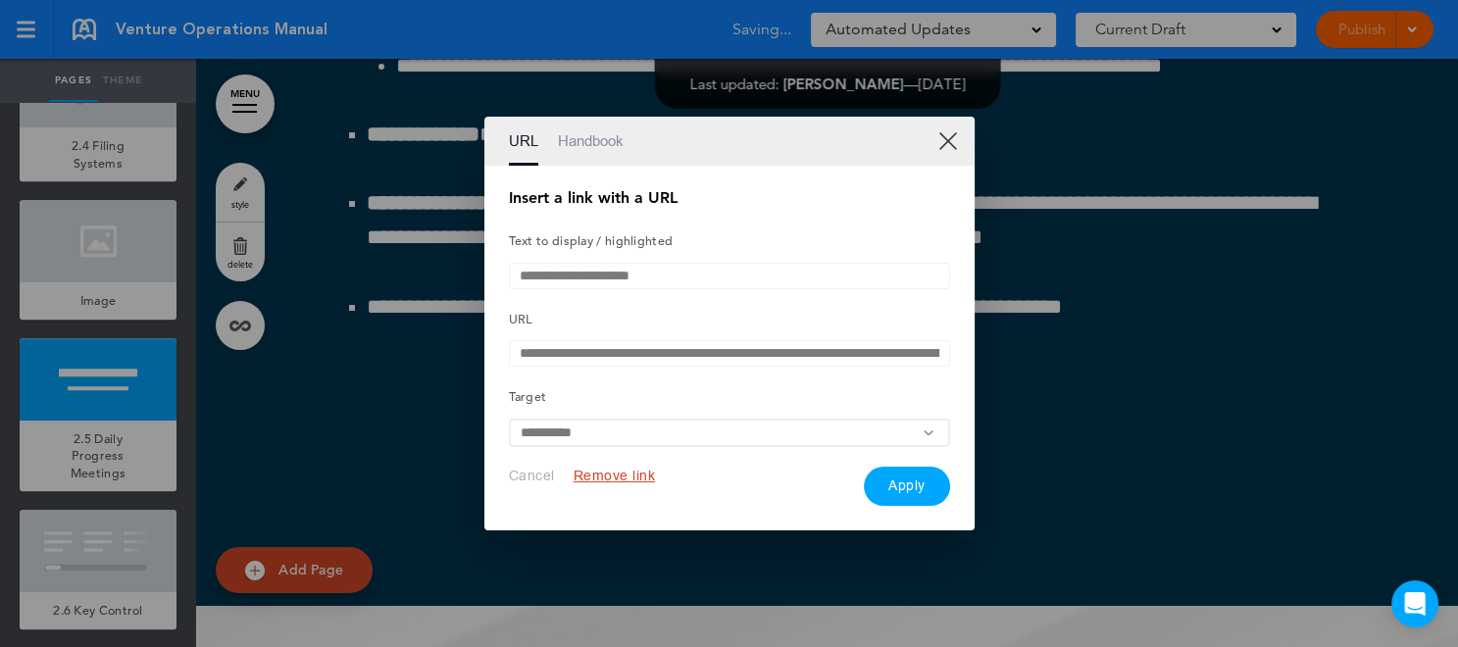
click at [946, 134] on link "XX" at bounding box center [947, 140] width 19 height 19
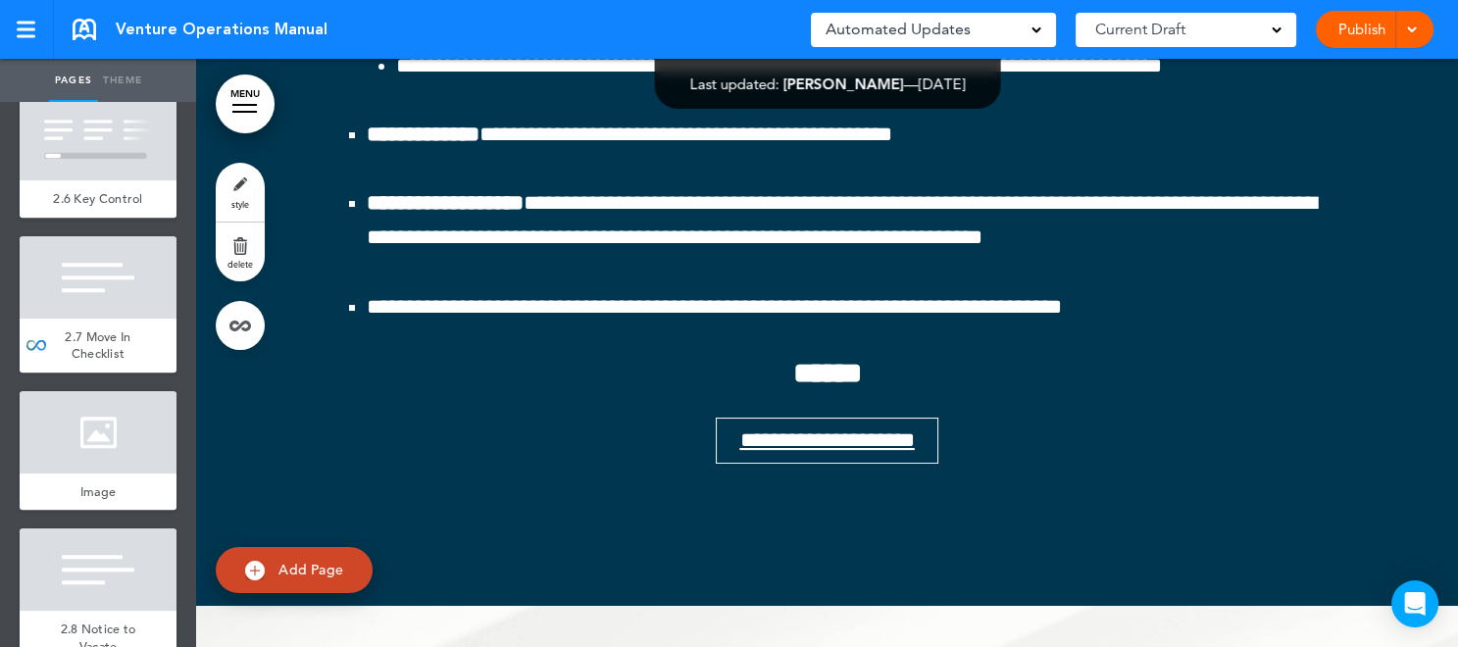
scroll to position [2352, 0]
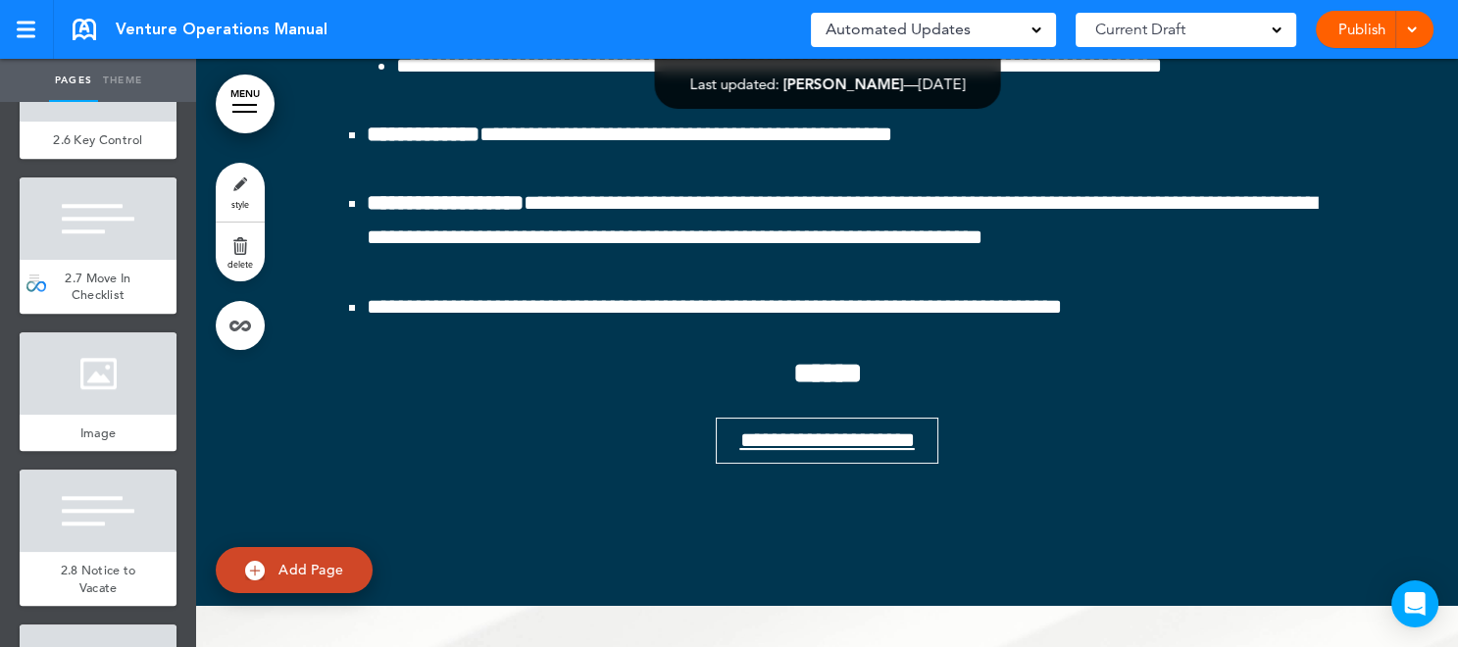
click at [108, 314] on div "2.7 Move In Checklist" at bounding box center [98, 287] width 157 height 54
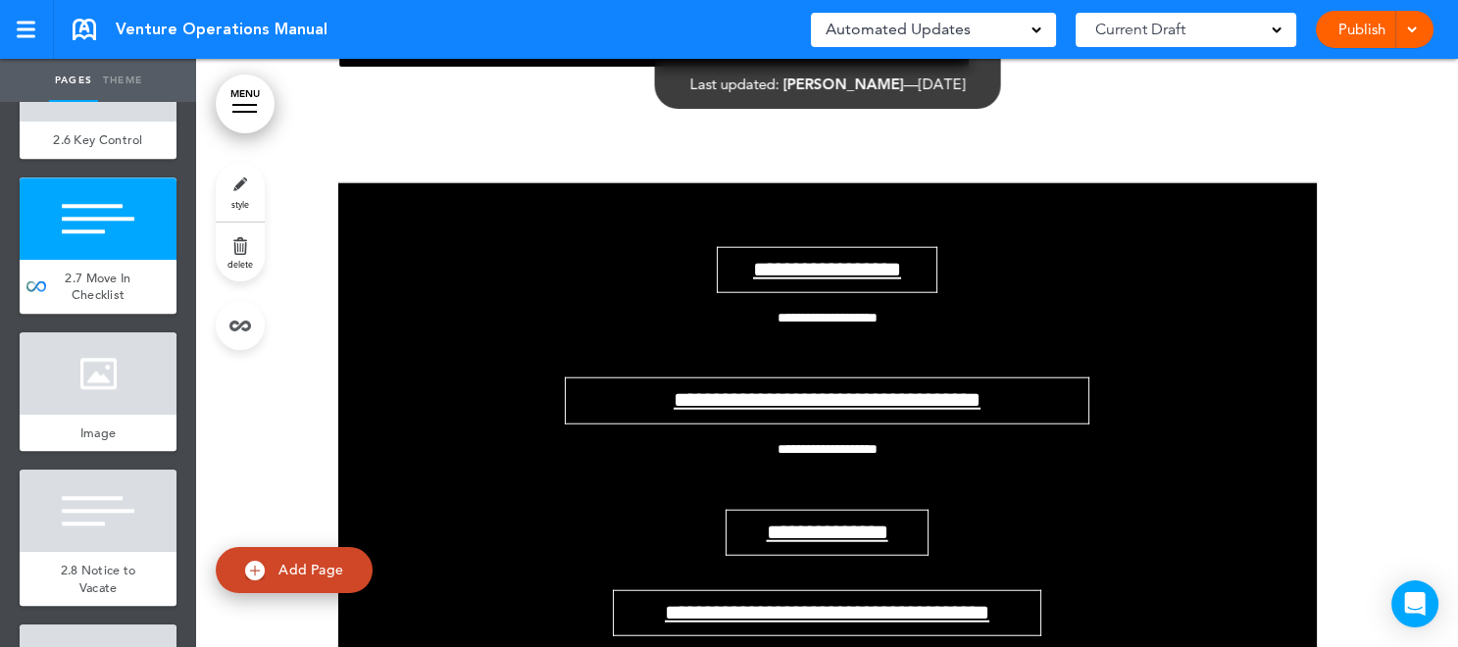
scroll to position [24327, 0]
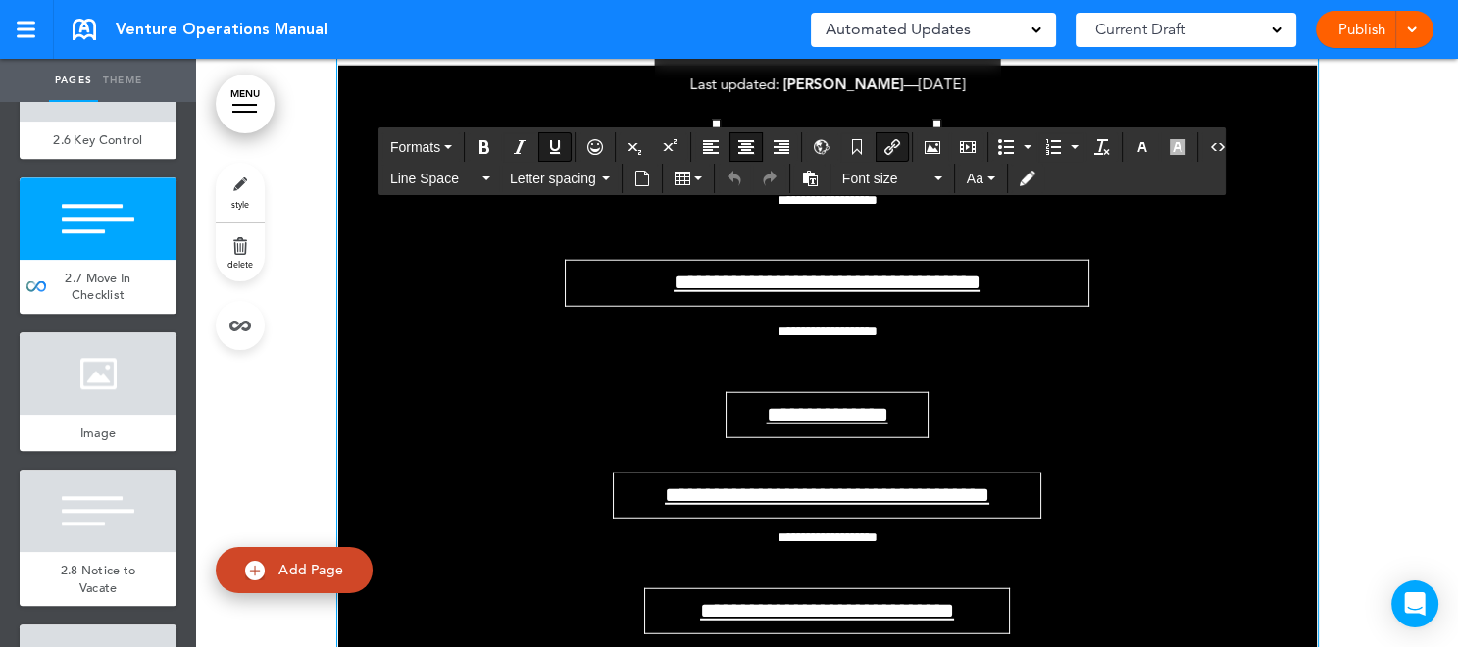
click at [795, 163] on link "**********" at bounding box center [827, 152] width 148 height 22
click at [817, 163] on link "**********" at bounding box center [827, 152] width 148 height 22
click at [784, 163] on link "**********" at bounding box center [827, 152] width 148 height 22
click at [822, 163] on link "**********" at bounding box center [827, 152] width 148 height 22
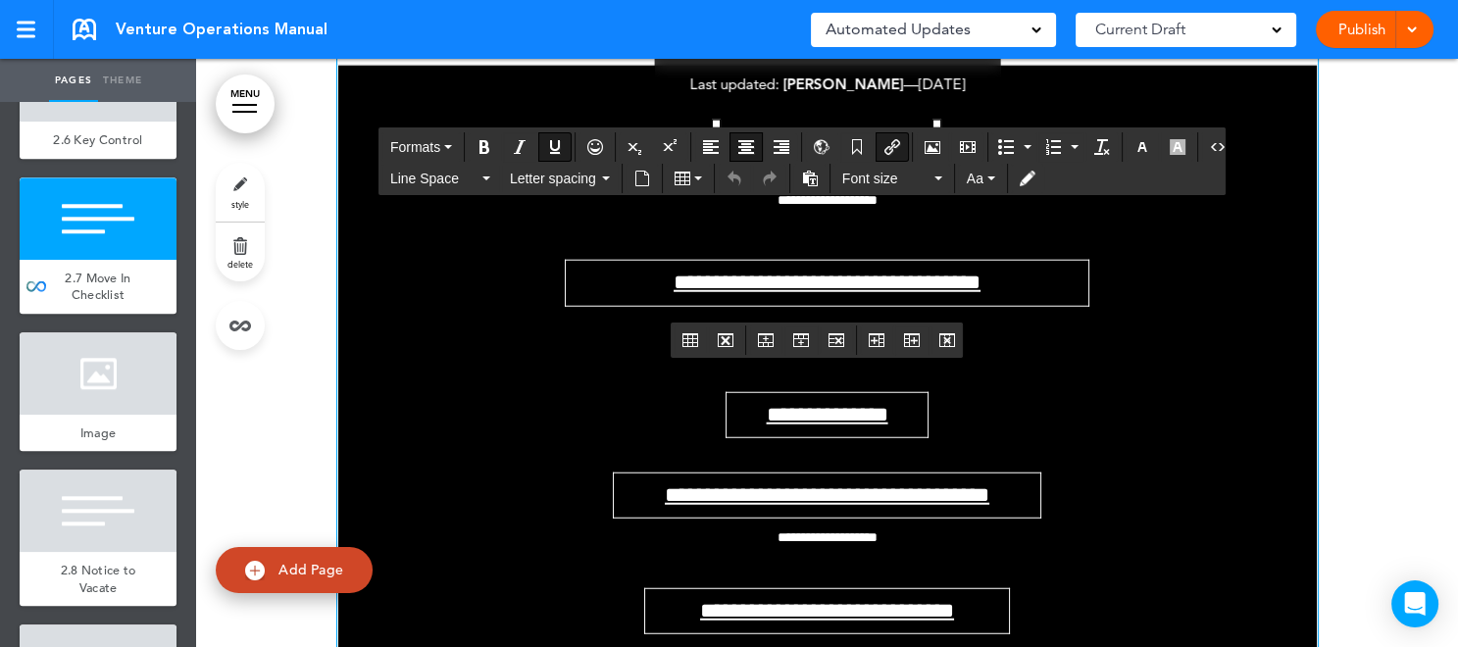
click at [871, 163] on link "**********" at bounding box center [827, 152] width 148 height 22
click at [812, 163] on link "**********" at bounding box center [827, 152] width 148 height 22
click at [889, 144] on icon "Insert/edit airmason link" at bounding box center [892, 147] width 16 height 16
type input "**********"
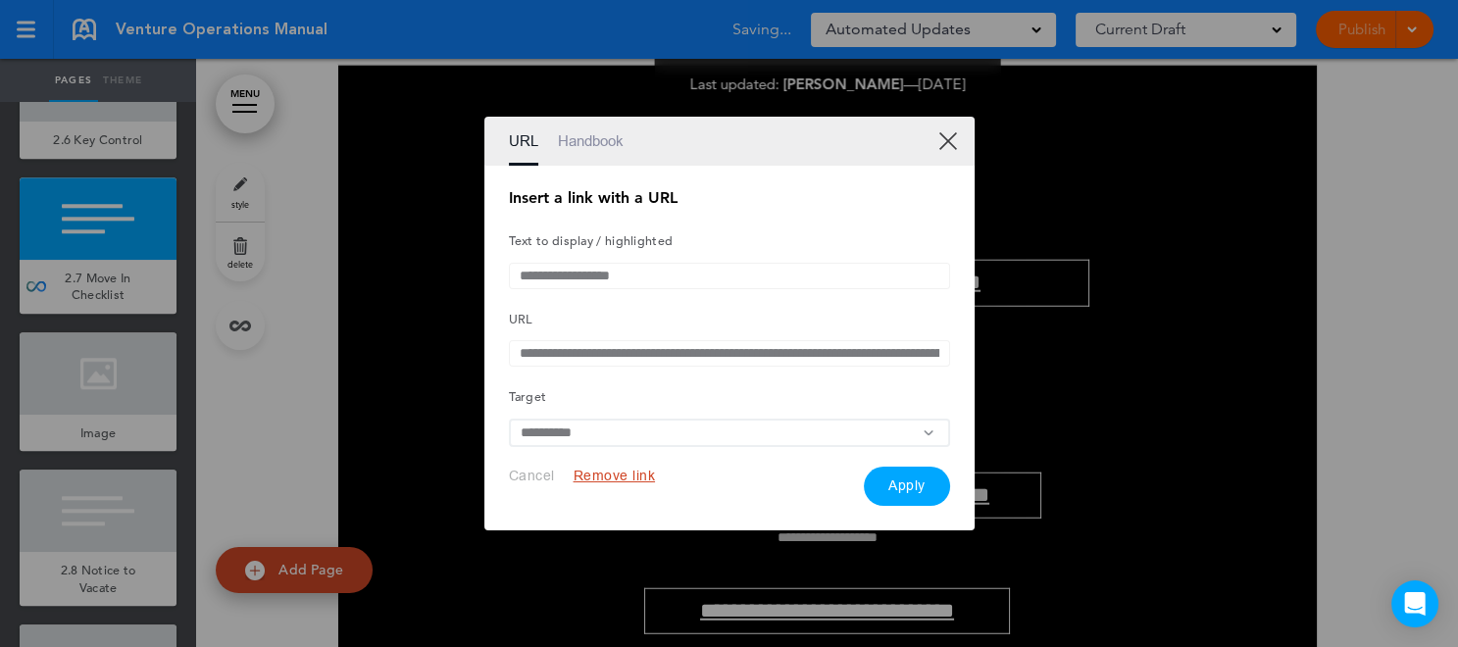
click at [604, 480] on button "Remove link" at bounding box center [615, 476] width 82 height 19
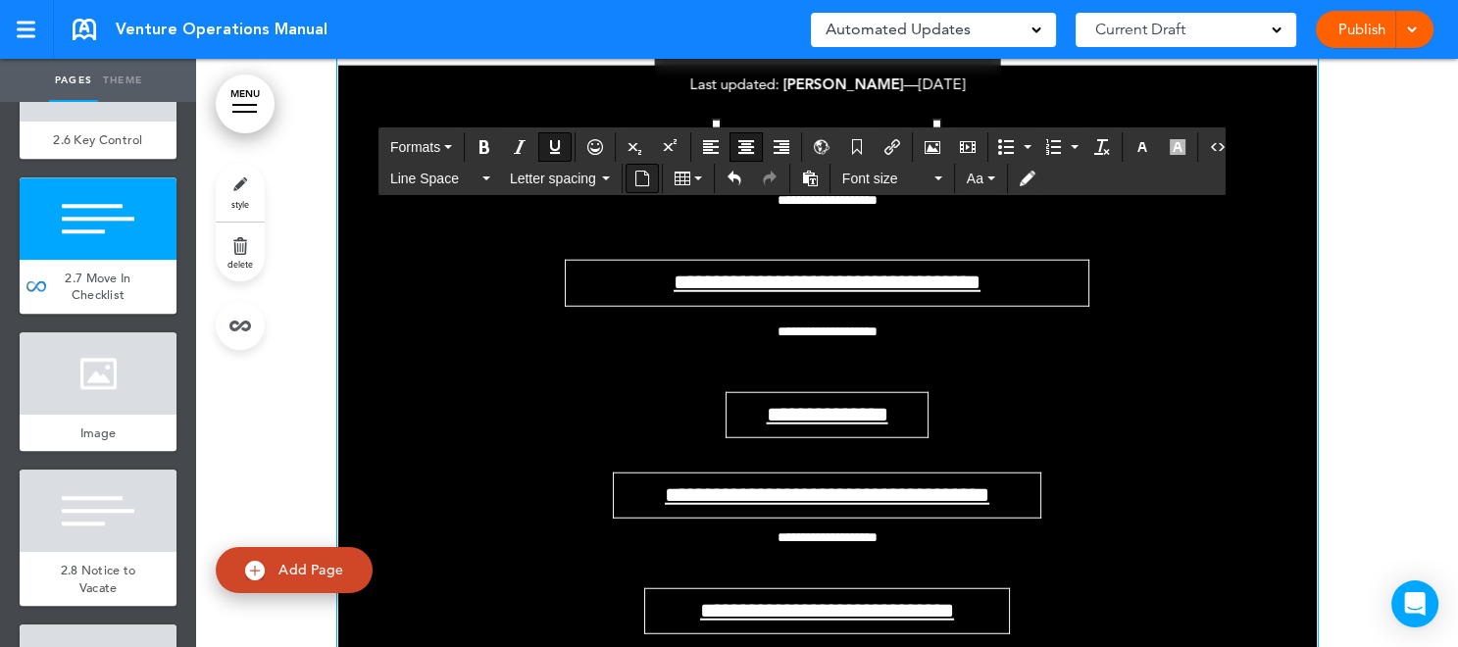
click at [640, 176] on icon "Insert document" at bounding box center [642, 179] width 16 height 16
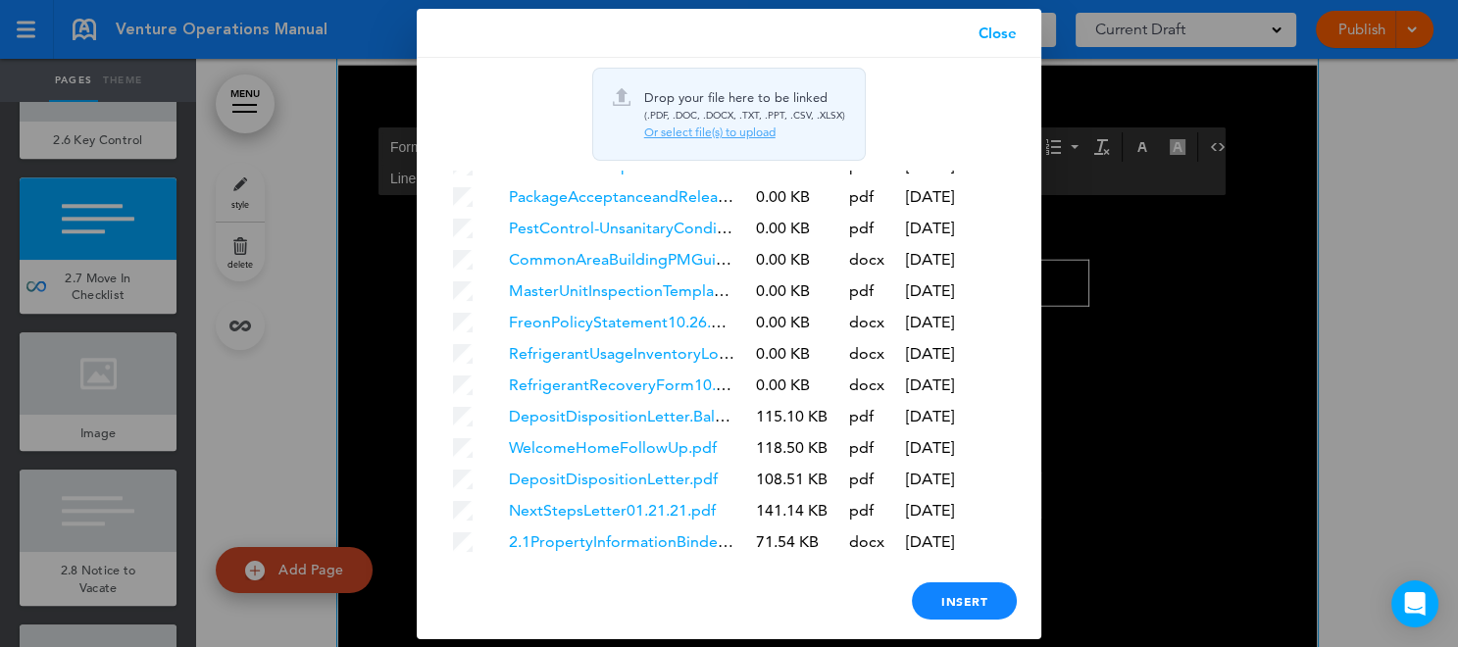
scroll to position [999, 0]
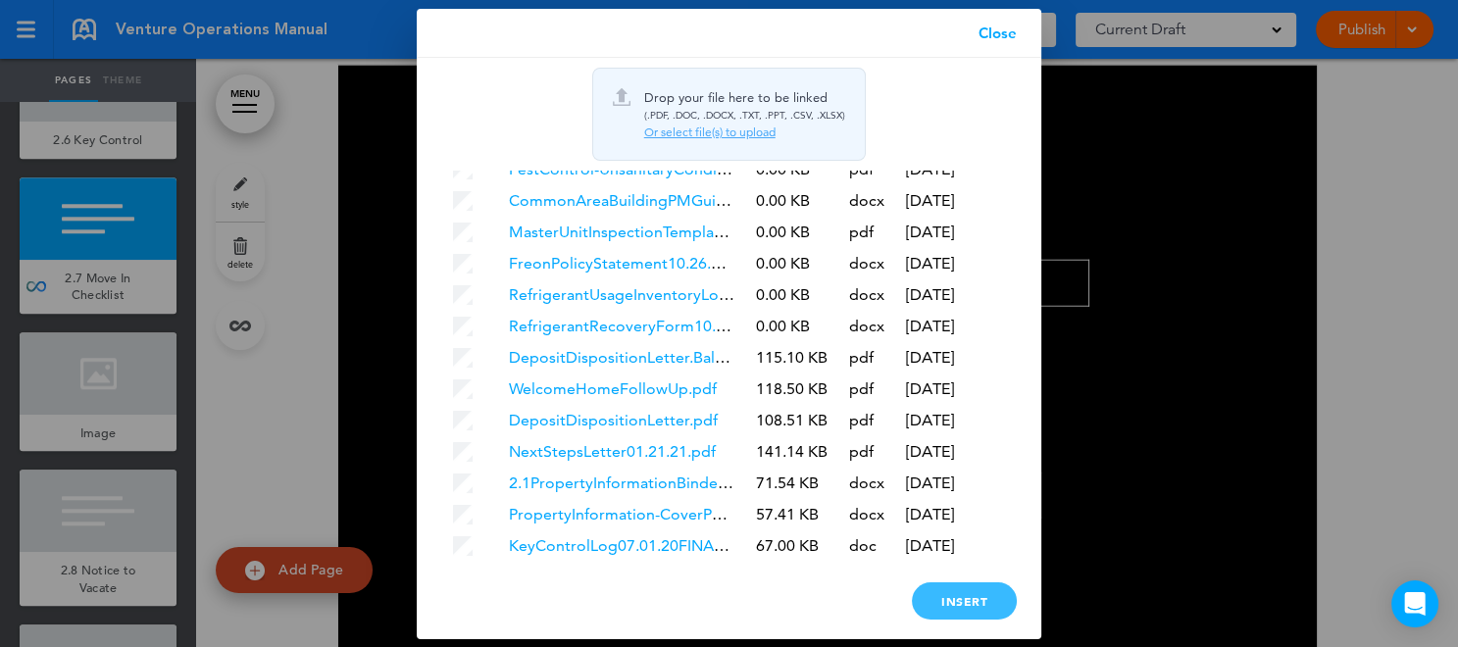
click at [968, 596] on div "Insert" at bounding box center [964, 600] width 105 height 37
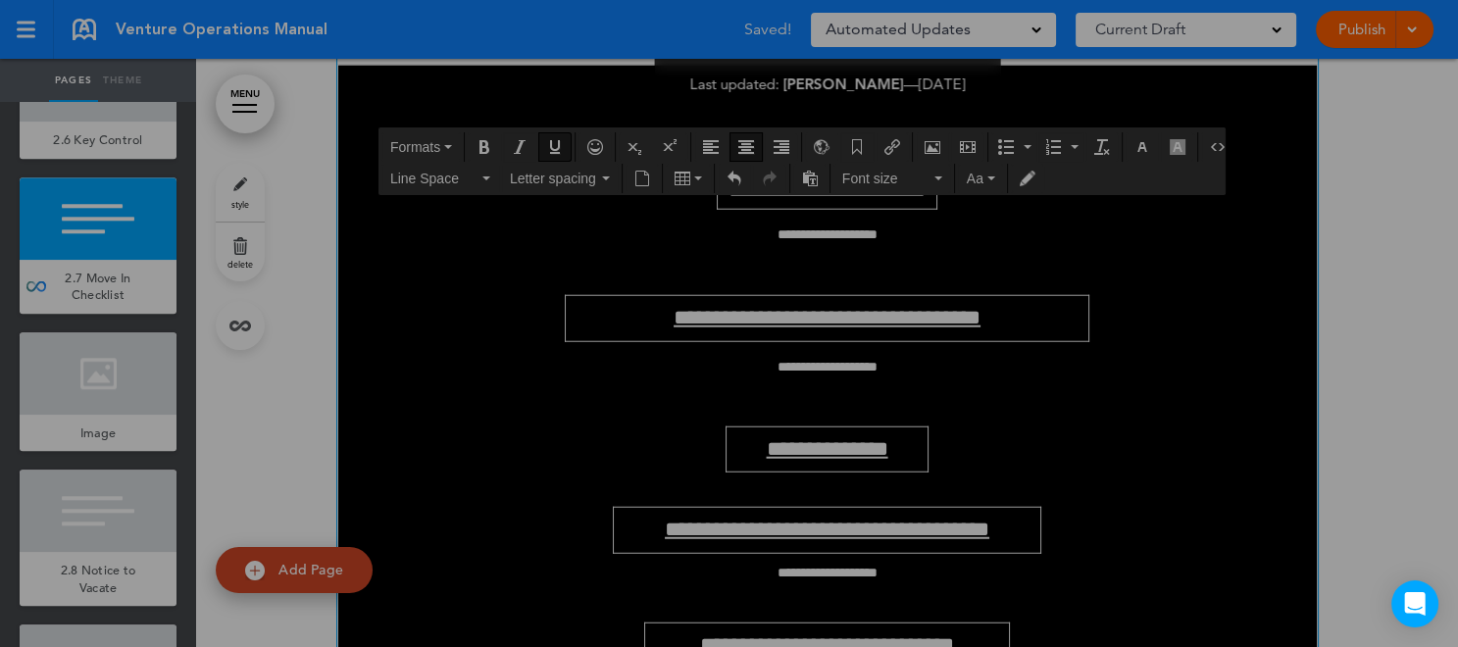
scroll to position [0, 0]
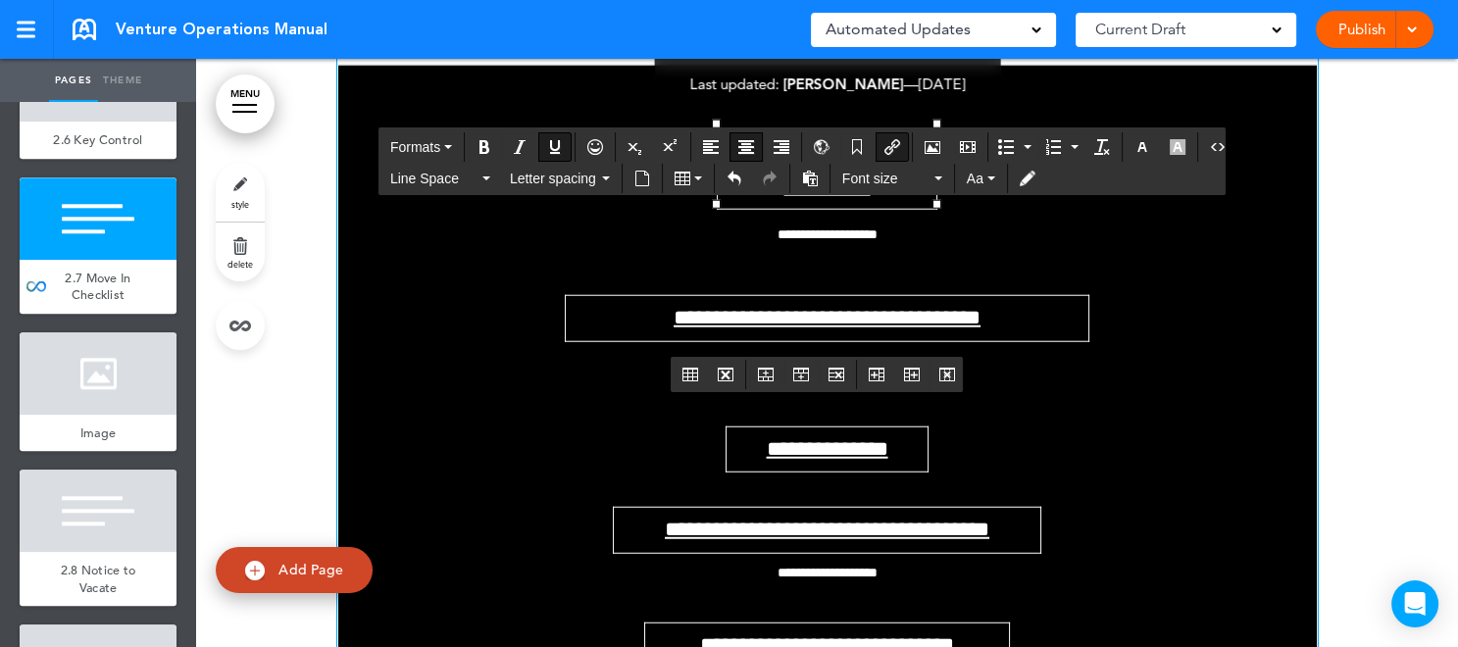
click at [849, 197] on link "**********" at bounding box center [852, 169] width 139 height 56
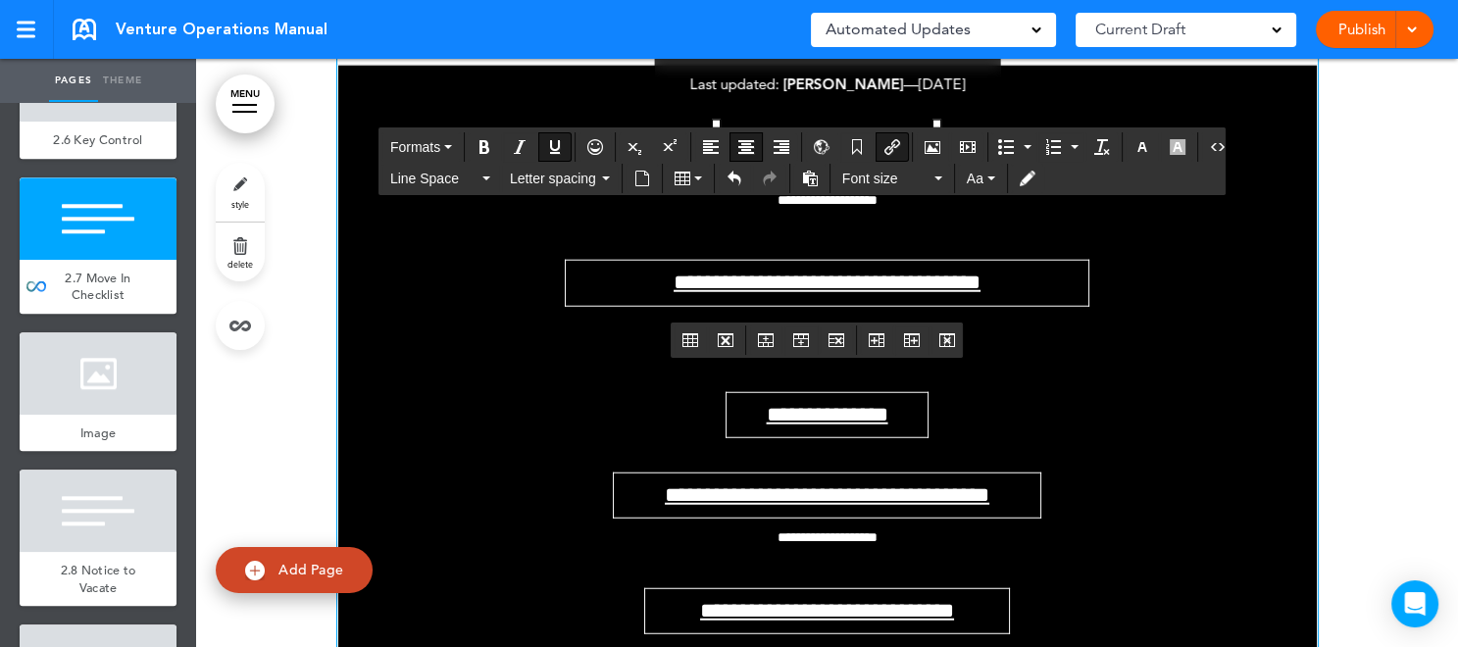
click at [1161, 294] on div "**********" at bounding box center [827, 382] width 920 height 574
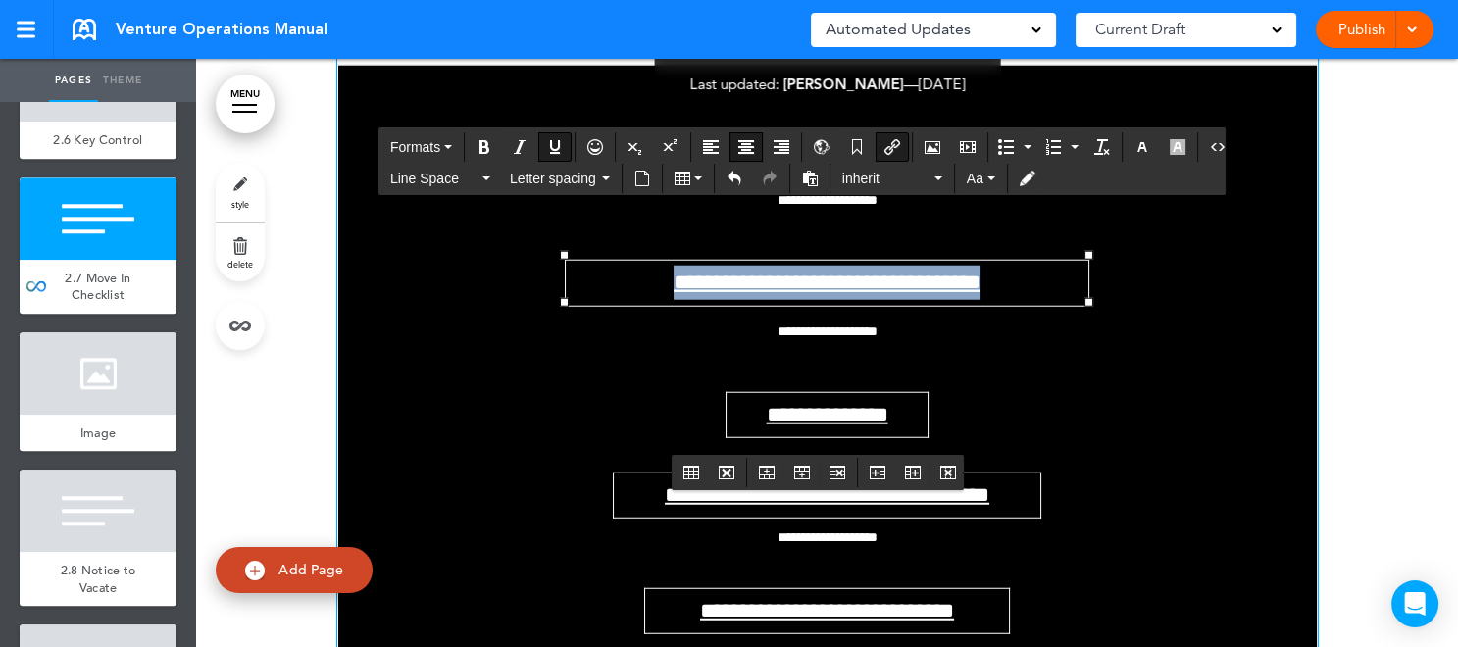
drag, startPoint x: 630, startPoint y: 429, endPoint x: 1035, endPoint y: 445, distance: 406.3
click at [1035, 307] on td "**********" at bounding box center [827, 284] width 524 height 46
click at [738, 147] on icon "Align center" at bounding box center [746, 147] width 16 height 16
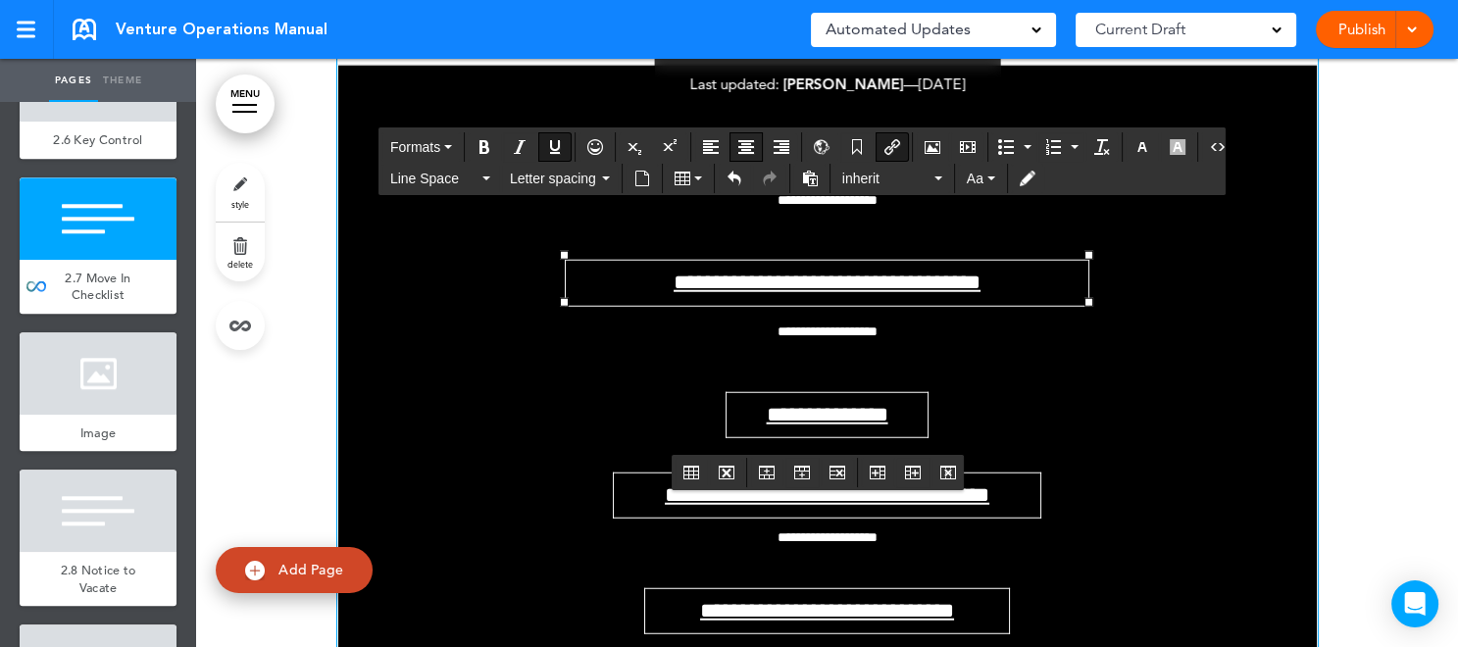
click at [738, 146] on icon "Align center" at bounding box center [746, 147] width 16 height 16
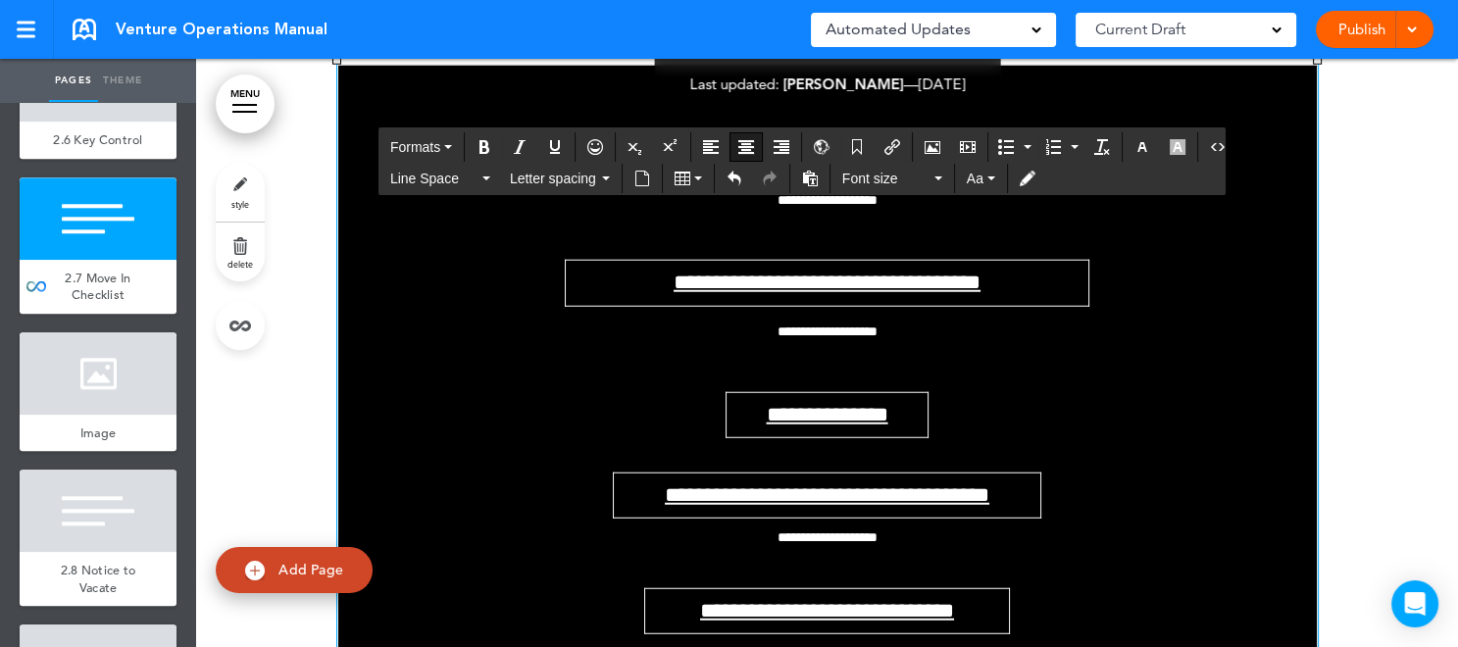
click at [1175, 437] on div "**********" at bounding box center [827, 382] width 920 height 574
click at [1054, 307] on td "**********" at bounding box center [827, 284] width 524 height 46
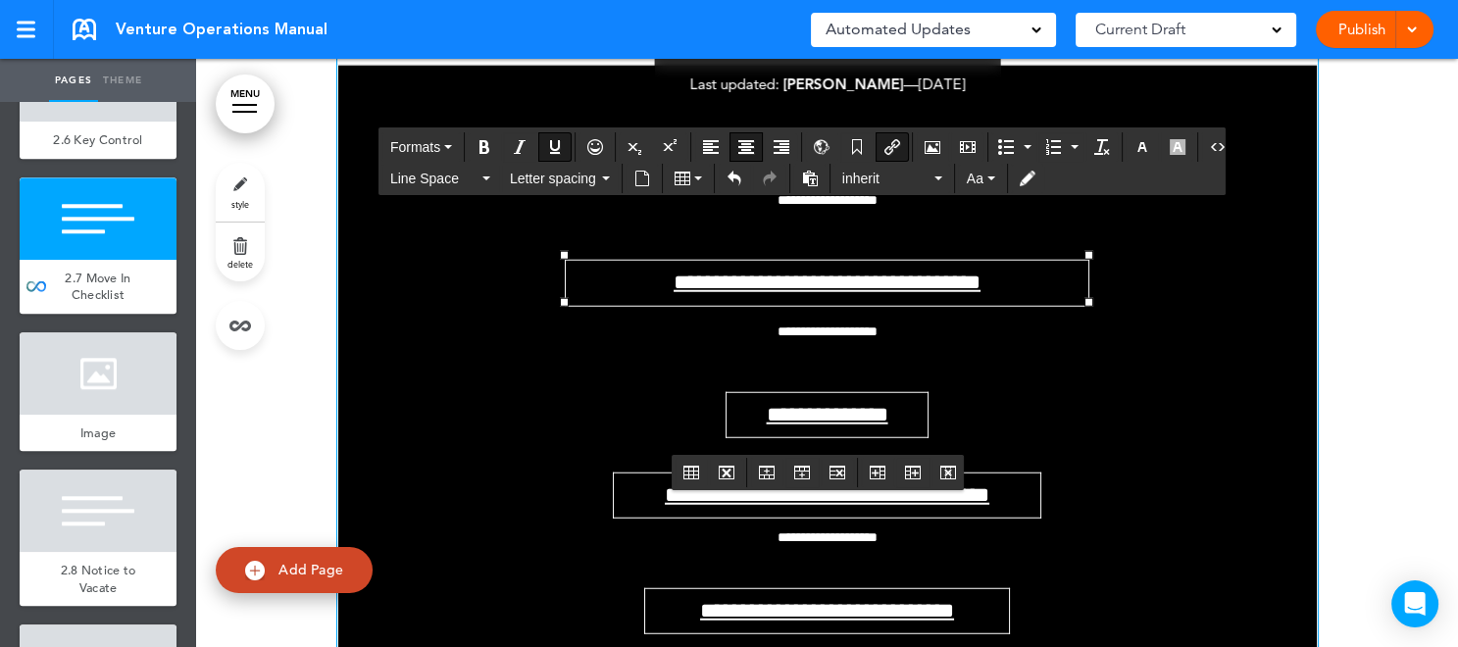
click at [799, 293] on link "**********" at bounding box center [827, 283] width 307 height 22
click at [884, 152] on icon "Insert/edit airmason link" at bounding box center [892, 147] width 16 height 16
type input "**********"
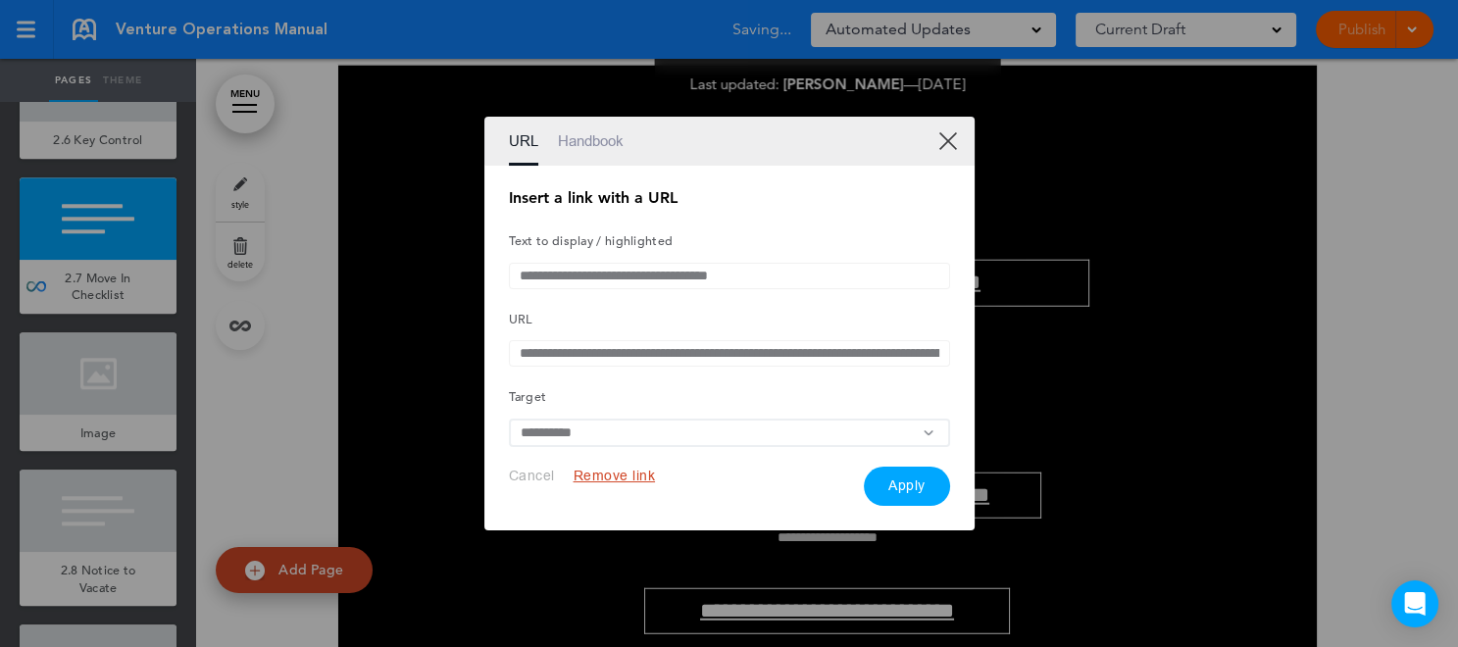
click at [938, 138] on link "XX" at bounding box center [947, 140] width 19 height 19
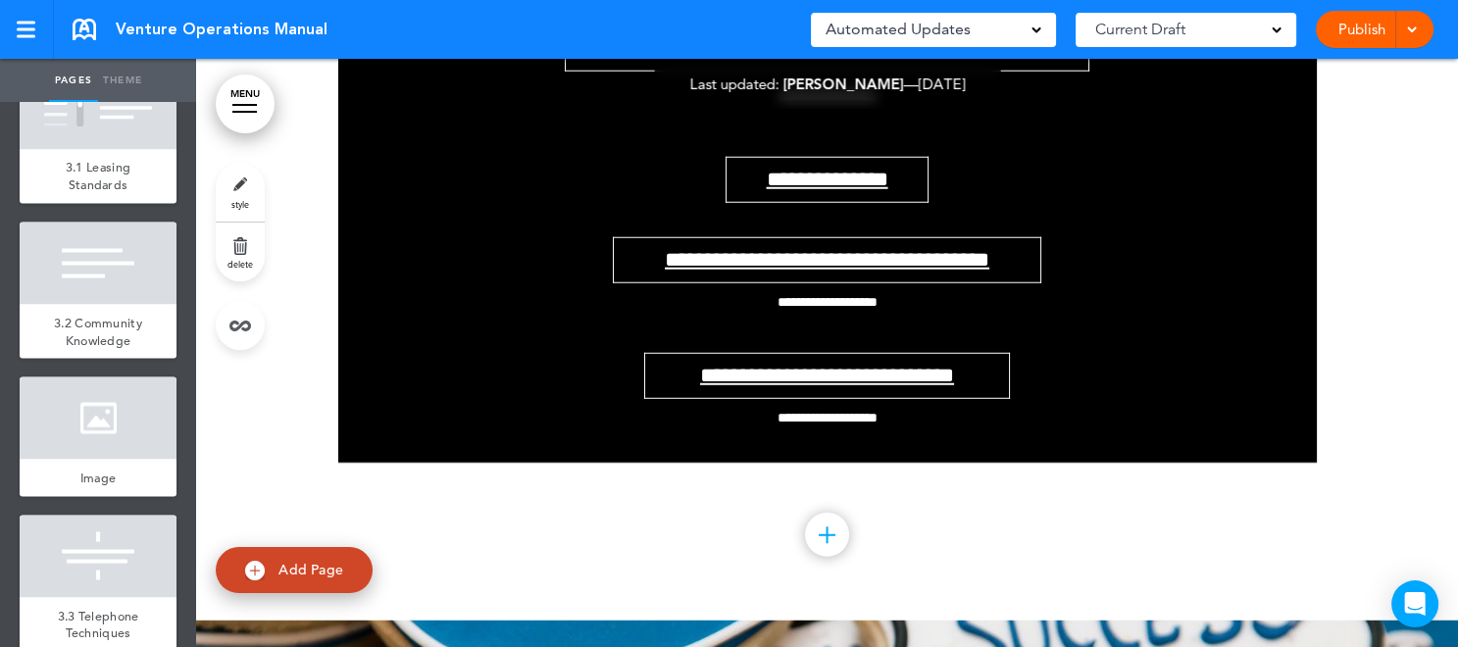
scroll to position [4500, 0]
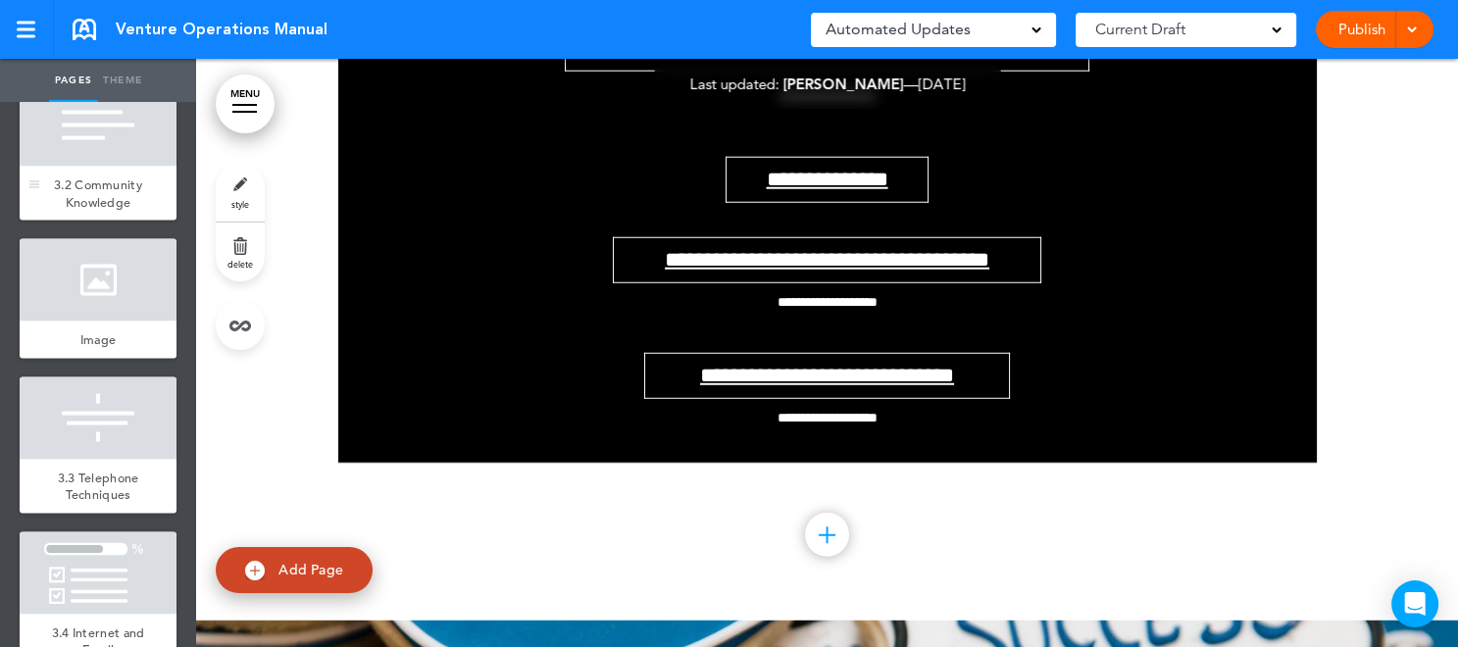
click at [108, 210] on span "3.2 Community Knowledge" at bounding box center [98, 193] width 88 height 34
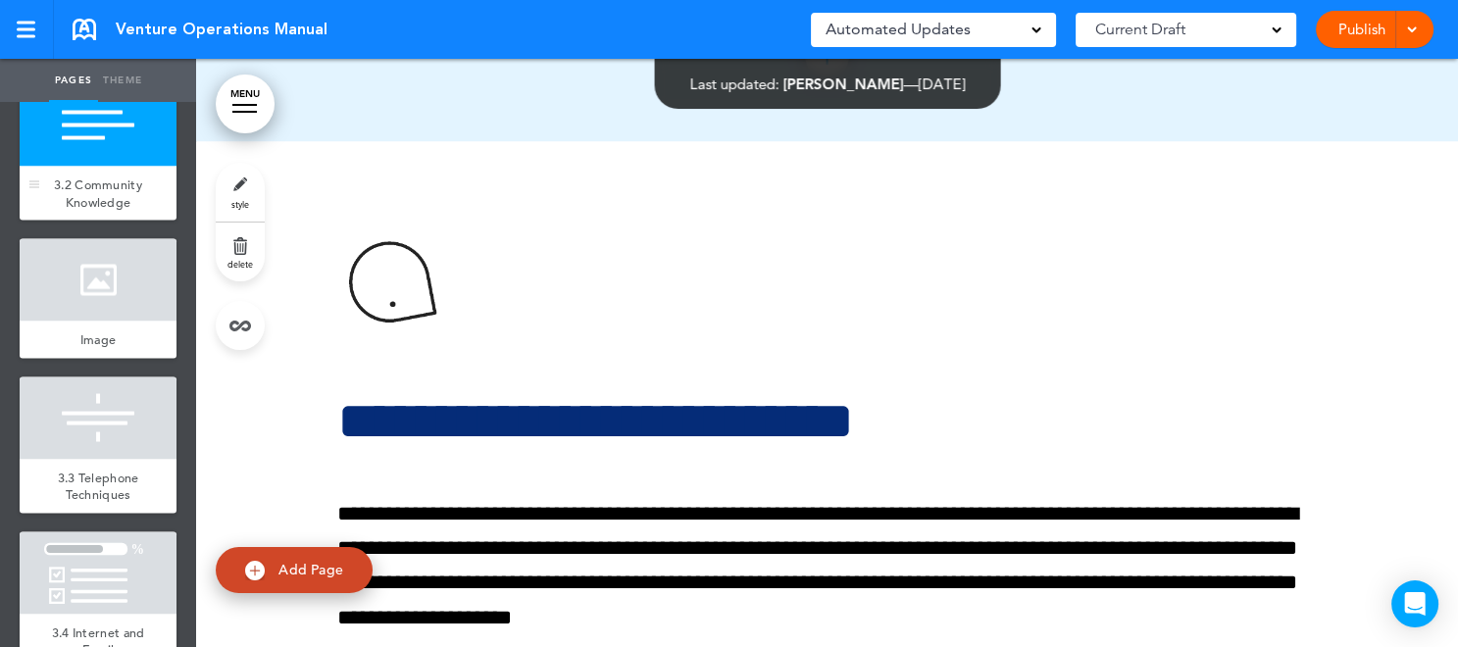
scroll to position [50775, 0]
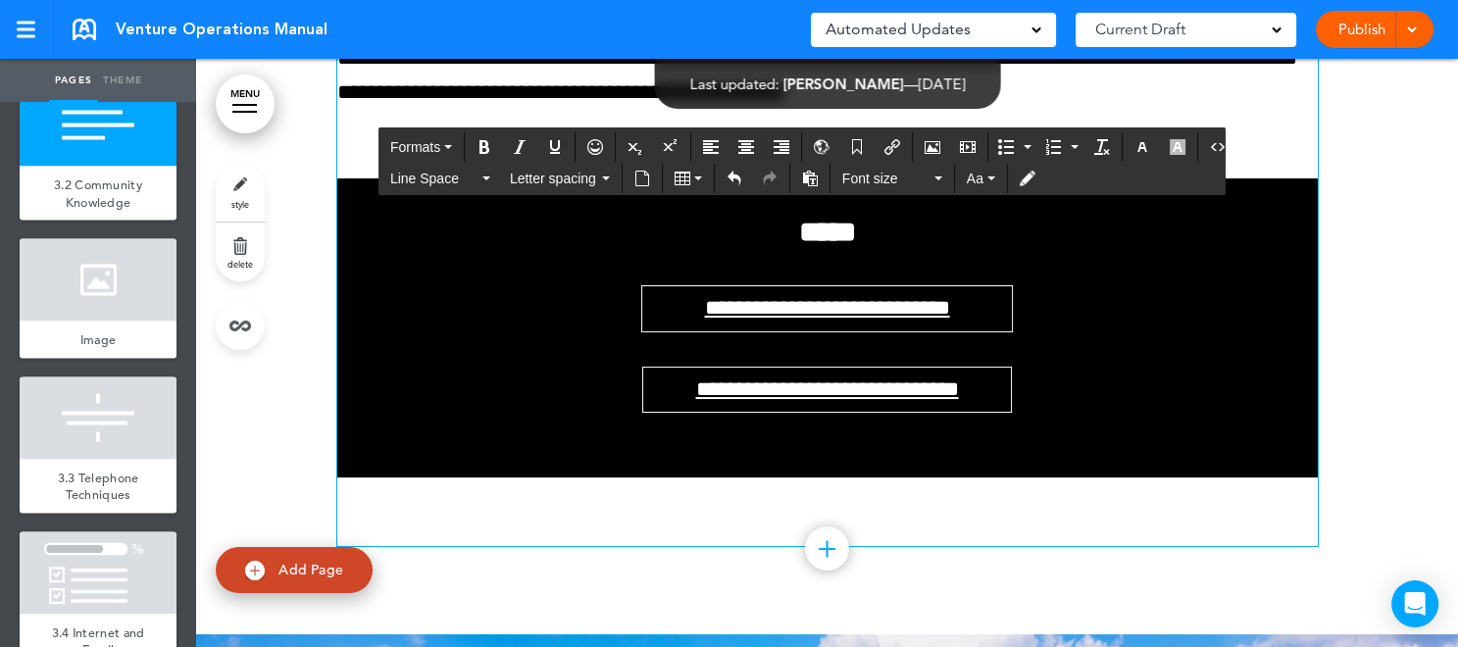
scroll to position [54464, 0]
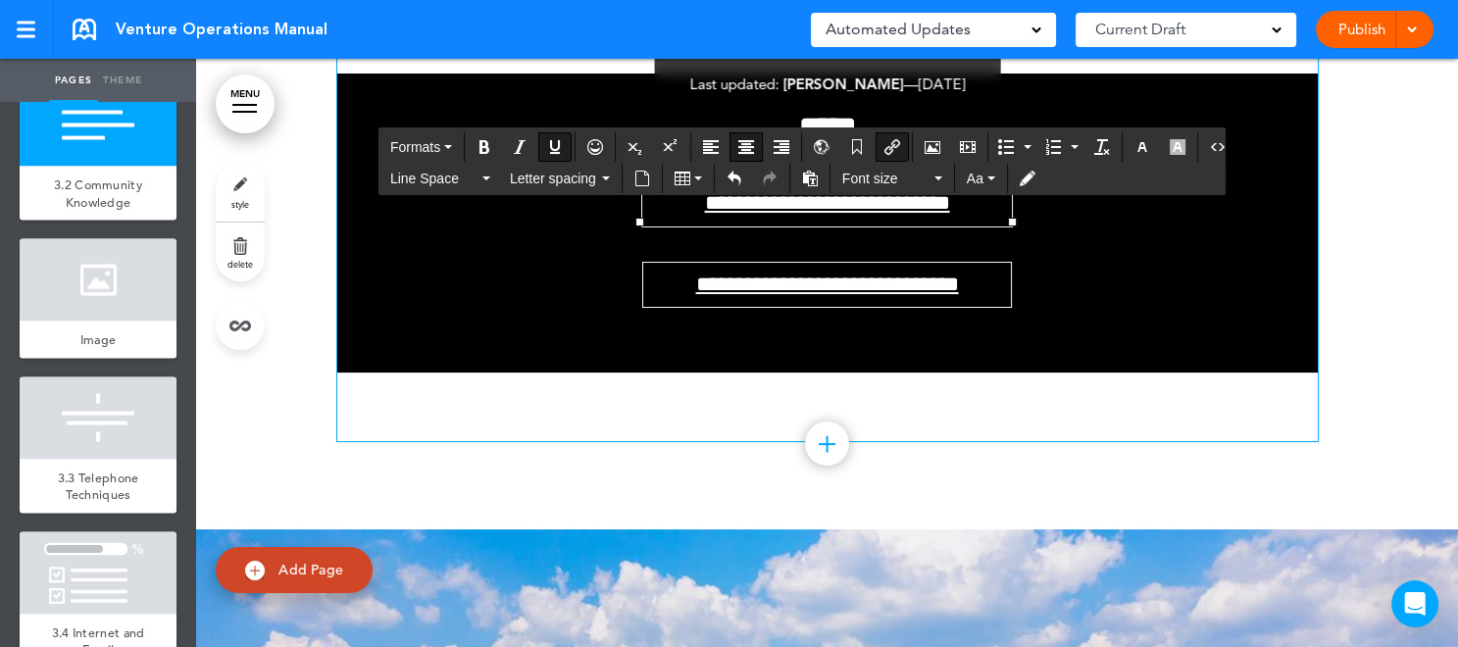
click at [802, 214] on span "**********" at bounding box center [826, 203] width 245 height 22
click at [801, 214] on span "**********" at bounding box center [826, 203] width 245 height 22
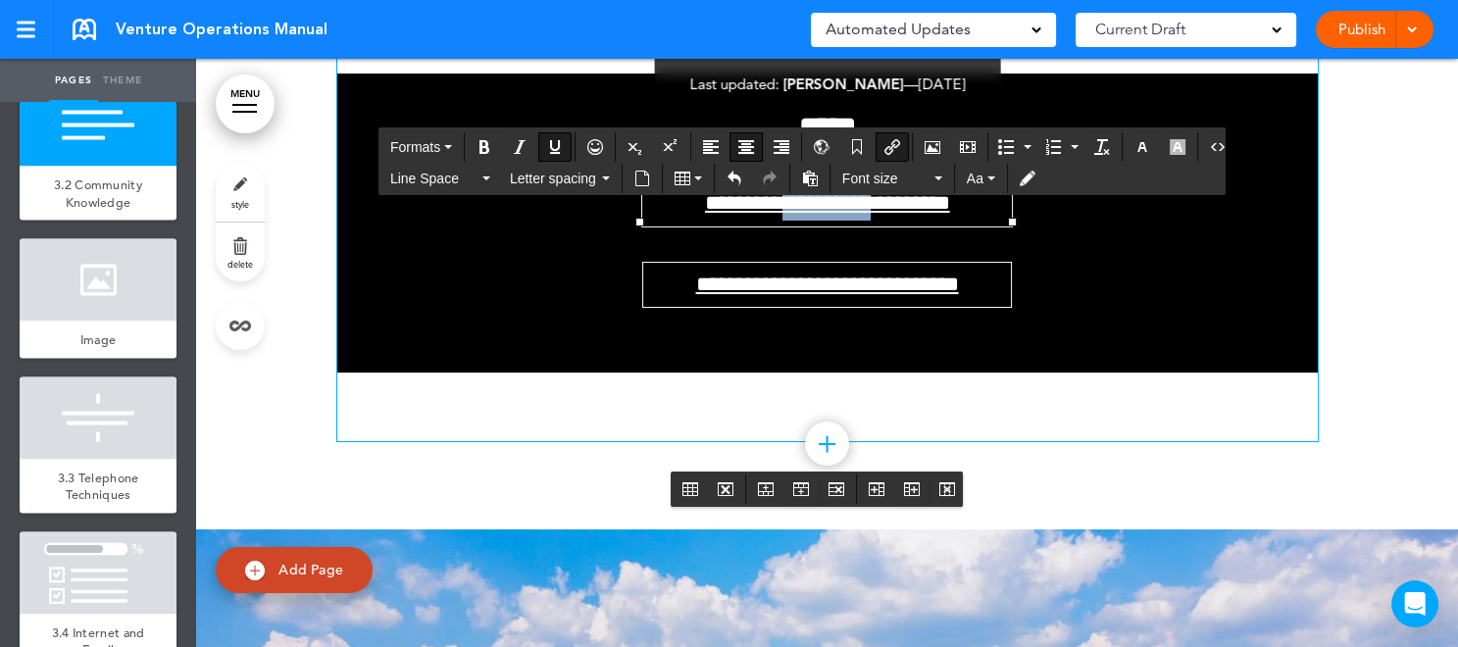
click at [801, 214] on span "**********" at bounding box center [826, 203] width 245 height 22
click at [732, 214] on span "**********" at bounding box center [826, 203] width 245 height 22
click at [810, 214] on span "**********" at bounding box center [826, 203] width 245 height 22
click at [884, 150] on icon "Insert/edit airmason link" at bounding box center [892, 147] width 16 height 16
type input "**********"
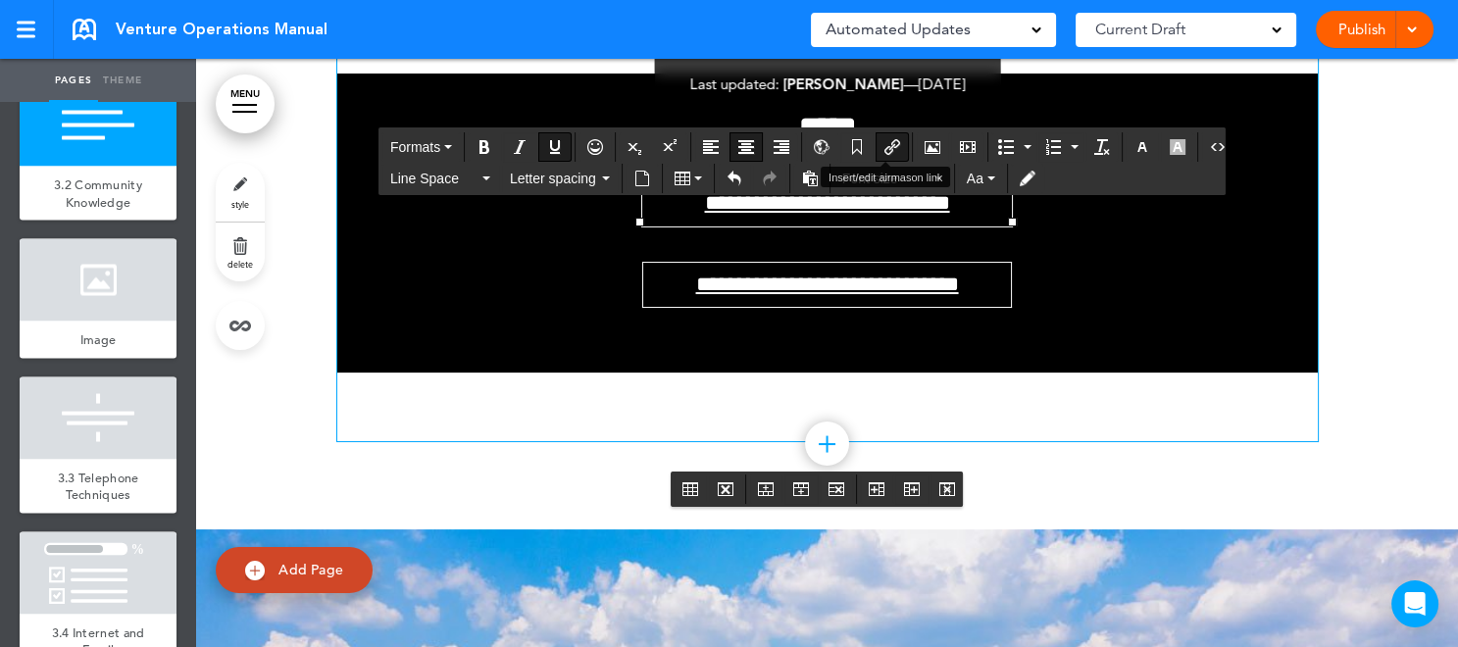
type input "**********"
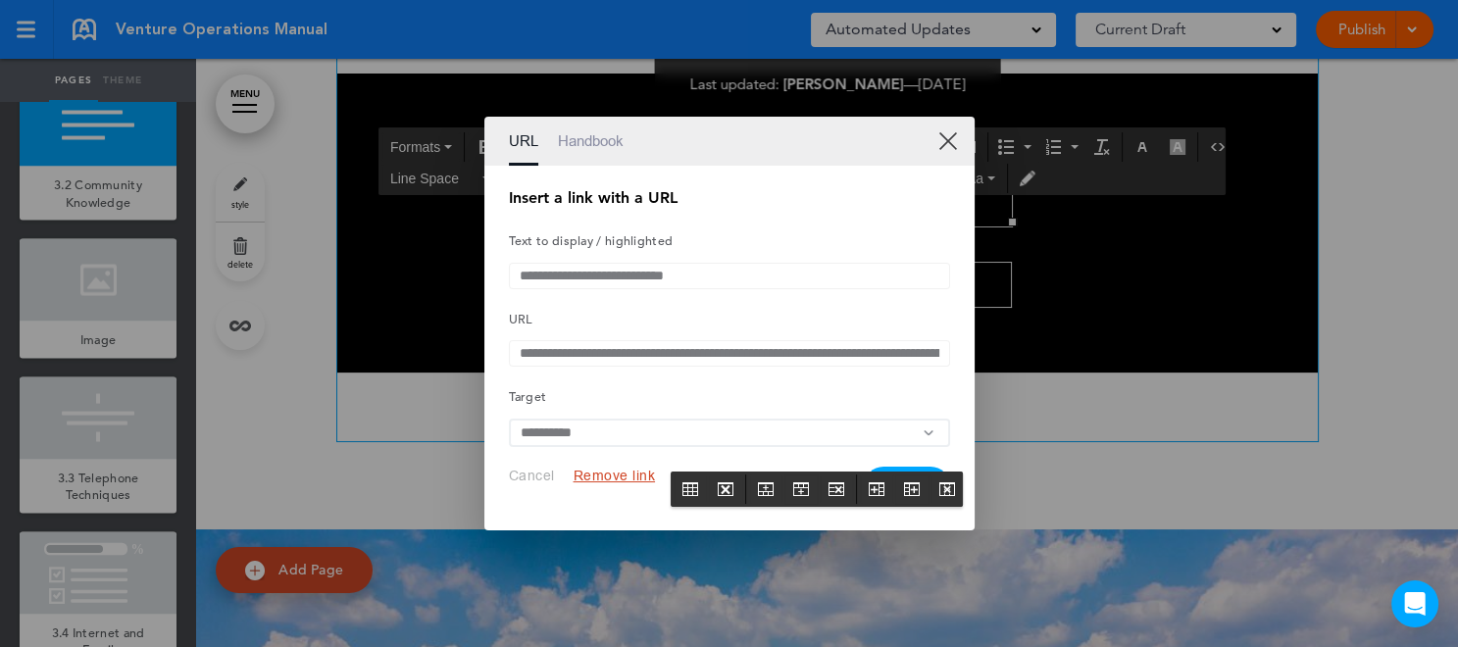
click at [601, 480] on button "Remove link" at bounding box center [615, 476] width 82 height 19
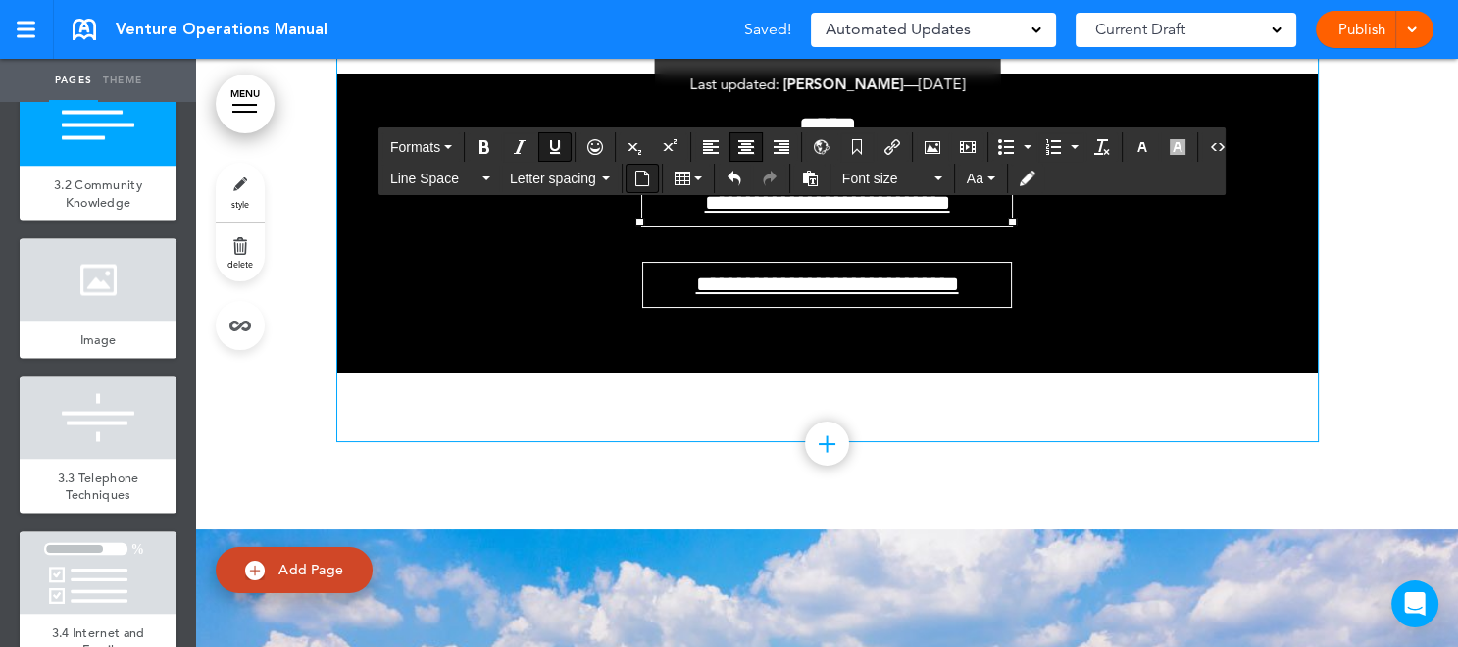
click at [642, 179] on icon "Insert document" at bounding box center [642, 179] width 16 height 16
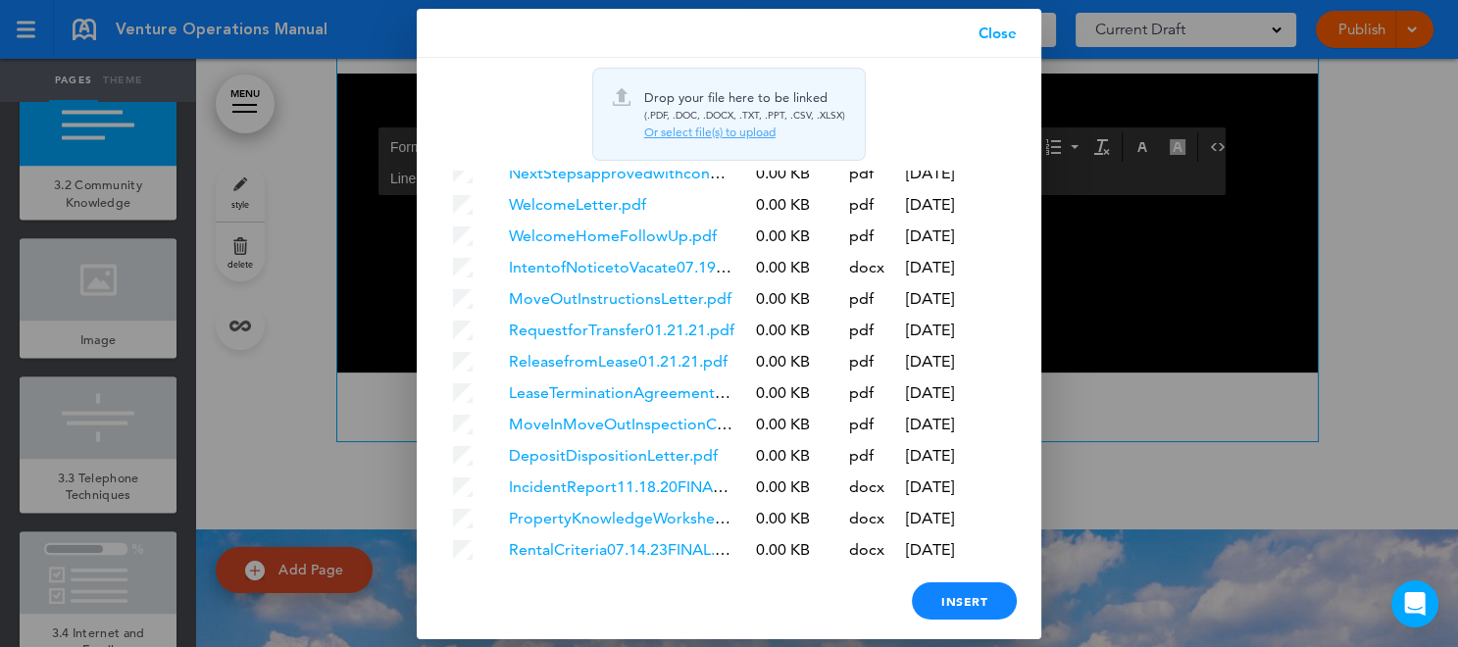
scroll to position [176, 0]
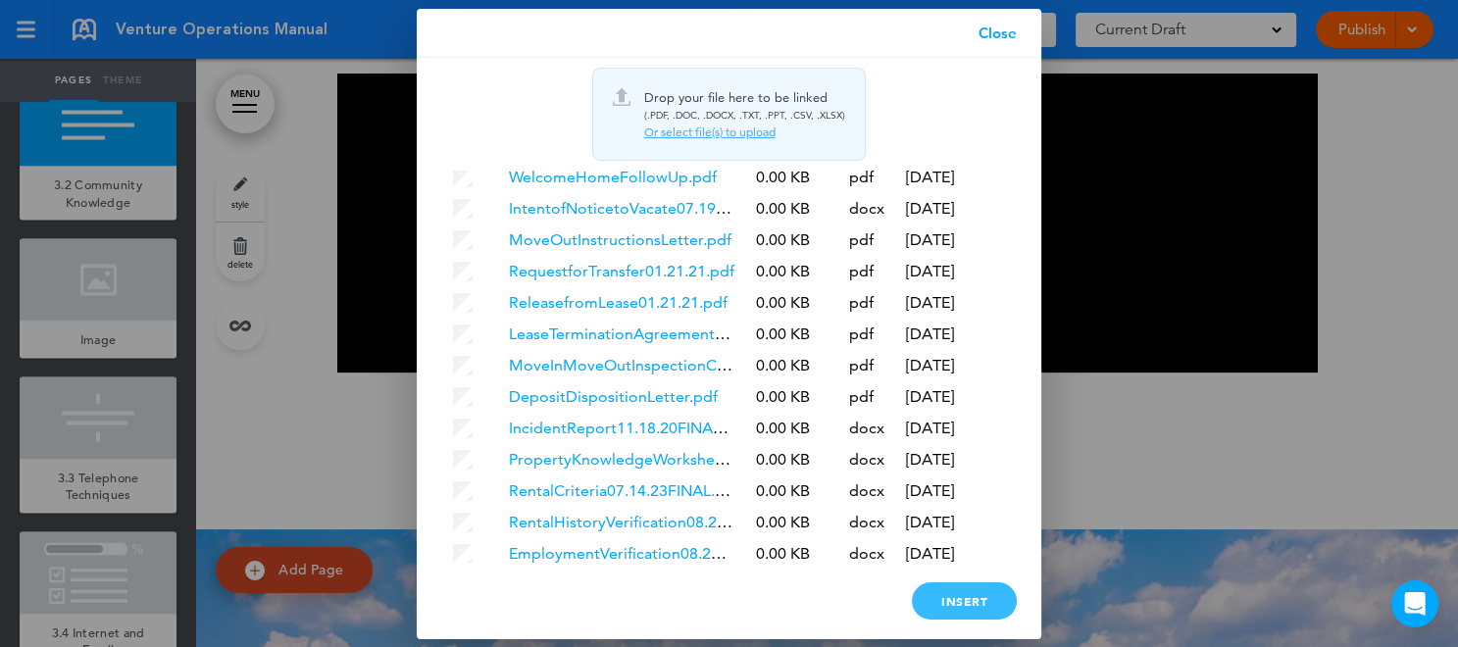
click at [980, 598] on div "Insert" at bounding box center [964, 600] width 105 height 37
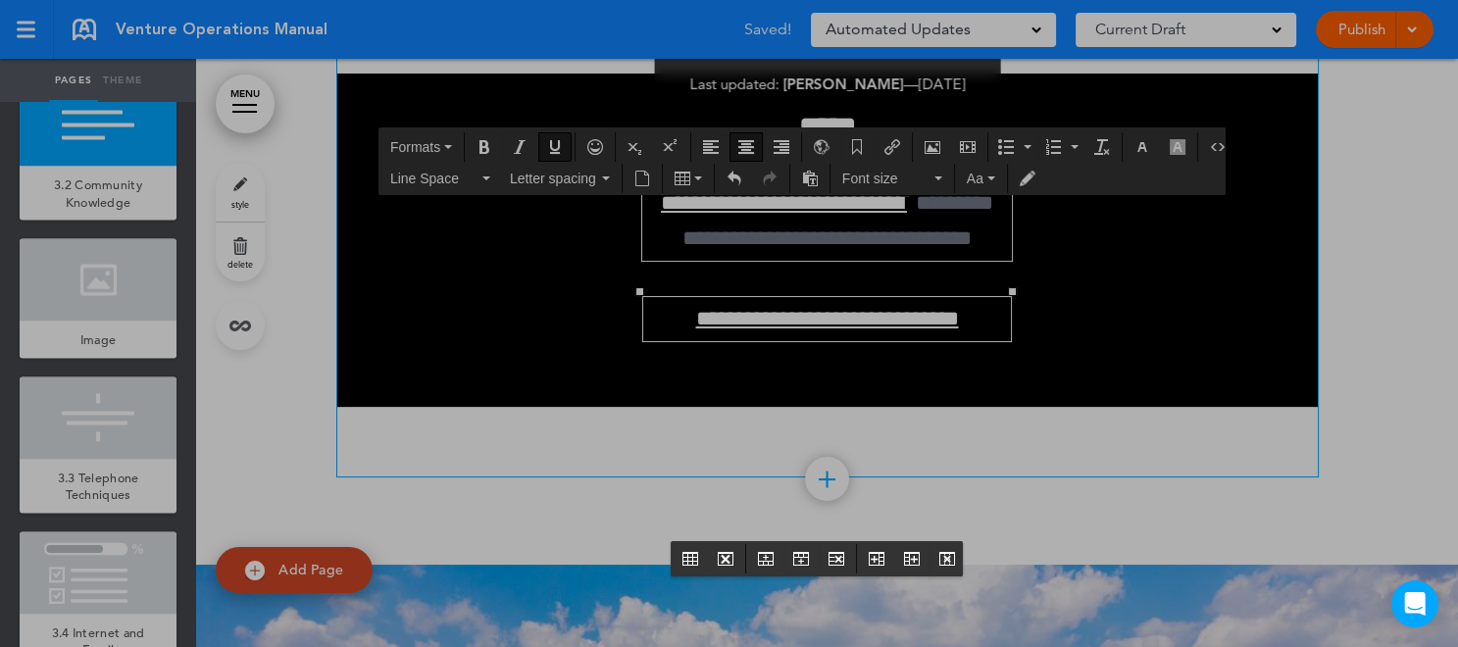
scroll to position [0, 0]
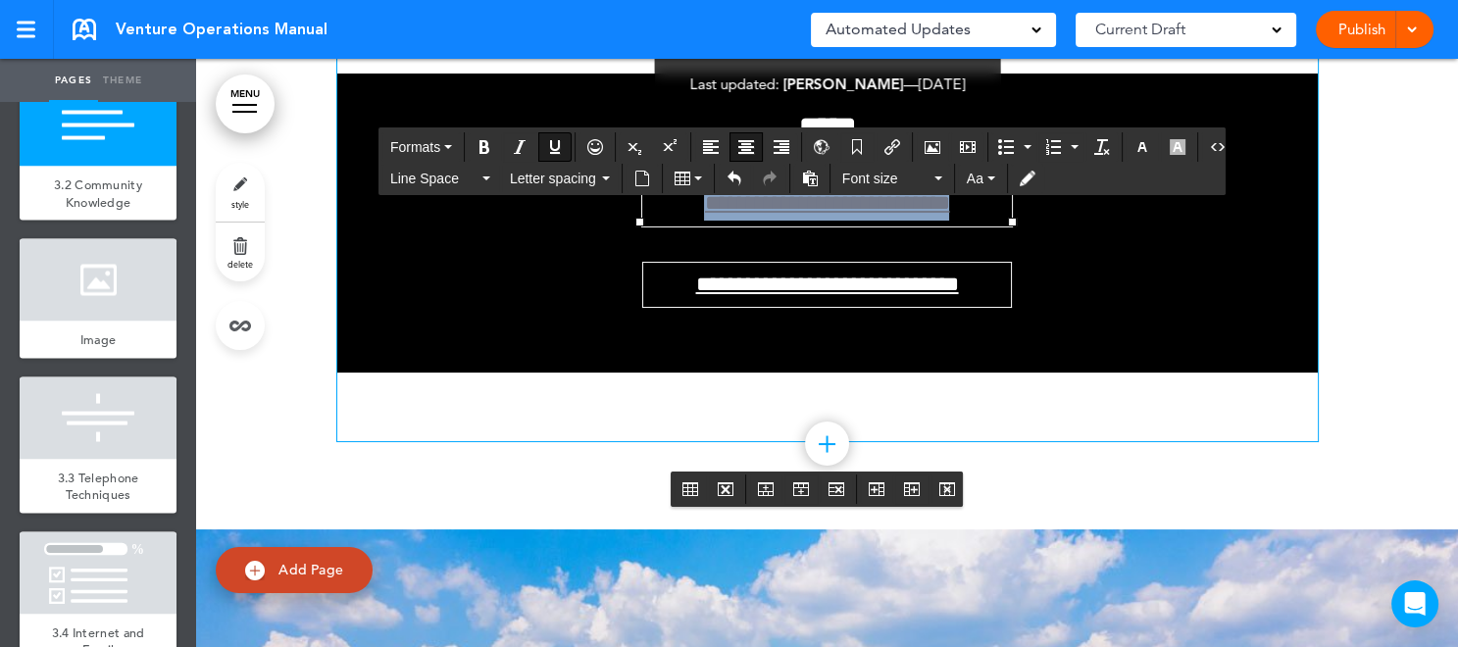
drag, startPoint x: 663, startPoint y: 444, endPoint x: 995, endPoint y: 434, distance: 332.6
click at [995, 227] on td "**********" at bounding box center [827, 203] width 372 height 45
click at [1135, 149] on icon "button" at bounding box center [1143, 147] width 16 height 16
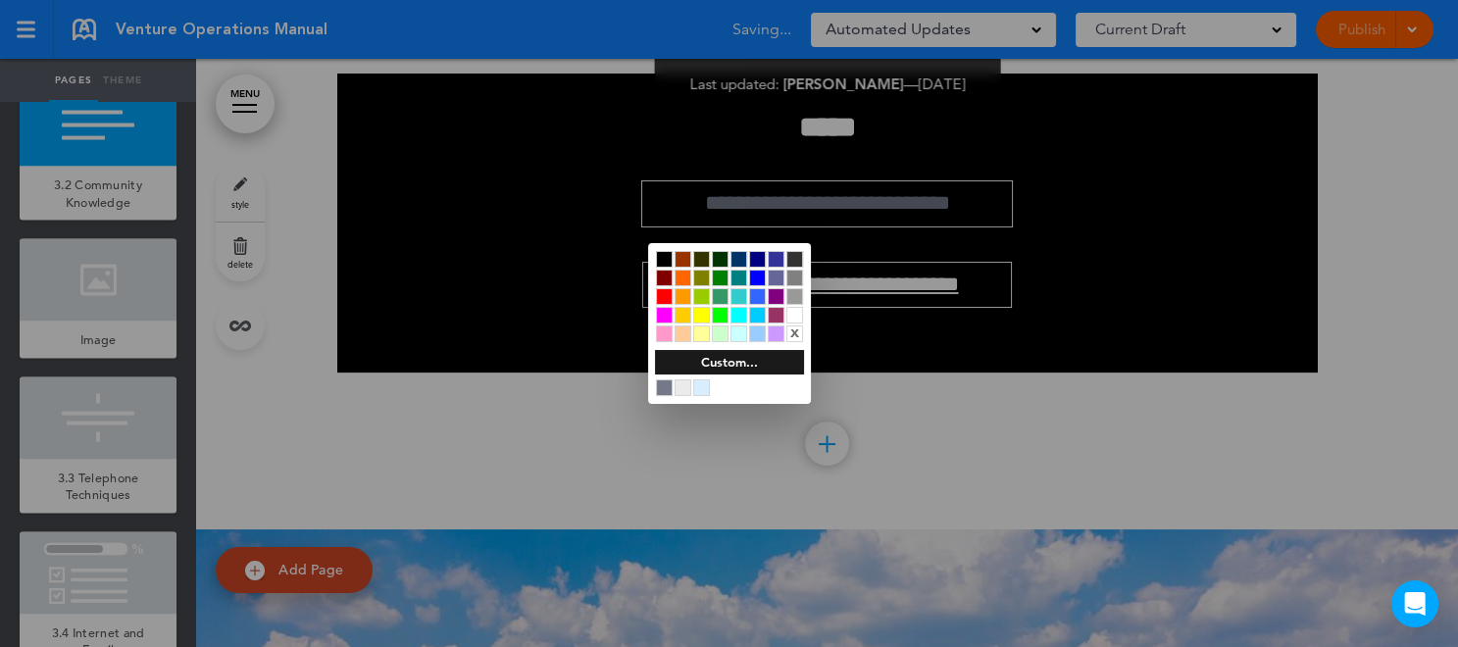
click at [793, 314] on div at bounding box center [794, 315] width 17 height 17
click at [1135, 420] on div at bounding box center [729, 323] width 1458 height 647
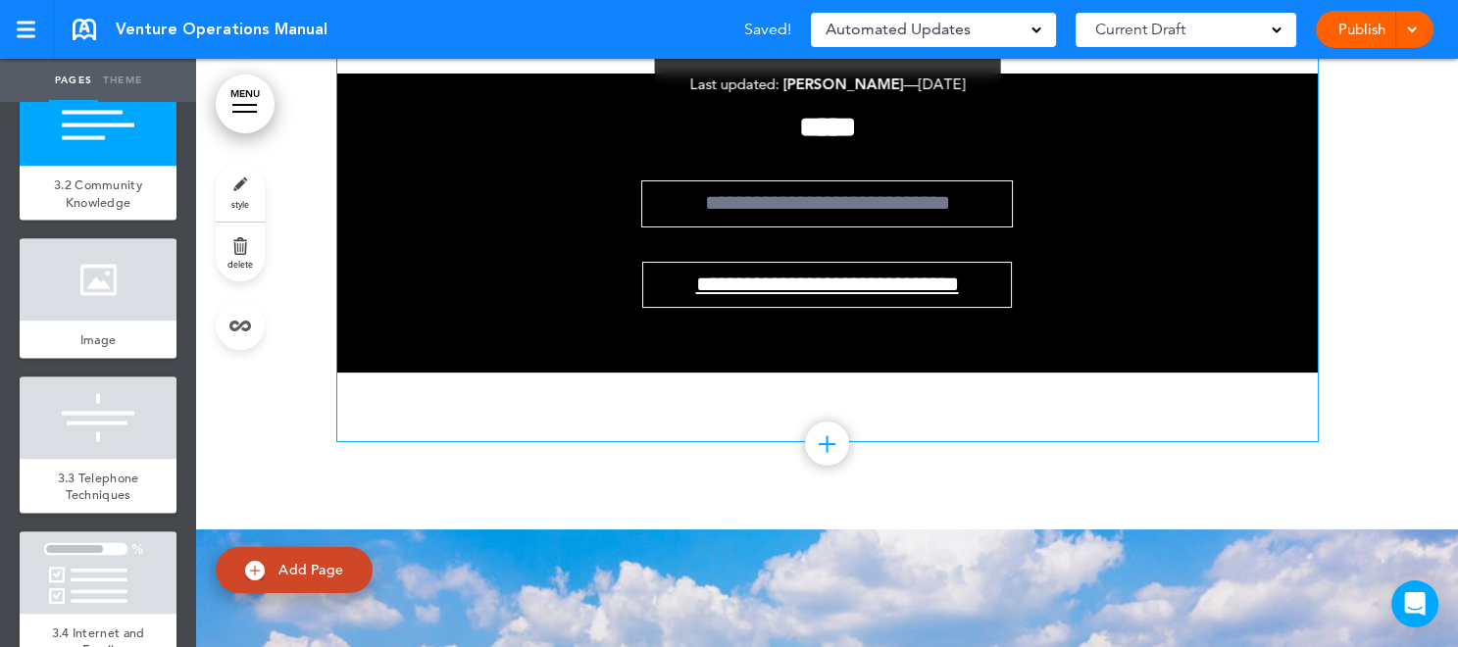
click at [704, 214] on link "**********" at bounding box center [826, 203] width 245 height 22
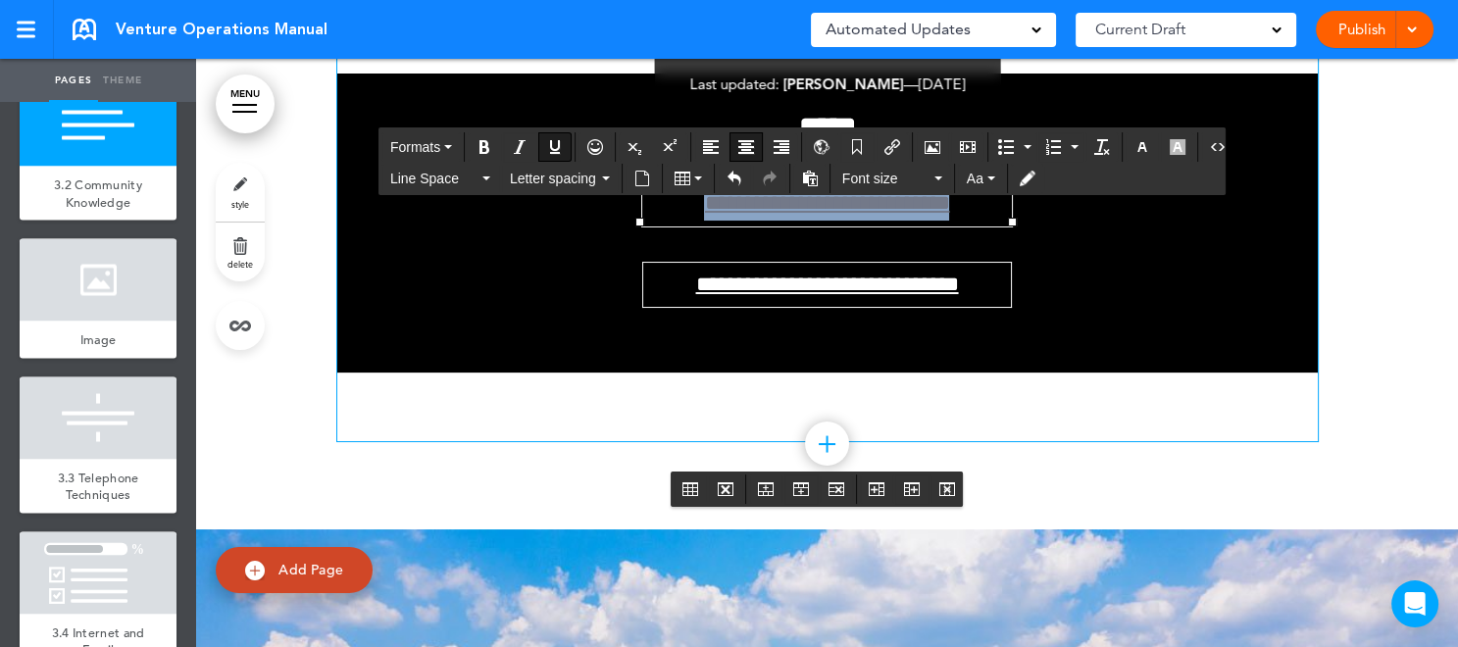
drag, startPoint x: 665, startPoint y: 444, endPoint x: 997, endPoint y: 441, distance: 332.4
click at [997, 227] on td "**********" at bounding box center [827, 203] width 372 height 45
click at [1135, 140] on icon "button" at bounding box center [1143, 147] width 16 height 16
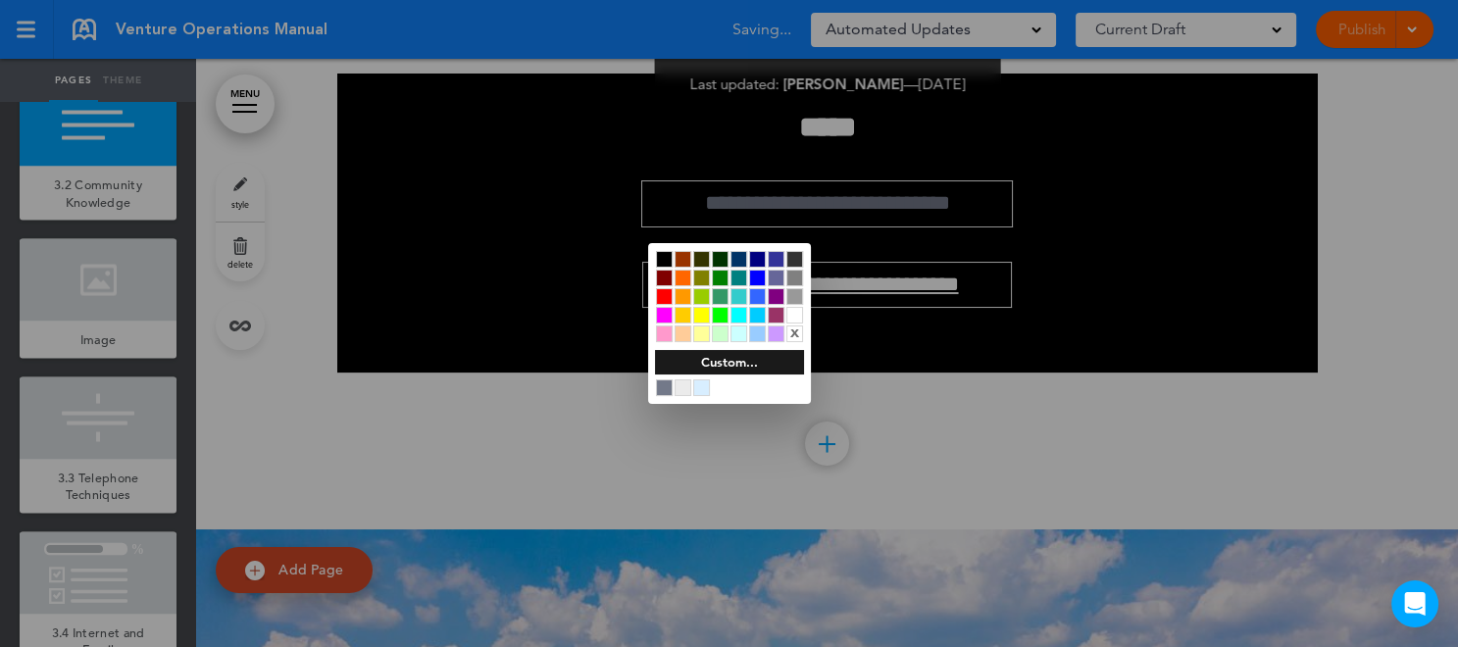
click at [796, 318] on div at bounding box center [794, 315] width 17 height 17
click at [1053, 418] on div at bounding box center [729, 323] width 1458 height 647
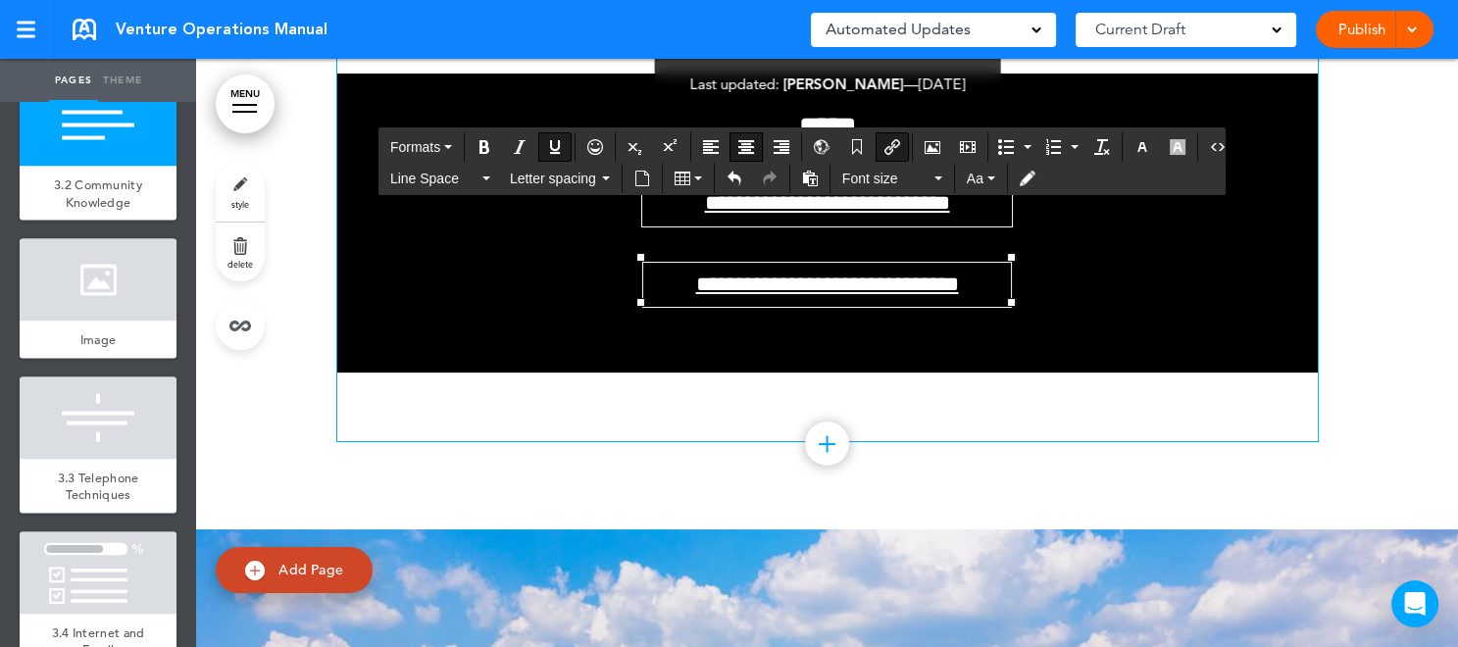
click at [806, 295] on span "**********" at bounding box center [826, 285] width 263 height 22
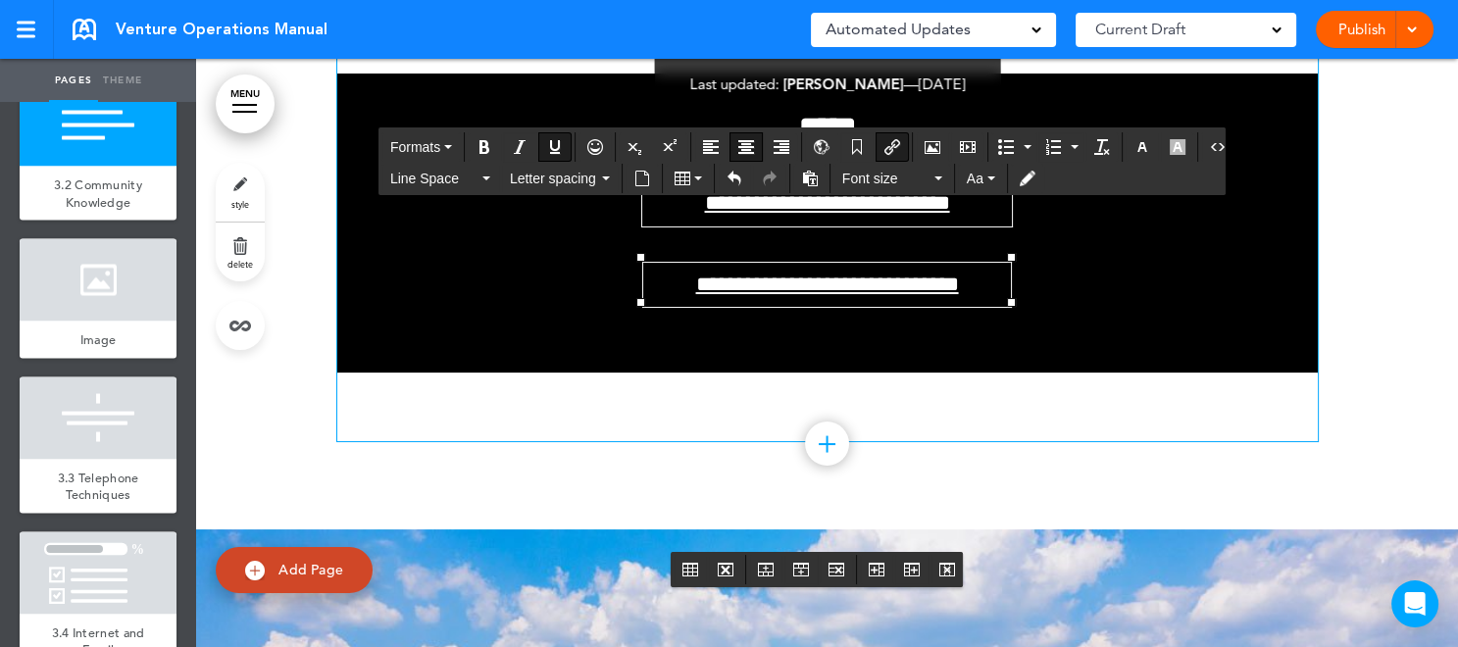
click at [888, 150] on icon "Insert/edit airmason link" at bounding box center [892, 147] width 16 height 16
type input "**********"
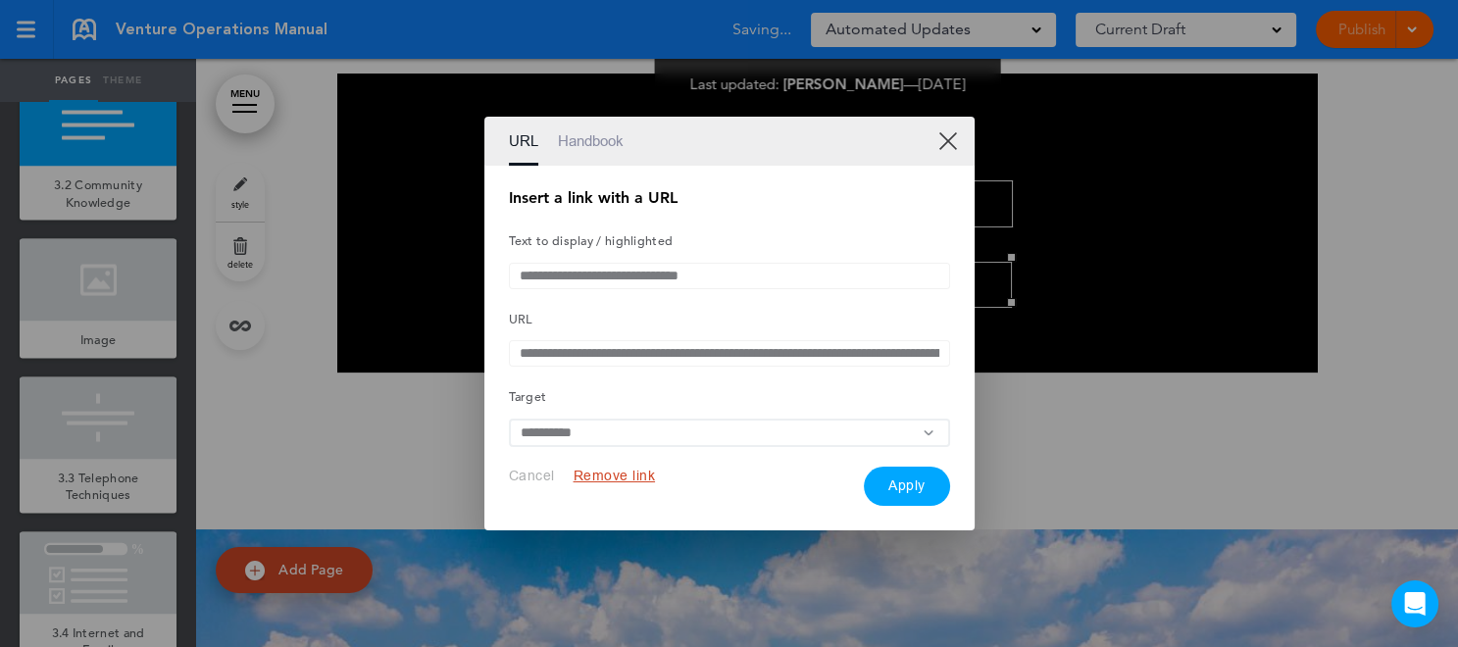
click at [627, 481] on button "Remove link" at bounding box center [615, 476] width 82 height 19
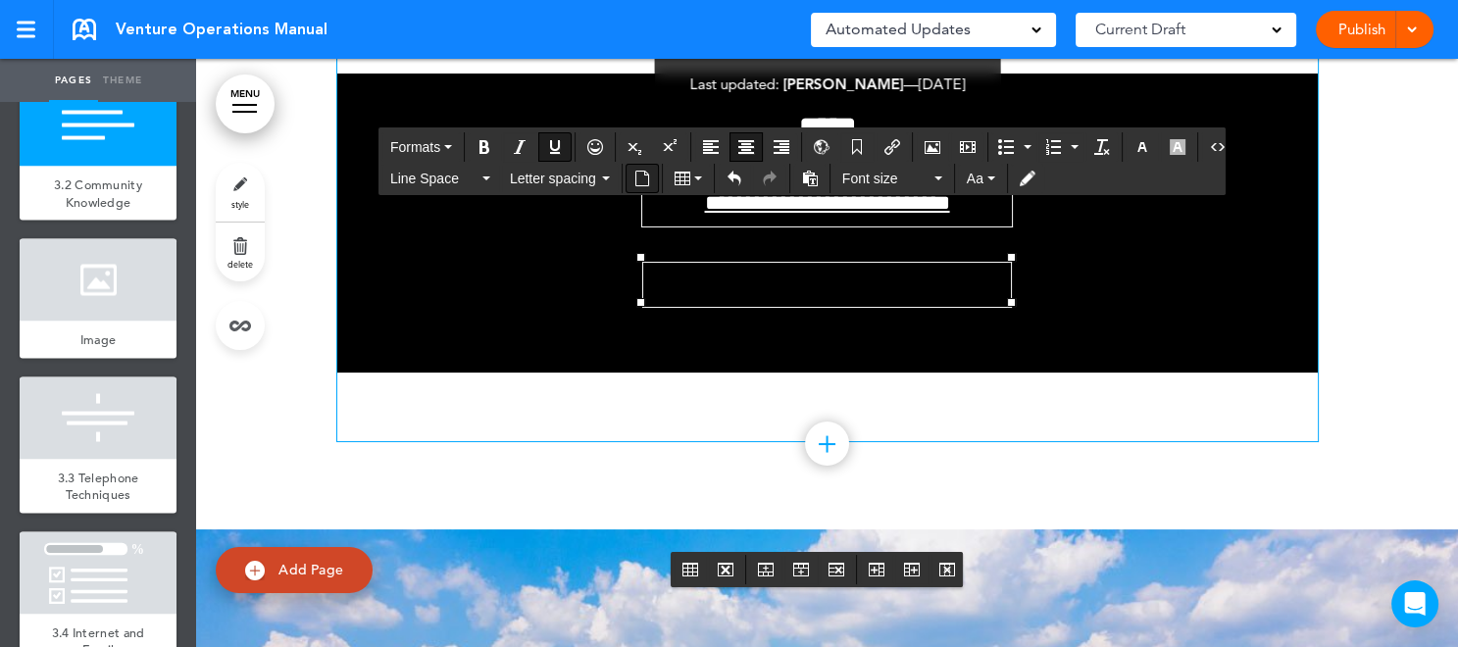
click at [644, 177] on icon "Insert document" at bounding box center [642, 179] width 16 height 16
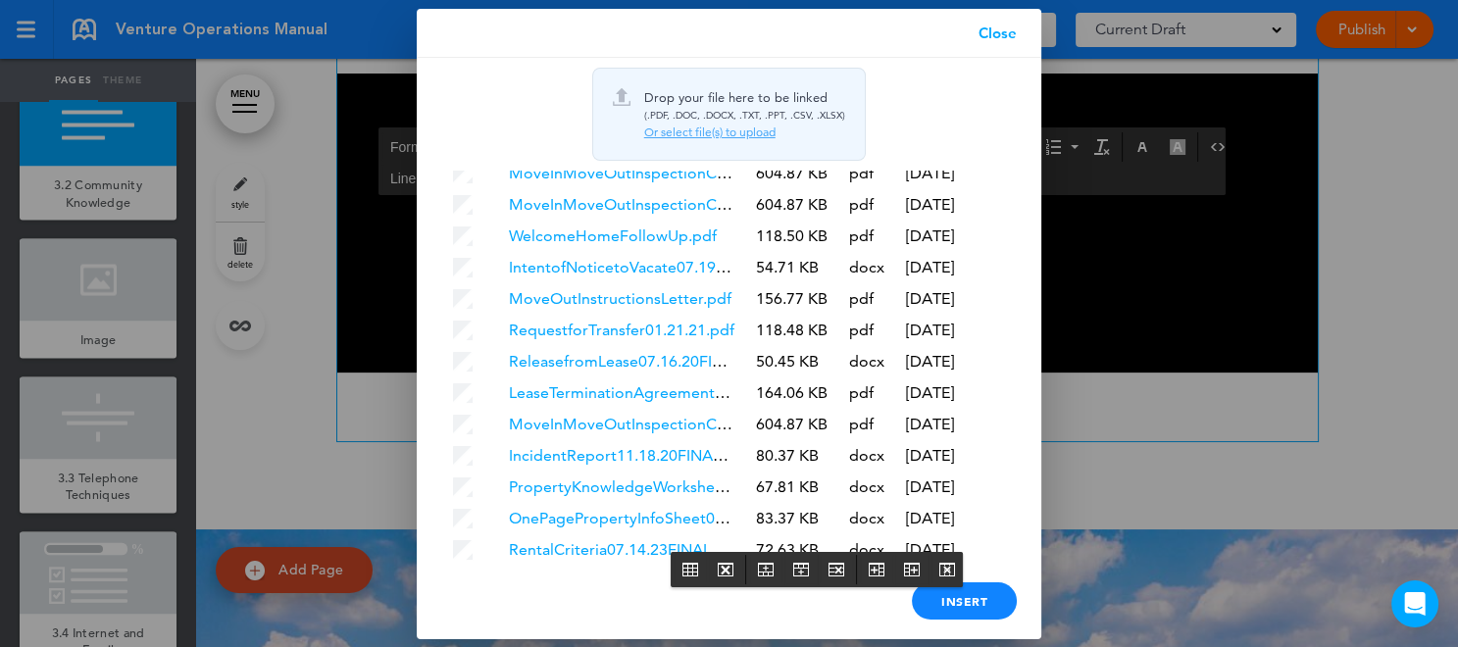
scroll to position [1588, 0]
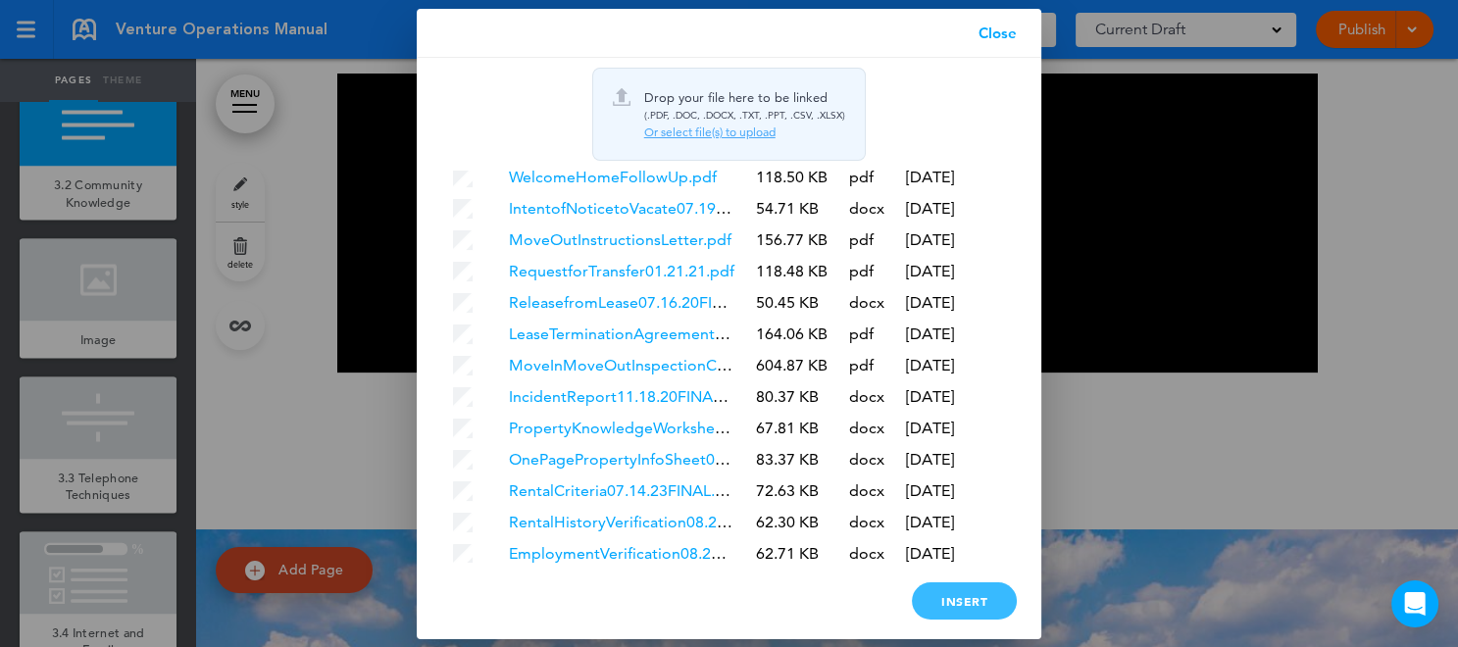
click at [976, 601] on div "Insert" at bounding box center [964, 600] width 105 height 37
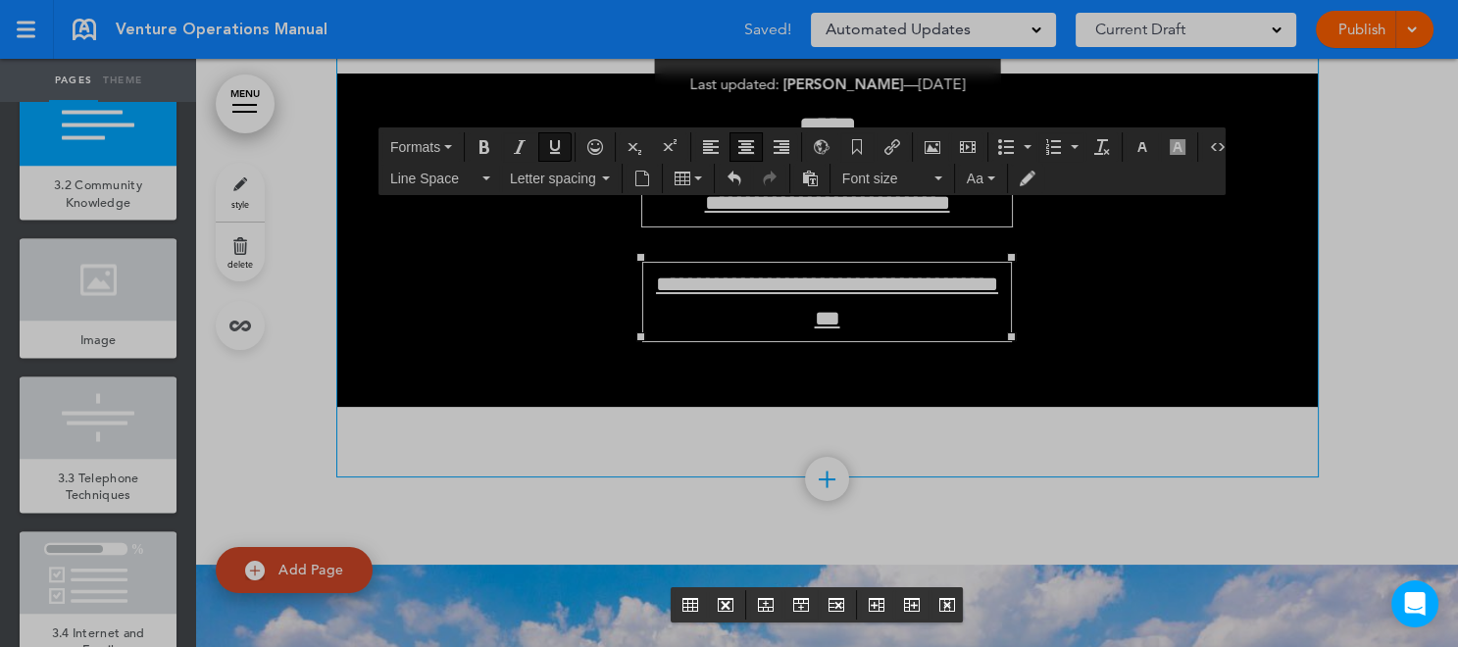
scroll to position [0, 0]
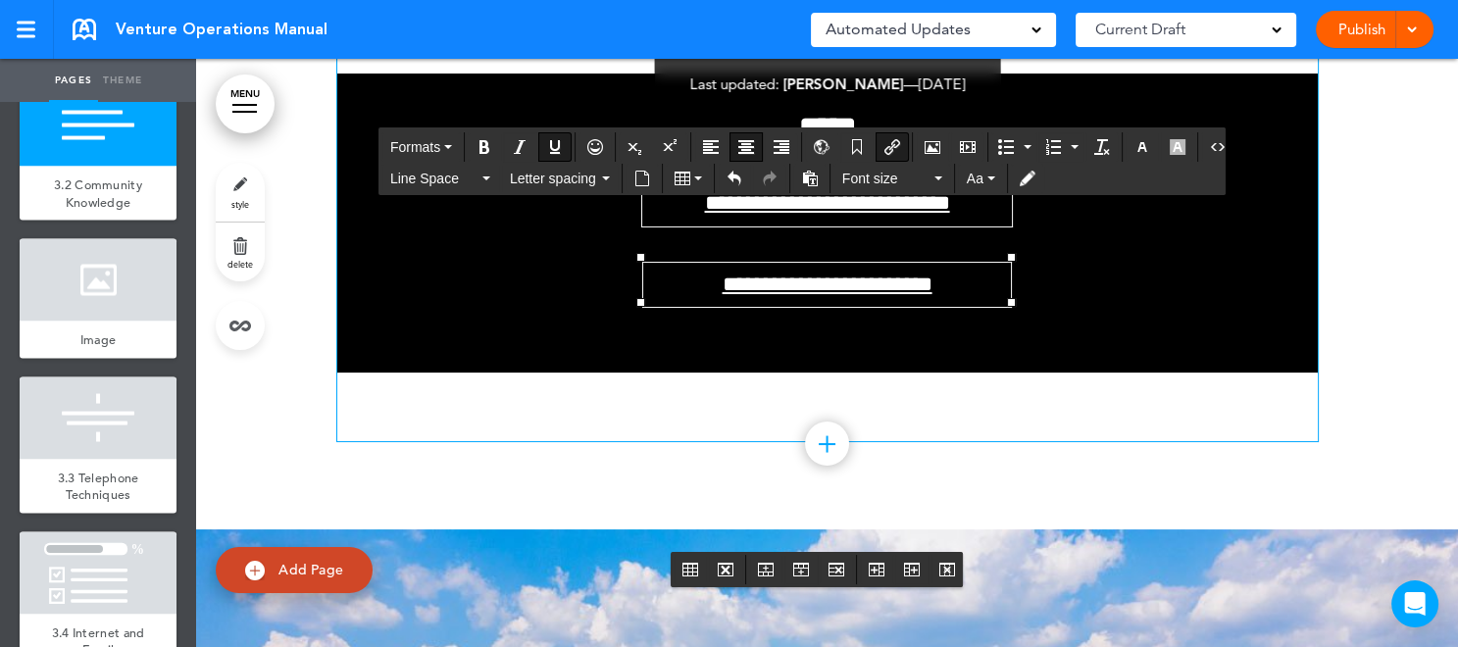
click at [901, 561] on button "Insert column after" at bounding box center [911, 569] width 31 height 27
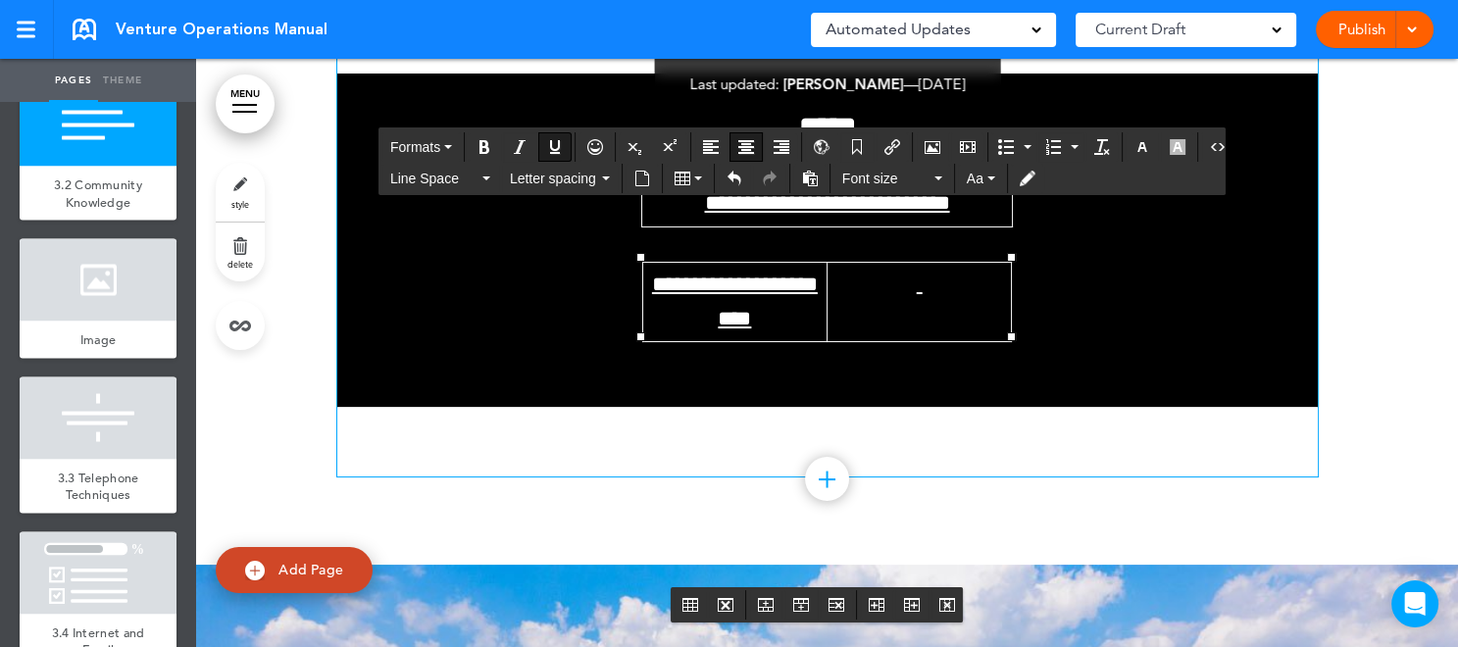
click at [901, 341] on td at bounding box center [919, 301] width 184 height 79
click at [1077, 378] on div "**********" at bounding box center [827, 320] width 920 height 116
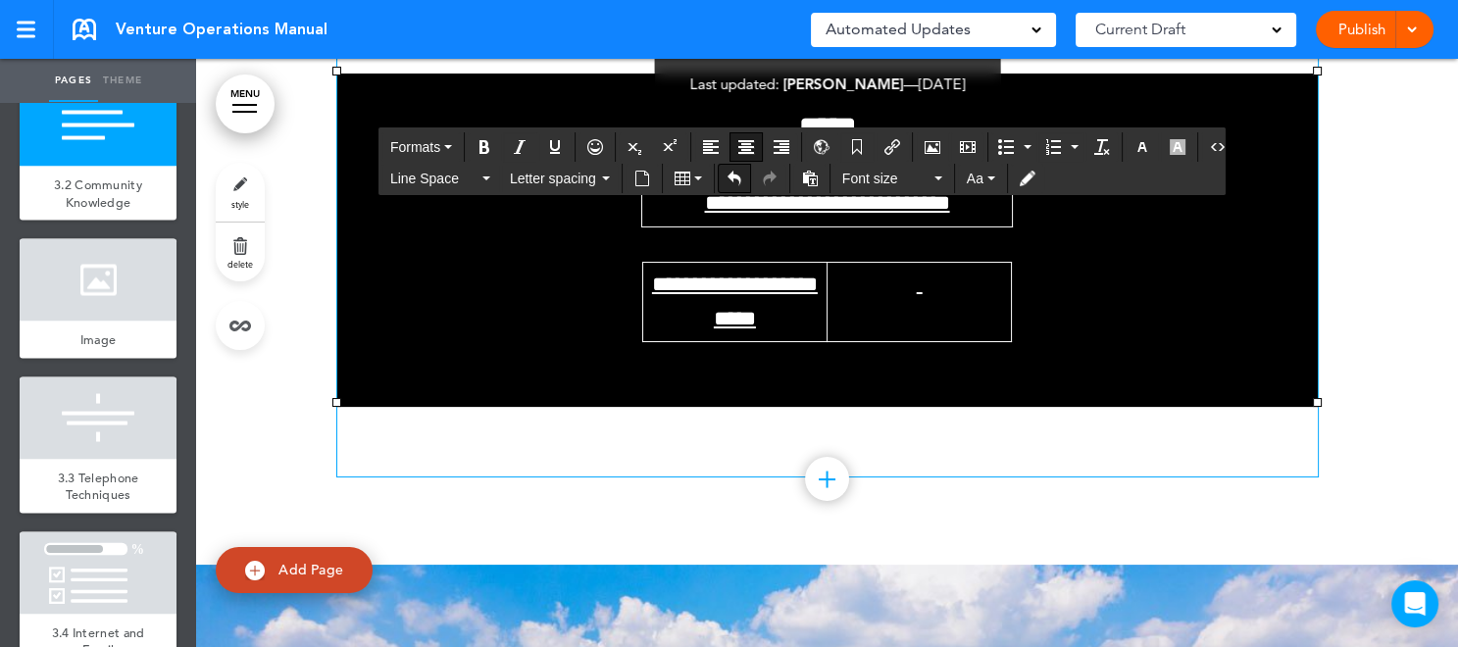
click at [731, 177] on icon "Undo" at bounding box center [735, 179] width 16 height 16
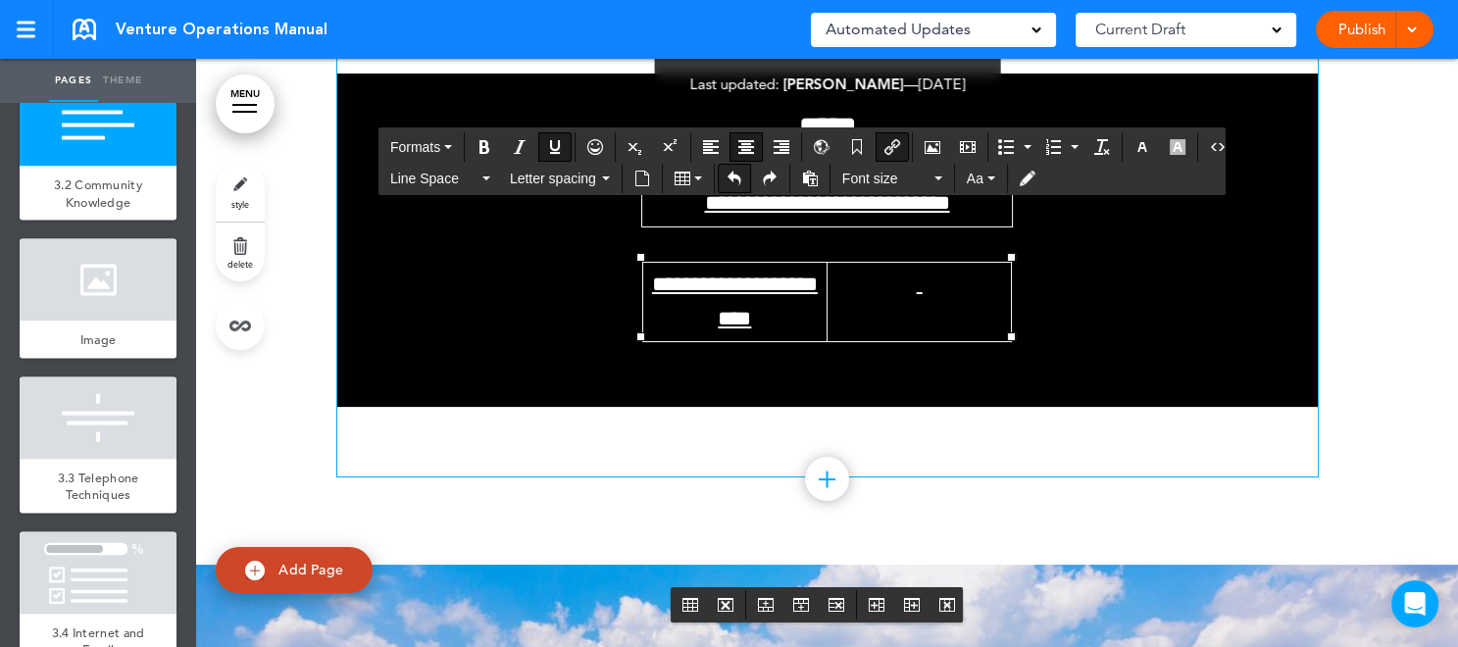
click at [731, 177] on icon "Undo" at bounding box center [735, 179] width 16 height 16
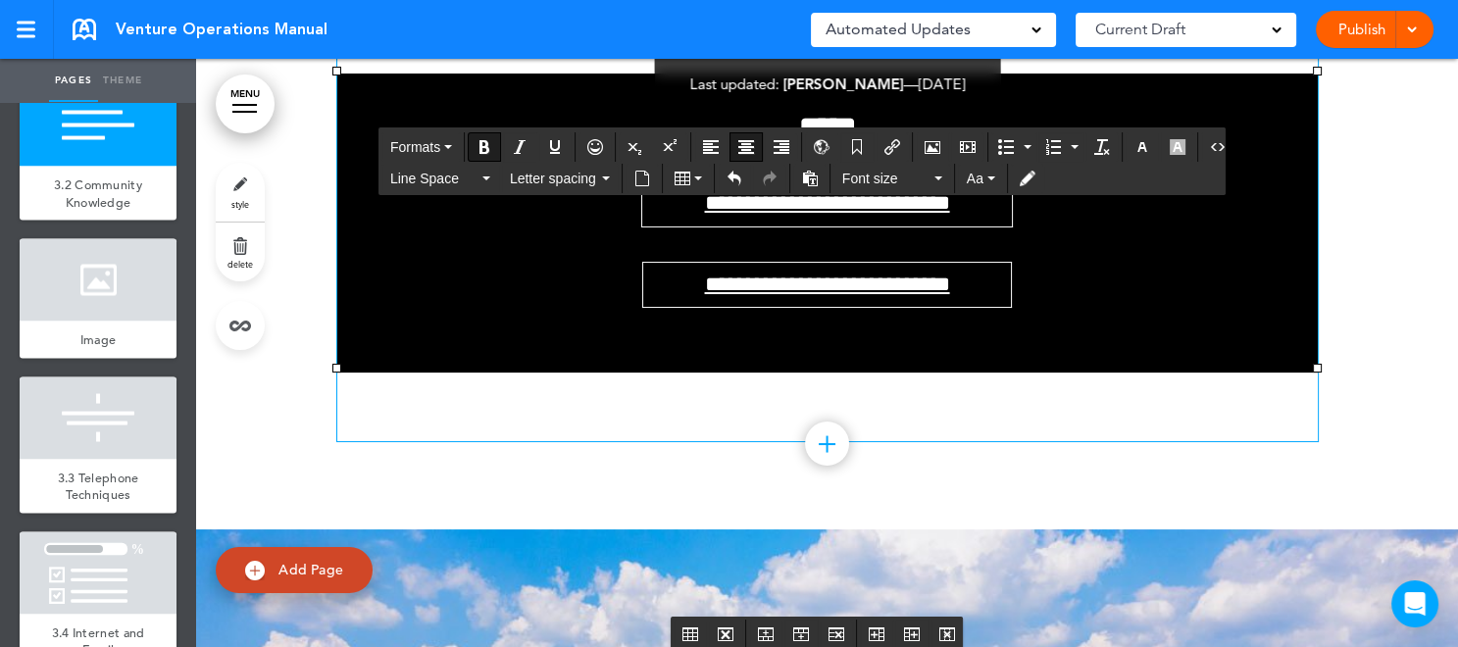
click at [1215, 151] on h6 "*****" at bounding box center [827, 127] width 920 height 47
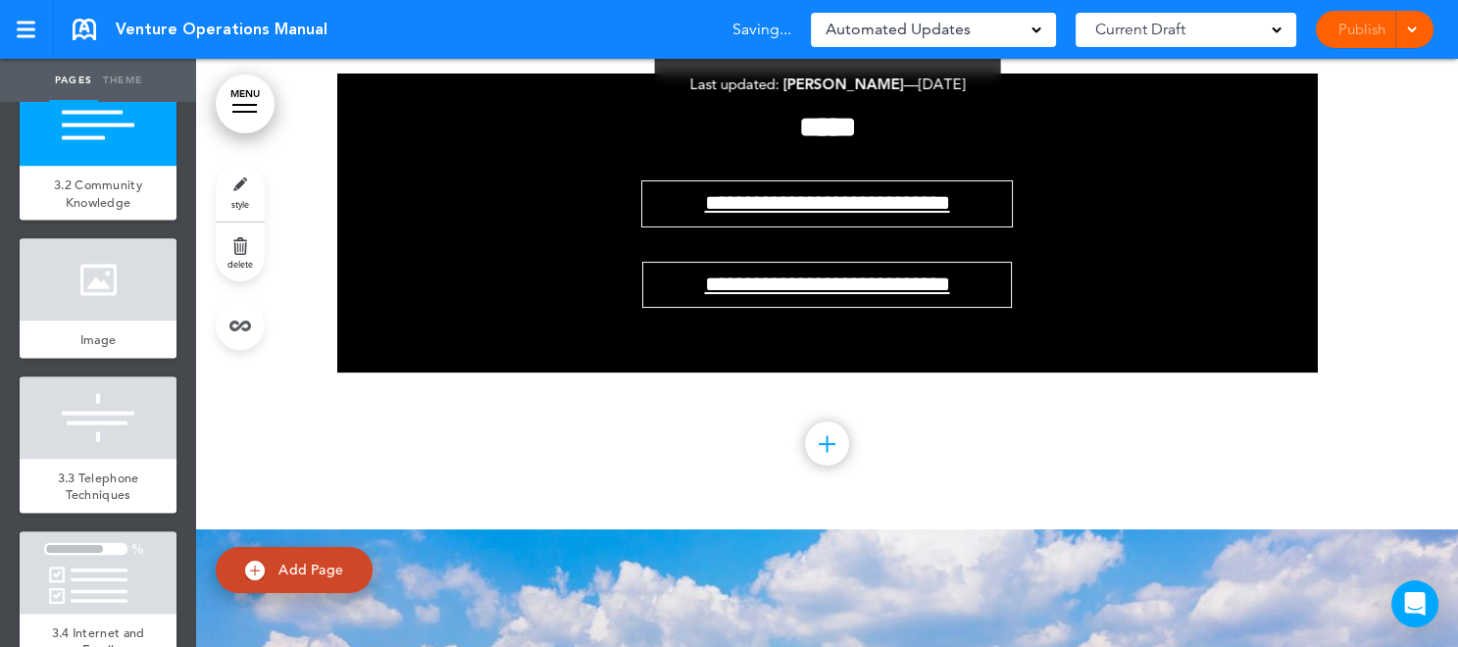
click at [1420, 30] on div "Publish Publish Preview Draft" at bounding box center [1375, 29] width 118 height 37
click at [1414, 35] on div at bounding box center [1409, 29] width 20 height 37
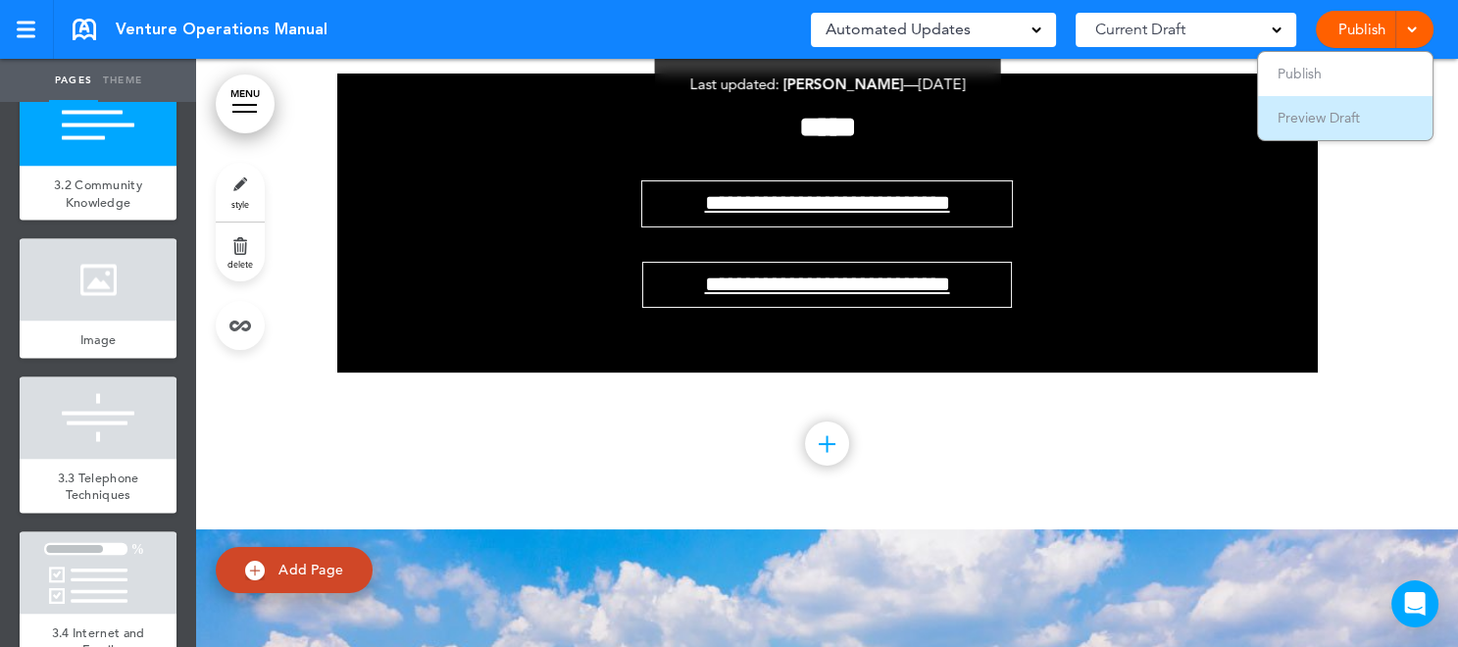
click at [1379, 109] on li "Preview Draft" at bounding box center [1345, 118] width 175 height 44
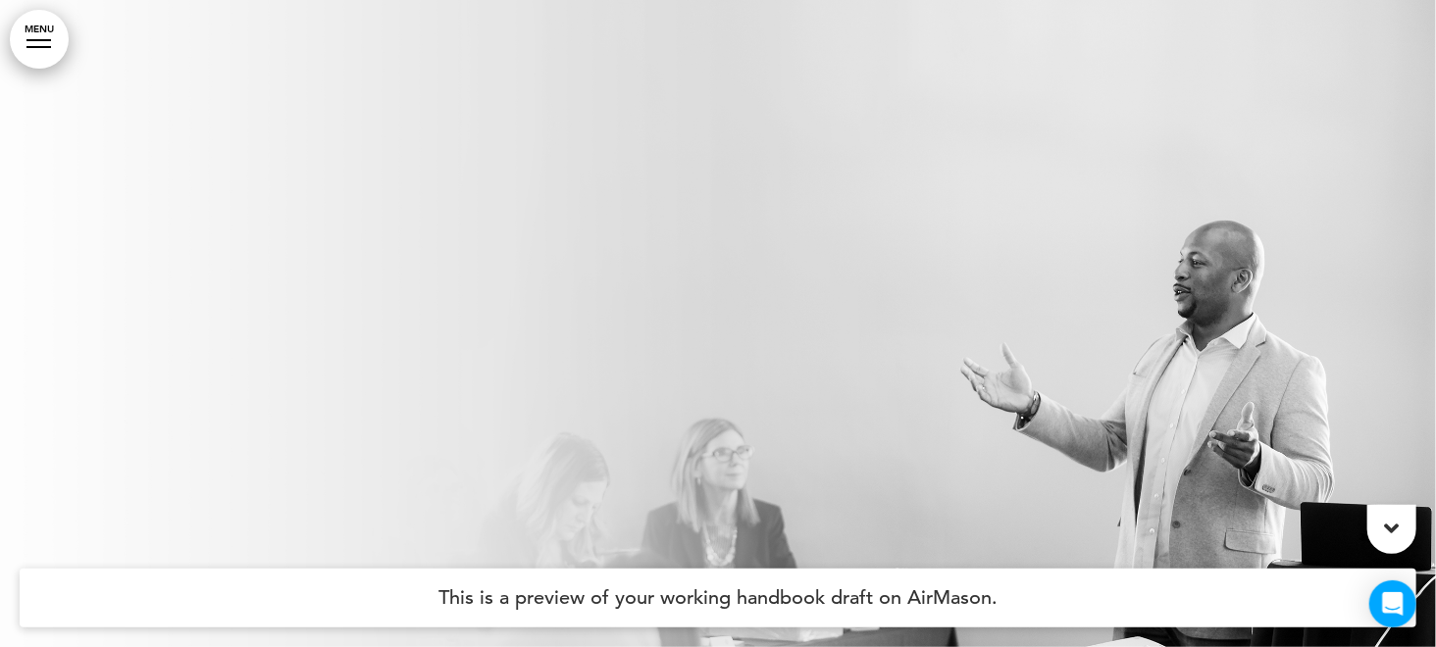
click at [47, 36] on link "MENU" at bounding box center [39, 39] width 59 height 59
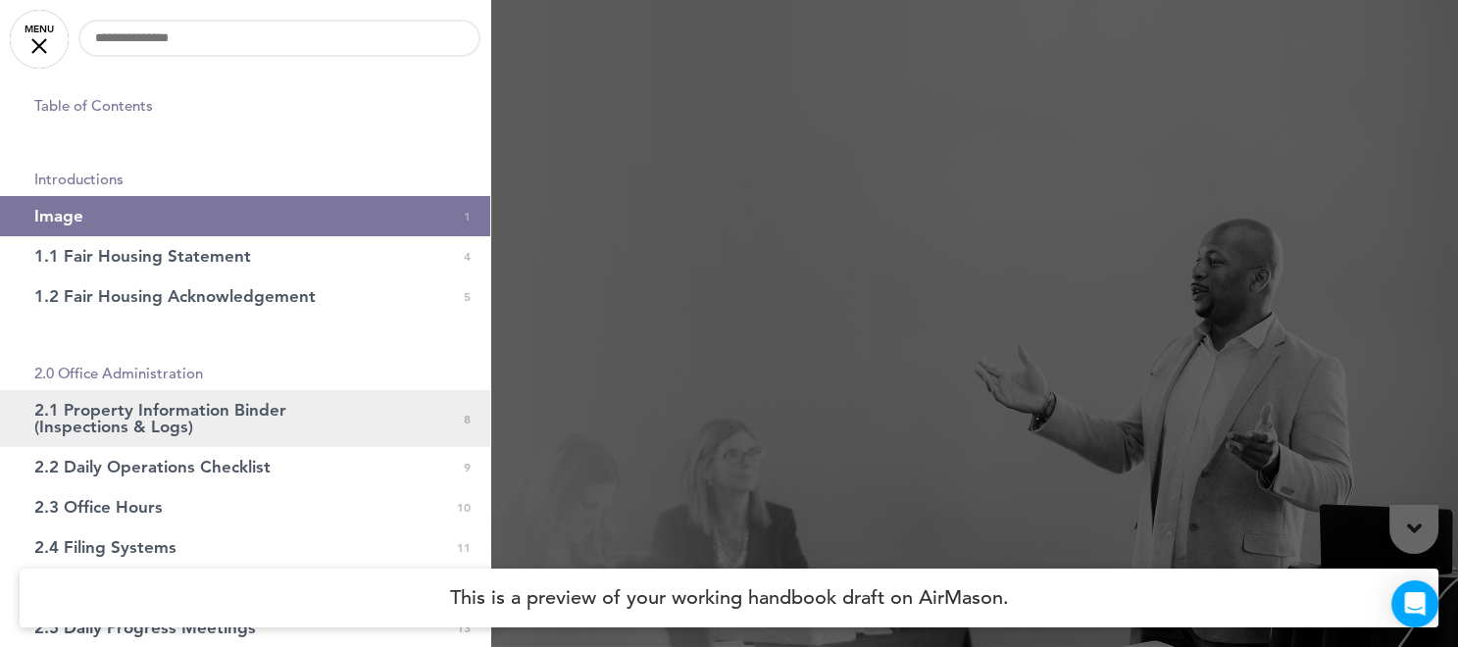
click at [186, 415] on span "2.1 Property Information Binder (Inspections & Logs)" at bounding box center [196, 418] width 324 height 33
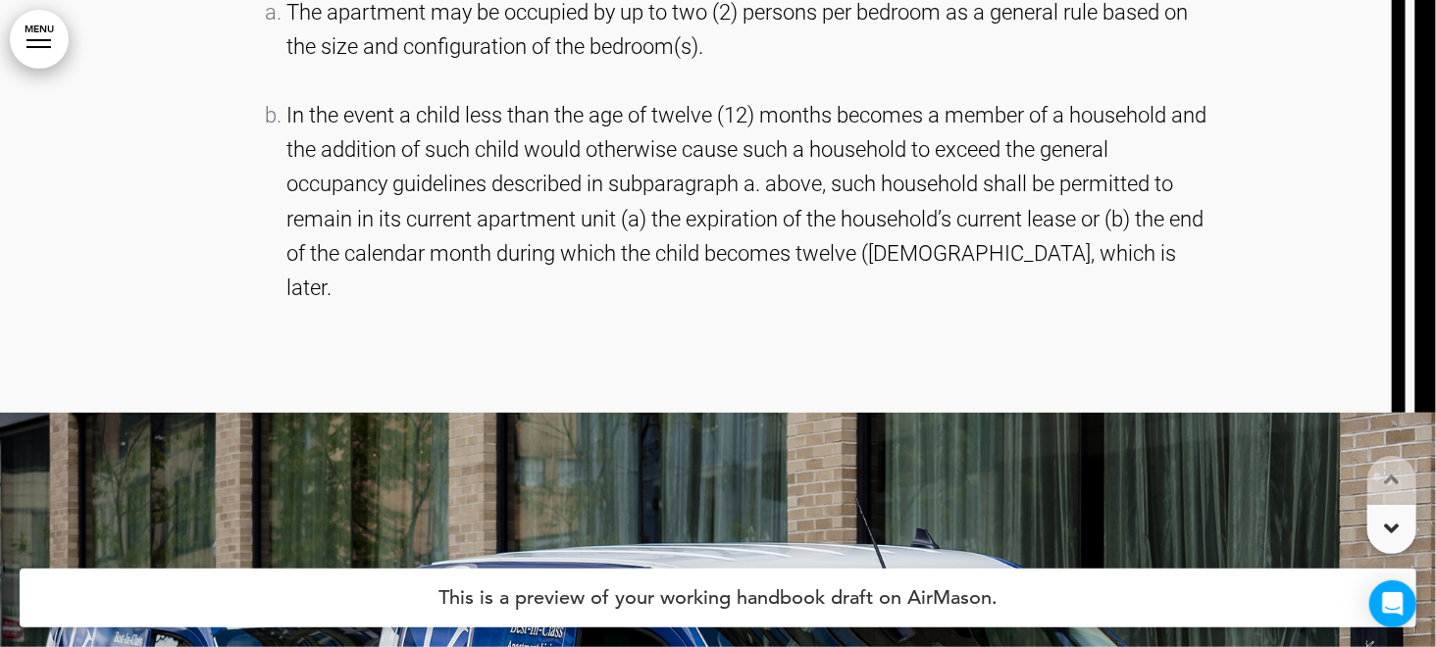
scroll to position [8194, 0]
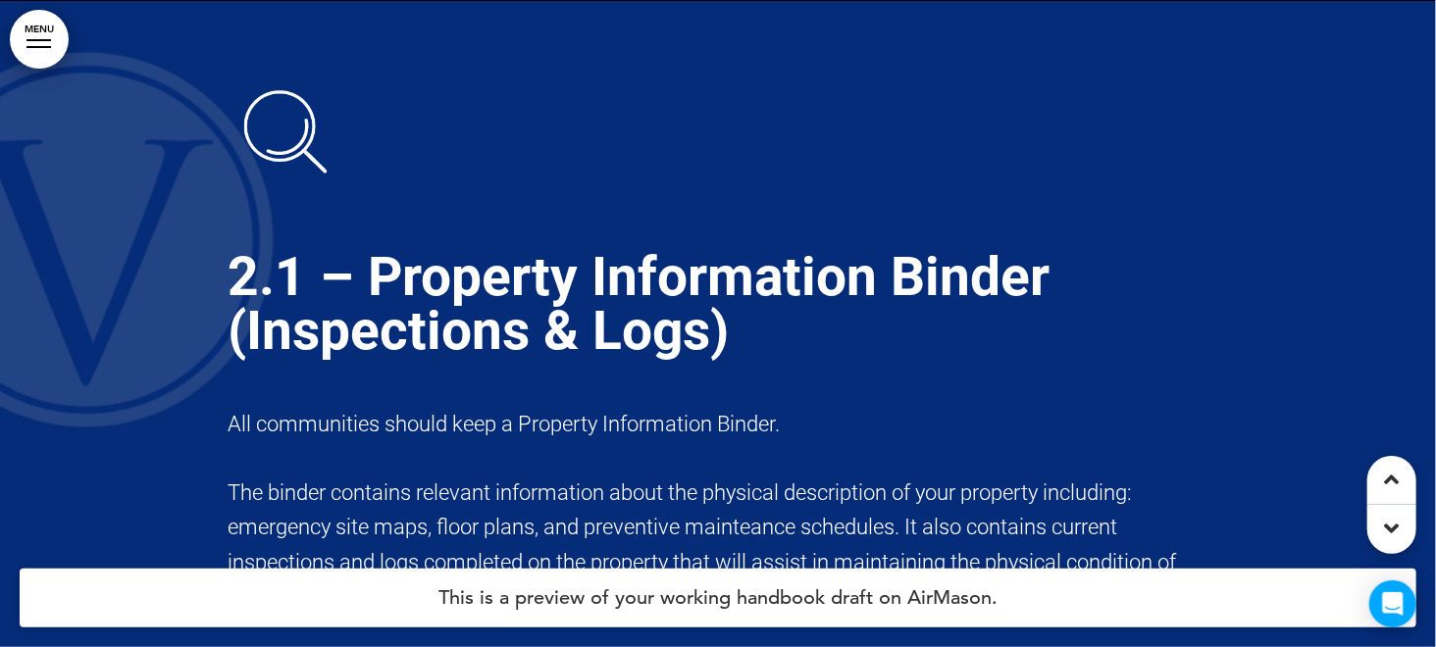
click at [847, 431] on p "All communities should keep a Property Information Binder." at bounding box center [717, 424] width 981 height 34
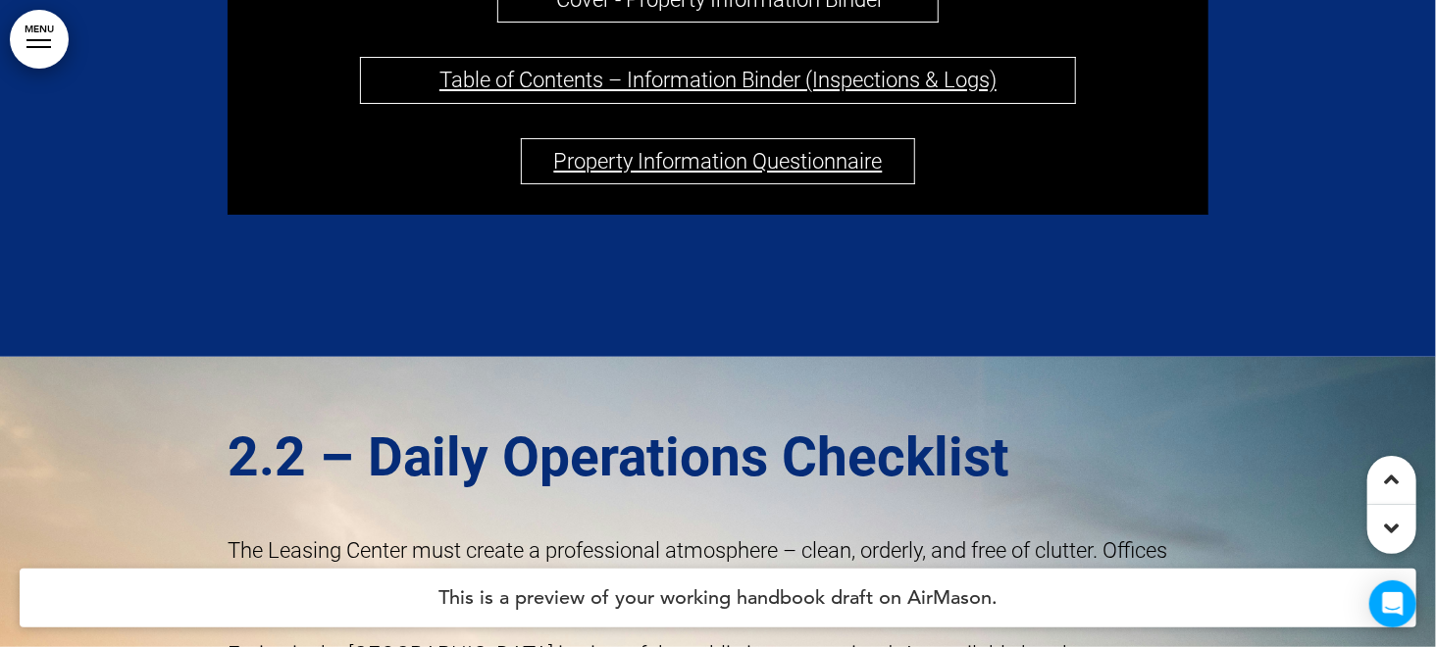
scroll to position [10841, 0]
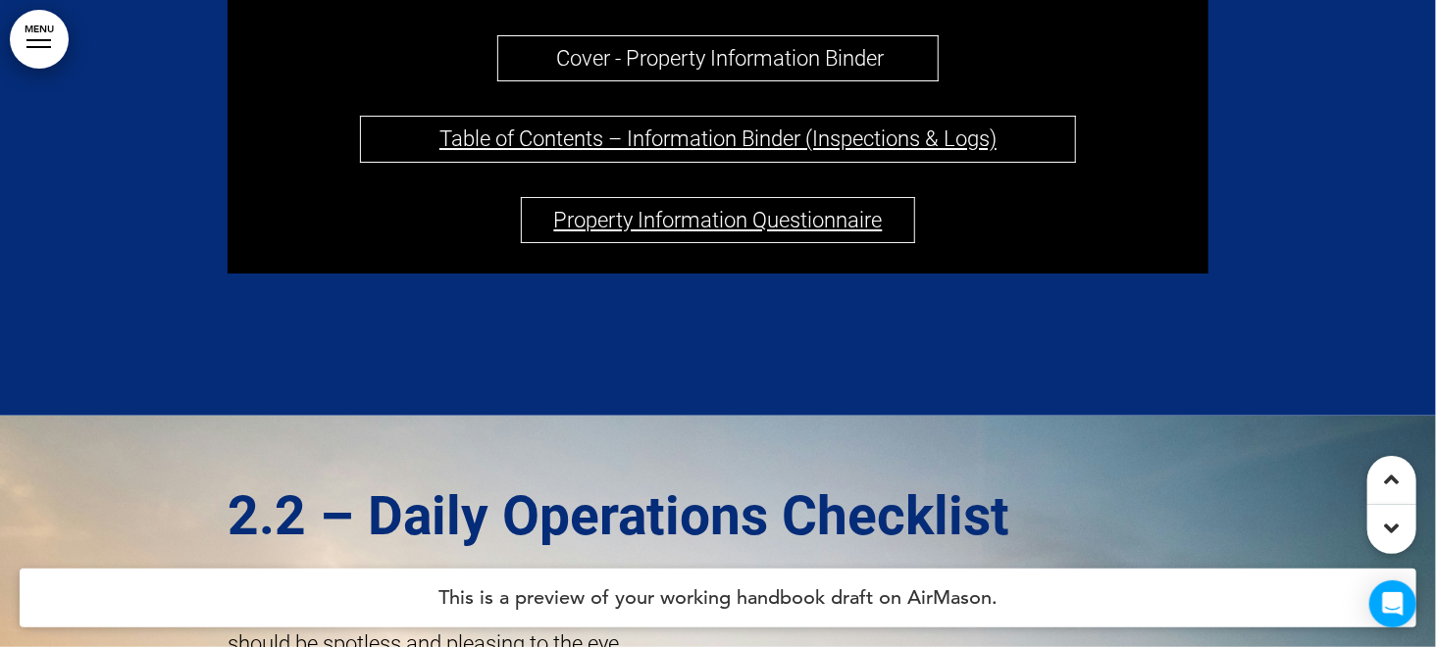
click at [700, 232] on link "﻿Property Information Questionnaire" at bounding box center [718, 220] width 328 height 25
click at [424, 243] on div "﻿Property Information Questionnaire" at bounding box center [718, 220] width 920 height 46
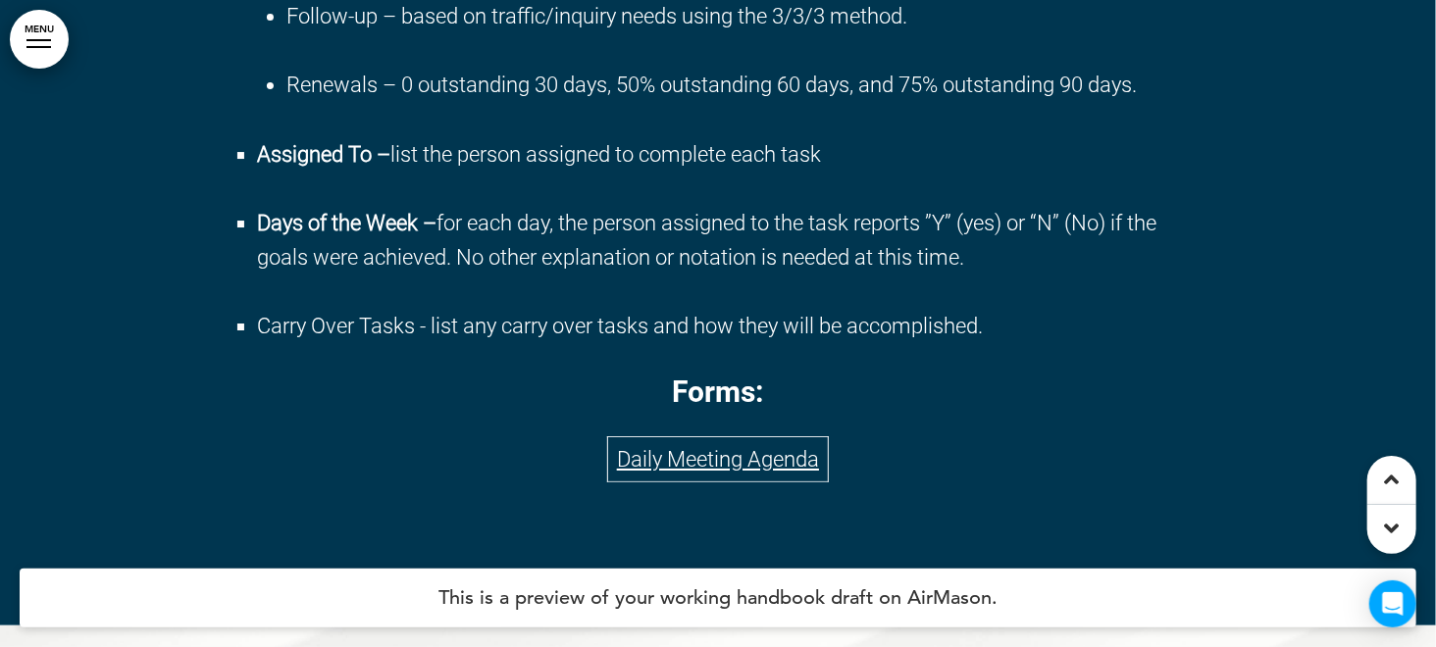
scroll to position [18254, 0]
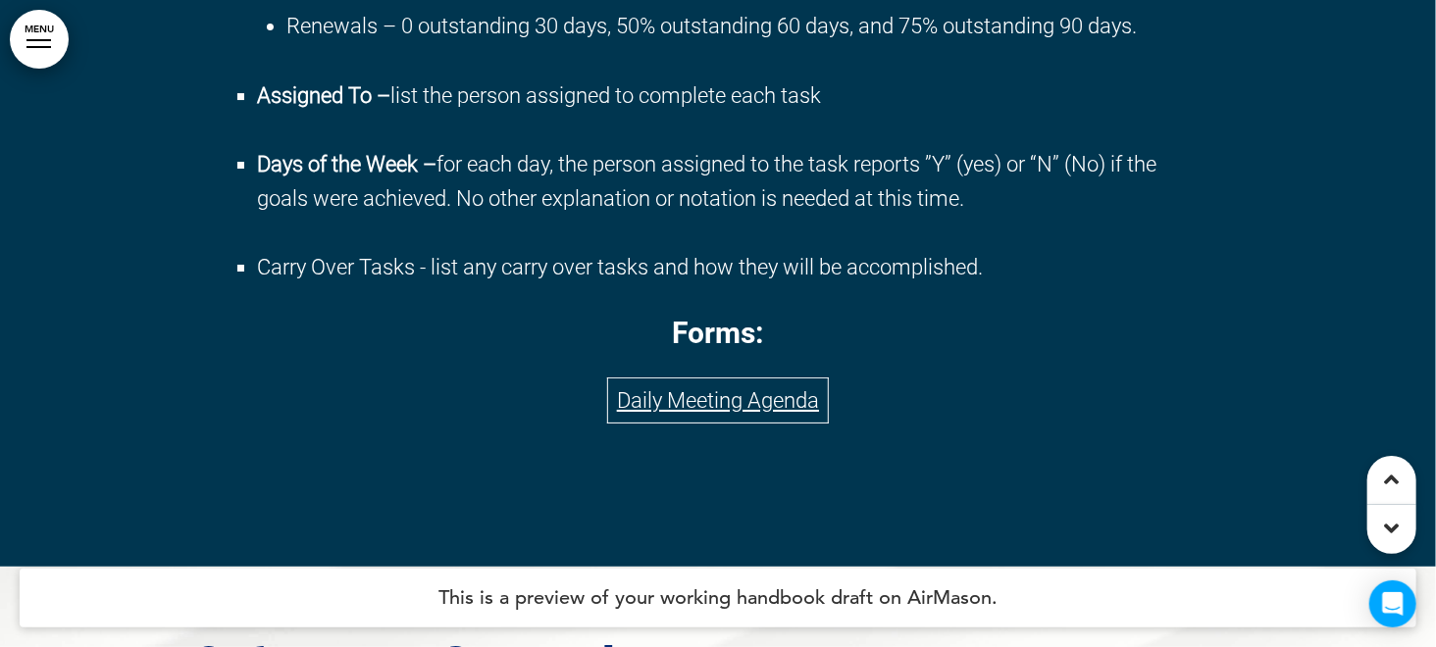
click at [711, 413] on link "﻿Daily Meeting Agenda" at bounding box center [718, 400] width 202 height 25
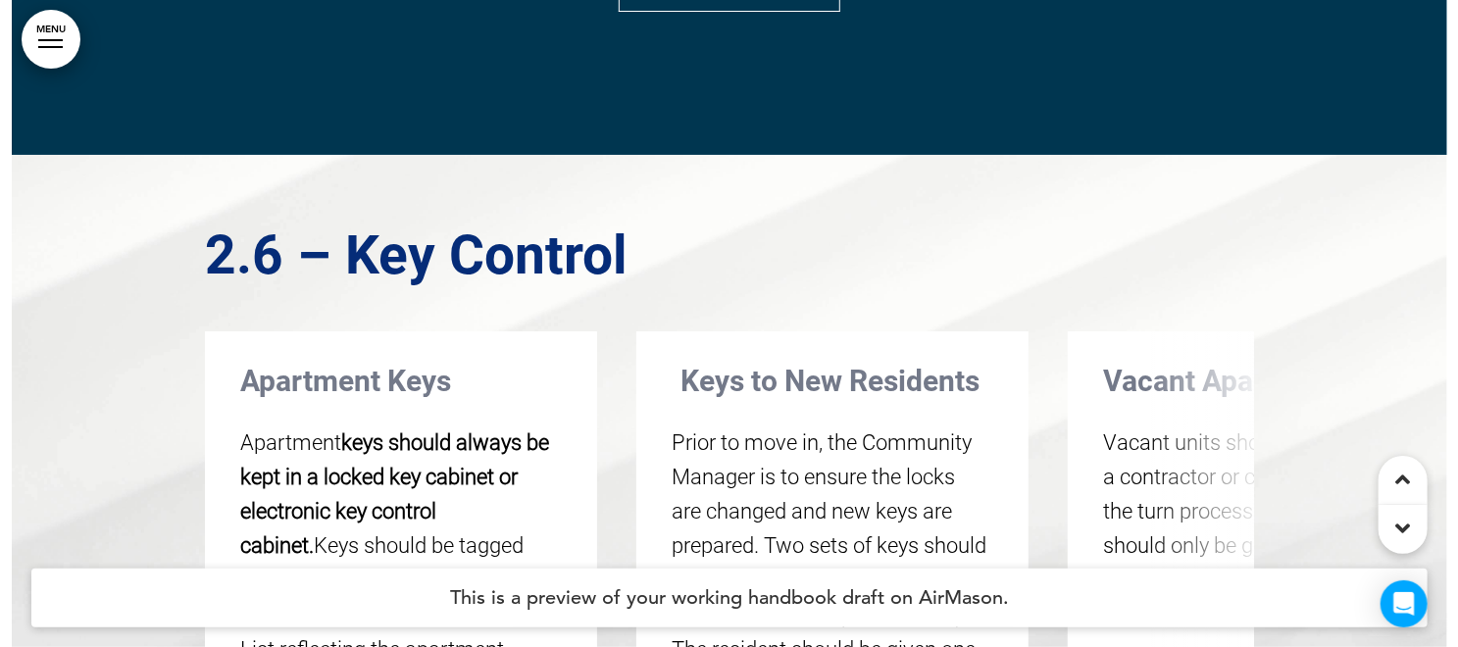
scroll to position [18725, 0]
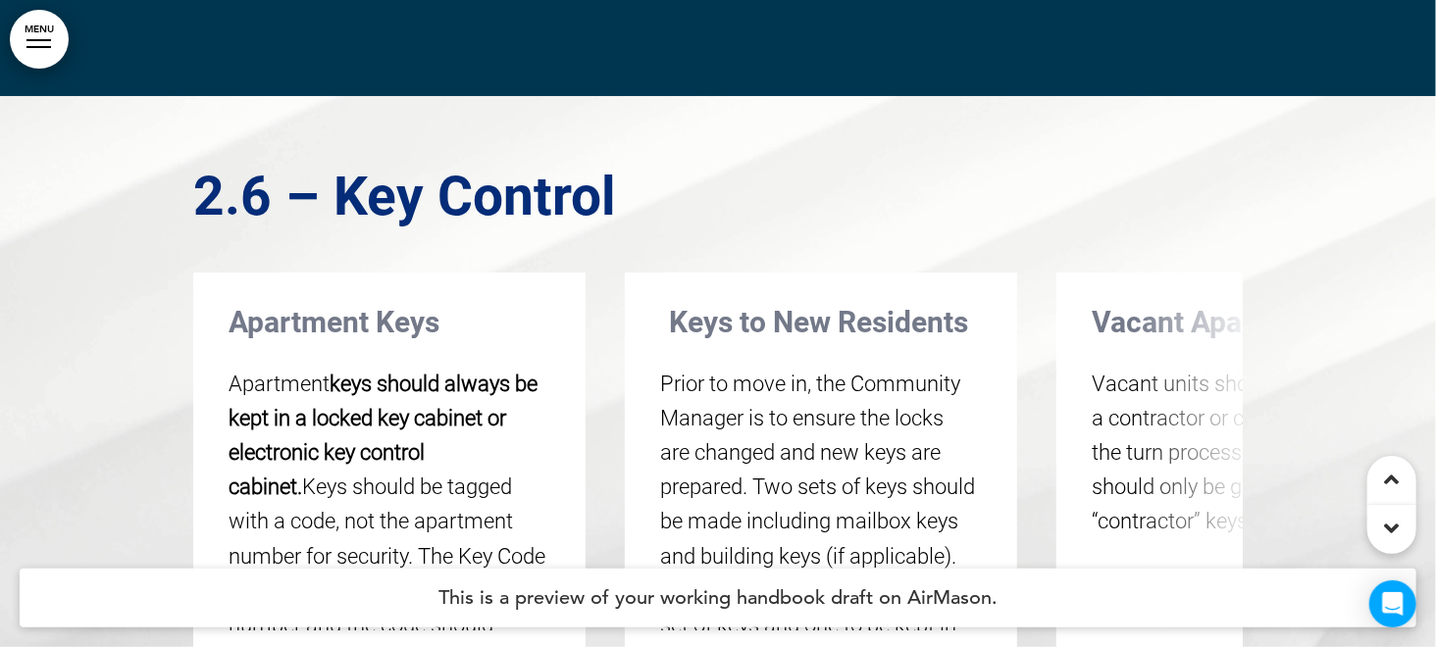
click at [49, 33] on link "MENU" at bounding box center [39, 39] width 59 height 59
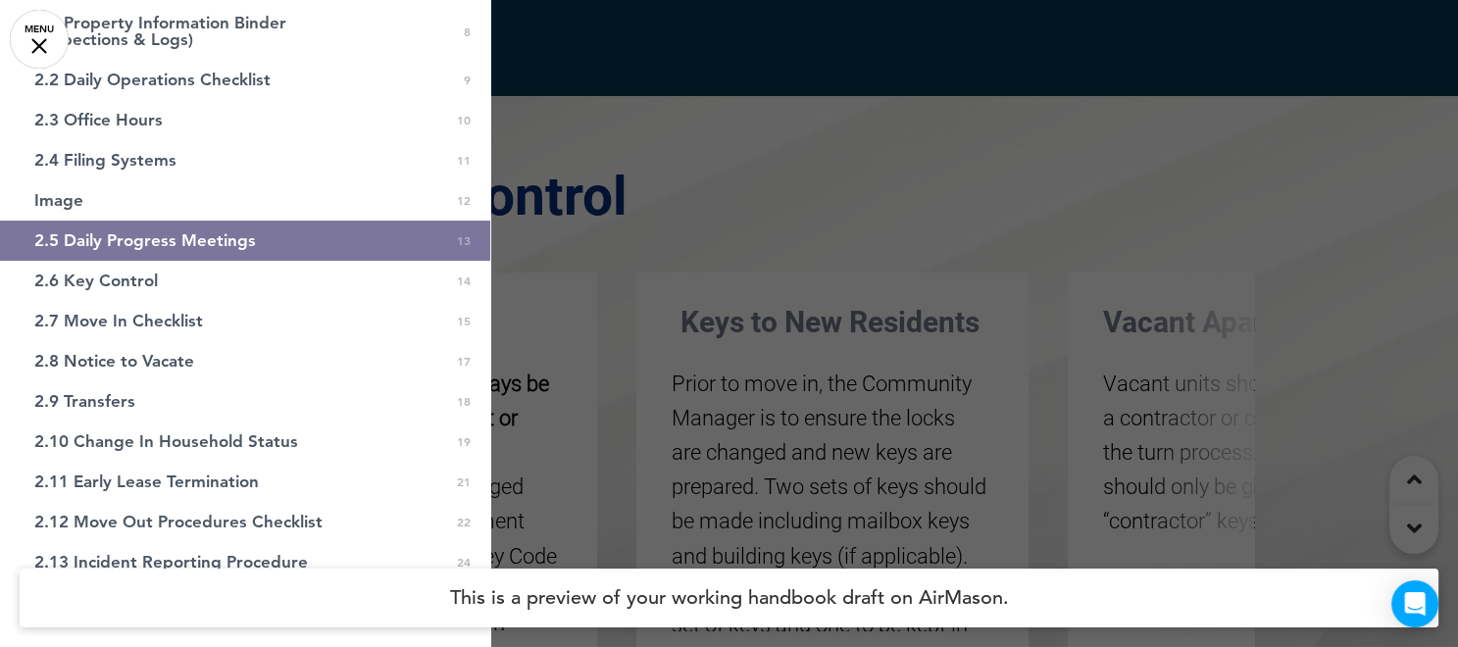
scroll to position [389, 0]
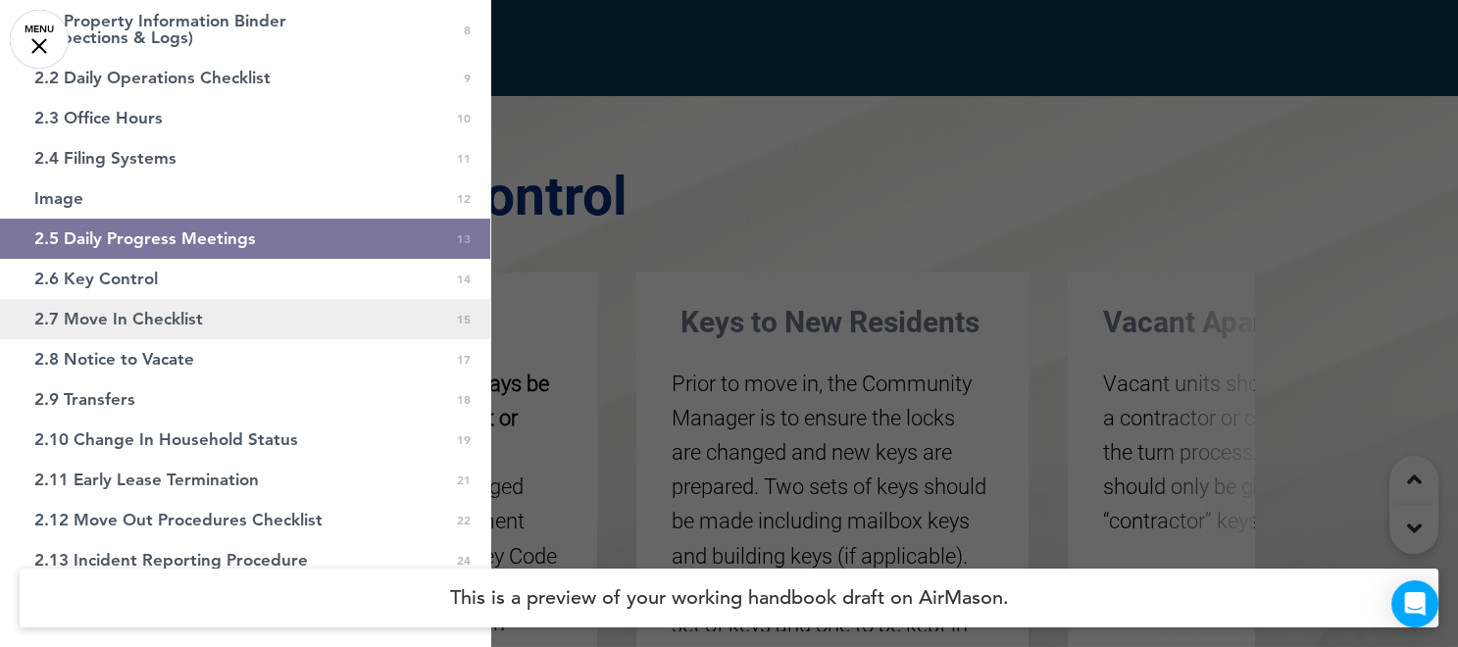
click at [212, 328] on link "2.7 Move In Checklist 0 15" at bounding box center [245, 319] width 490 height 40
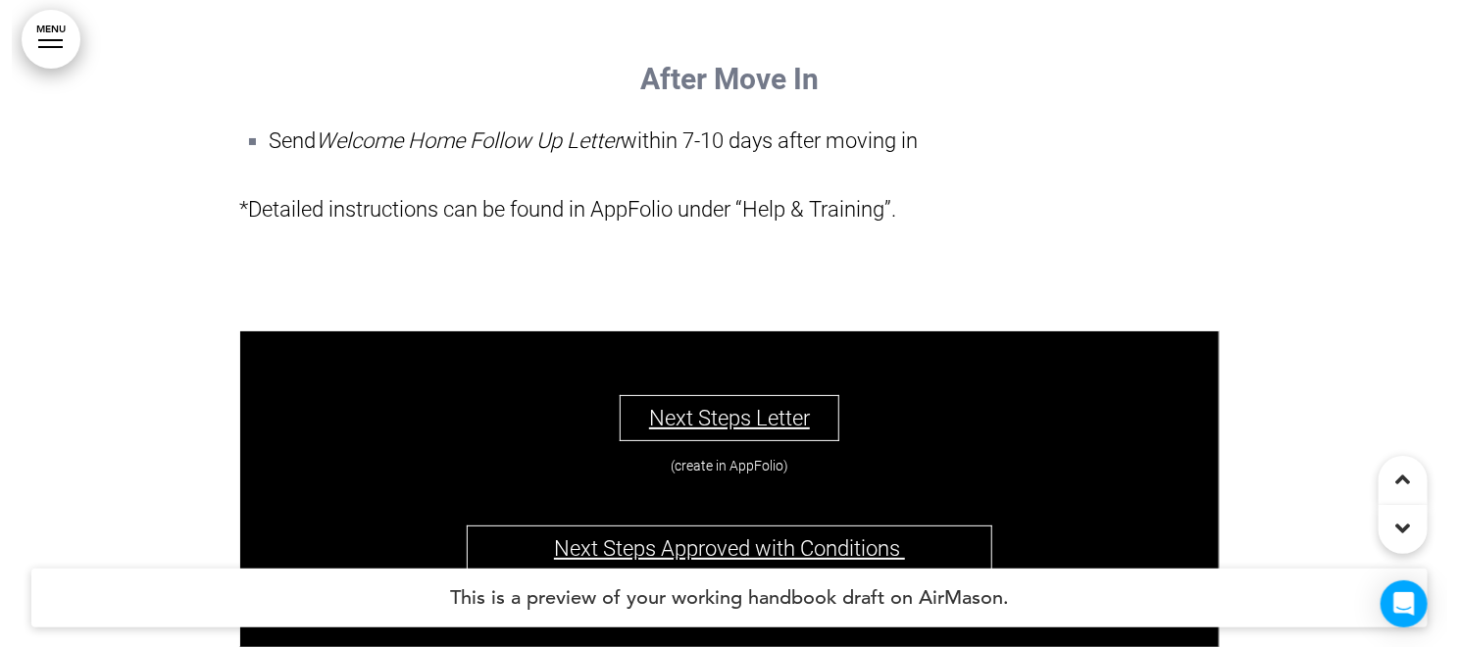
scroll to position [24418, 0]
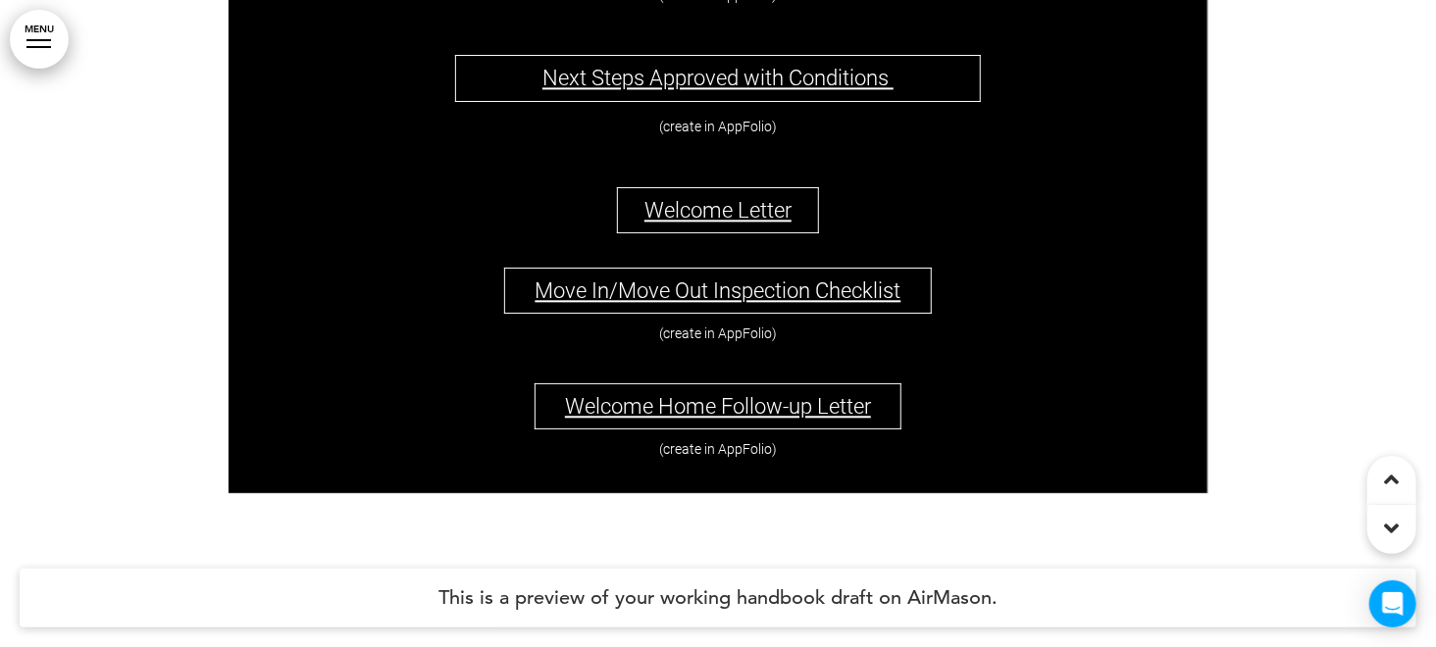
click at [40, 42] on link "MENU" at bounding box center [39, 39] width 59 height 59
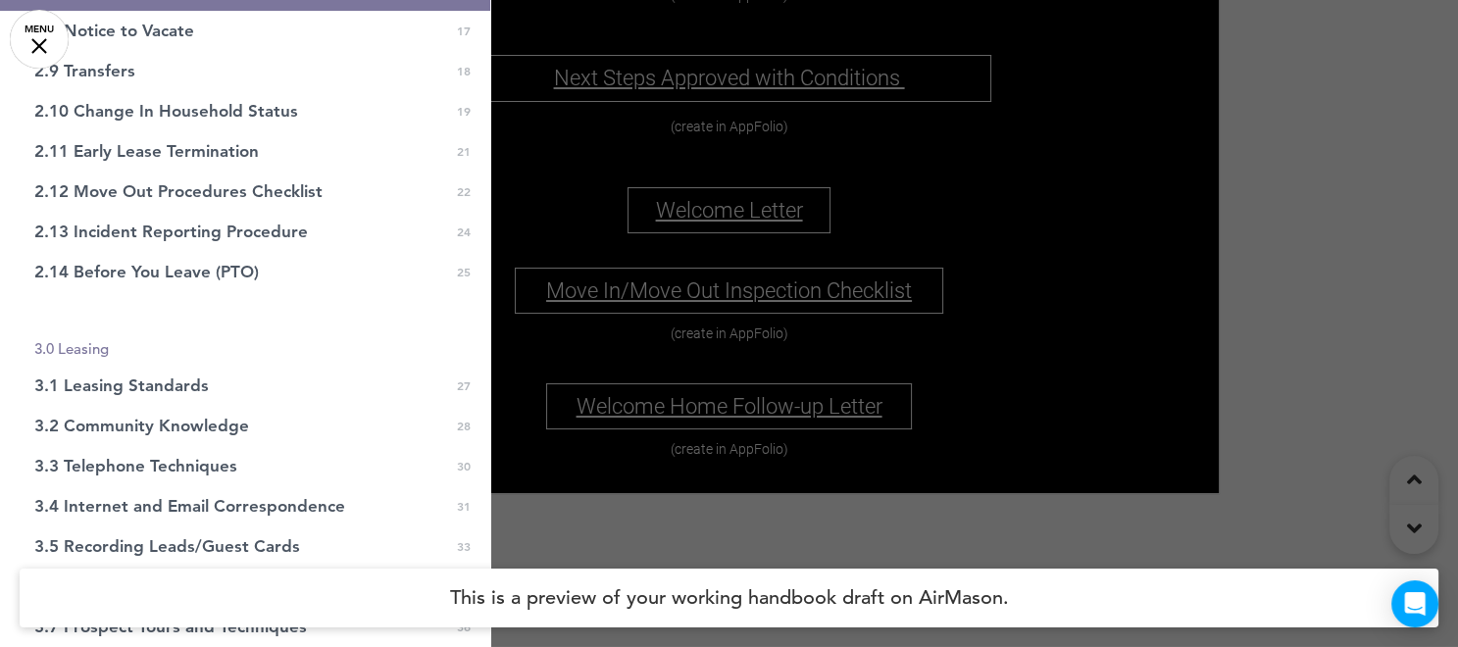
scroll to position [743, 0]
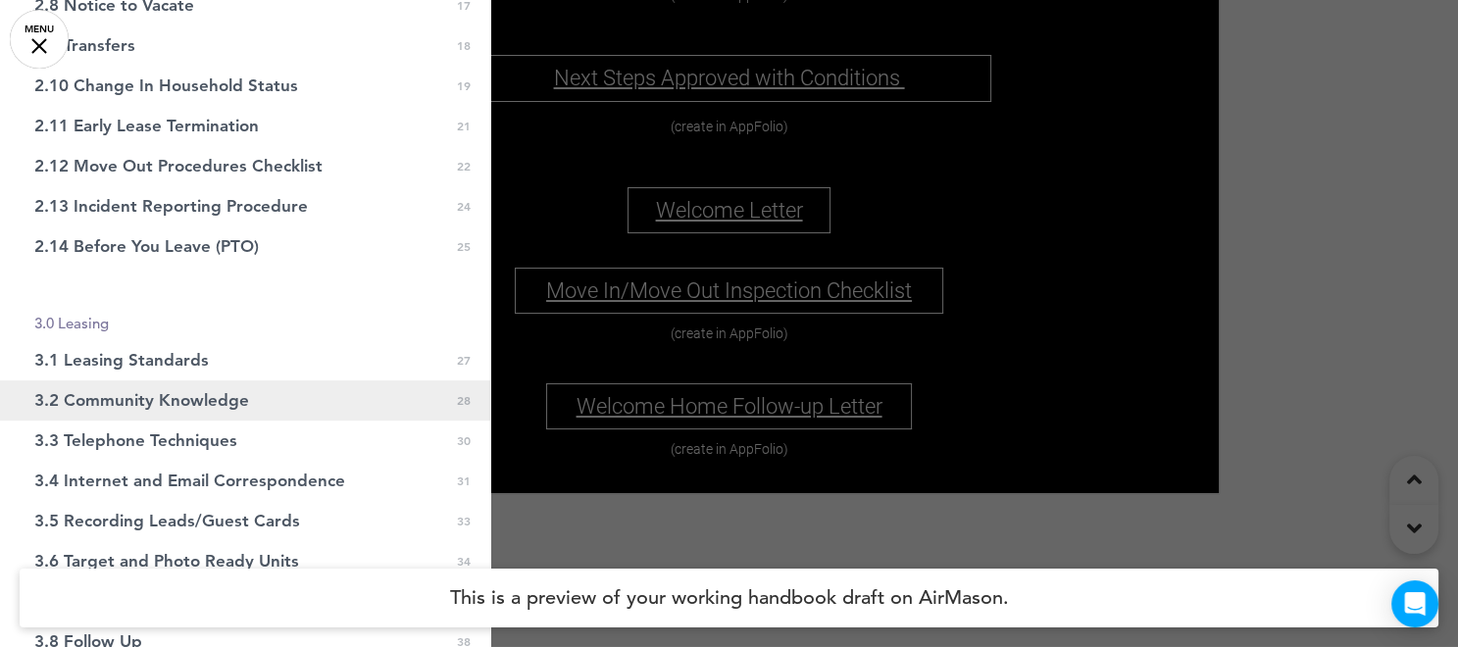
click at [234, 399] on span "3.2 Community Knowledge" at bounding box center [141, 400] width 215 height 17
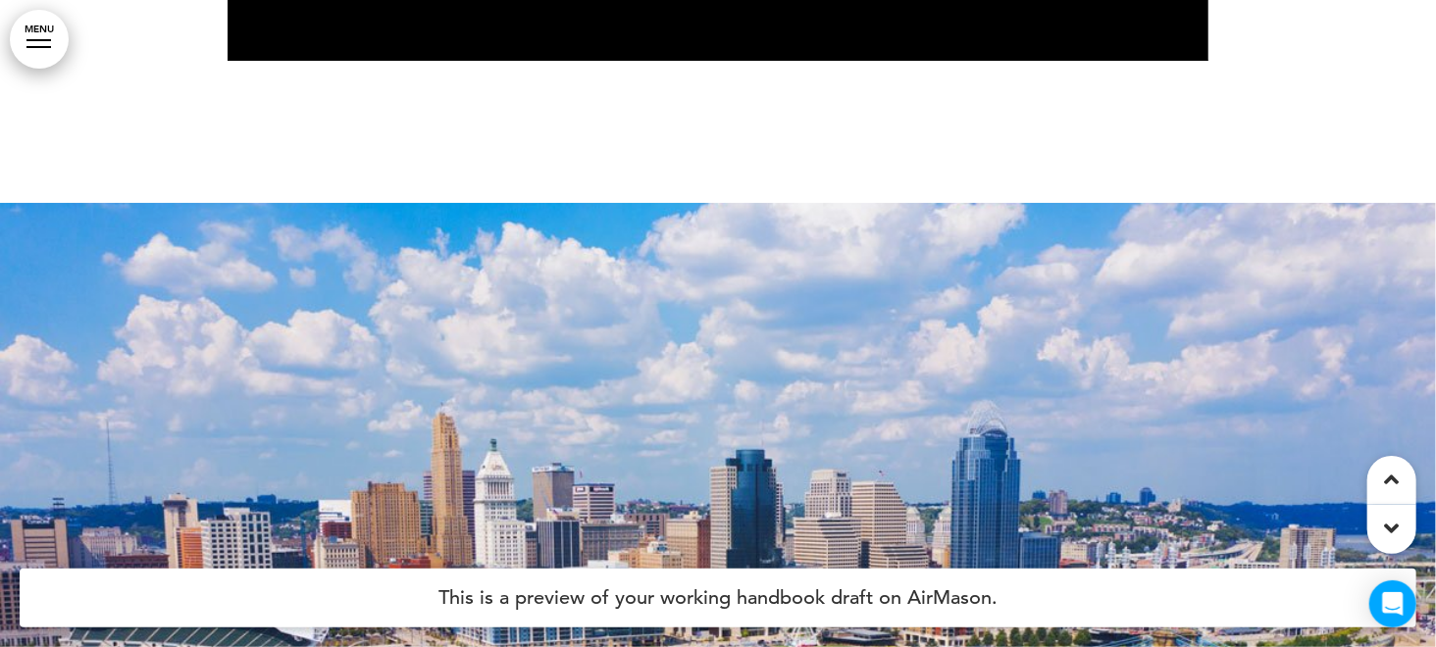
scroll to position [54250, 0]
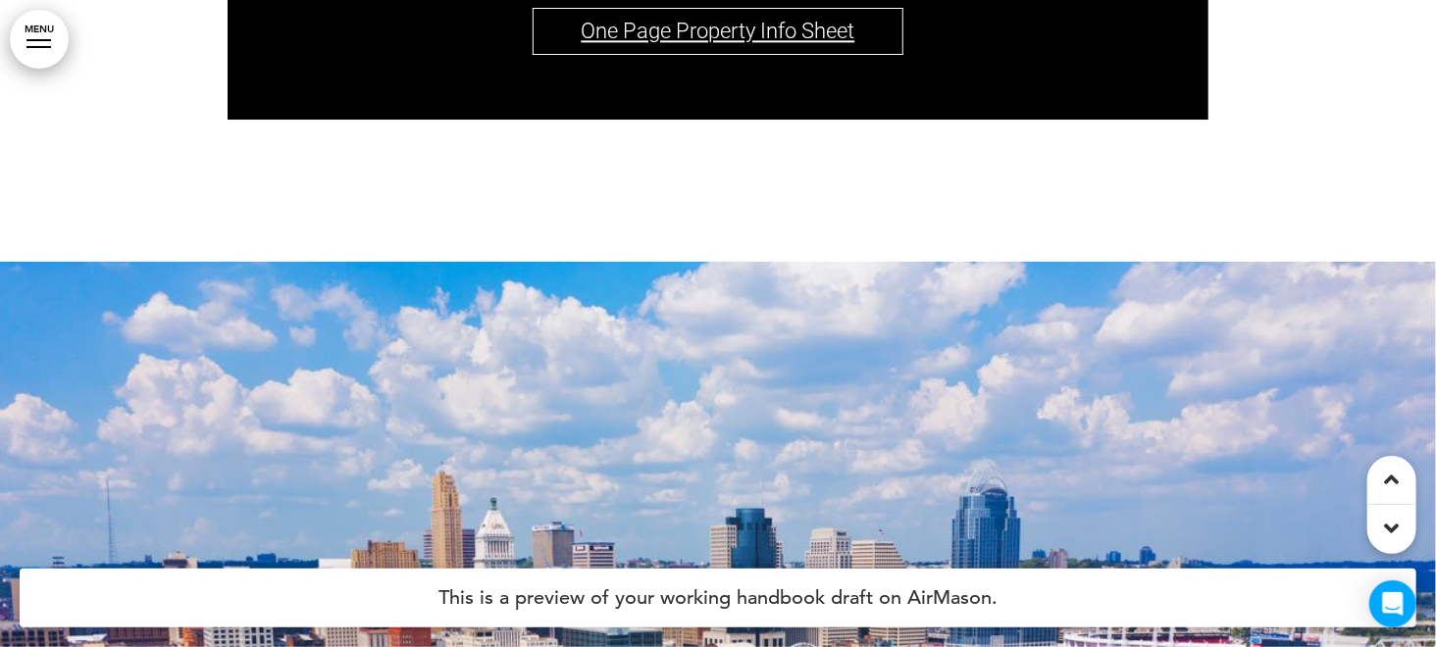
click at [697, 43] on link "One Page Property Info Sheet" at bounding box center [717, 31] width 274 height 25
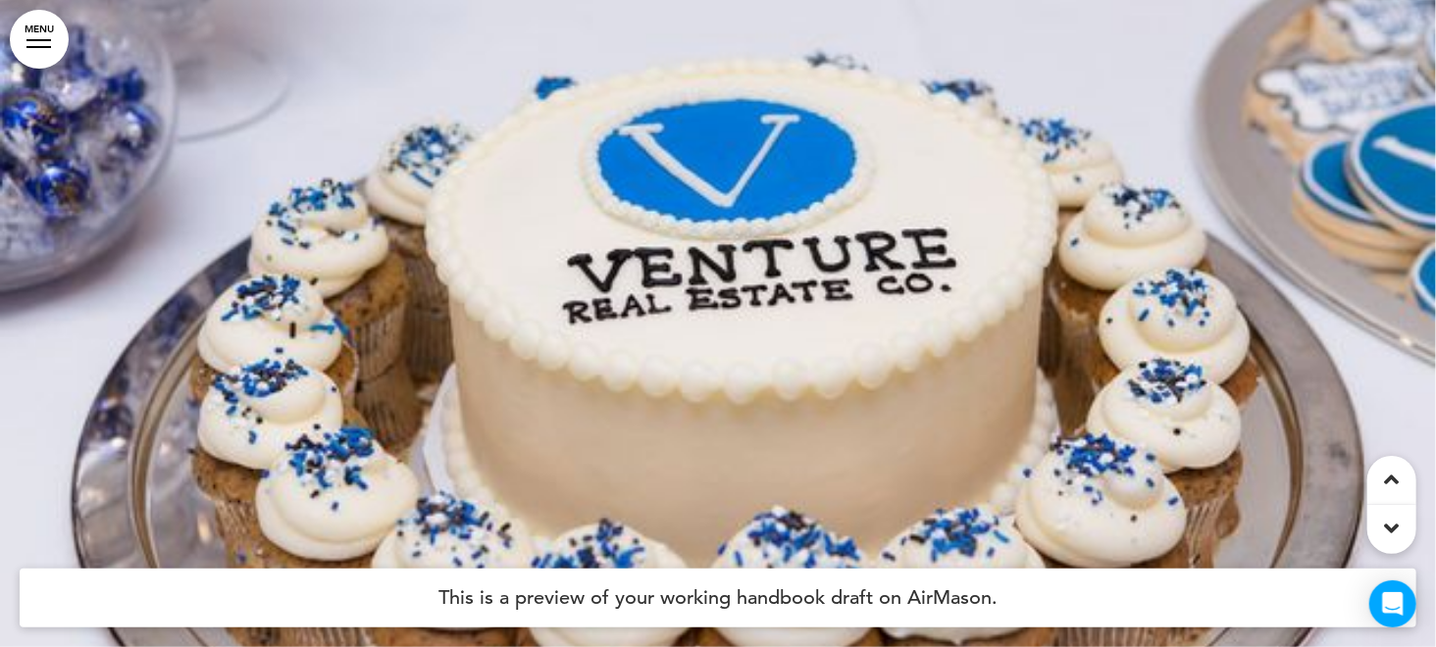
scroll to position [85939, 0]
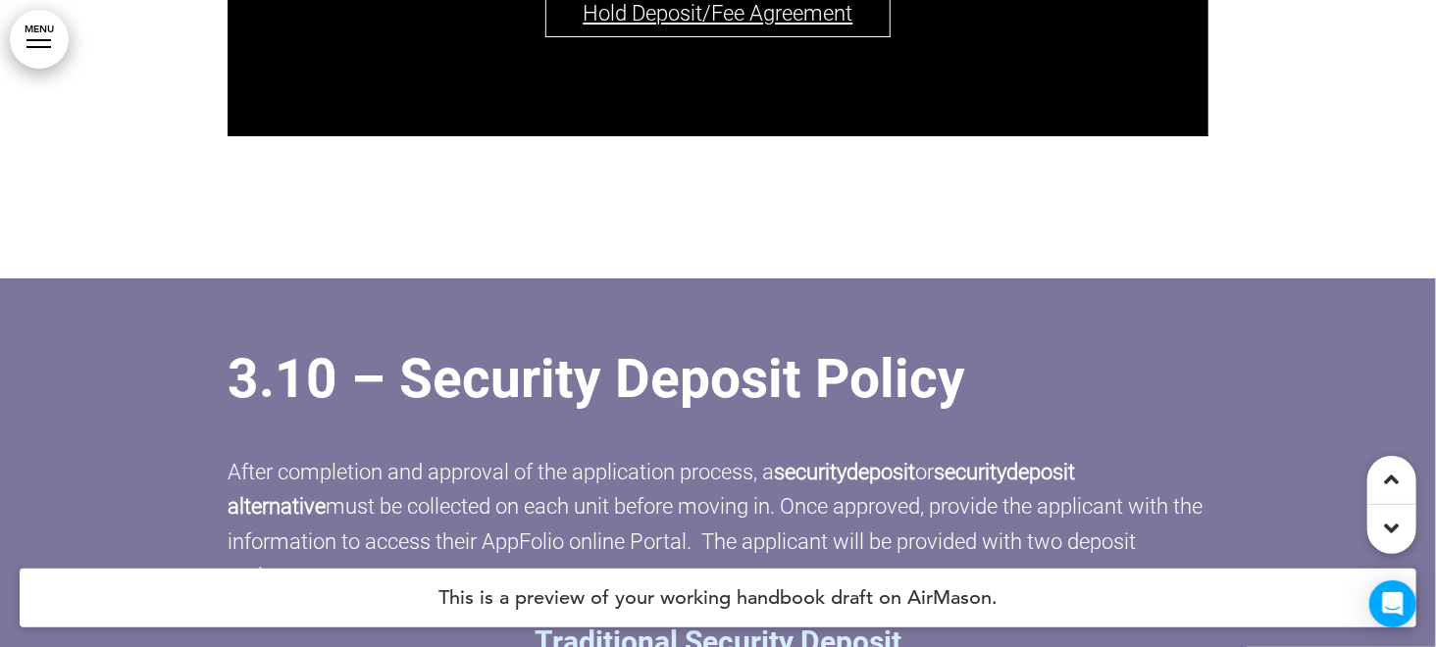
scroll to position [99941, 0]
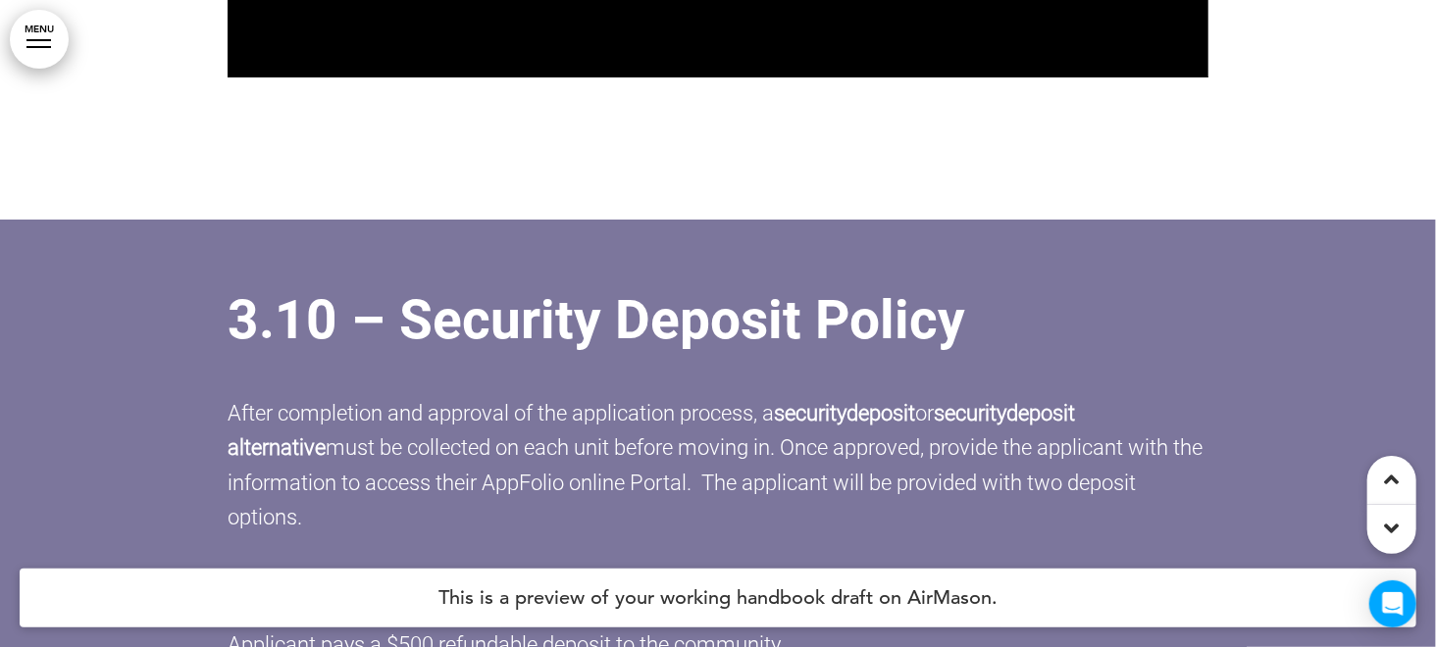
scroll to position [100118, 0]
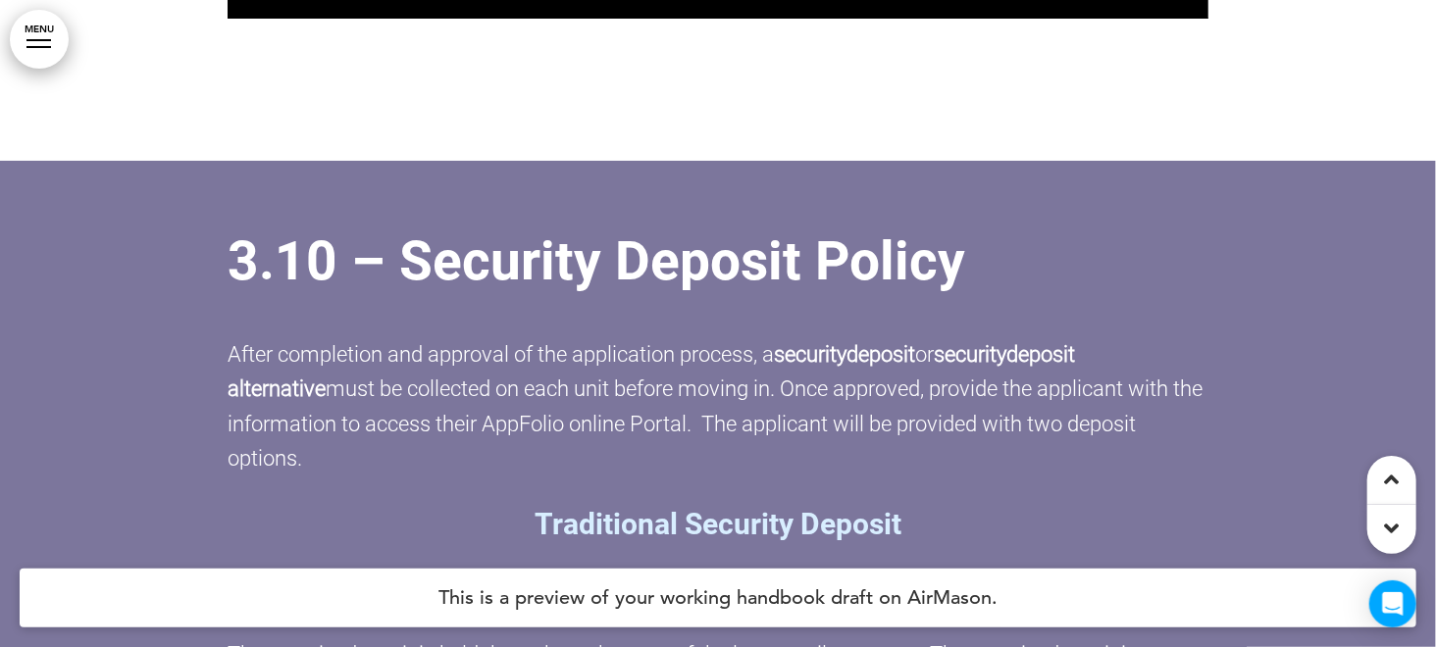
drag, startPoint x: 682, startPoint y: 443, endPoint x: 787, endPoint y: 378, distance: 123.8
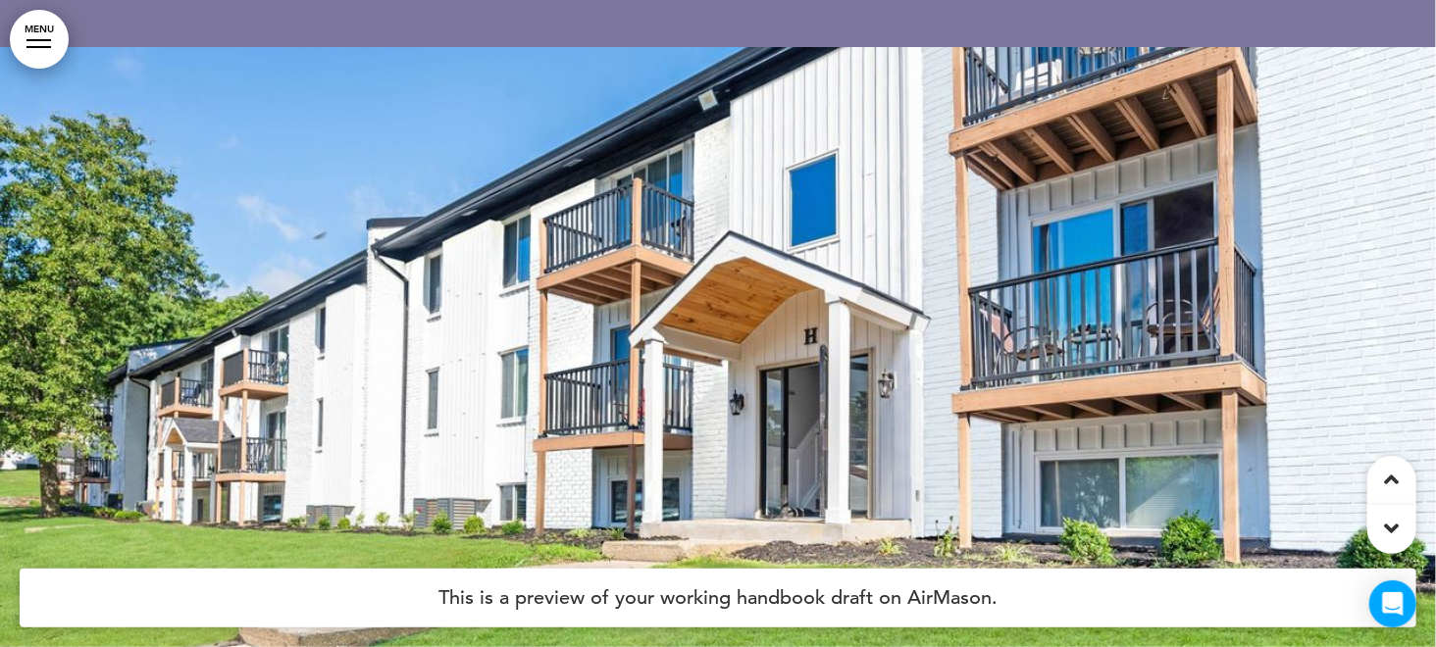
scroll to position [103726, 0]
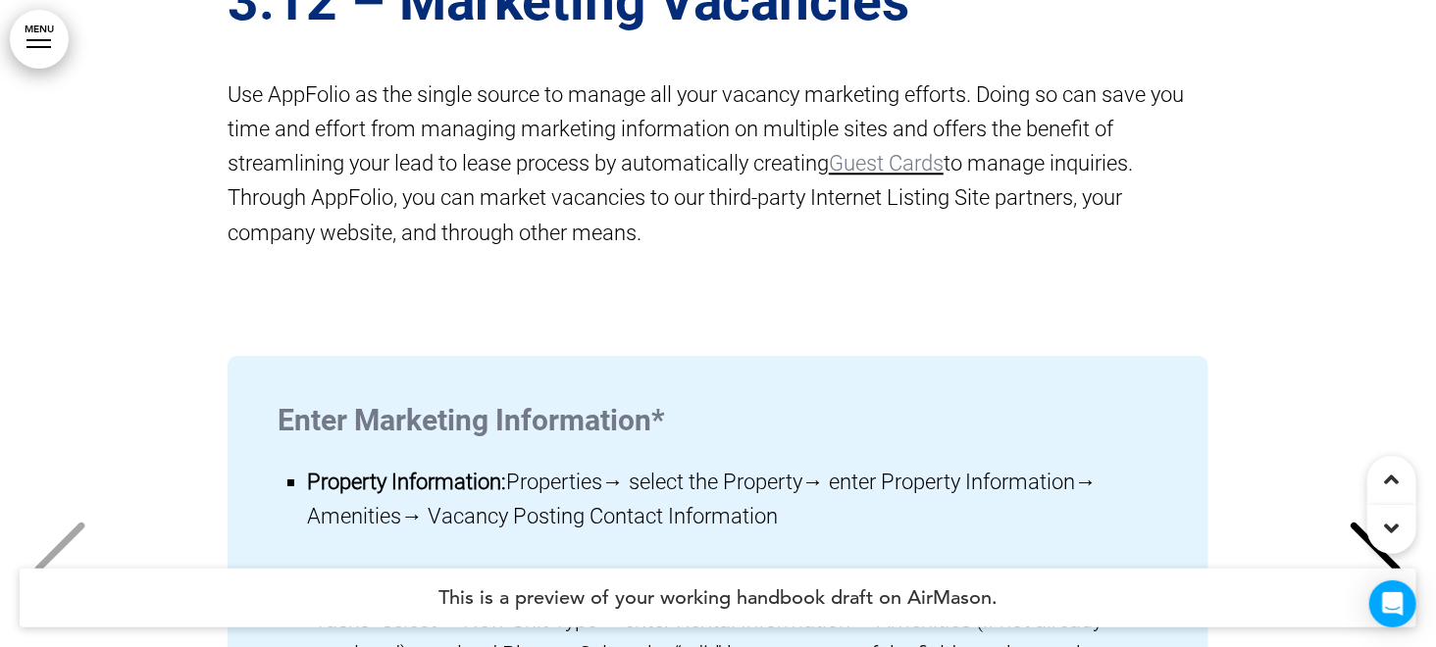
scroll to position [106256, 0]
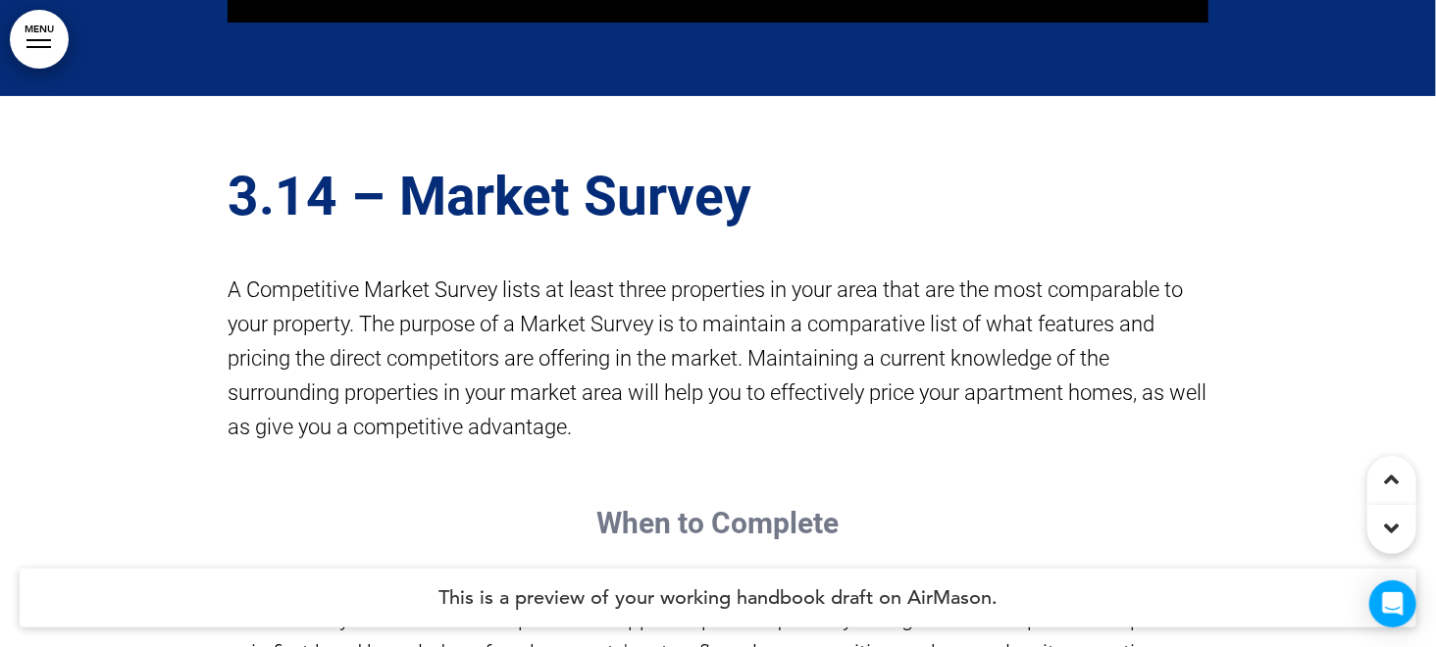
scroll to position [112140, 0]
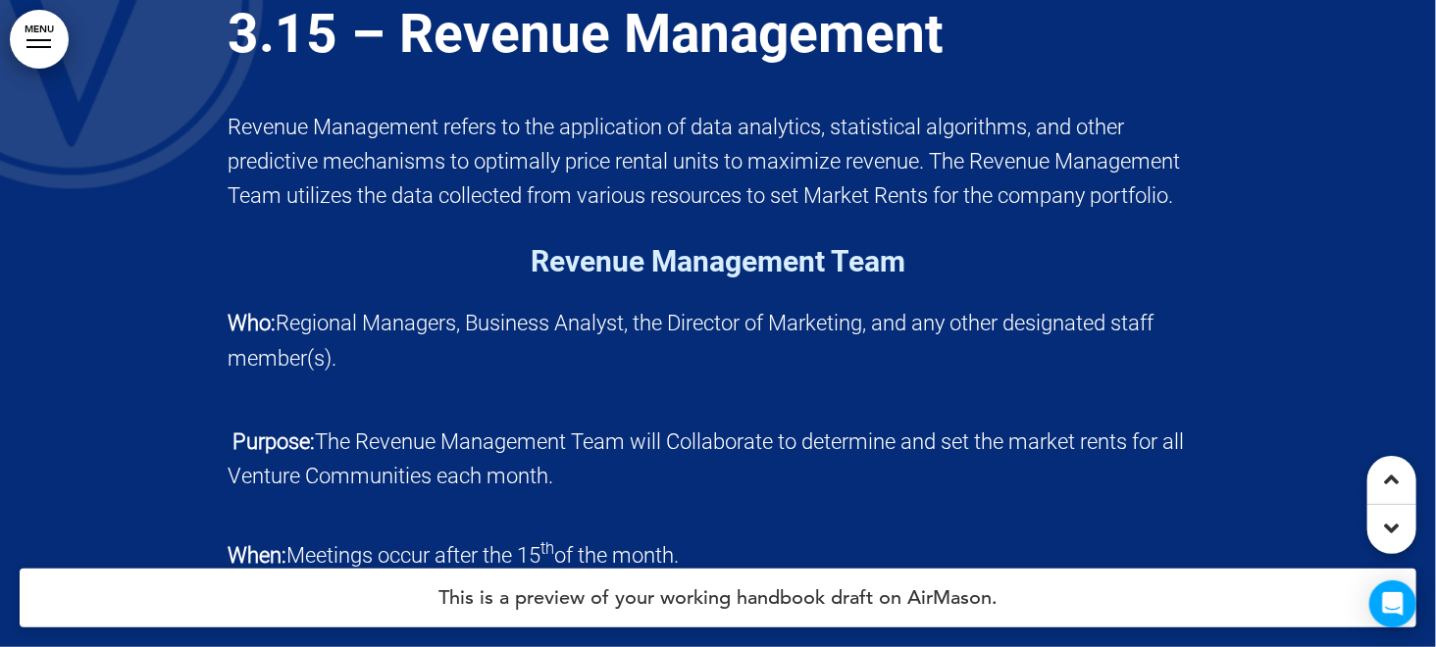
scroll to position [115768, 0]
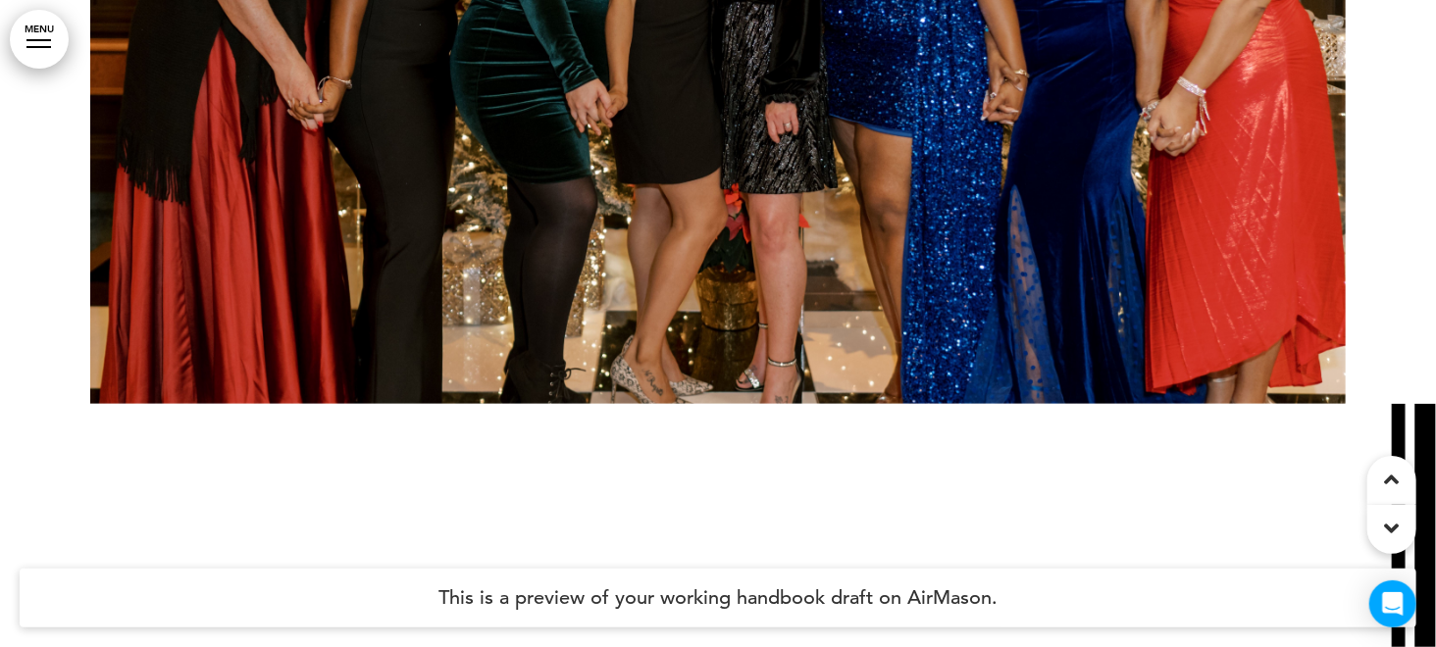
scroll to position [135771, 0]
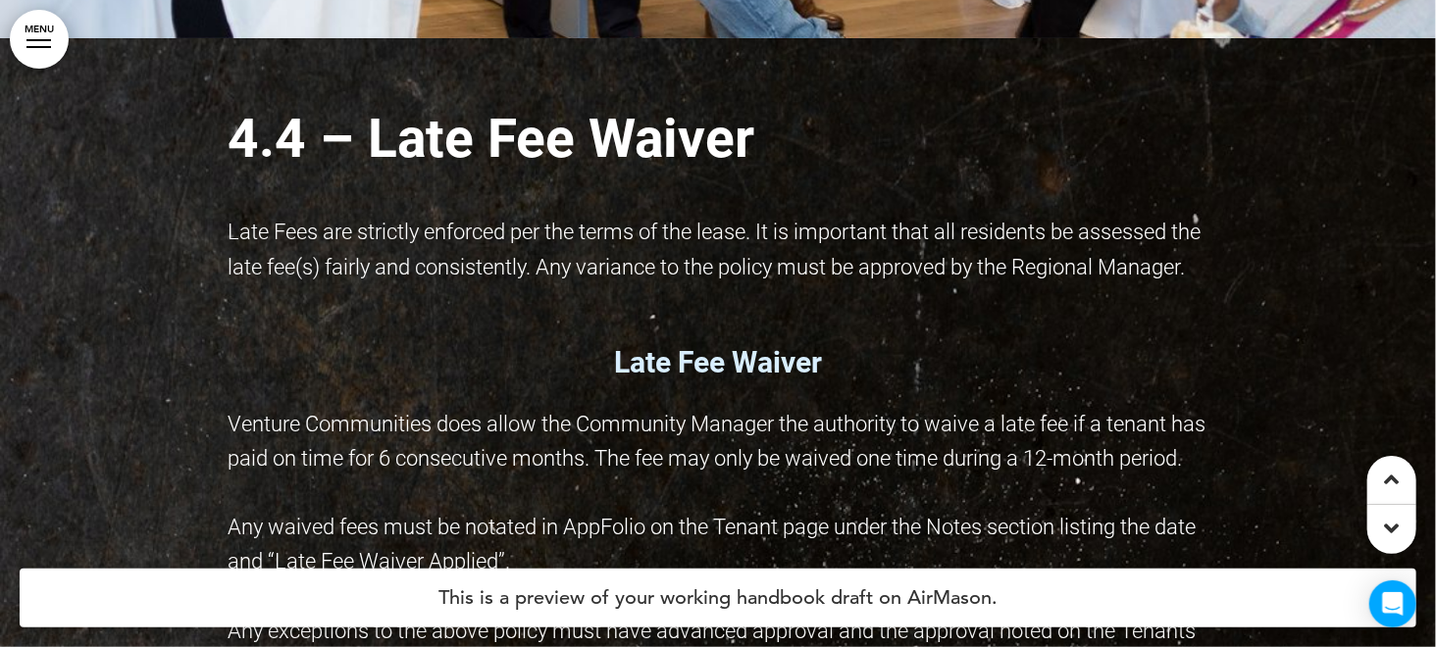
scroll to position [138772, 0]
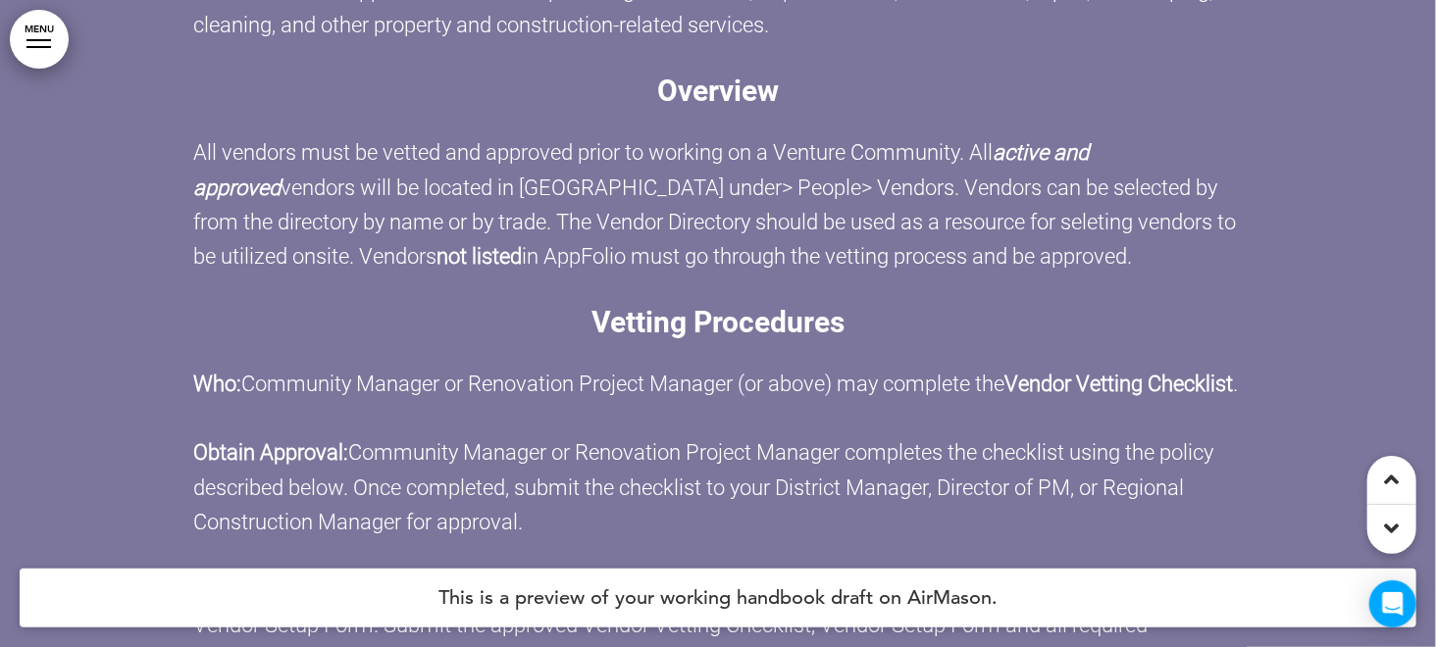
scroll to position [148774, 0]
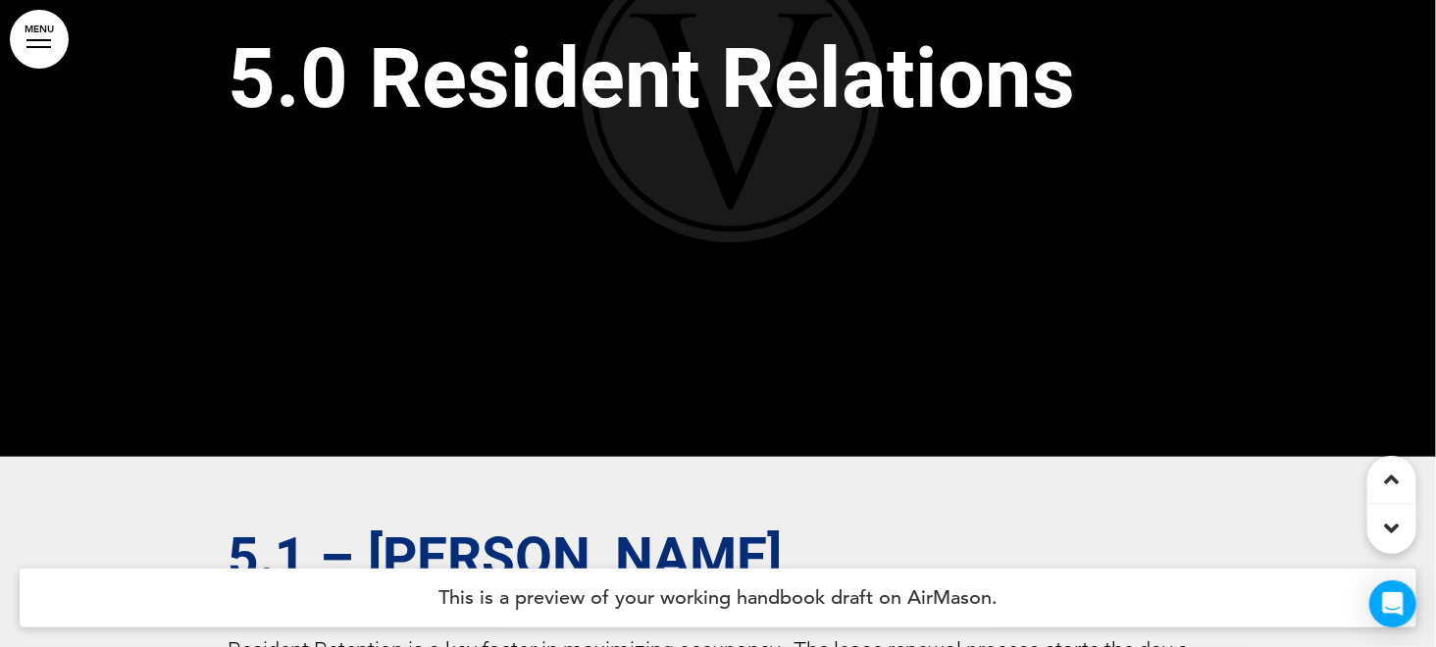
scroll to position [151127, 0]
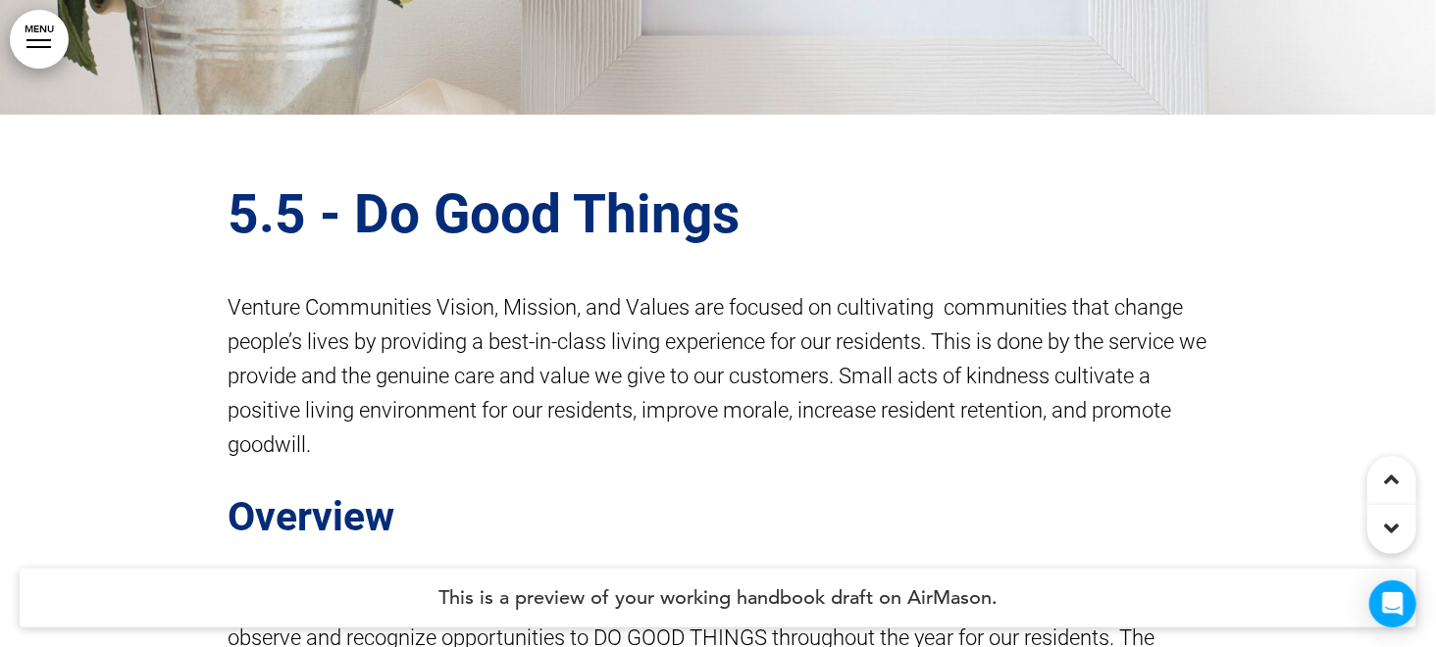
scroll to position [161188, 0]
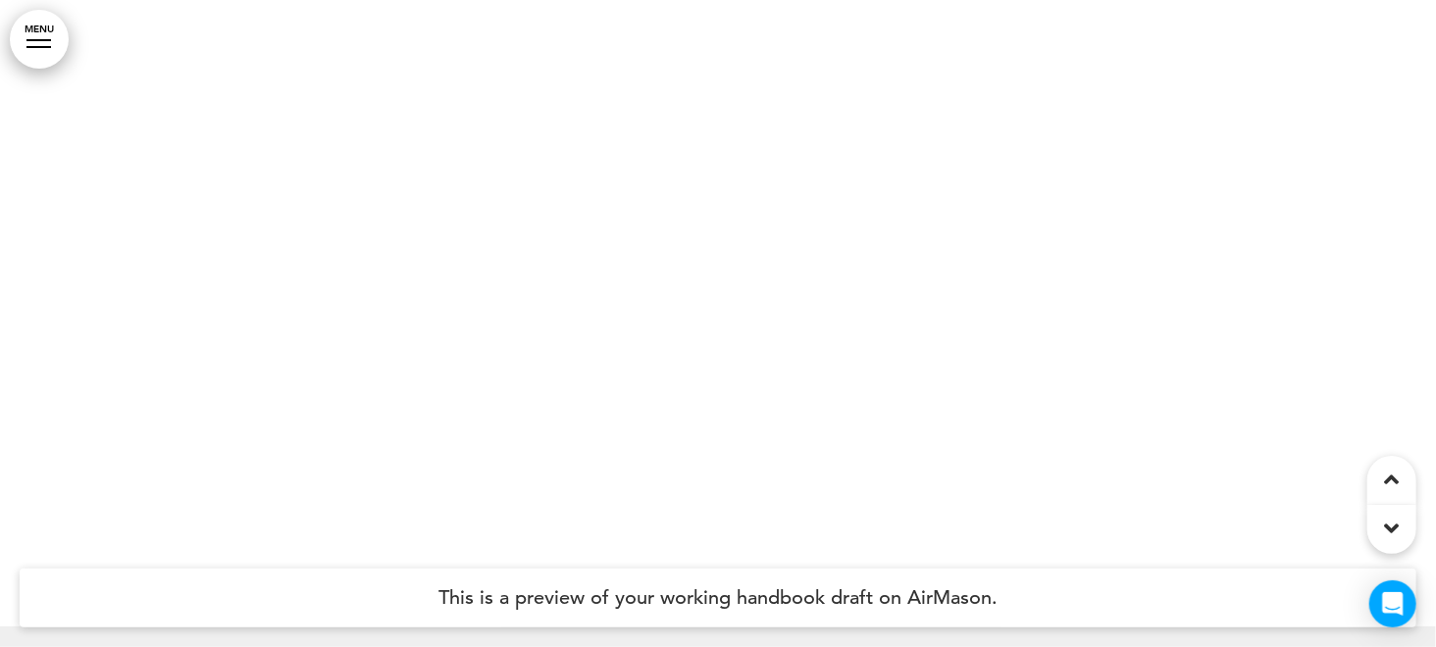
scroll to position [164541, 0]
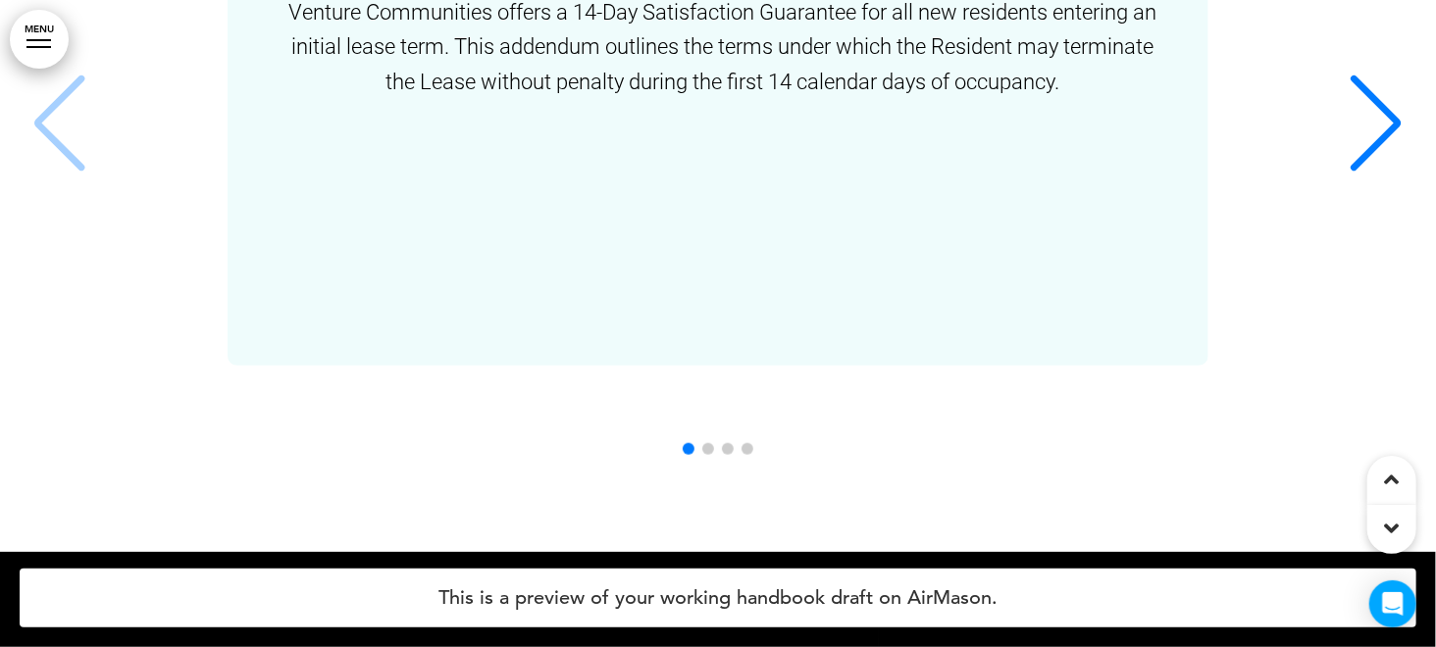
scroll to position [167777, 0]
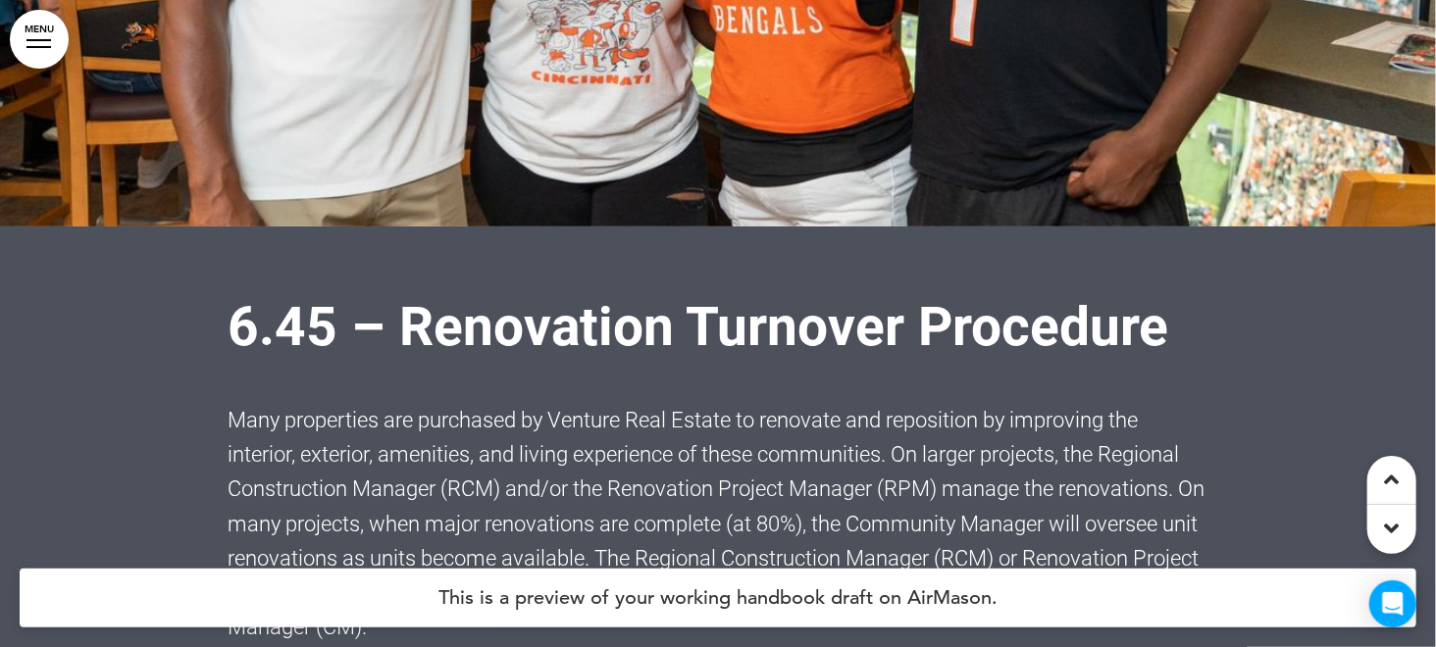
scroll to position [192311, 0]
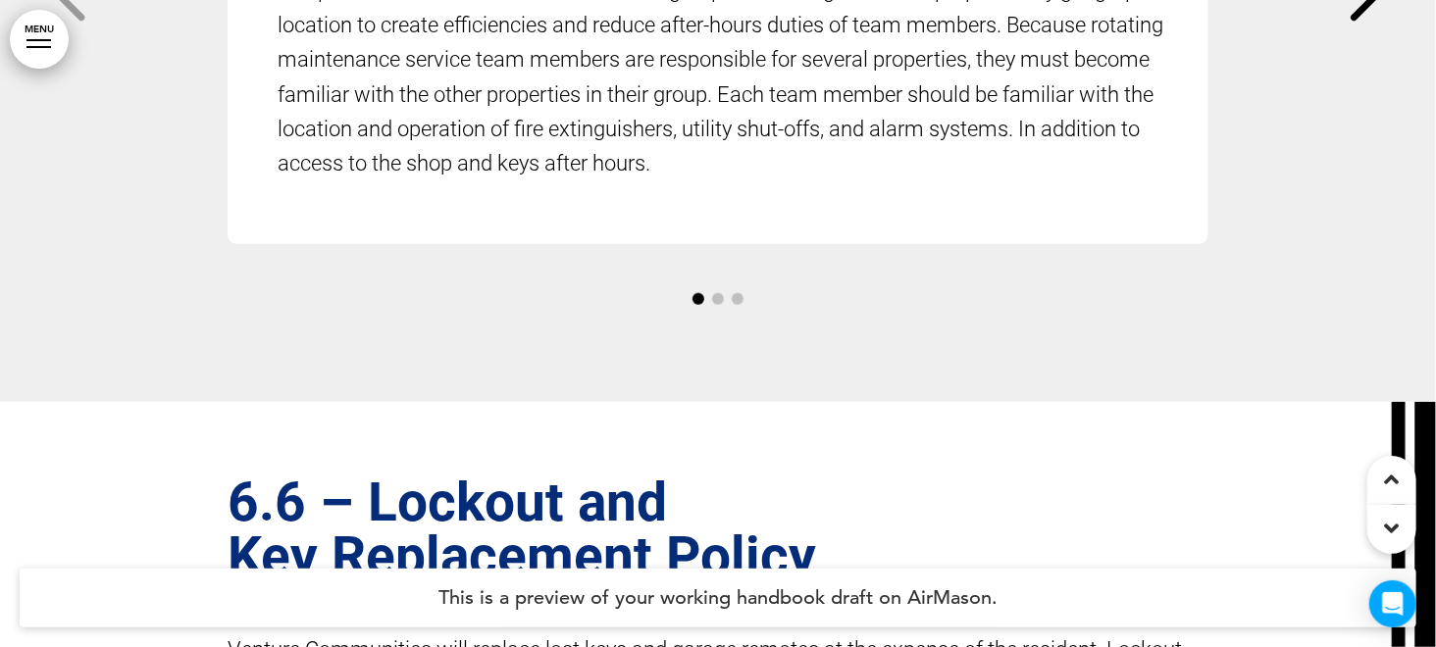
scroll to position [200960, 0]
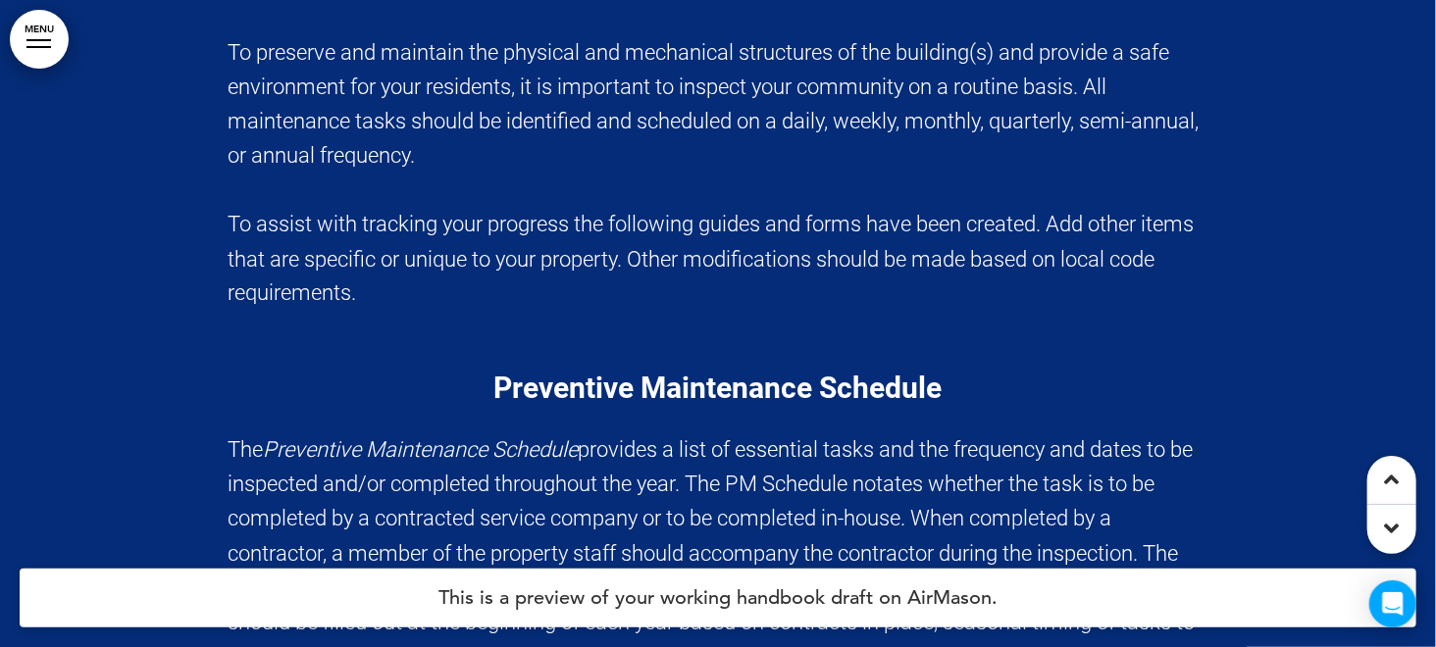
scroll to position [205666, 0]
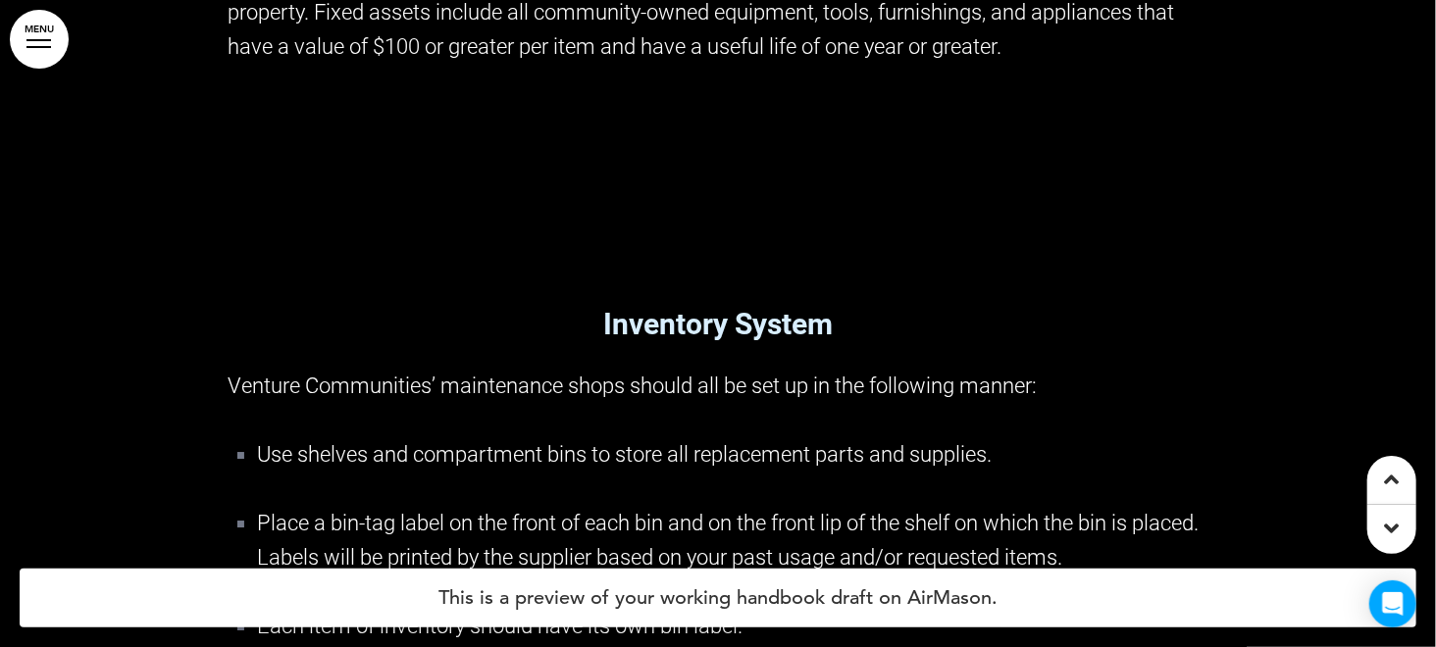
scroll to position [210844, 0]
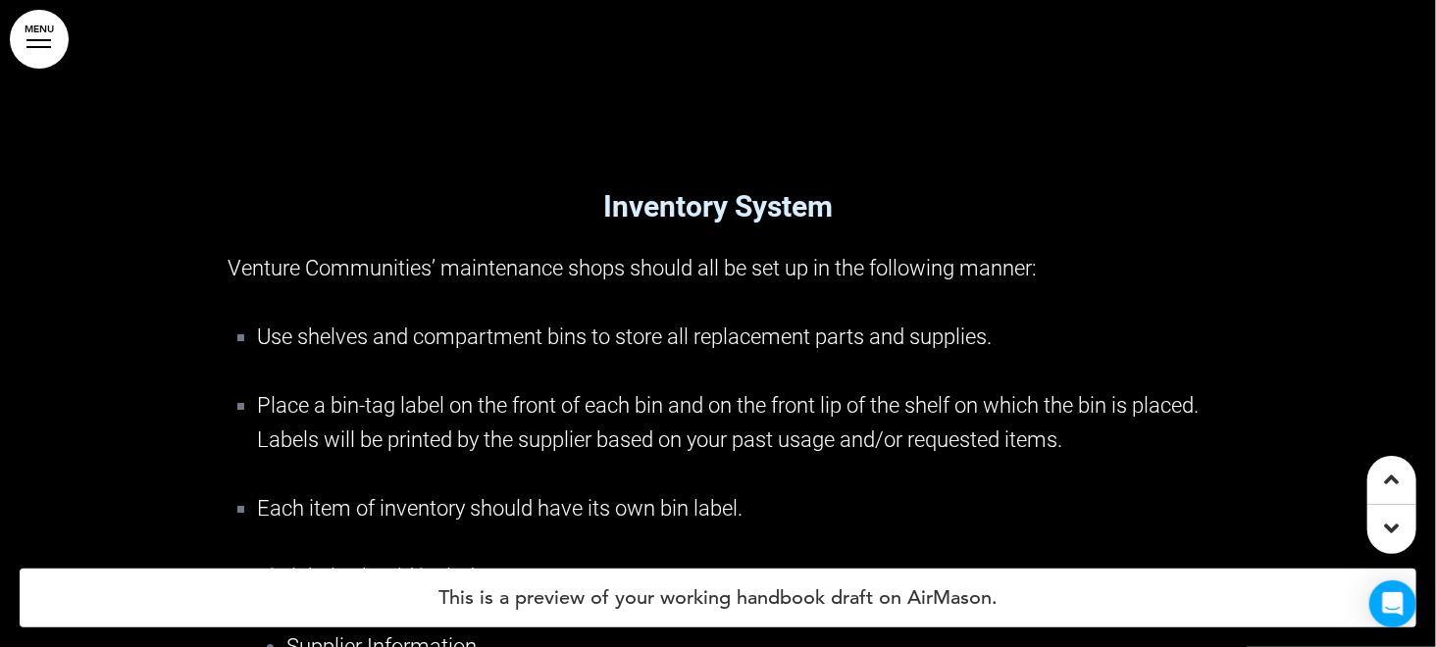
scroll to position [211079, 0]
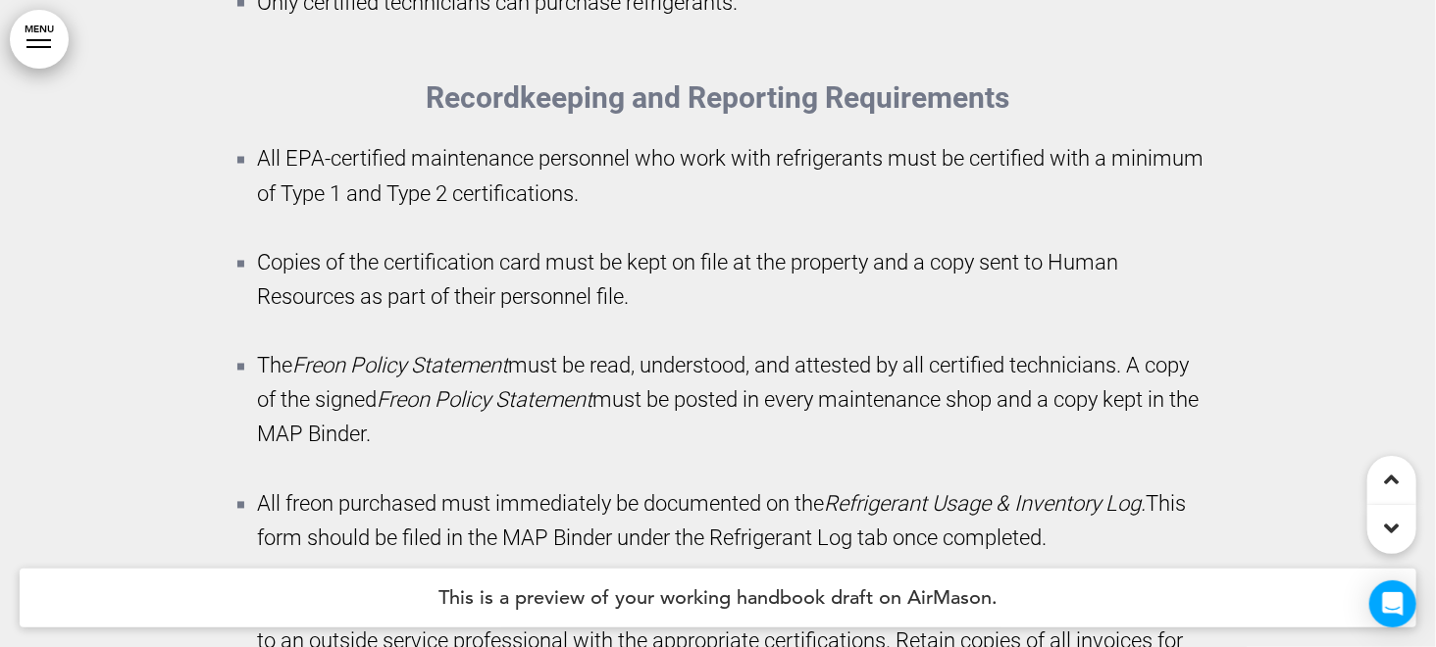
scroll to position [217021, 0]
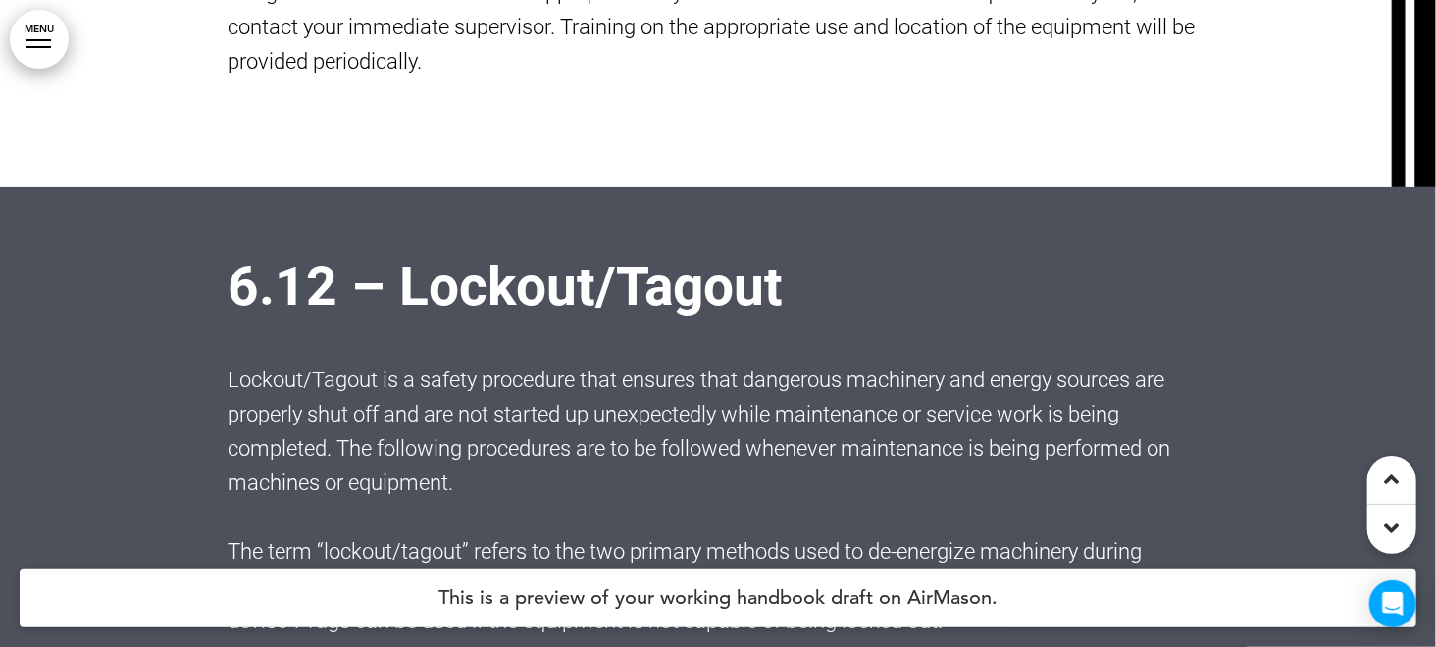
scroll to position [220610, 0]
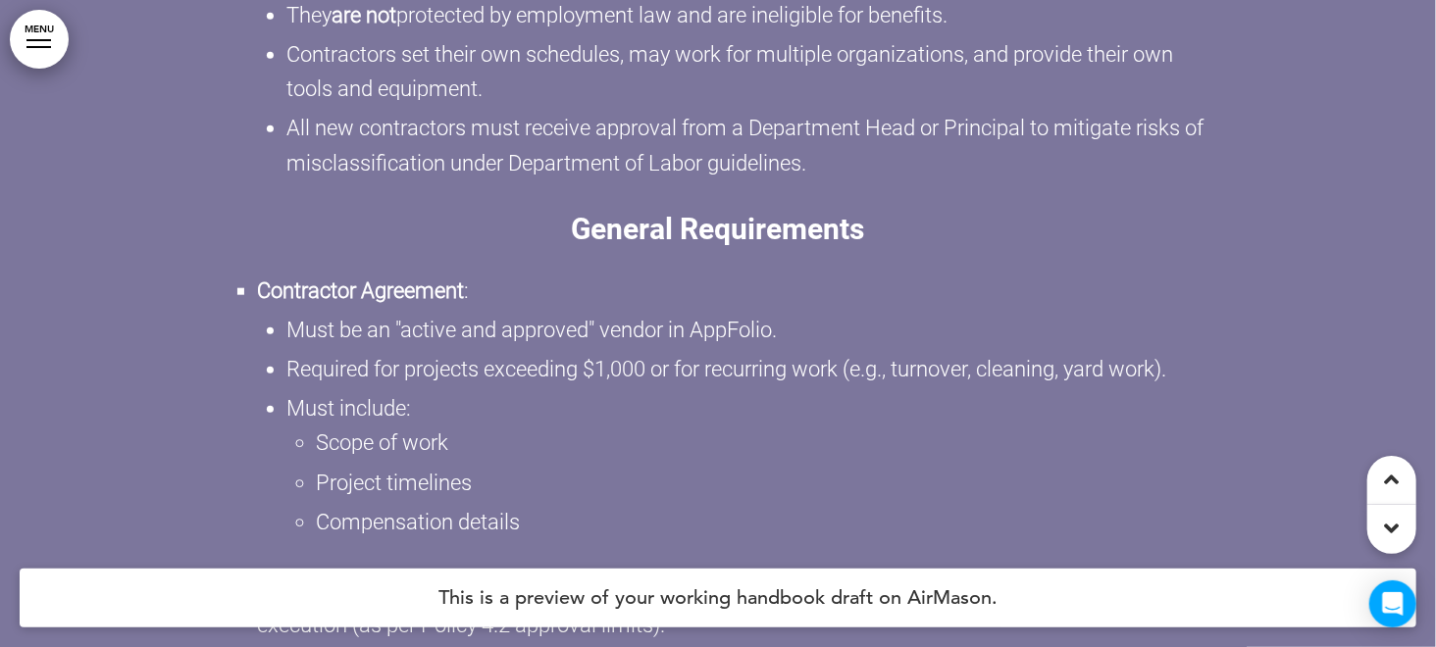
scroll to position [238378, 0]
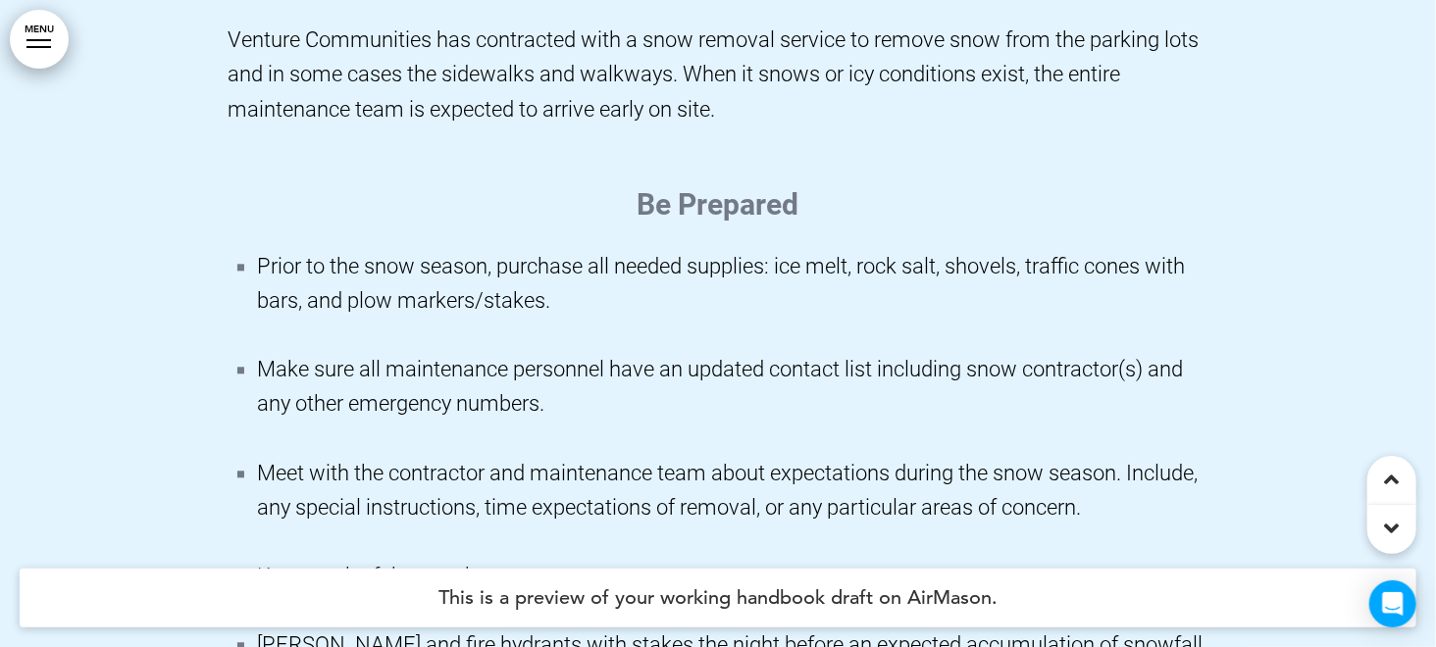
scroll to position [243633, 0]
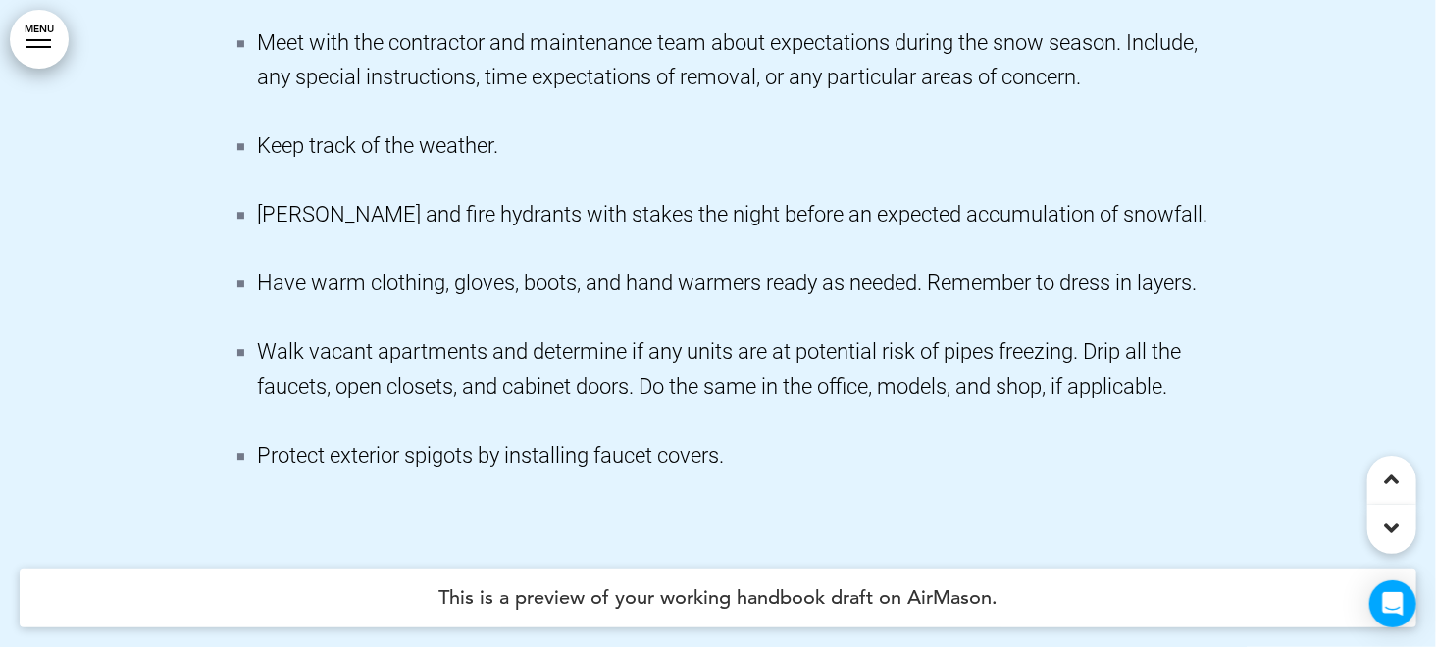
scroll to position [243868, 0]
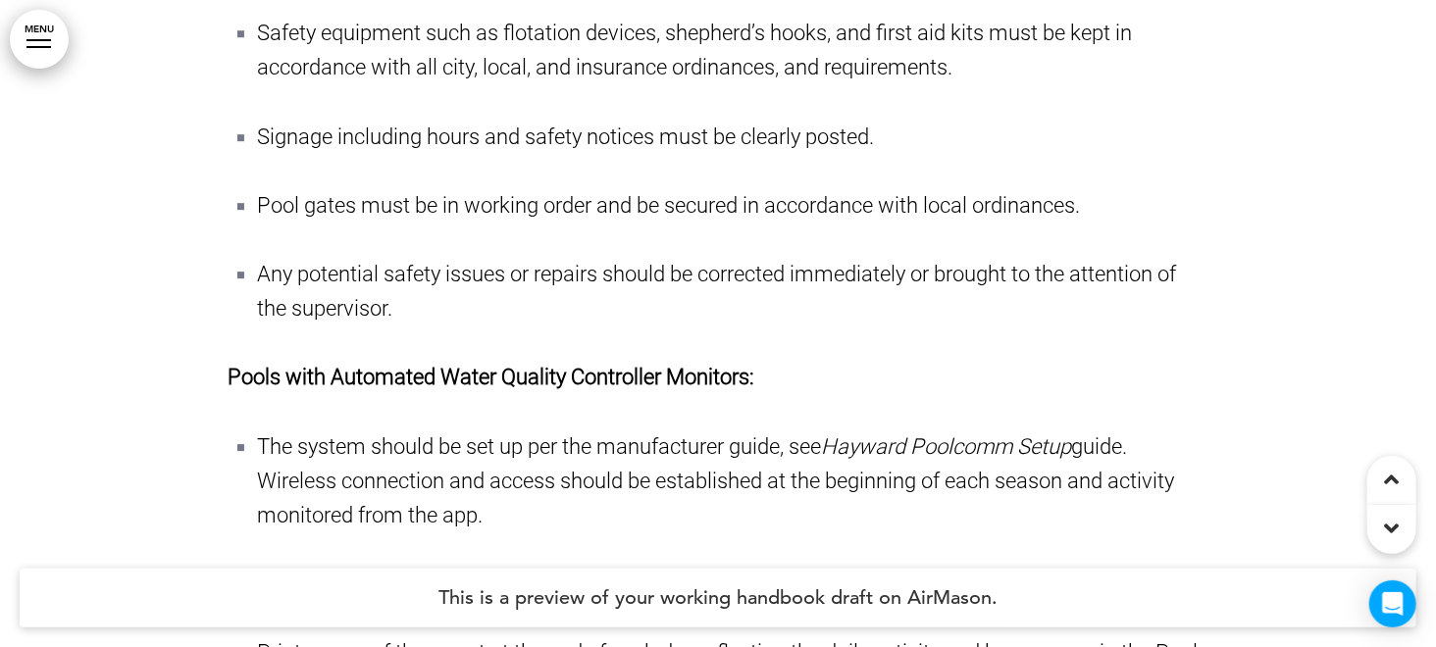
scroll to position [248104, 0]
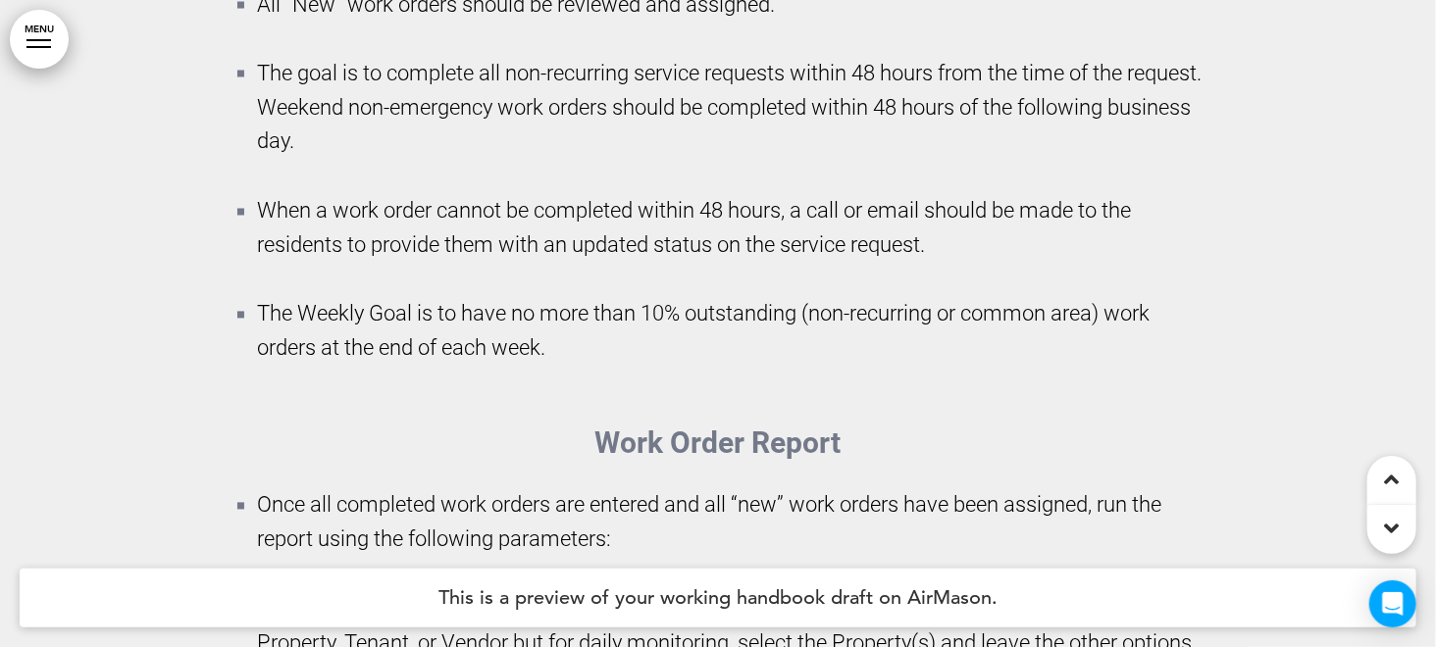
scroll to position [250693, 0]
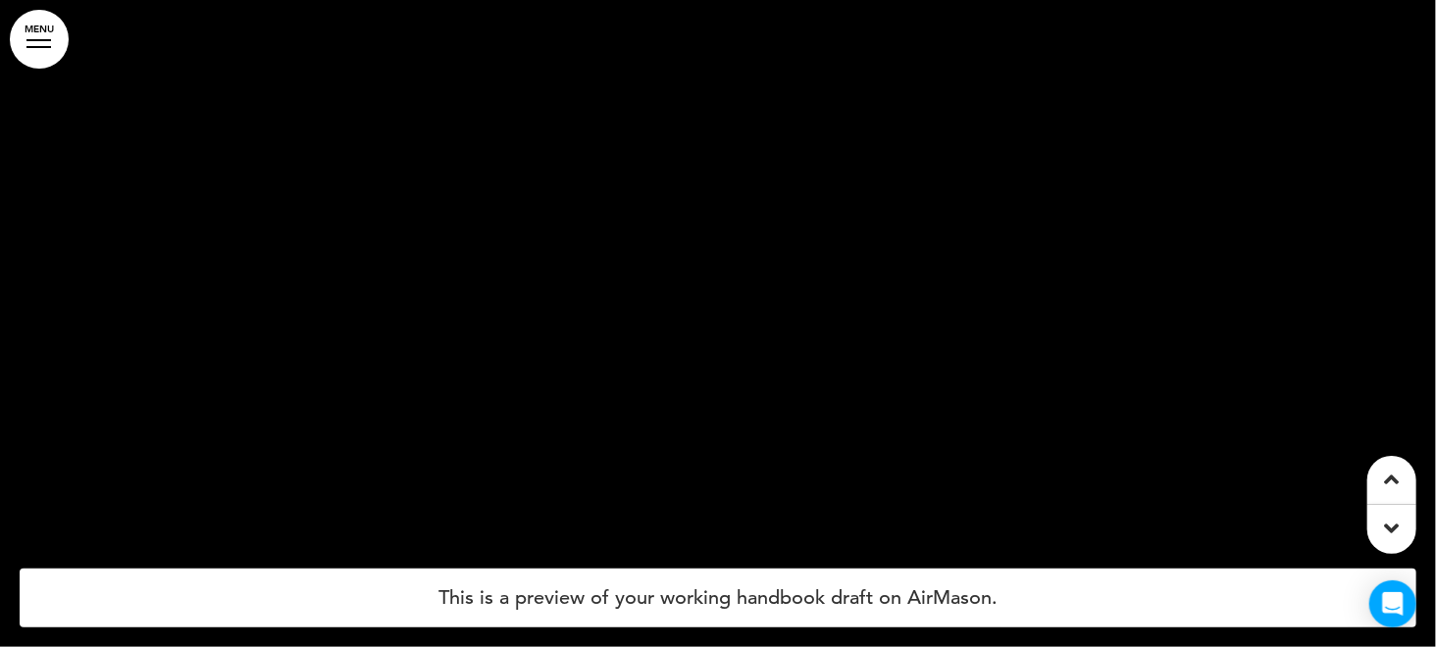
scroll to position [258283, 0]
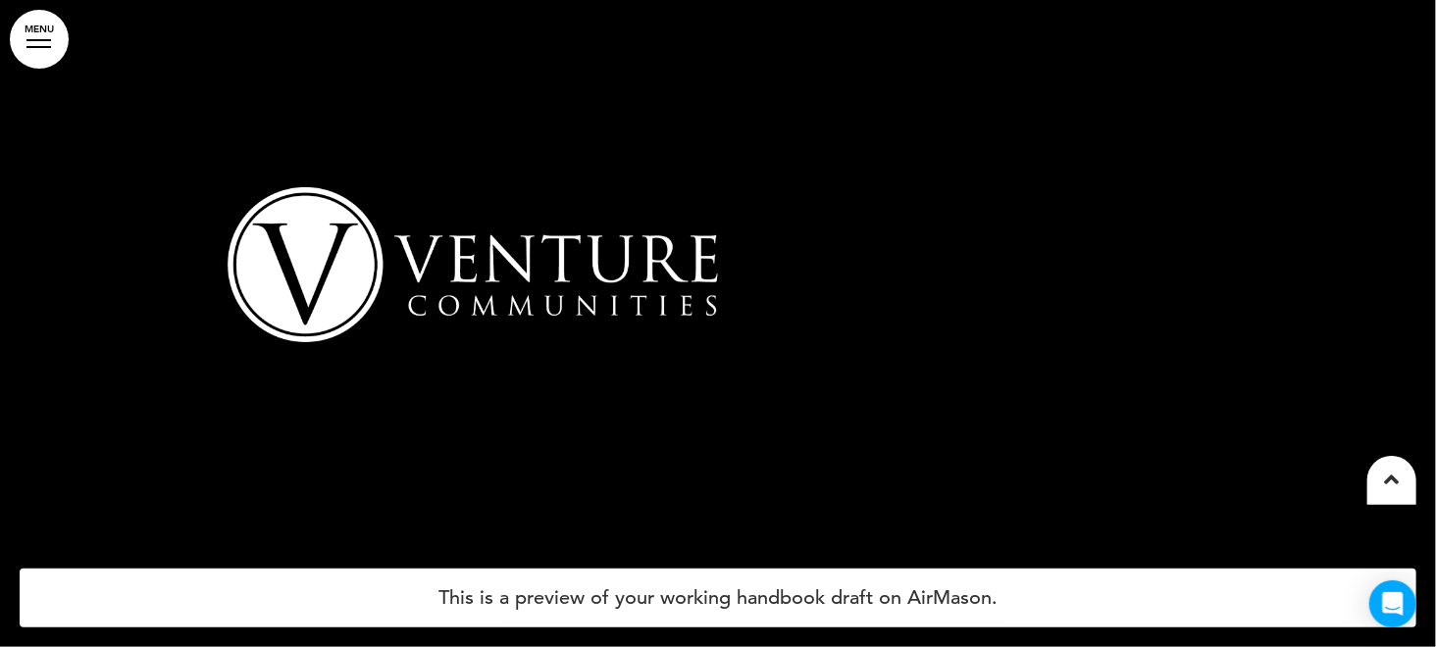
scroll to position [258838, 0]
